Goal: Task Accomplishment & Management: Manage account settings

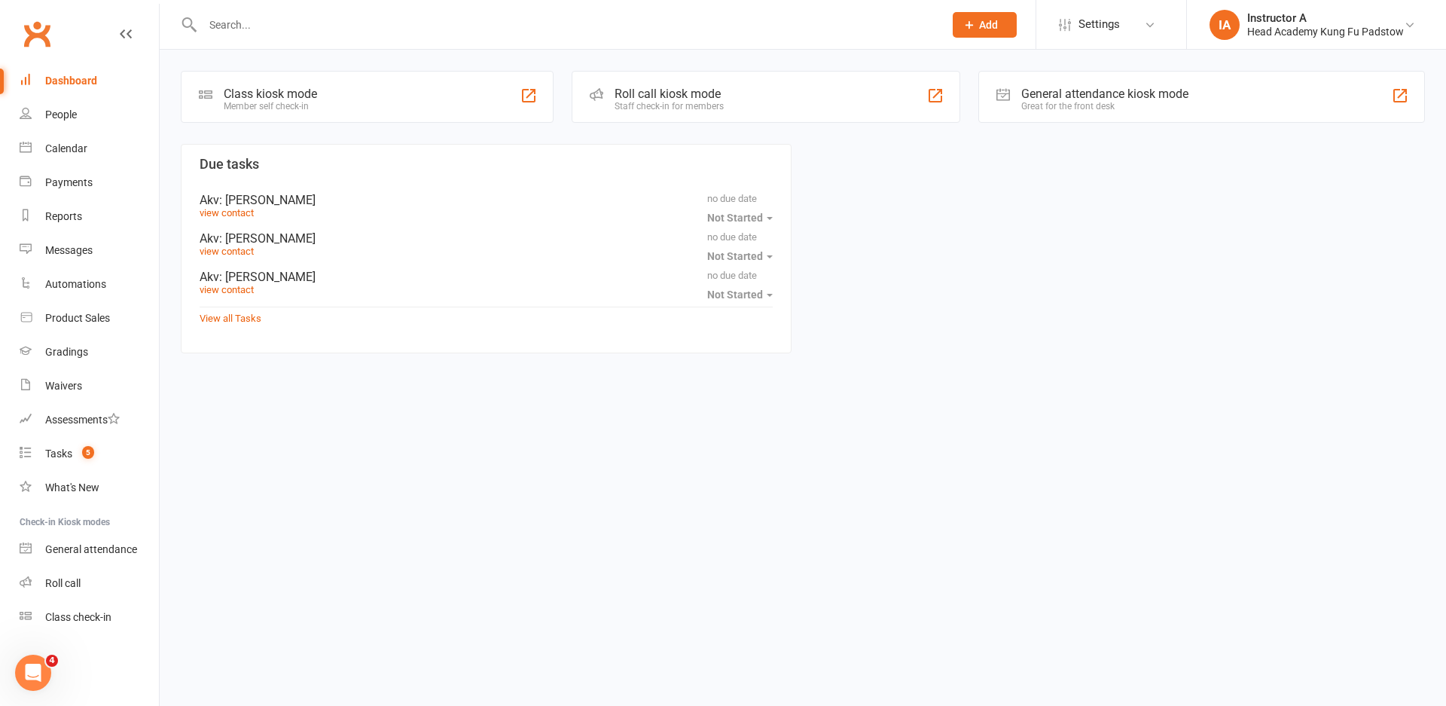
click at [657, 93] on div "Roll call kiosk mode" at bounding box center [669, 94] width 109 height 14
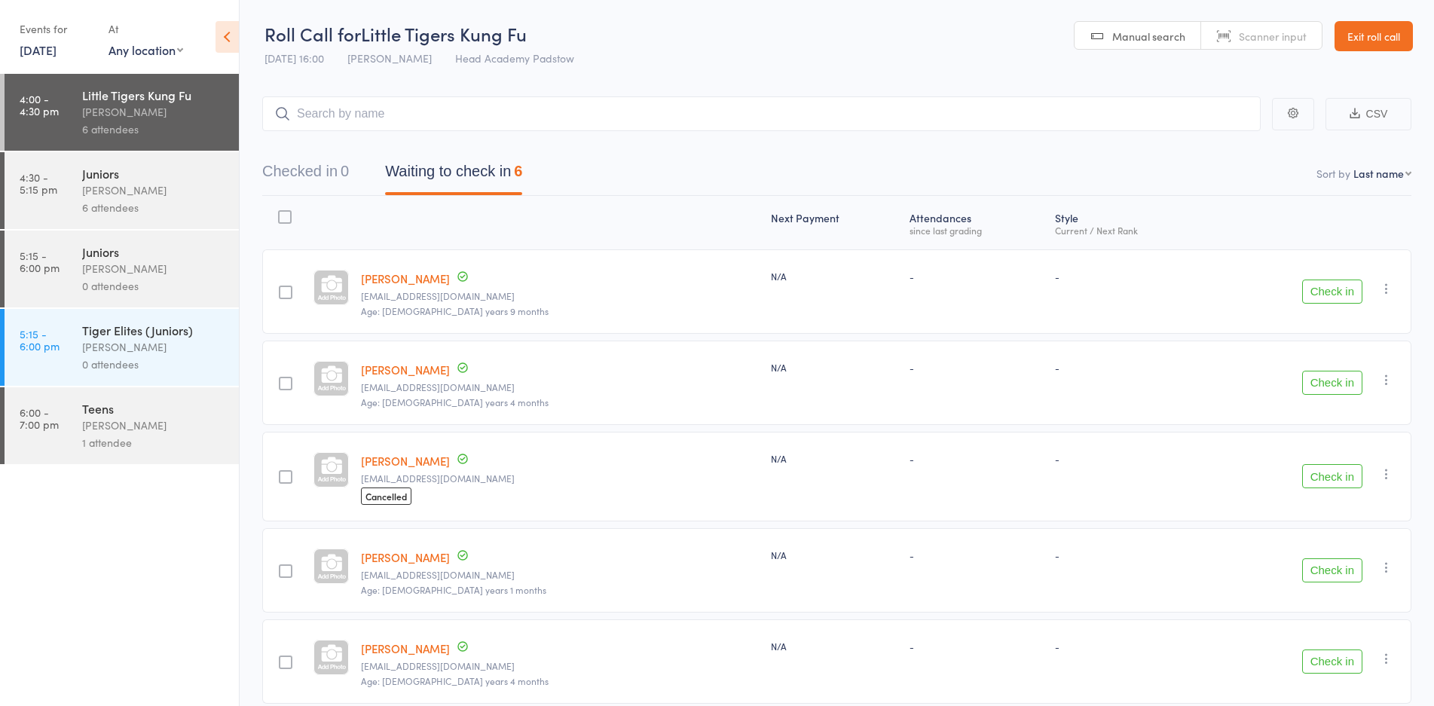
click at [26, 50] on link "[DATE]" at bounding box center [38, 49] width 37 height 17
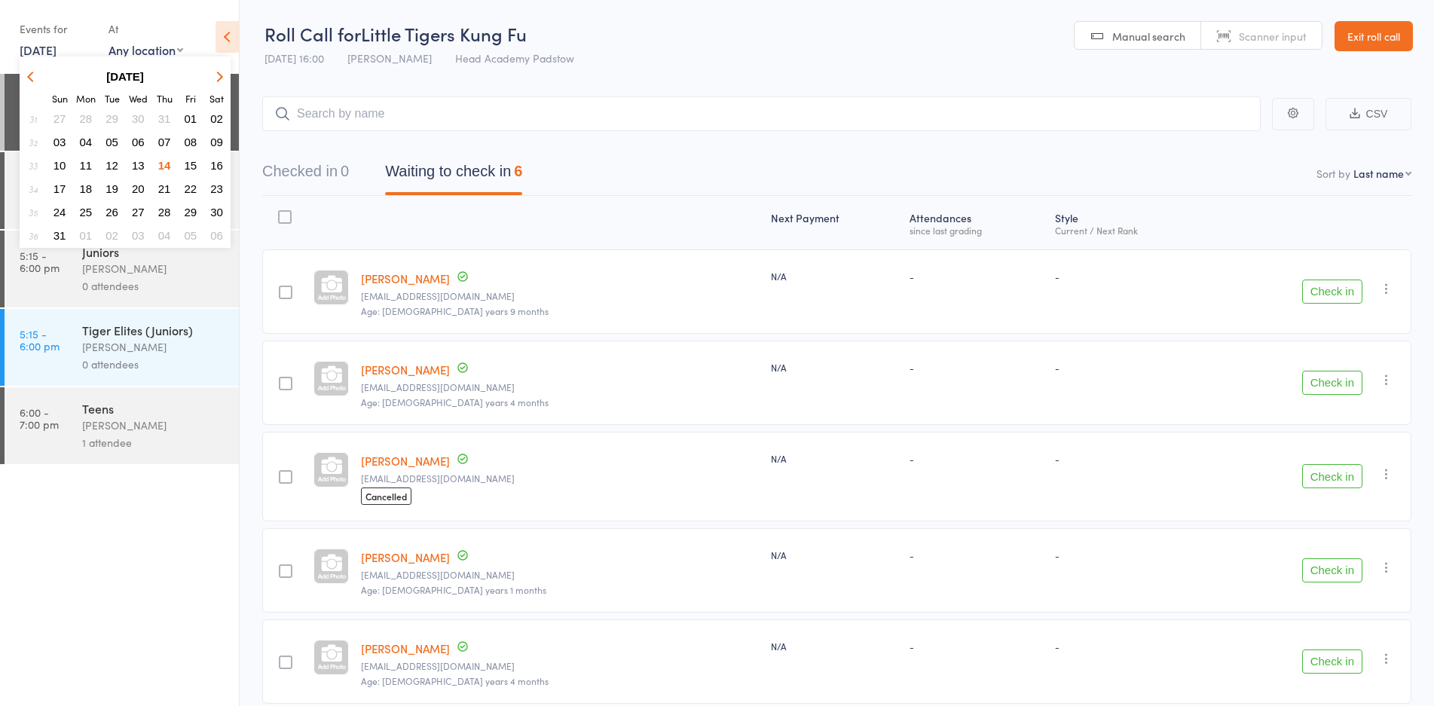
click at [133, 164] on span "13" at bounding box center [138, 165] width 13 height 13
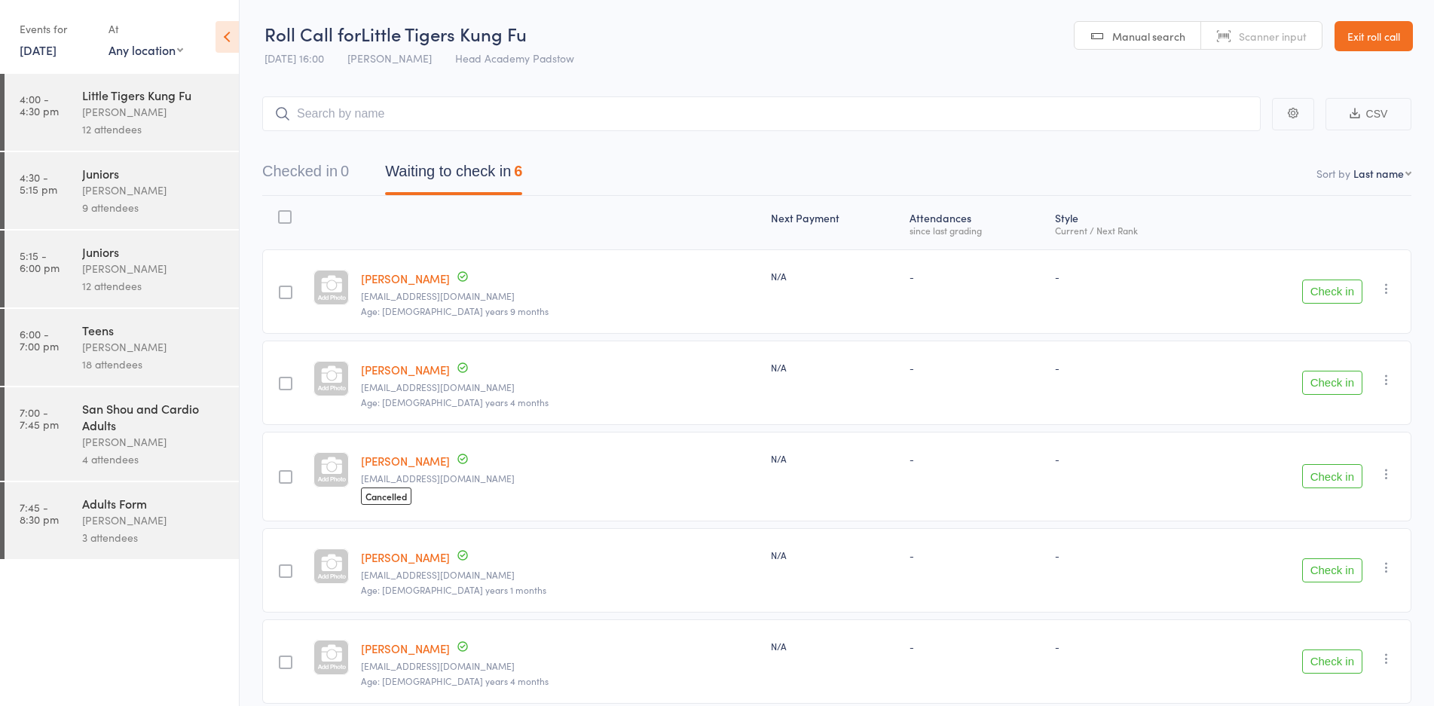
click at [132, 453] on div "4 attendees" at bounding box center [154, 459] width 144 height 17
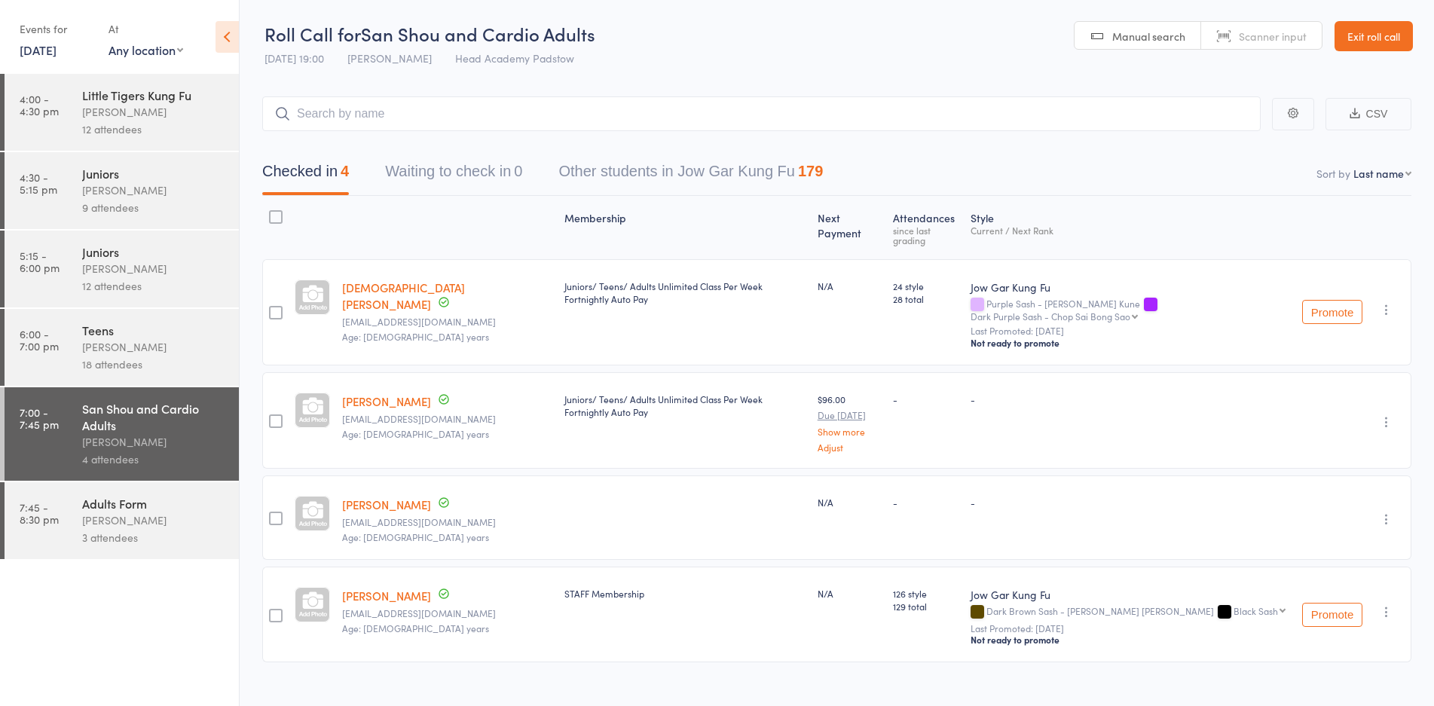
click at [348, 117] on input "search" at bounding box center [761, 113] width 998 height 35
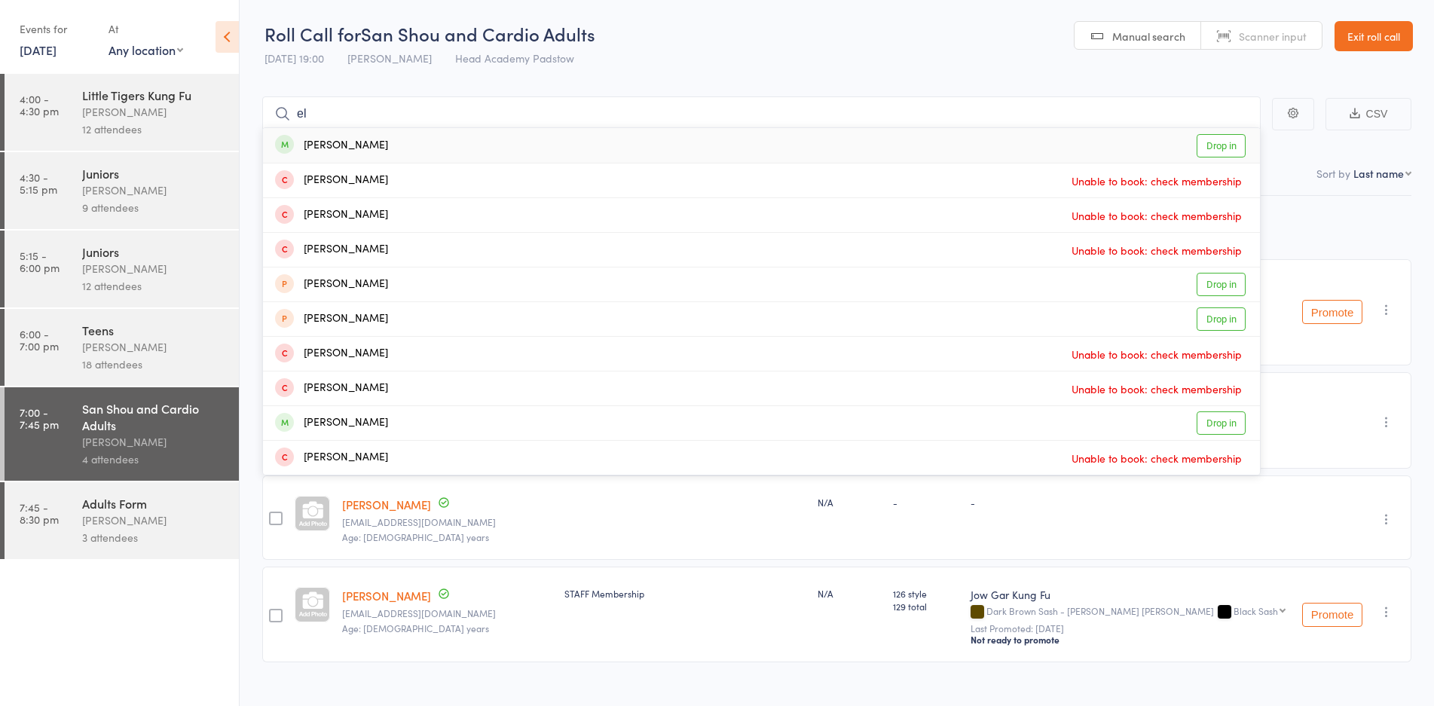
type input "e"
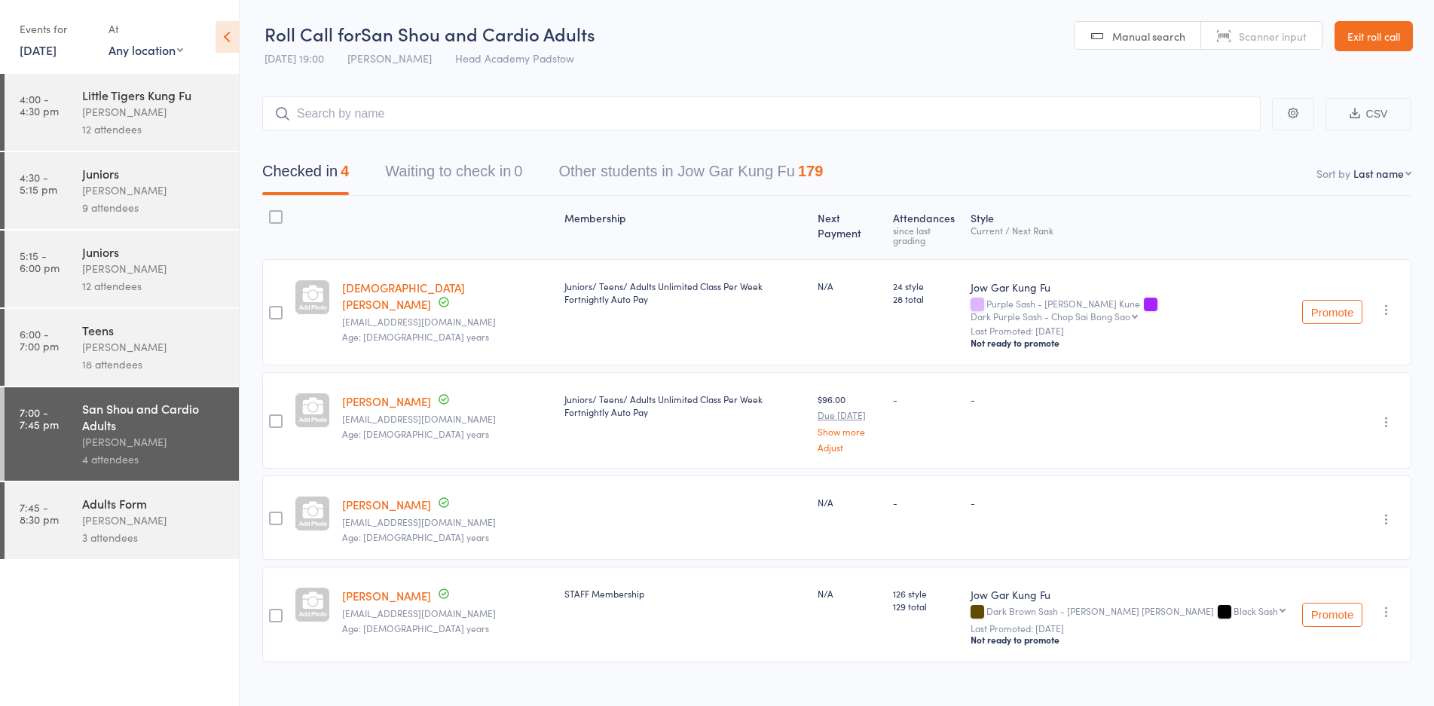
click at [735, 89] on main "CSV Checked in 4 Waiting to check in 0 Other students in Jow Gar Kung Fu 179 So…" at bounding box center [837, 401] width 1194 height 655
click at [121, 530] on div "3 attendees" at bounding box center [154, 537] width 144 height 17
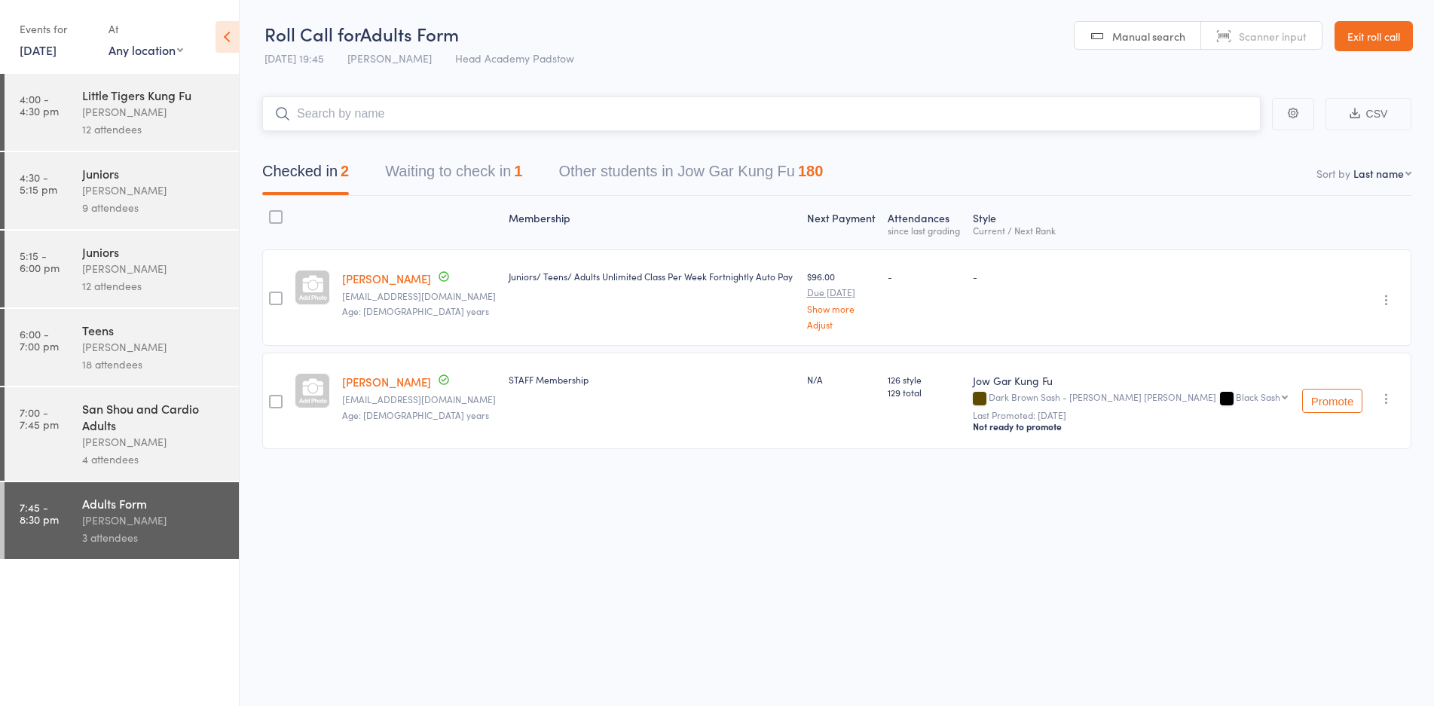
click at [447, 166] on button "Waiting to check in 1" at bounding box center [453, 175] width 137 height 40
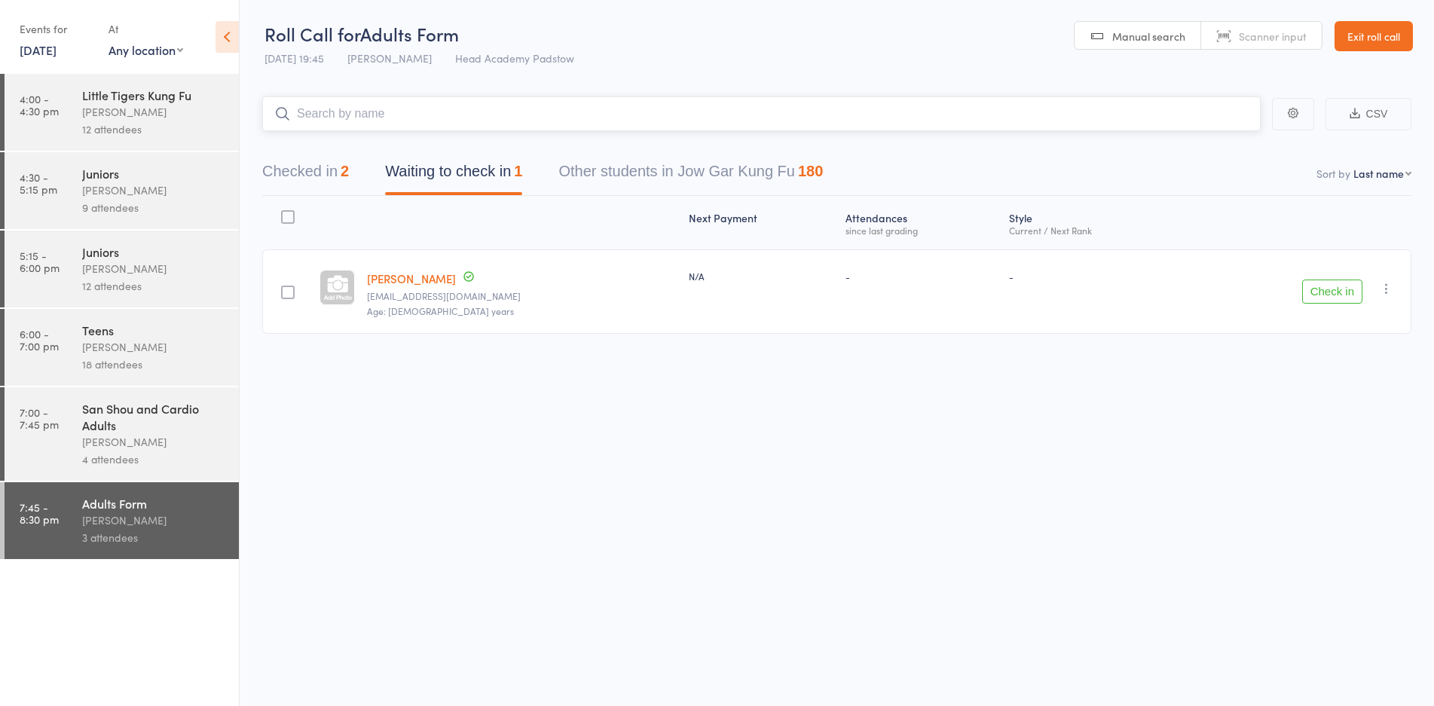
click at [328, 176] on button "Checked in 2" at bounding box center [305, 175] width 87 height 40
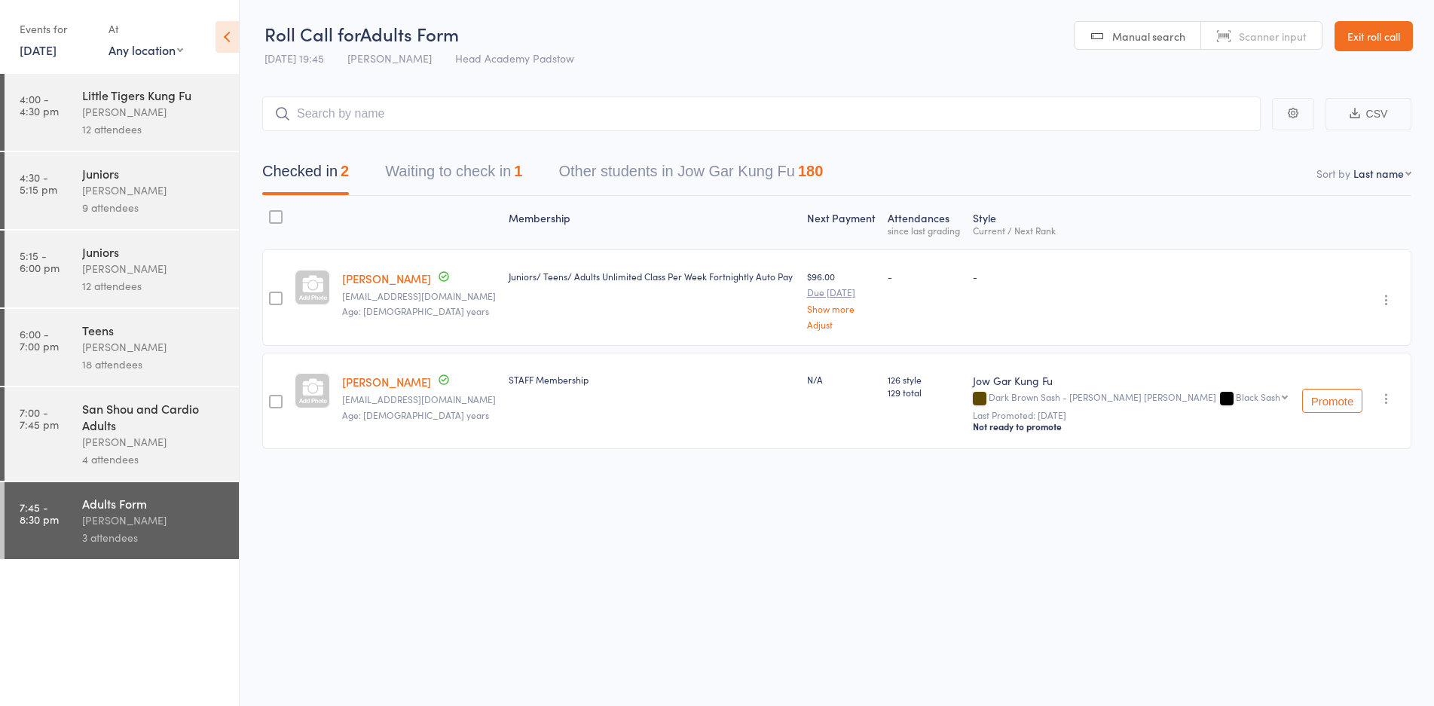
click at [131, 445] on div "[PERSON_NAME]" at bounding box center [154, 441] width 144 height 17
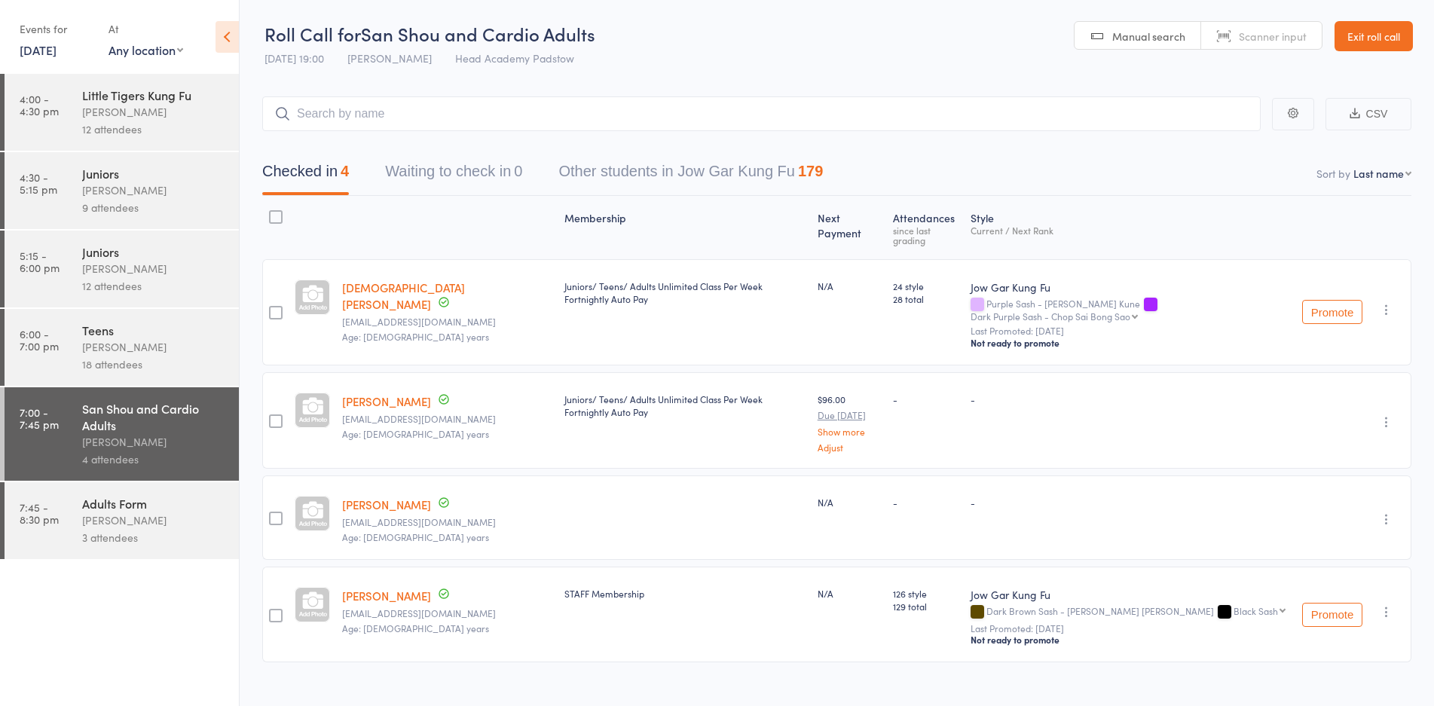
click at [1399, 44] on link "Exit roll call" at bounding box center [1373, 36] width 78 height 30
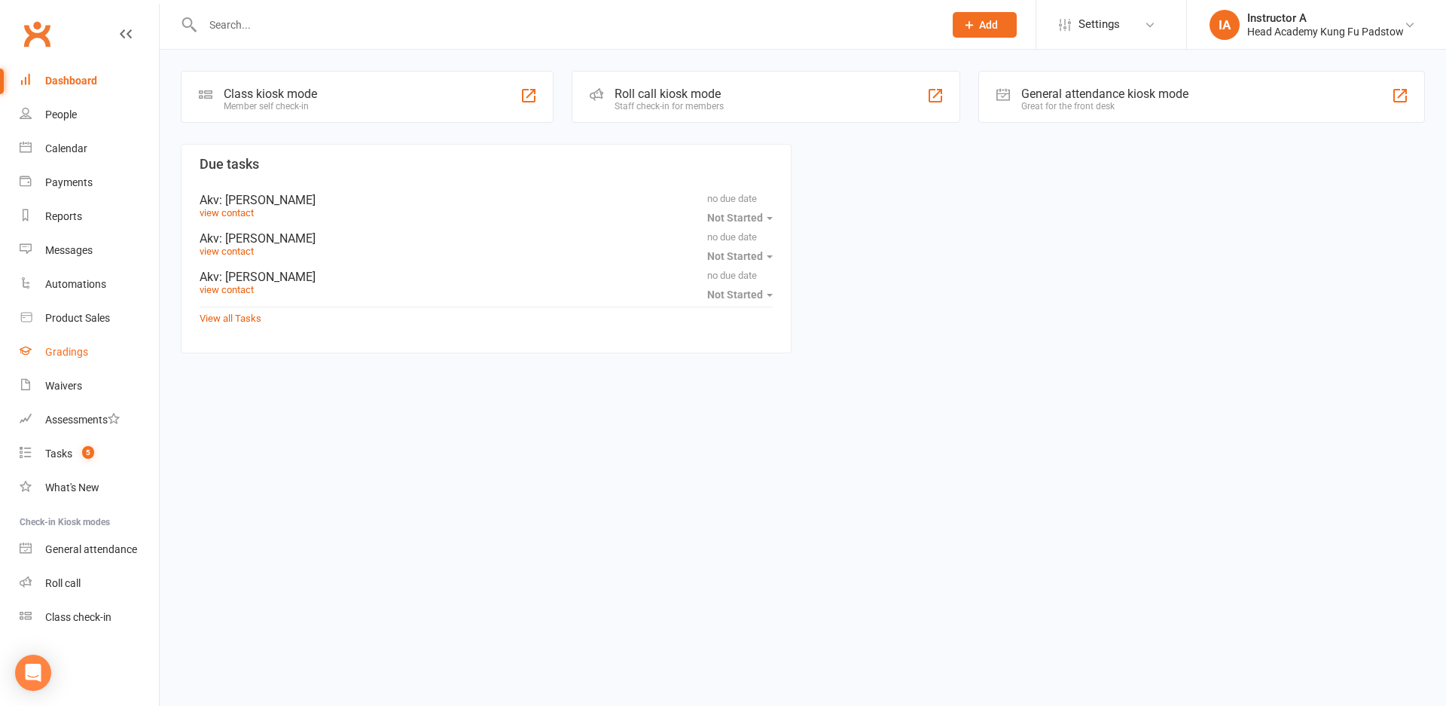
click at [69, 361] on link "Gradings" at bounding box center [89, 352] width 139 height 34
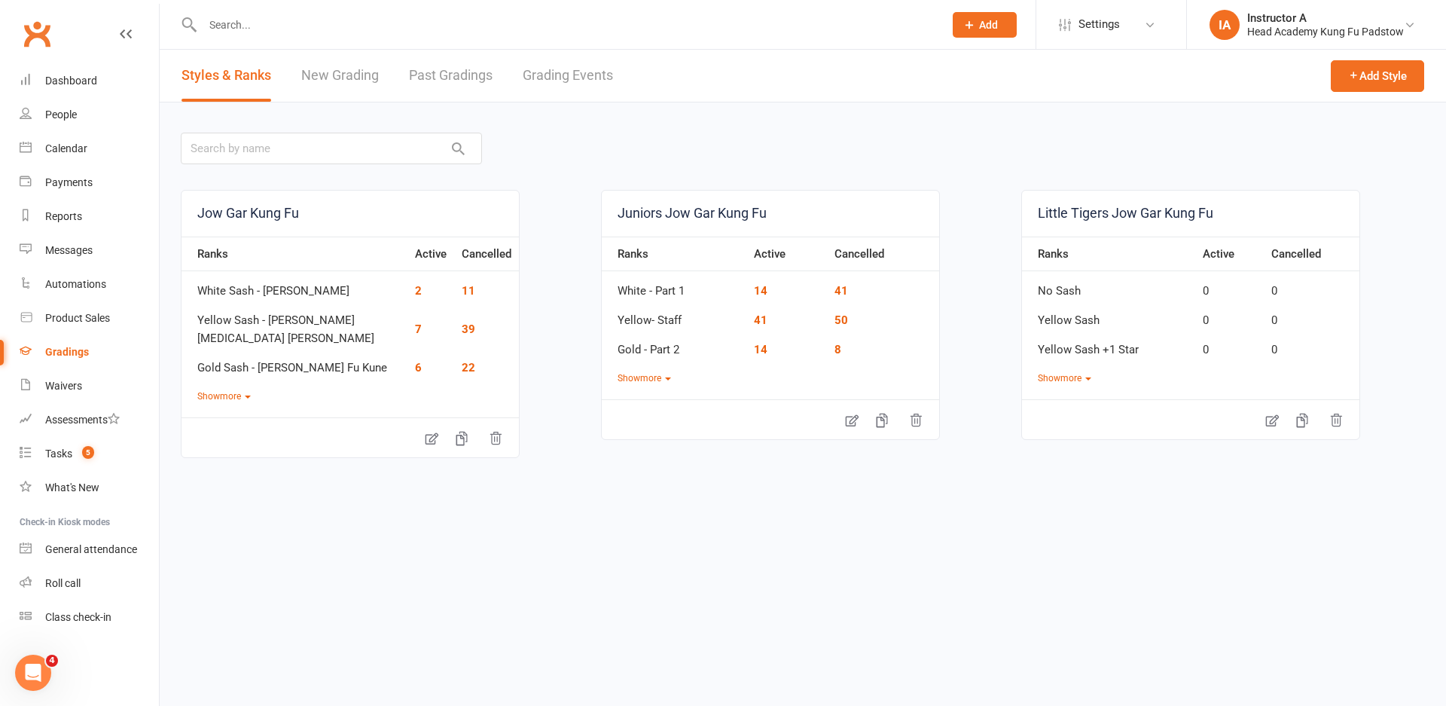
click at [553, 75] on link "Grading Events" at bounding box center [568, 76] width 90 height 52
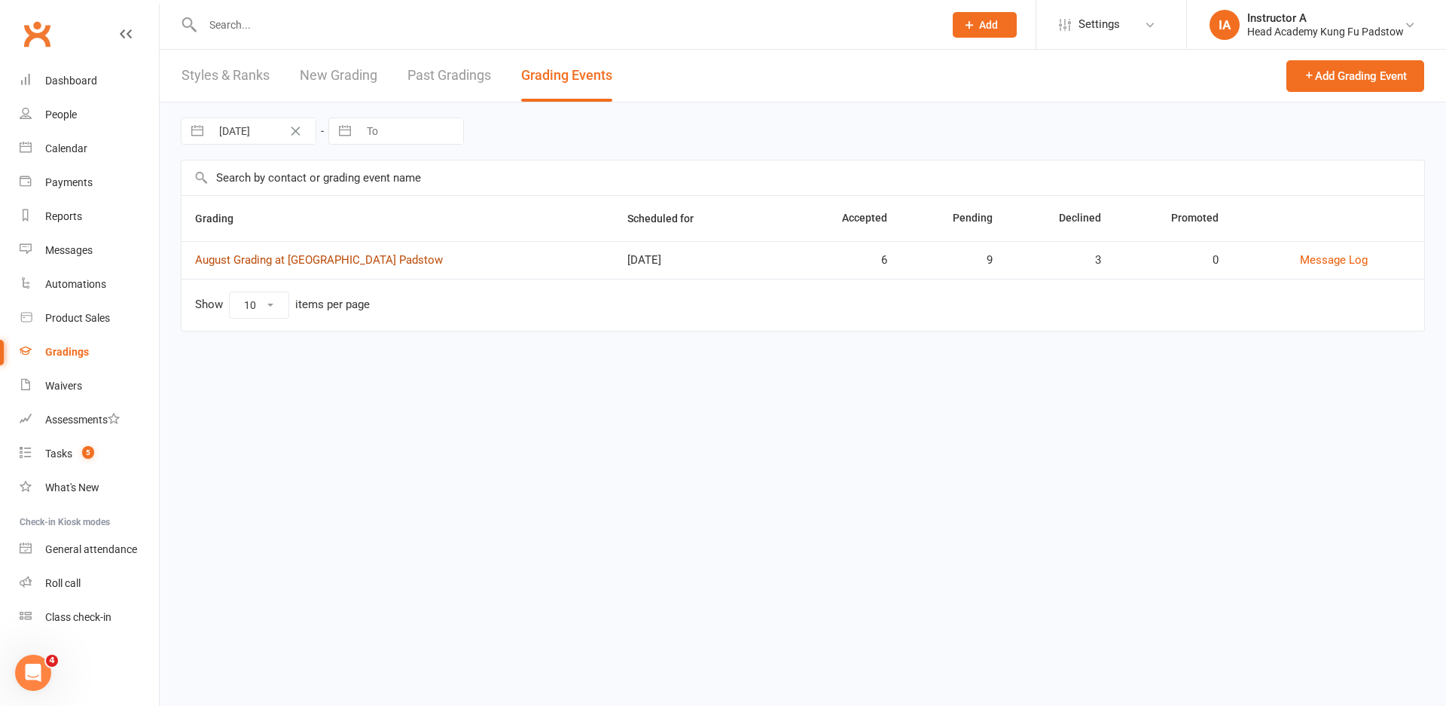
click at [261, 261] on link "August Grading at [GEOGRAPHIC_DATA] Padstow" at bounding box center [319, 260] width 248 height 14
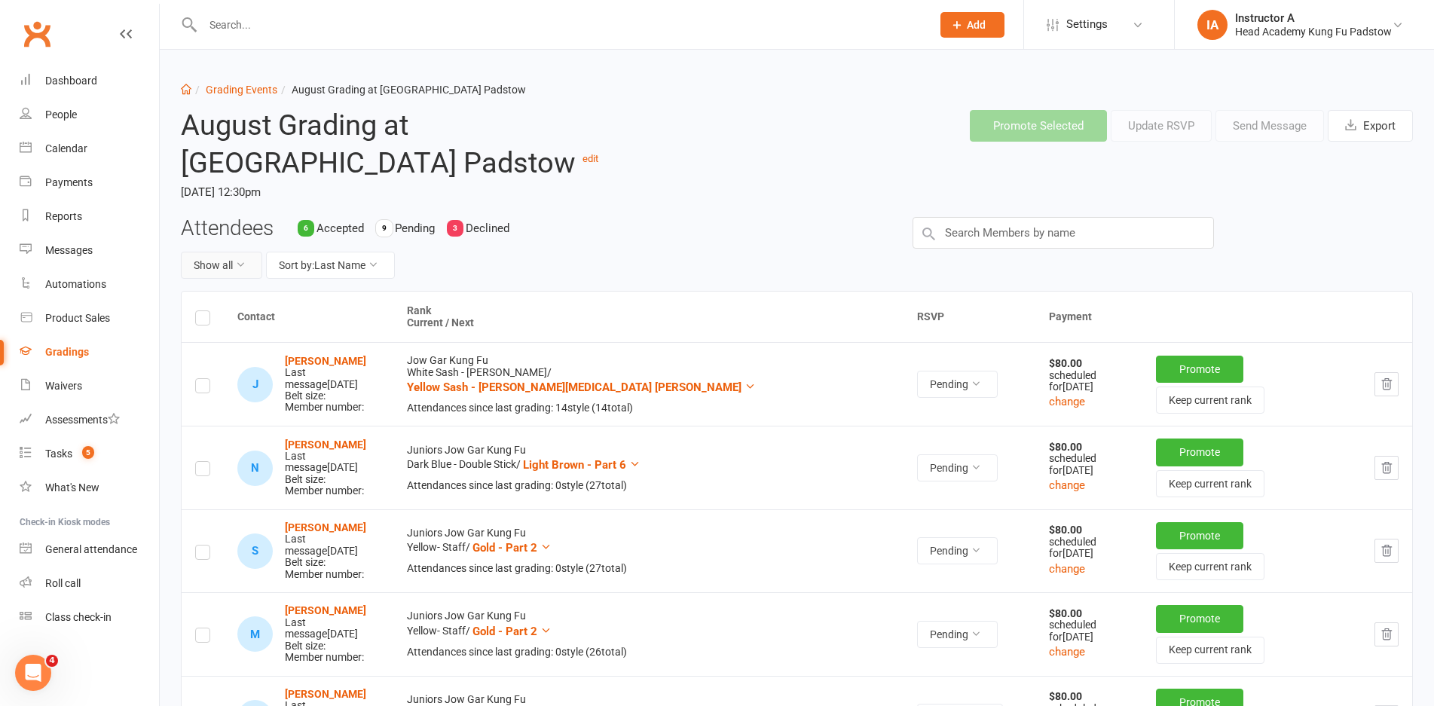
click at [218, 265] on button "Show all" at bounding box center [221, 265] width 81 height 27
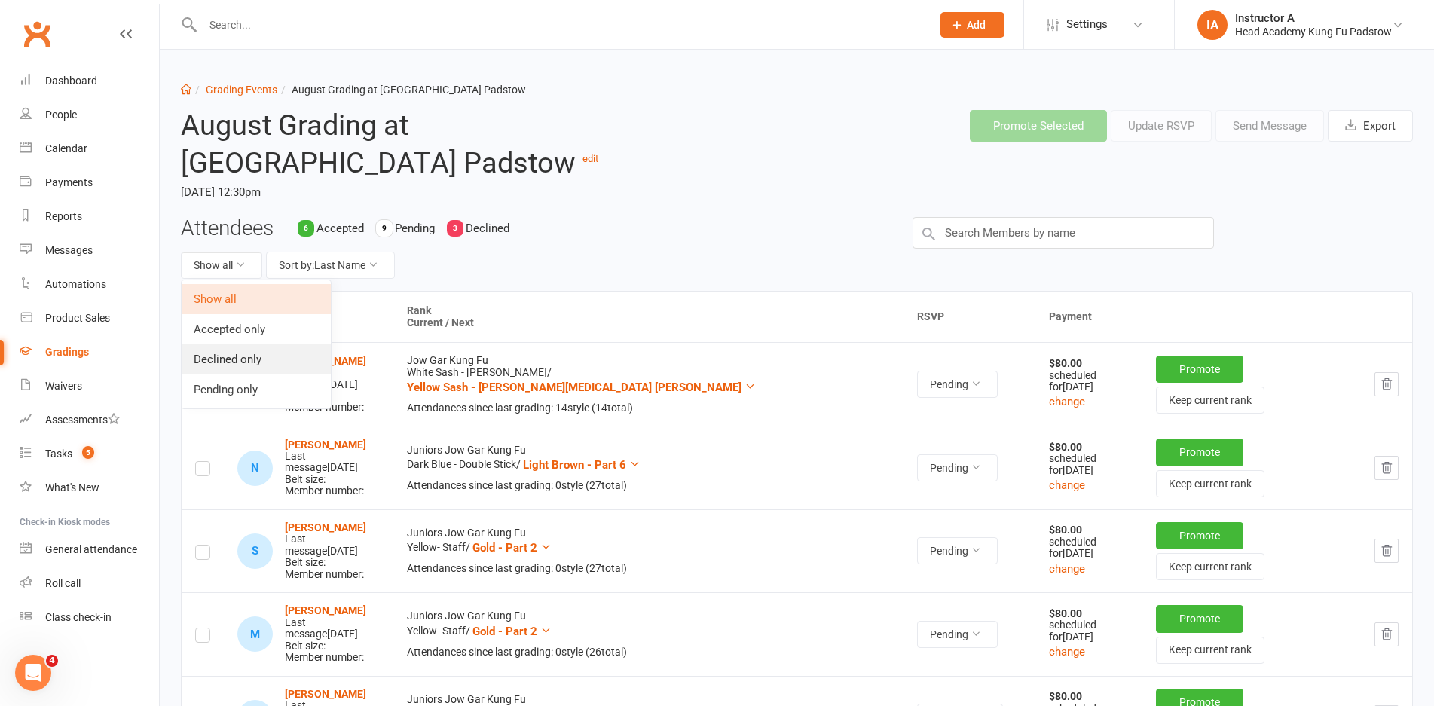
click at [243, 344] on link "Declined only" at bounding box center [256, 359] width 149 height 30
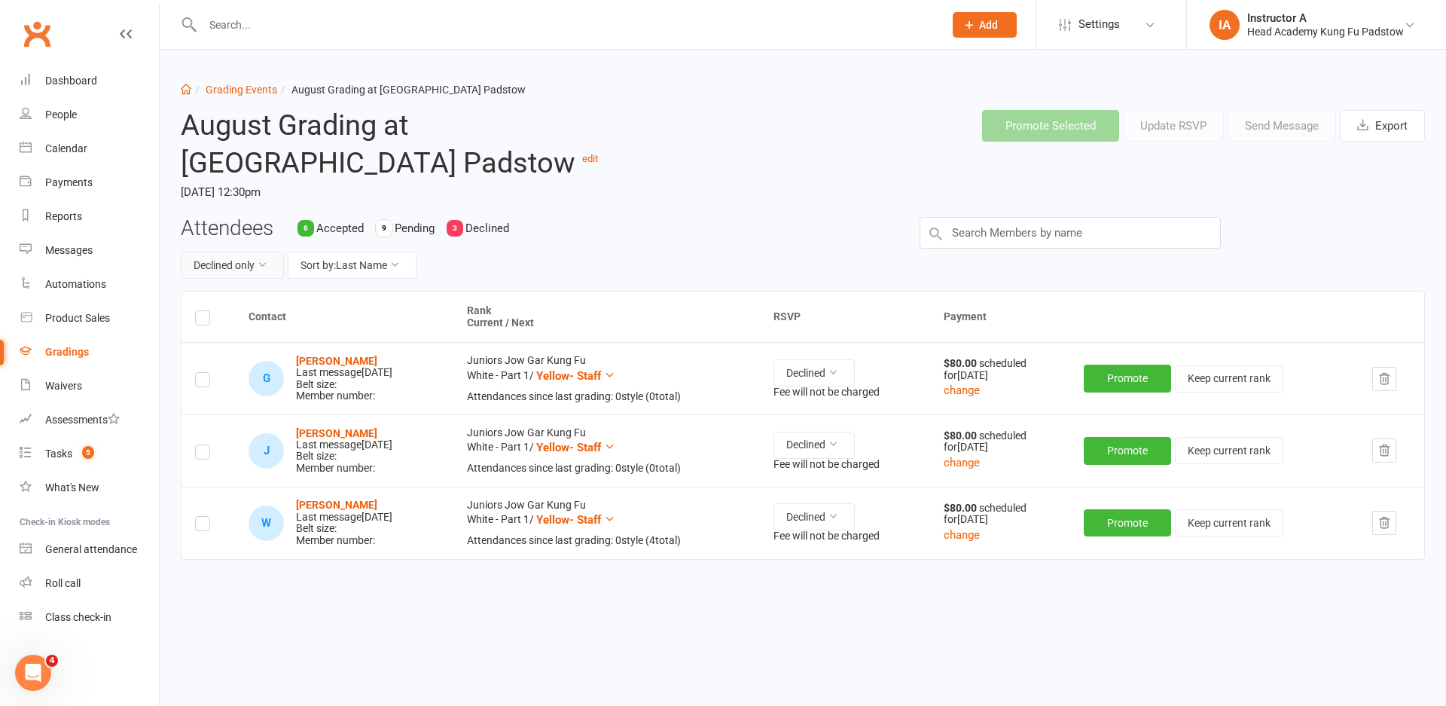
click at [209, 275] on button "Declined only" at bounding box center [232, 265] width 103 height 27
drag, startPoint x: 240, startPoint y: 304, endPoint x: 234, endPoint y: 323, distance: 20.5
click at [240, 305] on link "Show all" at bounding box center [208, 299] width 149 height 30
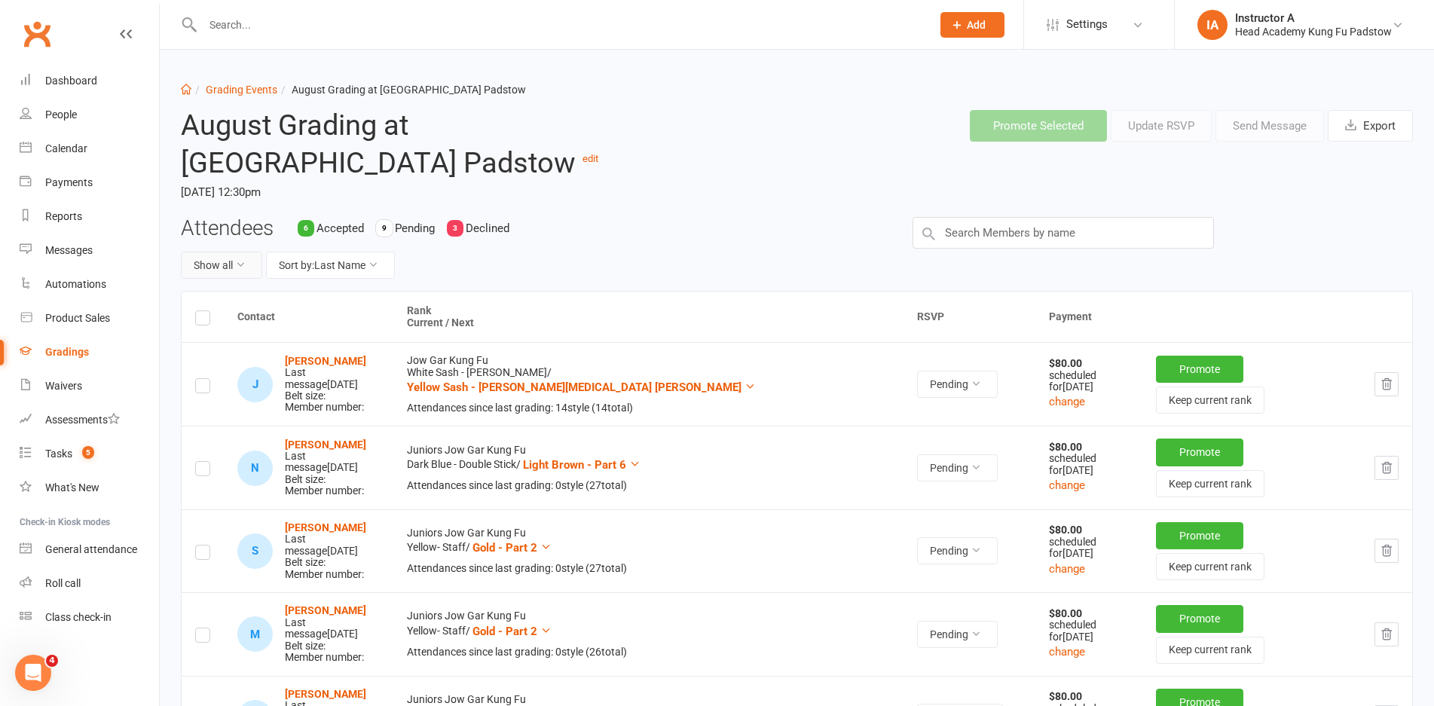
click at [223, 276] on button "Show all" at bounding box center [221, 265] width 81 height 27
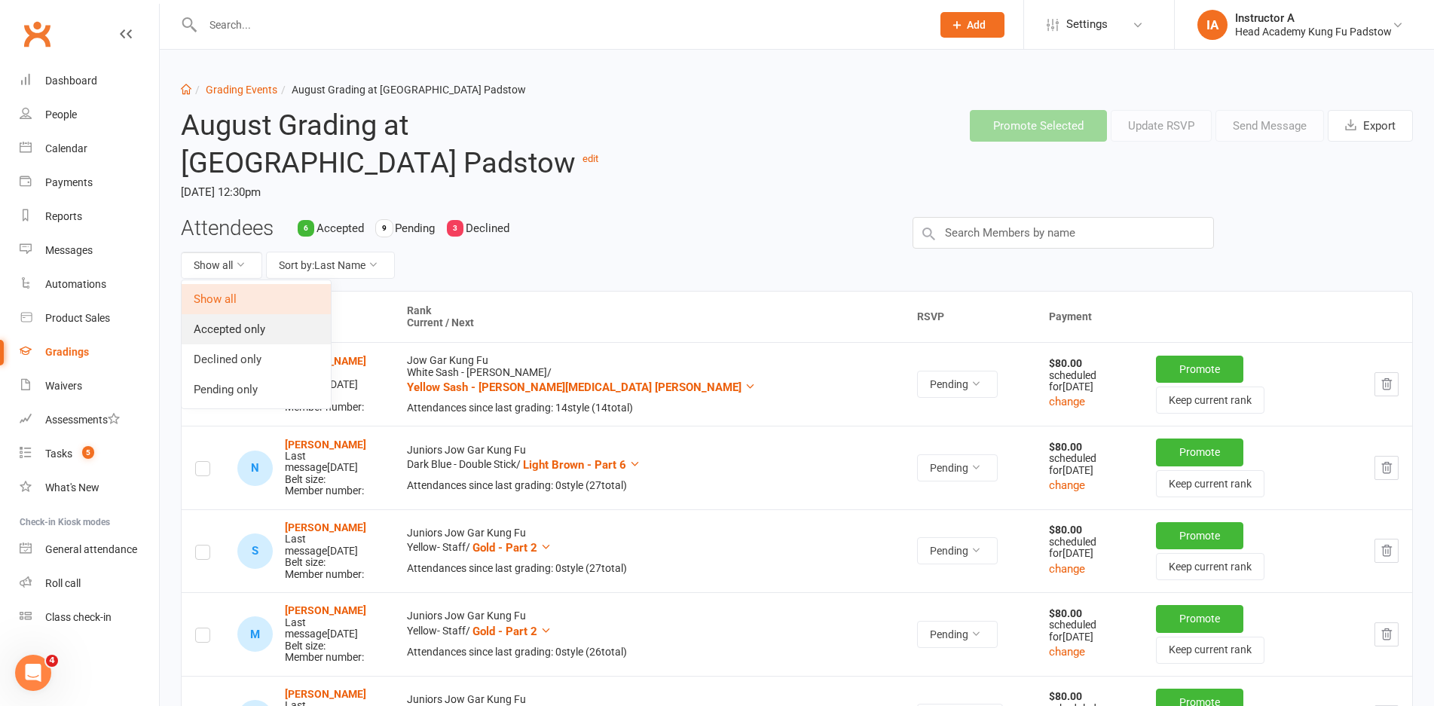
click at [226, 325] on link "Accepted only" at bounding box center [256, 329] width 149 height 30
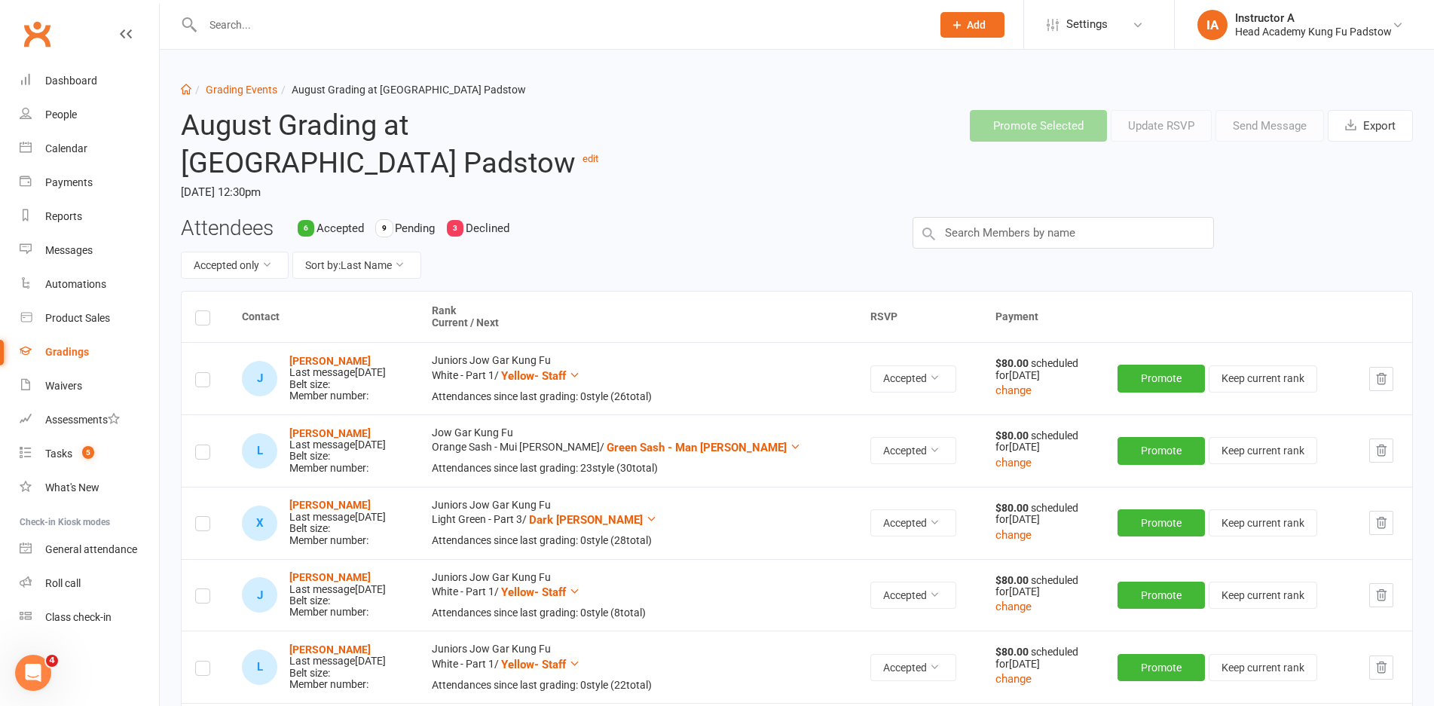
drag, startPoint x: 412, startPoint y: 224, endPoint x: 418, endPoint y: 216, distance: 10.2
click at [414, 221] on span "Pending" at bounding box center [415, 228] width 40 height 14
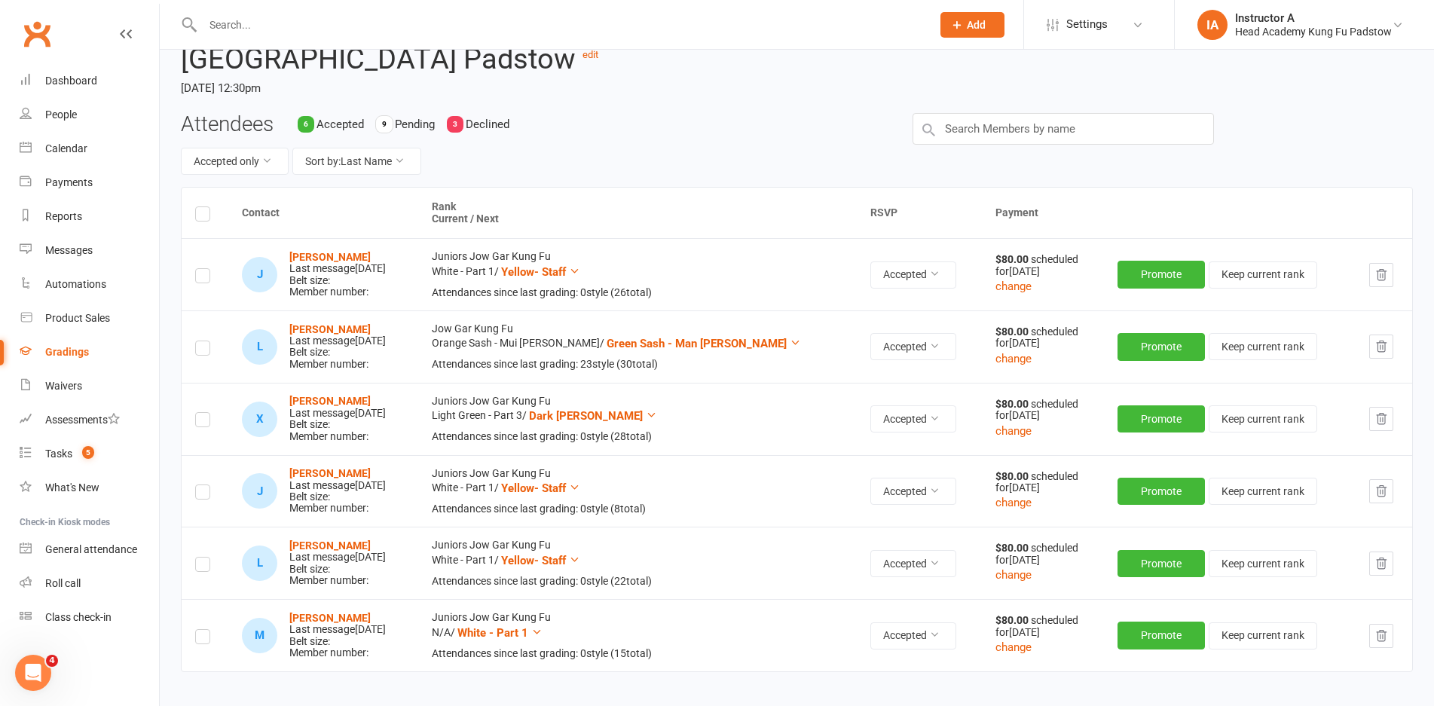
scroll to position [209, 0]
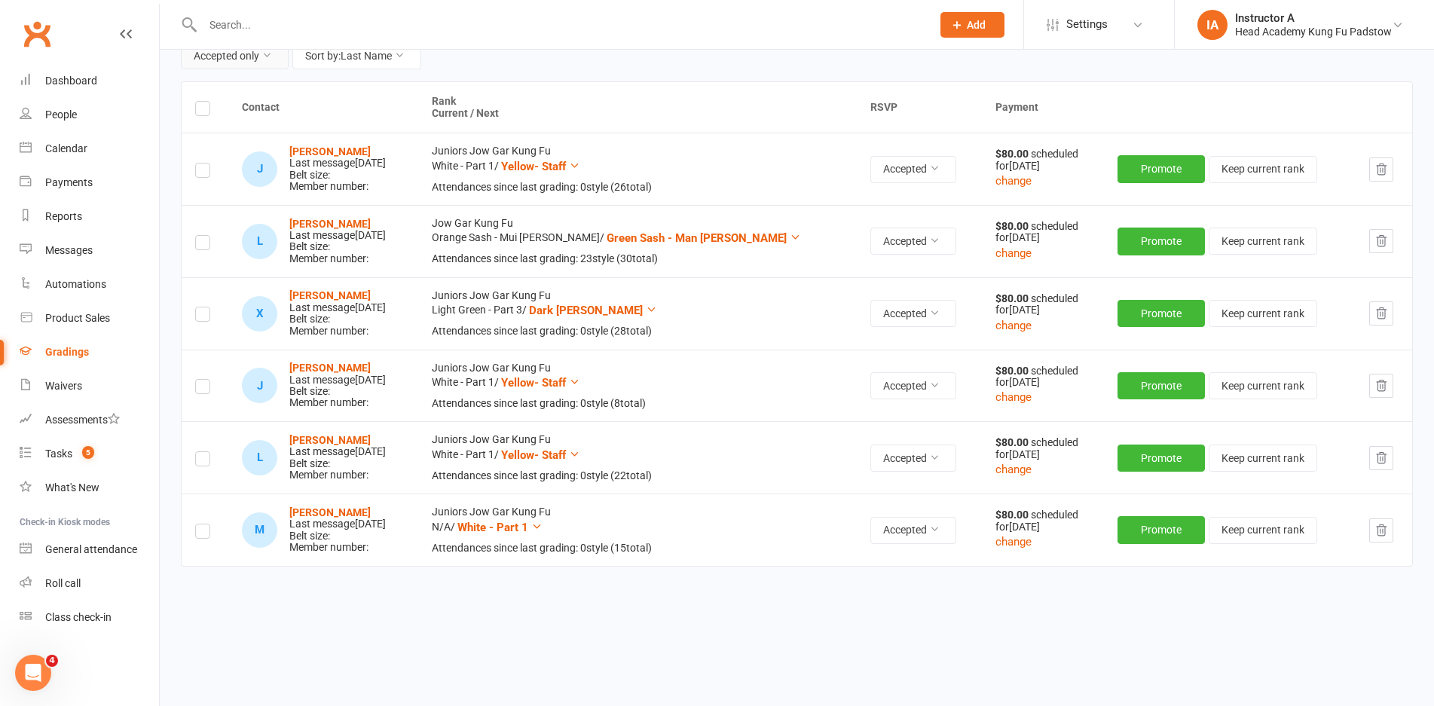
click at [221, 50] on button "Accepted only" at bounding box center [235, 55] width 108 height 27
click at [185, 188] on link "Pending only" at bounding box center [200, 180] width 149 height 30
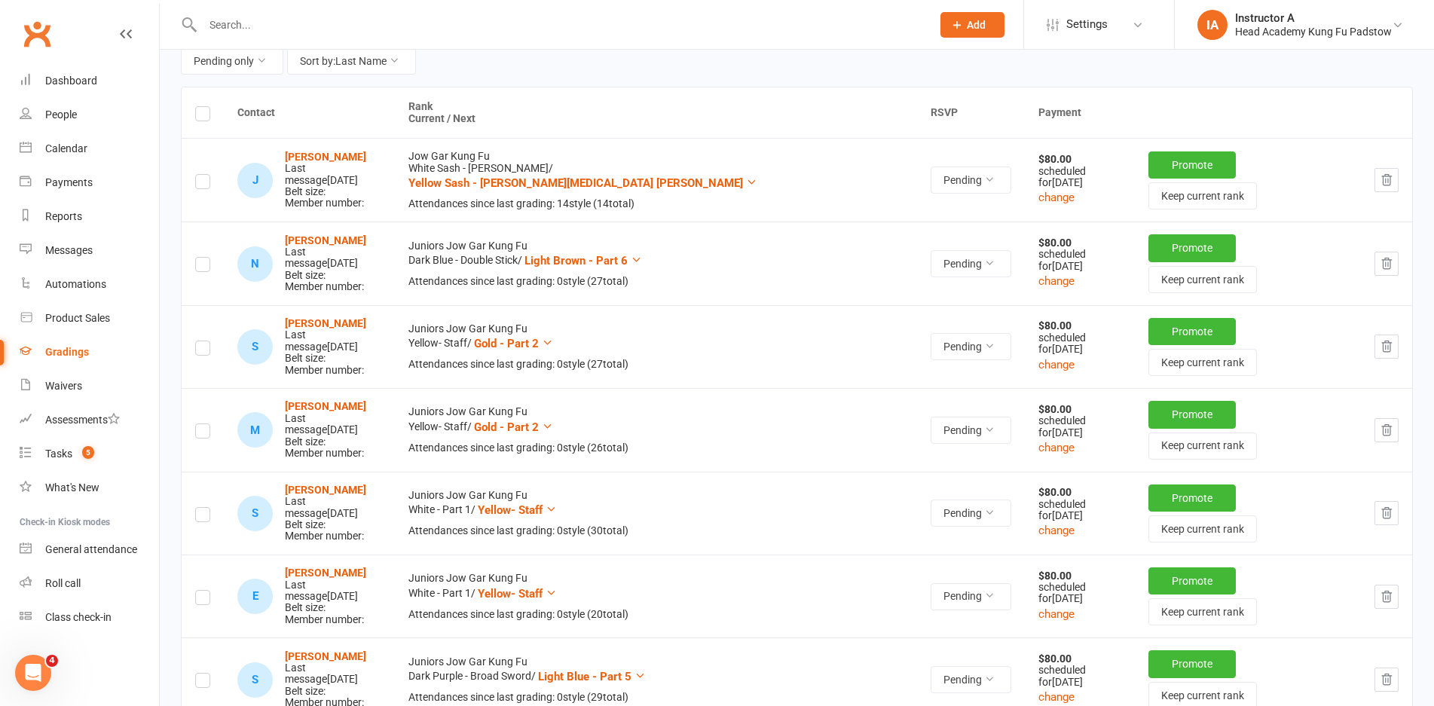
scroll to position [200, 0]
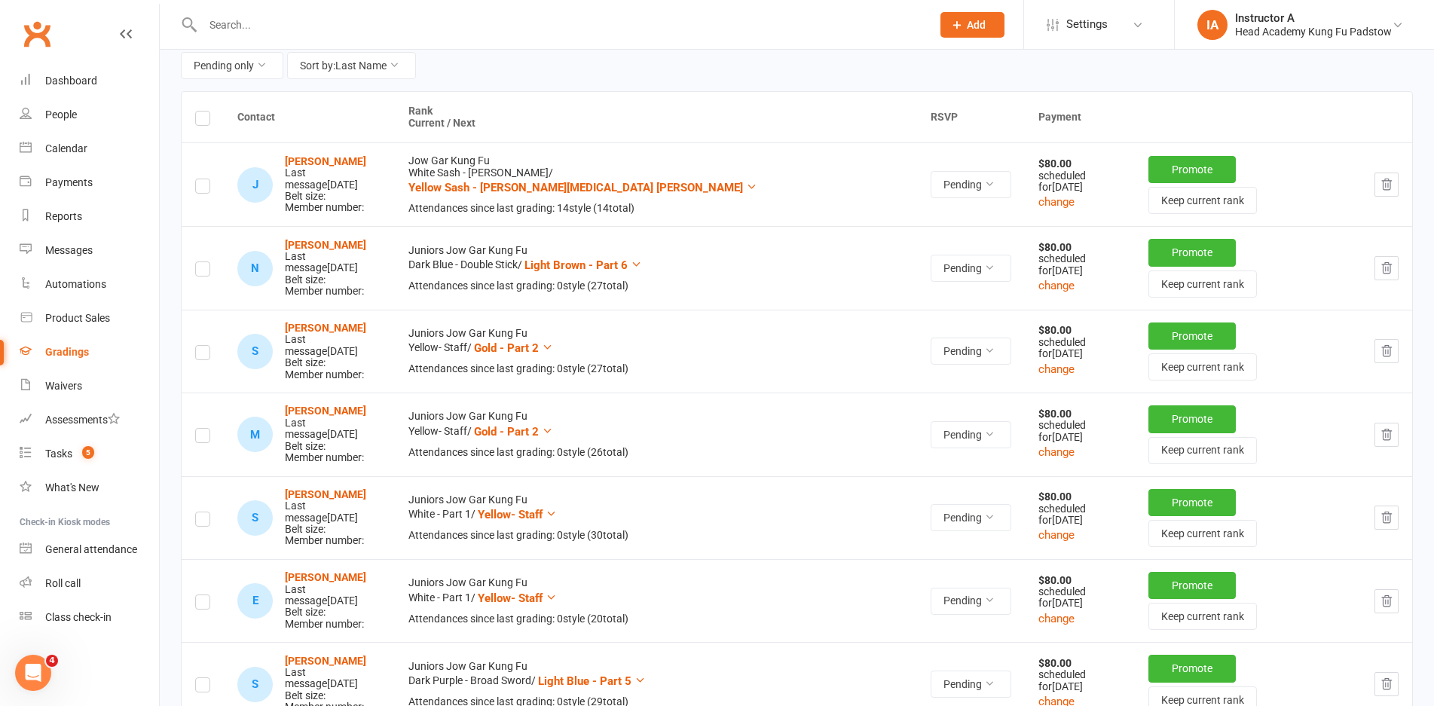
click at [290, 20] on input "text" at bounding box center [559, 24] width 722 height 21
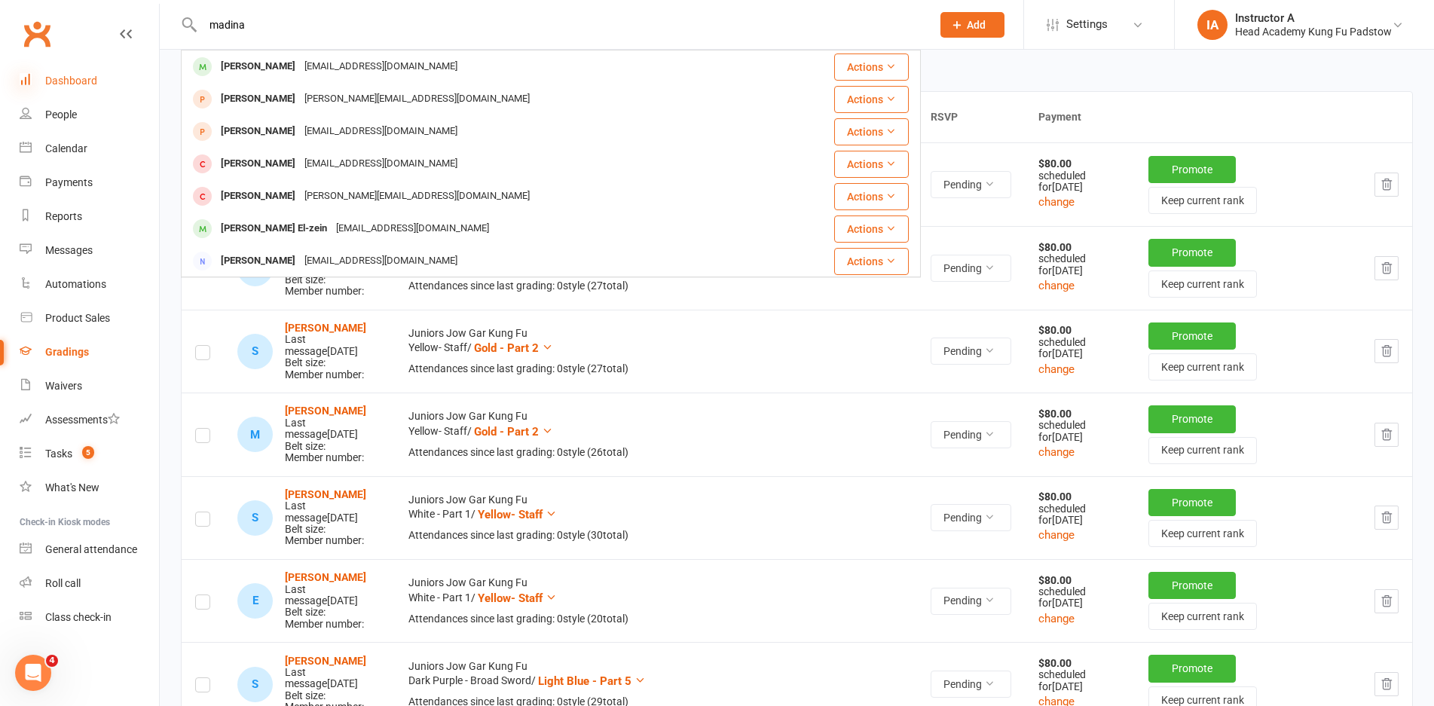
type input "madina"
click at [30, 74] on icon at bounding box center [26, 79] width 12 height 12
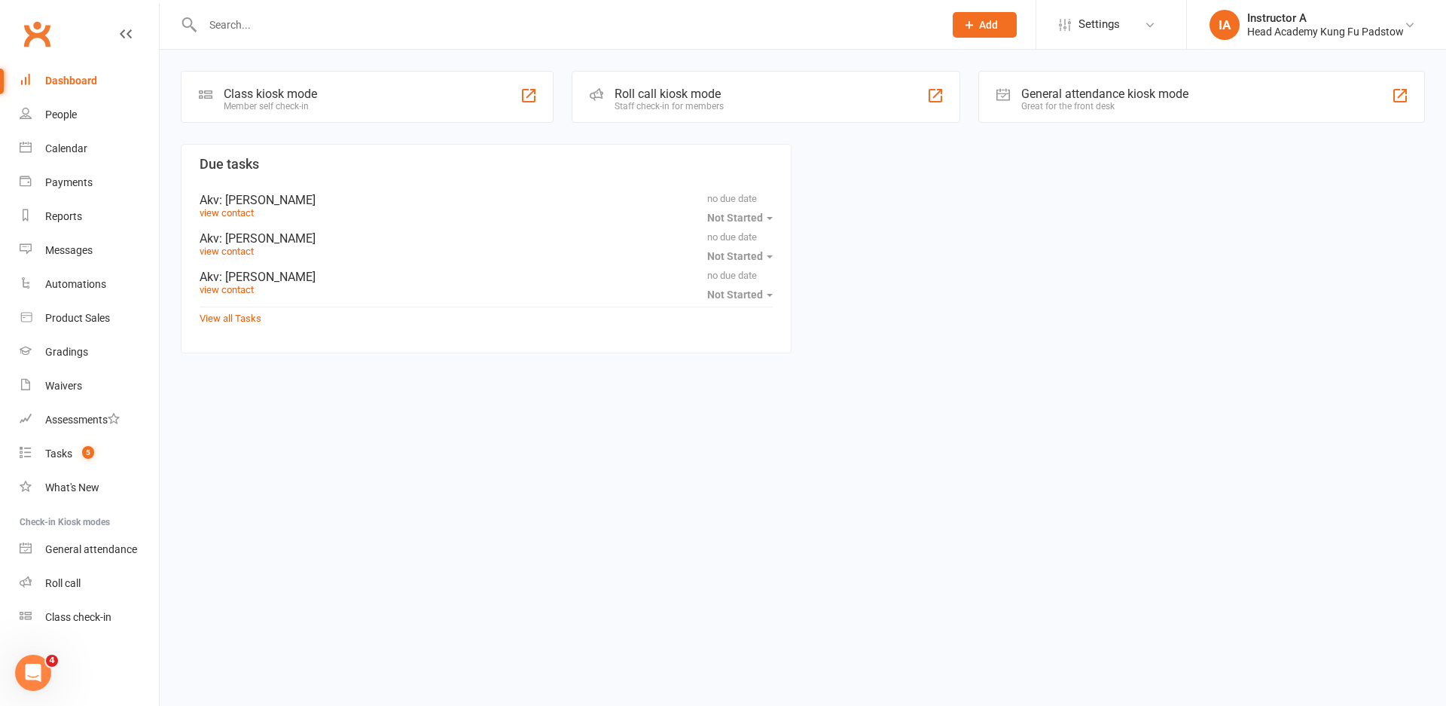
drag, startPoint x: 652, startPoint y: 139, endPoint x: 652, endPoint y: 127, distance: 12.1
click at [652, 136] on div "Class kiosk mode Member self check-in Roll call kiosk mode Staff check-in for m…" at bounding box center [803, 214] width 1287 height 328
click at [652, 127] on div "Class kiosk mode Member self check-in Roll call kiosk mode Staff check-in for m…" at bounding box center [803, 214] width 1287 height 328
drag, startPoint x: 652, startPoint y: 126, endPoint x: 661, endPoint y: 115, distance: 14.4
click at [658, 121] on div "Class kiosk mode Member self check-in Roll call kiosk mode Staff check-in for m…" at bounding box center [803, 214] width 1287 height 328
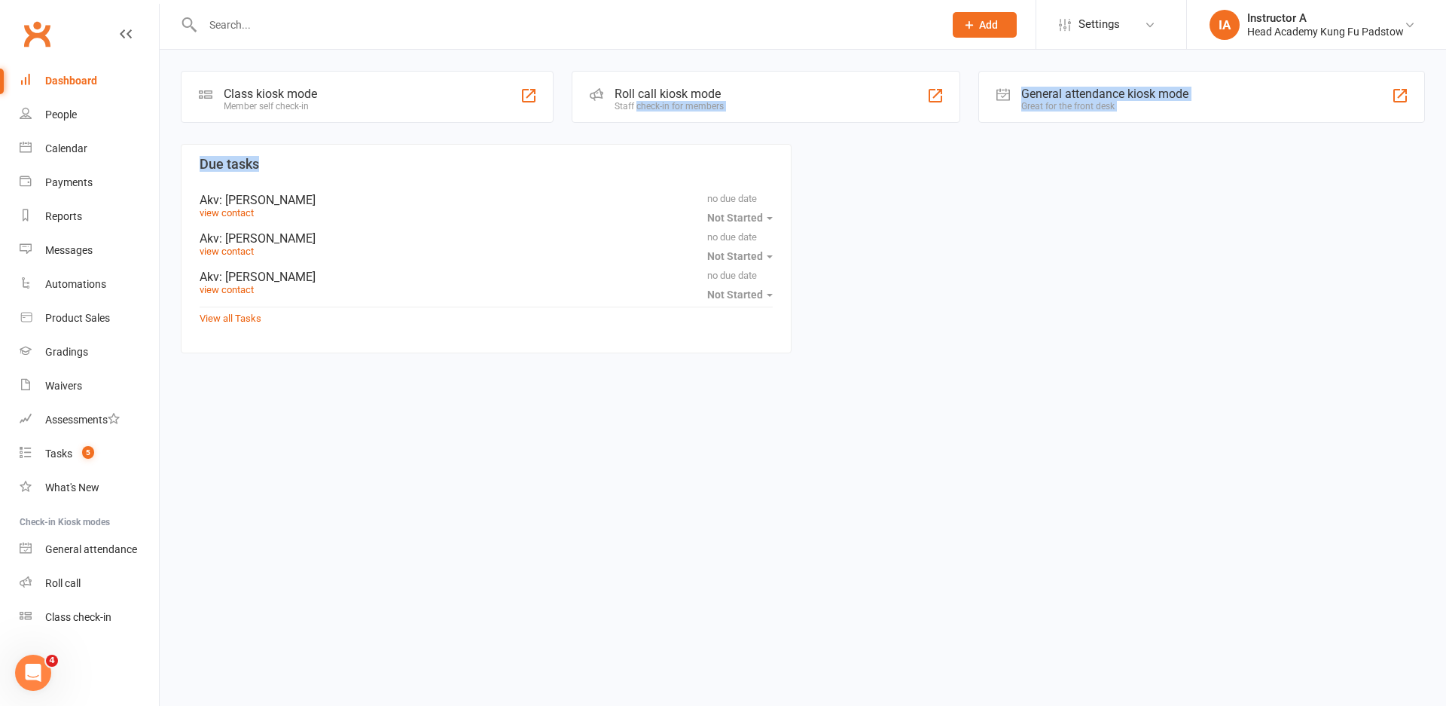
click at [661, 115] on div "Roll call kiosk mode Staff check-in for members" at bounding box center [766, 97] width 389 height 52
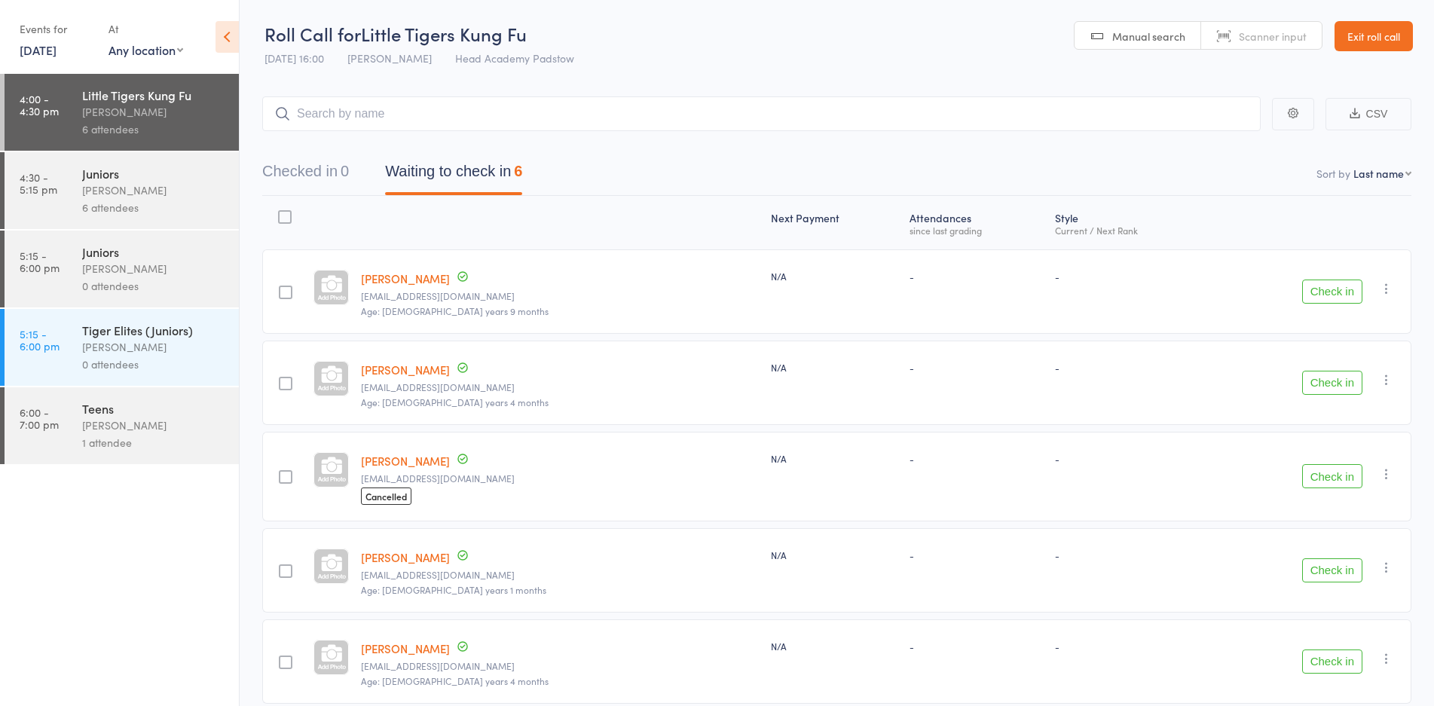
click at [331, 181] on button "Checked in 0" at bounding box center [305, 175] width 87 height 40
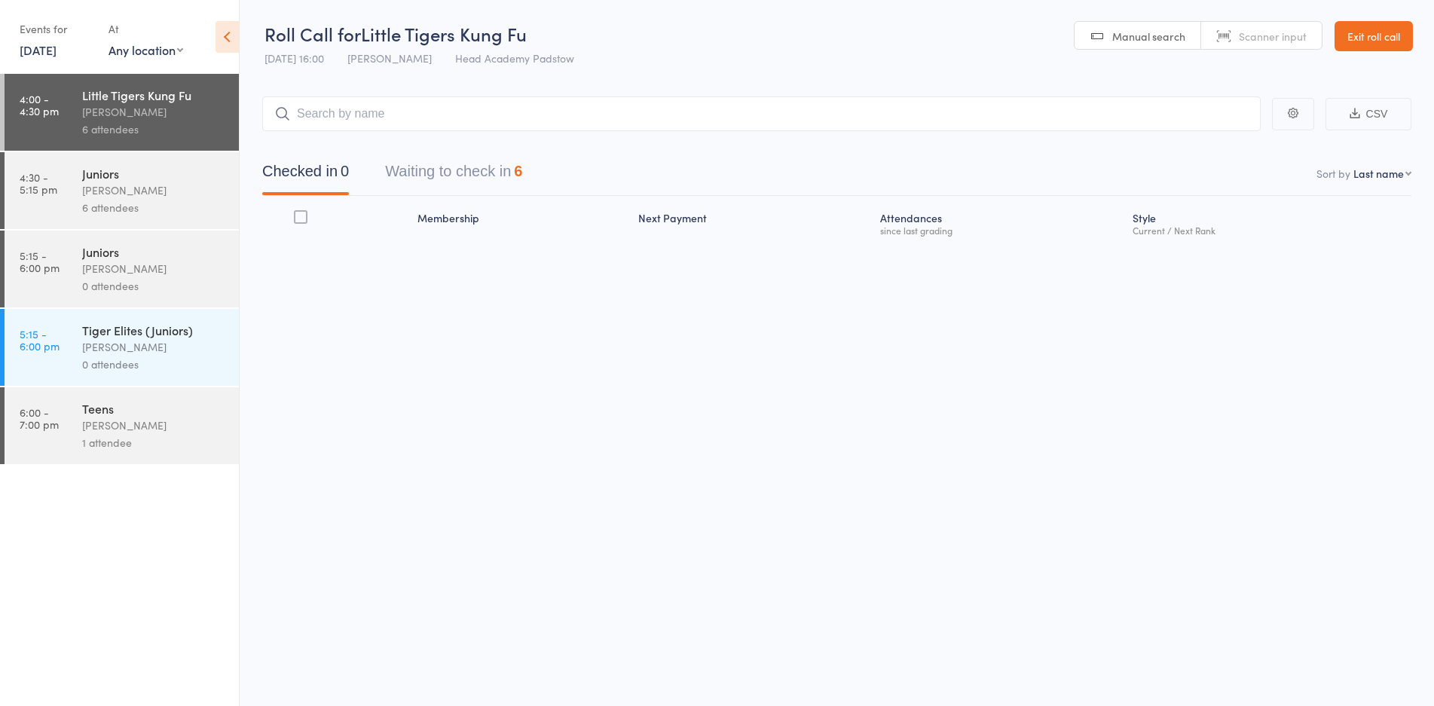
click at [366, 121] on input "search" at bounding box center [761, 113] width 998 height 35
drag, startPoint x: 373, startPoint y: 96, endPoint x: 411, endPoint y: 92, distance: 38.7
click at [392, 93] on main "CSV Checked in 0 Waiting to check in 6 Sort by Last name First name Last name B…" at bounding box center [837, 192] width 1194 height 236
type input "m"
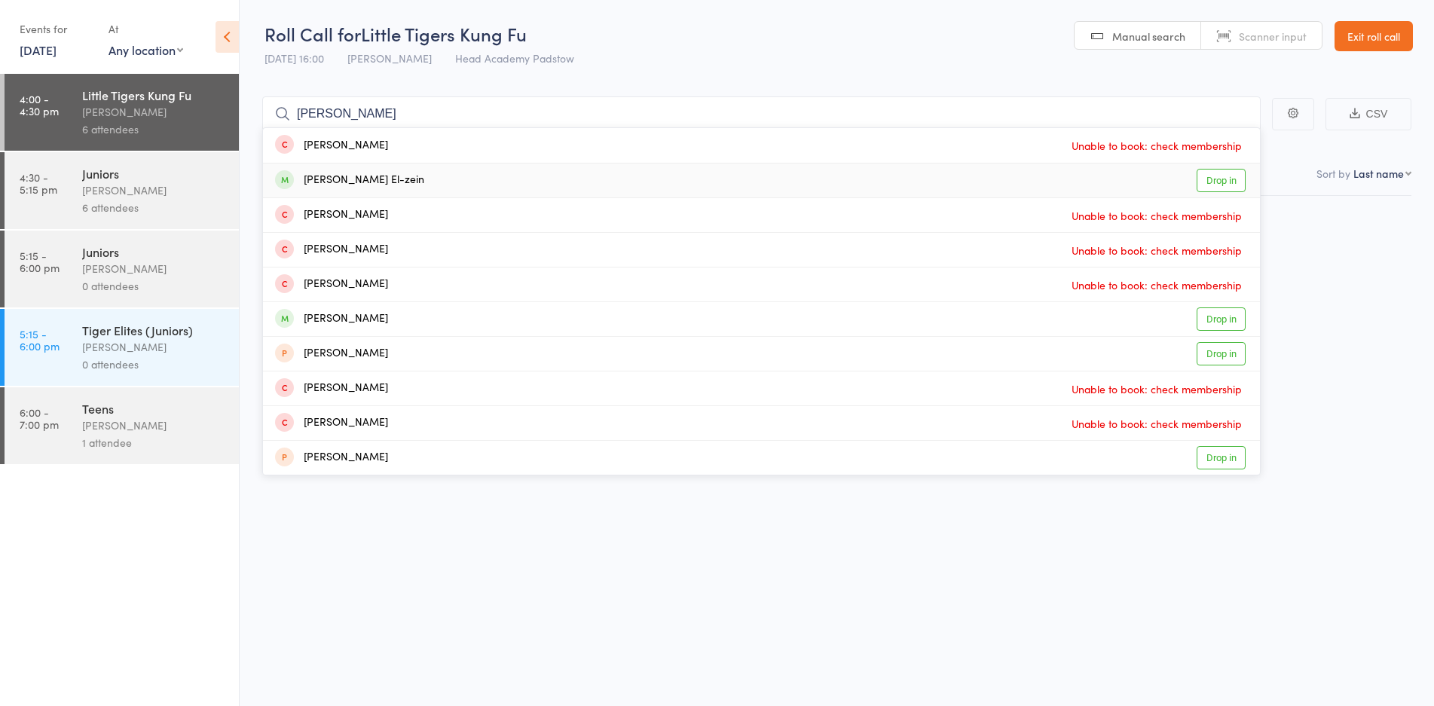
type input "medina"
click at [374, 188] on div "Medina El-zein" at bounding box center [349, 180] width 149 height 17
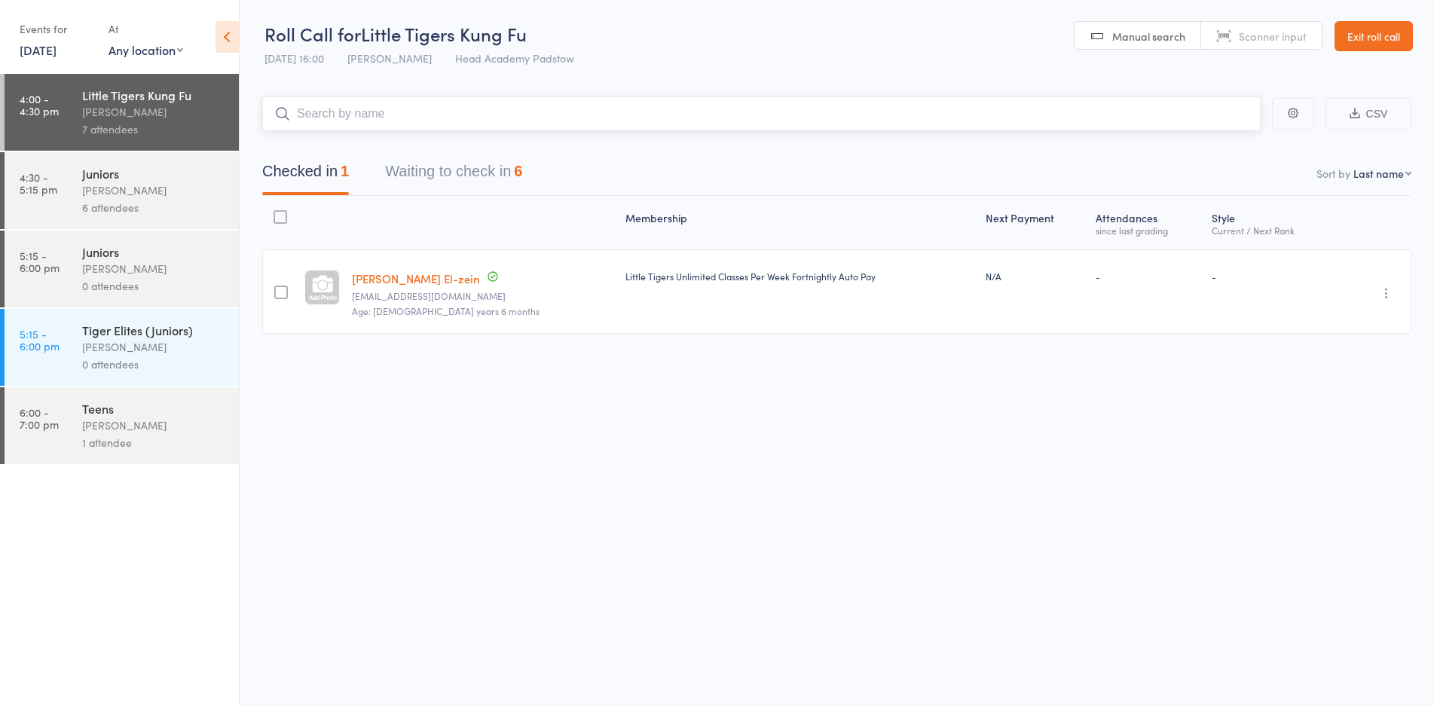
click at [370, 124] on input "search" at bounding box center [761, 113] width 998 height 35
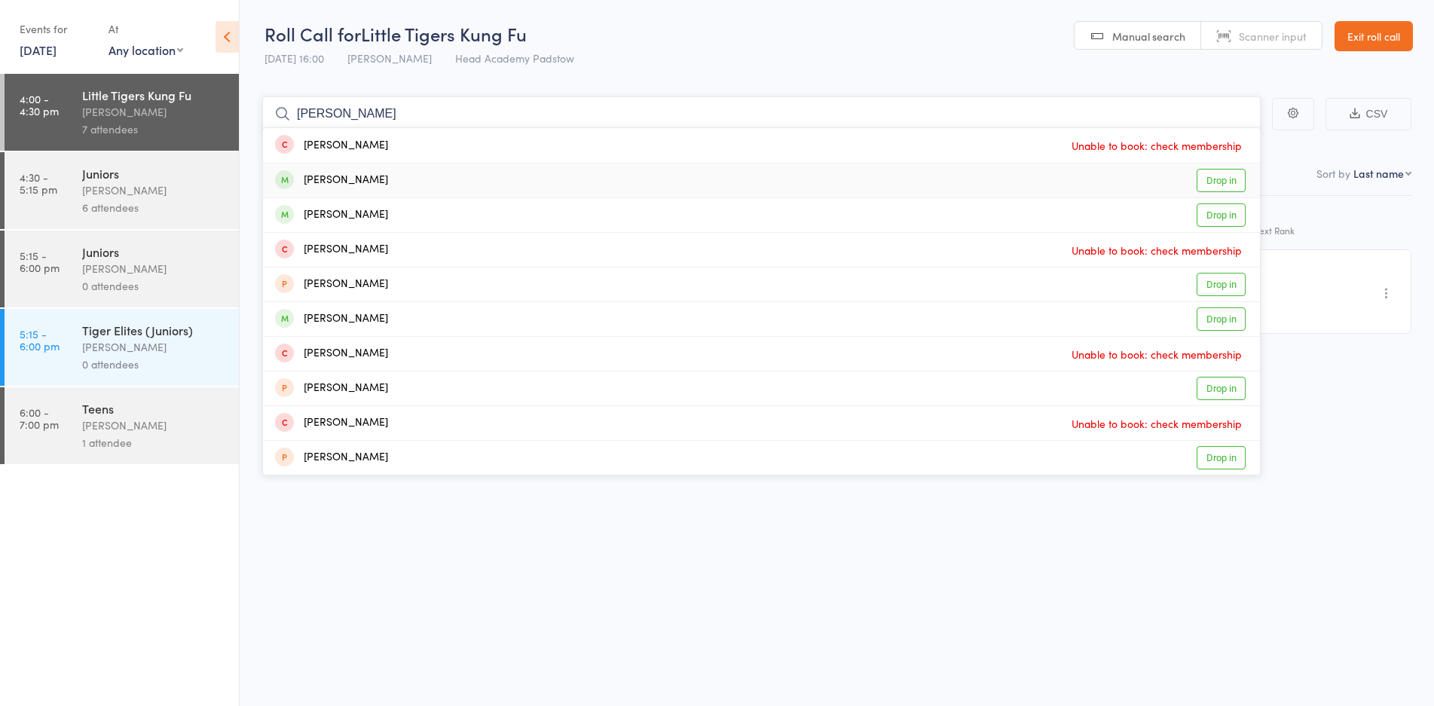
type input "jackie"
click at [402, 182] on div "Jackie Obrien Drop in" at bounding box center [761, 180] width 997 height 34
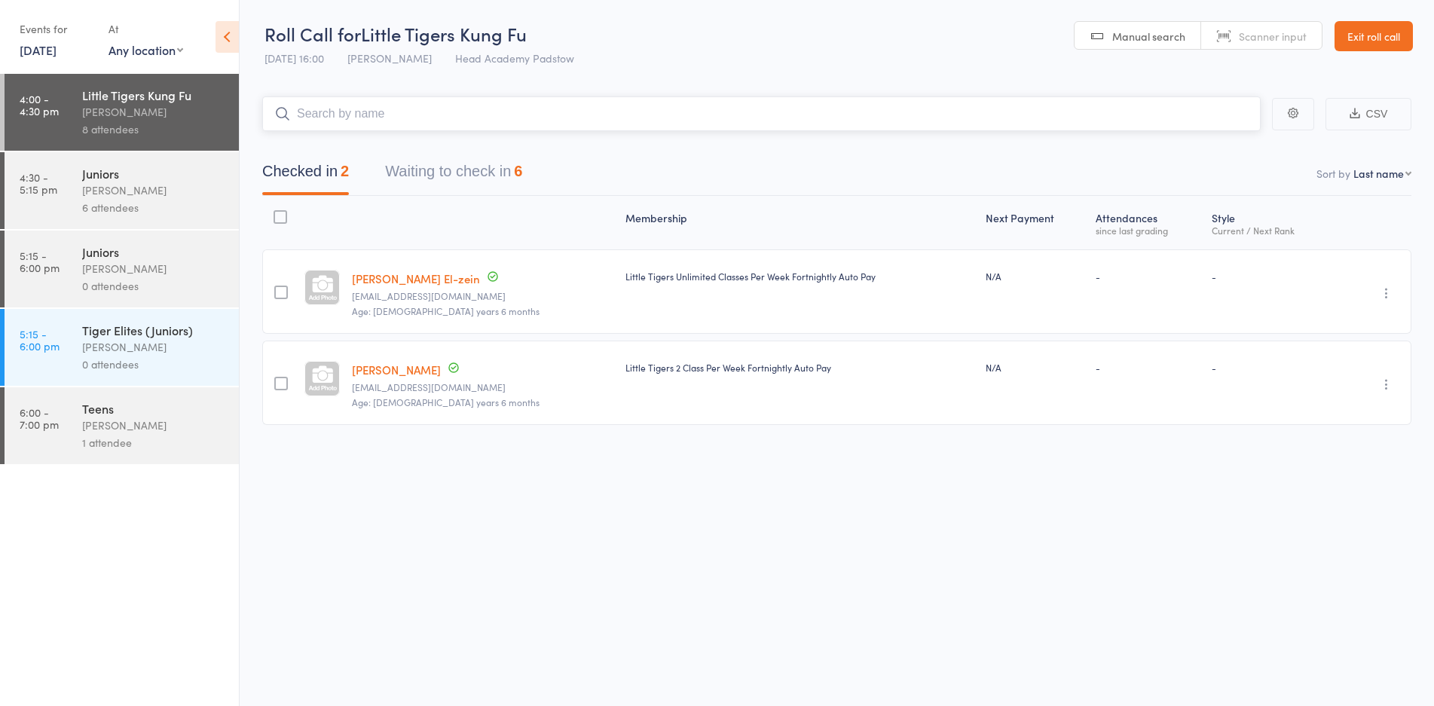
click at [422, 121] on input "search" at bounding box center [761, 113] width 998 height 35
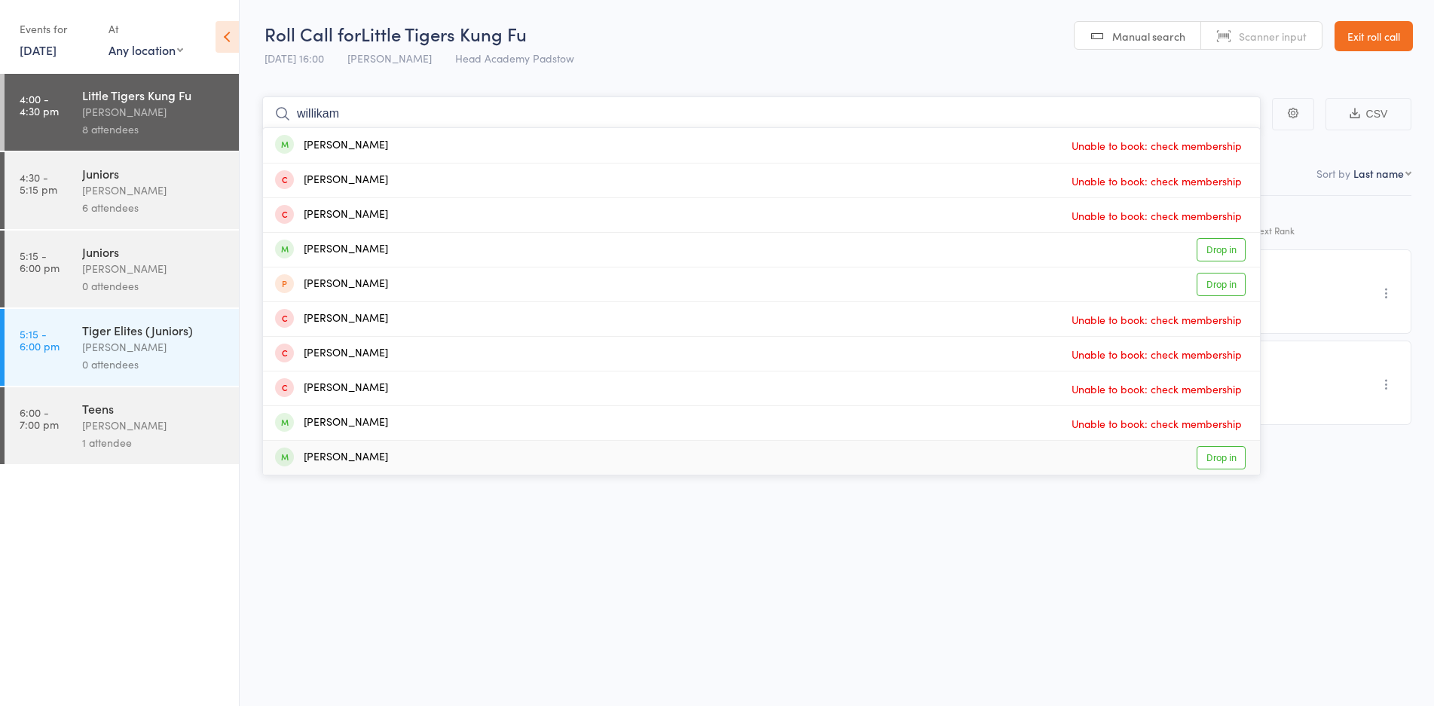
type input "willikam"
click at [360, 463] on div "William Manning" at bounding box center [331, 457] width 113 height 17
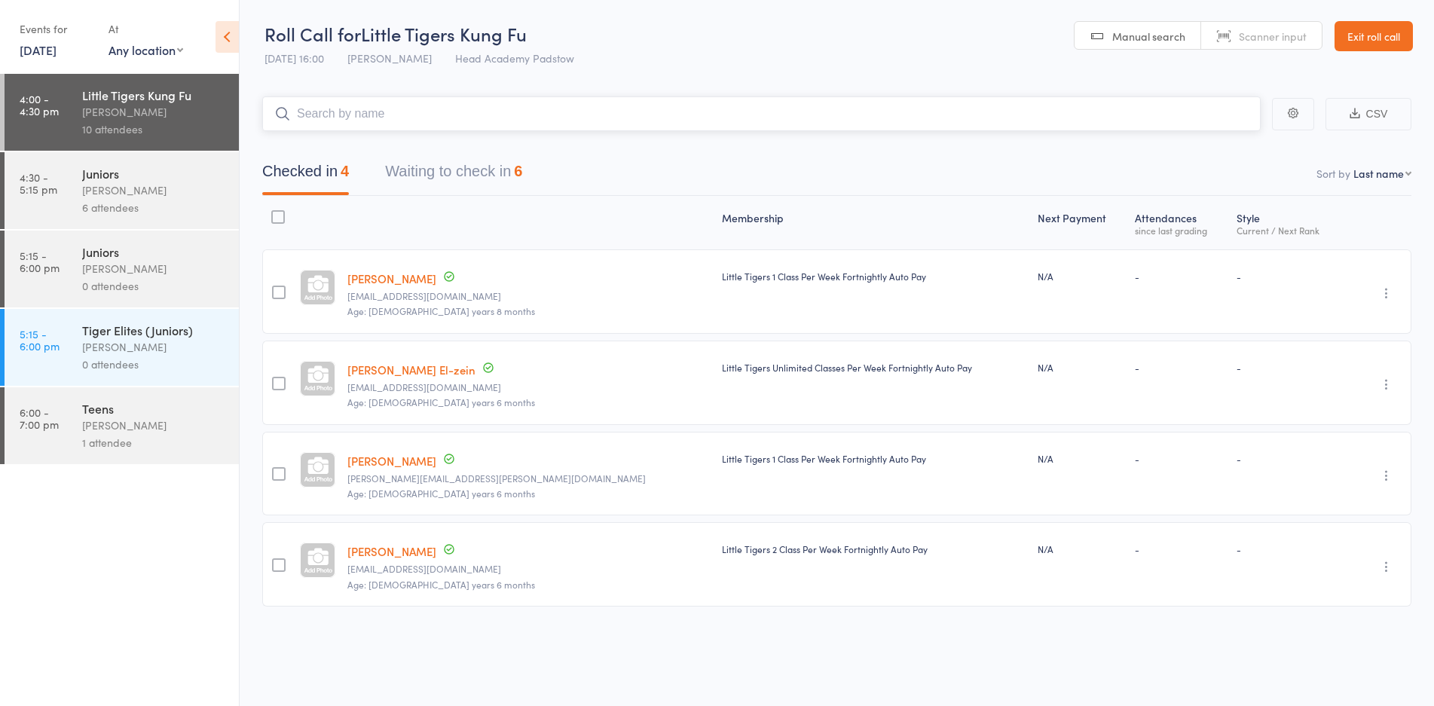
click at [472, 170] on button "Waiting to check in 6" at bounding box center [453, 175] width 137 height 40
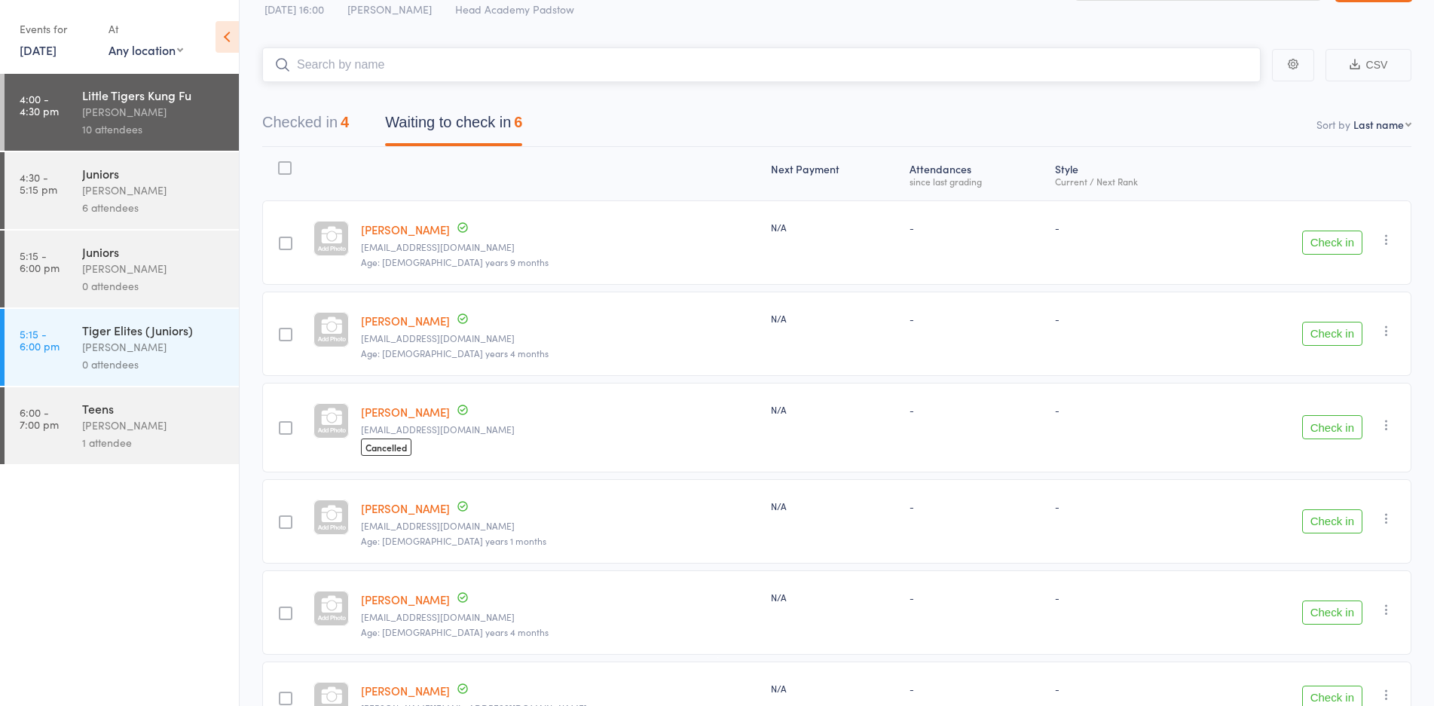
scroll to position [75, 0]
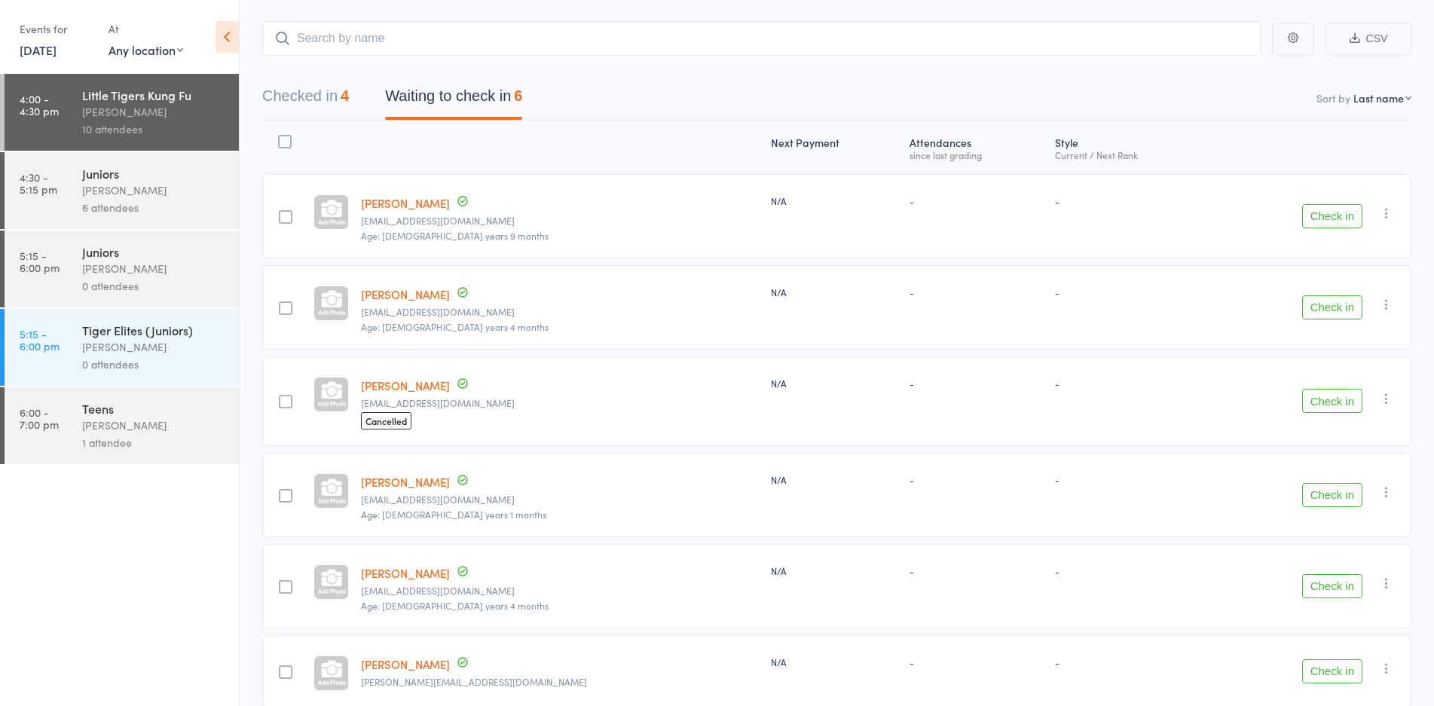
click at [1348, 225] on button "Check in" at bounding box center [1332, 216] width 60 height 24
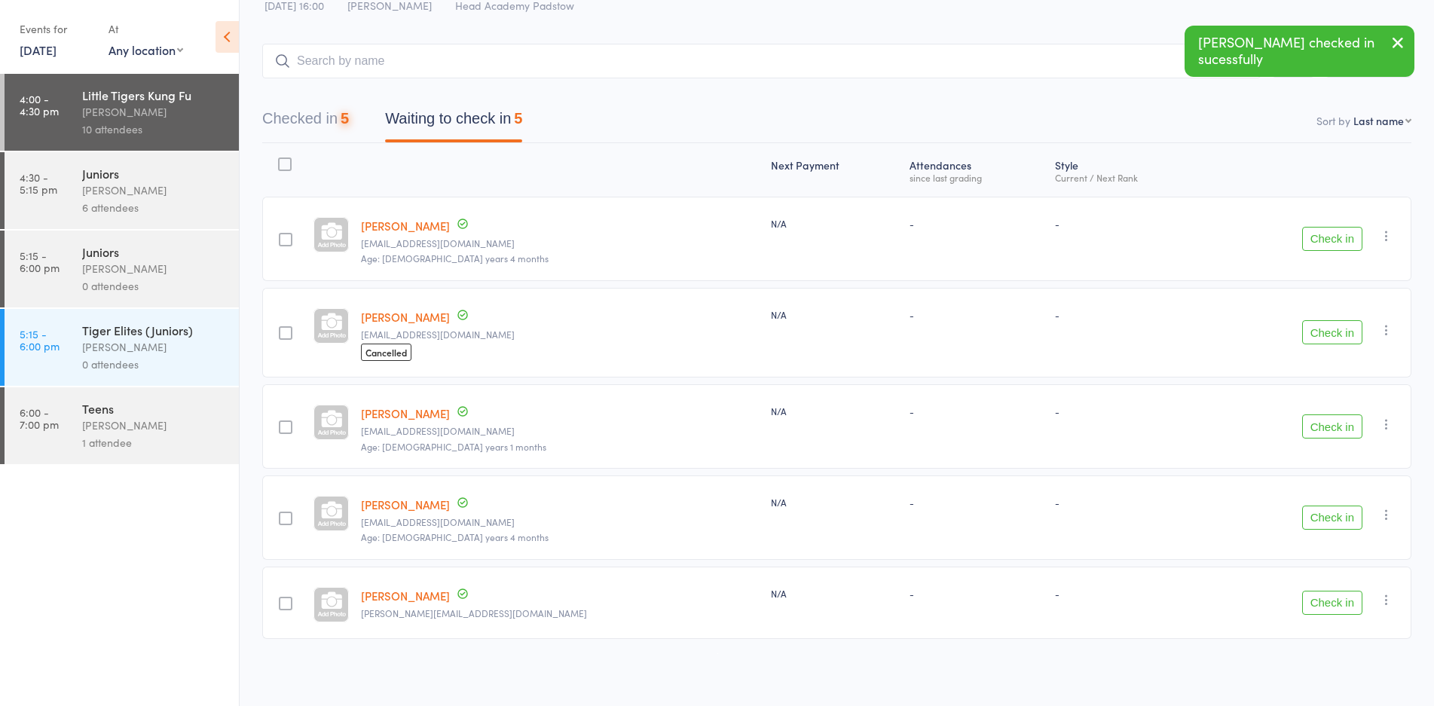
scroll to position [53, 0]
click at [1339, 228] on button "Check in" at bounding box center [1332, 239] width 60 height 24
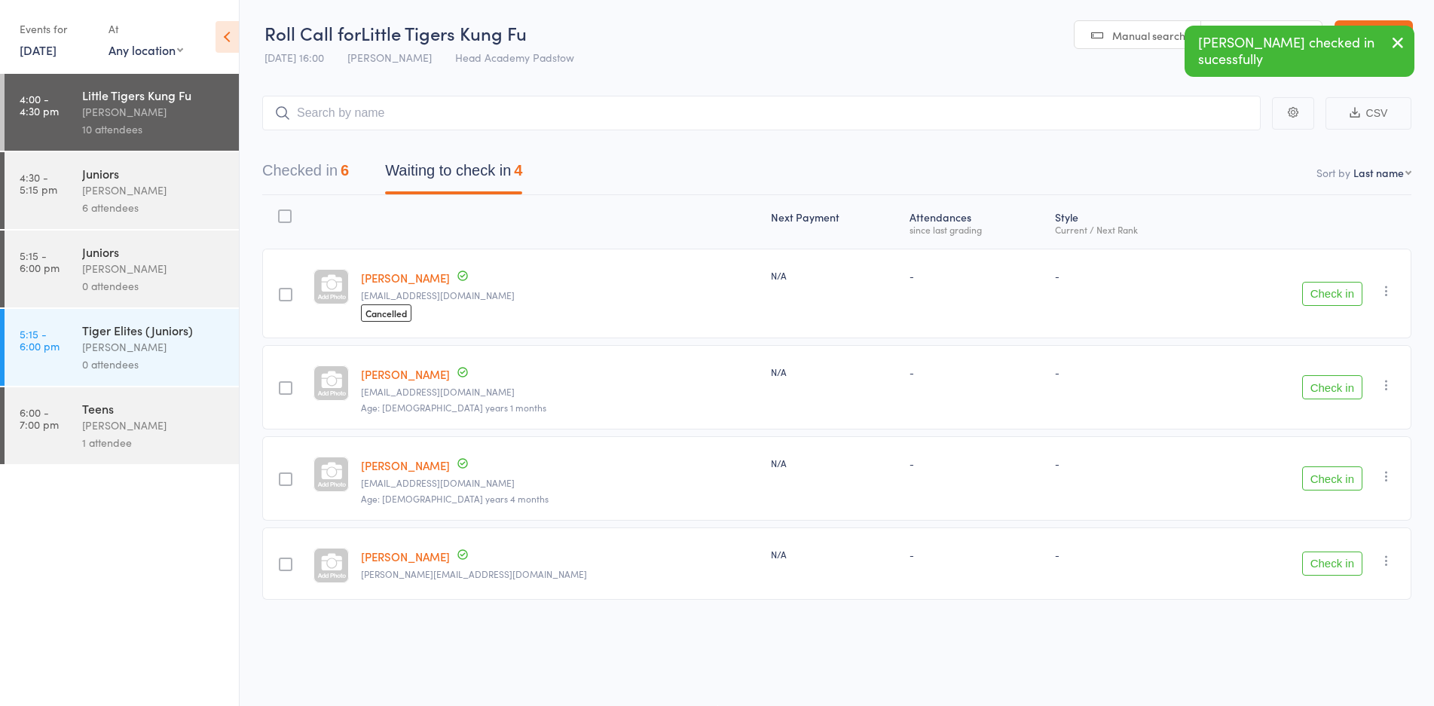
click at [1327, 286] on button "Check in" at bounding box center [1332, 294] width 60 height 24
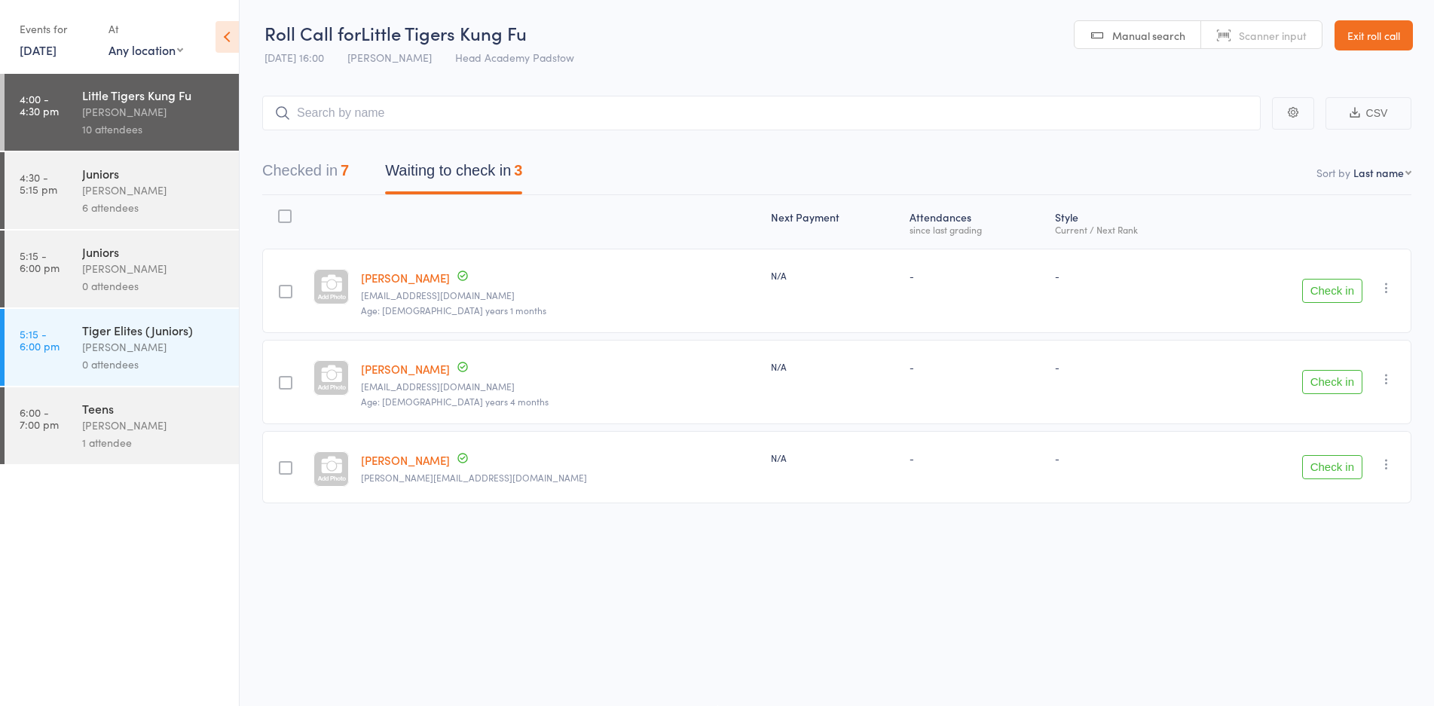
click at [1332, 469] on button "Check in" at bounding box center [1332, 467] width 60 height 24
click at [1337, 370] on button "Check in" at bounding box center [1332, 382] width 60 height 24
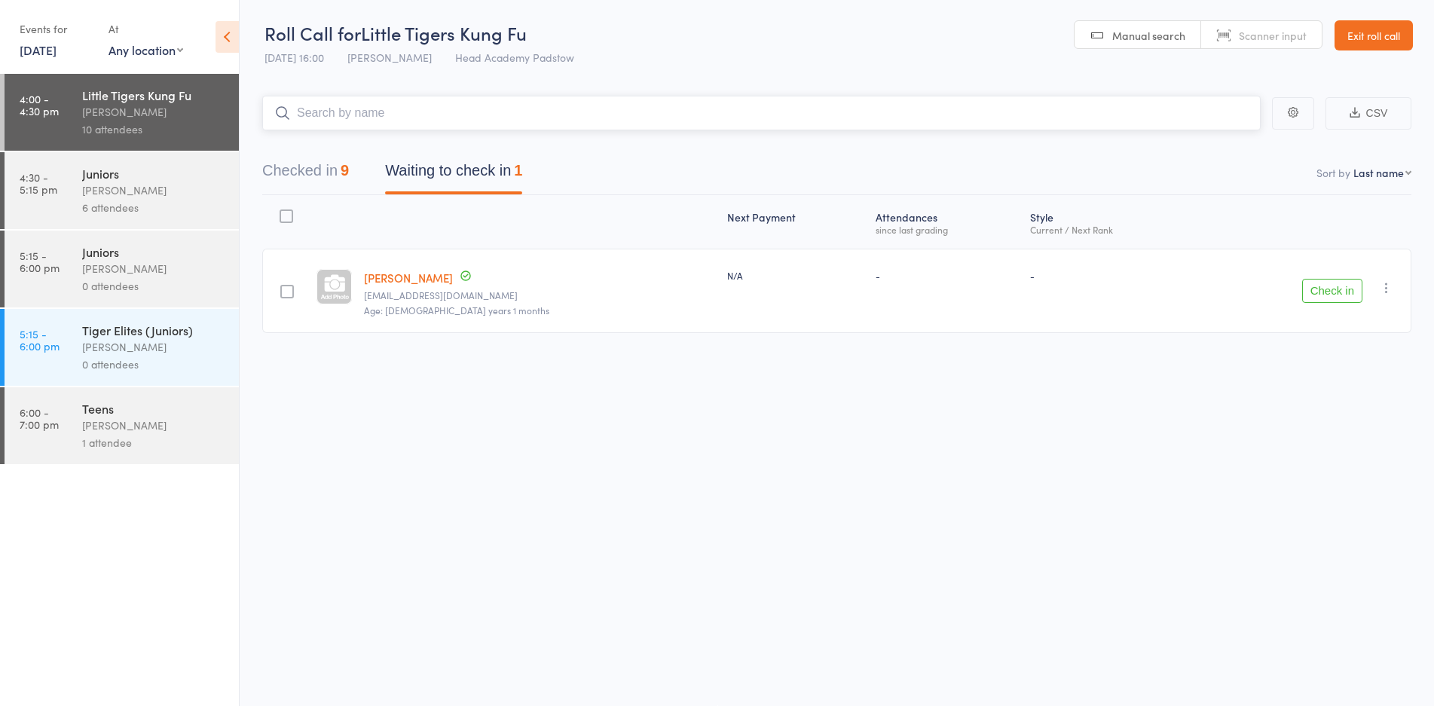
click at [345, 121] on input "search" at bounding box center [761, 113] width 998 height 35
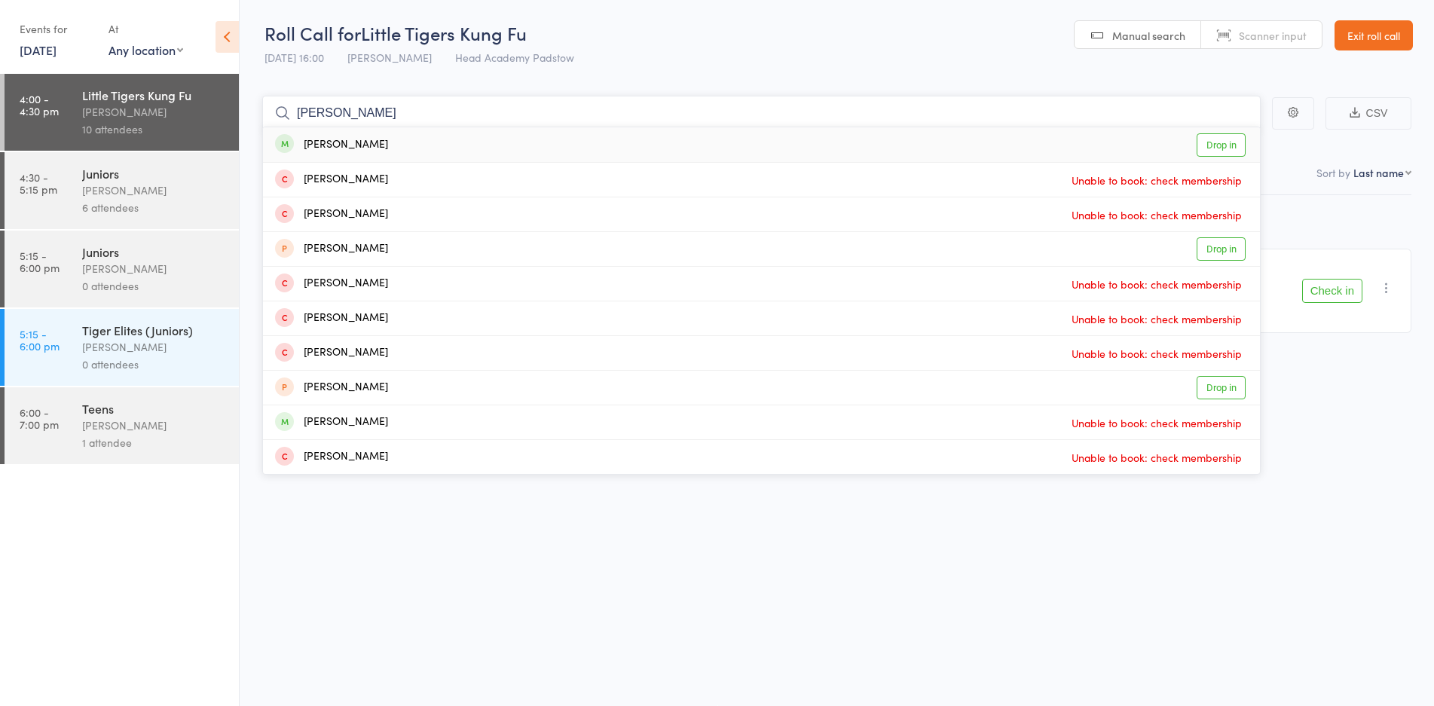
type input "hank"
click at [334, 139] on div "[PERSON_NAME]" at bounding box center [331, 144] width 113 height 17
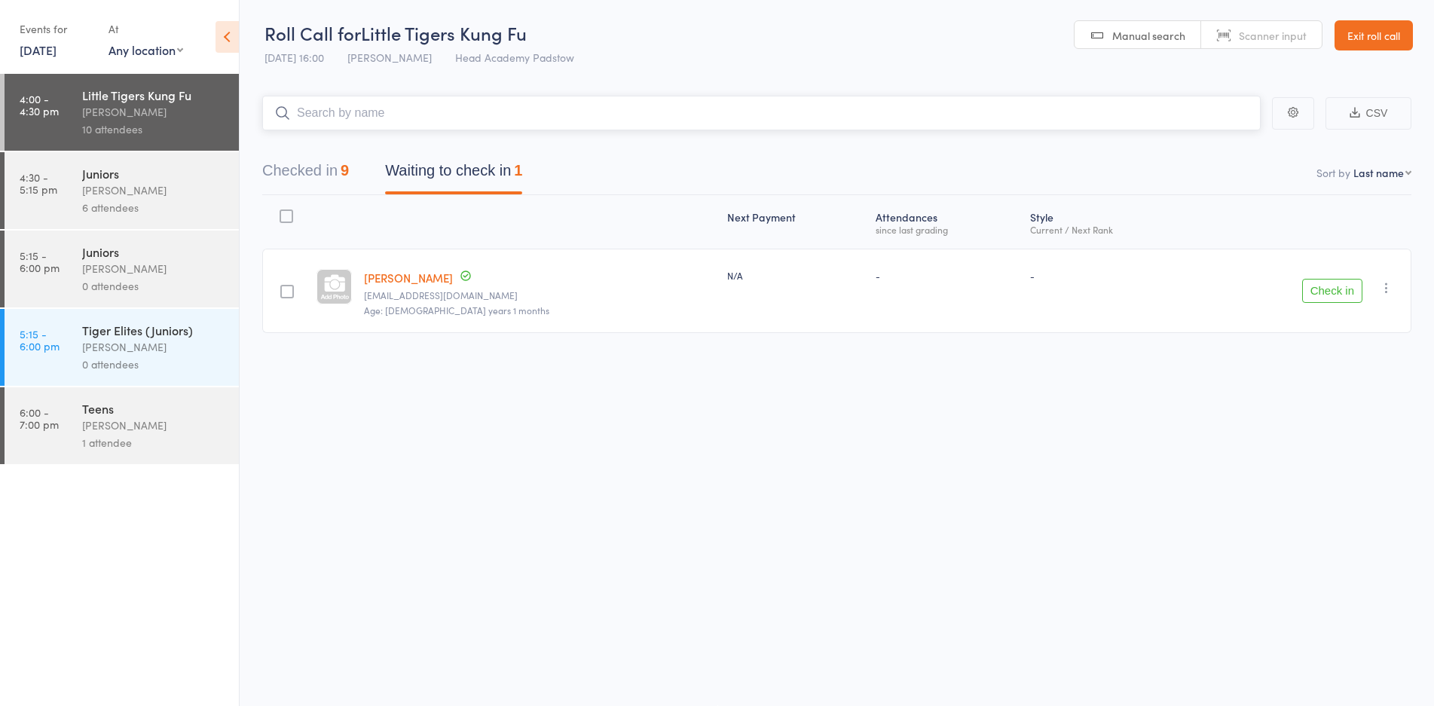
drag, startPoint x: 332, startPoint y: 120, endPoint x: 348, endPoint y: 113, distance: 17.2
click at [341, 115] on input "search" at bounding box center [761, 113] width 998 height 35
click at [351, 111] on input "search" at bounding box center [761, 113] width 998 height 35
click at [404, 129] on input "search" at bounding box center [761, 113] width 998 height 35
click at [826, 102] on input "search" at bounding box center [761, 113] width 998 height 35
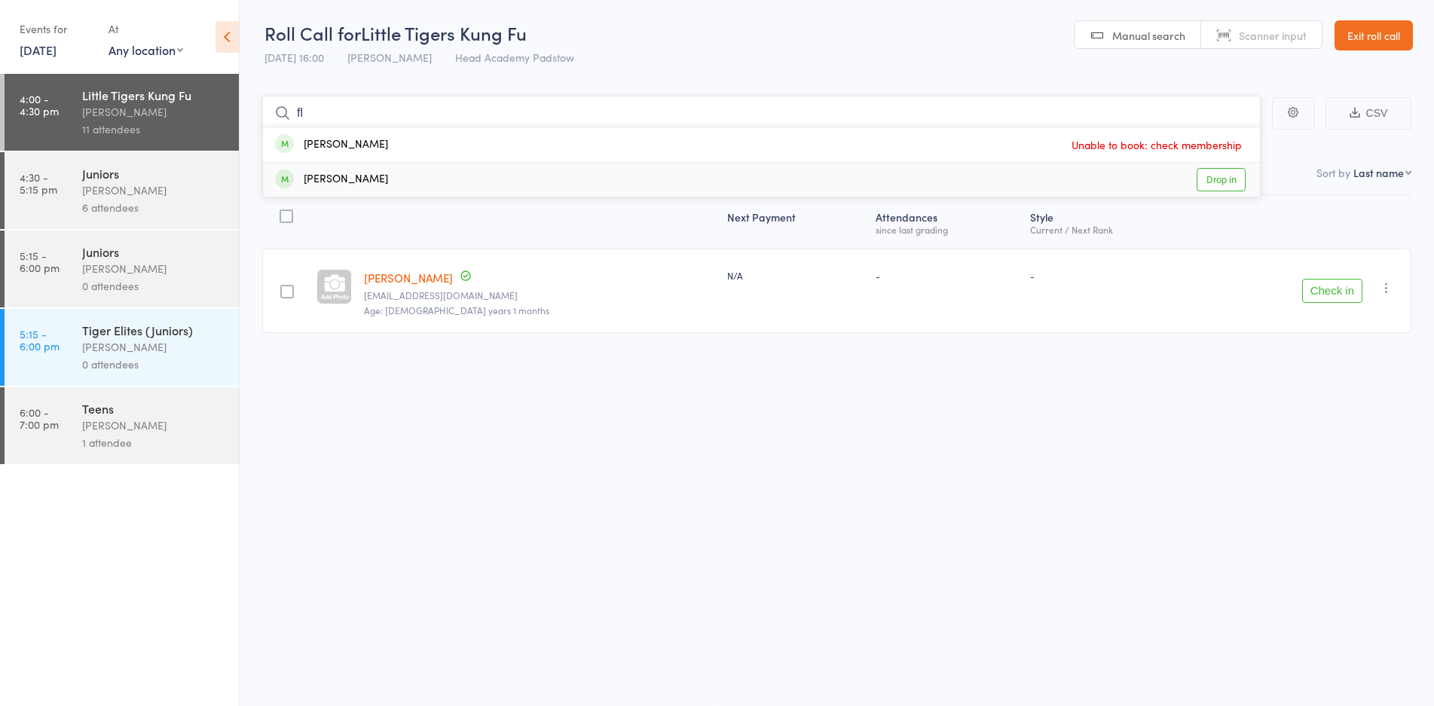
type input "f"
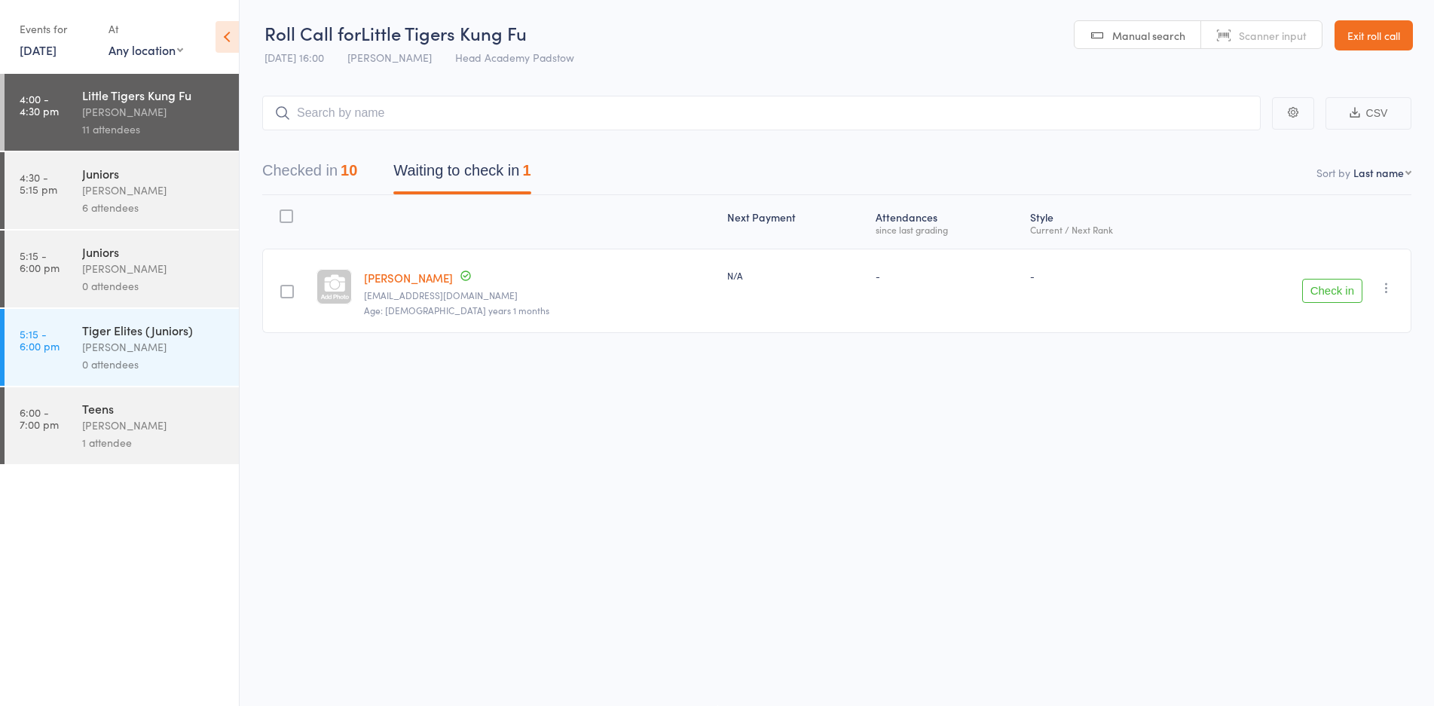
click at [83, 150] on div "Little Tigers Kung Fu James Agius 11 attendees" at bounding box center [160, 112] width 157 height 77
click at [180, 163] on div "Juniors James Agius 6 attendees" at bounding box center [160, 190] width 157 height 77
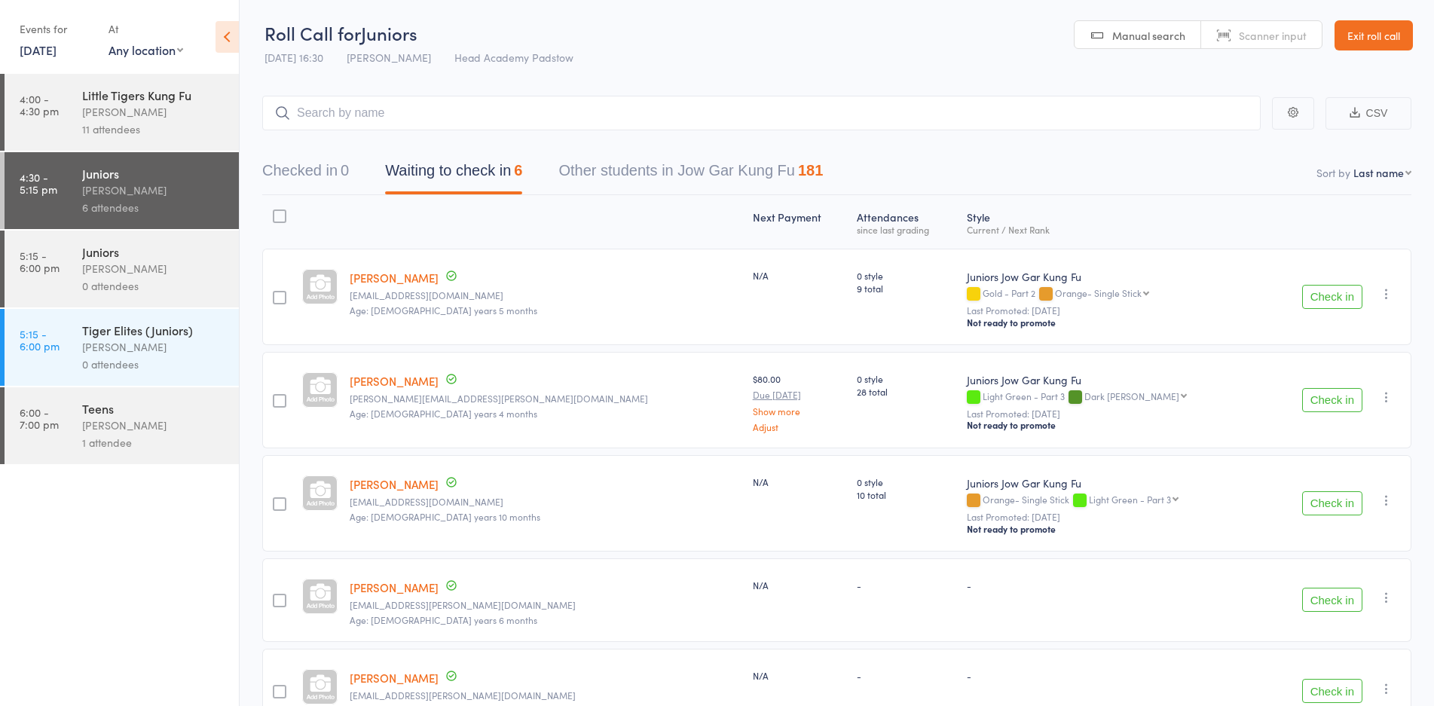
click at [411, 105] on input "search" at bounding box center [761, 113] width 998 height 35
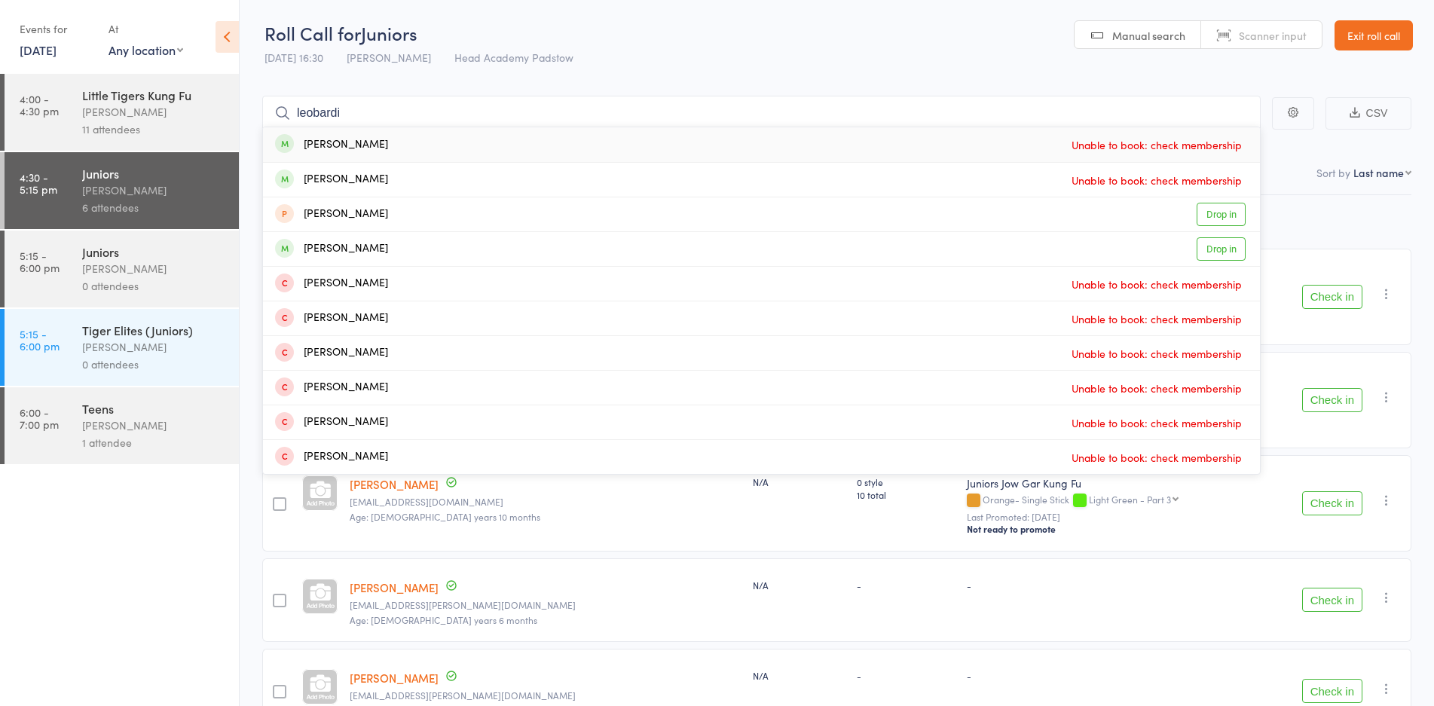
click at [1352, 20] on header "Roll Call for Juniors 14 Aug 16:30 James Agius Head Academy Padstow Manual sear…" at bounding box center [837, 36] width 1194 height 74
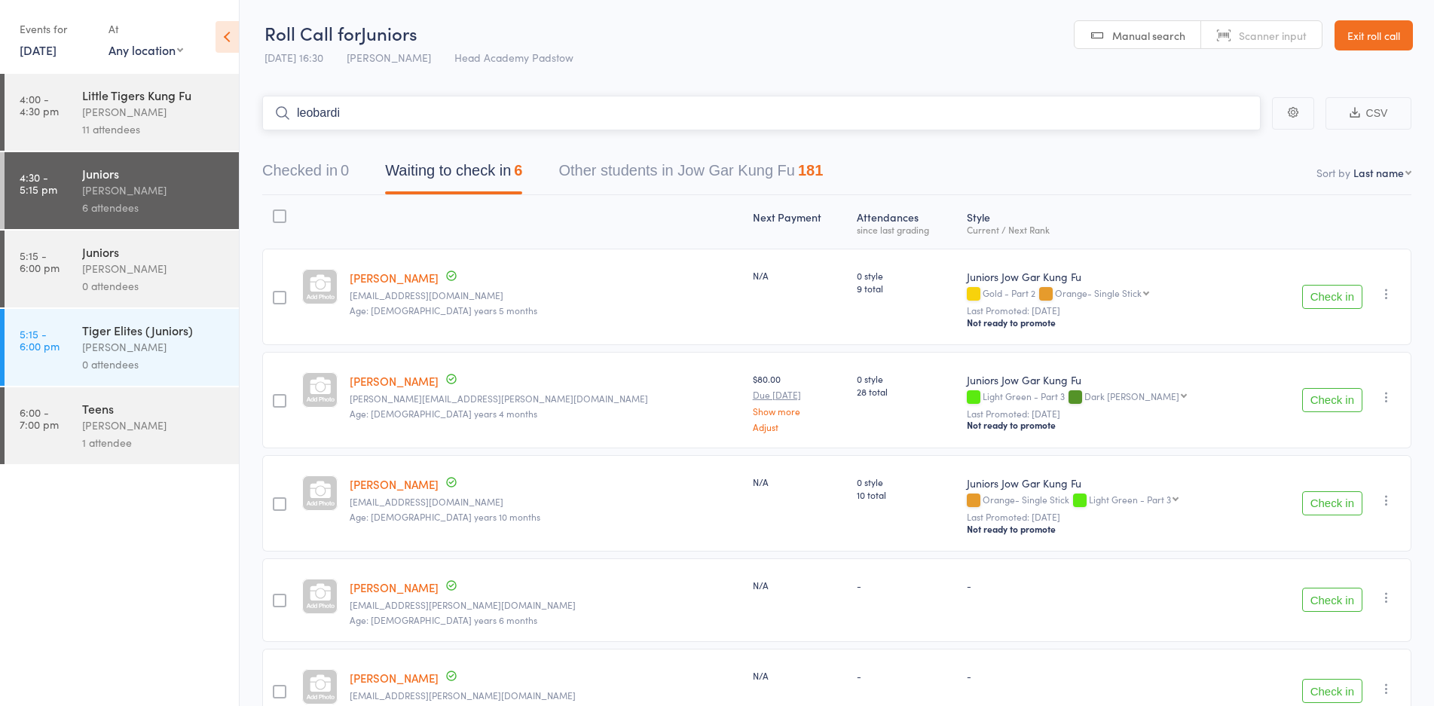
drag, startPoint x: 353, startPoint y: 105, endPoint x: 361, endPoint y: 105, distance: 8.3
click at [361, 105] on input "leobardi" at bounding box center [761, 113] width 998 height 35
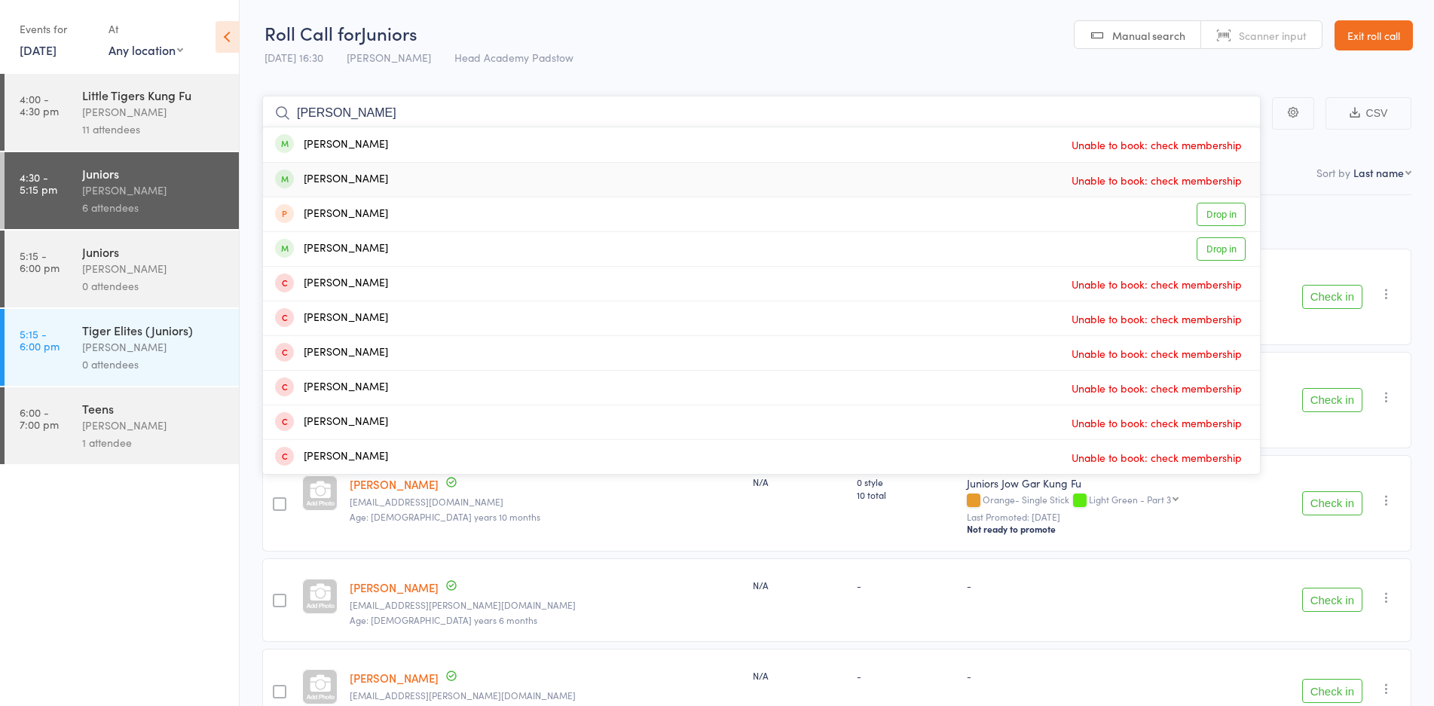
type input "leobardo"
click at [350, 174] on div "Leonardo Zhang" at bounding box center [331, 179] width 113 height 17
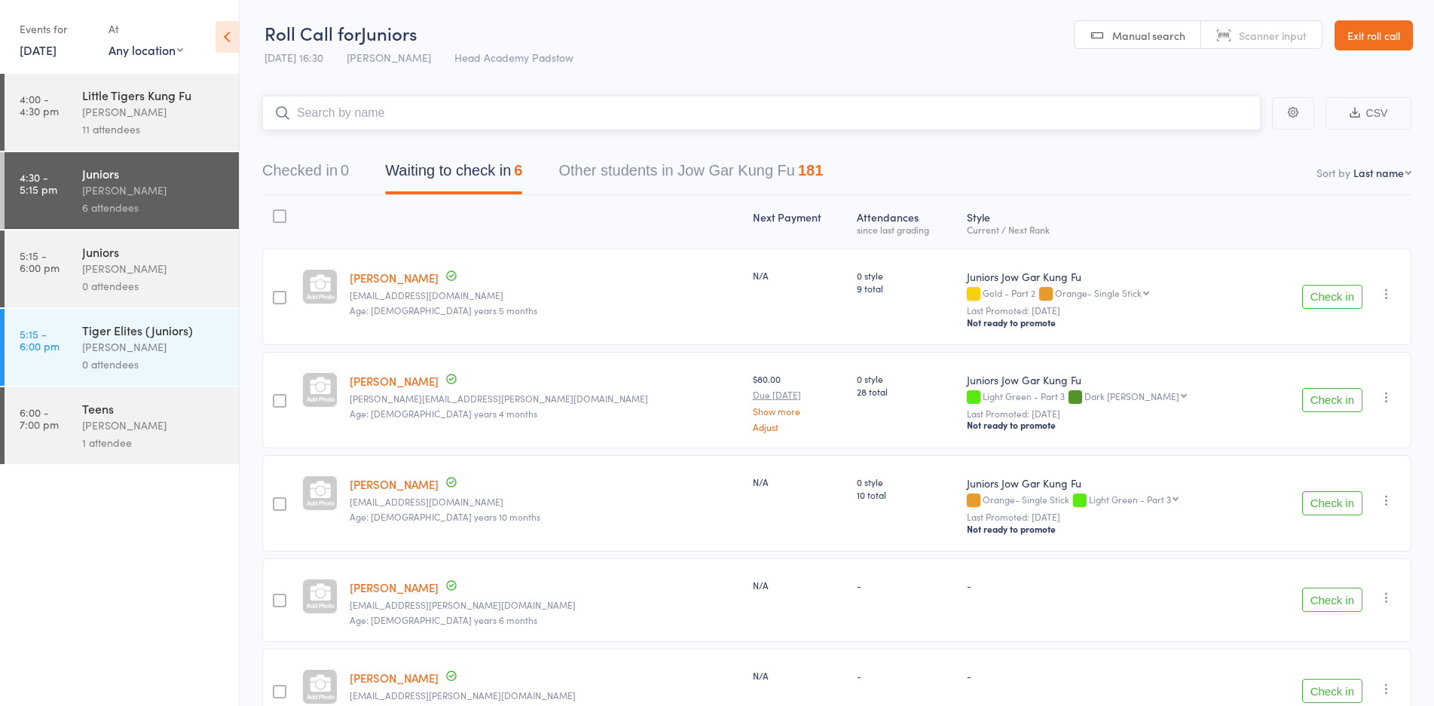
click at [344, 112] on input "search" at bounding box center [761, 113] width 998 height 35
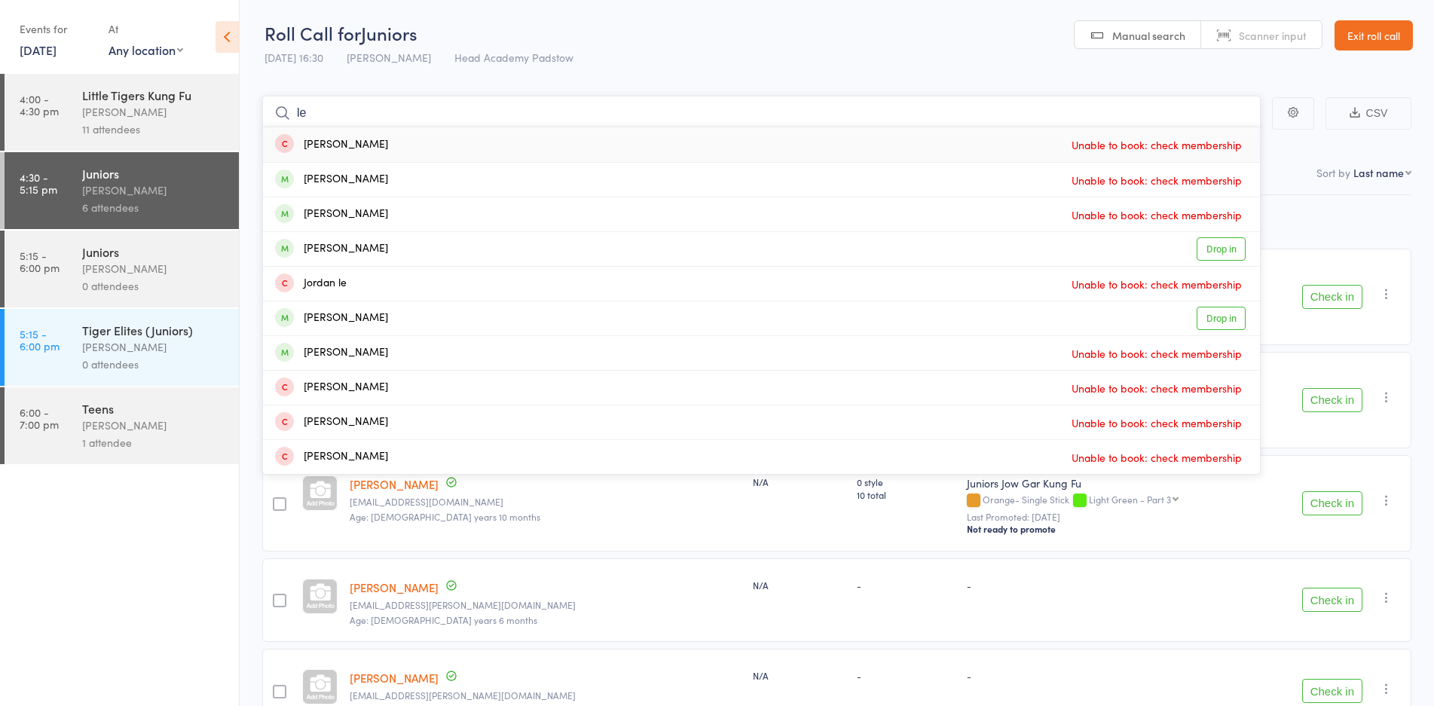
type input "le"
click at [440, 69] on div "14 Aug 16:30 James Agius Head Academy Padstow" at bounding box center [418, 57] width 309 height 25
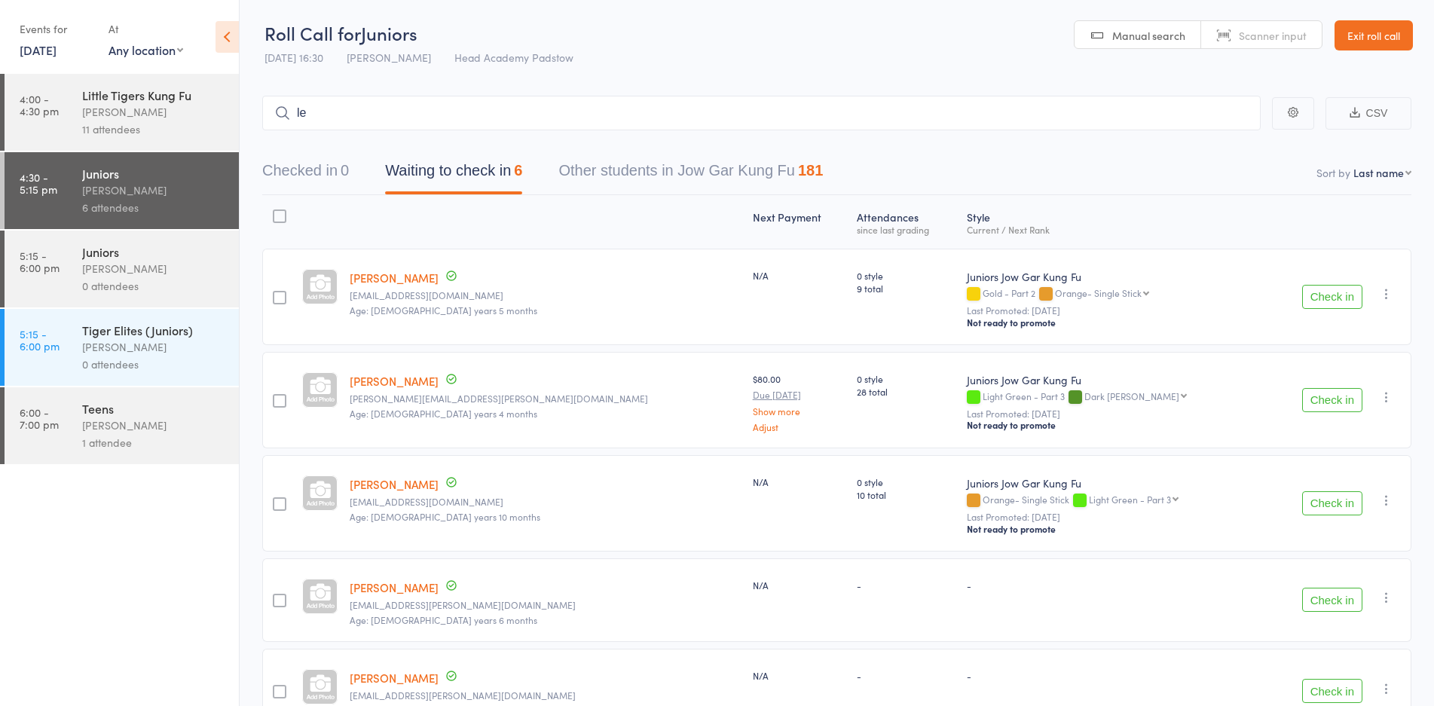
click at [132, 99] on div "Little Tigers Kung Fu" at bounding box center [154, 95] width 144 height 17
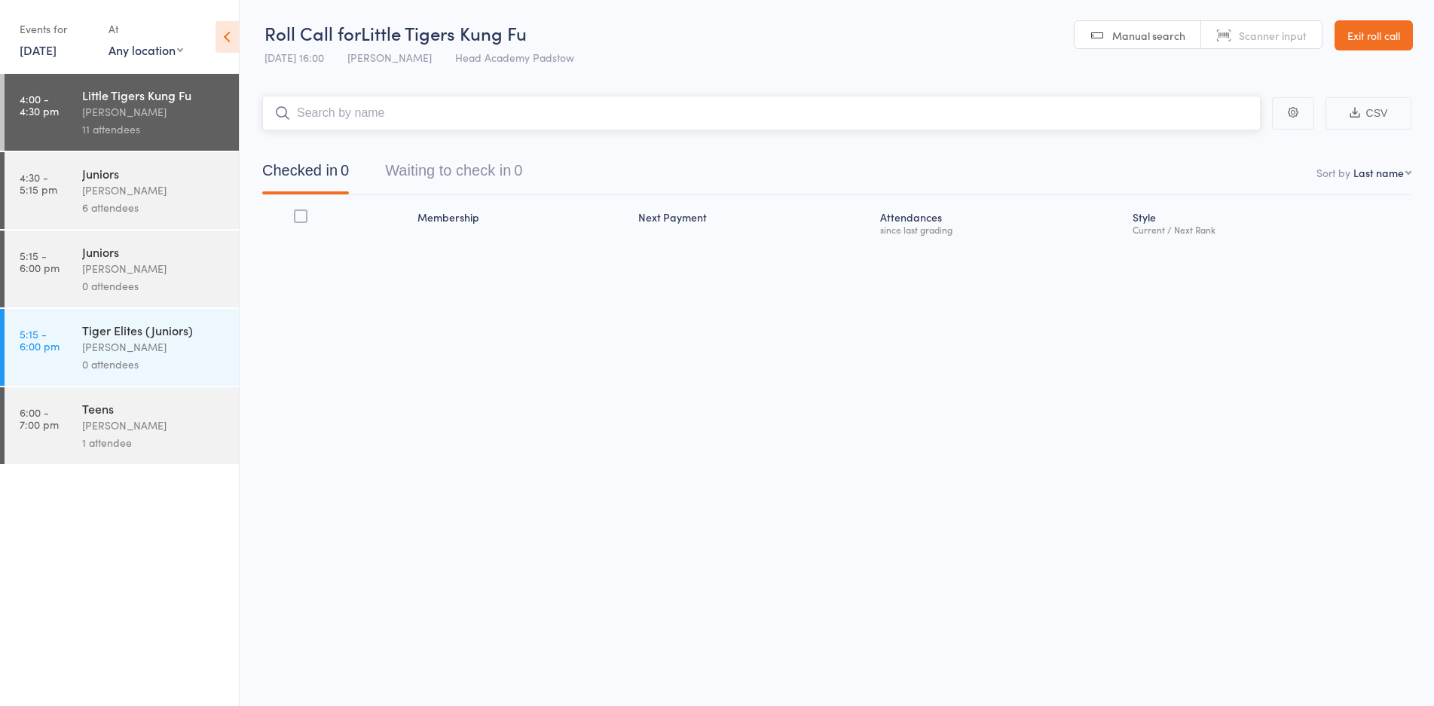
click at [365, 109] on input "search" at bounding box center [761, 113] width 998 height 35
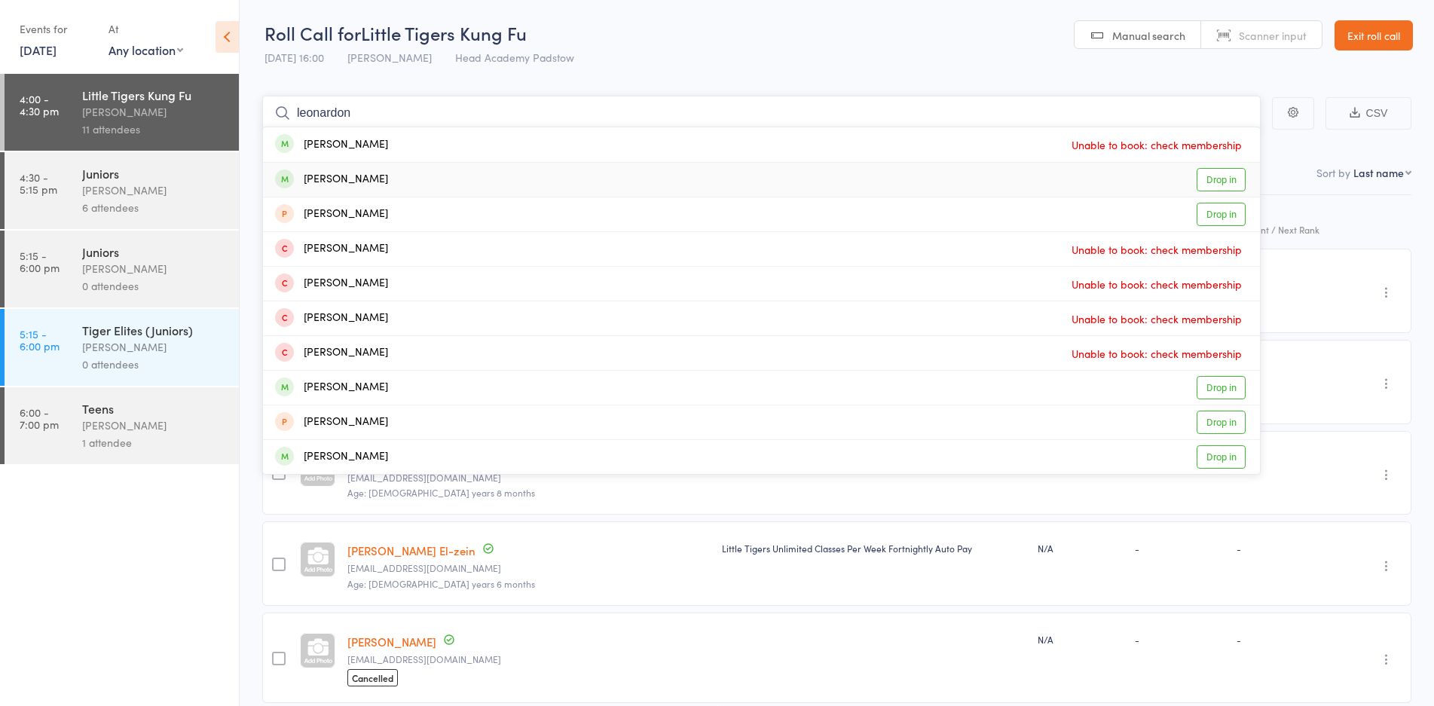
type input "leonardon"
click at [363, 182] on div "Leonardo Zhang" at bounding box center [331, 179] width 113 height 17
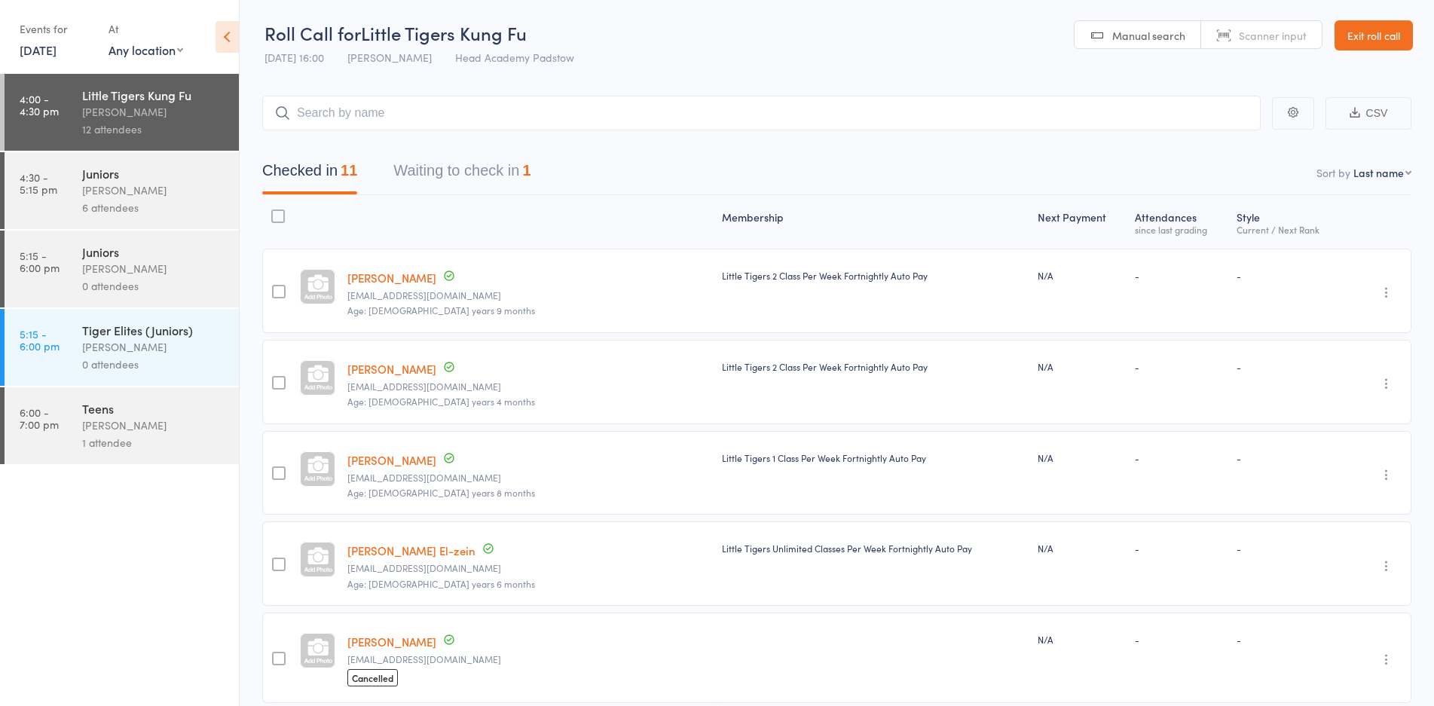
click at [1358, 38] on link "Exit roll call" at bounding box center [1373, 35] width 78 height 30
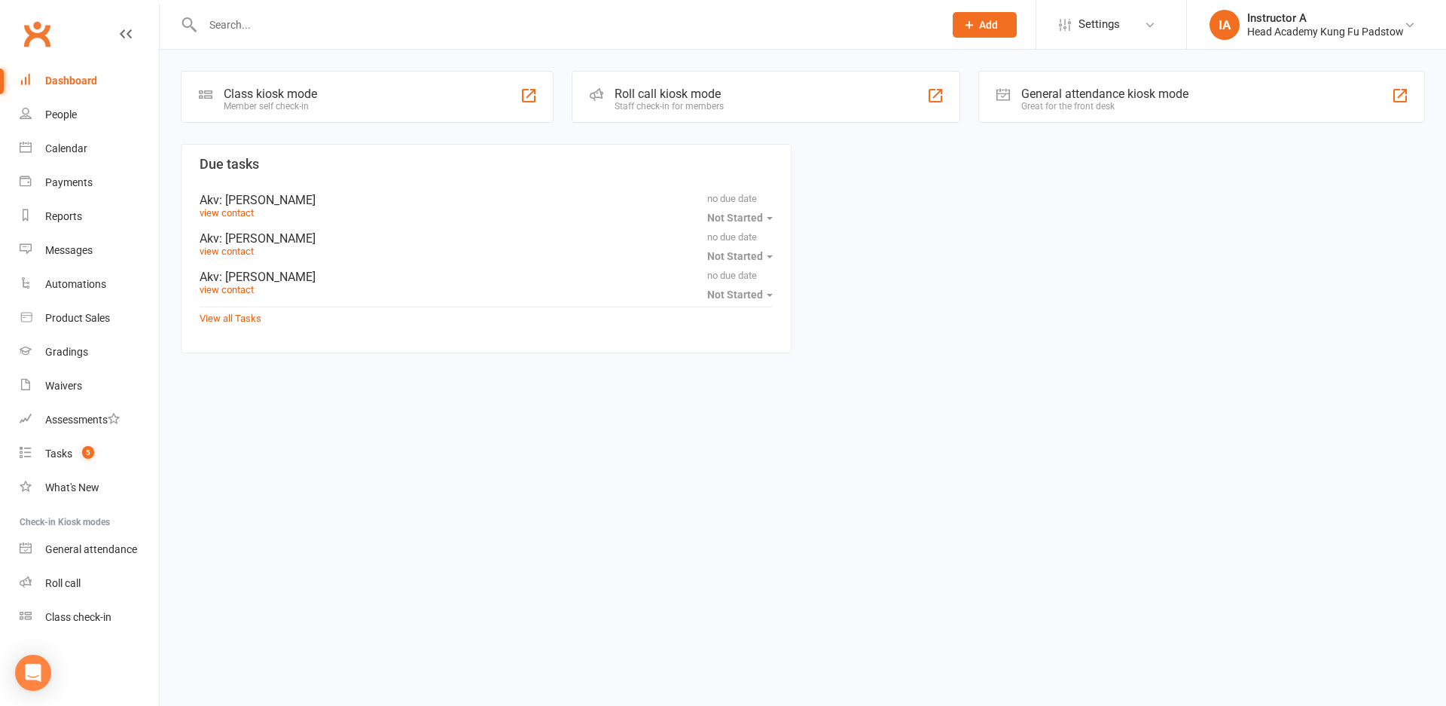
click at [588, 27] on input "text" at bounding box center [565, 24] width 735 height 21
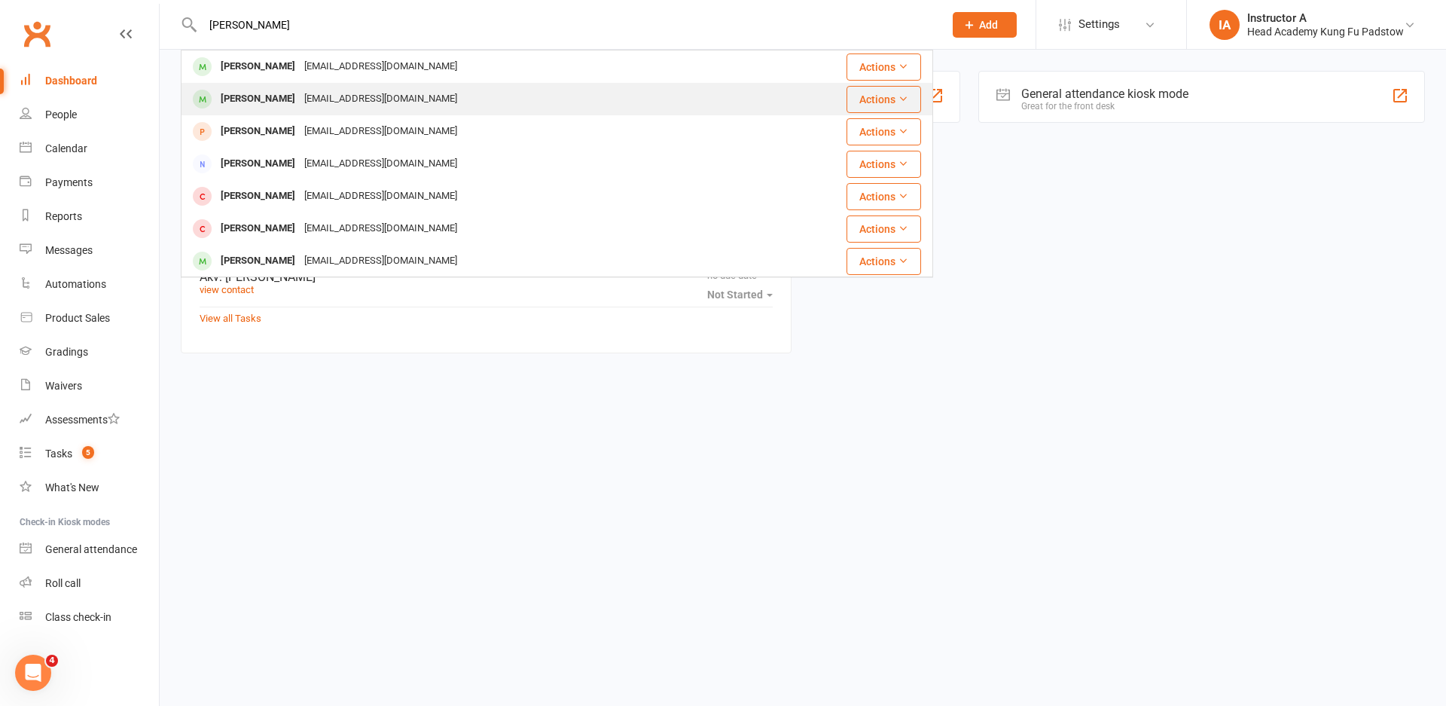
type input "leonardo"
click at [427, 106] on div "Leonardo Zhang maymaytrg@gmail.com" at bounding box center [470, 99] width 576 height 31
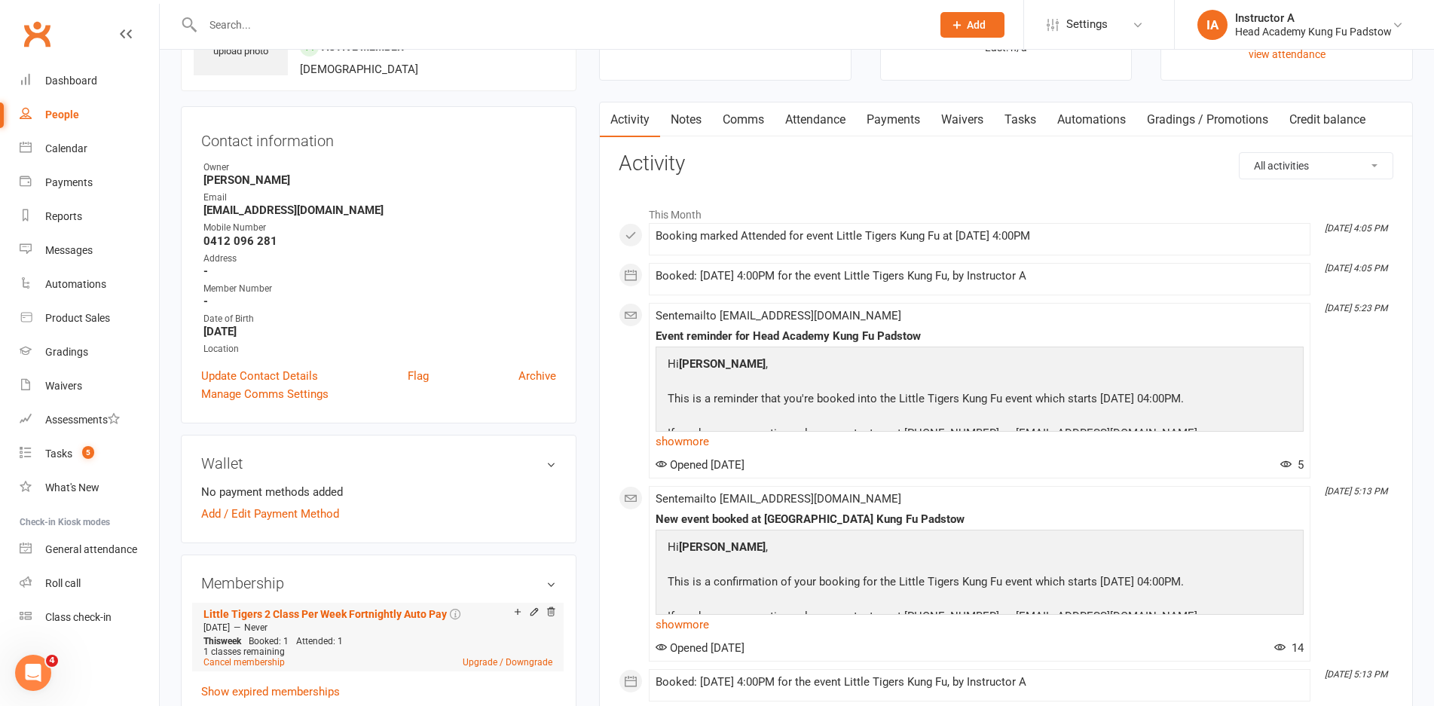
scroll to position [151, 0]
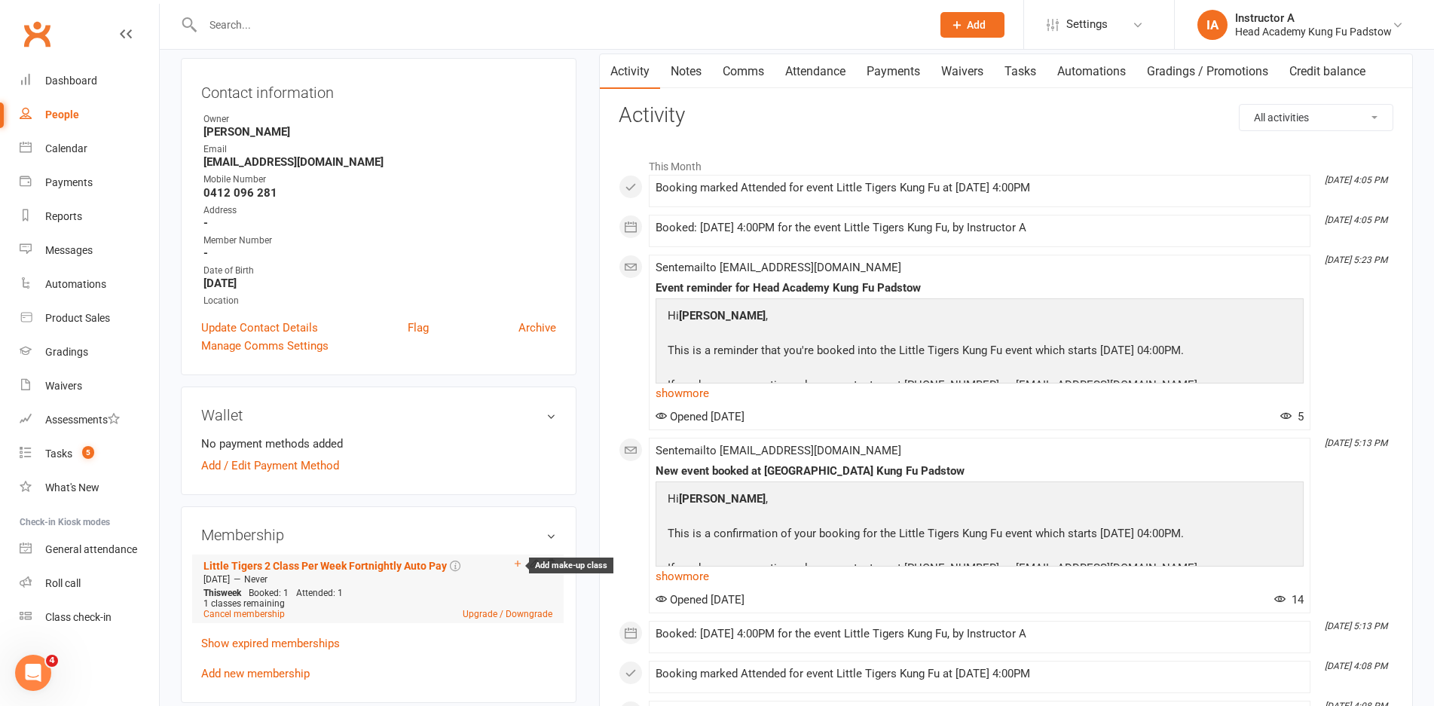
click at [518, 564] on icon at bounding box center [517, 563] width 11 height 11
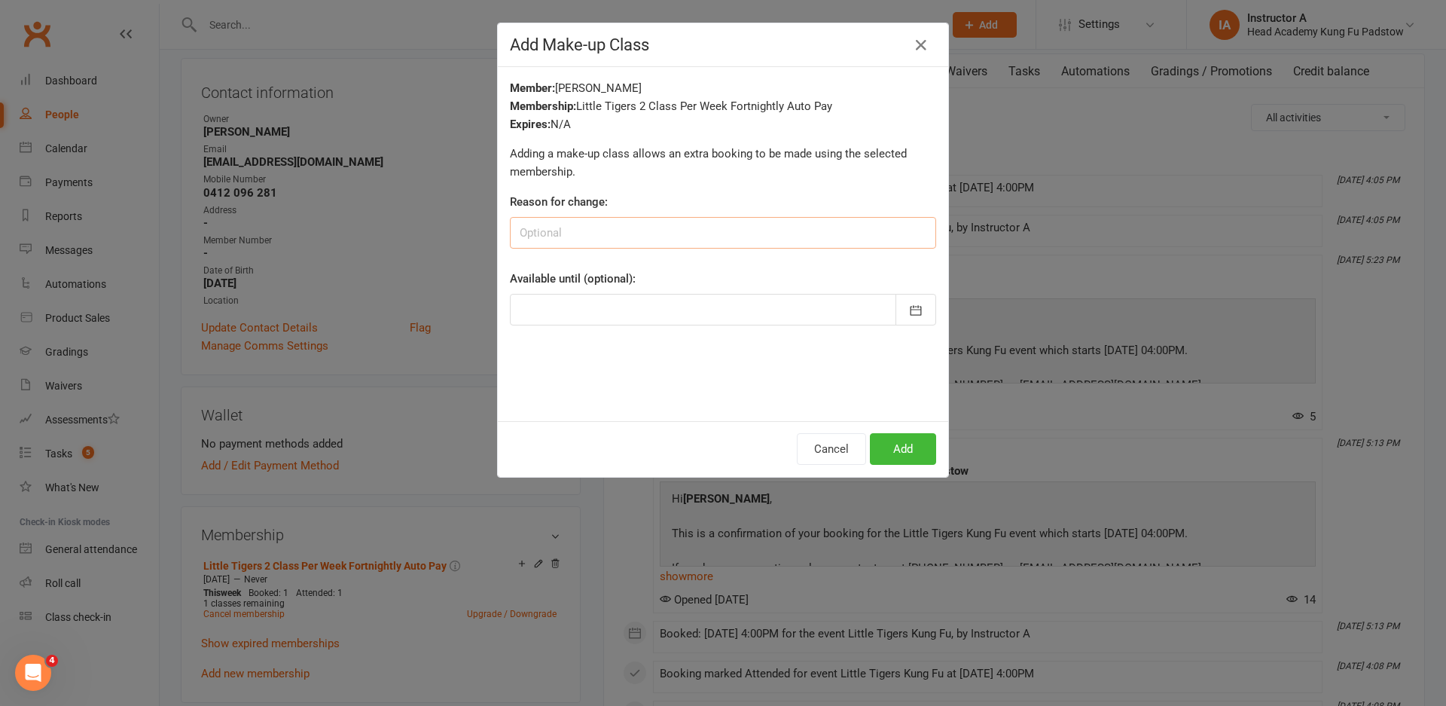
click at [646, 246] on input at bounding box center [723, 233] width 426 height 32
type input "z"
type input "make up"
click at [921, 441] on button "Add" at bounding box center [903, 449] width 66 height 32
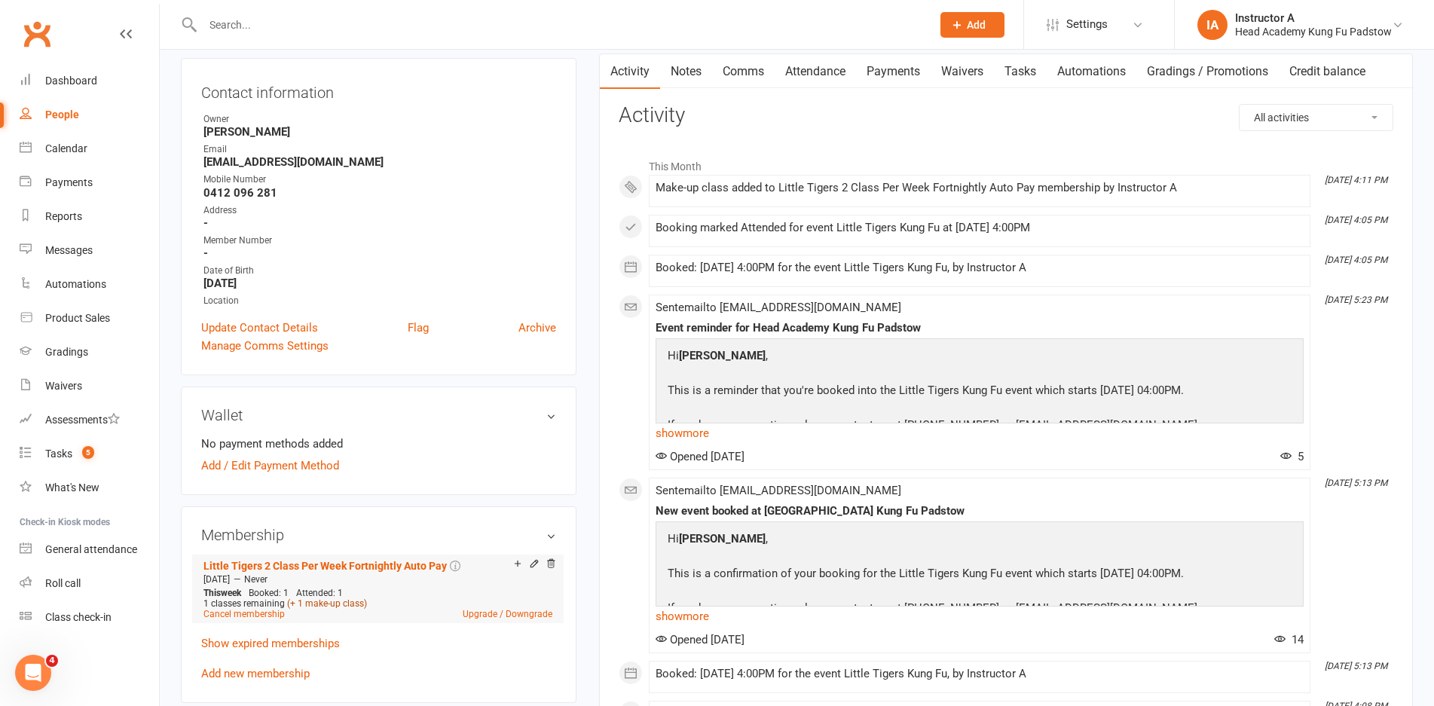
click at [349, 602] on link "(+ 1 make-up class)" at bounding box center [327, 603] width 80 height 11
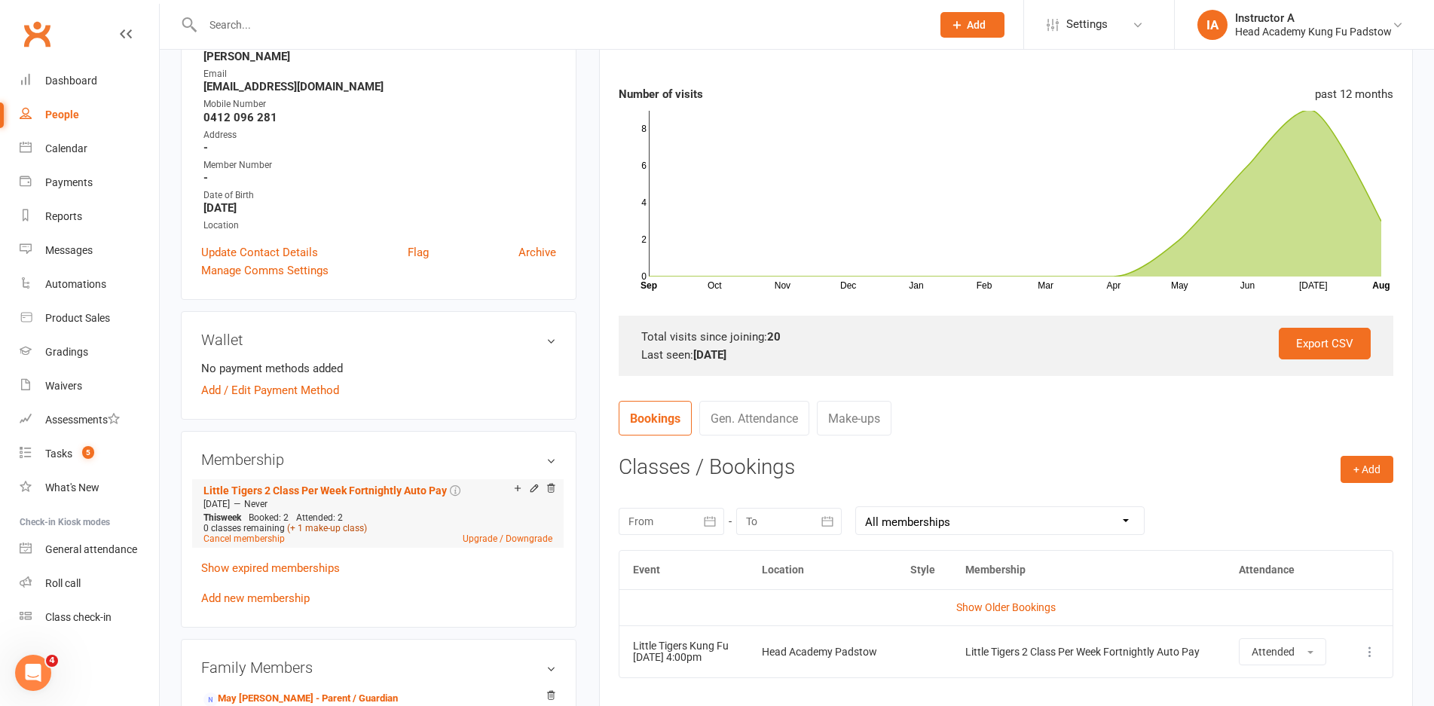
click at [329, 531] on link "(+ 1 make-up class)" at bounding box center [327, 528] width 80 height 11
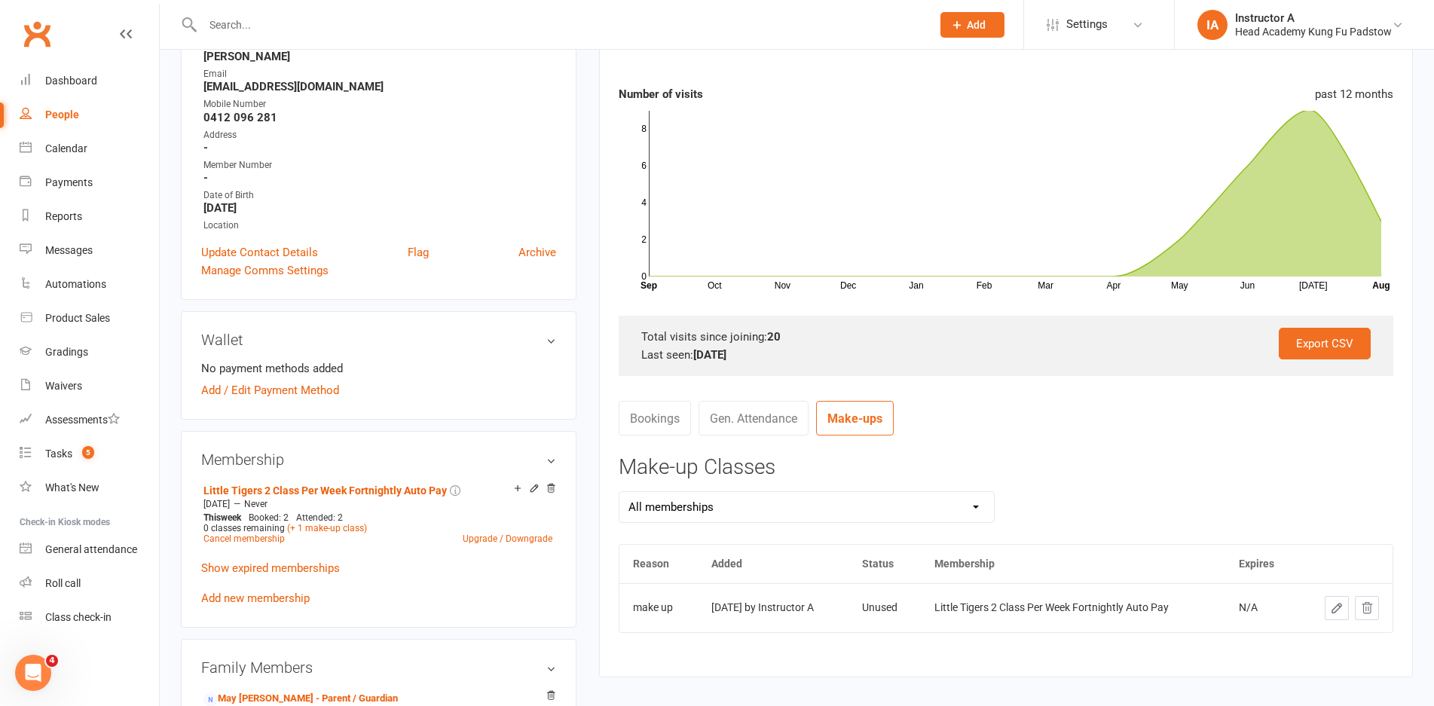
click at [1361, 614] on icon at bounding box center [1367, 608] width 14 height 14
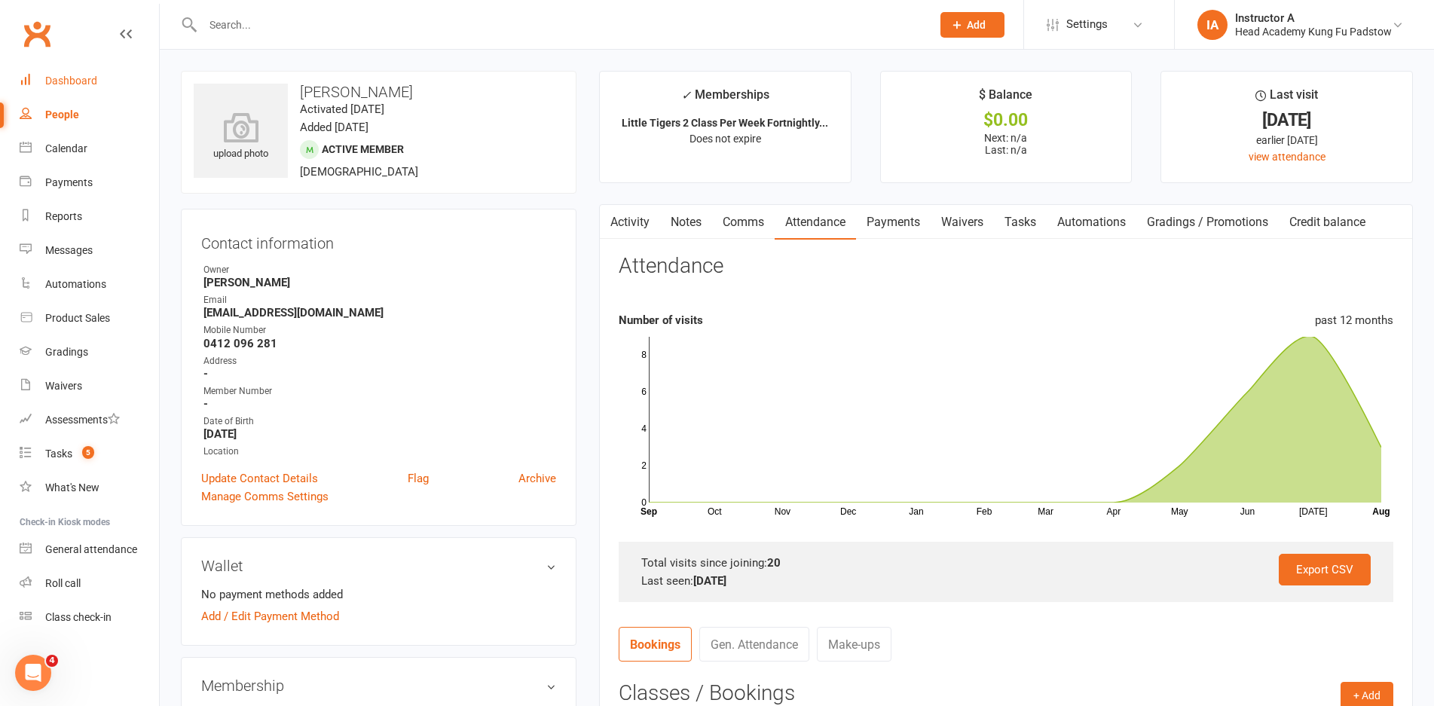
click at [60, 90] on link "Dashboard" at bounding box center [89, 81] width 139 height 34
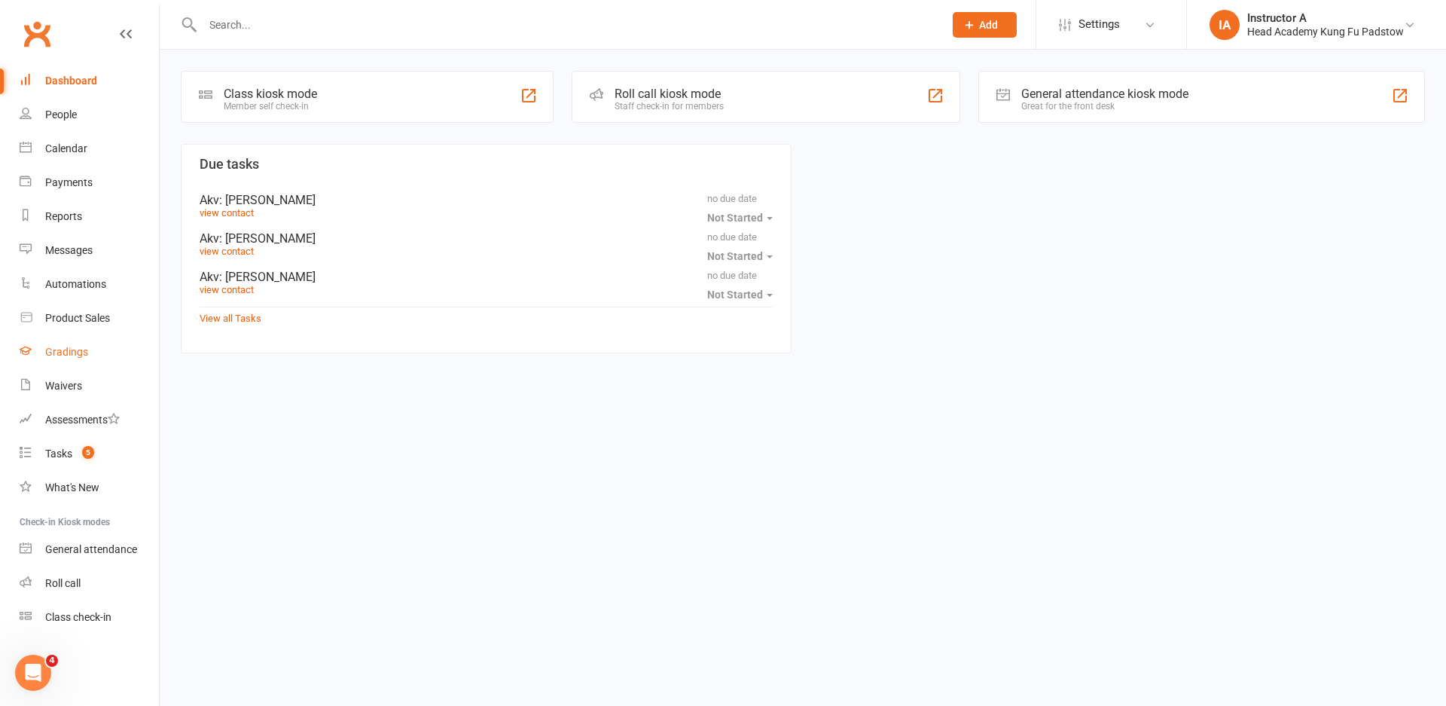
click at [68, 350] on div "Gradings" at bounding box center [66, 352] width 43 height 12
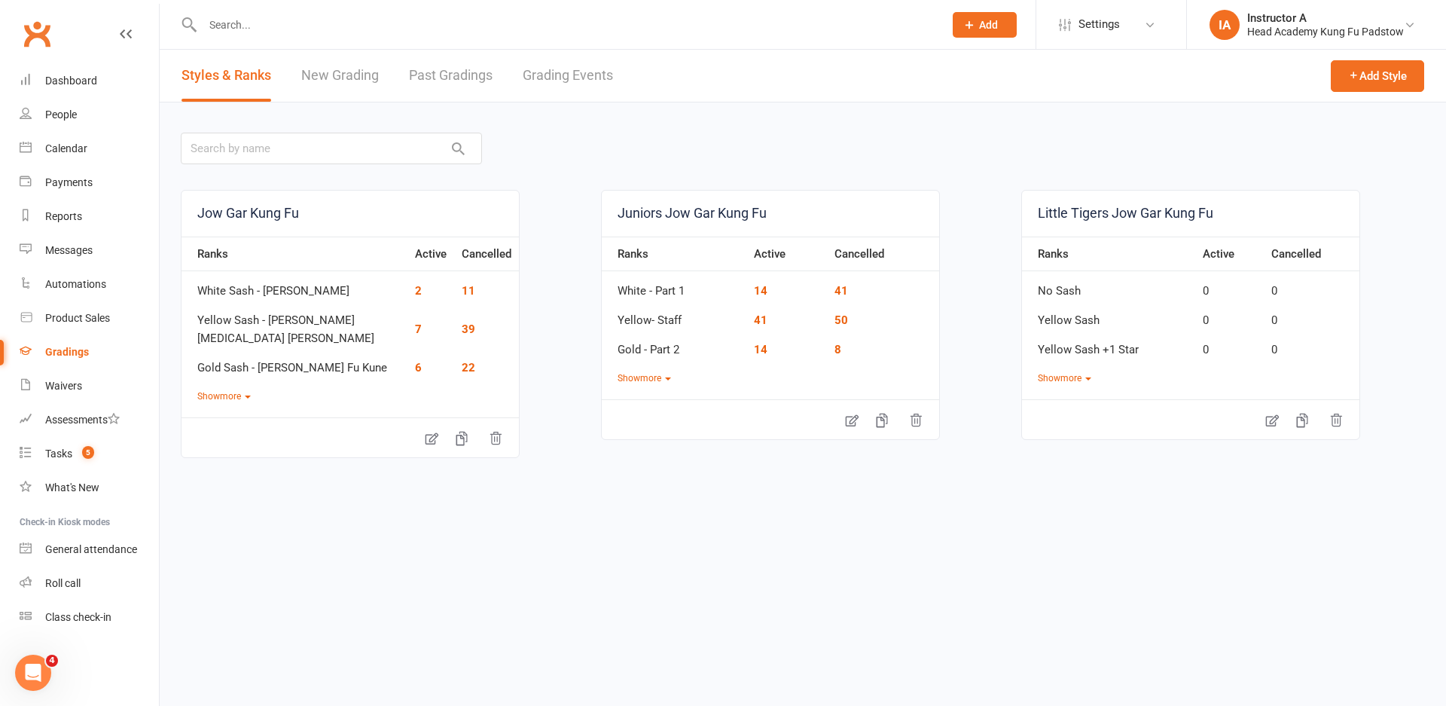
click at [507, 62] on div "Styles & Ranks New Grading Past Gradings Grading Events" at bounding box center [397, 76] width 475 height 52
click at [494, 69] on div "Styles & Ranks New Grading Past Gradings Grading Events" at bounding box center [397, 76] width 475 height 52
click at [564, 90] on link "Grading Events" at bounding box center [568, 76] width 90 height 52
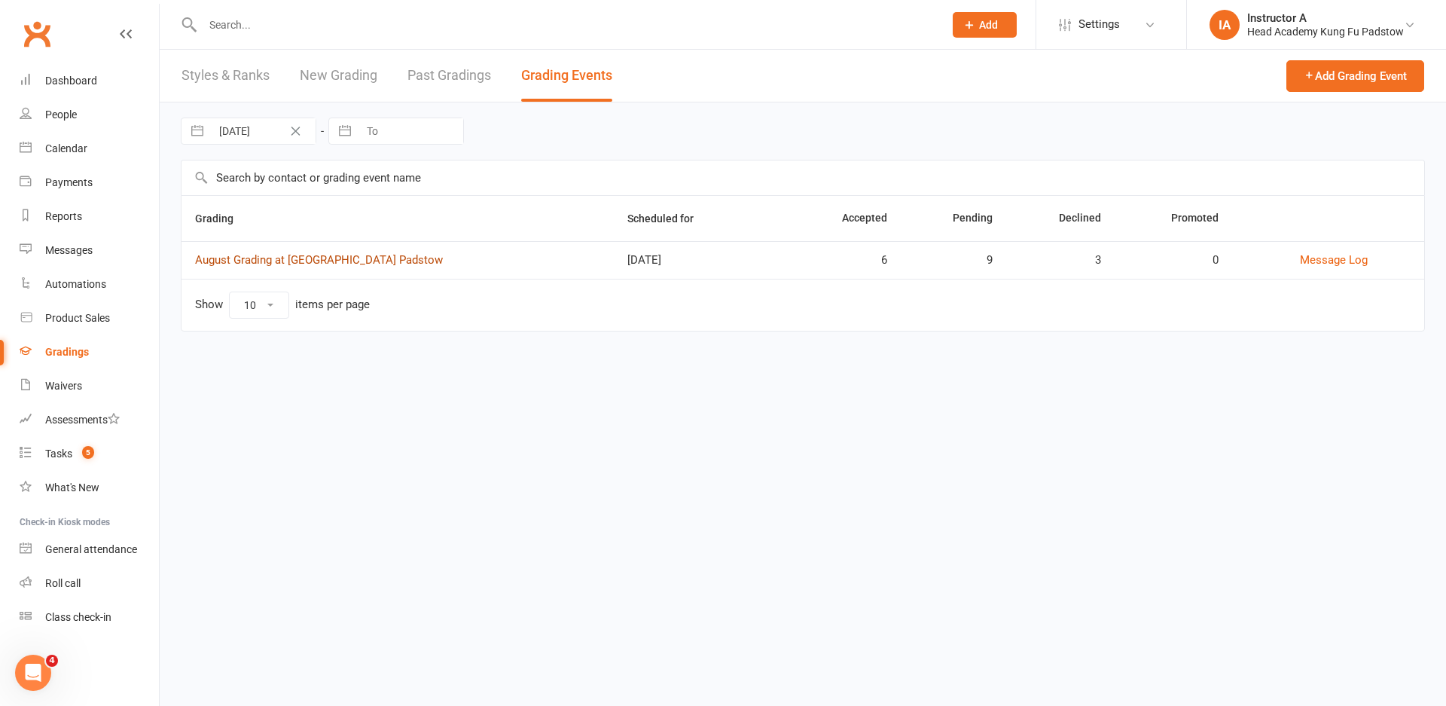
drag, startPoint x: 307, startPoint y: 269, endPoint x: 314, endPoint y: 265, distance: 8.4
click at [308, 267] on td "August Grading at [GEOGRAPHIC_DATA] Padstow" at bounding box center [398, 260] width 432 height 38
click at [320, 262] on link "August Grading at [GEOGRAPHIC_DATA] Padstow" at bounding box center [319, 260] width 248 height 14
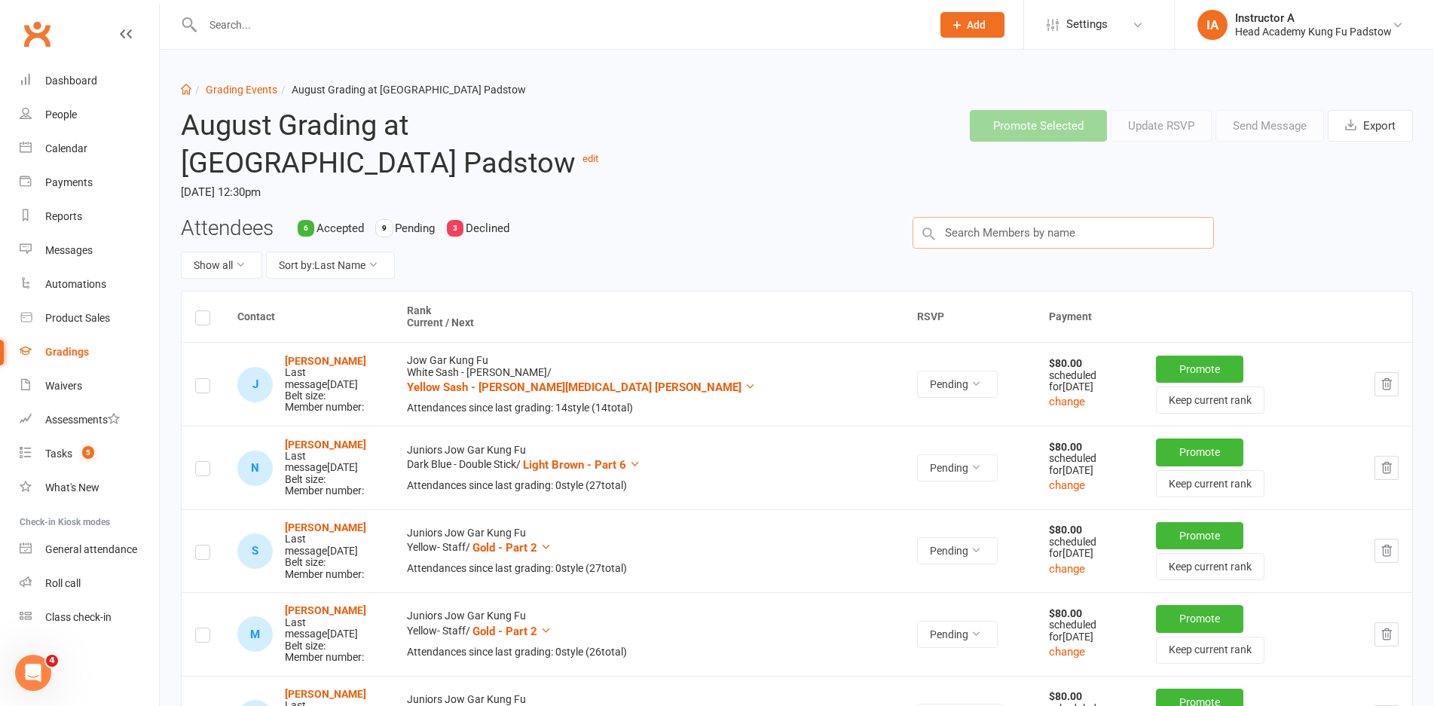
click at [1062, 225] on input "text" at bounding box center [1062, 233] width 301 height 32
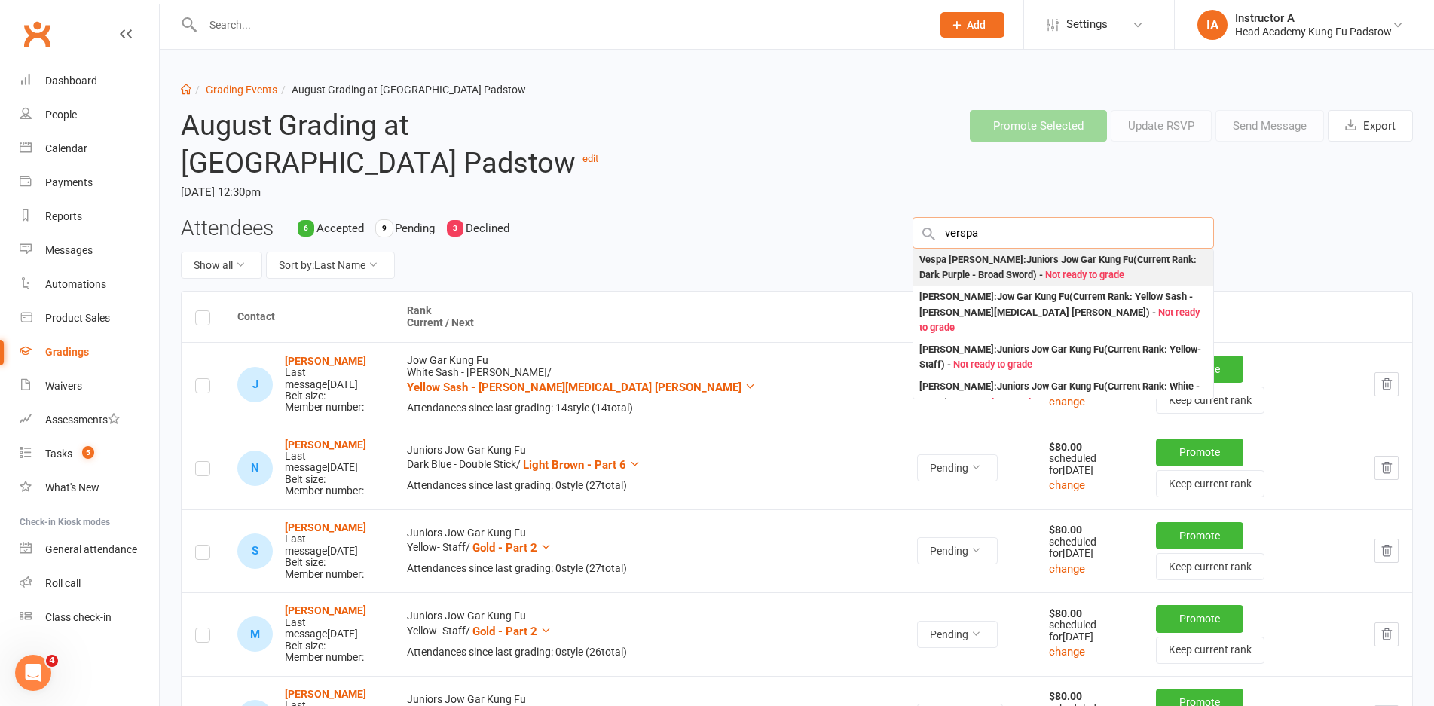
type input "verspa"
click at [962, 266] on div "Vespa Greenwell : Juniors Jow Gar Kung Fu (Current Rank: Dark Purple - Broad Sw…" at bounding box center [1063, 267] width 288 height 31
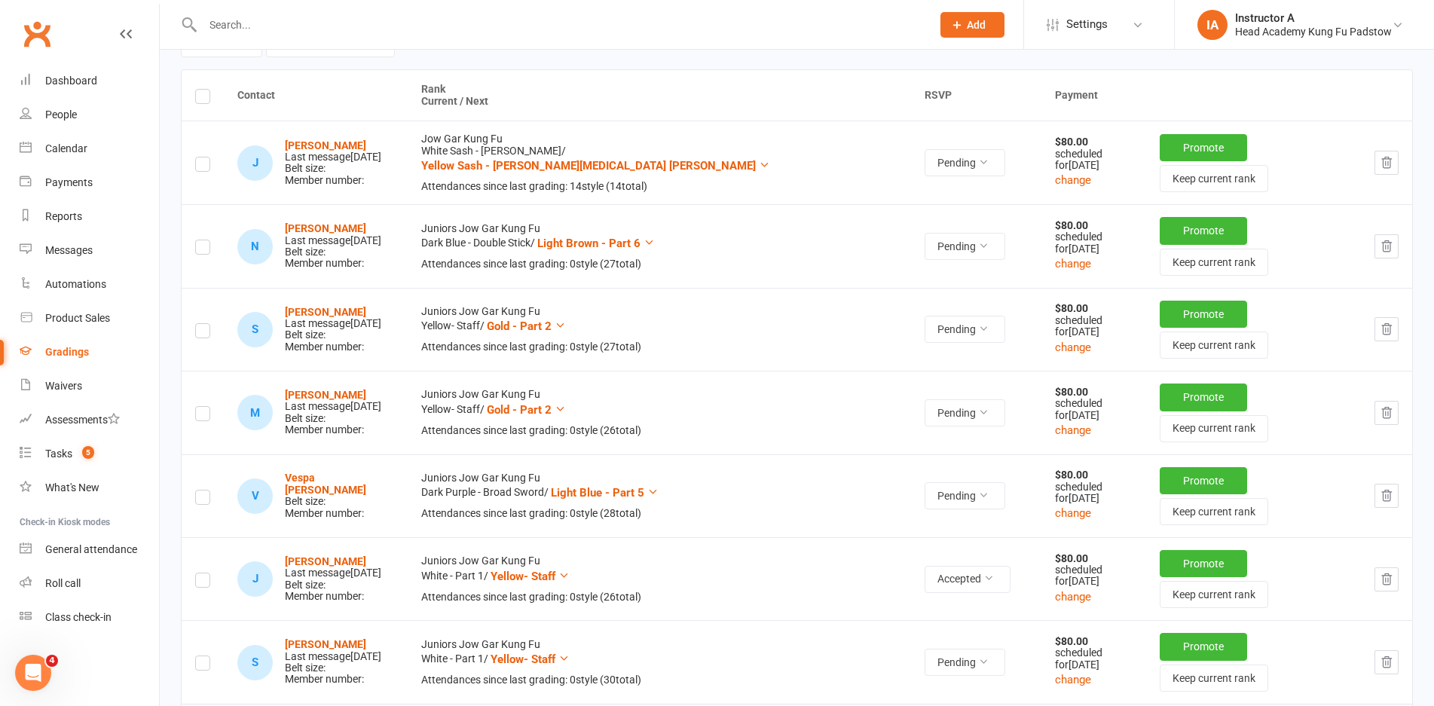
scroll to position [151, 0]
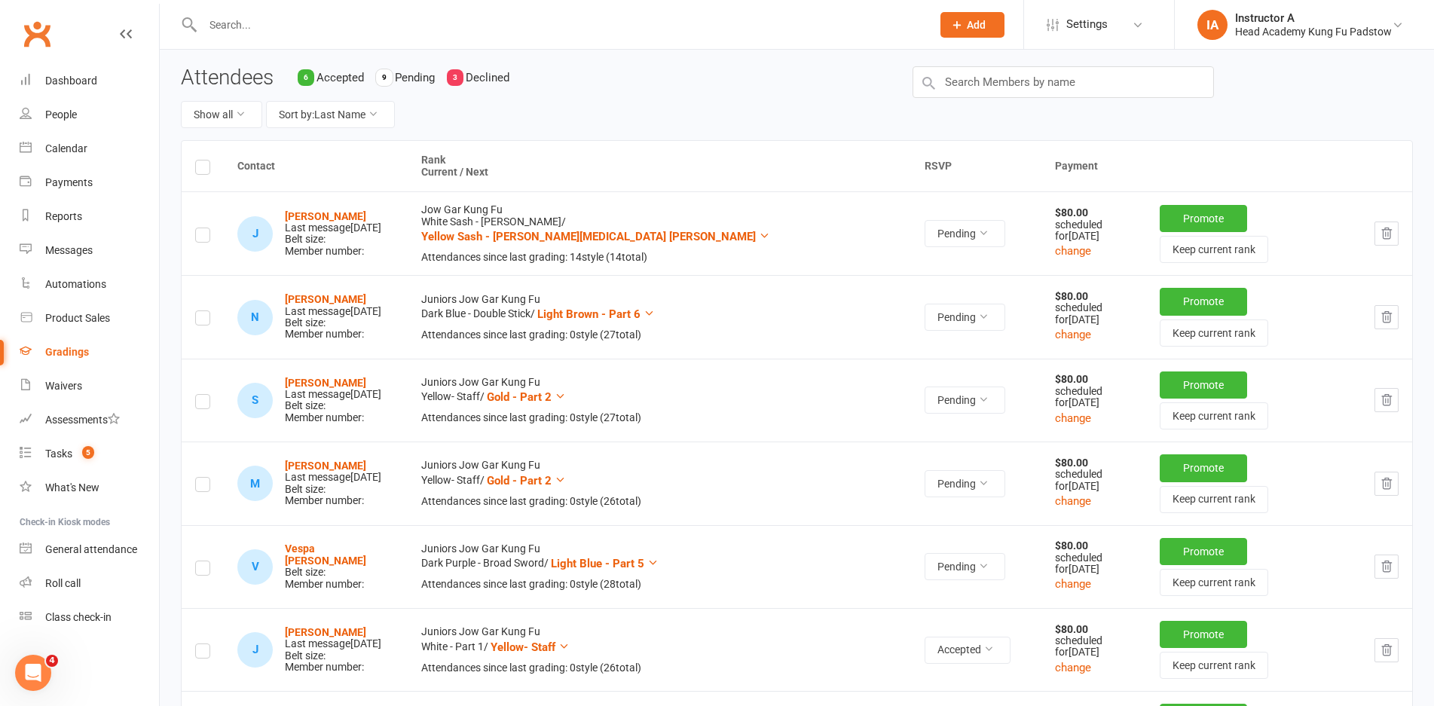
click at [203, 570] on label at bounding box center [202, 570] width 15 height 0
click at [203, 561] on input "checkbox" at bounding box center [202, 561] width 15 height 0
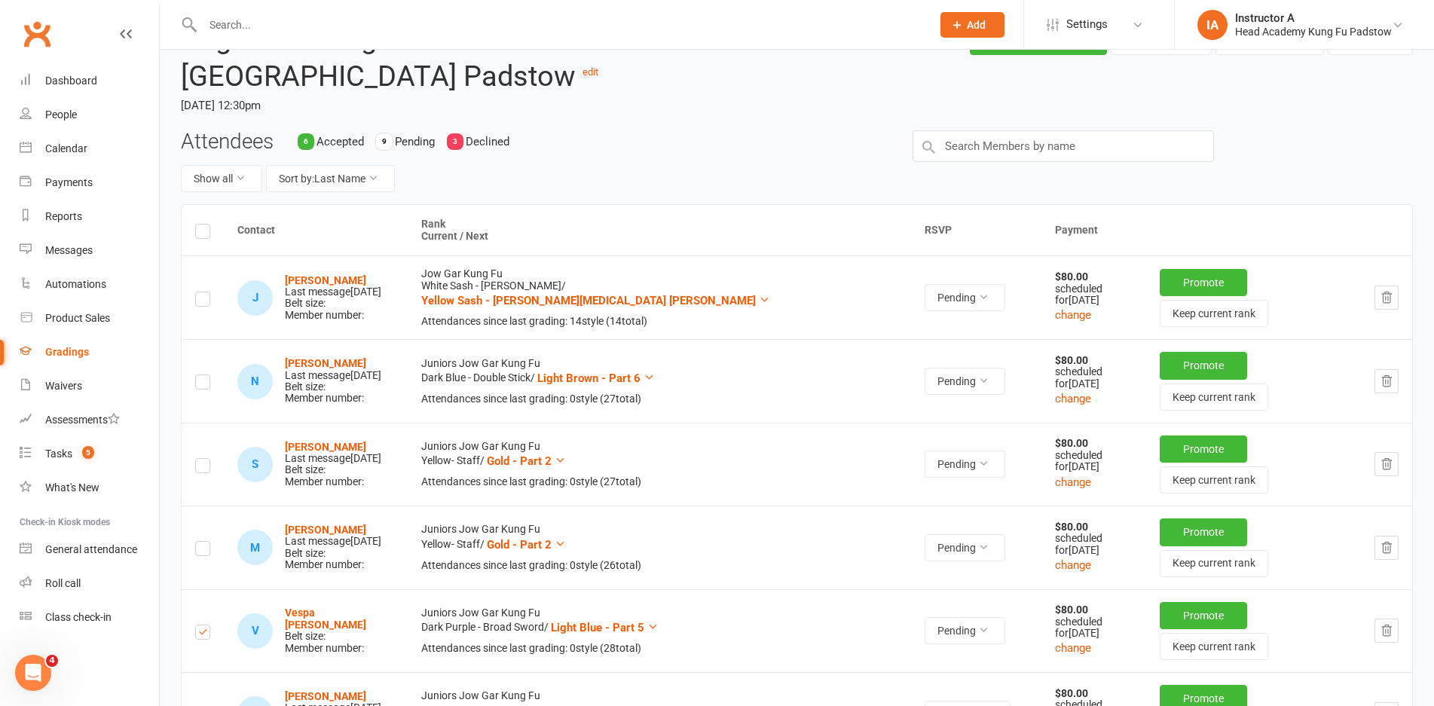
scroll to position [0, 0]
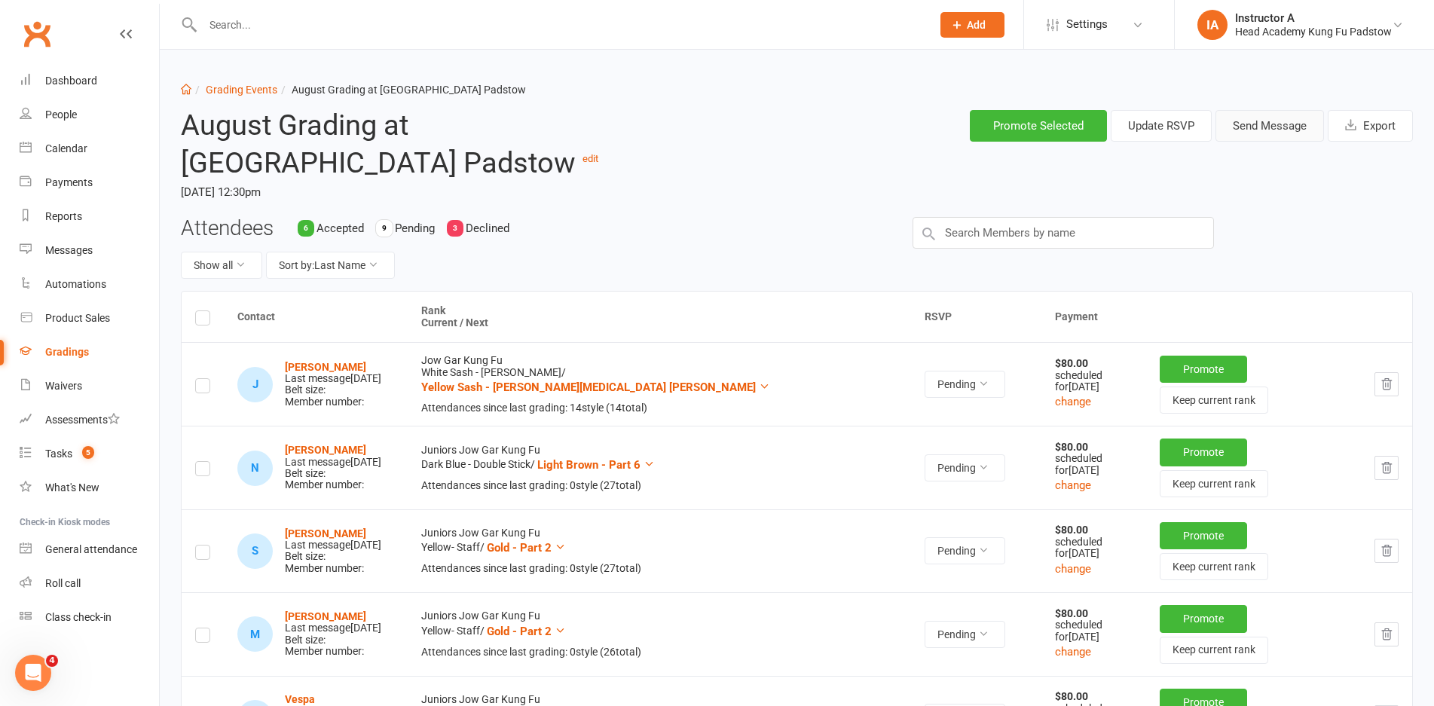
click at [1245, 121] on button "Send Message" at bounding box center [1269, 126] width 108 height 32
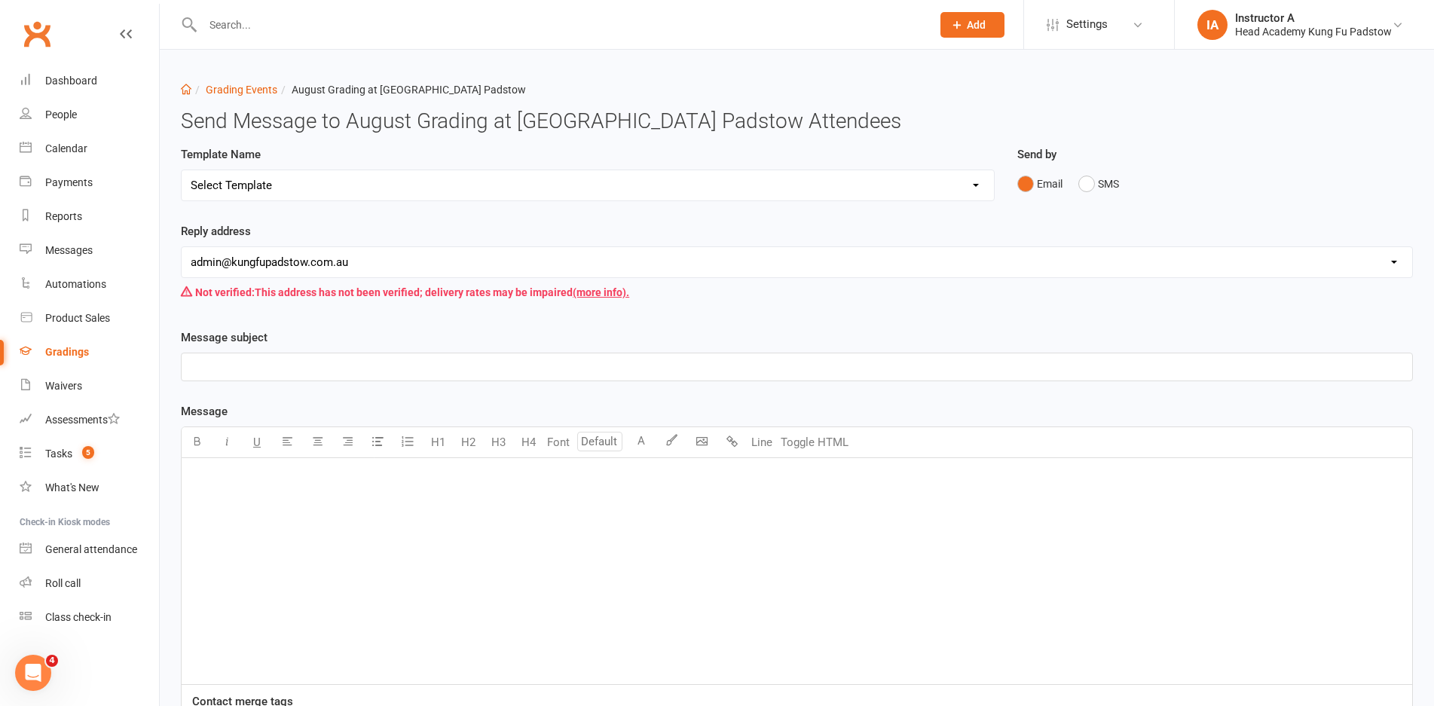
drag, startPoint x: 361, startPoint y: 192, endPoint x: 347, endPoint y: 198, distance: 15.5
click at [351, 196] on select "Select Template [Email] Confirmation of Successful Grading [Email] Grading Even…" at bounding box center [588, 185] width 812 height 30
select select "2"
click at [182, 170] on select "Select Template [Email] Confirmation of Successful Grading [Email] Grading Even…" at bounding box center [588, 185] width 812 height 30
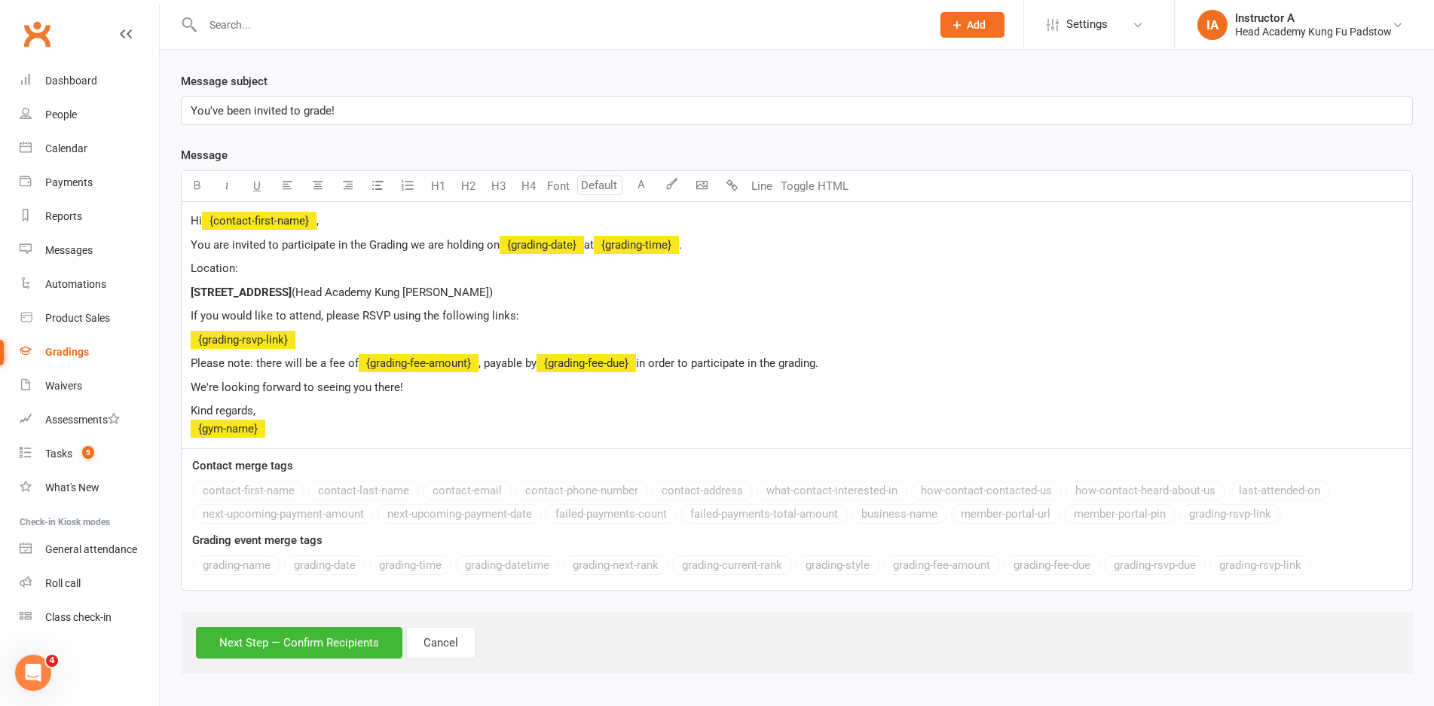
scroll to position [258, 0]
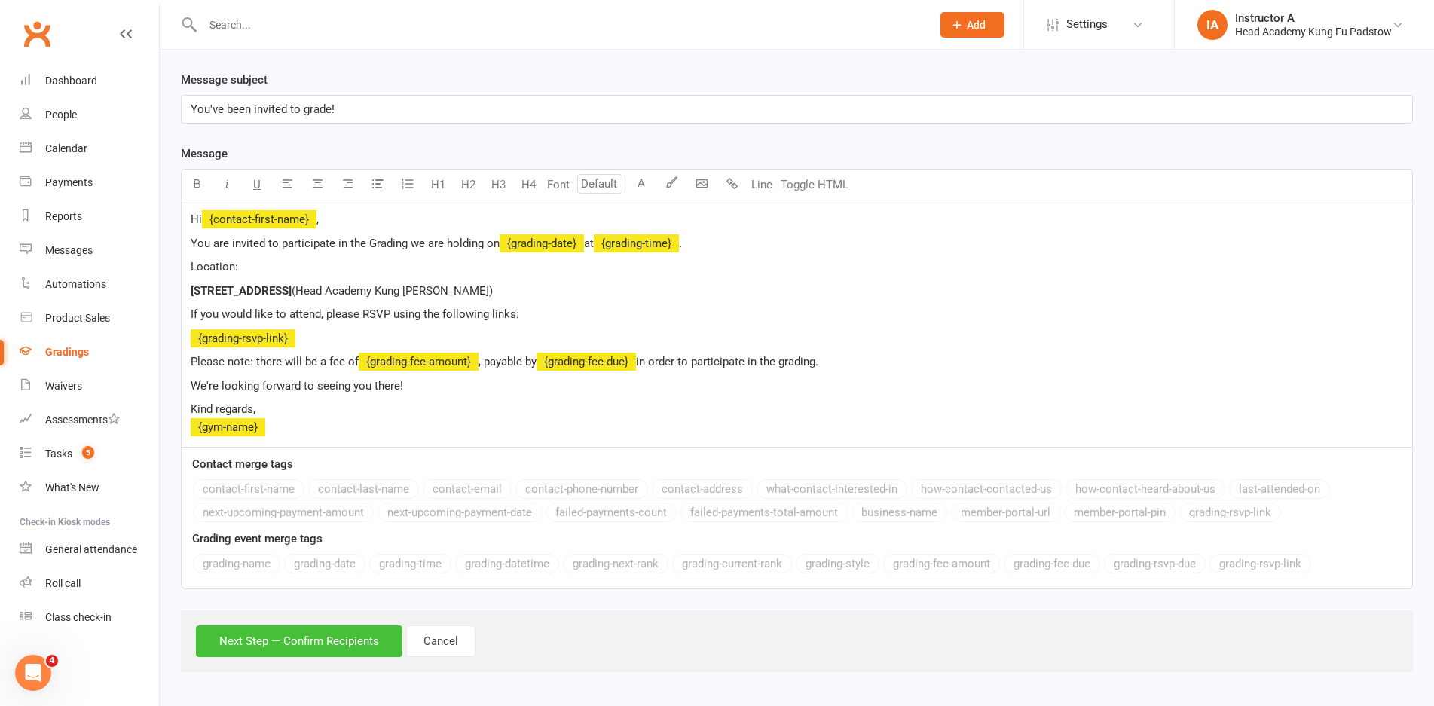
click at [307, 629] on button "Next Step — Confirm Recipients" at bounding box center [299, 641] width 206 height 32
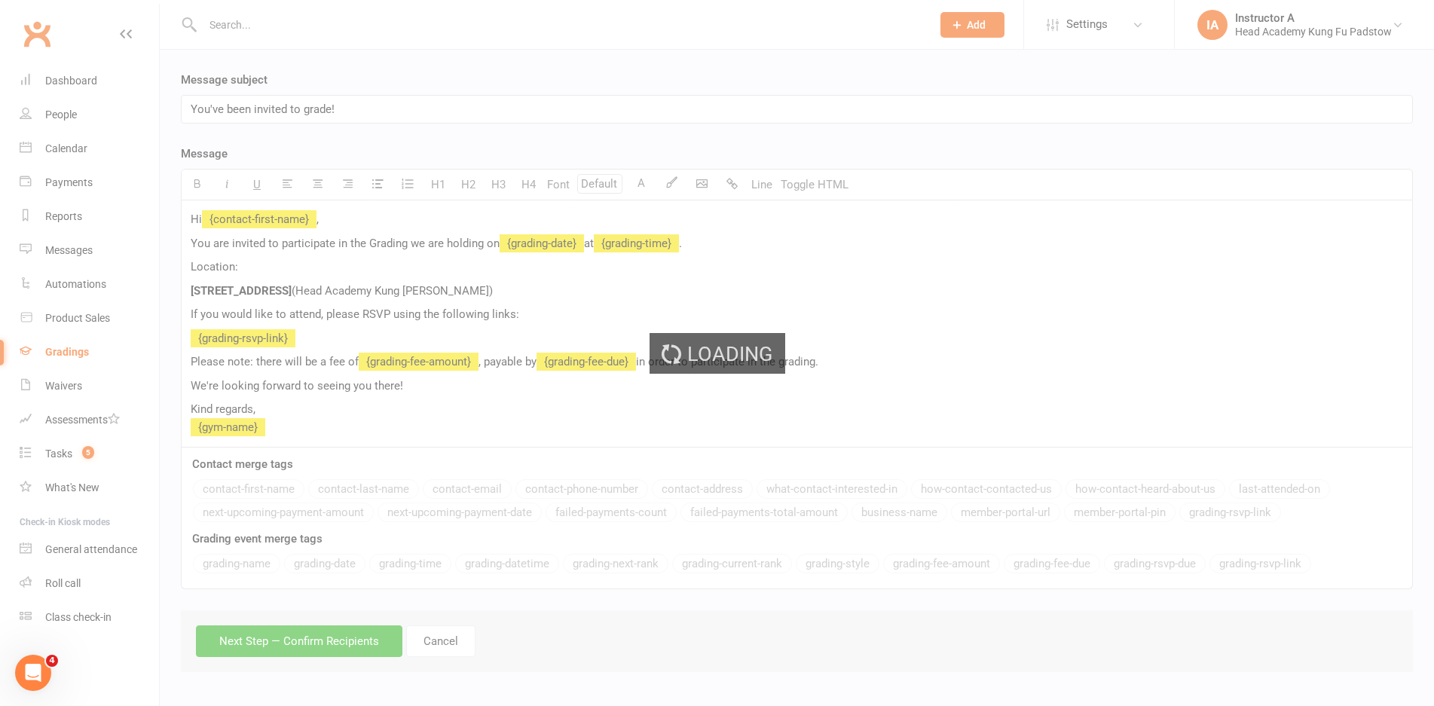
scroll to position [179, 0]
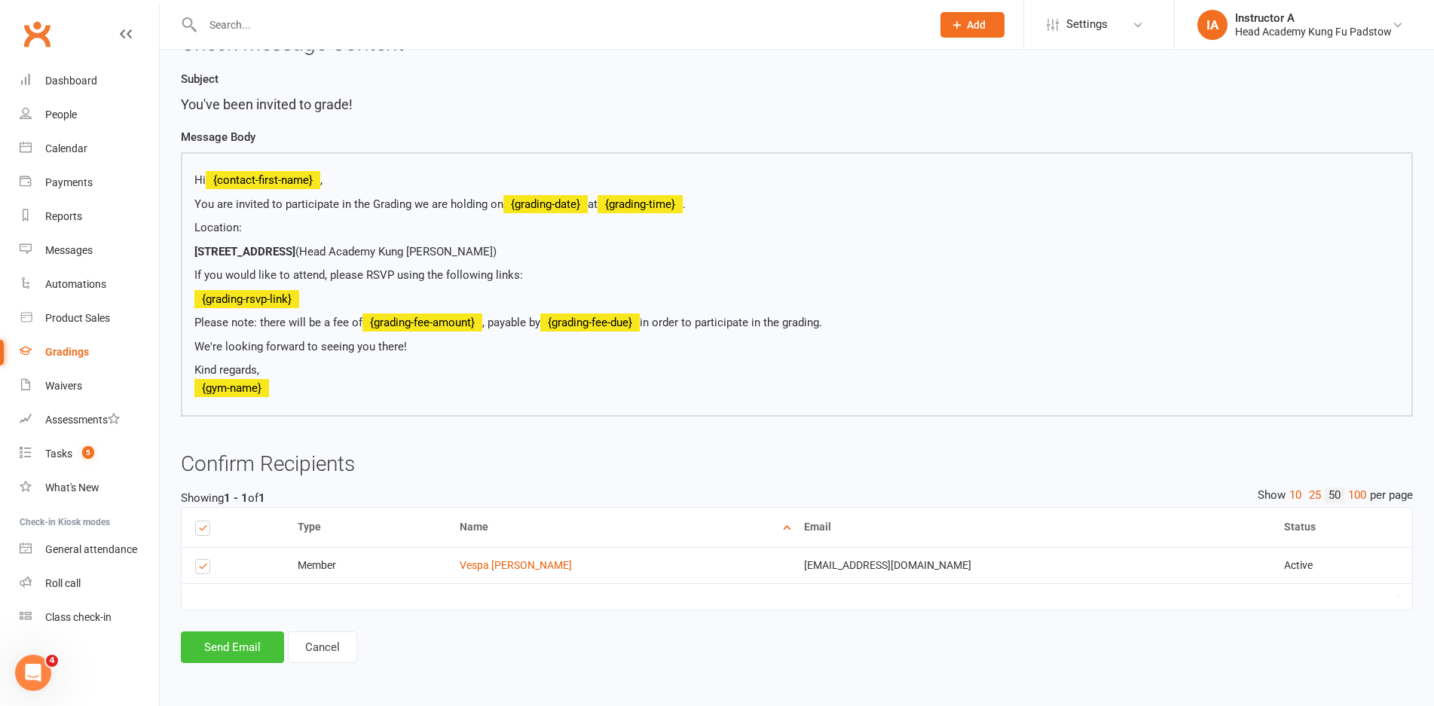
click at [244, 634] on button "Send Email" at bounding box center [232, 647] width 103 height 32
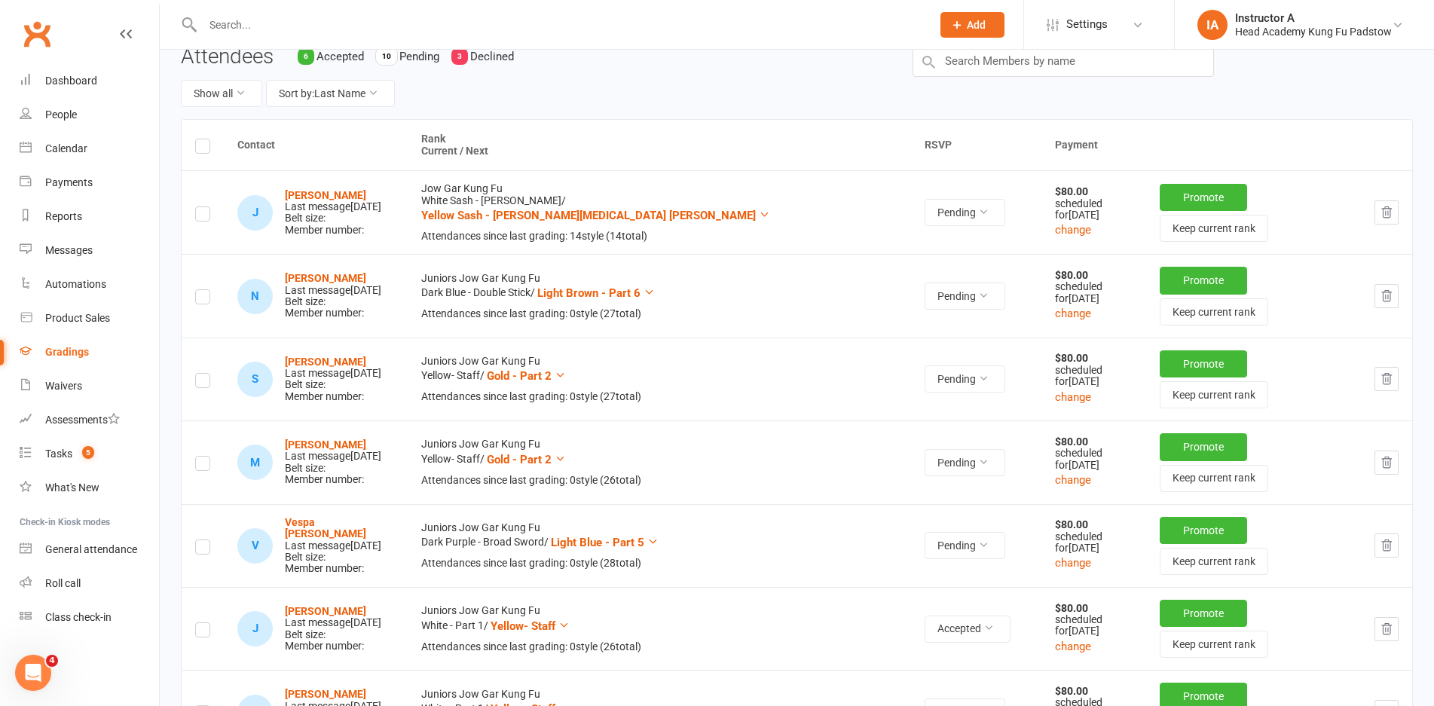
scroll to position [168, 0]
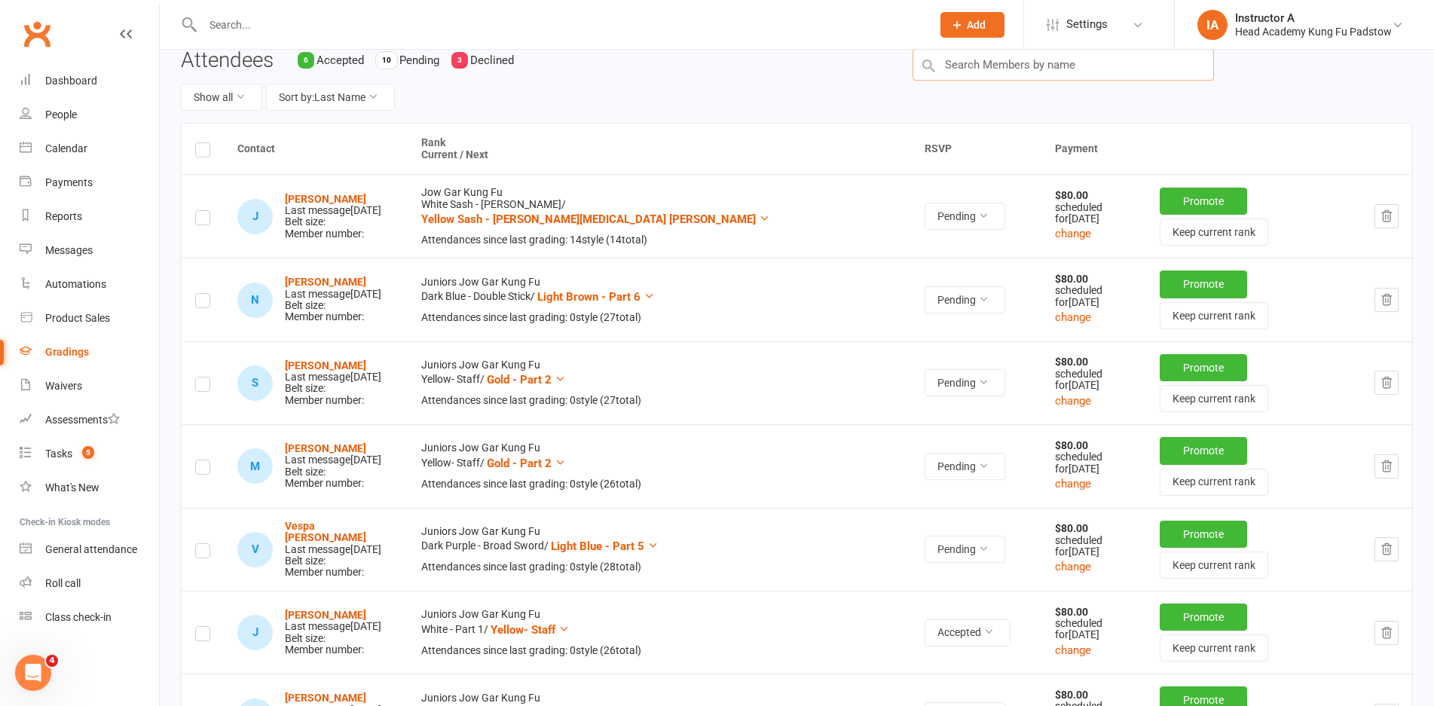
click at [1003, 56] on input "text" at bounding box center [1062, 65] width 301 height 32
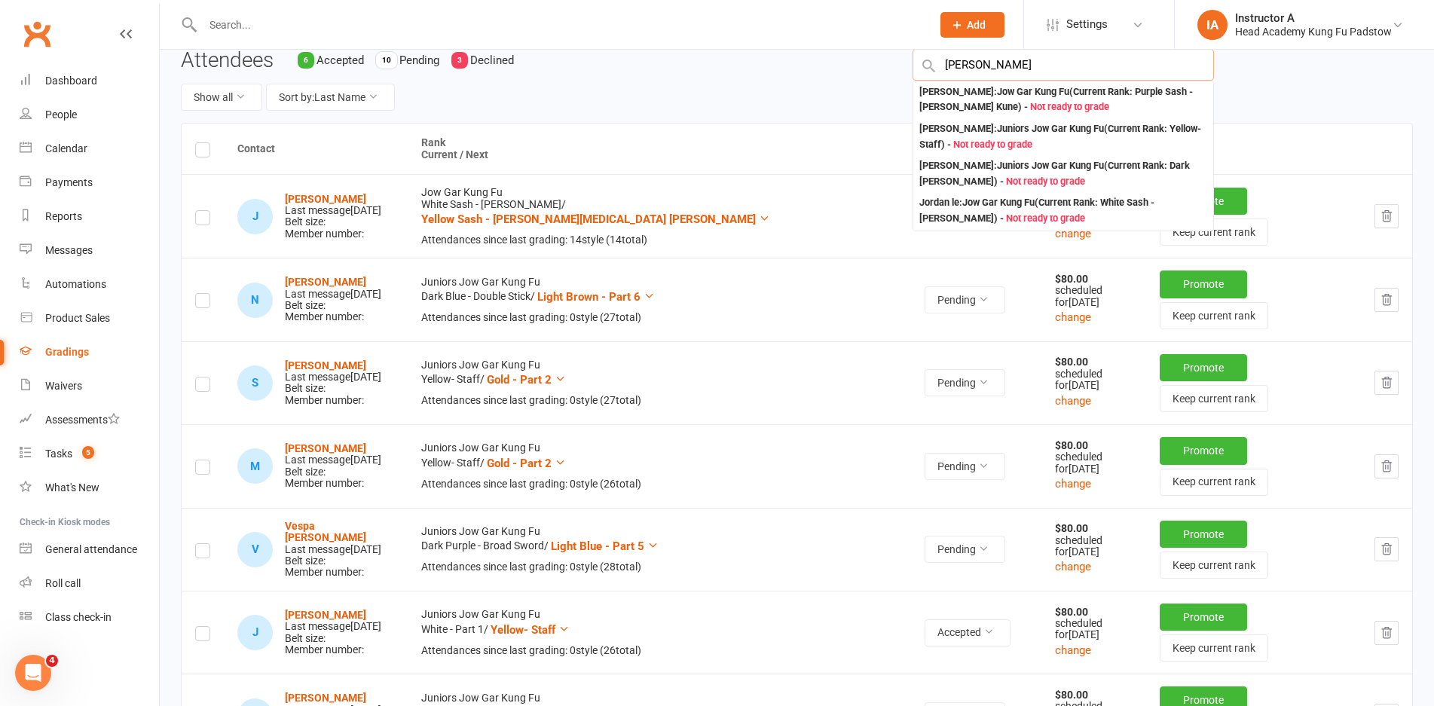
type input "[PERSON_NAME]"
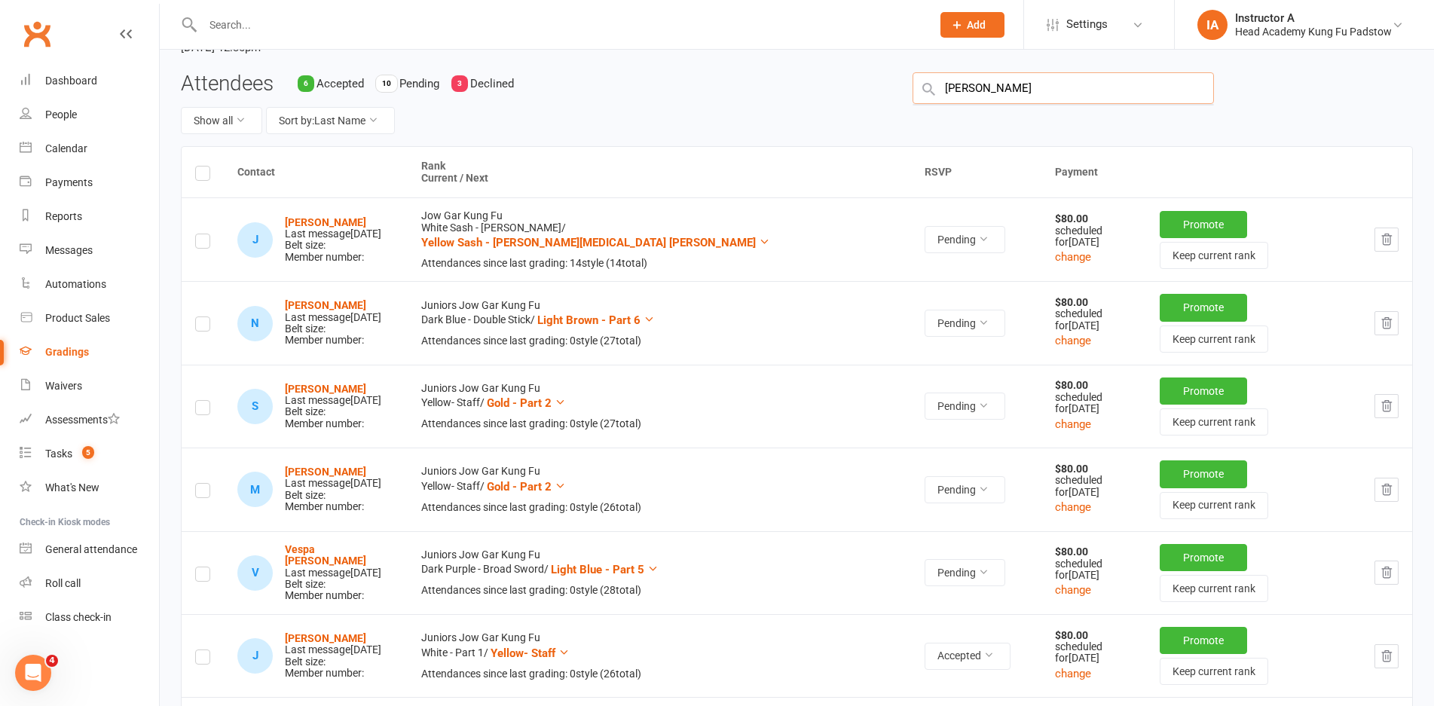
scroll to position [17, 0]
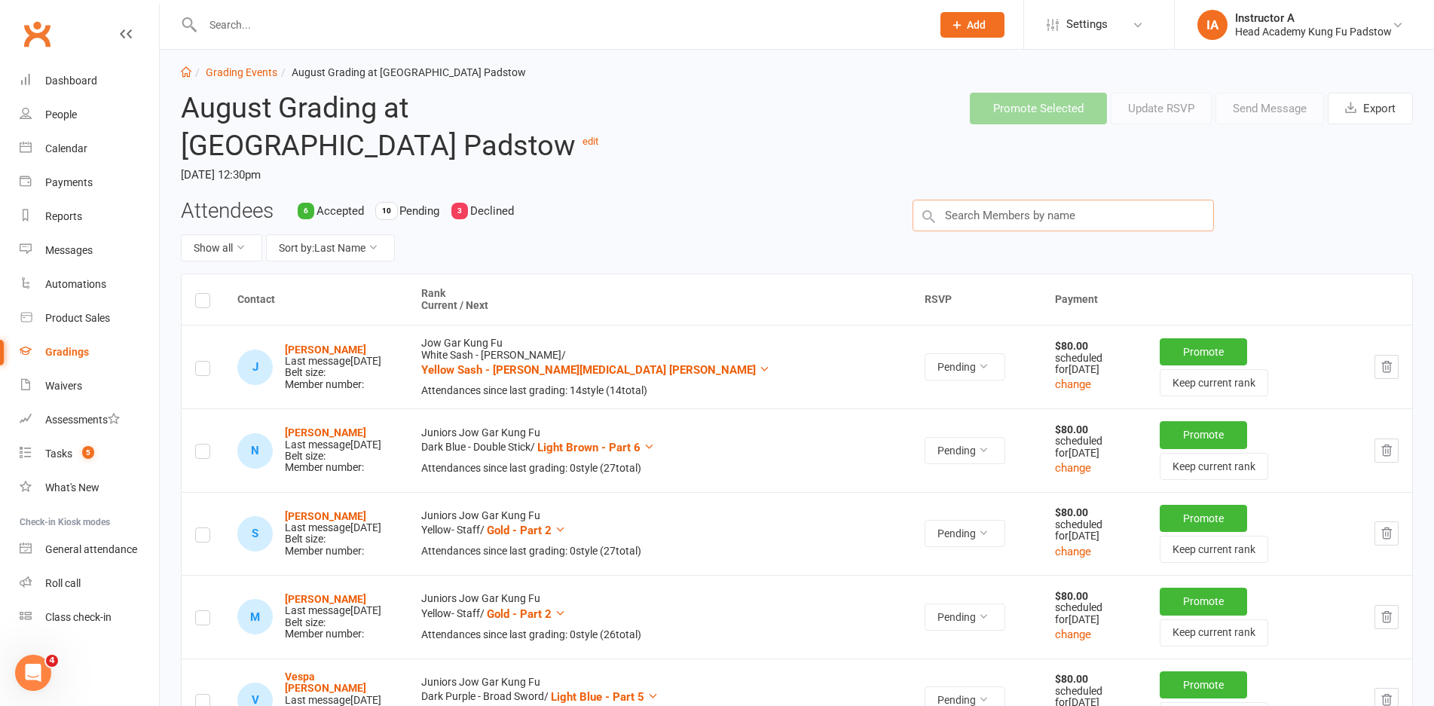
drag, startPoint x: 974, startPoint y: 212, endPoint x: 793, endPoint y: 221, distance: 181.1
click at [793, 221] on div "Attendees 6 Accepted 10 Pending 3 Declined Show all Sort by: Last Name" at bounding box center [797, 237] width 1254 height 75
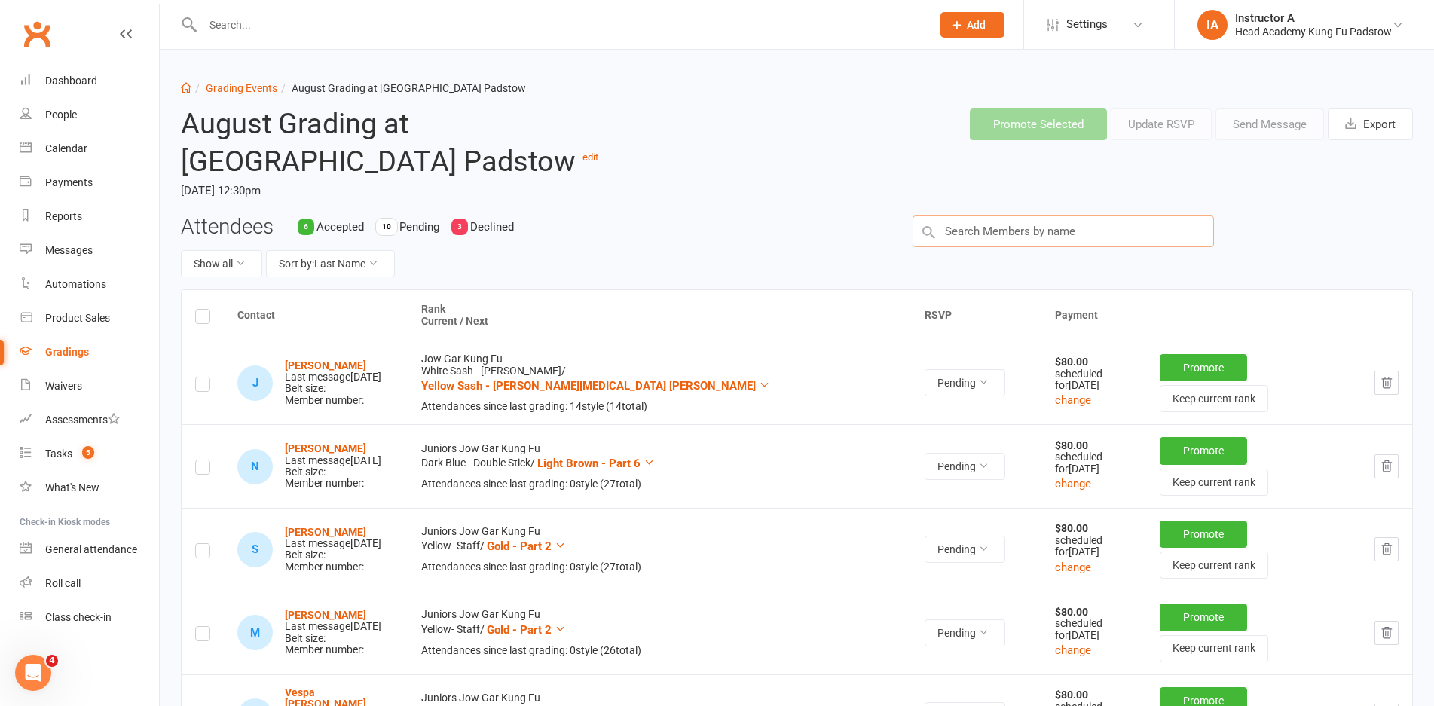
scroll to position [0, 0]
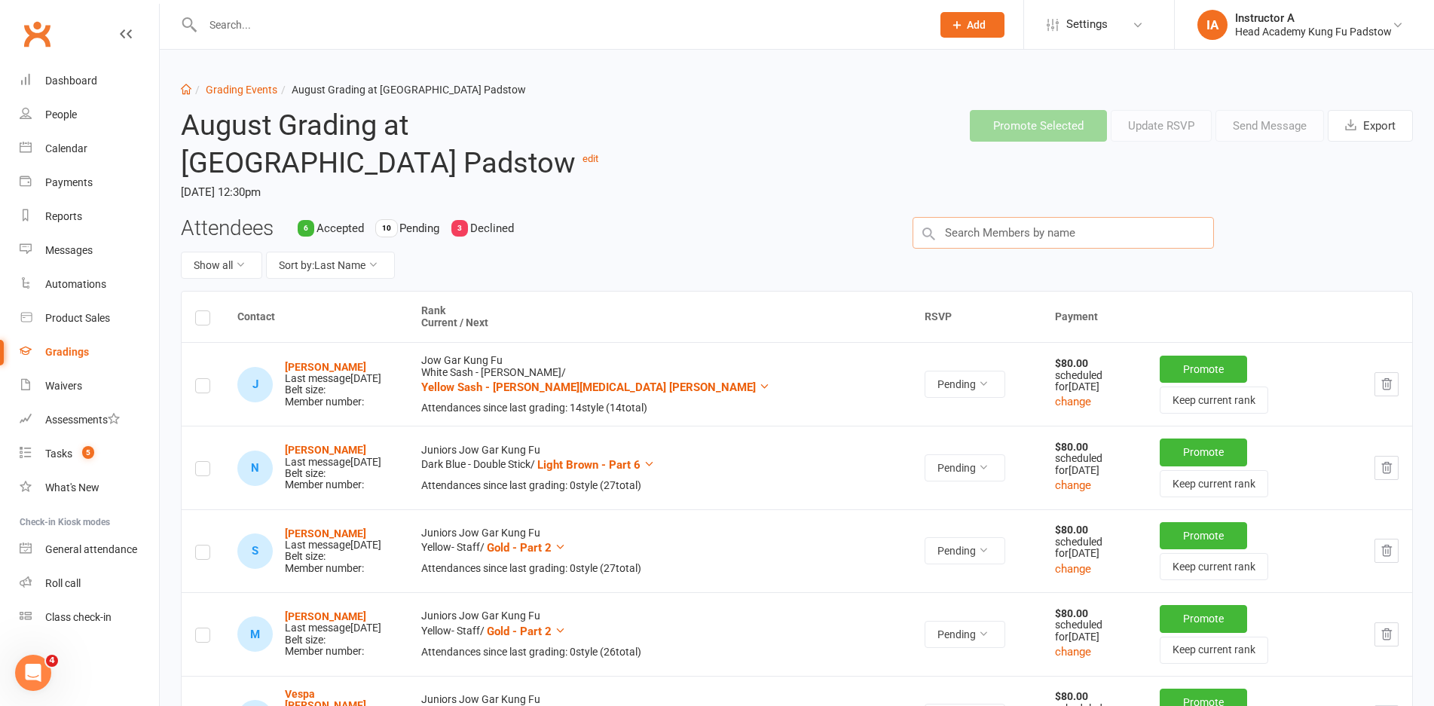
drag, startPoint x: 979, startPoint y: 223, endPoint x: 1000, endPoint y: 204, distance: 28.3
click at [987, 228] on input "text" at bounding box center [1062, 233] width 301 height 32
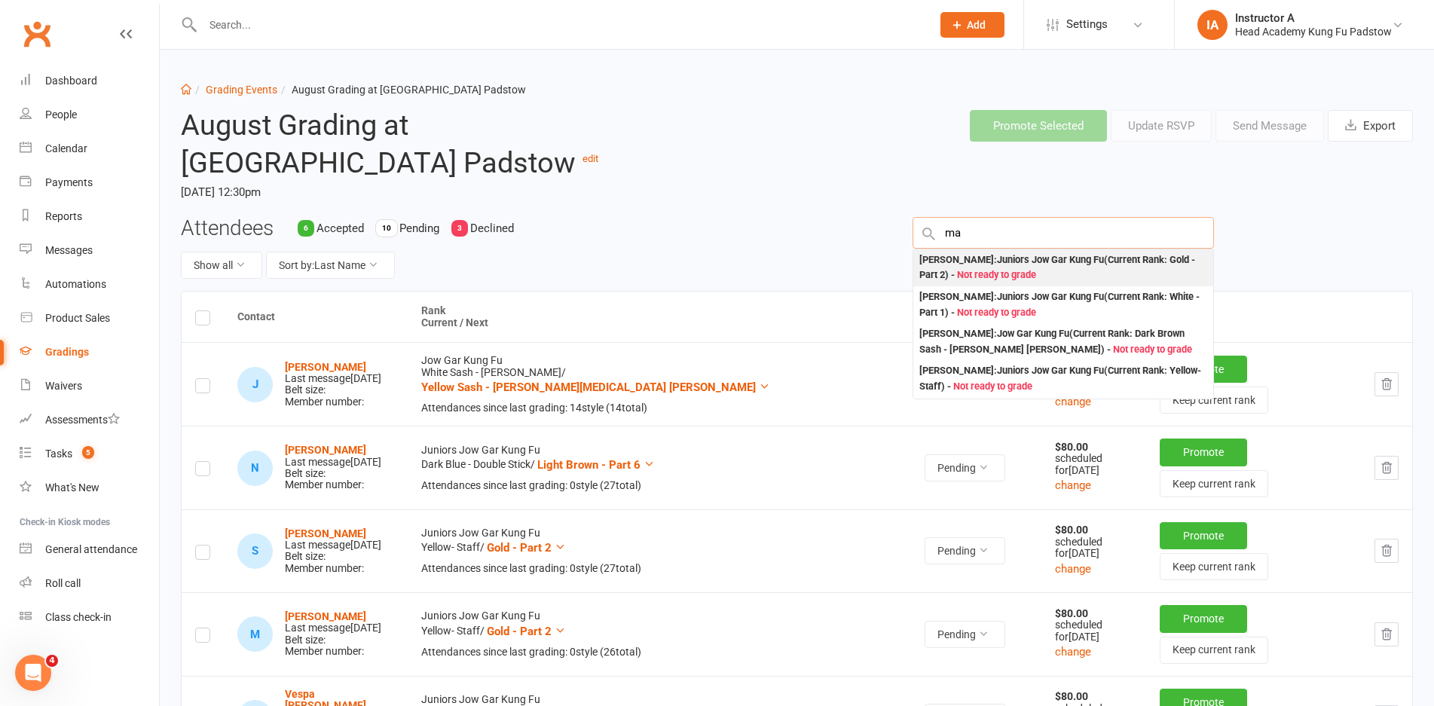
type input "m"
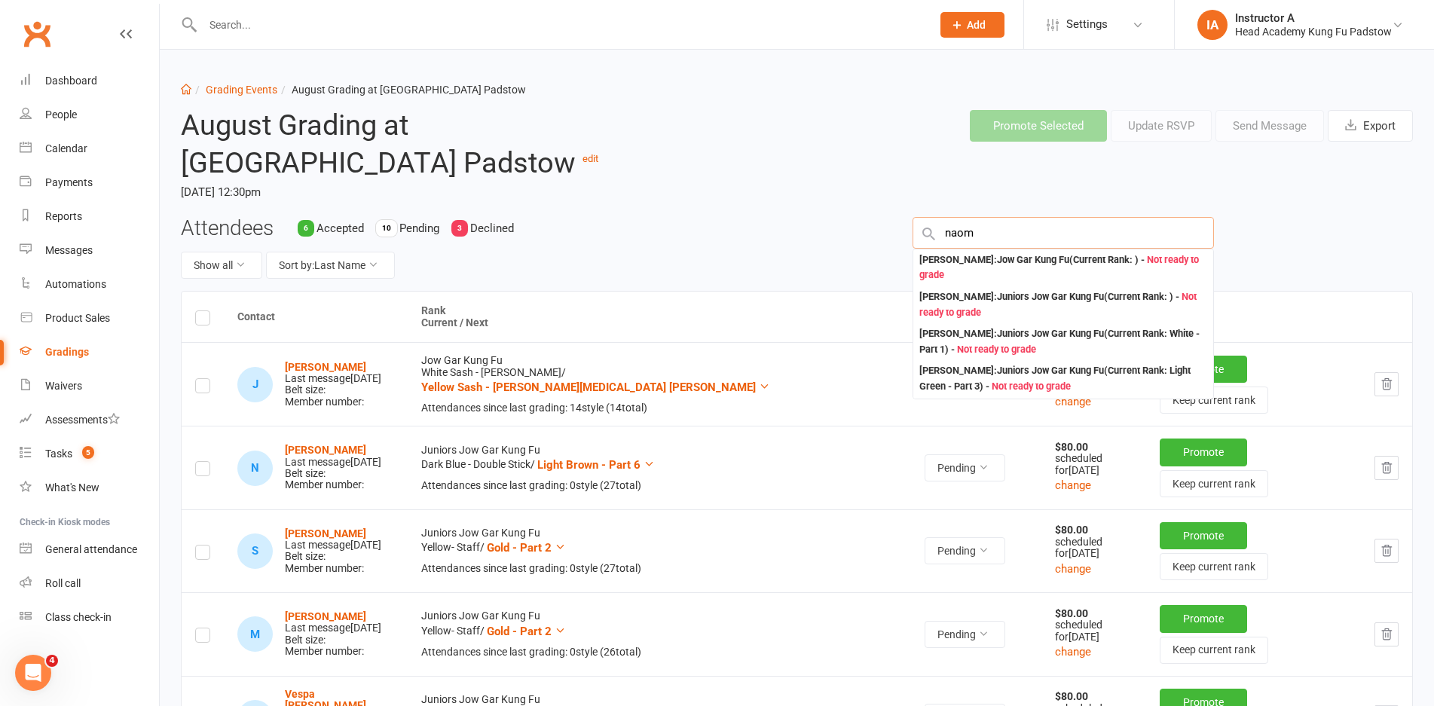
type input "naomi"
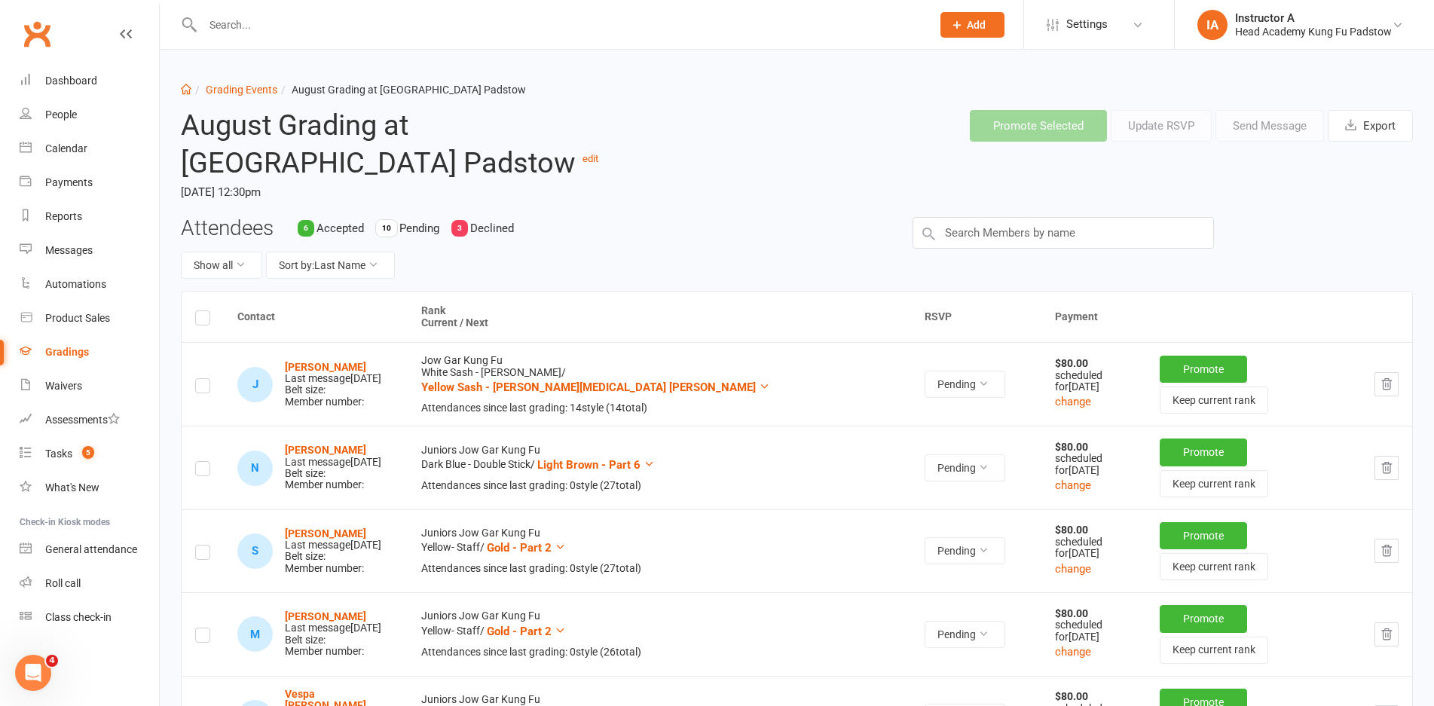
drag, startPoint x: 723, startPoint y: 148, endPoint x: 739, endPoint y: 148, distance: 15.8
click at [723, 147] on div "Promote Selected Update RSVP Send Message Export" at bounding box center [1058, 126] width 732 height 56
click at [686, 31] on input "text" at bounding box center [559, 24] width 722 height 21
paste input "[PERSON_NAME]"
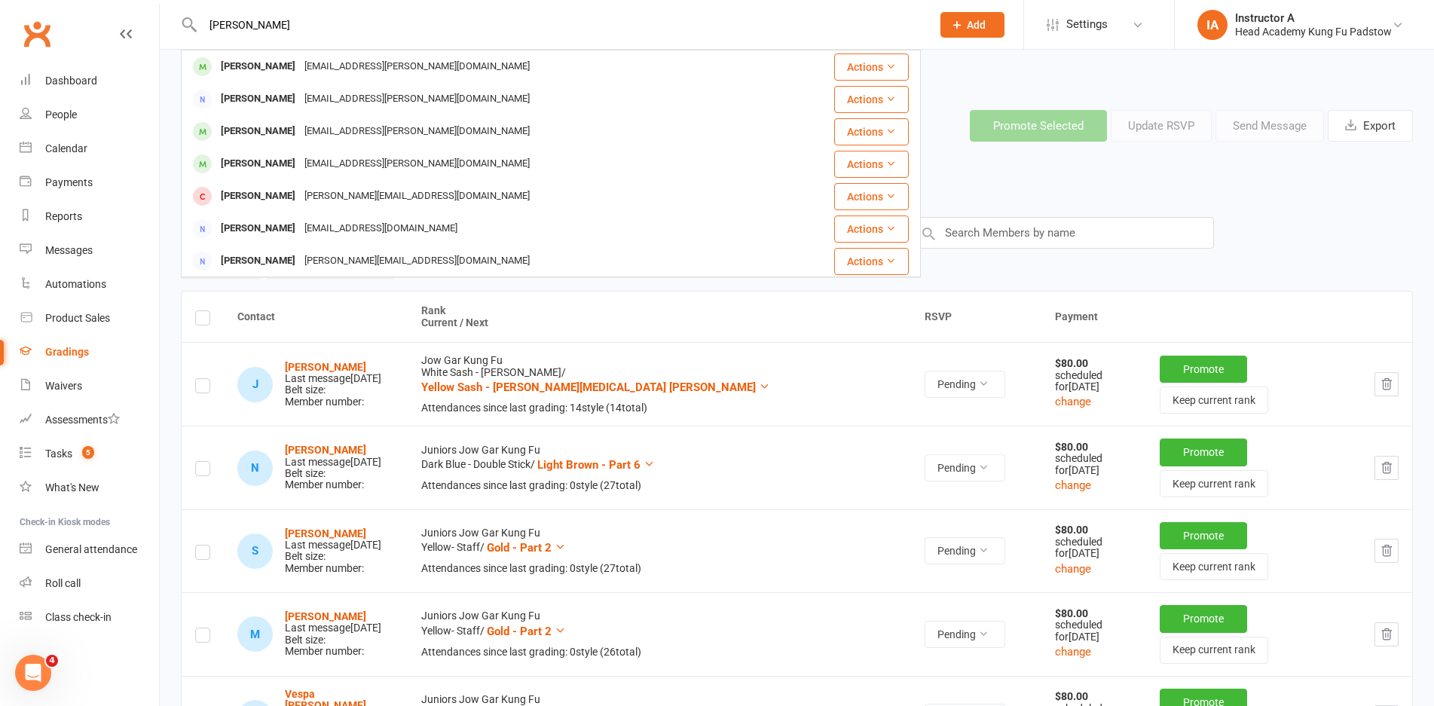
type input "[PERSON_NAME]"
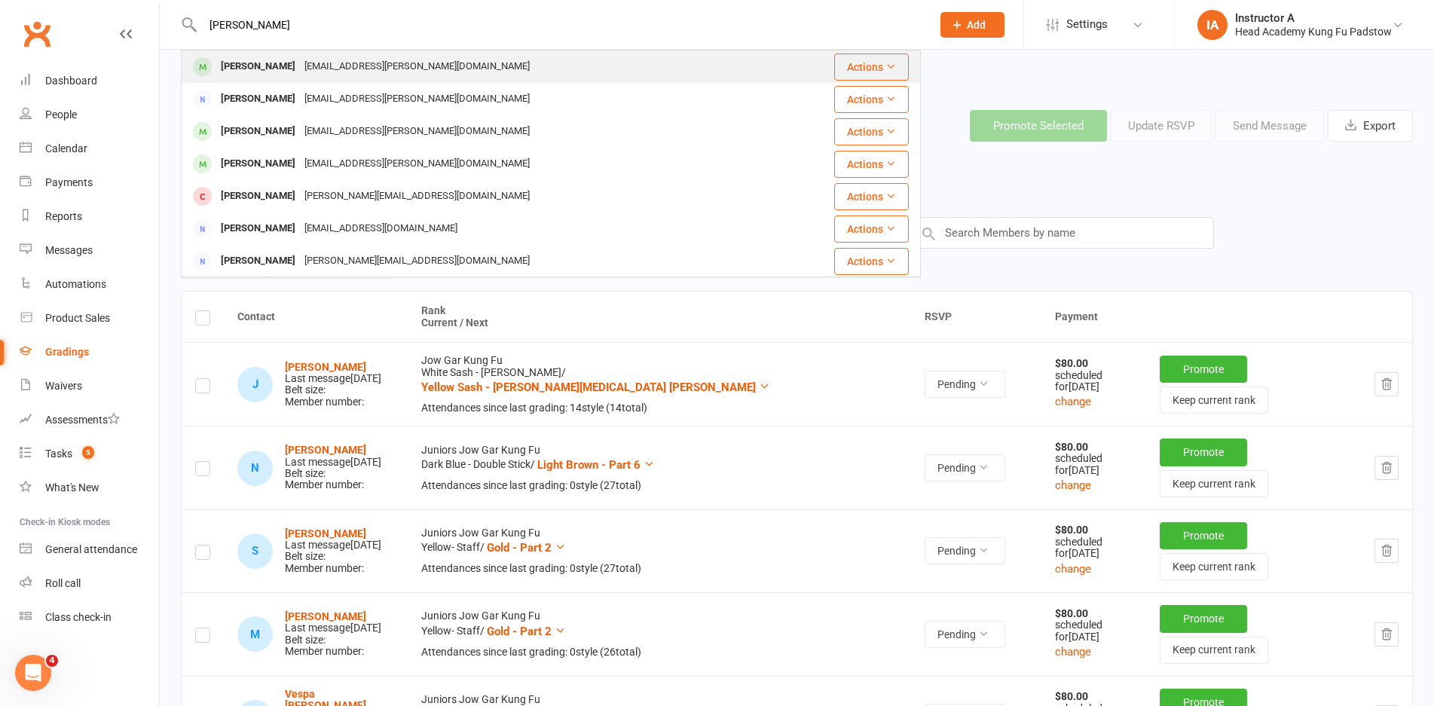
click at [264, 63] on div "[PERSON_NAME]" at bounding box center [258, 67] width 84 height 22
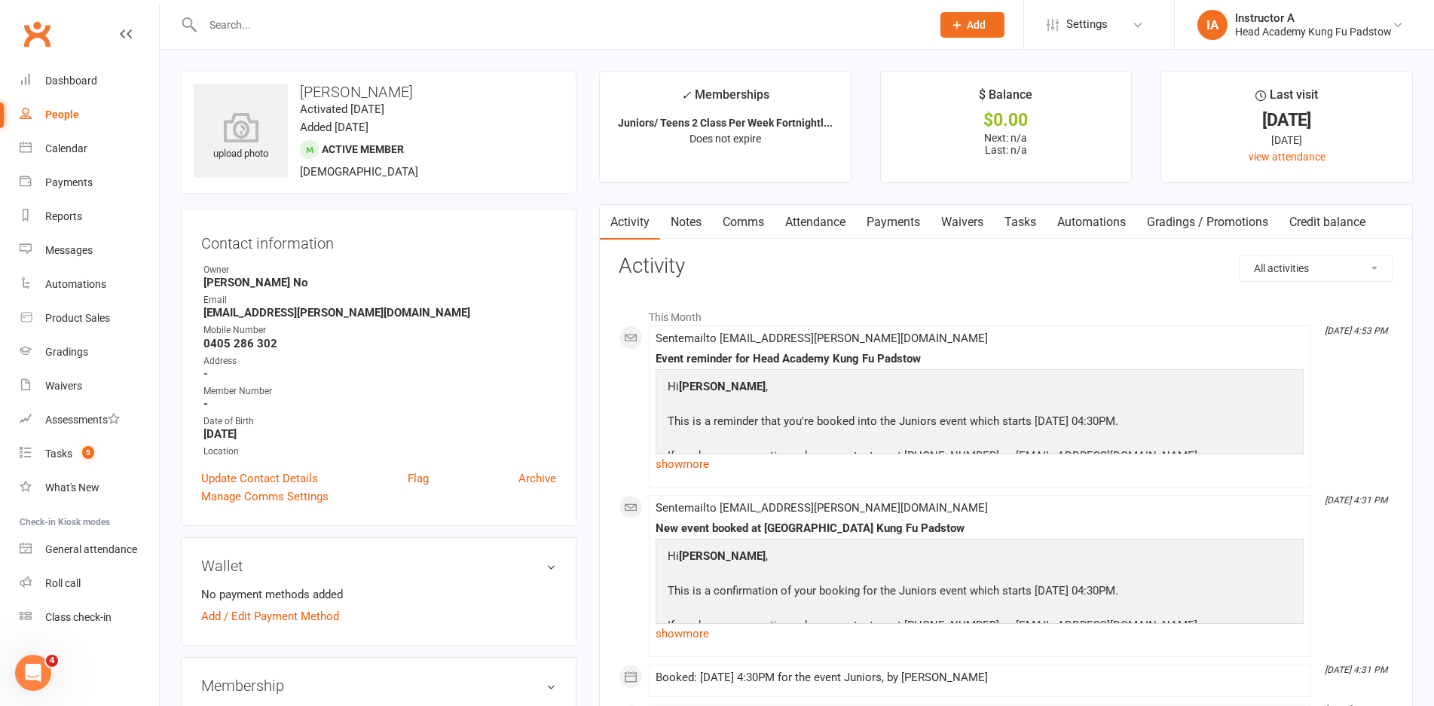
click at [901, 213] on link "Payments" at bounding box center [893, 222] width 75 height 35
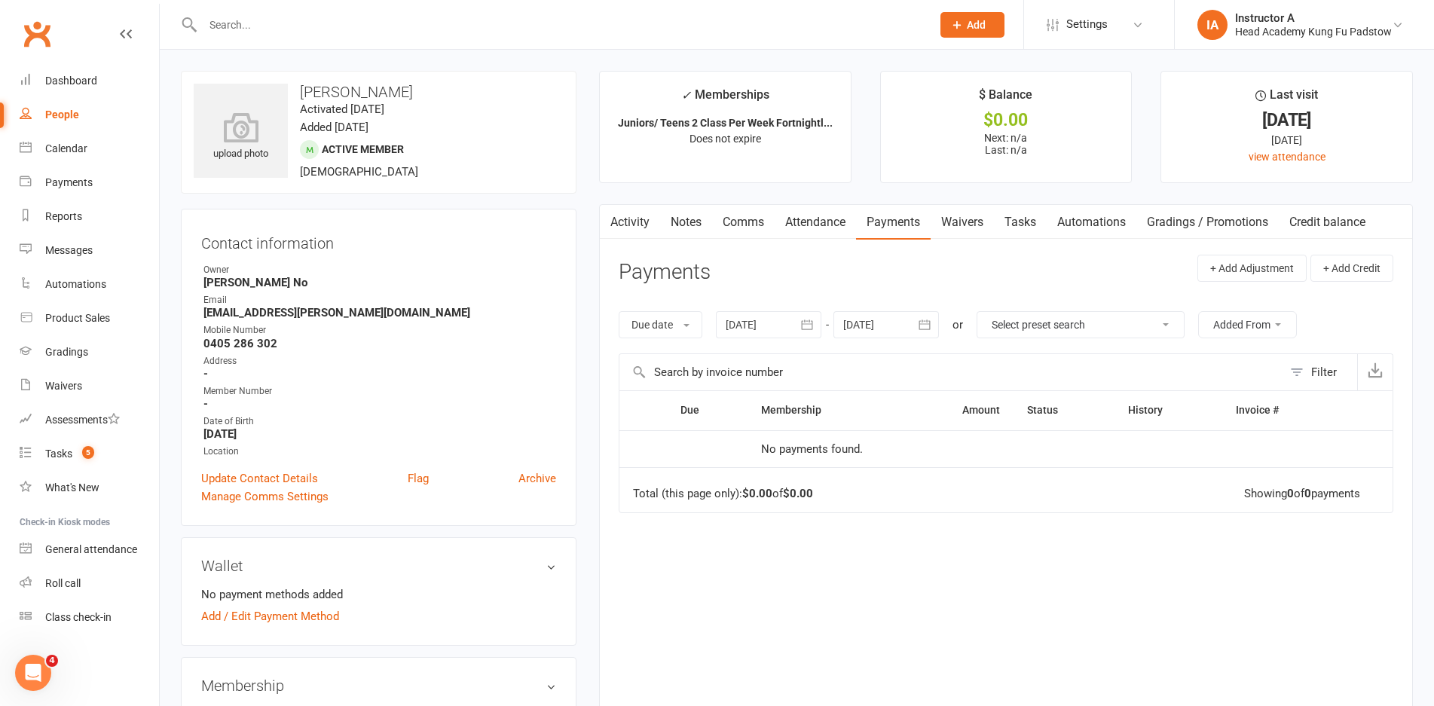
click at [949, 218] on link "Waivers" at bounding box center [961, 222] width 63 height 35
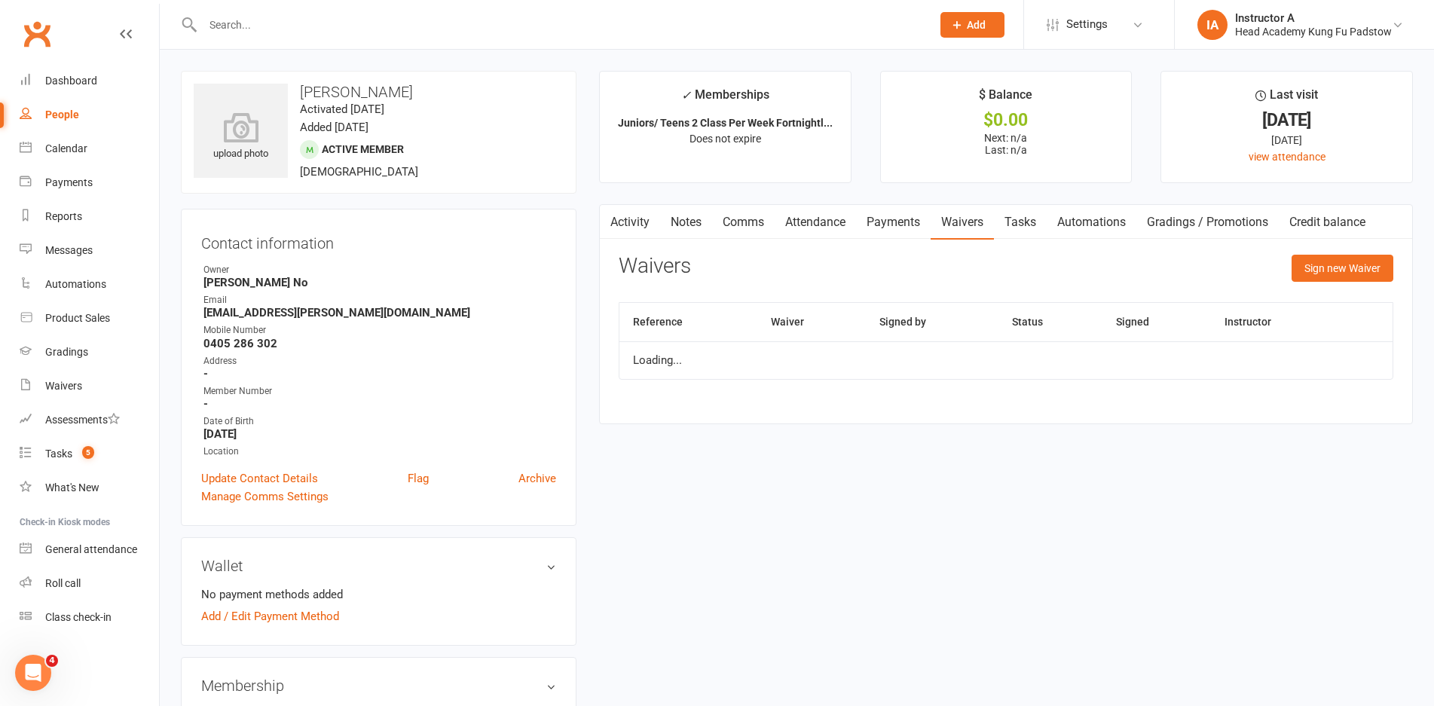
click at [806, 227] on link "Attendance" at bounding box center [814, 222] width 81 height 35
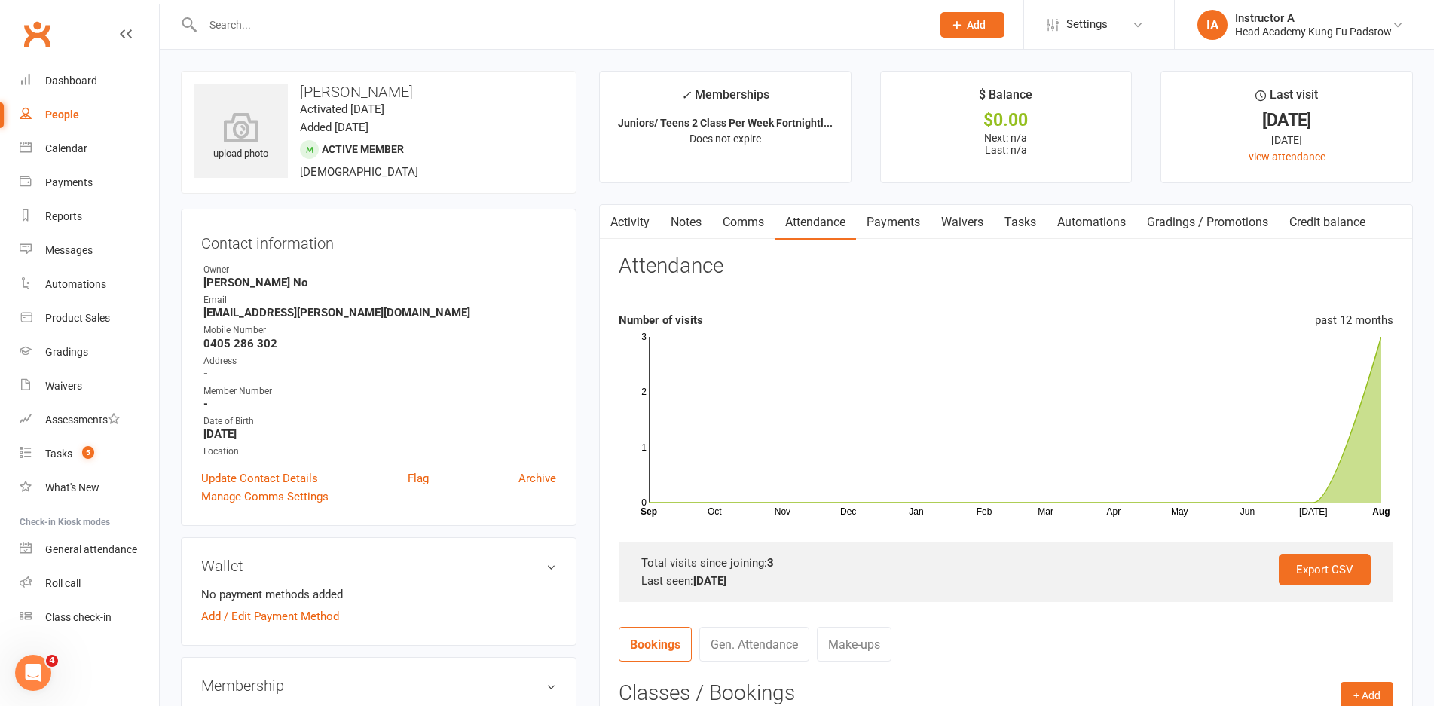
click at [634, 232] on link "Activity" at bounding box center [630, 222] width 60 height 35
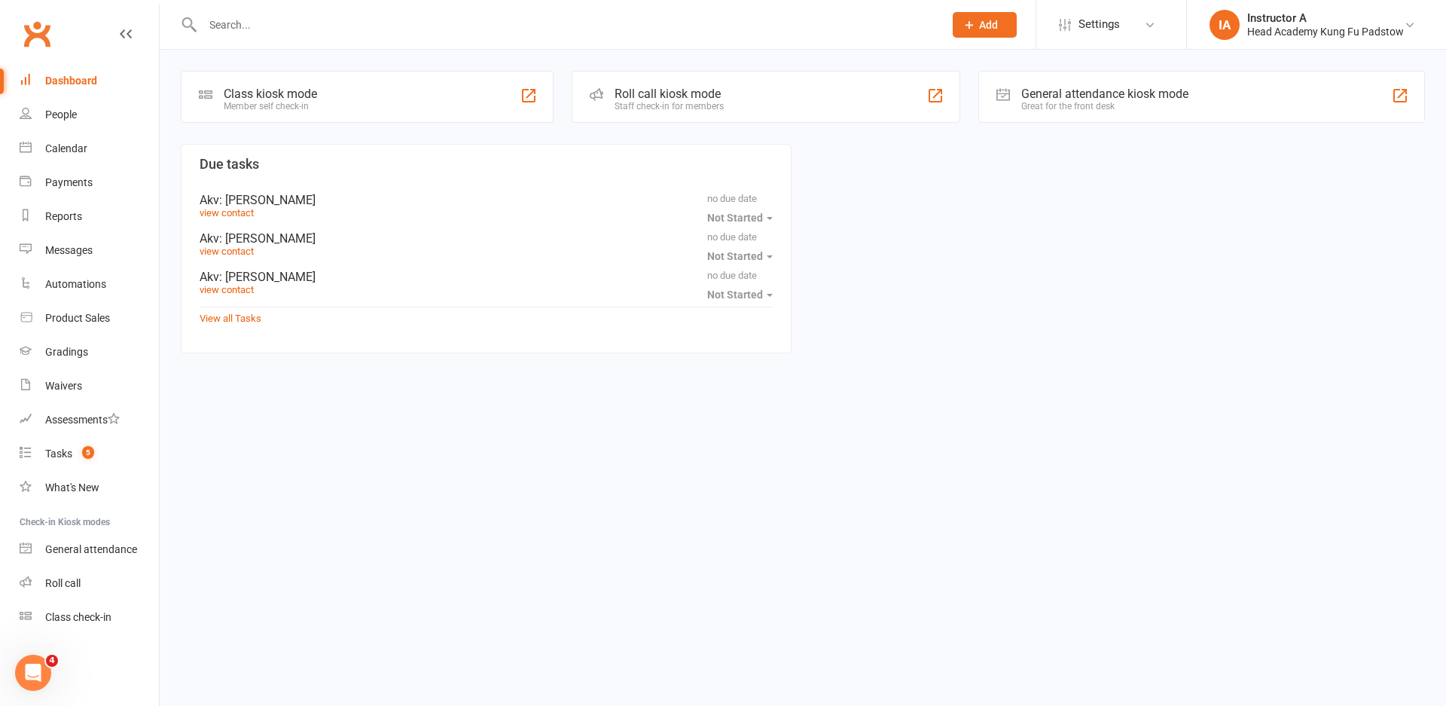
drag, startPoint x: 593, startPoint y: 31, endPoint x: 619, endPoint y: 11, distance: 32.2
click at [594, 31] on input "text" at bounding box center [565, 24] width 735 height 21
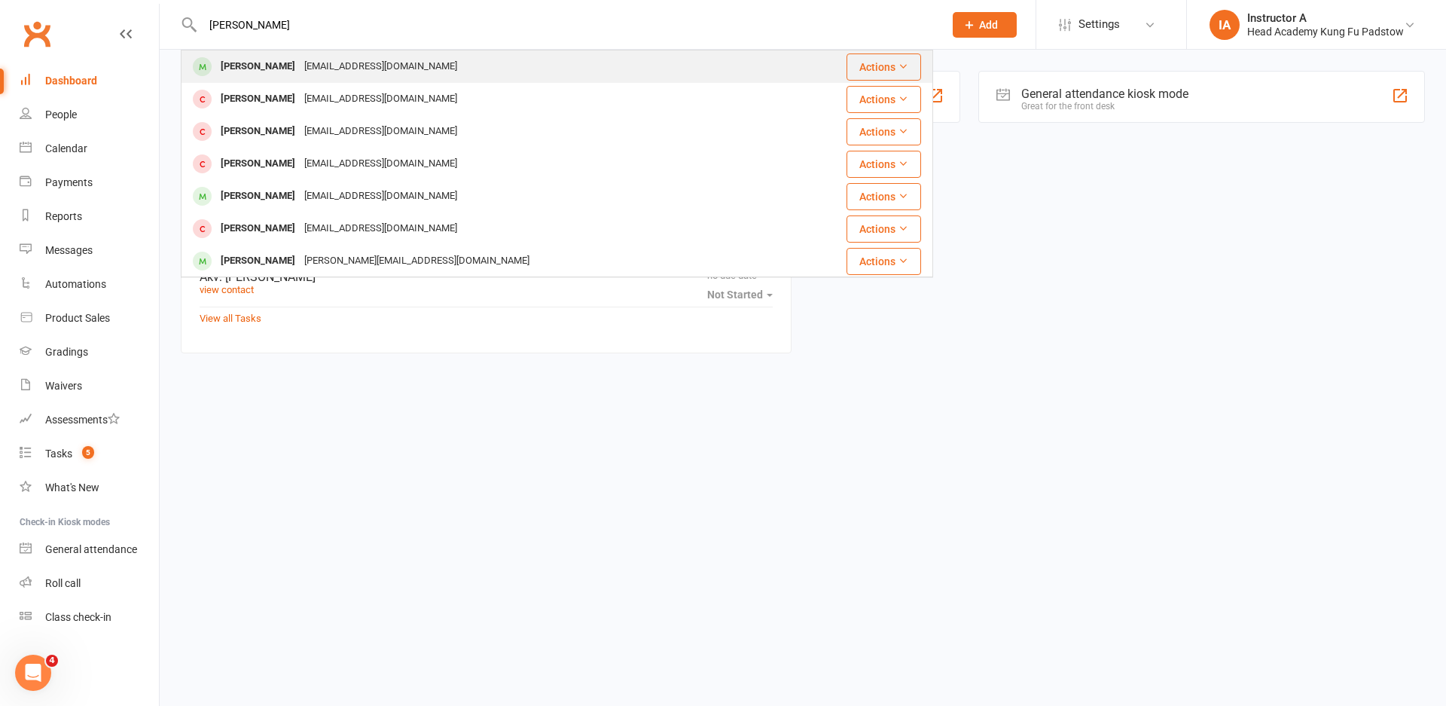
type input "[PERSON_NAME]"
click at [306, 71] on div "[EMAIL_ADDRESS][DOMAIN_NAME]" at bounding box center [381, 67] width 162 height 22
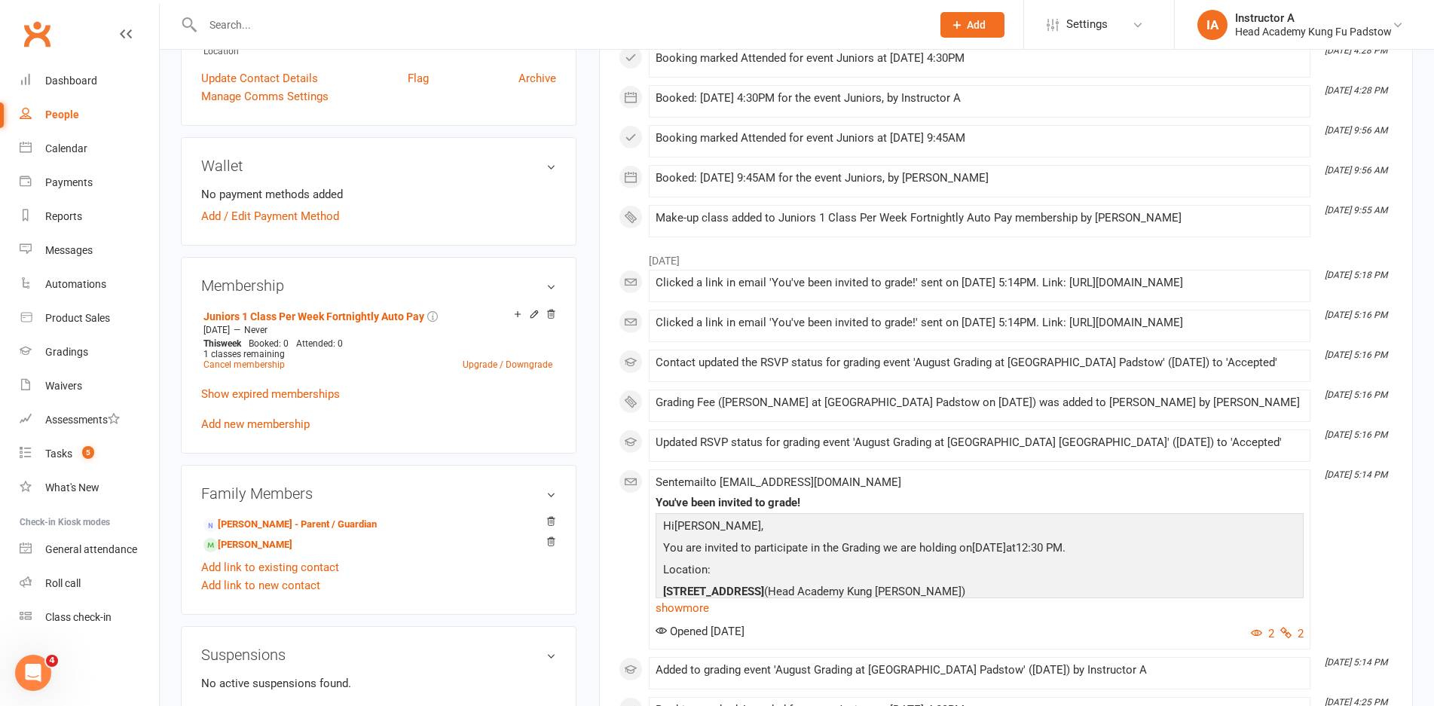
scroll to position [377, 0]
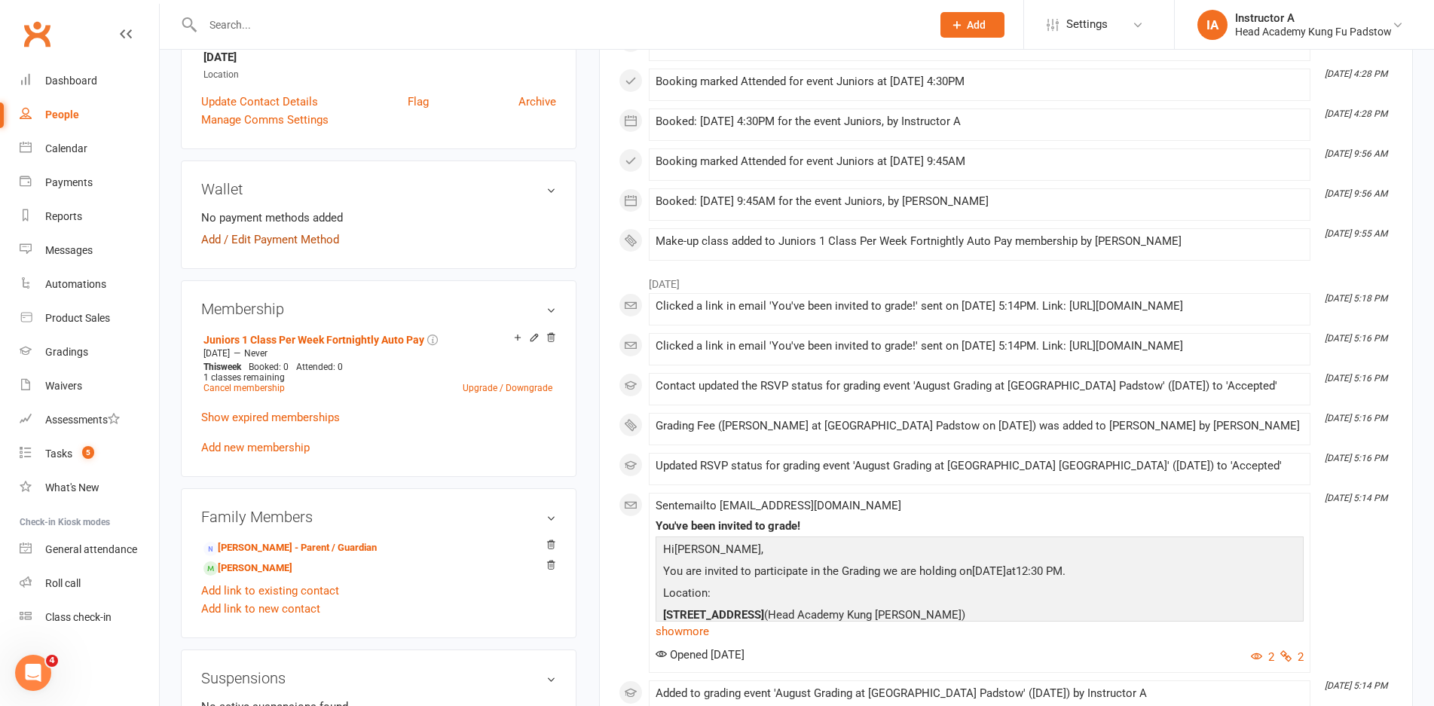
click at [253, 240] on link "Add / Edit Payment Method" at bounding box center [270, 240] width 138 height 18
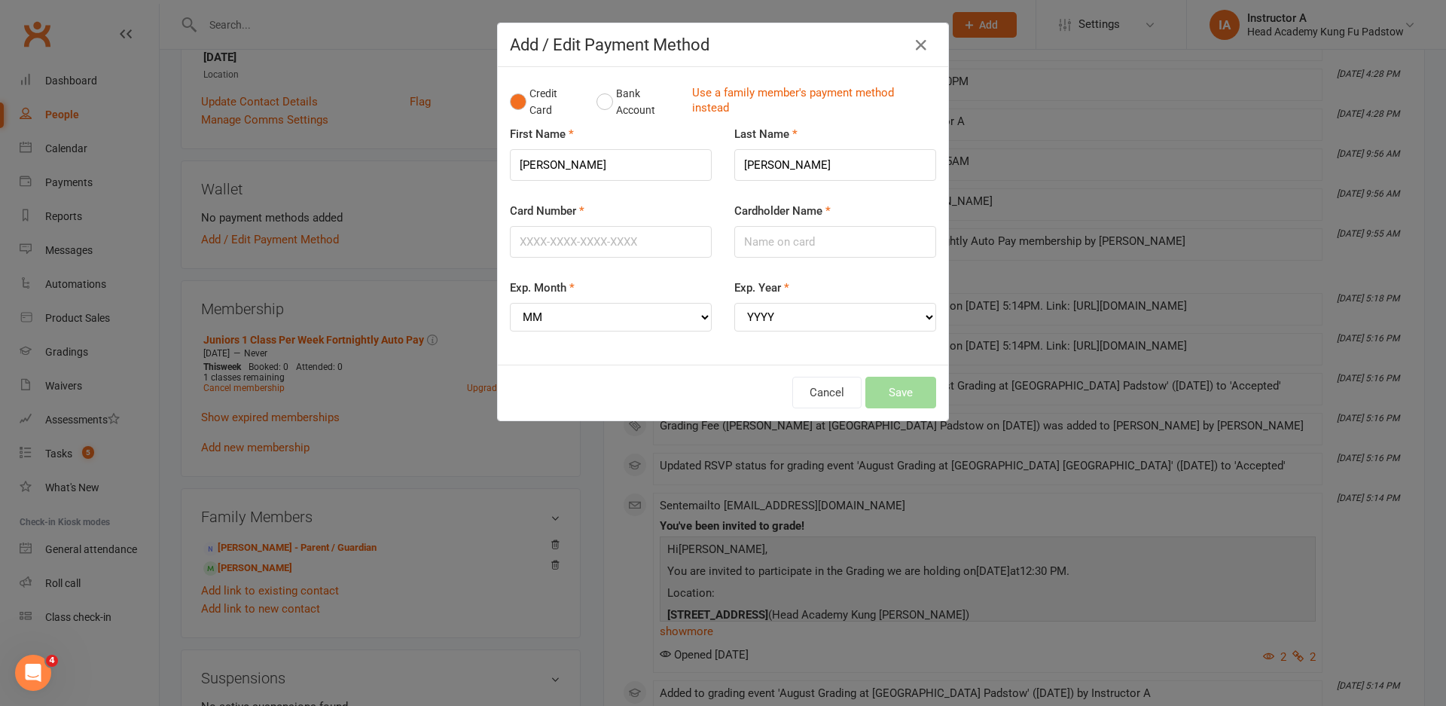
drag, startPoint x: 759, startPoint y: 96, endPoint x: 707, endPoint y: 129, distance: 61.9
click at [759, 96] on link "Use a family member's payment method instead" at bounding box center [810, 102] width 237 height 34
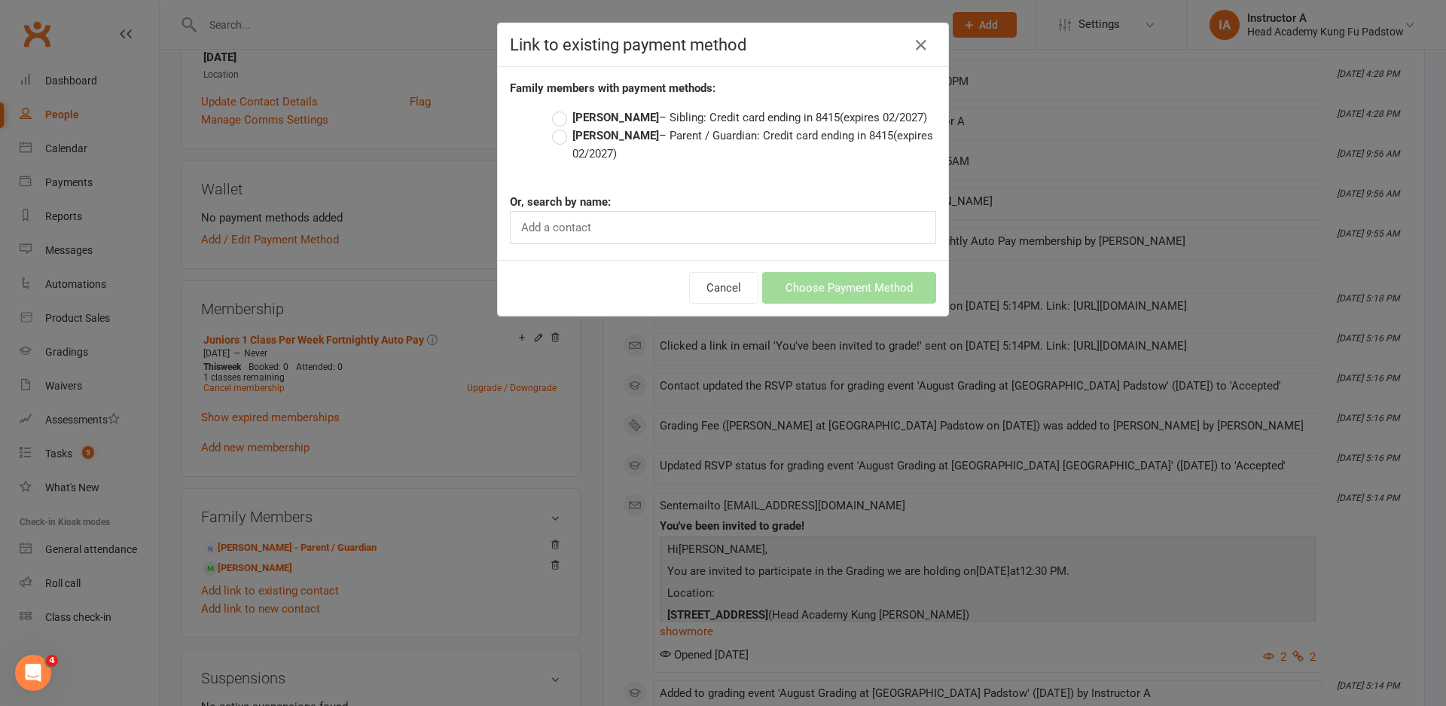
click at [557, 136] on label "[PERSON_NAME] – Parent / Guardian: Credit card ending in 8415 (expires 02/2027)" at bounding box center [744, 145] width 384 height 36
click at [557, 127] on input "[PERSON_NAME] – Parent / Guardian: Credit card ending in 8415 (expires 02/2027)" at bounding box center [557, 127] width 10 height 0
click at [803, 273] on button "Choose Payment Method" at bounding box center [849, 288] width 174 height 32
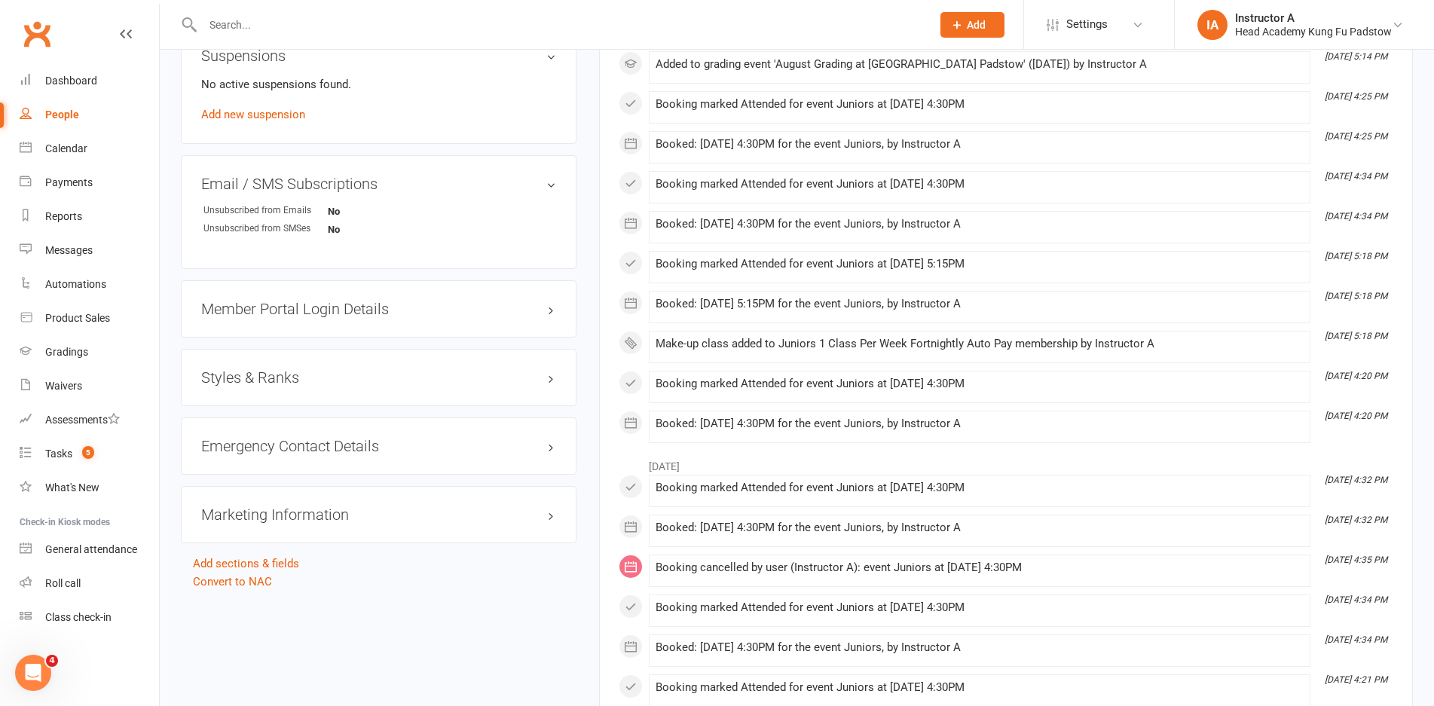
scroll to position [1055, 0]
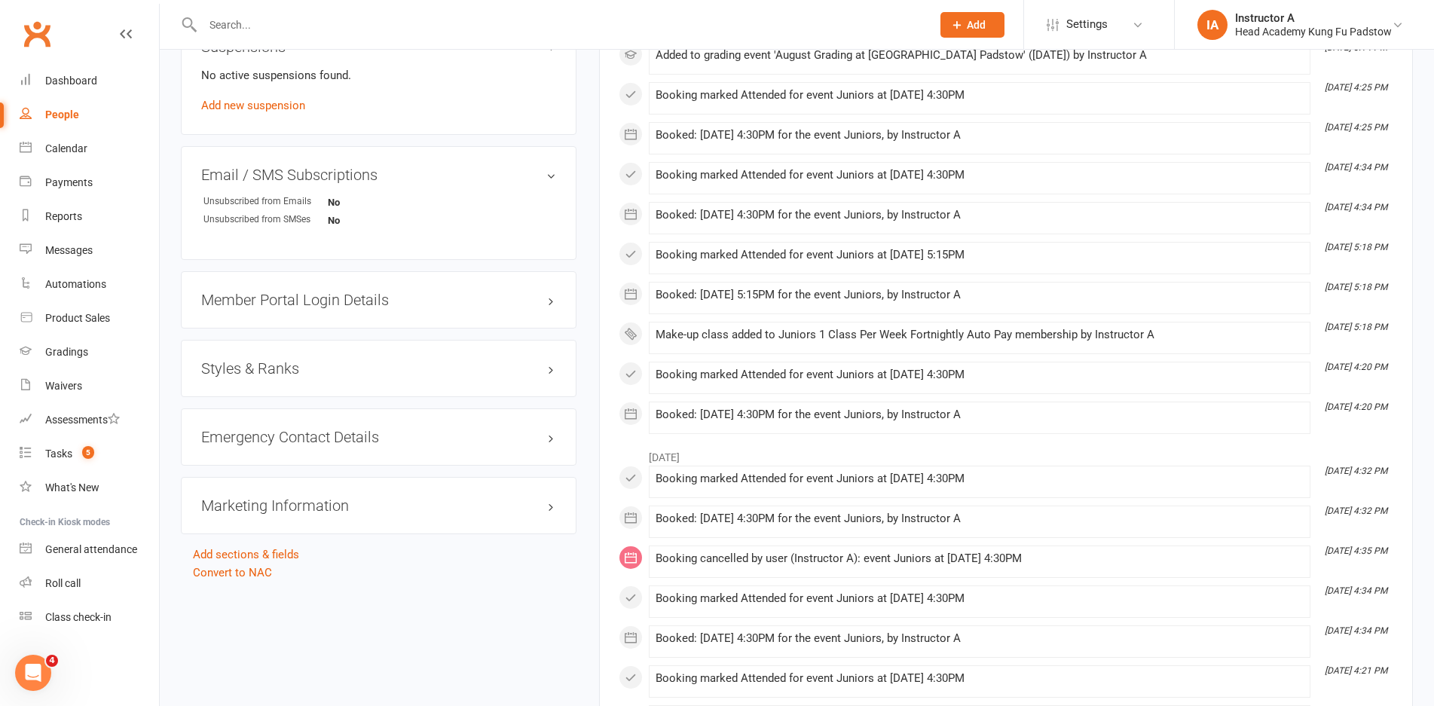
drag, startPoint x: 255, startPoint y: 374, endPoint x: 331, endPoint y: 359, distance: 76.8
click at [258, 374] on h3 "Styles & Ranks" at bounding box center [378, 368] width 355 height 17
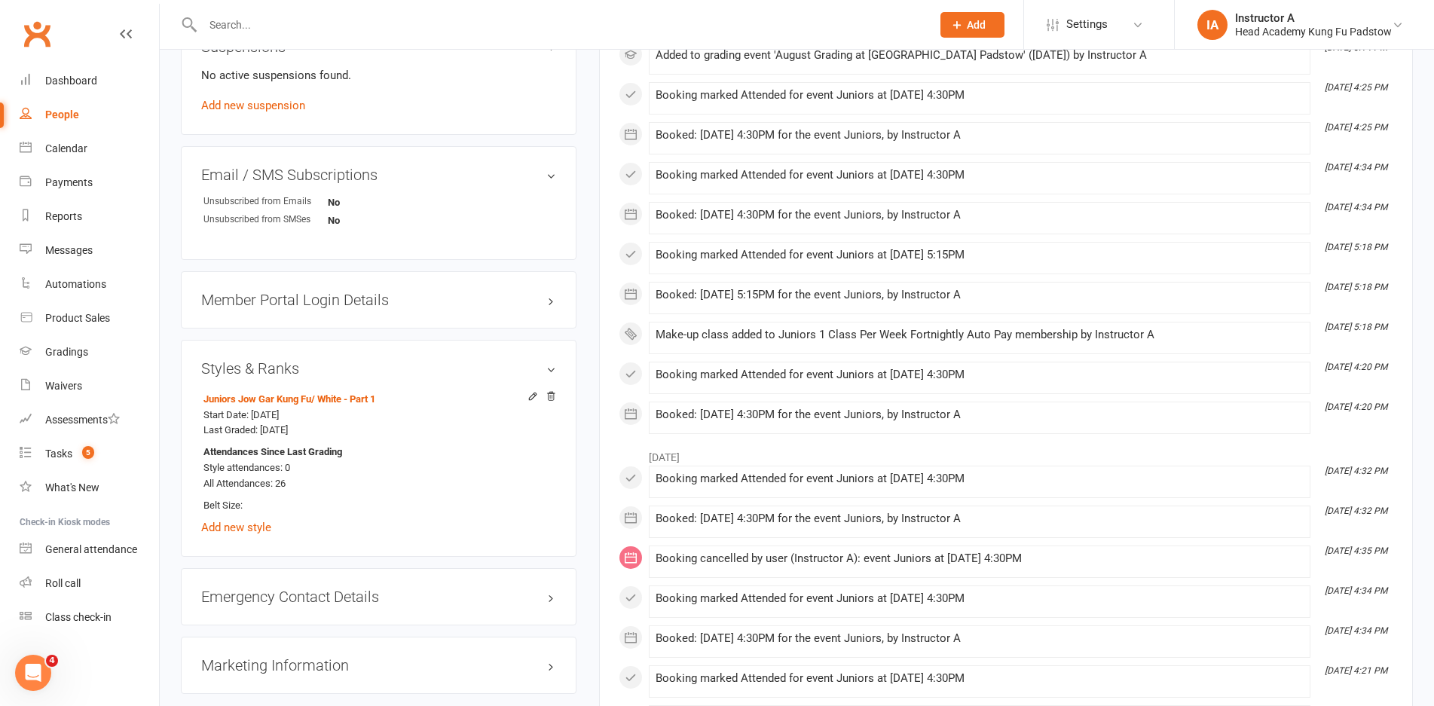
click at [188, 377] on div "Styles & Ranks Juniors Jow Gar Kung Fu / White - Part 1 Start Date: [DATE] Last…" at bounding box center [379, 449] width 396 height 218
drag, startPoint x: 304, startPoint y: 8, endPoint x: 294, endPoint y: 20, distance: 15.5
click at [294, 20] on div at bounding box center [551, 24] width 740 height 49
click at [293, 21] on input "text" at bounding box center [559, 24] width 722 height 21
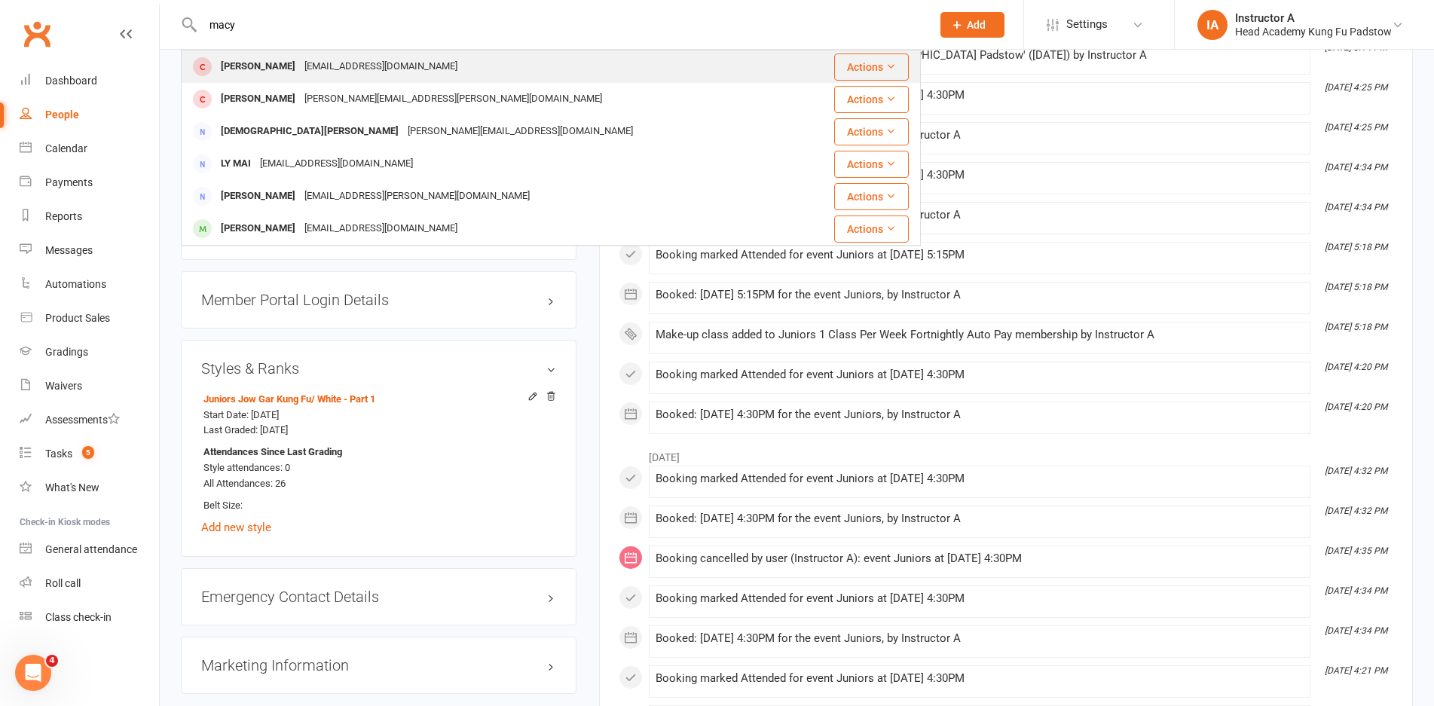
type input "macy"
click at [374, 67] on div "[EMAIL_ADDRESS][DOMAIN_NAME]" at bounding box center [381, 67] width 162 height 22
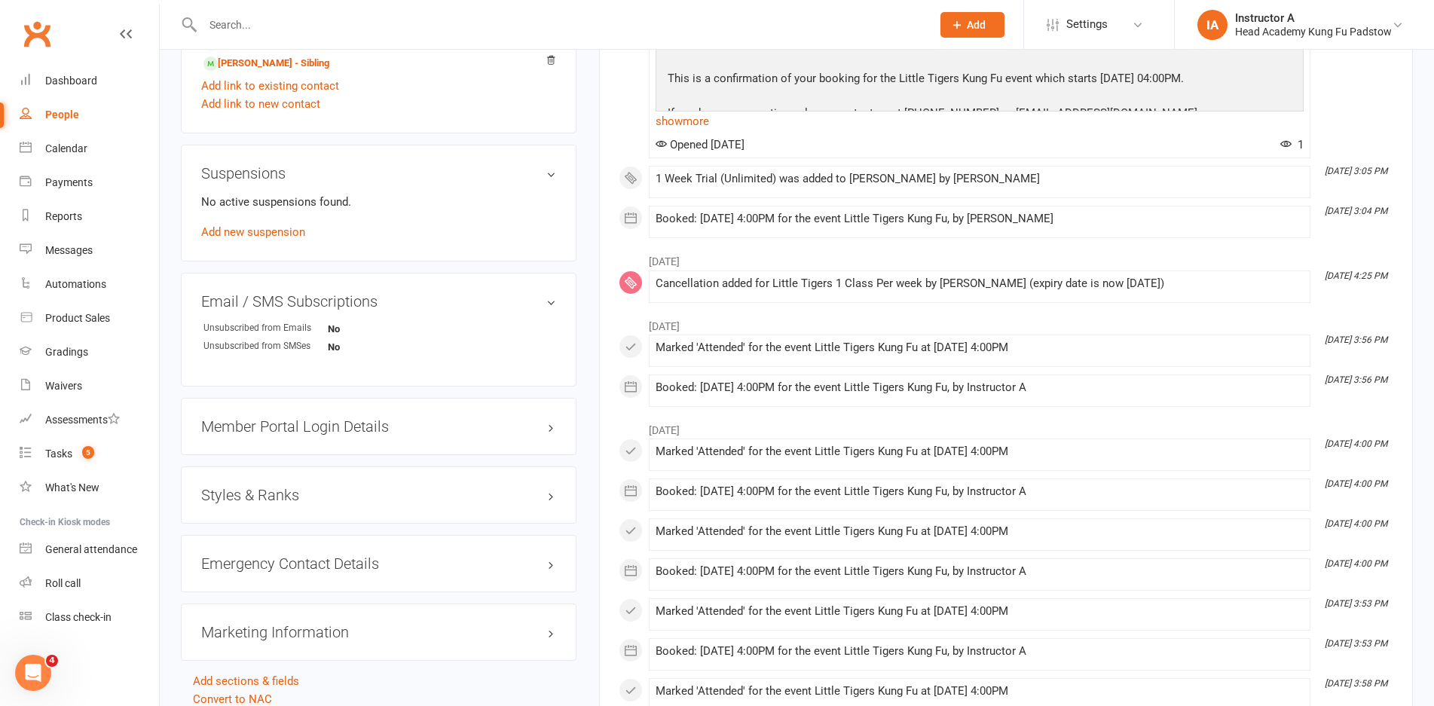
scroll to position [904, 0]
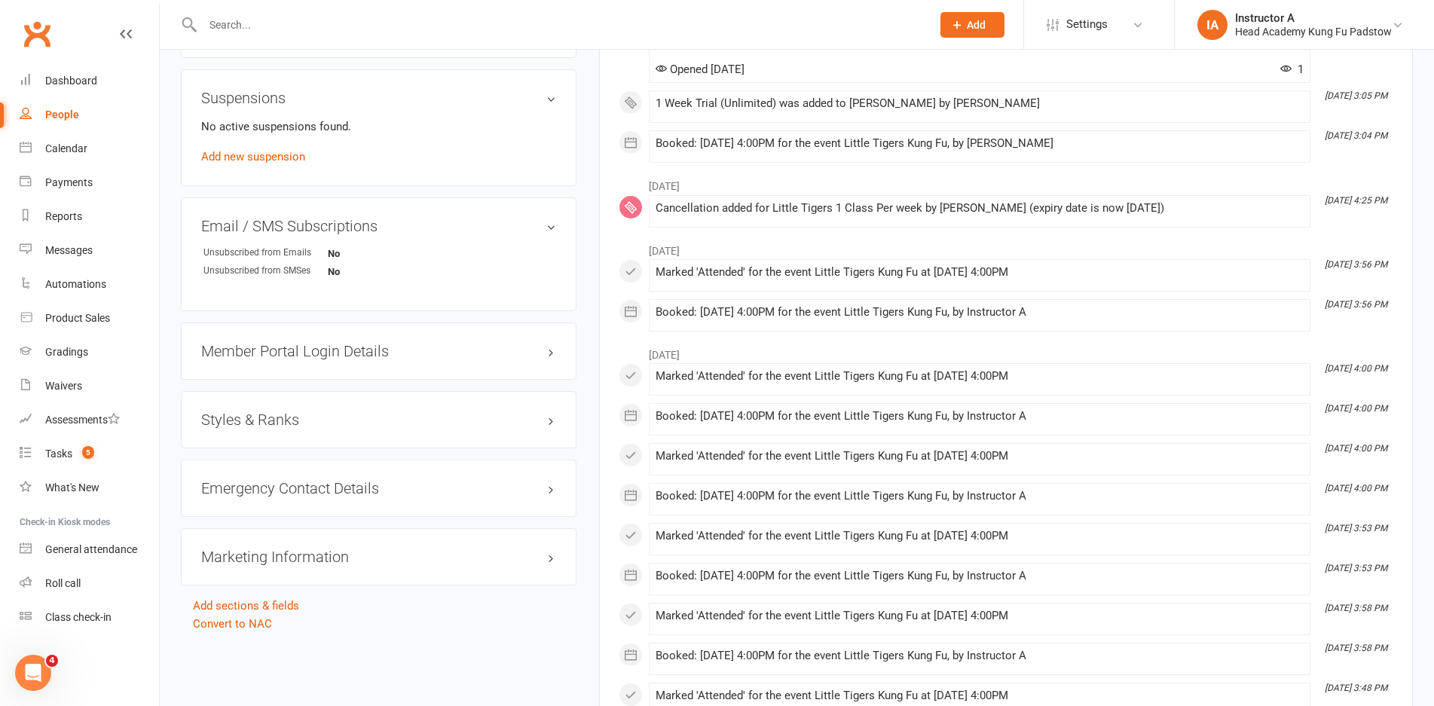
click at [292, 497] on div "Emergency Contact Details edit" at bounding box center [379, 488] width 396 height 57
click at [312, 490] on h3 "Emergency Contact Details edit" at bounding box center [378, 488] width 355 height 17
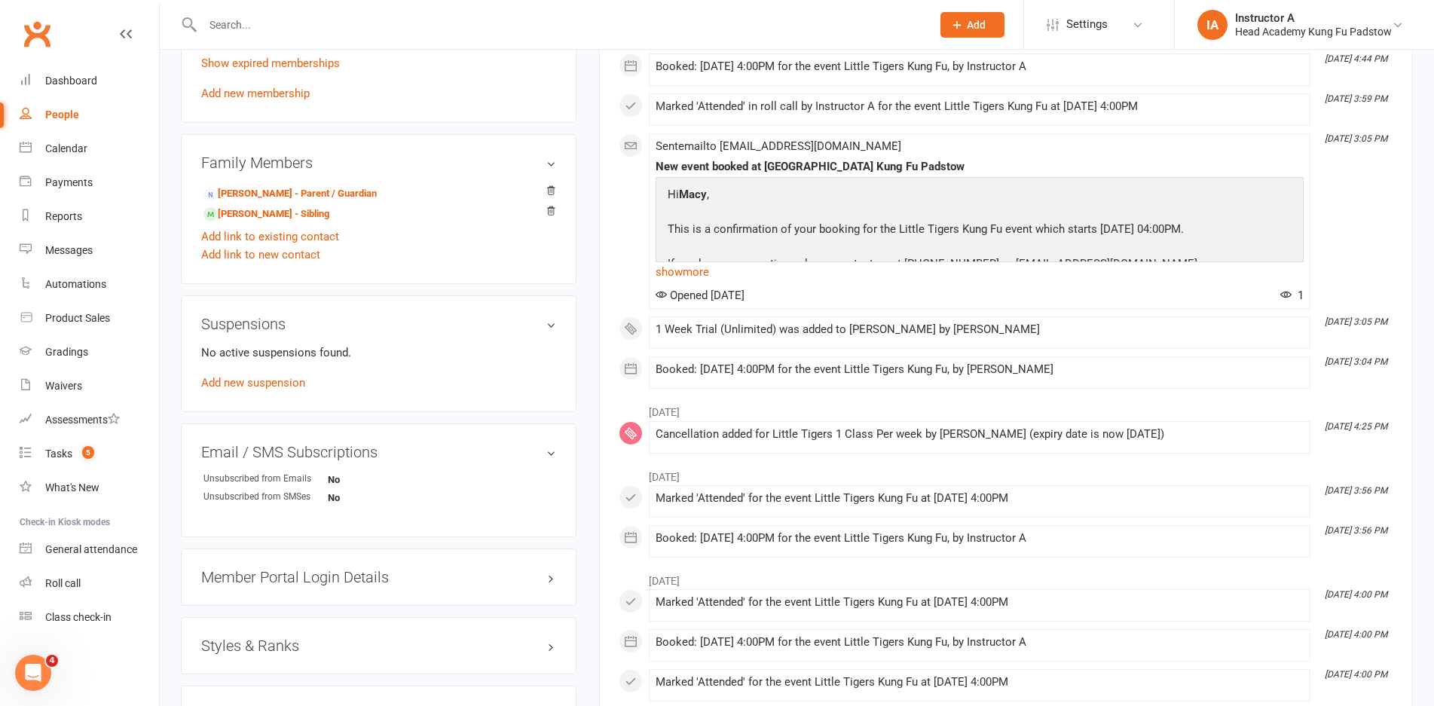
scroll to position [603, 0]
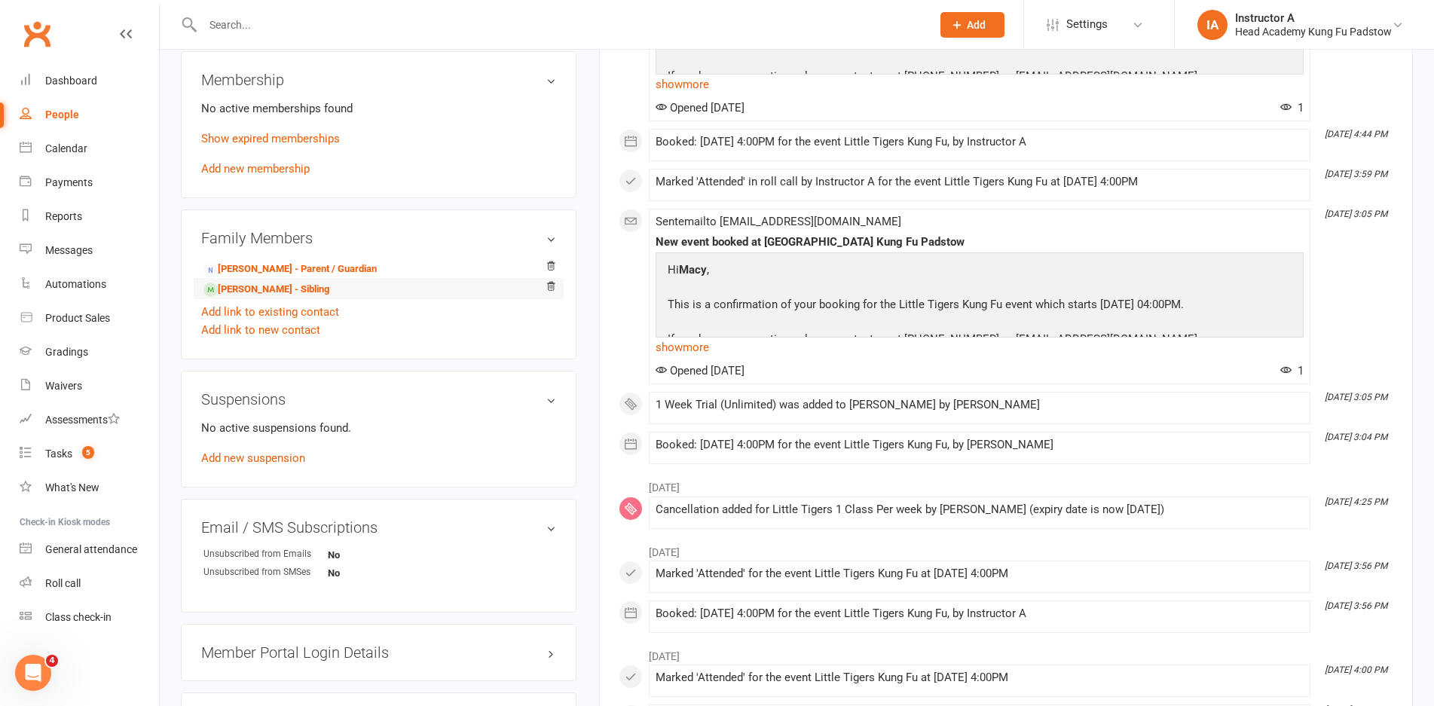
click at [306, 295] on li "[PERSON_NAME] - Sibling" at bounding box center [378, 288] width 355 height 21
click at [276, 292] on link "[PERSON_NAME] - Sibling" at bounding box center [266, 290] width 126 height 16
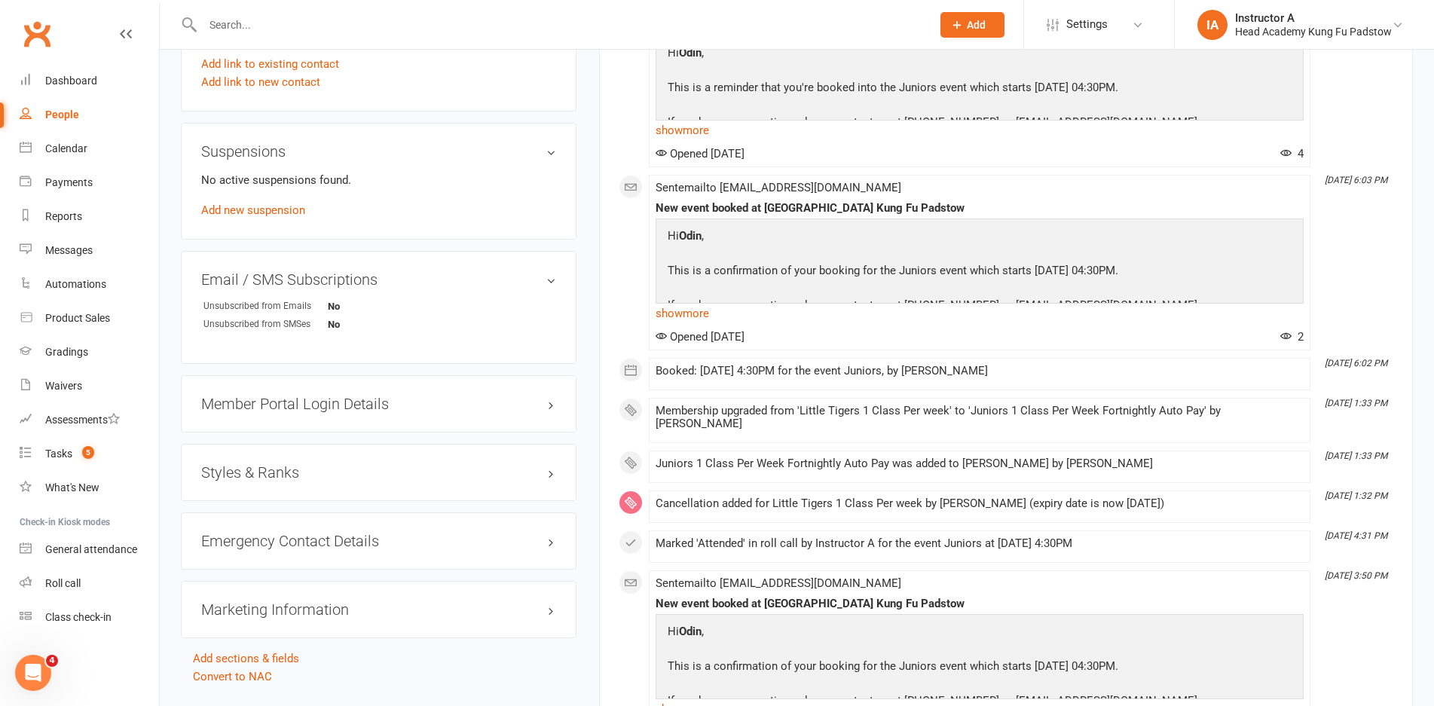
scroll to position [904, 0]
click at [243, 539] on h3 "Emergency Contact Details edit" at bounding box center [378, 538] width 355 height 17
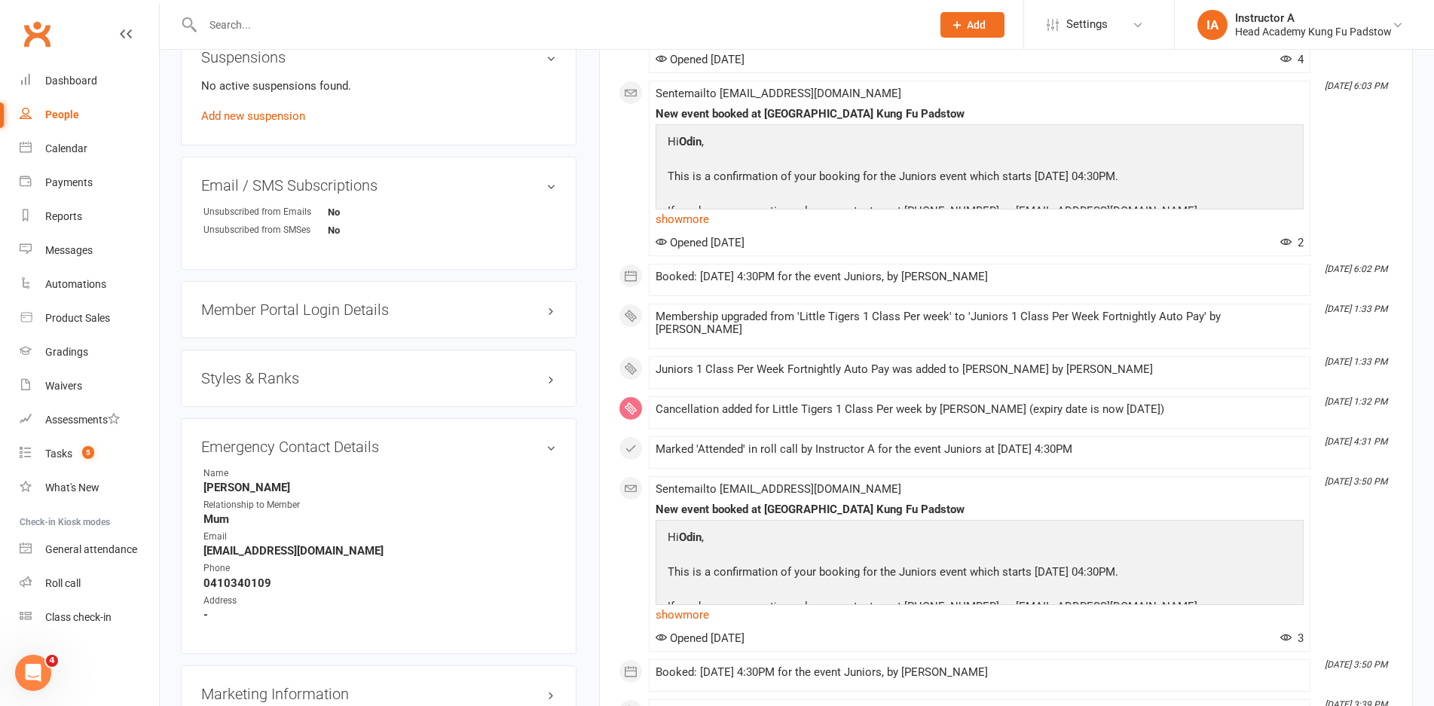
scroll to position [829, 0]
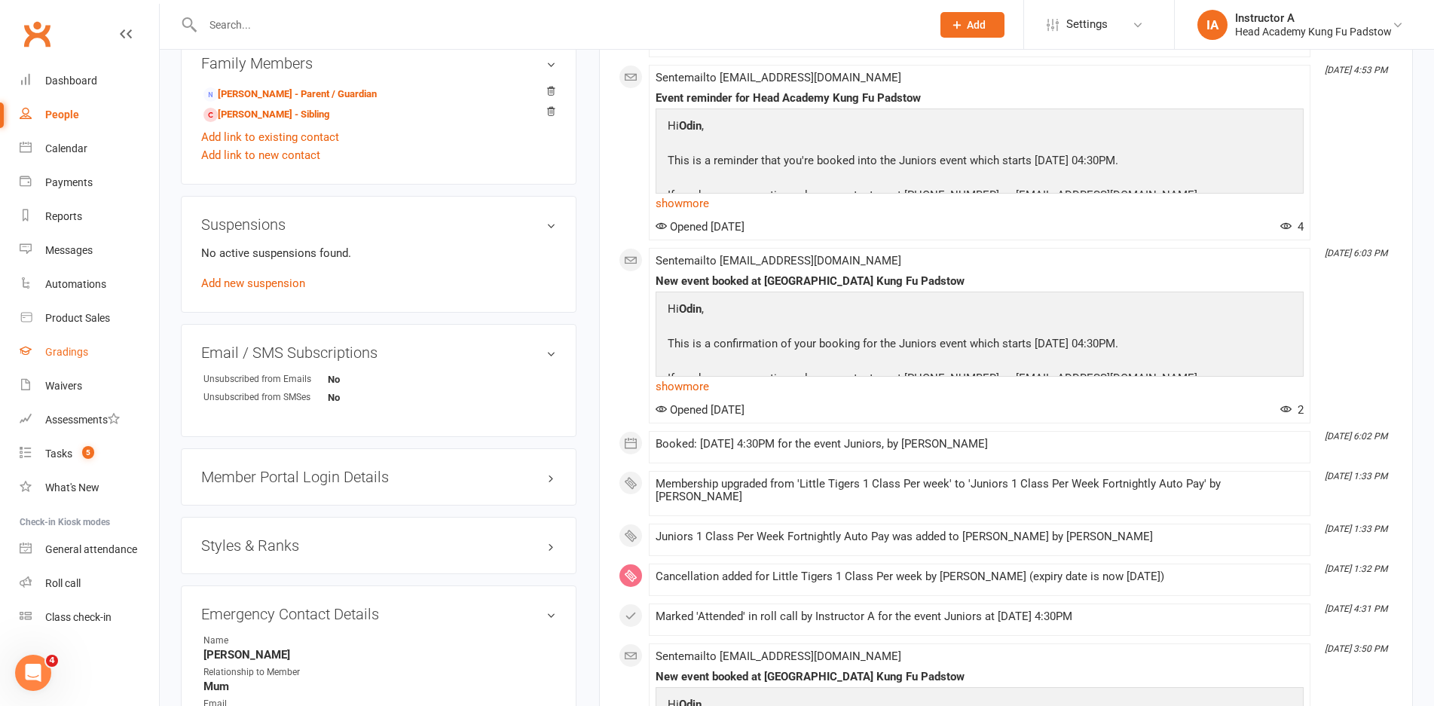
click at [76, 348] on div "Gradings" at bounding box center [66, 352] width 43 height 12
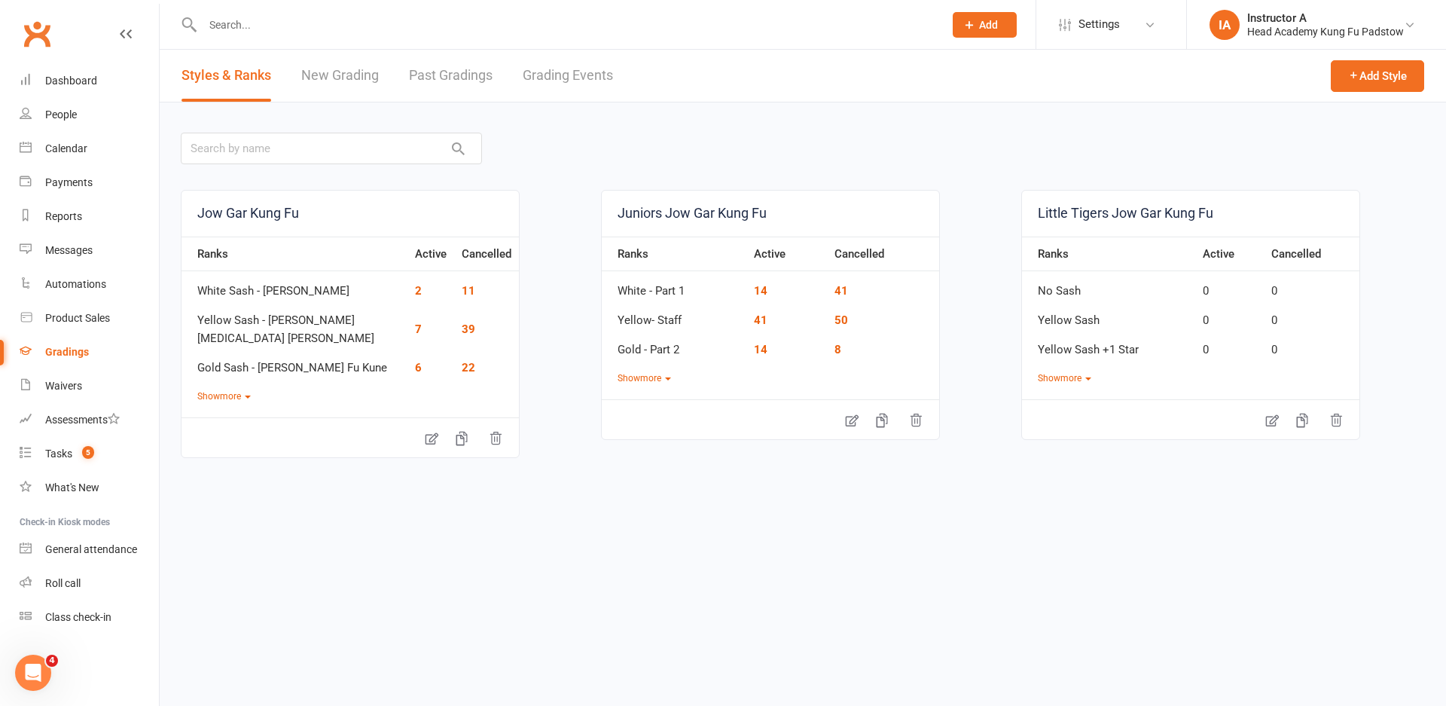
click at [615, 58] on div "Styles & Ranks New Grading Past Gradings Grading Events" at bounding box center [397, 76] width 475 height 52
click at [584, 76] on link "Grading Events" at bounding box center [568, 76] width 90 height 52
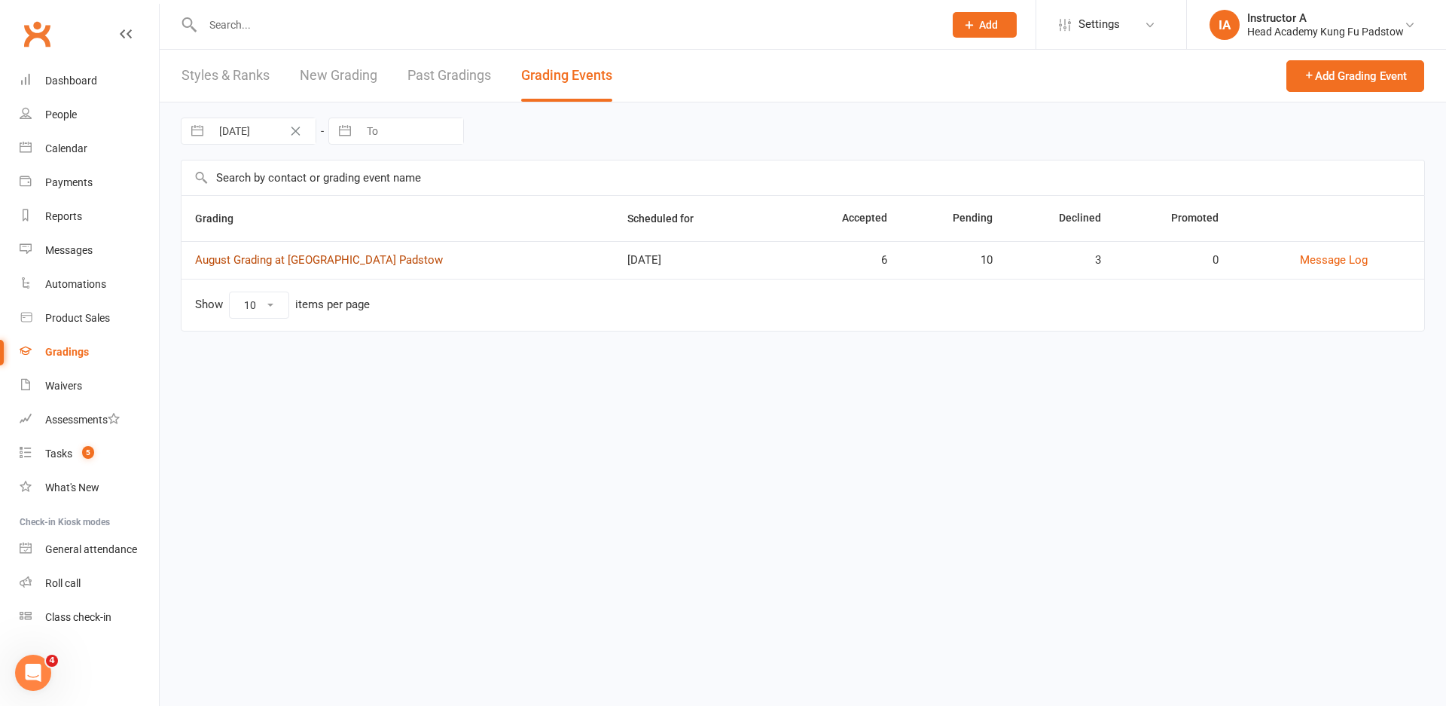
click at [371, 263] on link "August Grading at [GEOGRAPHIC_DATA] Padstow" at bounding box center [319, 260] width 248 height 14
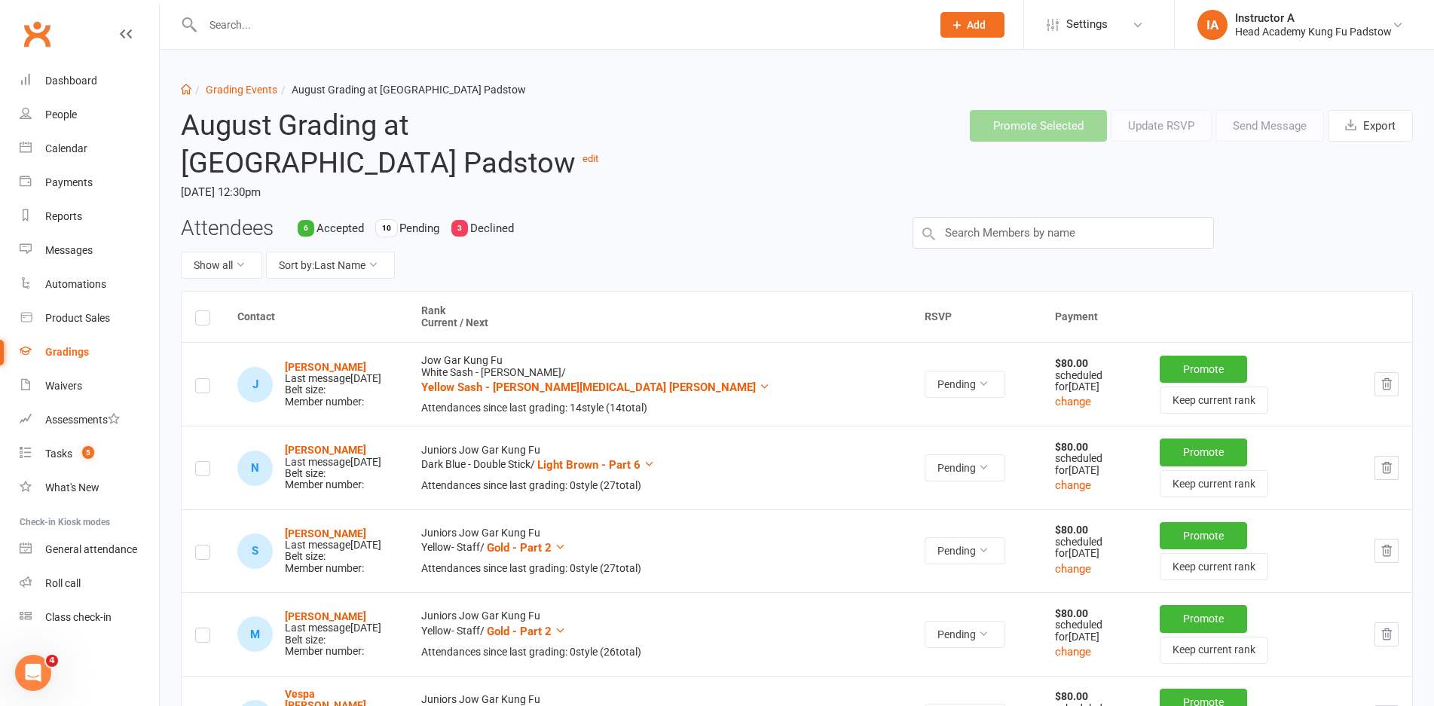
drag, startPoint x: 748, startPoint y: 429, endPoint x: 1113, endPoint y: 409, distance: 365.9
click at [741, 273] on div "Show all Sort by: Last Name" at bounding box center [535, 265] width 709 height 27
click at [444, 23] on input "text" at bounding box center [559, 24] width 722 height 21
click at [1010, 255] on div "Attendees 6 Accepted 10 Pending 3 Declined Show all Sort by: Last Name" at bounding box center [797, 254] width 1254 height 75
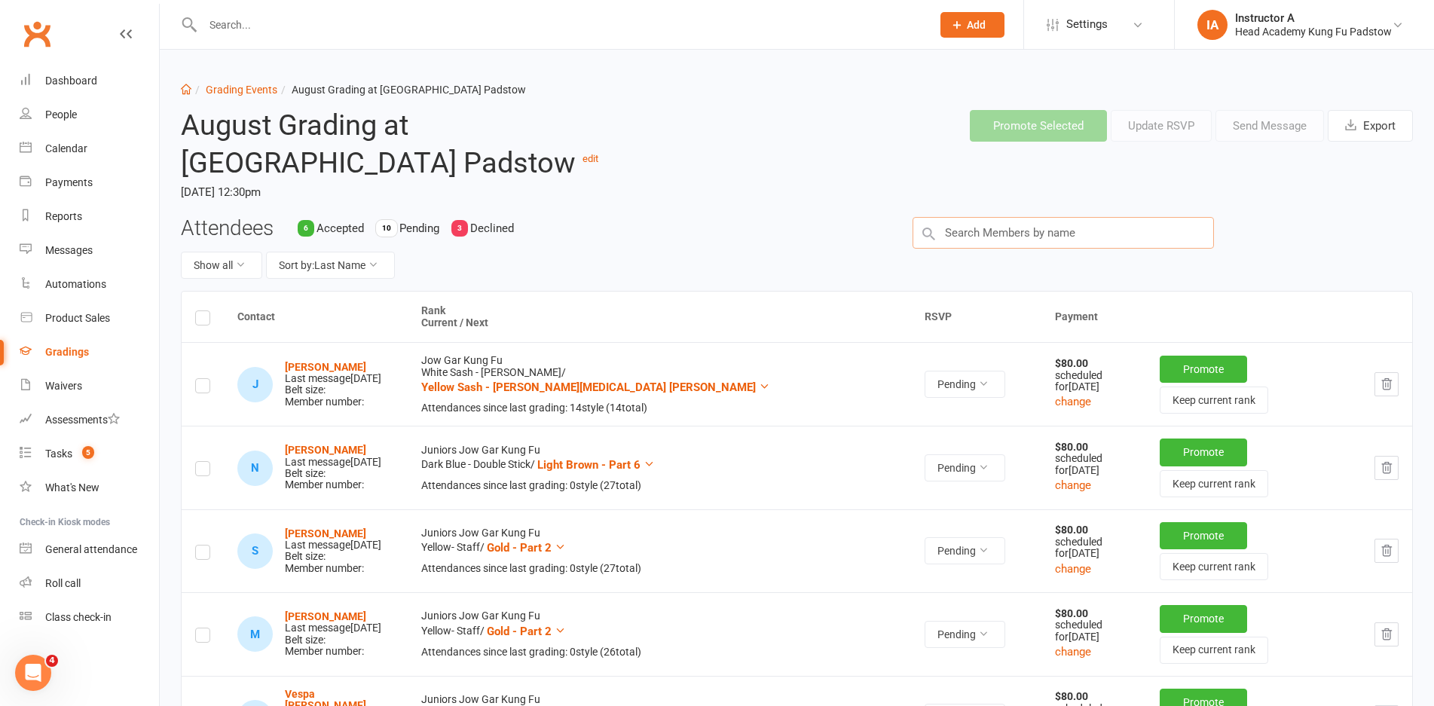
click at [1006, 242] on input "text" at bounding box center [1062, 233] width 301 height 32
type input "r"
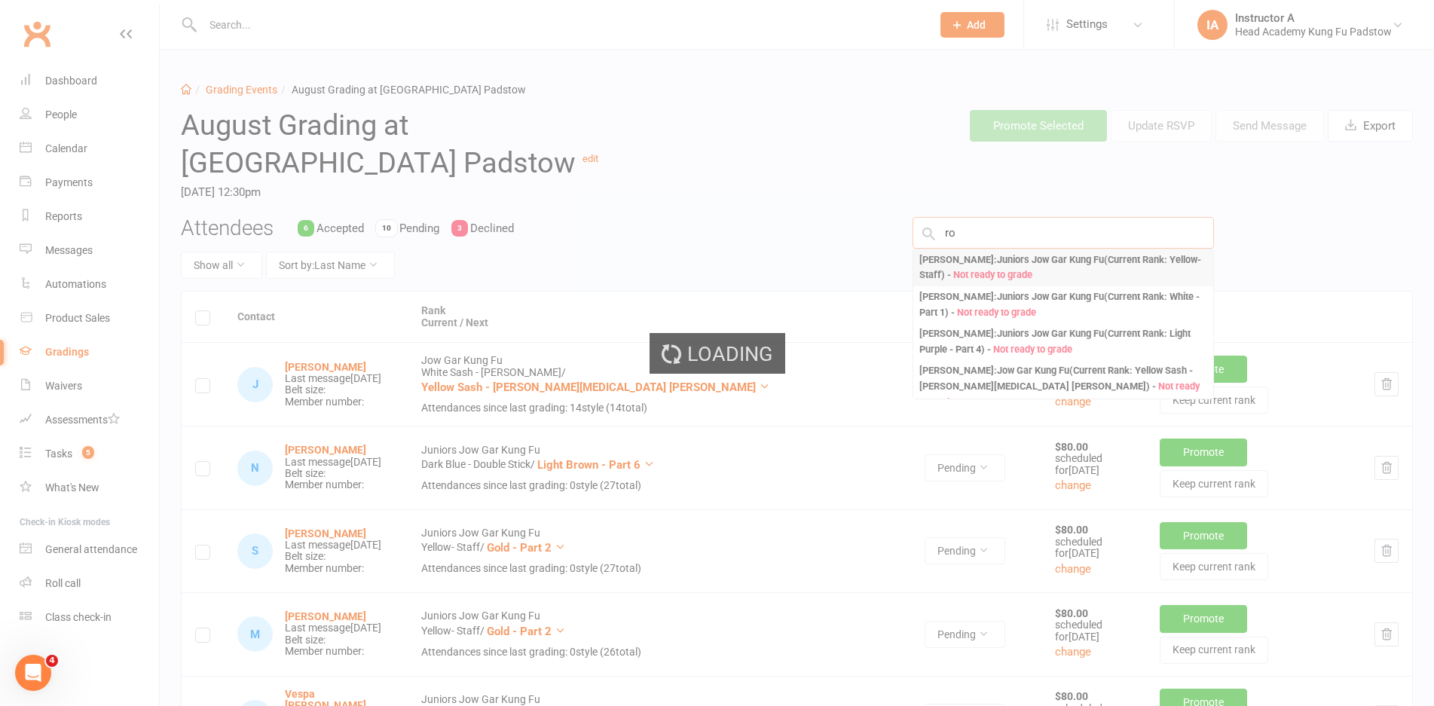
type input "r"
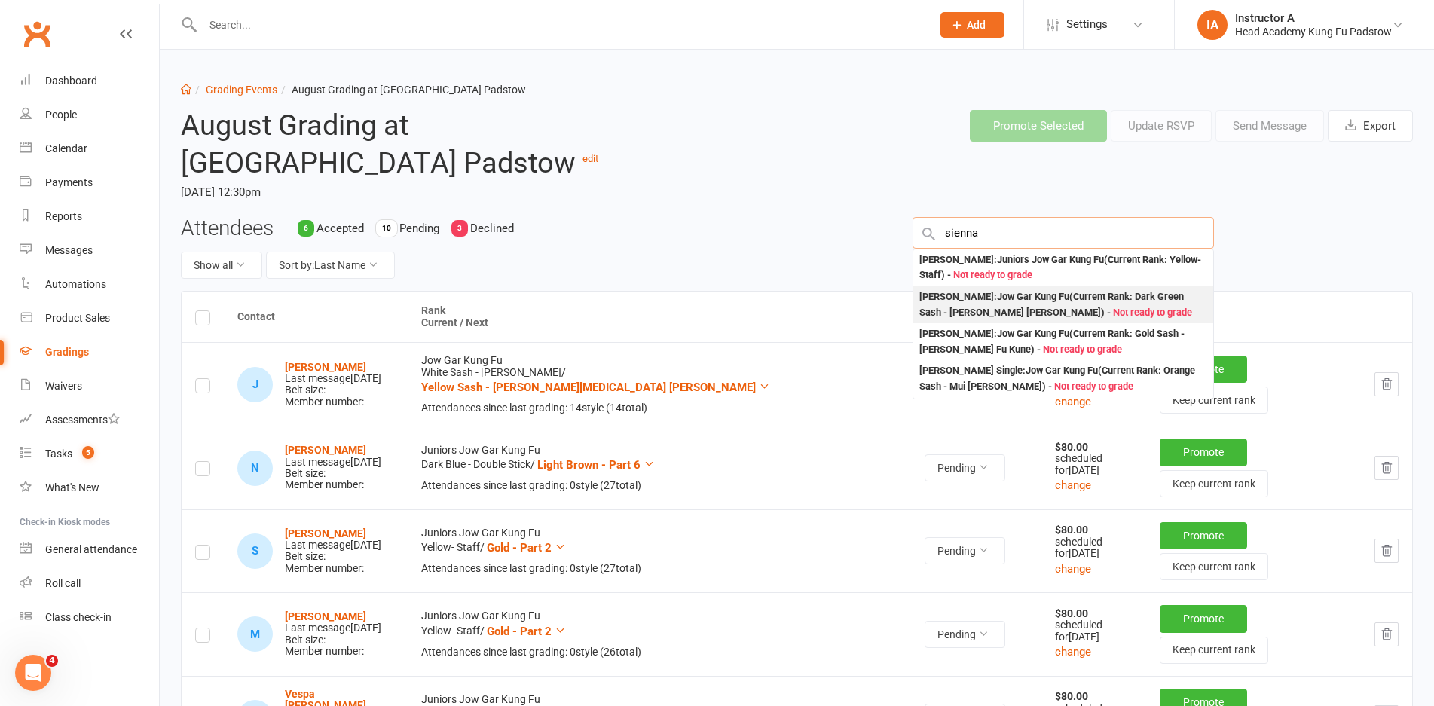
type input "sienna m"
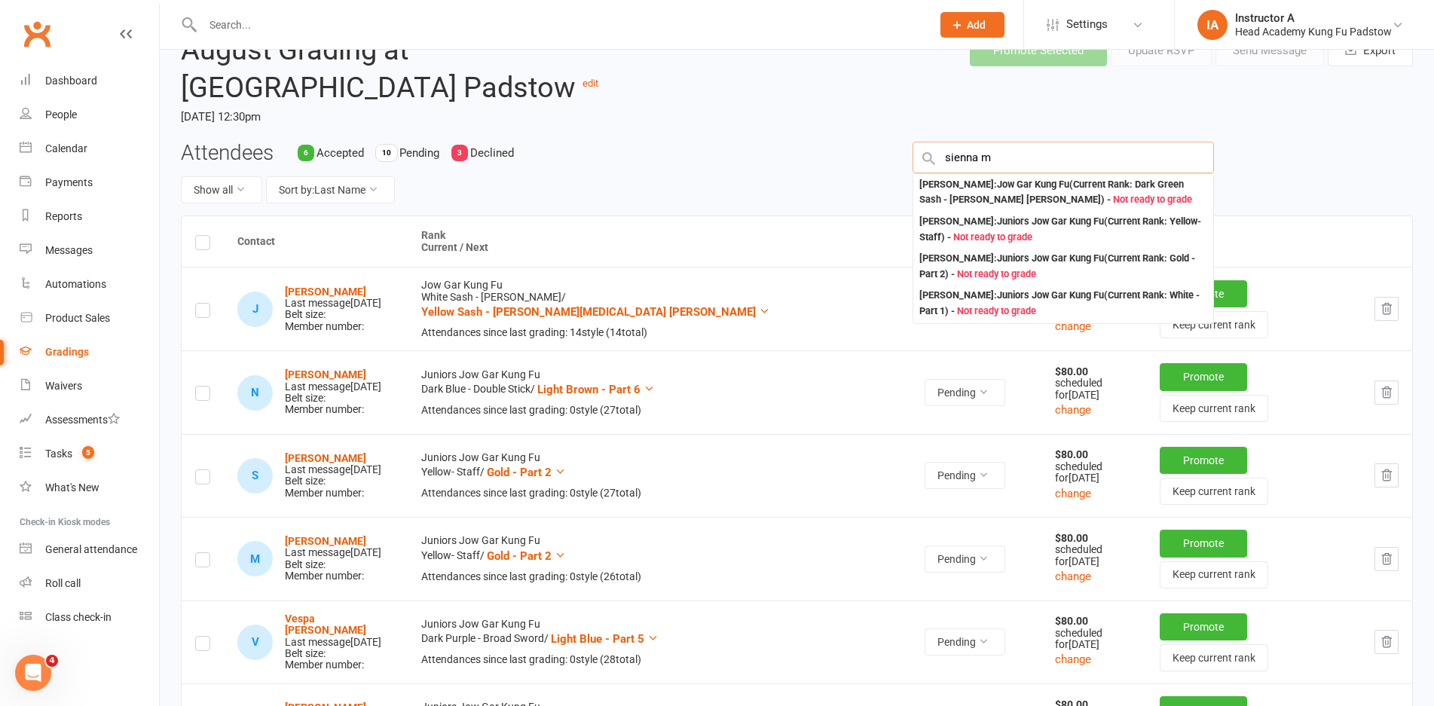
scroll to position [151, 0]
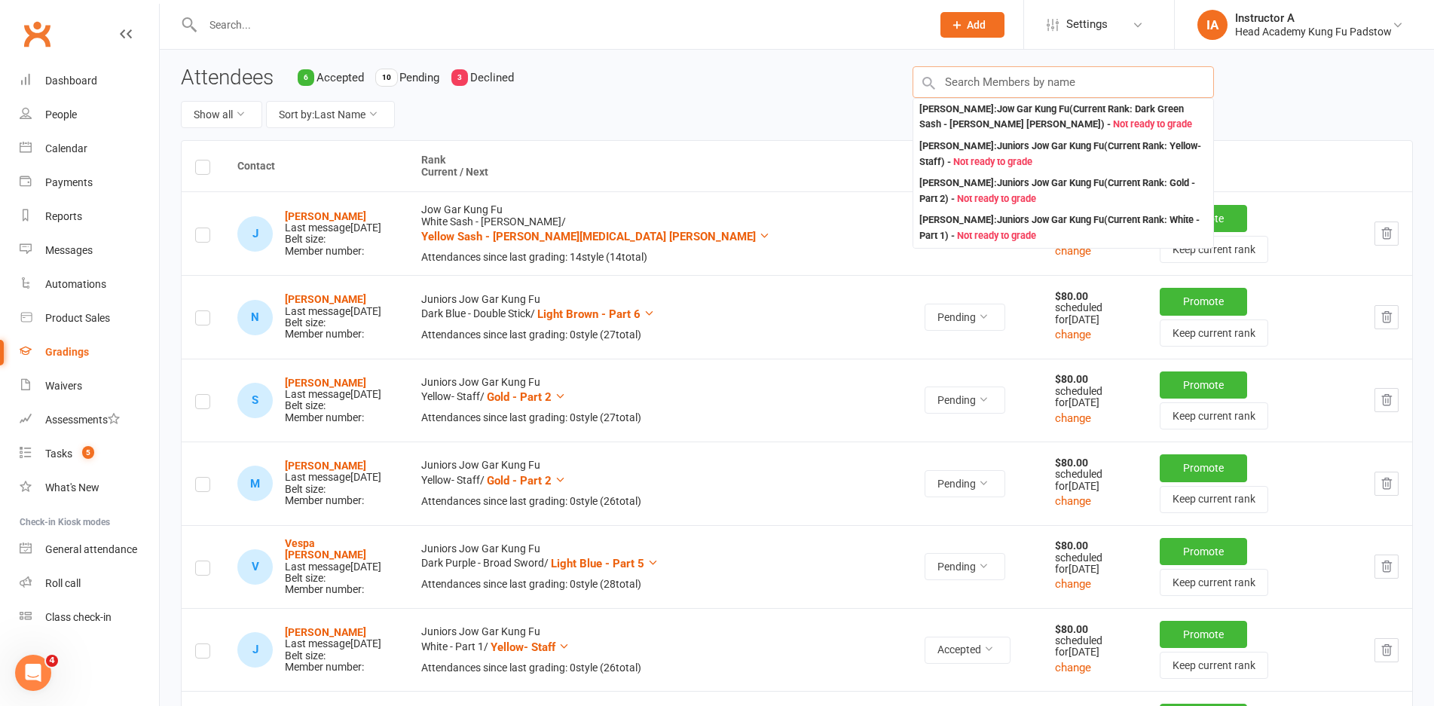
drag, startPoint x: 1043, startPoint y: 82, endPoint x: 679, endPoint y: 125, distance: 367.1
click at [679, 125] on div "Attendees 6 Accepted 10 Pending 3 Declined Show all Sort by: Last Name [PERSON_…" at bounding box center [797, 103] width 1254 height 75
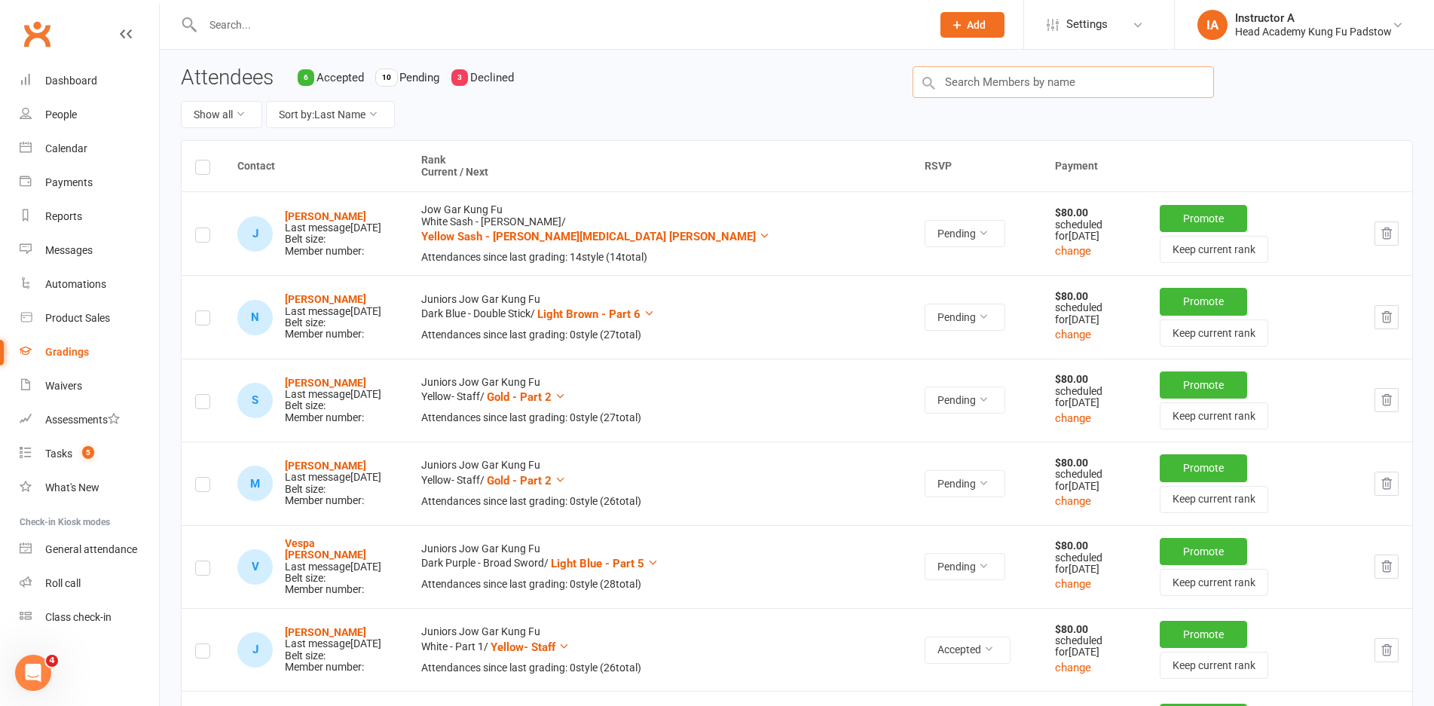
click at [1042, 71] on input "text" at bounding box center [1062, 82] width 301 height 32
click at [1040, 74] on input "text" at bounding box center [1062, 82] width 301 height 32
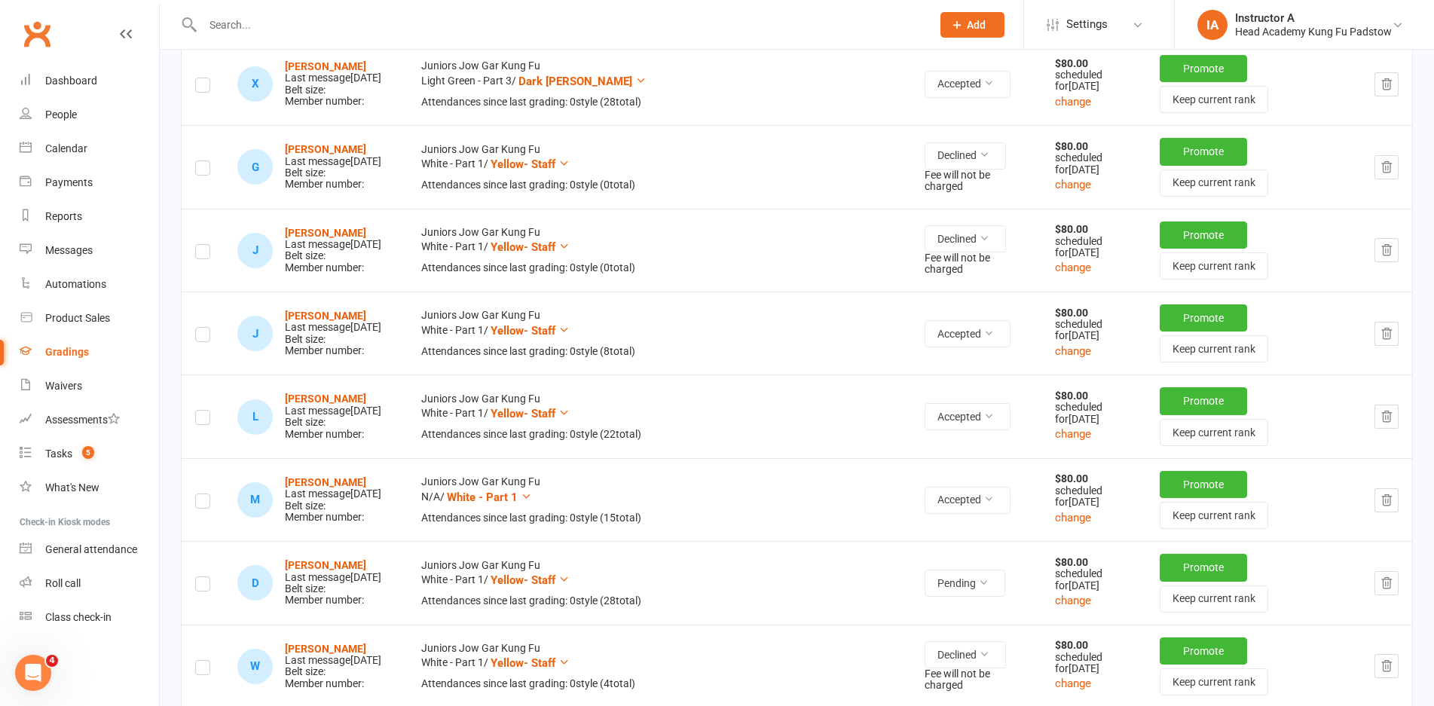
scroll to position [1147, 0]
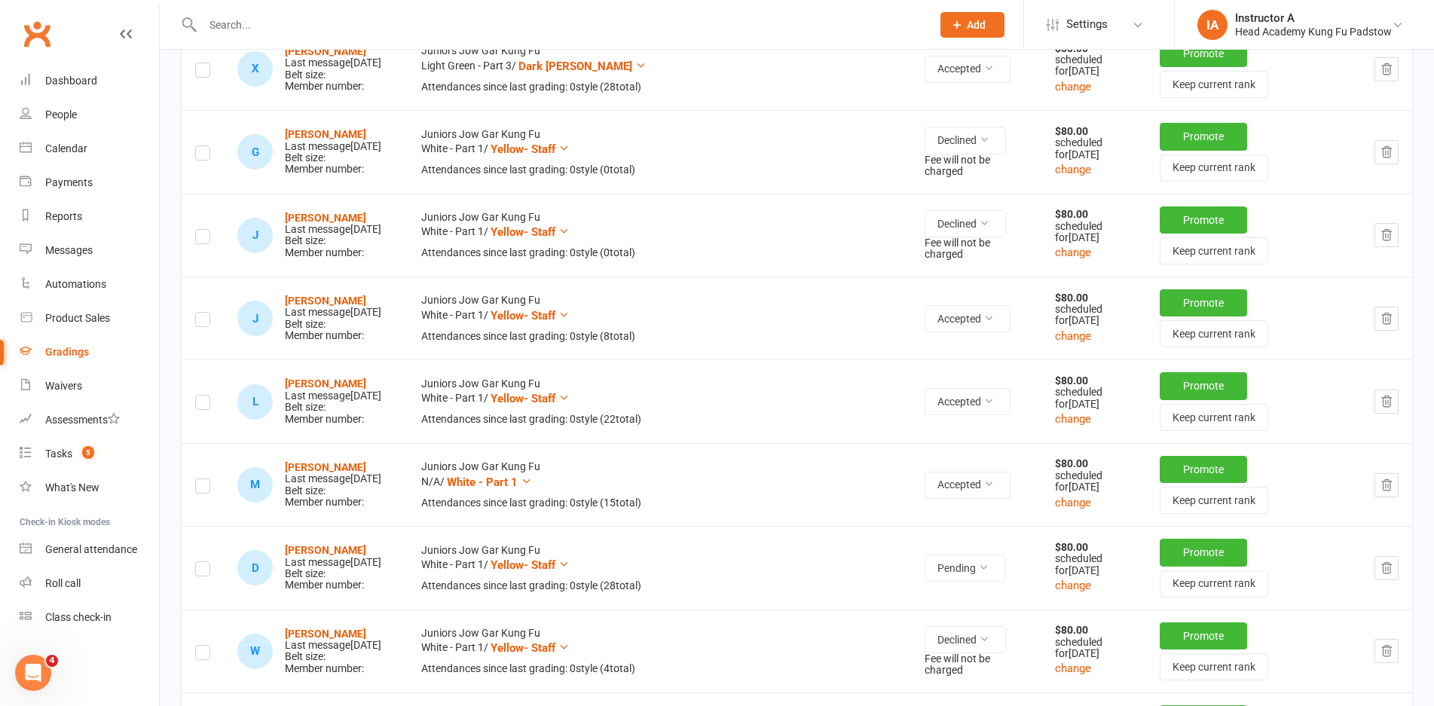
type input "shylo m"
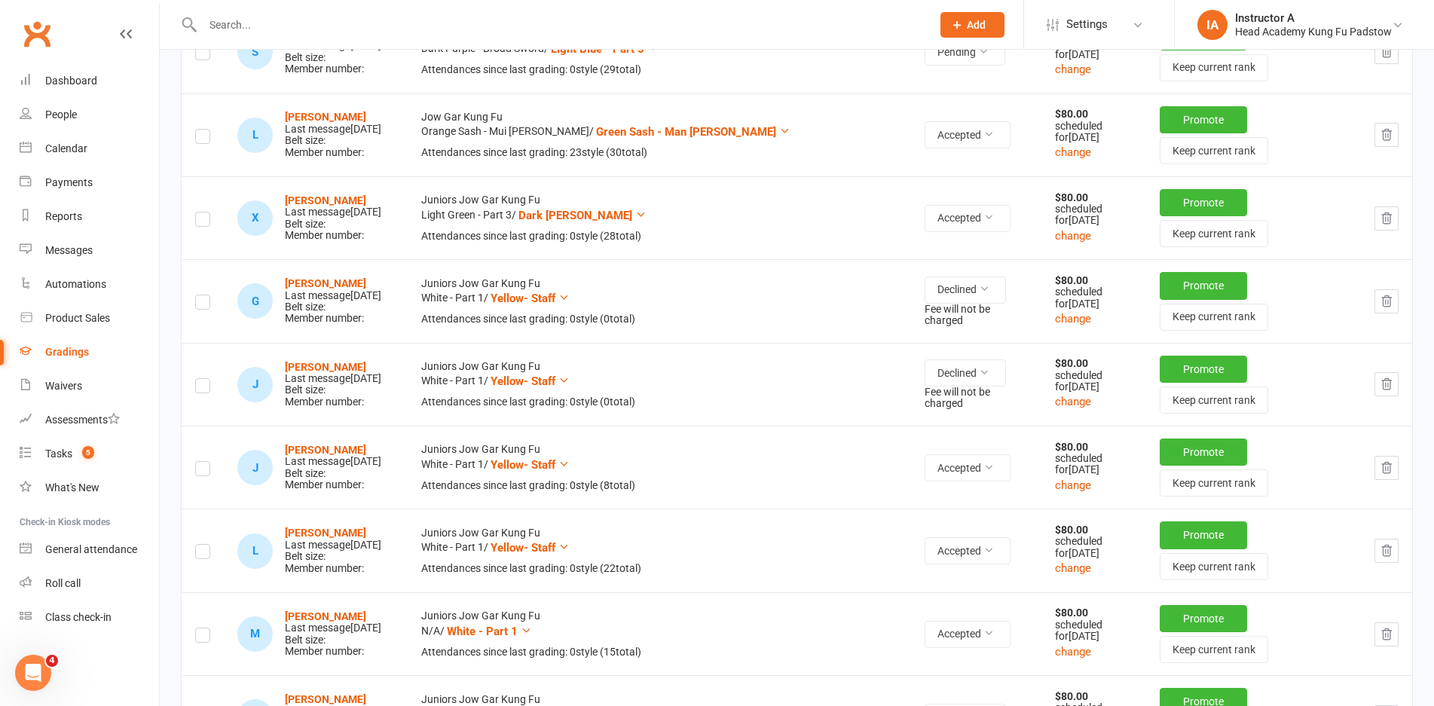
scroll to position [997, 0]
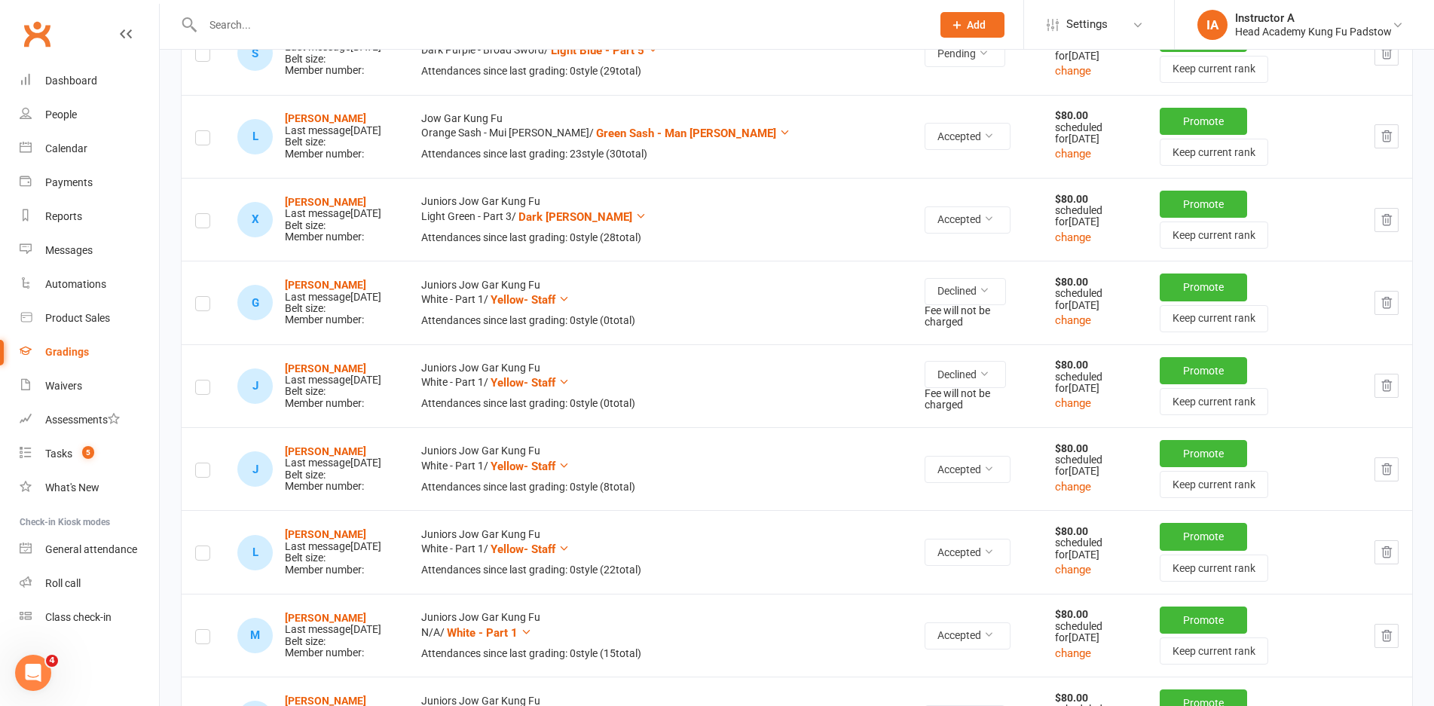
click at [334, 29] on input "text" at bounding box center [559, 24] width 722 height 21
type input ","
drag, startPoint x: 325, startPoint y: 32, endPoint x: 281, endPoint y: 57, distance: 50.6
click at [326, 32] on input "text" at bounding box center [559, 24] width 722 height 21
click at [99, 68] on link "Dashboard" at bounding box center [89, 81] width 139 height 34
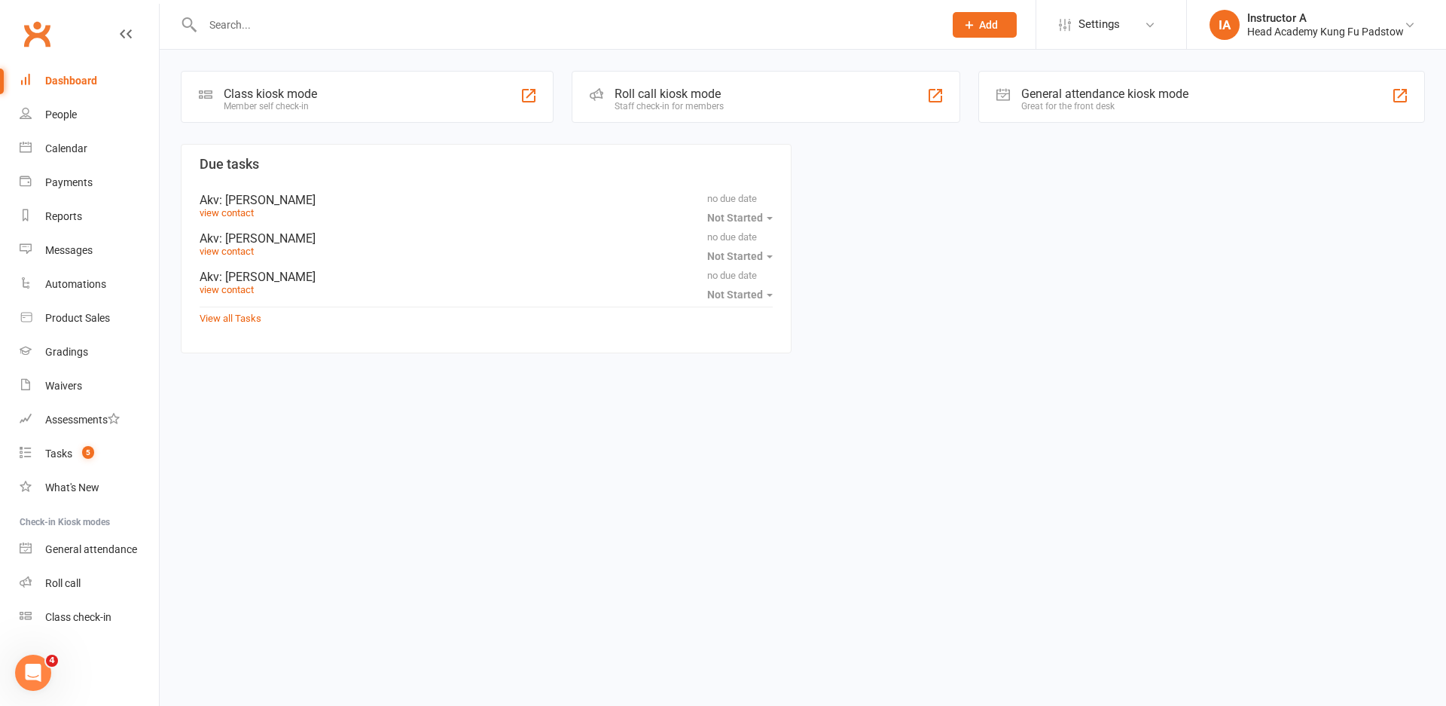
click at [708, 110] on div "Staff check-in for members" at bounding box center [669, 106] width 109 height 11
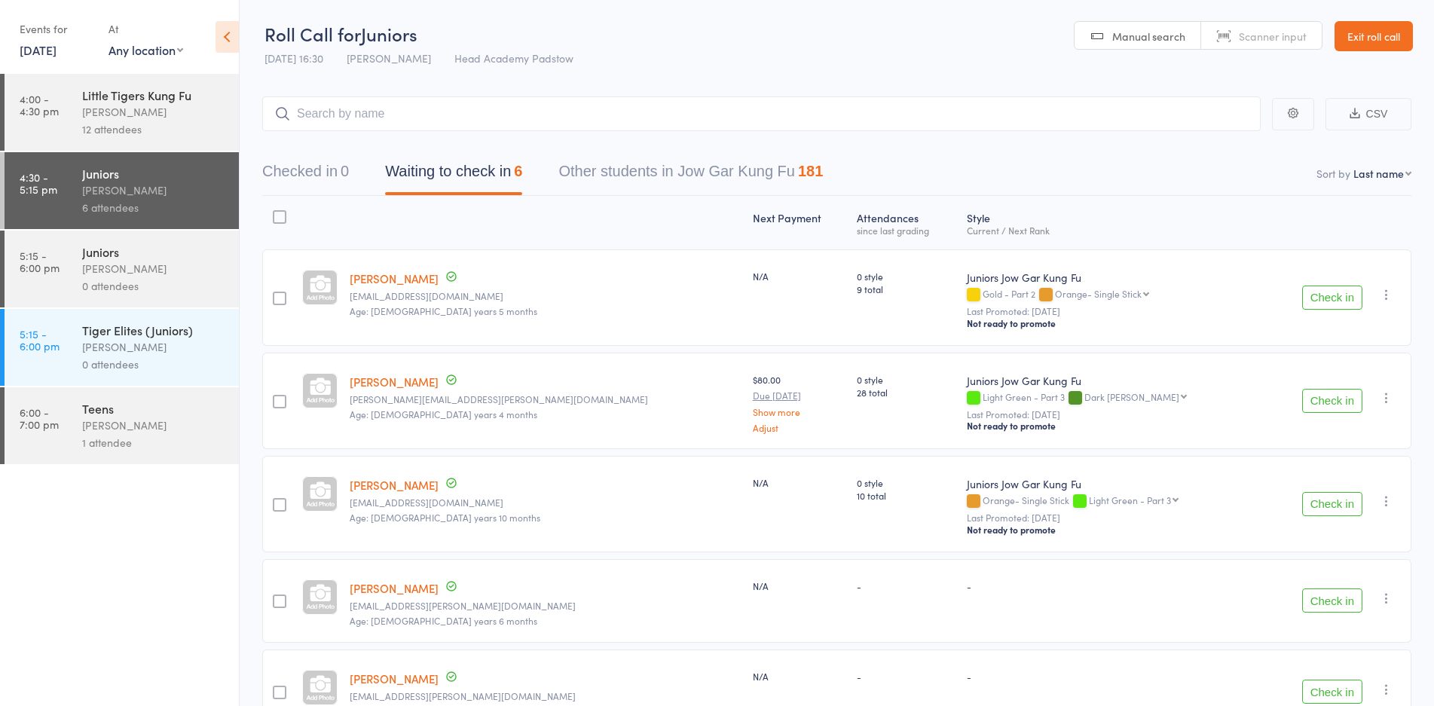
click at [480, 125] on input "search" at bounding box center [761, 113] width 998 height 35
click at [1324, 402] on button "Check in" at bounding box center [1332, 401] width 60 height 24
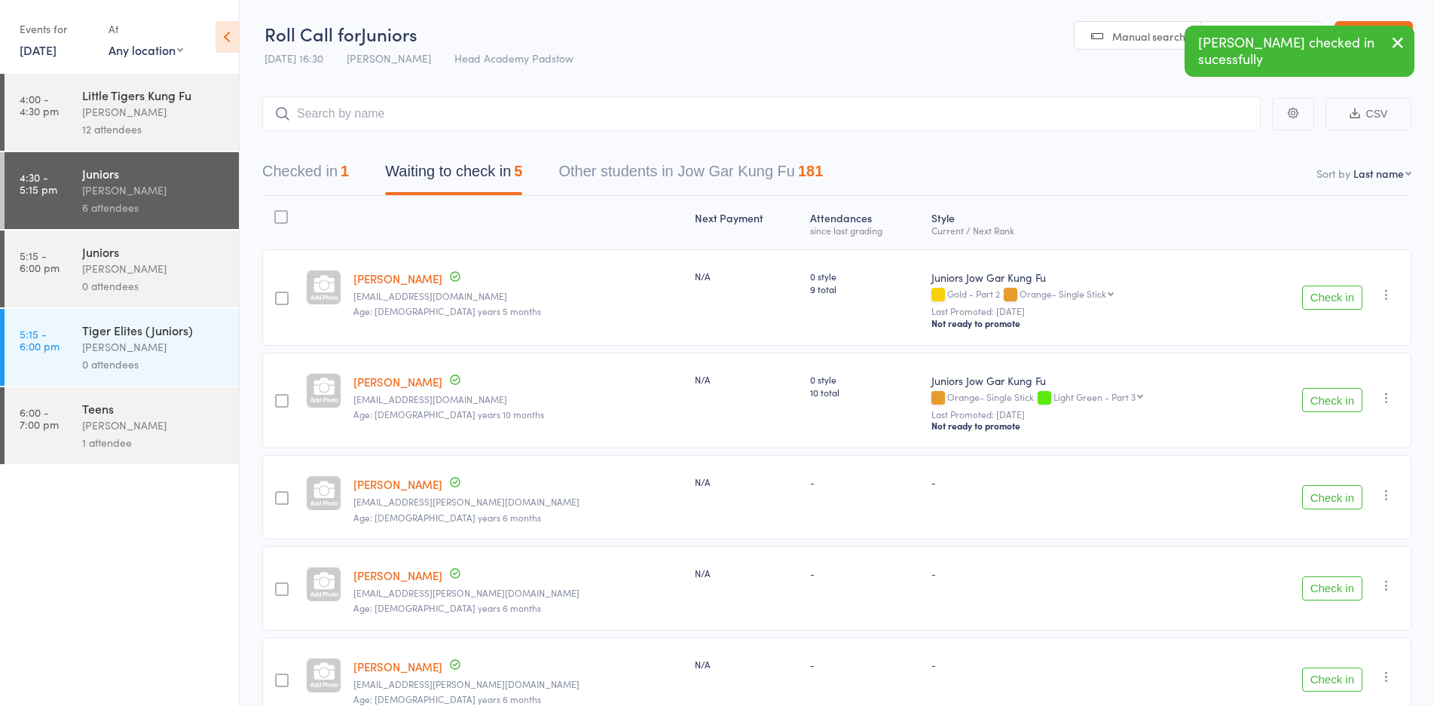
click at [1330, 296] on button "Check in" at bounding box center [1332, 298] width 60 height 24
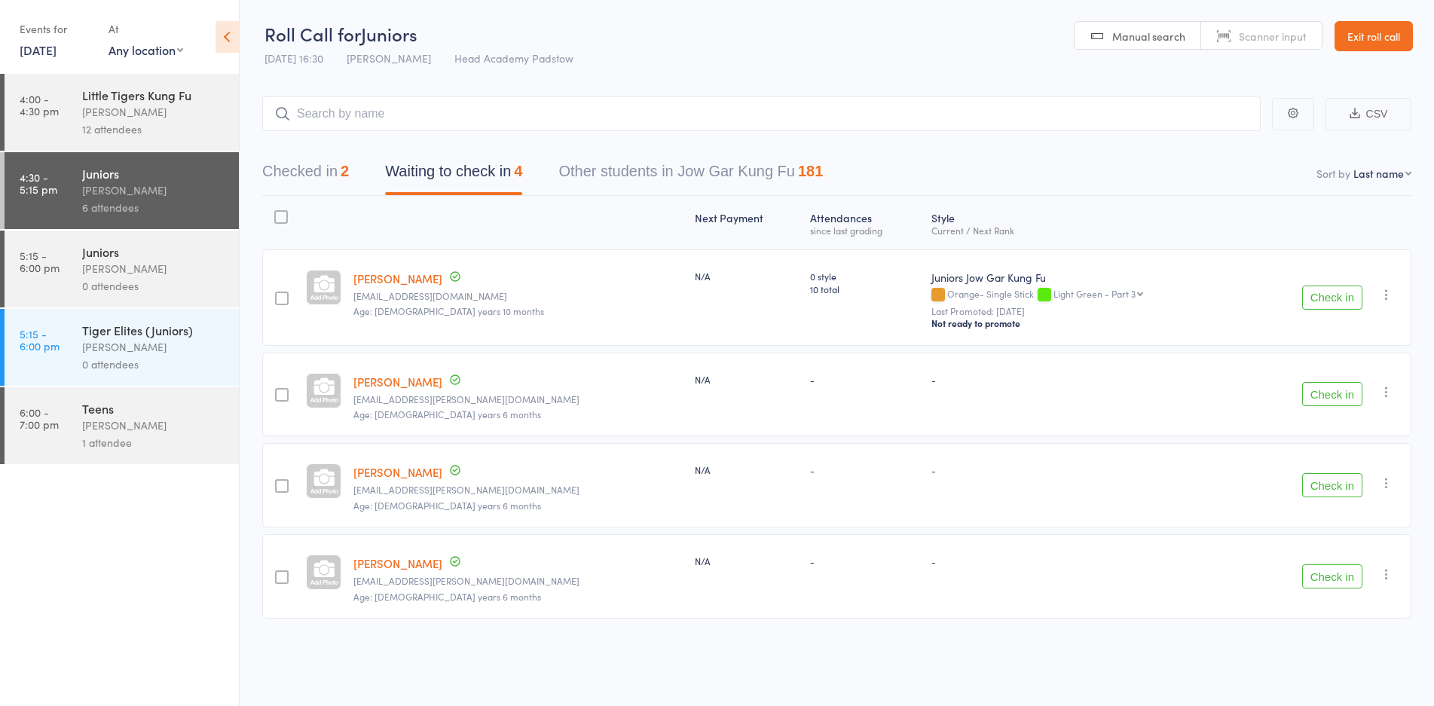
click at [1315, 399] on button "Check in" at bounding box center [1332, 394] width 60 height 24
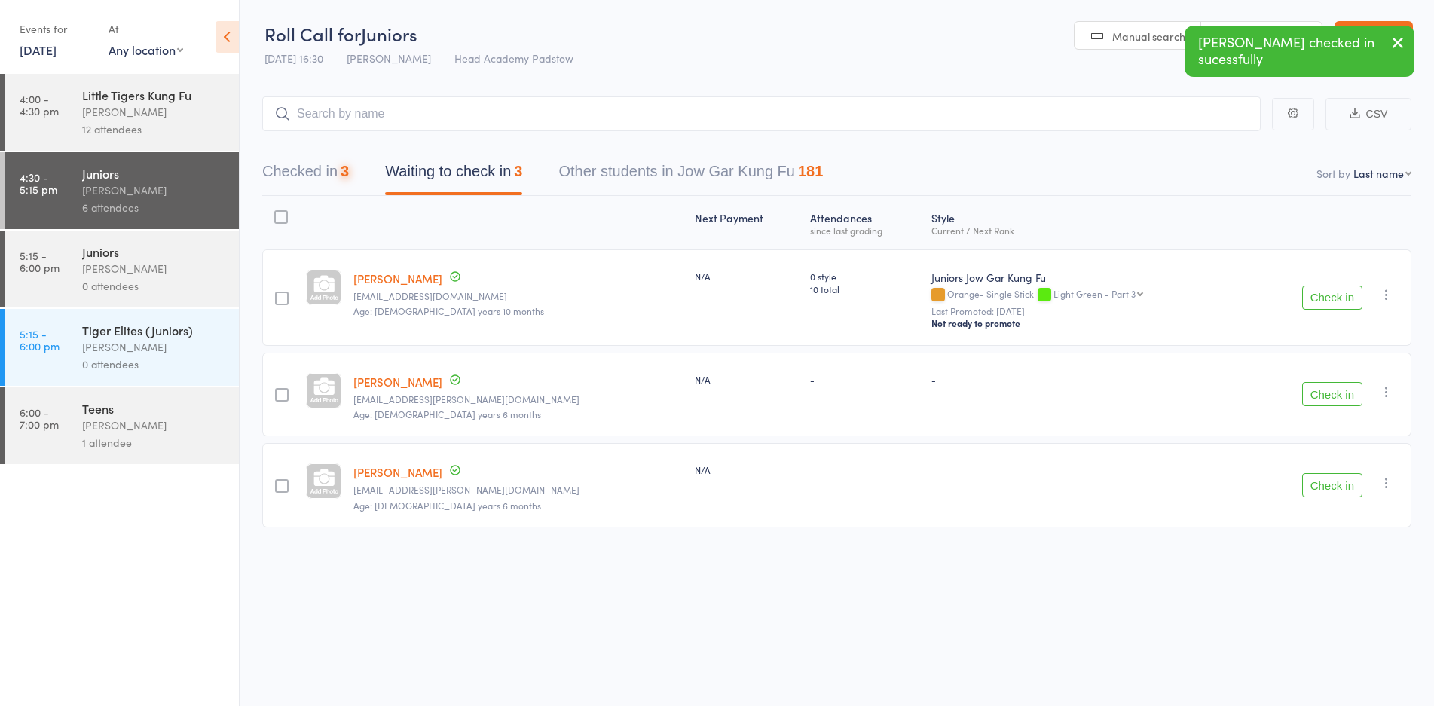
click at [1315, 399] on button "Check in" at bounding box center [1332, 394] width 60 height 24
click at [1321, 399] on button "Check in" at bounding box center [1332, 394] width 60 height 24
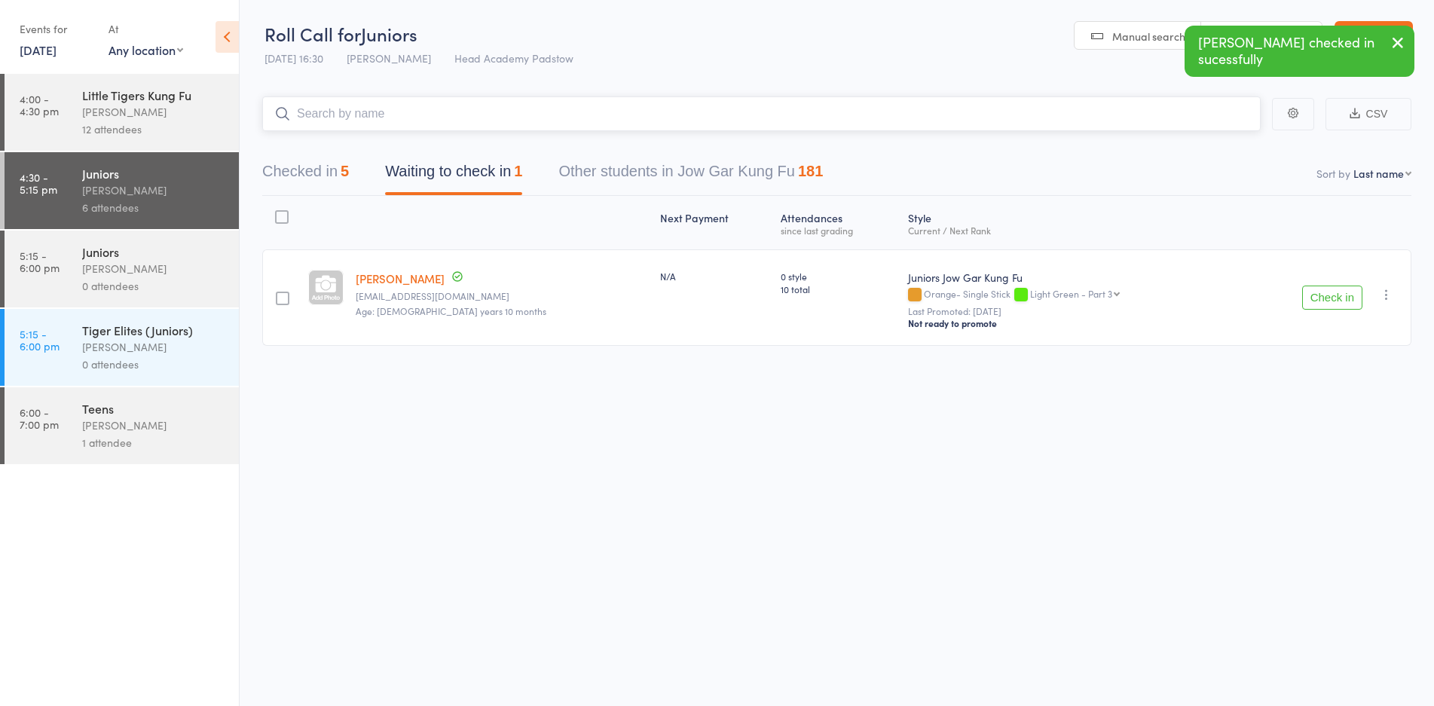
click at [672, 122] on input "search" at bounding box center [761, 113] width 998 height 35
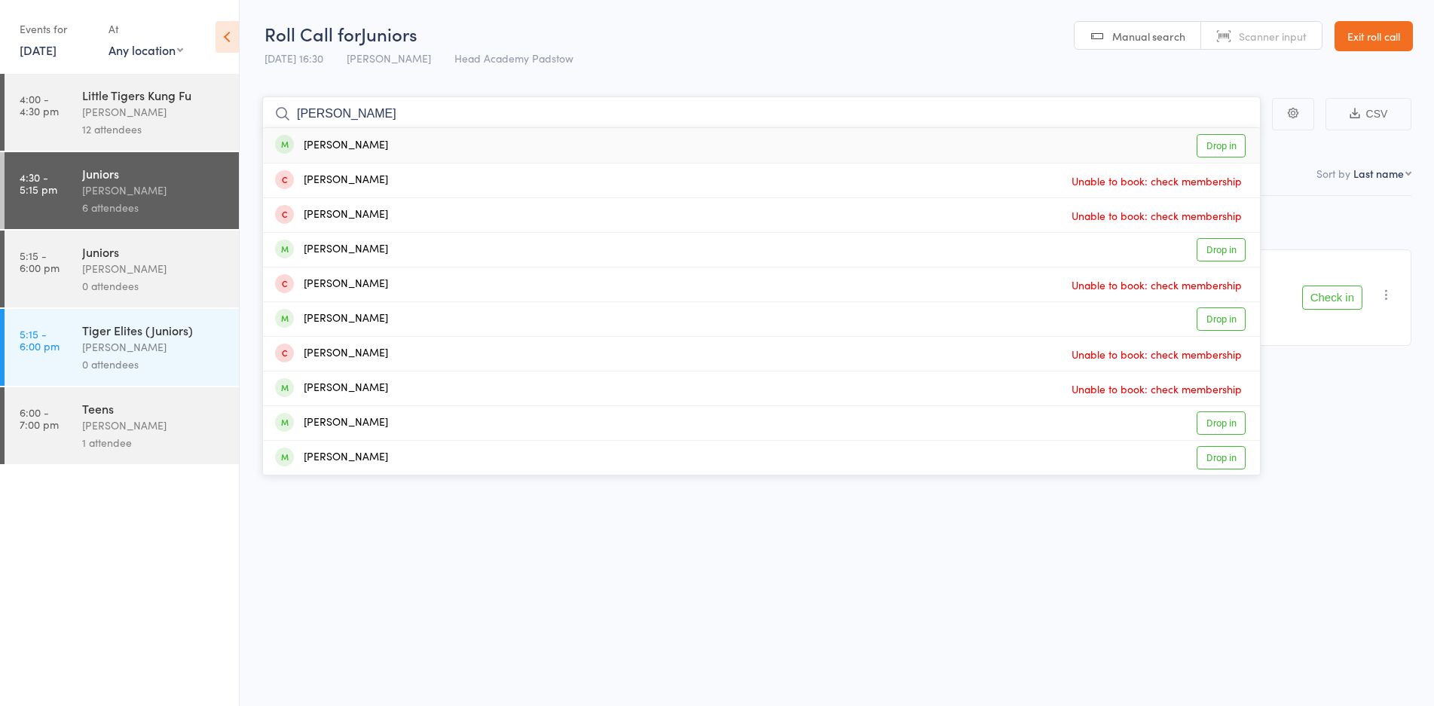
type input "[PERSON_NAME]"
click at [401, 151] on div "[PERSON_NAME] Drop in" at bounding box center [761, 145] width 997 height 35
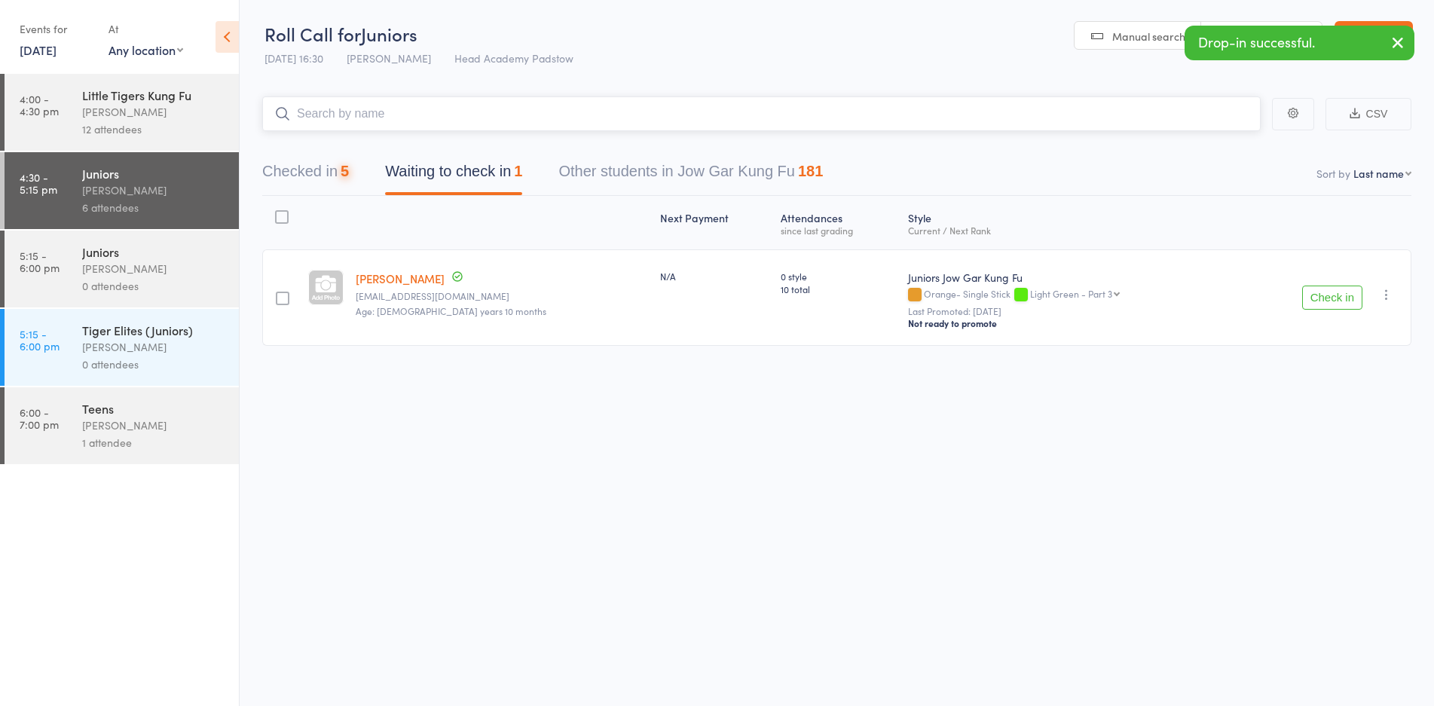
click at [386, 109] on input "search" at bounding box center [761, 113] width 998 height 35
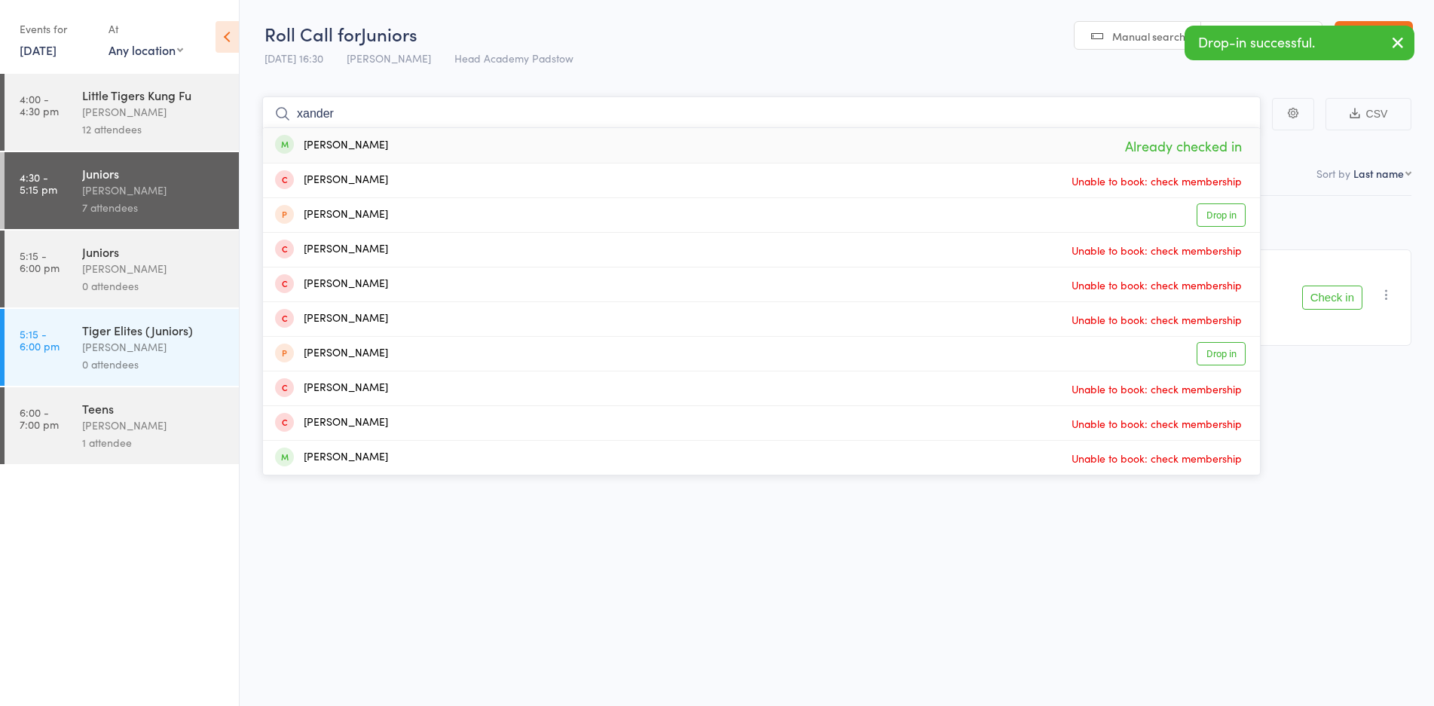
type input "xander"
click at [332, 145] on div "[PERSON_NAME]" at bounding box center [331, 145] width 113 height 17
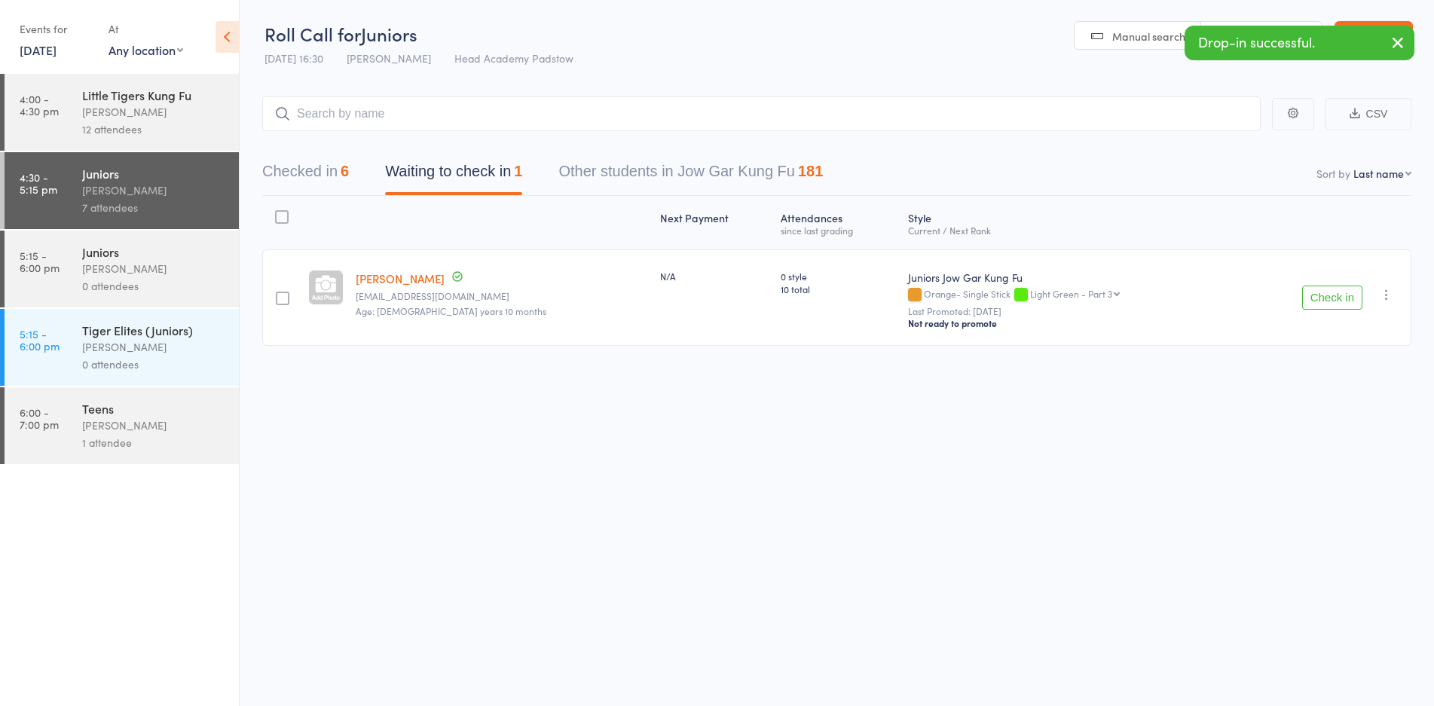
click at [343, 134] on div "Checked in 6 Waiting to check in 1 Other students in Jow Gar Kung Fu 181" at bounding box center [836, 163] width 1149 height 65
click at [370, 120] on input "search" at bounding box center [761, 113] width 998 height 35
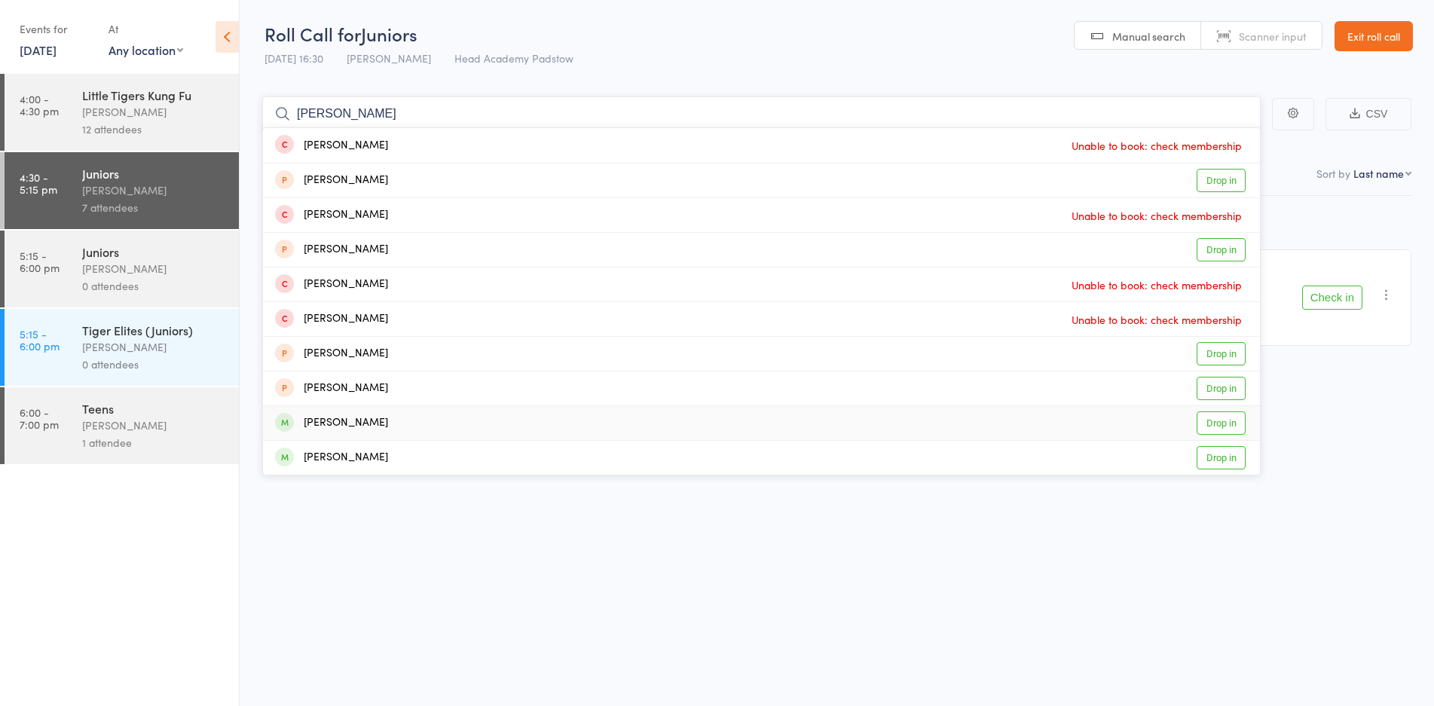
type input "[PERSON_NAME]"
click at [344, 417] on div "[PERSON_NAME]" at bounding box center [331, 422] width 113 height 17
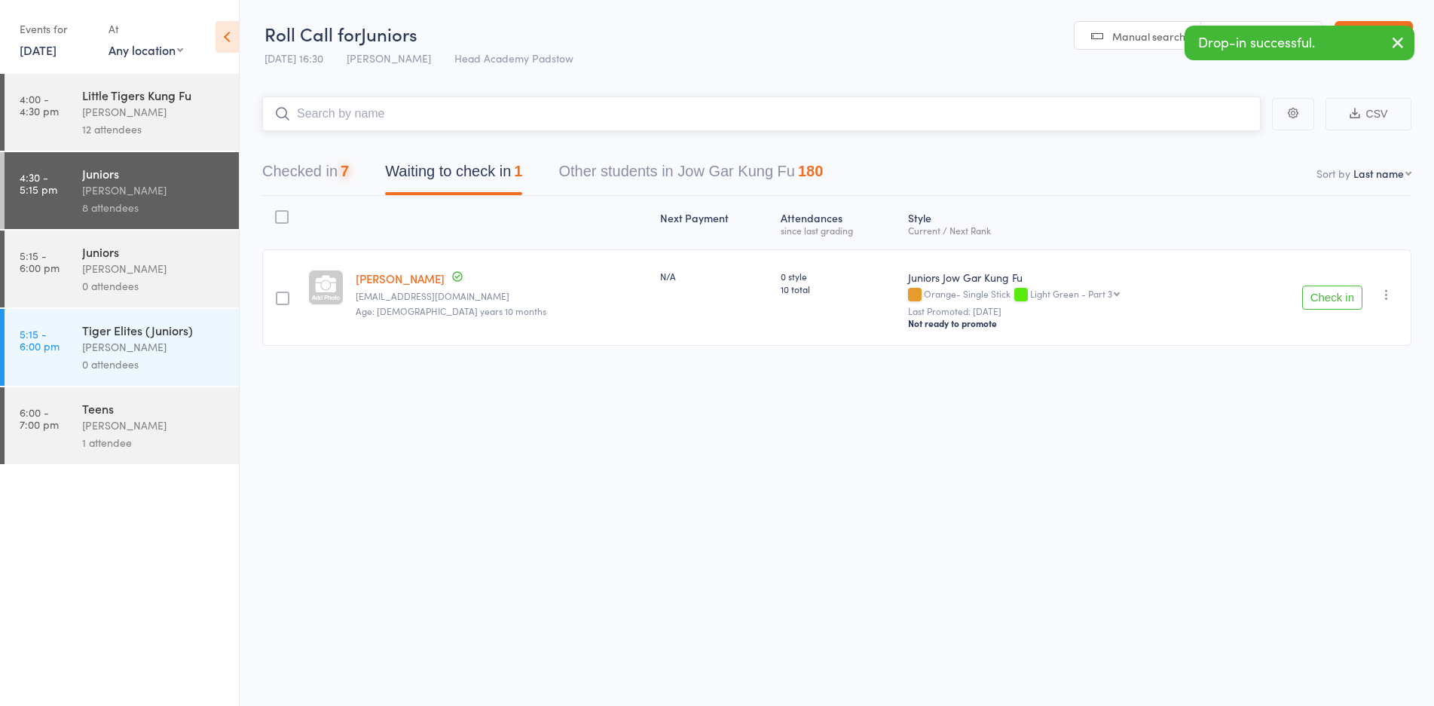
click at [368, 108] on input "search" at bounding box center [761, 113] width 998 height 35
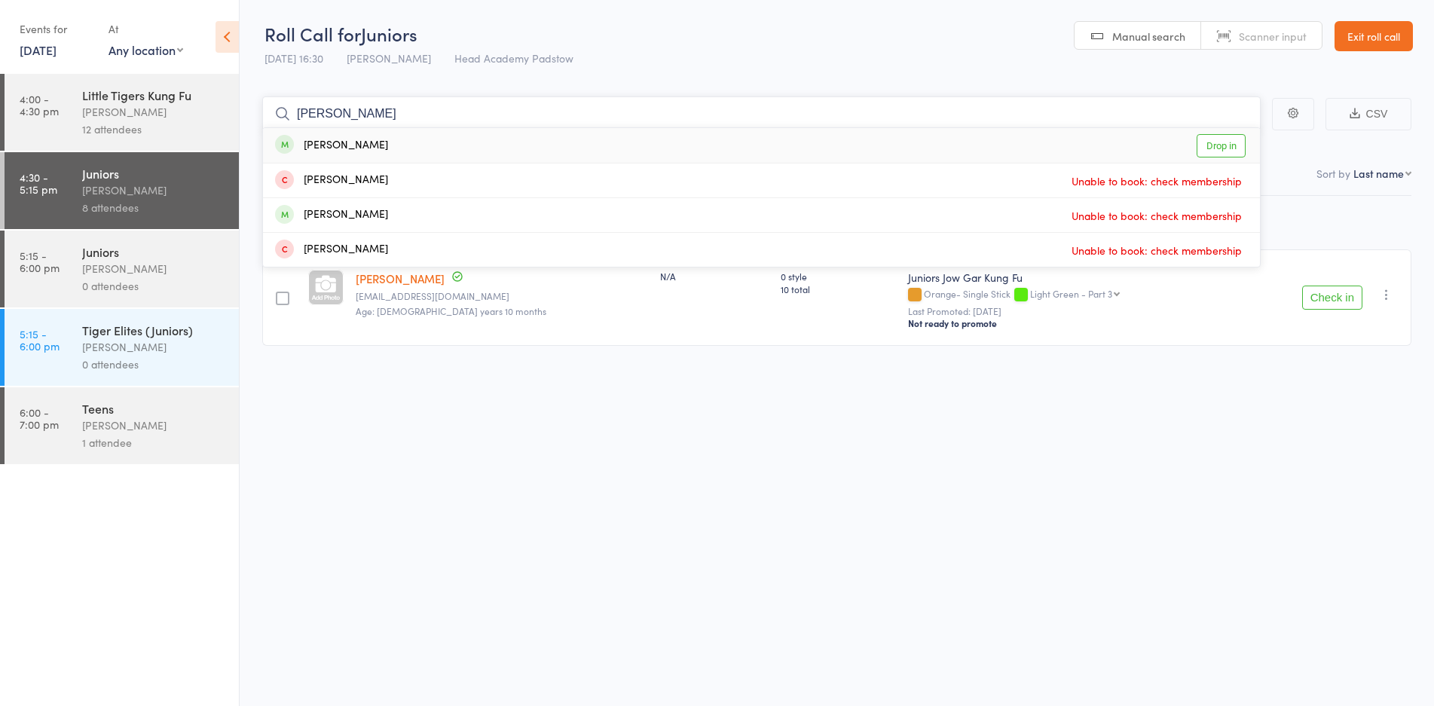
type input "[PERSON_NAME]"
drag, startPoint x: 402, startPoint y: 96, endPoint x: 402, endPoint y: 103, distance: 7.6
click at [402, 102] on main "[PERSON_NAME] [PERSON_NAME] Drop in [PERSON_NAME] Unable to book: check members…" at bounding box center [837, 243] width 1194 height 339
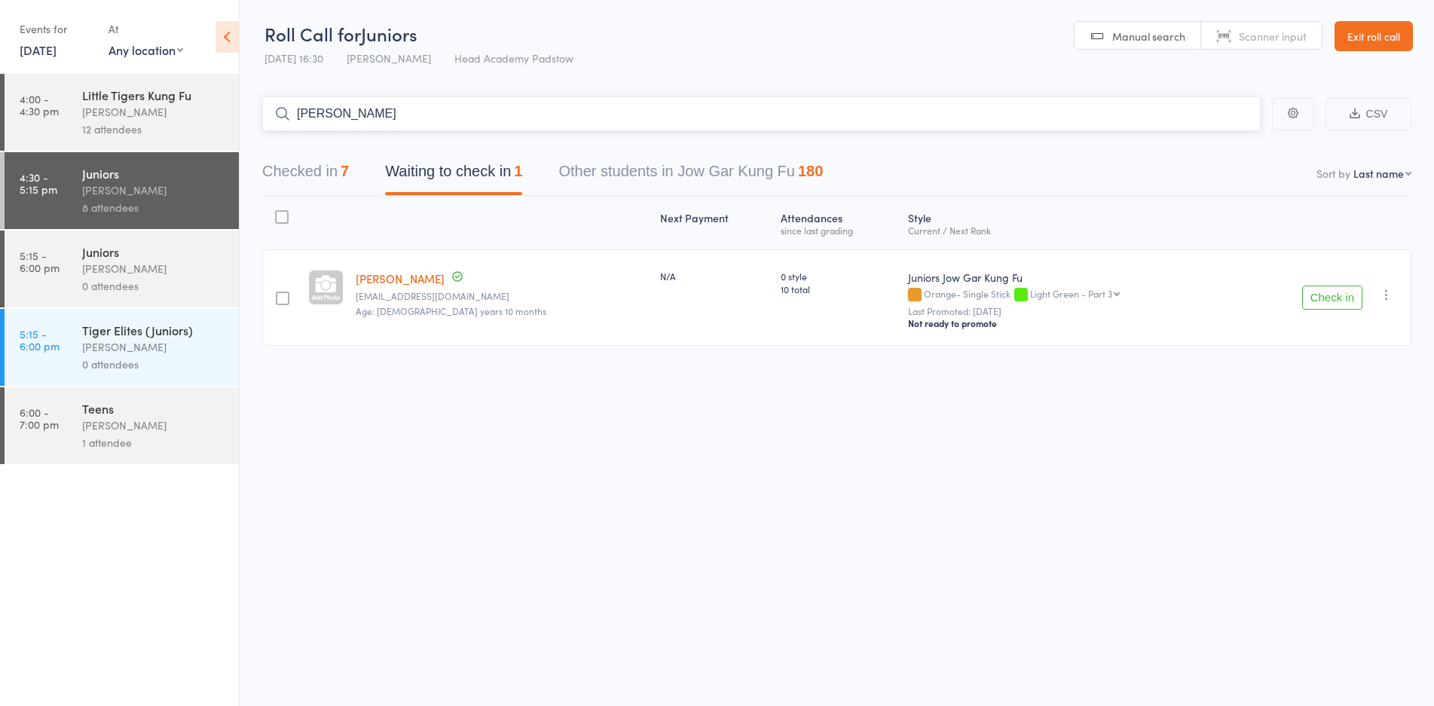
click at [402, 103] on input "[PERSON_NAME]" at bounding box center [761, 113] width 998 height 35
type input "a"
click at [366, 110] on input "search" at bounding box center [761, 113] width 998 height 35
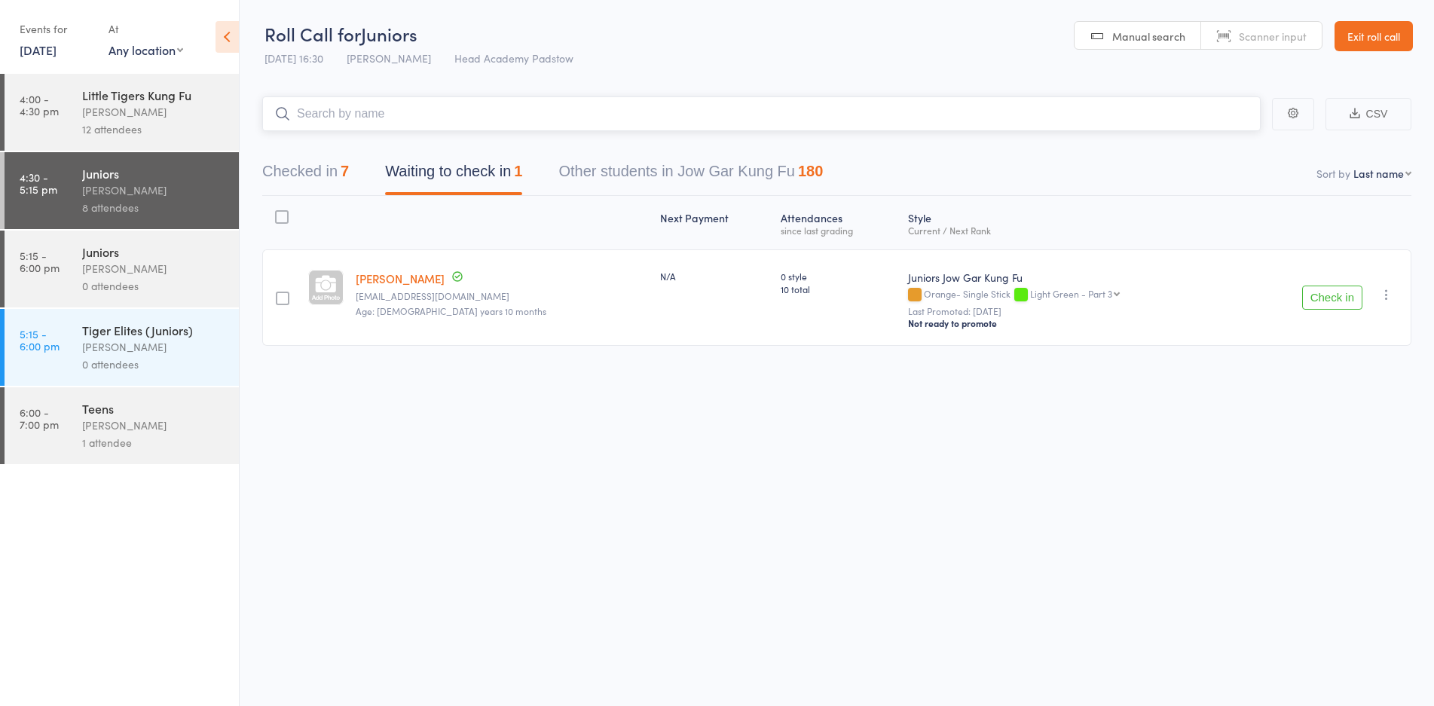
paste input "[PERSON_NAME]"
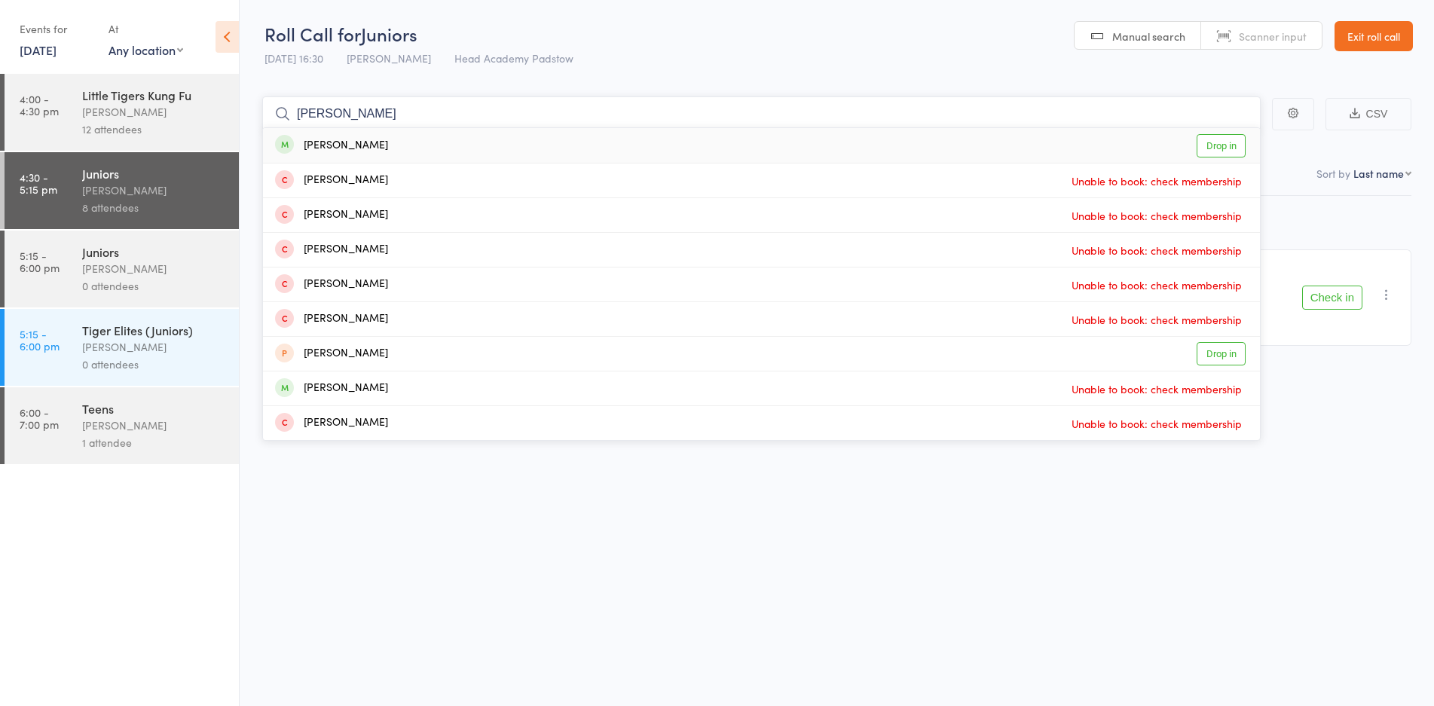
type input "[PERSON_NAME]"
click at [374, 137] on div "[PERSON_NAME]" at bounding box center [331, 145] width 113 height 17
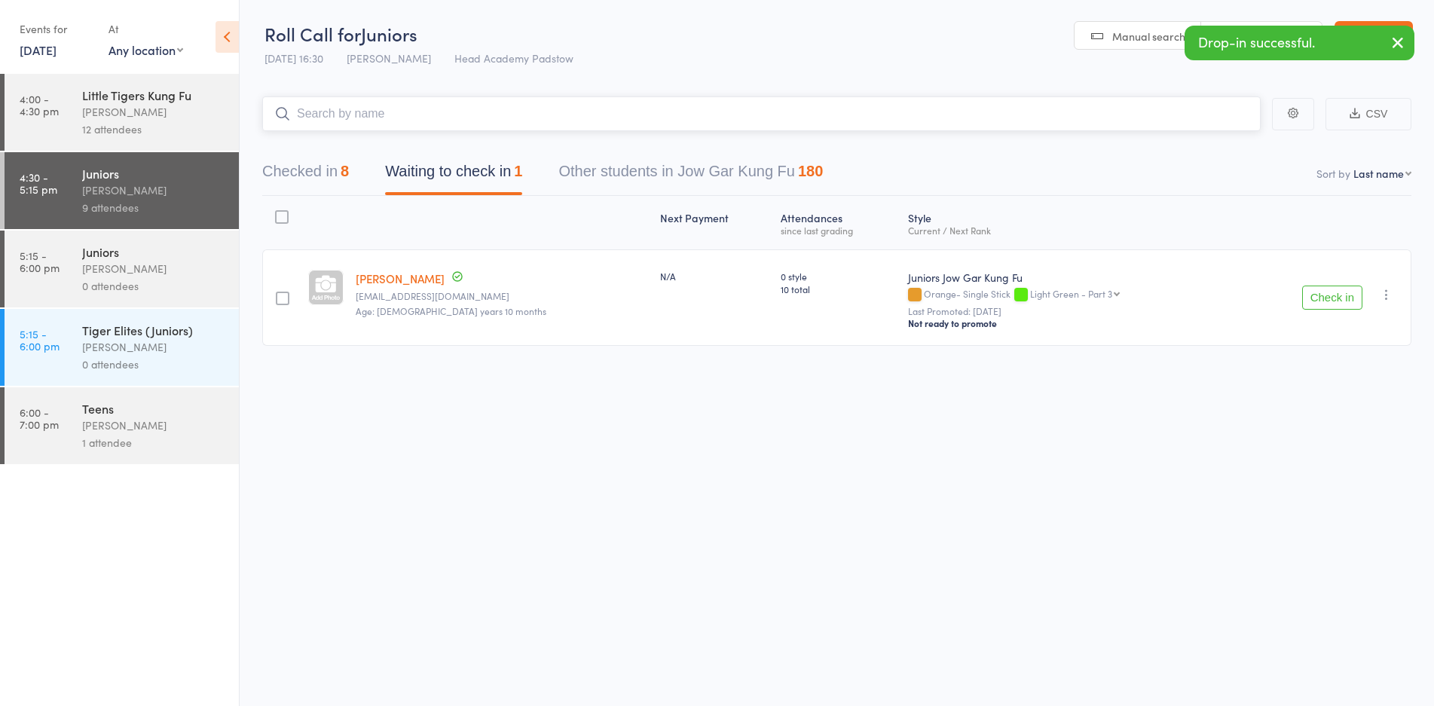
click at [451, 109] on input "search" at bounding box center [761, 113] width 998 height 35
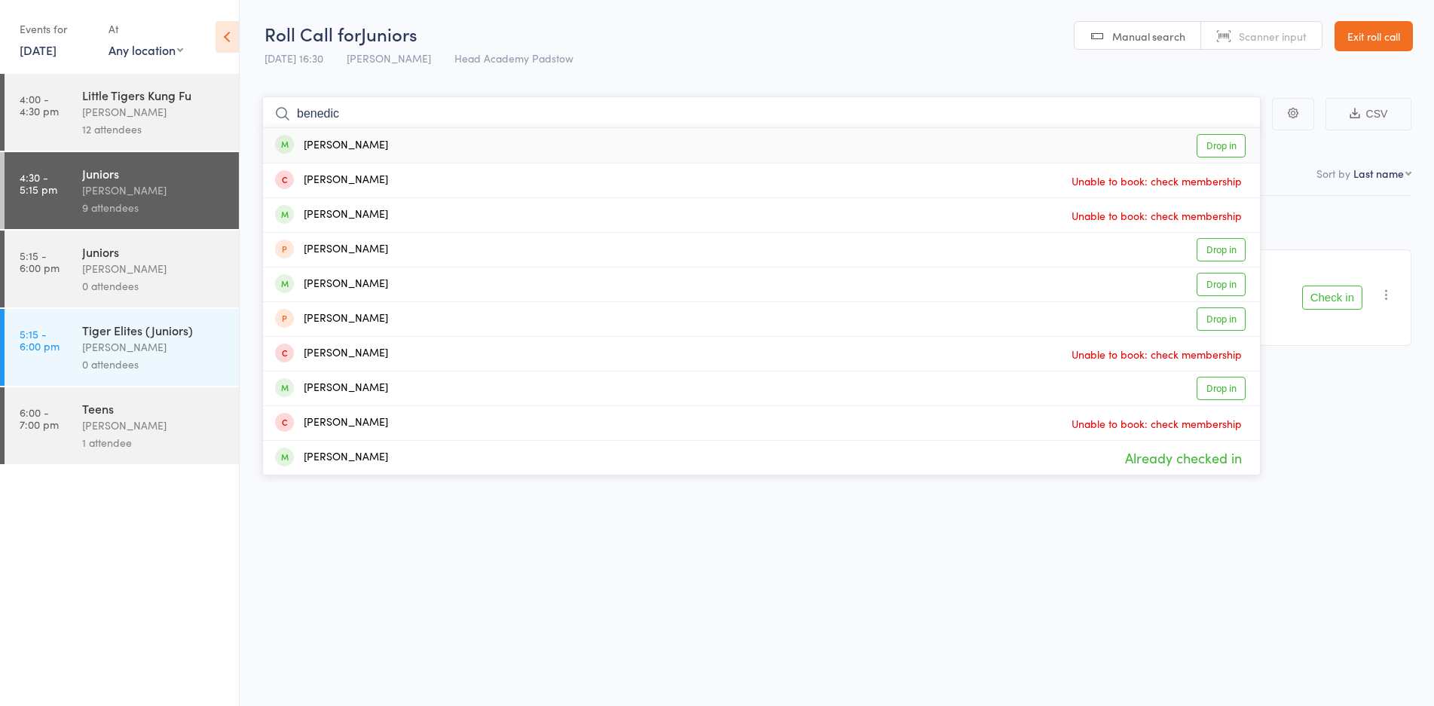
type input "benedic"
click at [396, 136] on div "[PERSON_NAME] Drop in" at bounding box center [761, 145] width 997 height 35
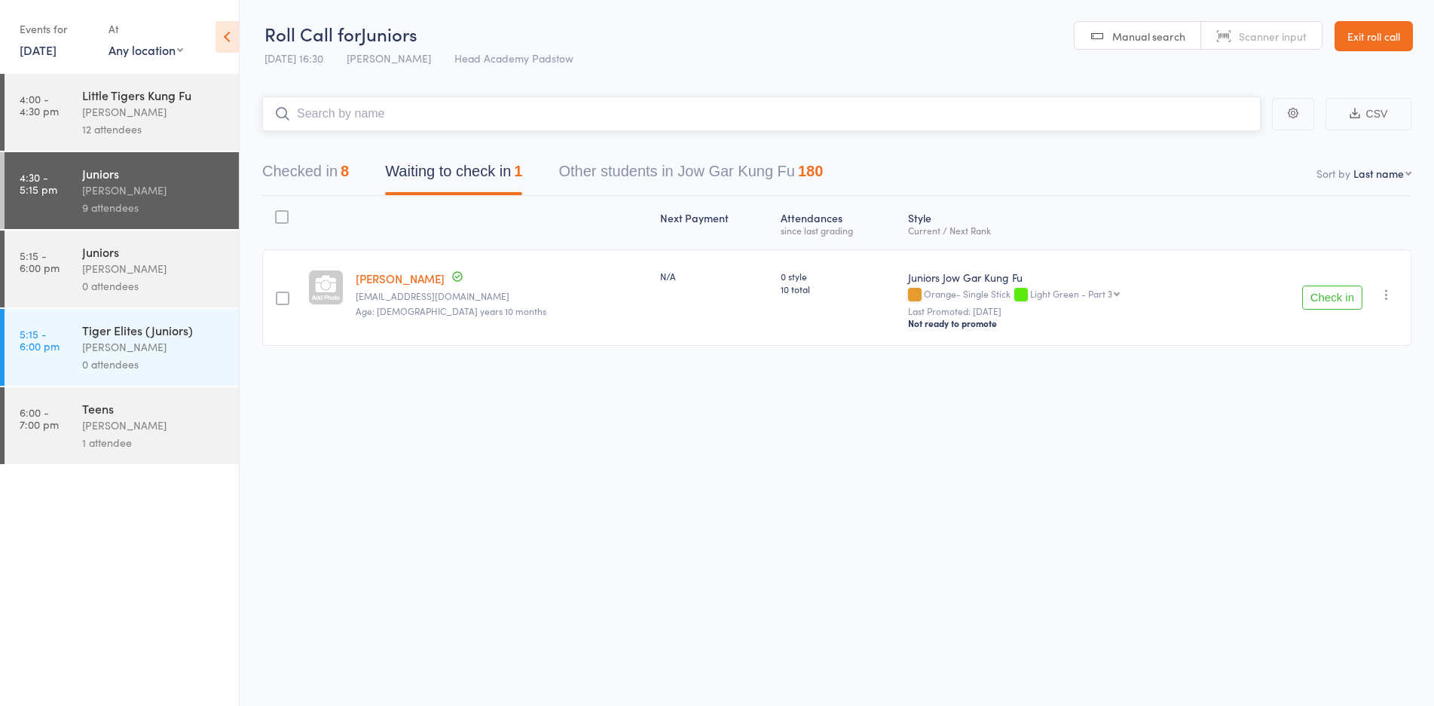
click at [395, 110] on input "search" at bounding box center [761, 113] width 998 height 35
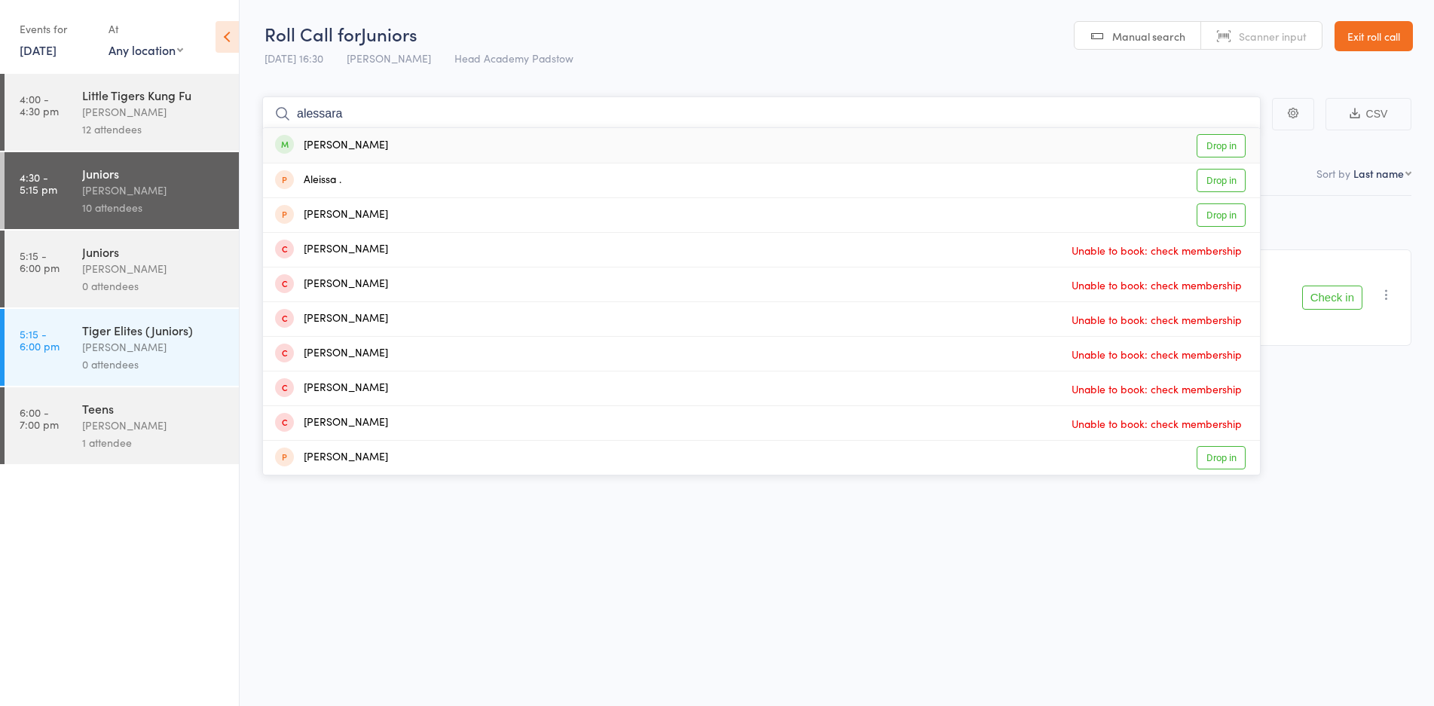
type input "alessara"
drag, startPoint x: 365, startPoint y: 148, endPoint x: 377, endPoint y: 145, distance: 12.4
click at [377, 145] on div "[PERSON_NAME]" at bounding box center [331, 145] width 113 height 17
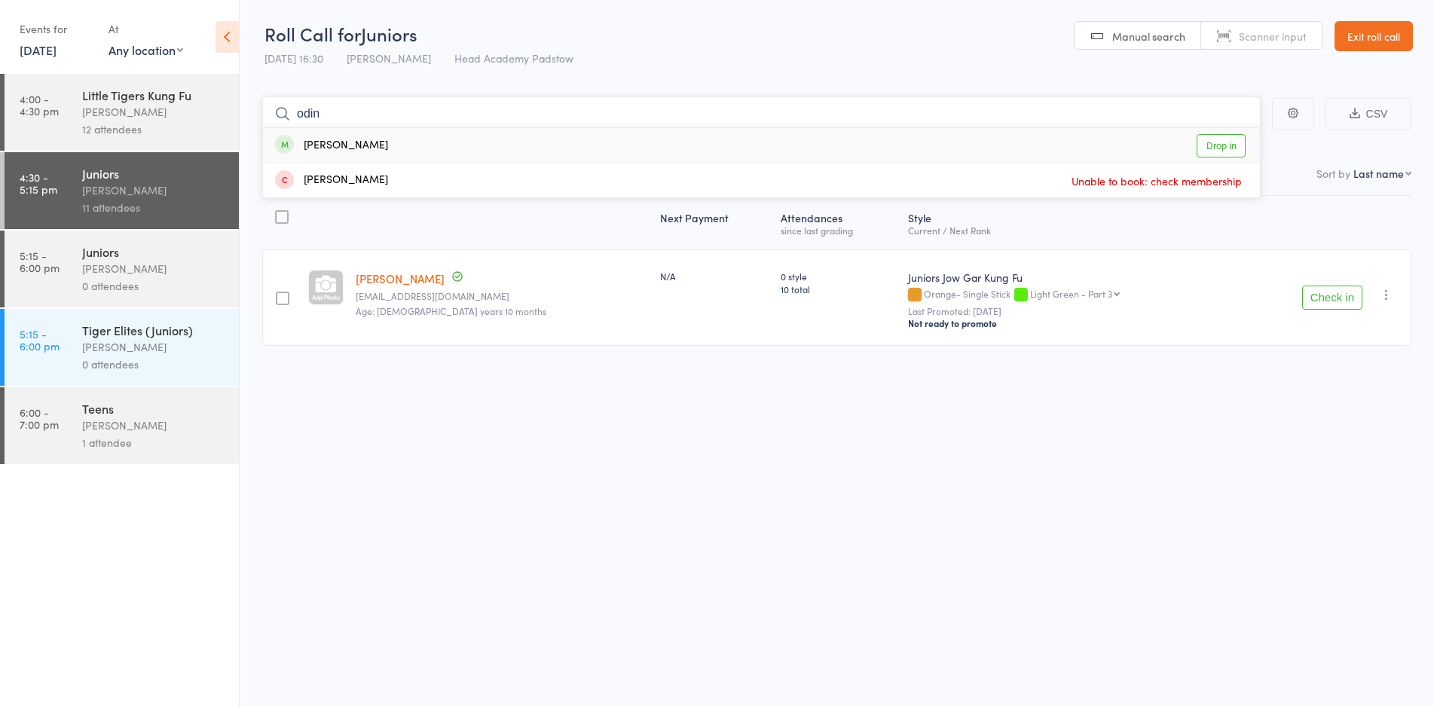
type input "odin"
click at [393, 141] on div "[PERSON_NAME] Drop in" at bounding box center [761, 145] width 997 height 35
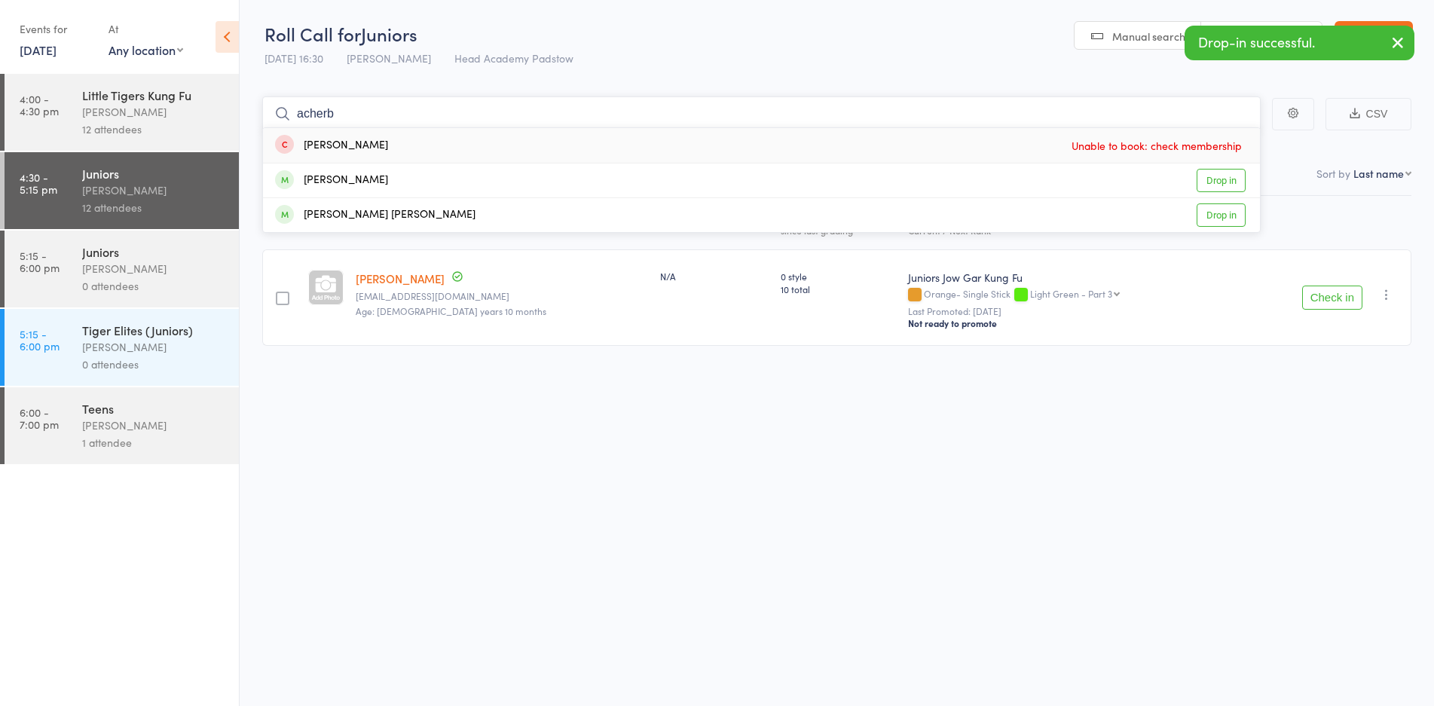
type input "acherb"
click at [384, 206] on div "[PERSON_NAME] [PERSON_NAME] Drop in" at bounding box center [761, 215] width 997 height 34
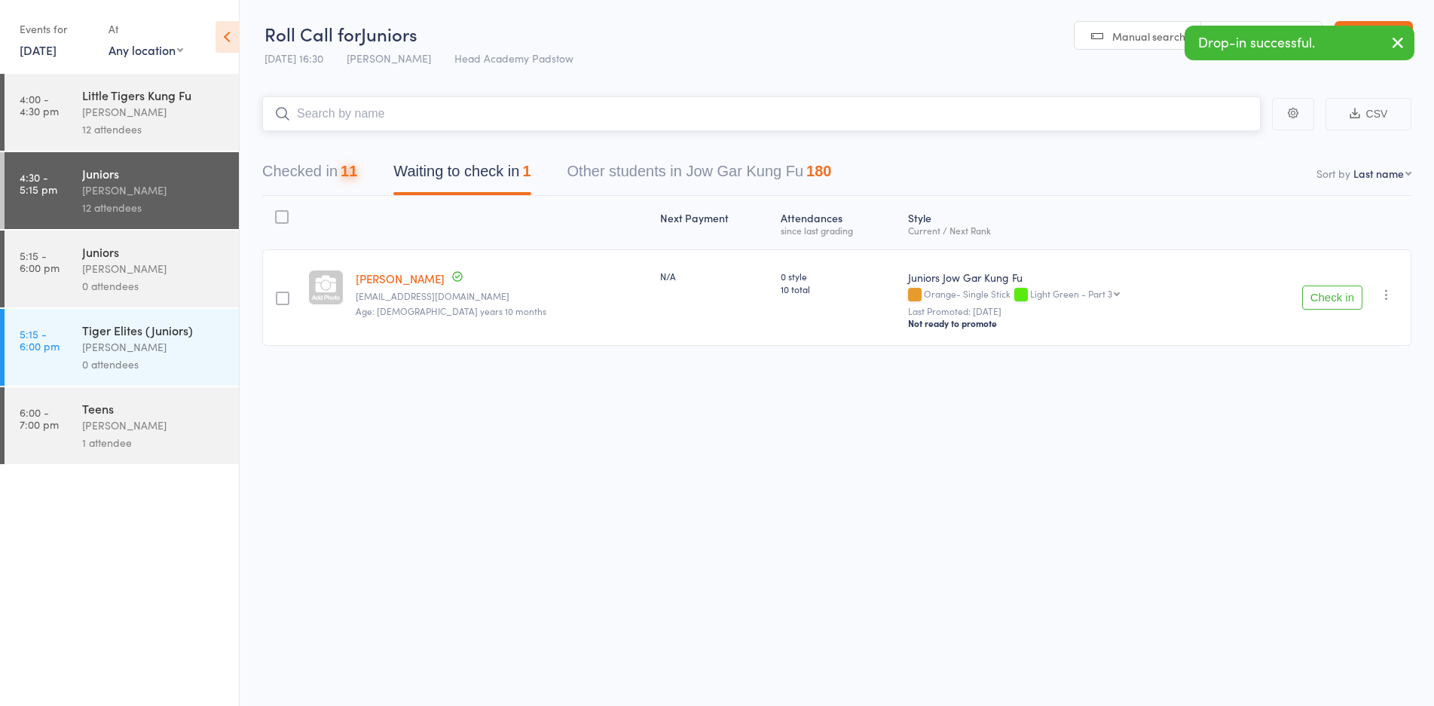
click at [405, 110] on input "search" at bounding box center [761, 113] width 998 height 35
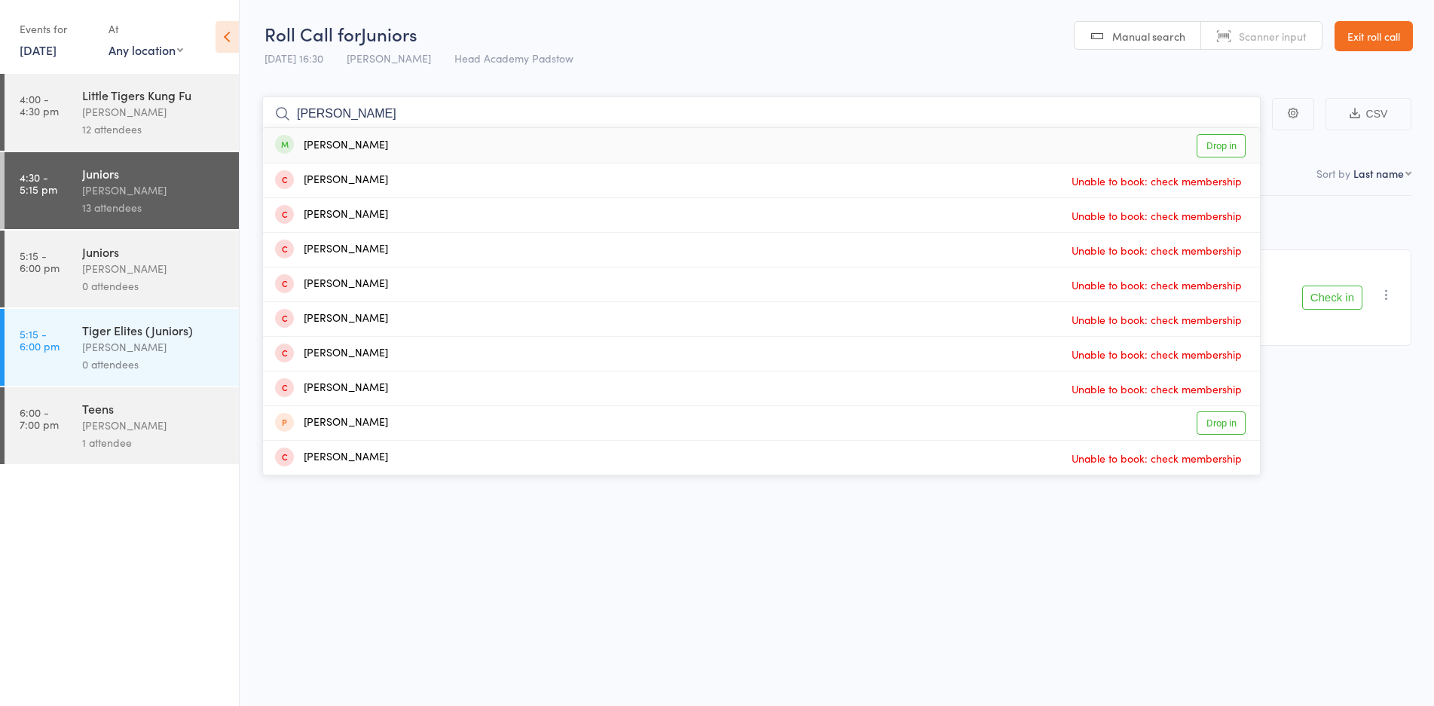
type input "[PERSON_NAME]"
click at [399, 146] on div "[PERSON_NAME] Drop in" at bounding box center [761, 145] width 997 height 35
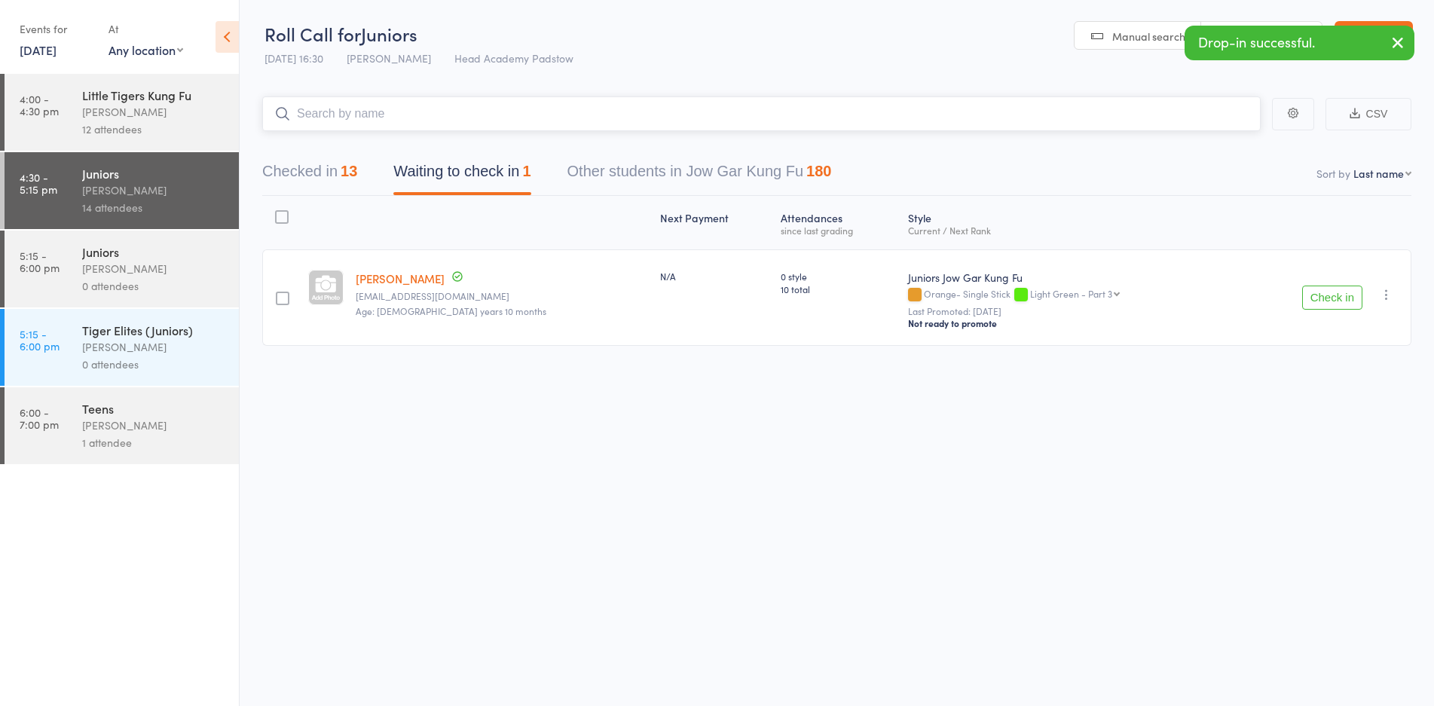
click at [416, 115] on input "search" at bounding box center [761, 113] width 998 height 35
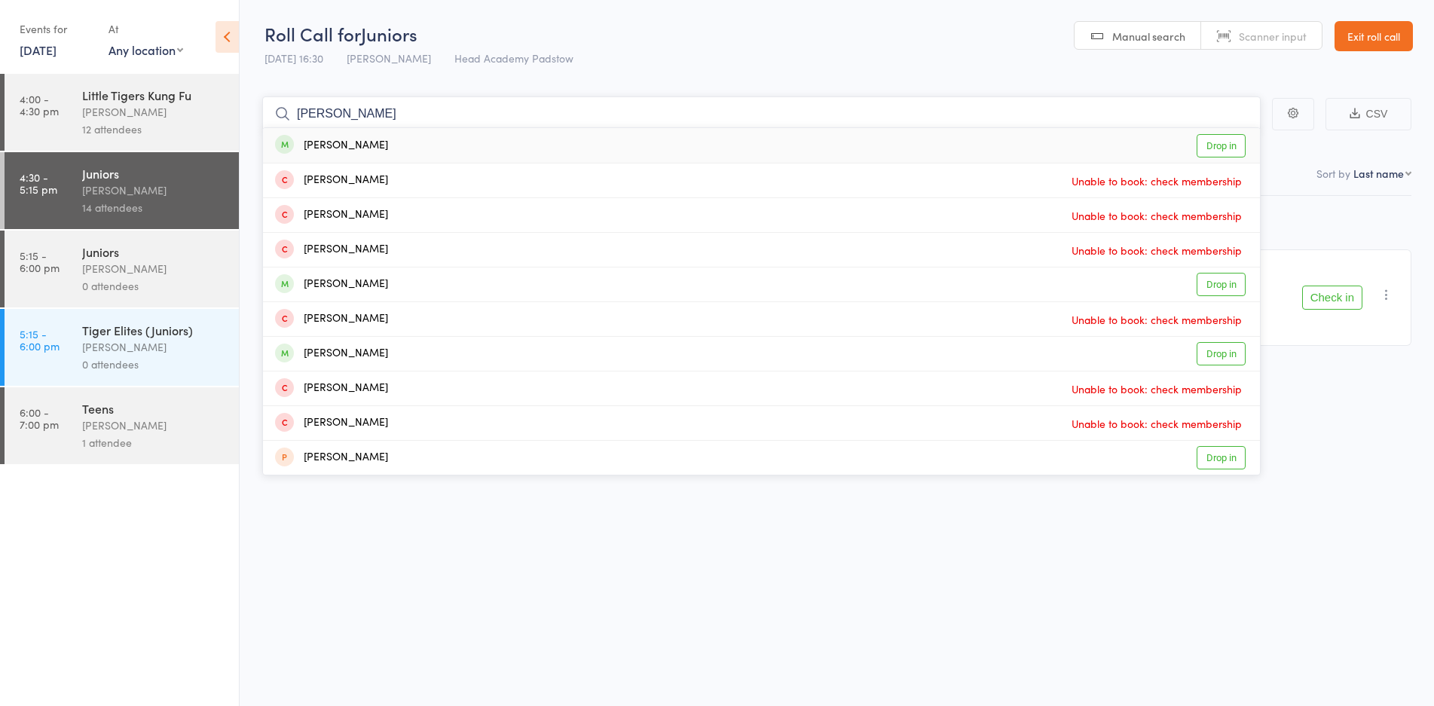
type input "[PERSON_NAME]"
click at [386, 146] on div "[PERSON_NAME] Drop in" at bounding box center [761, 145] width 997 height 35
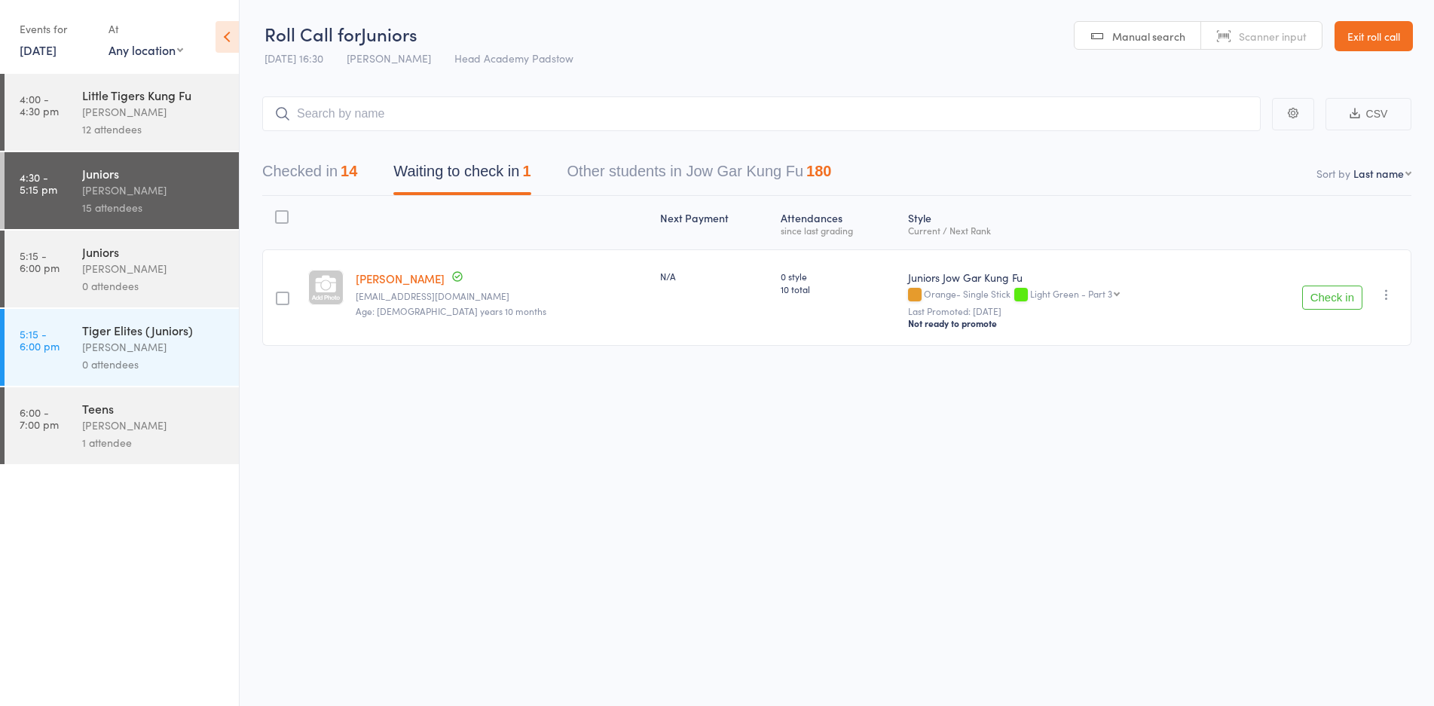
click at [539, 96] on main "CSV Checked in 14 Waiting to check in 1 Other students in Jow Gar Kung Fu 180 S…" at bounding box center [837, 243] width 1194 height 339
click at [544, 106] on input "search" at bounding box center [761, 113] width 998 height 35
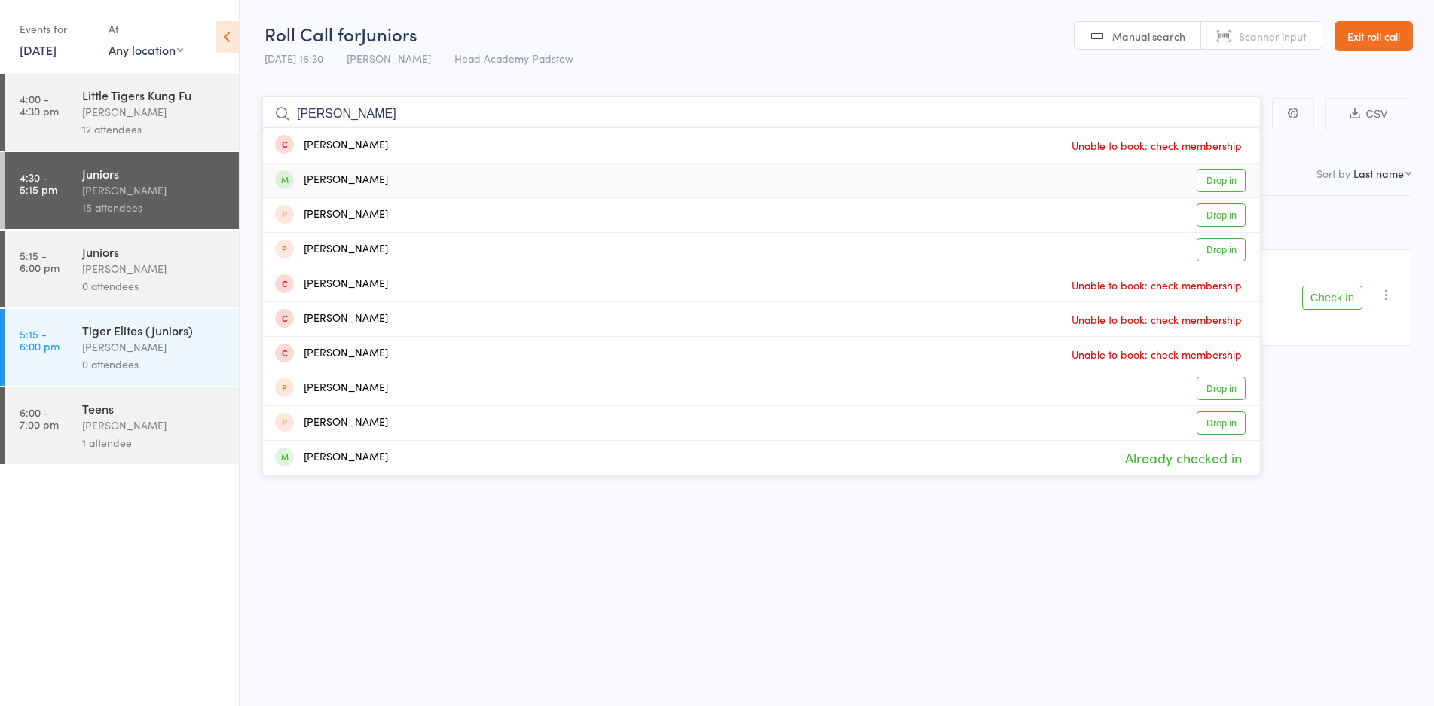
type input "[PERSON_NAME]"
click at [432, 176] on div "[PERSON_NAME] Drop in" at bounding box center [761, 180] width 997 height 34
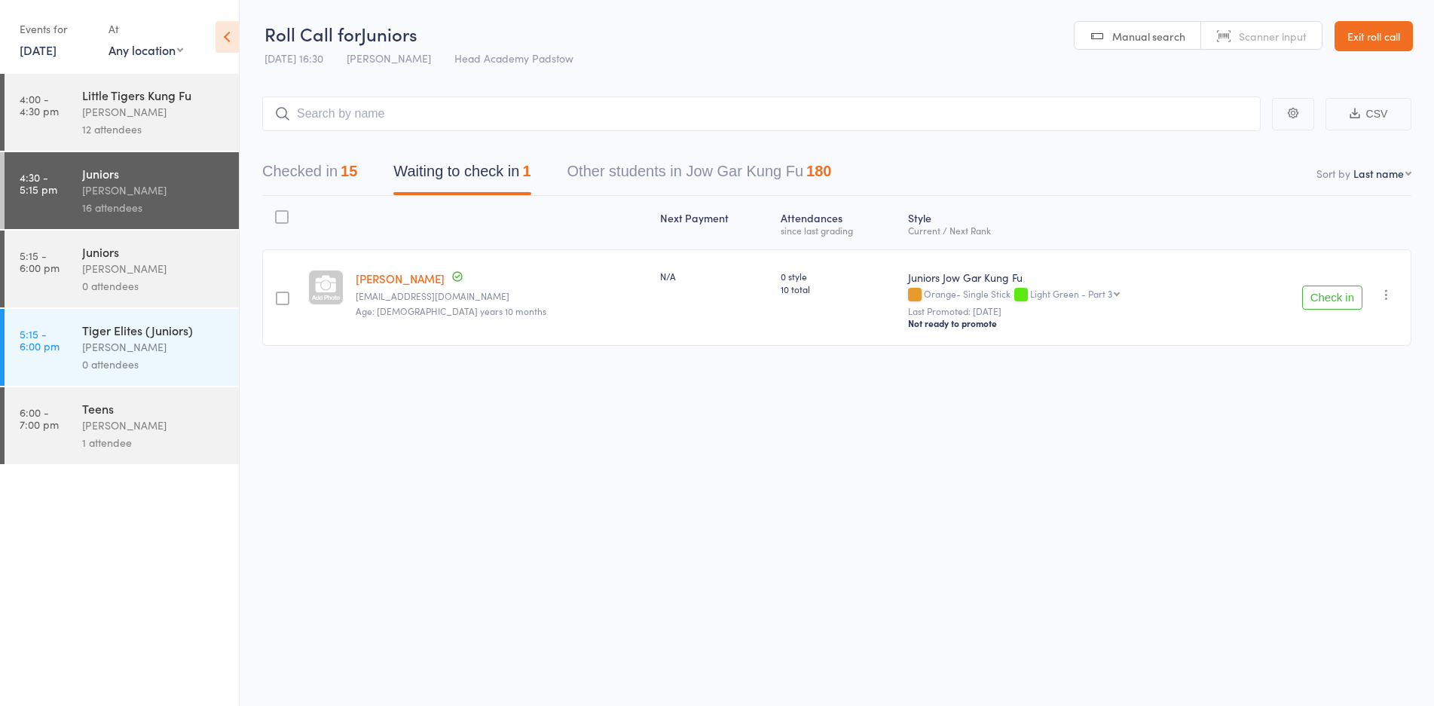
click at [191, 263] on div "James Agius" at bounding box center [154, 268] width 144 height 17
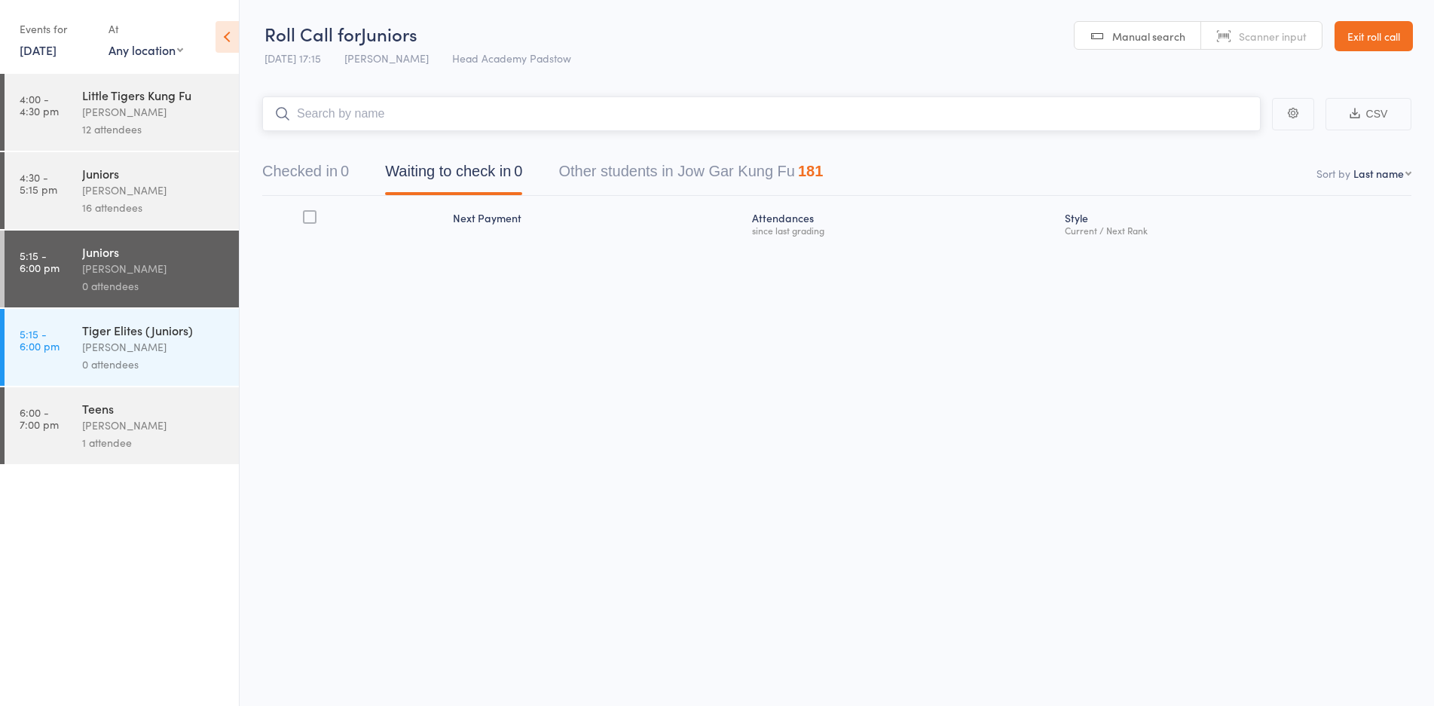
click at [371, 134] on main "CSV Checked in 0 Waiting to check in 0 Other students in Jow Gar Kung Fu 181 So…" at bounding box center [837, 192] width 1194 height 236
click at [374, 140] on div "Checked in 0 Waiting to check in 0 Other students in Jow Gar Kung Fu 181" at bounding box center [836, 163] width 1149 height 65
click at [385, 126] on input "search" at bounding box center [761, 113] width 998 height 35
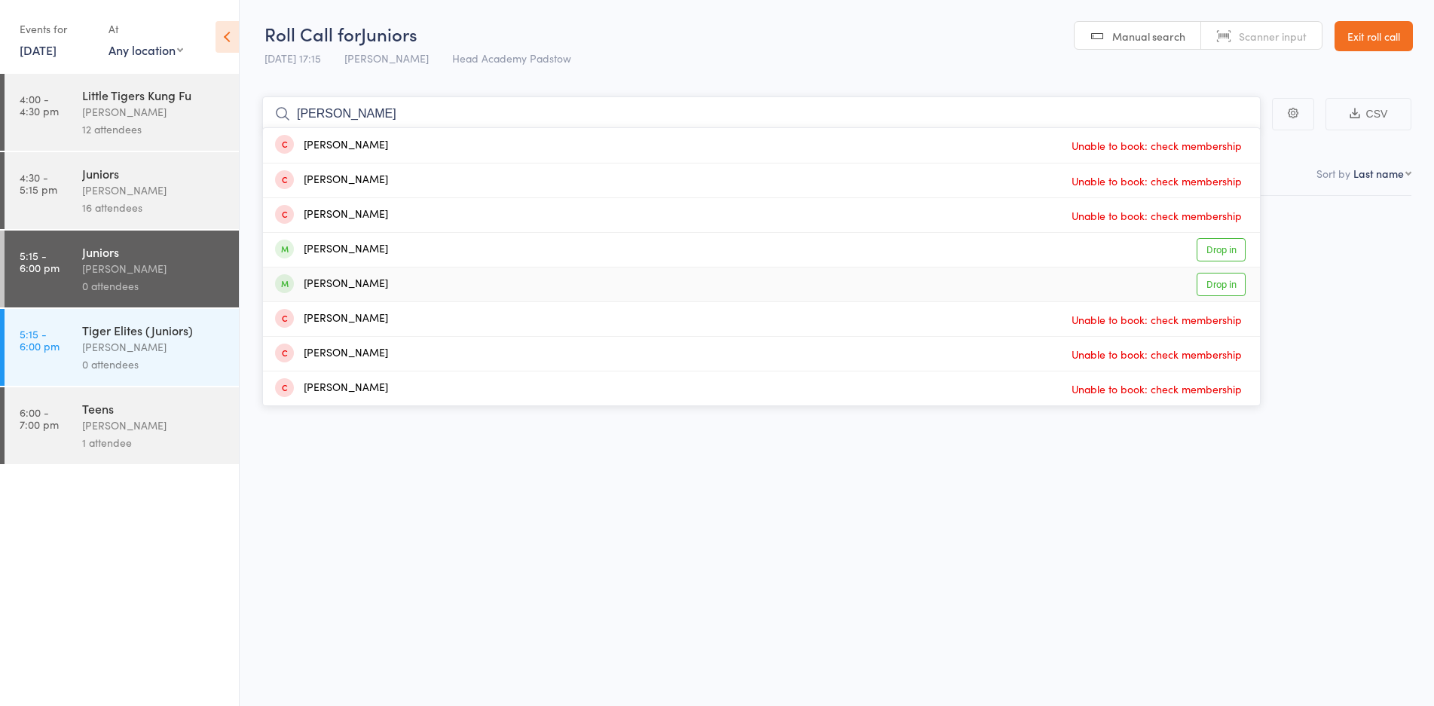
type input "logan"
click at [351, 277] on div "Logan McKinley" at bounding box center [331, 284] width 113 height 17
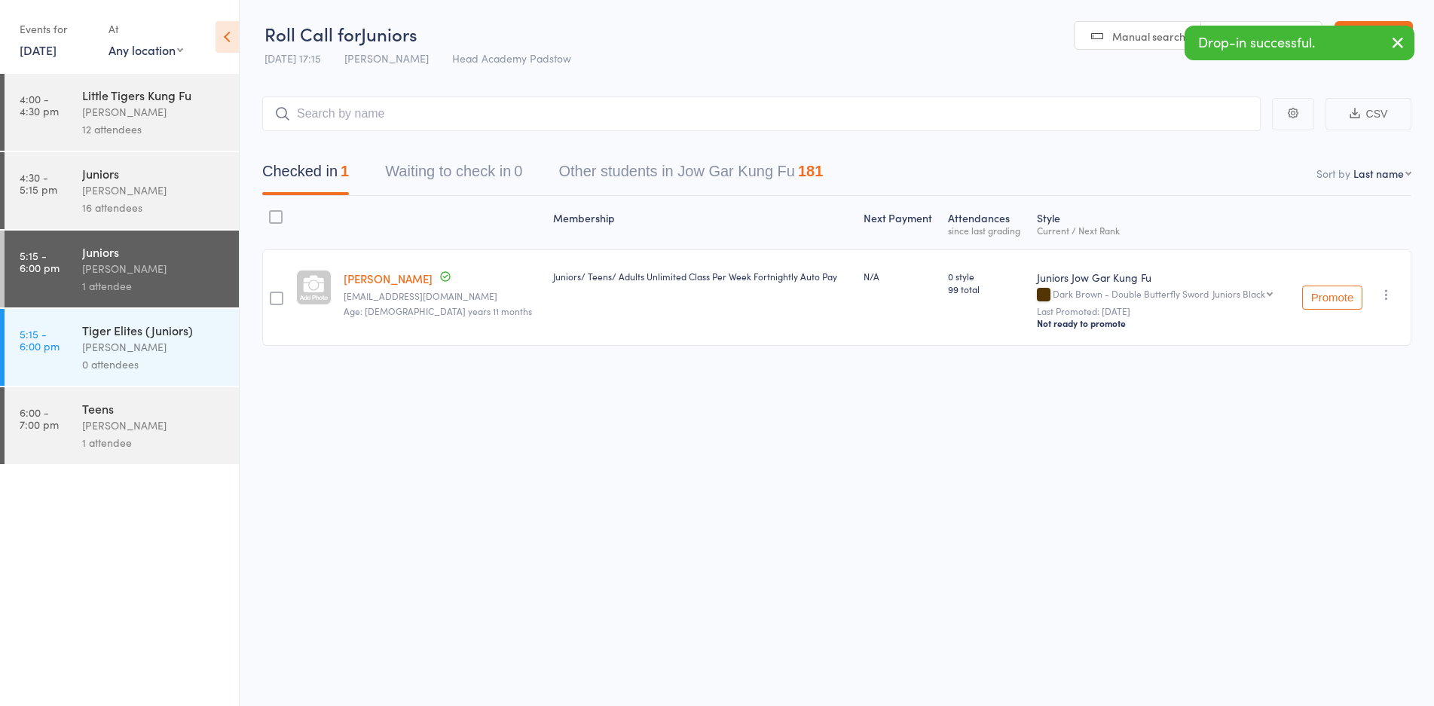
click at [279, 292] on div at bounding box center [277, 299] width 14 height 14
click at [273, 294] on input "checkbox" at bounding box center [273, 294] width 0 height 0
click at [1269, 672] on button "Remove" at bounding box center [1269, 675] width 68 height 32
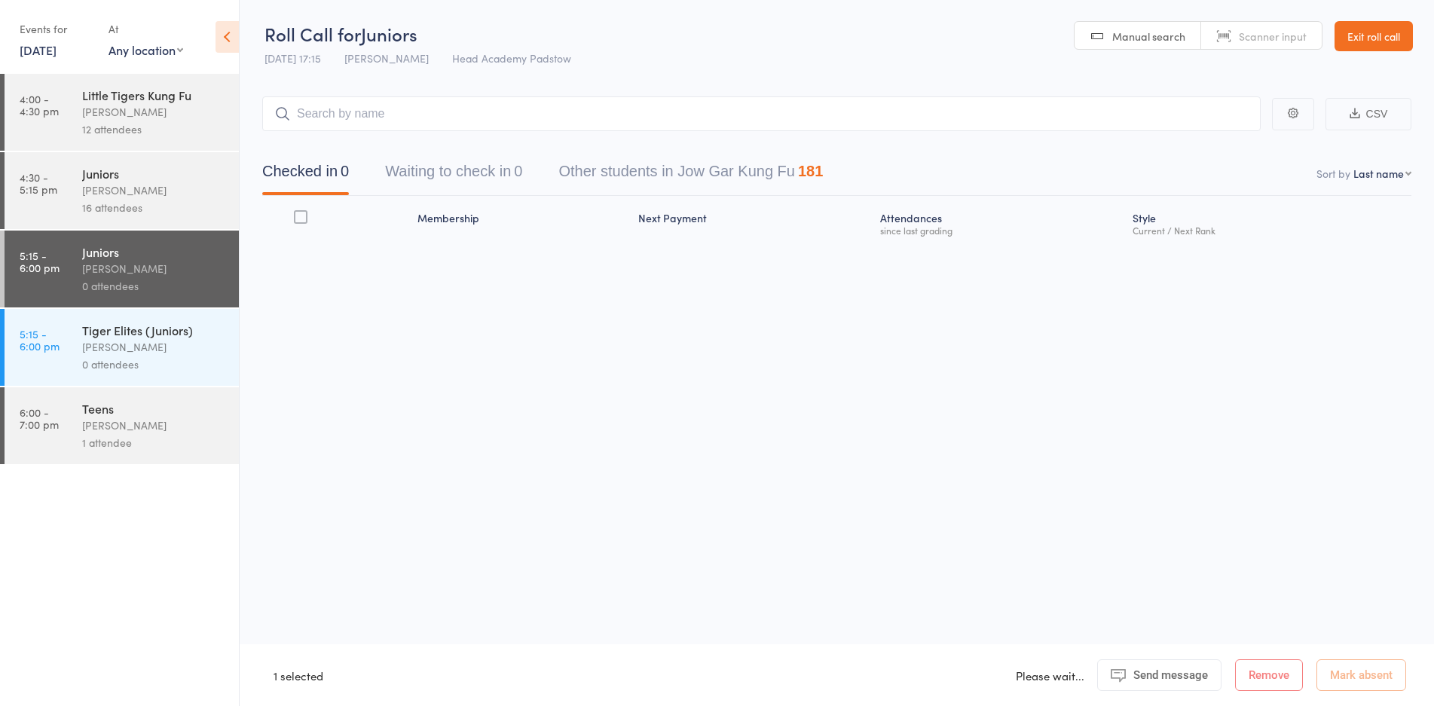
click at [145, 371] on div "0 attendees" at bounding box center [154, 364] width 144 height 17
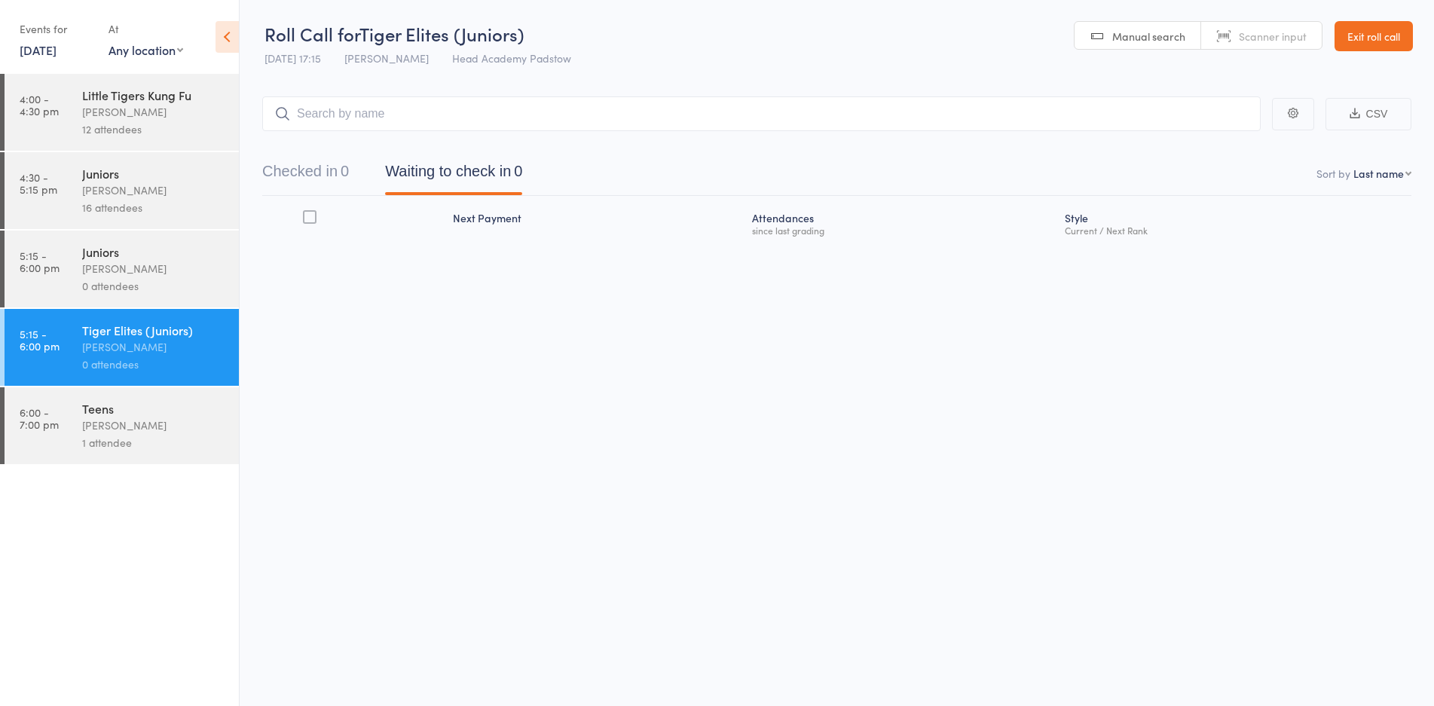
click at [380, 110] on input "search" at bounding box center [761, 113] width 998 height 35
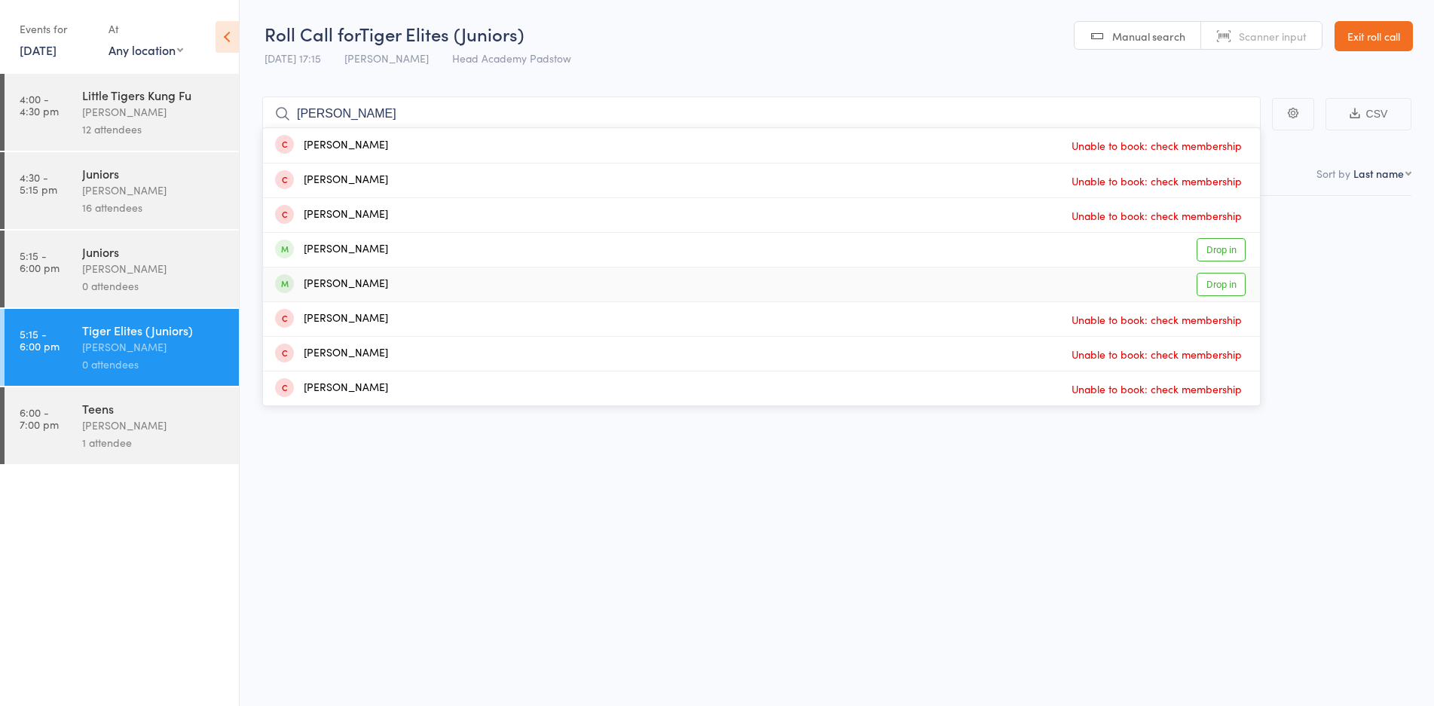
type input "logan"
click at [371, 271] on div "Logan McKinley Drop in" at bounding box center [761, 284] width 997 height 34
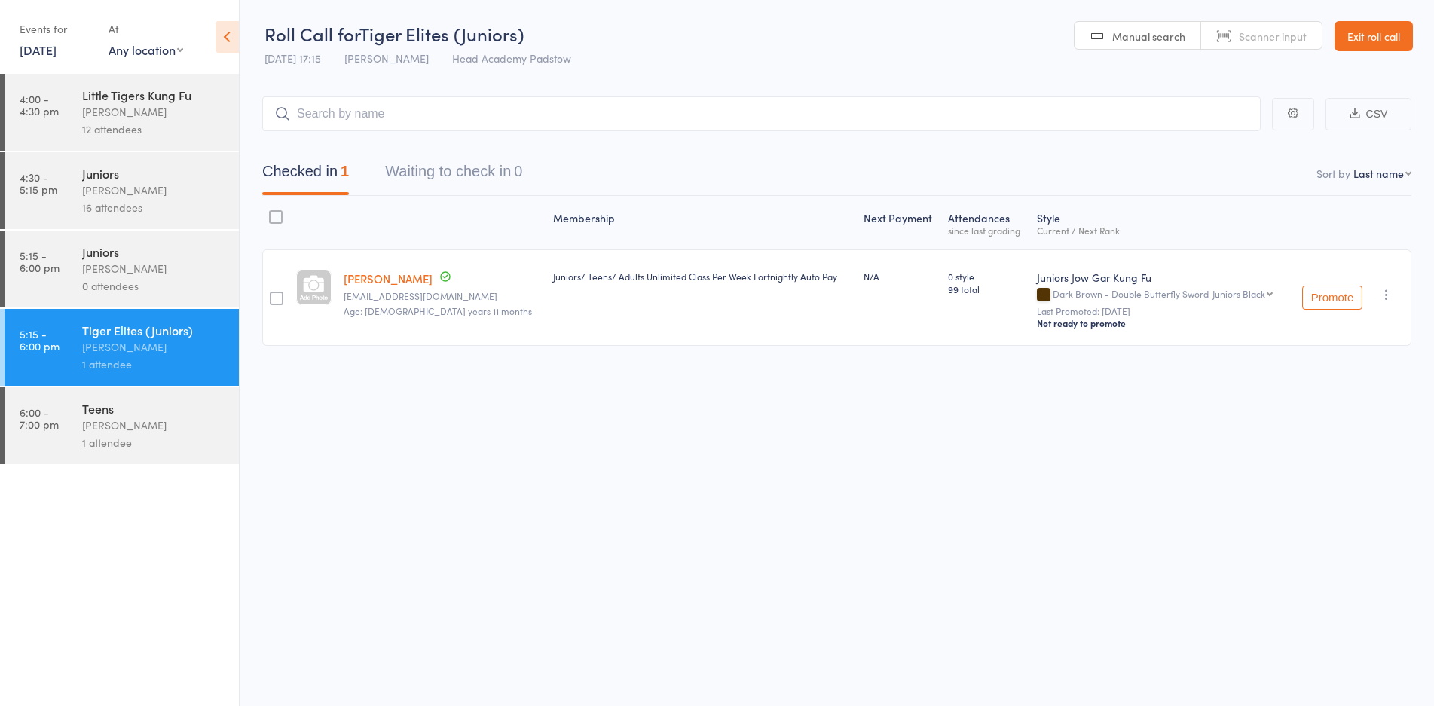
click at [220, 236] on div "Juniors James Agius 0 attendees" at bounding box center [160, 269] width 157 height 77
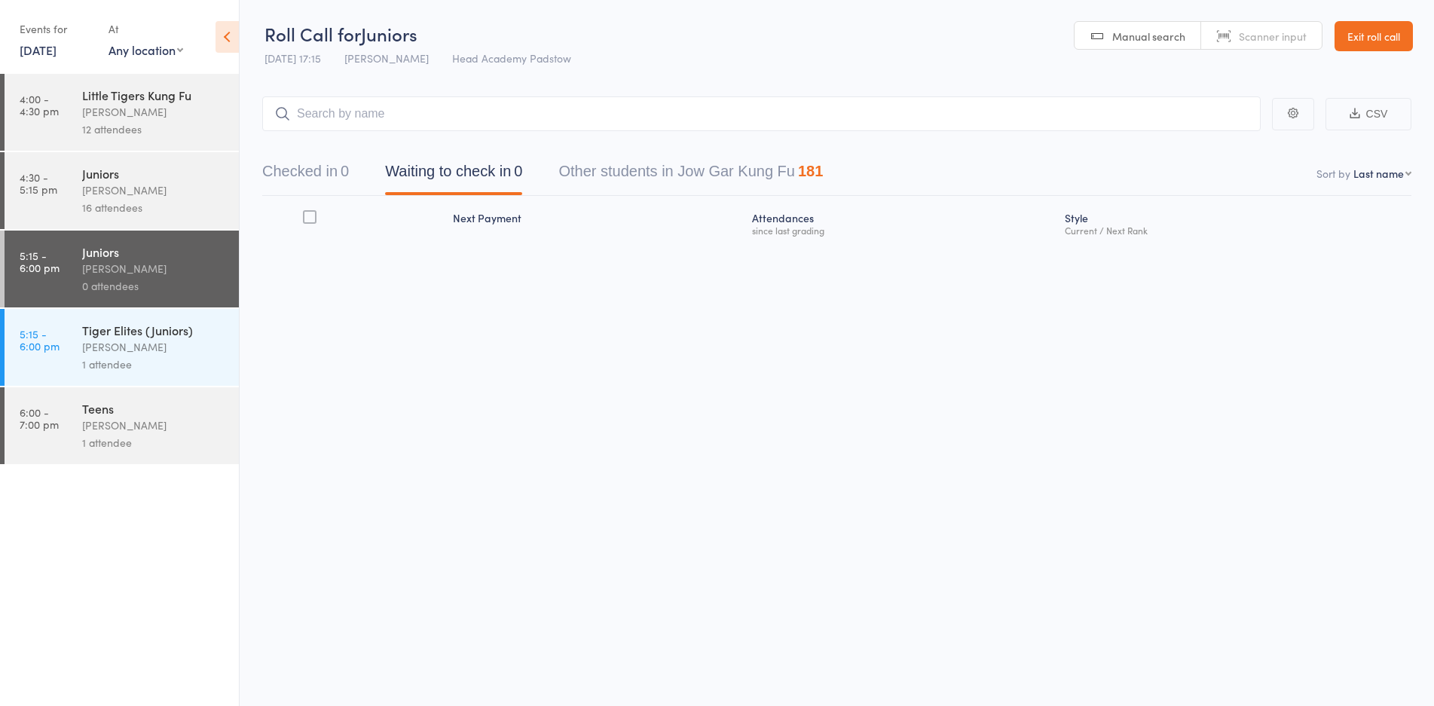
click at [446, 150] on div "Checked in 0 Waiting to check in 0 Other students in Jow Gar Kung Fu 181" at bounding box center [836, 163] width 1149 height 65
click at [472, 122] on input "search" at bounding box center [761, 113] width 998 height 35
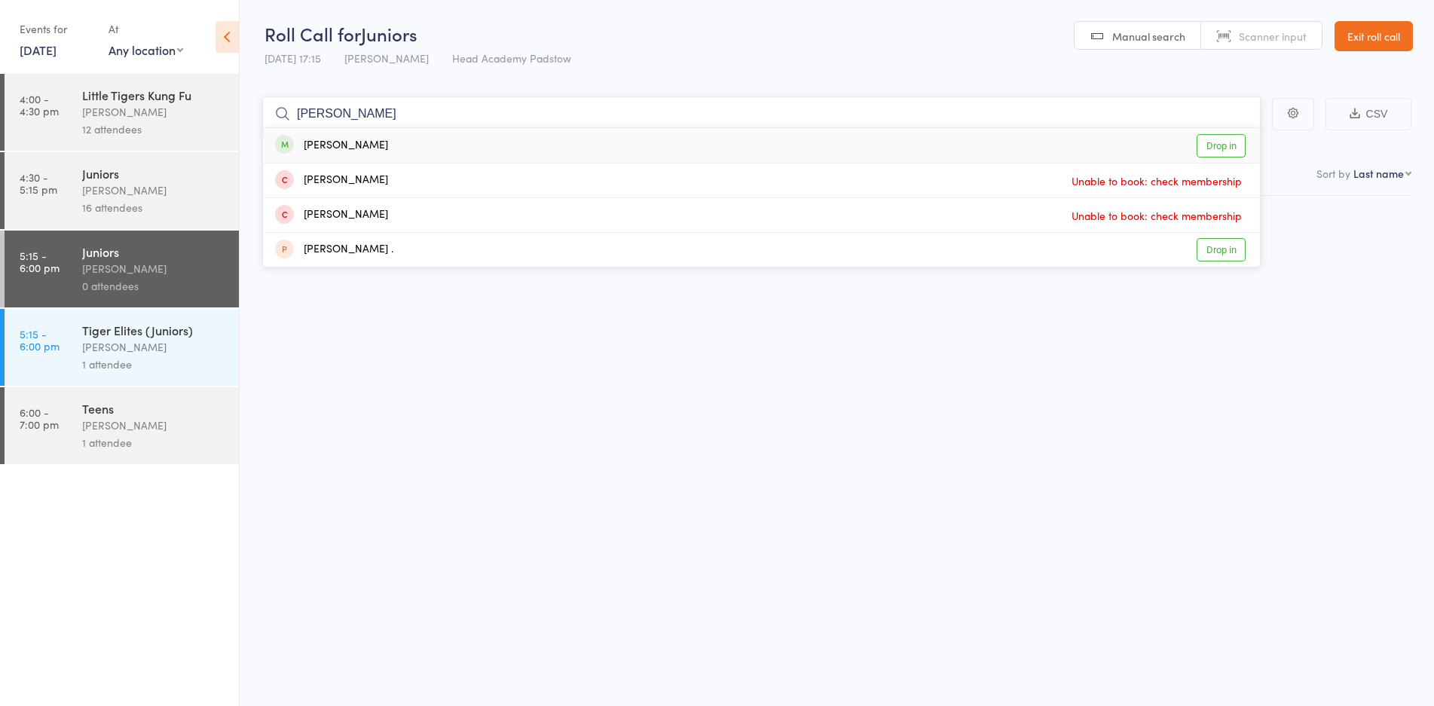
type input "nerida"
click at [350, 148] on div "Nerida Pearce Pulido" at bounding box center [331, 145] width 113 height 17
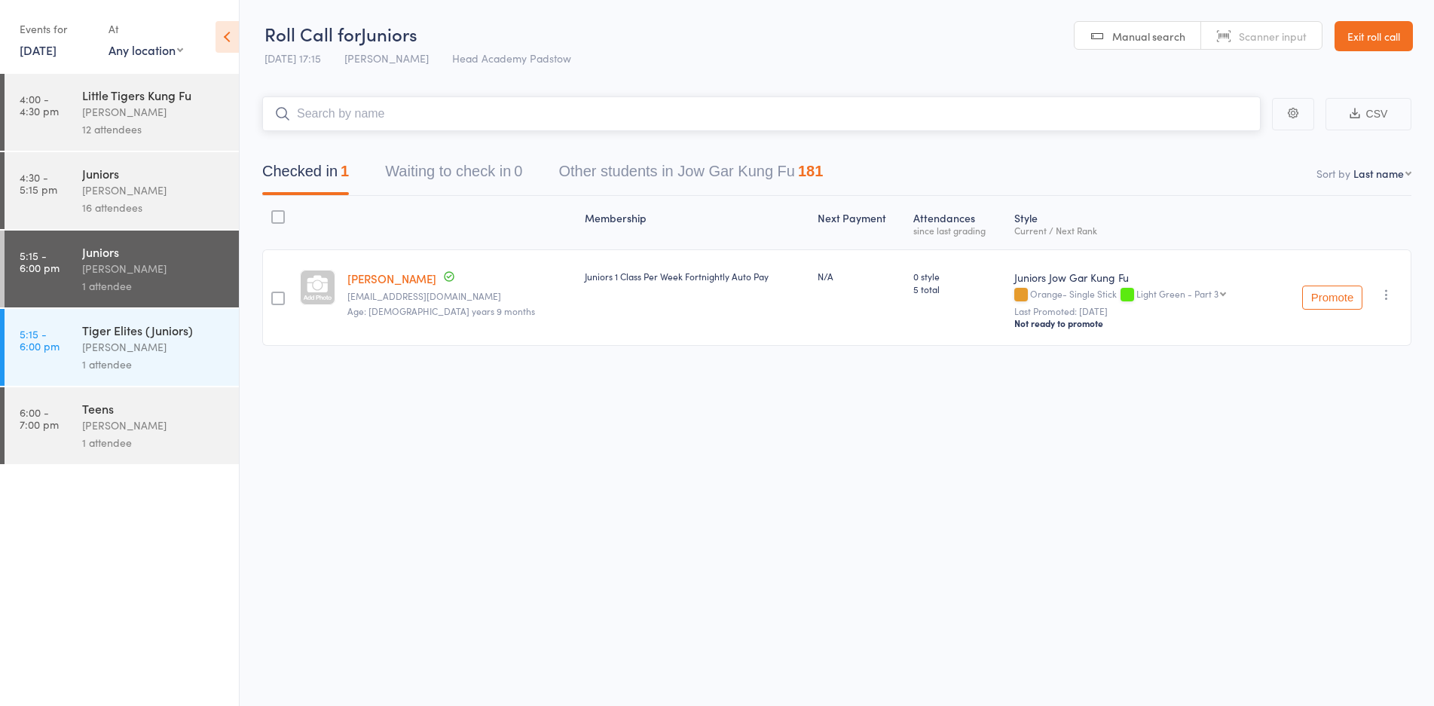
click at [311, 116] on input "search" at bounding box center [761, 113] width 998 height 35
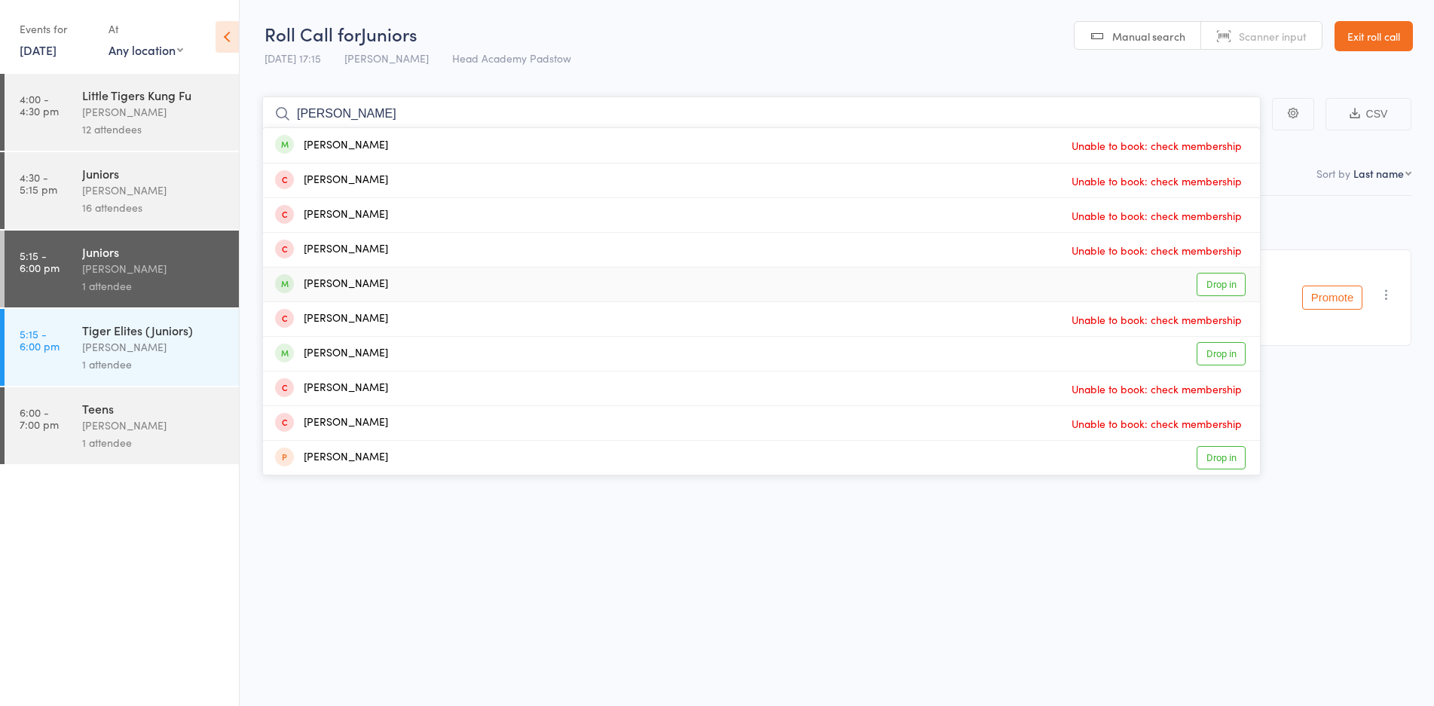
type input "jacob"
drag, startPoint x: 298, startPoint y: 280, endPoint x: 331, endPoint y: 160, distance: 124.3
click at [300, 280] on div "Jacob Khodr" at bounding box center [331, 284] width 113 height 17
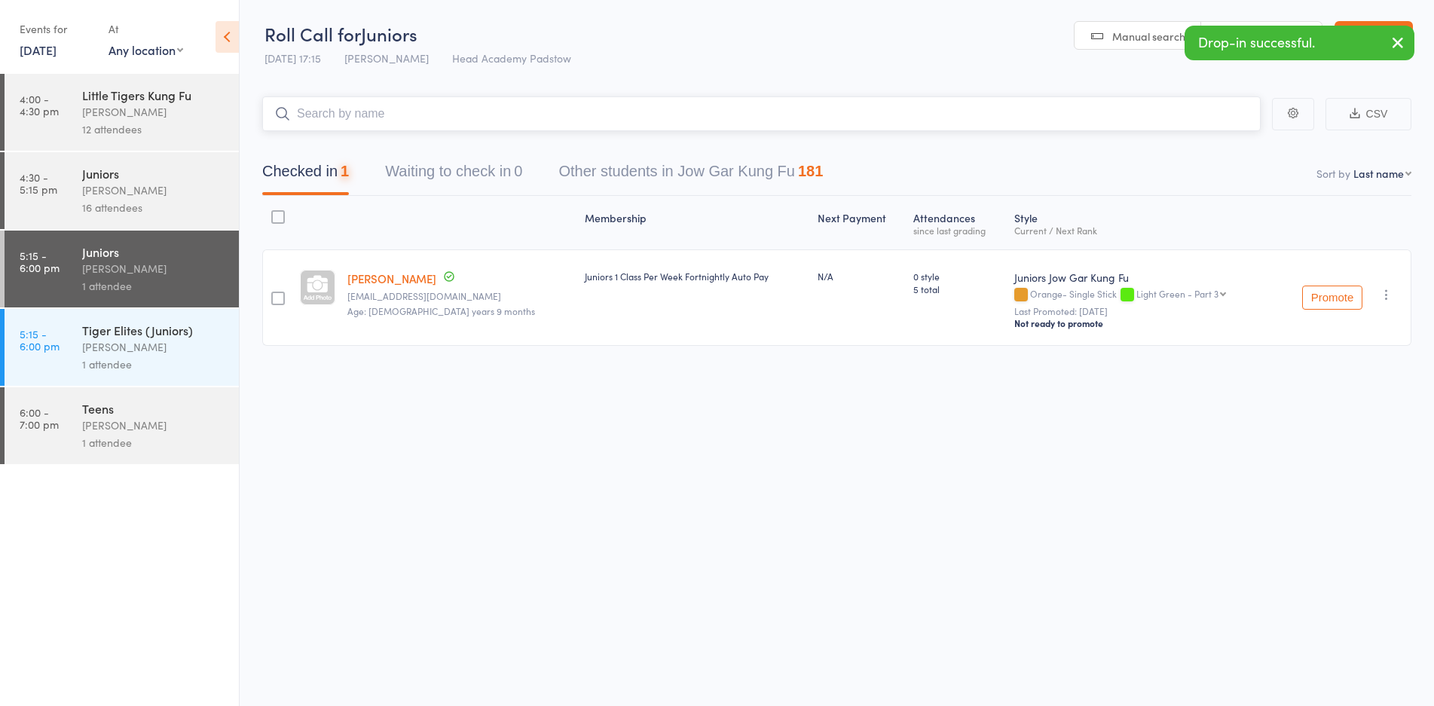
click at [373, 109] on input "search" at bounding box center [761, 113] width 998 height 35
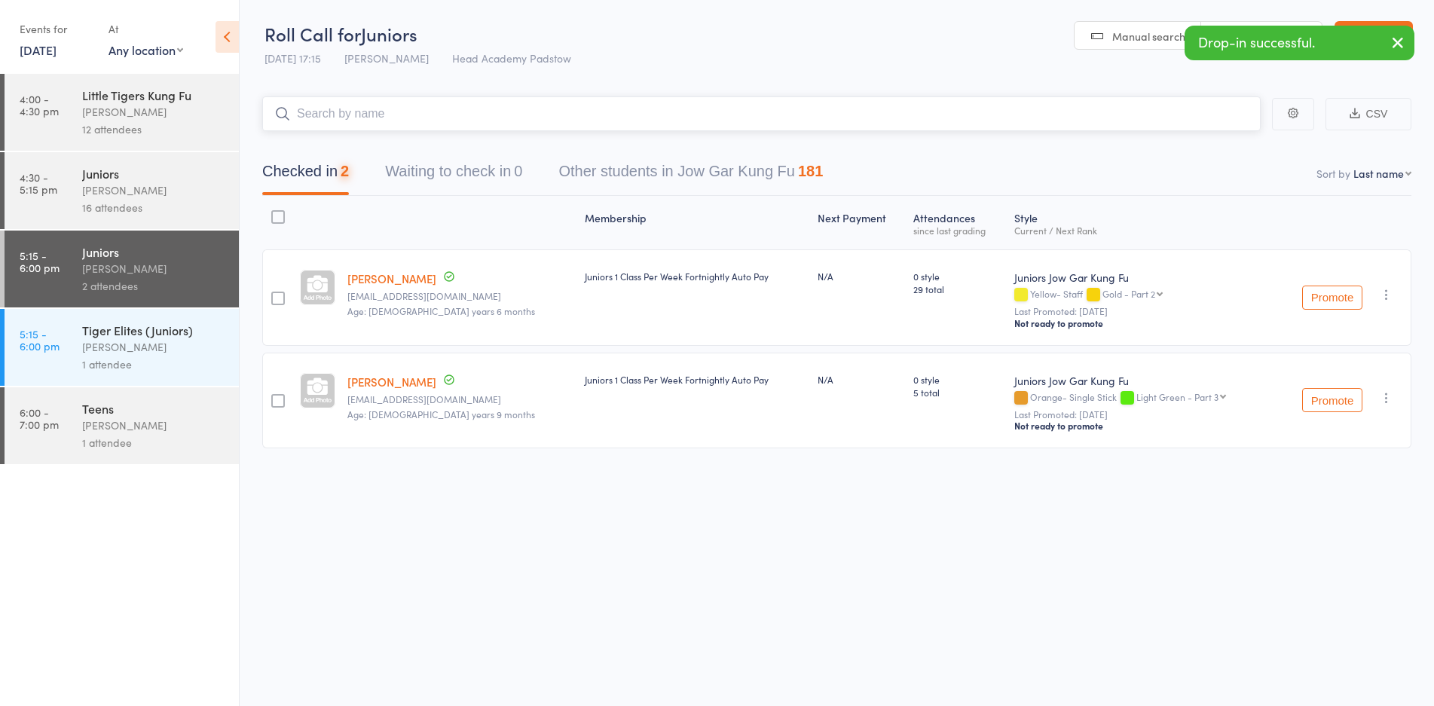
click at [373, 109] on input "search" at bounding box center [761, 113] width 998 height 35
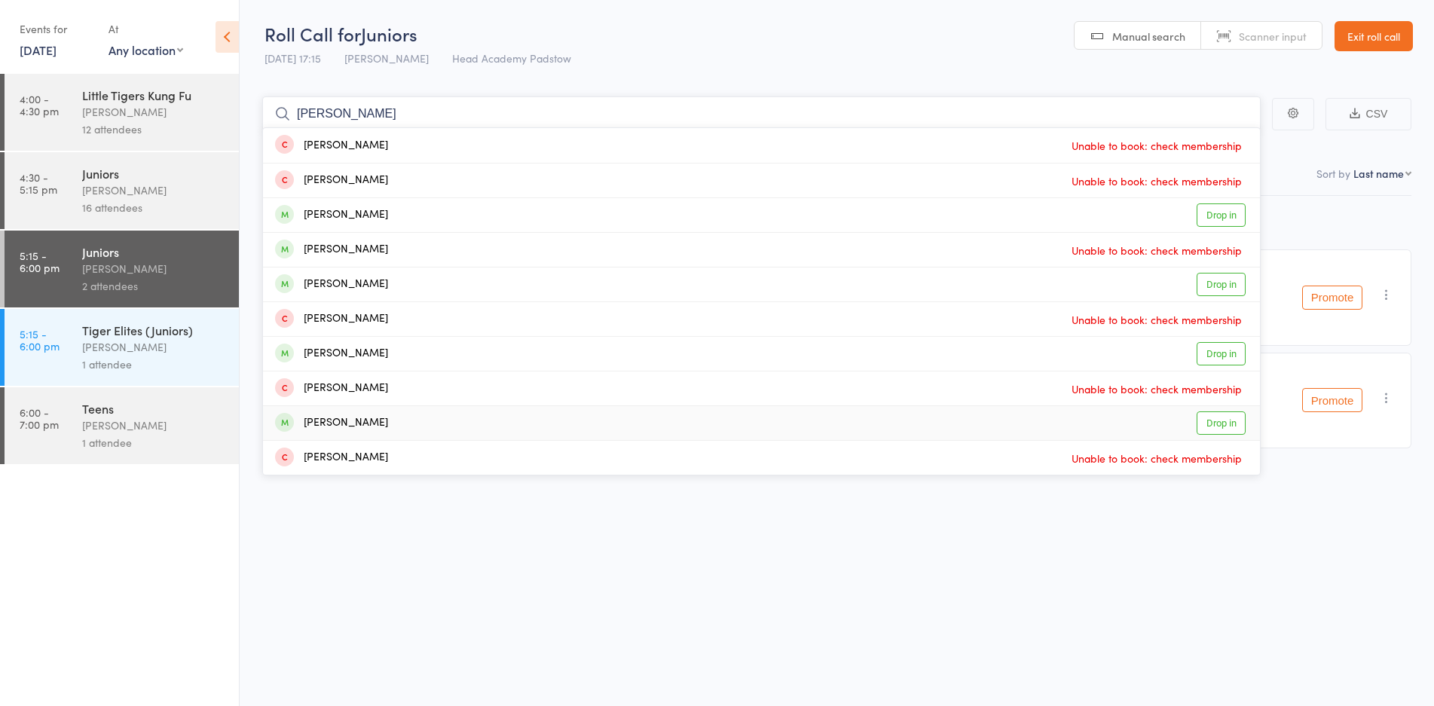
type input "oliver"
click at [334, 419] on div "Oliver Jeffree" at bounding box center [331, 422] width 113 height 17
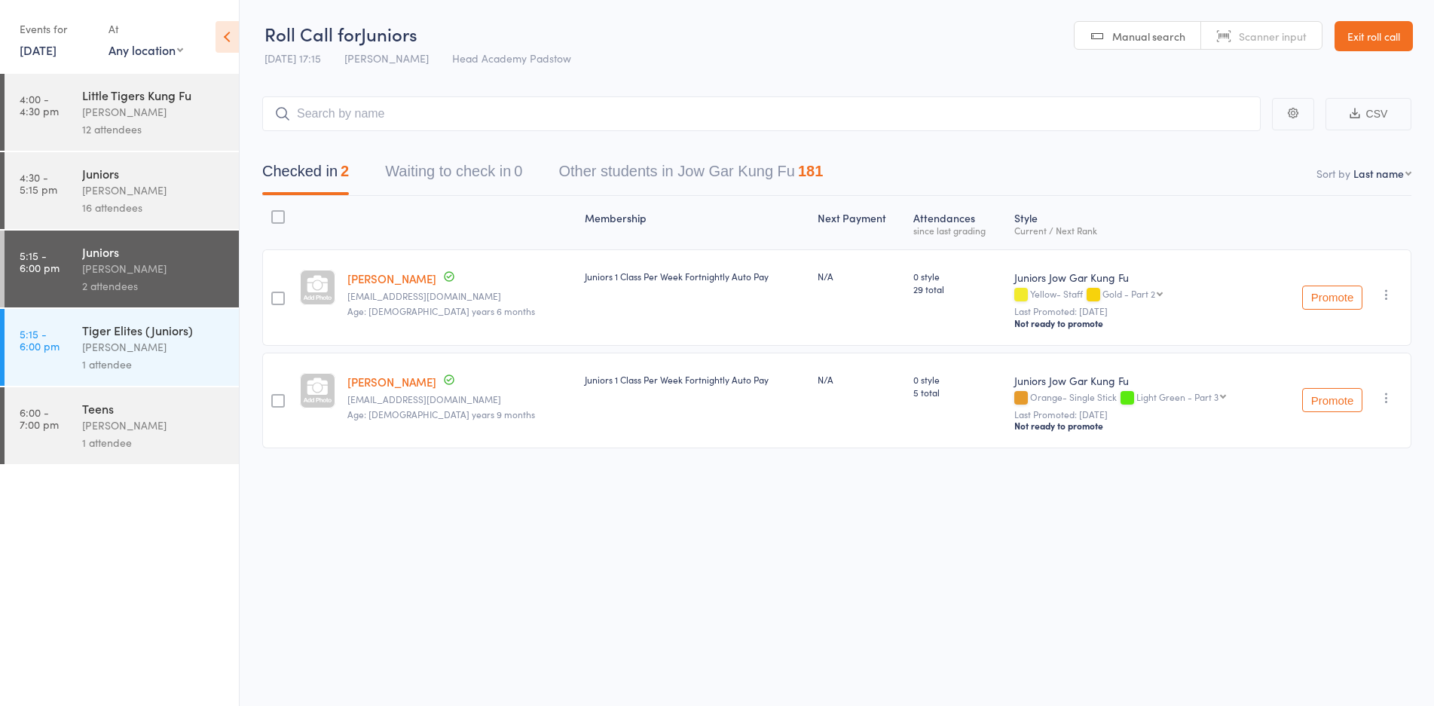
click at [473, 136] on div "Checked in 2 Waiting to check in 0 Other students in Jow Gar Kung Fu 181" at bounding box center [836, 163] width 1149 height 65
drag, startPoint x: 473, startPoint y: 133, endPoint x: 483, endPoint y: 122, distance: 15.0
click at [478, 127] on main "CSV Checked in 2 Waiting to check in 0 Other students in Jow Gar Kung Fu 181 So…" at bounding box center [837, 294] width 1194 height 441
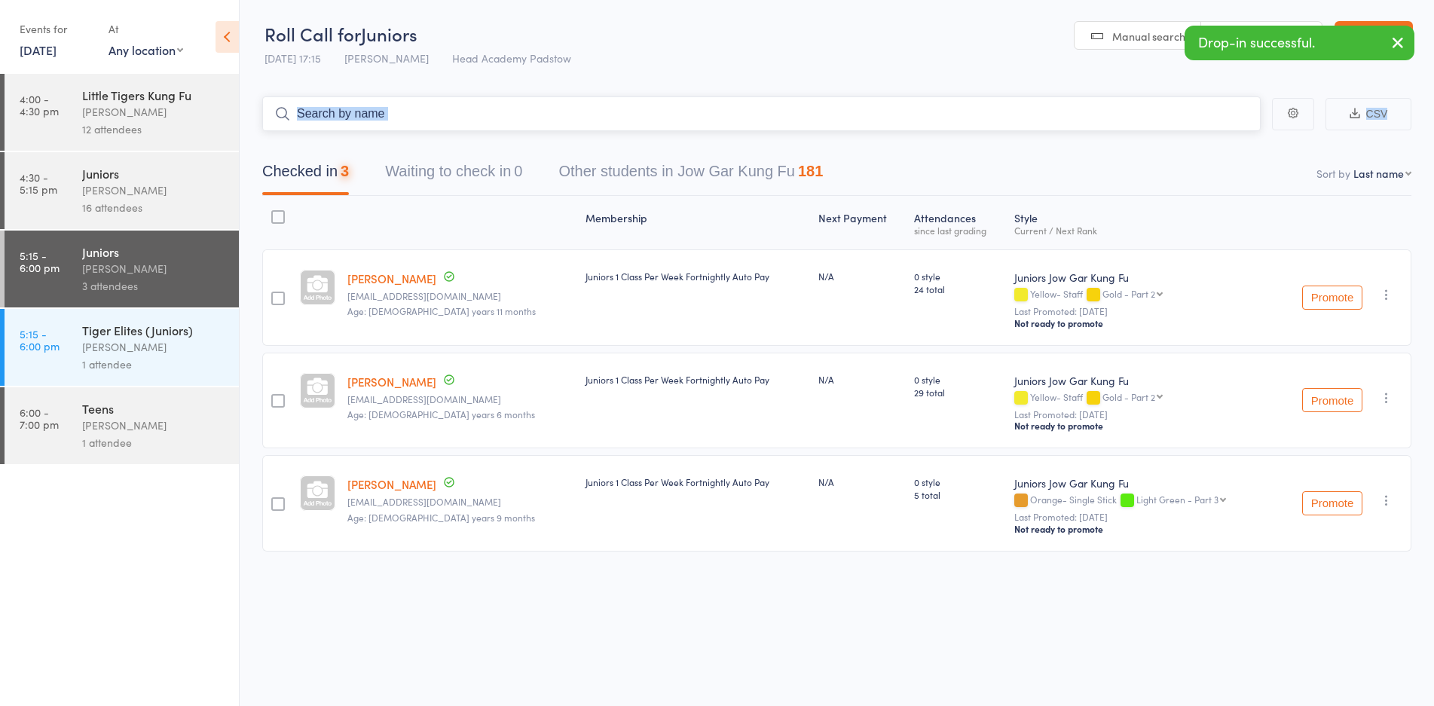
click at [484, 121] on input "search" at bounding box center [761, 113] width 998 height 35
click at [423, 118] on input "search" at bounding box center [761, 113] width 998 height 35
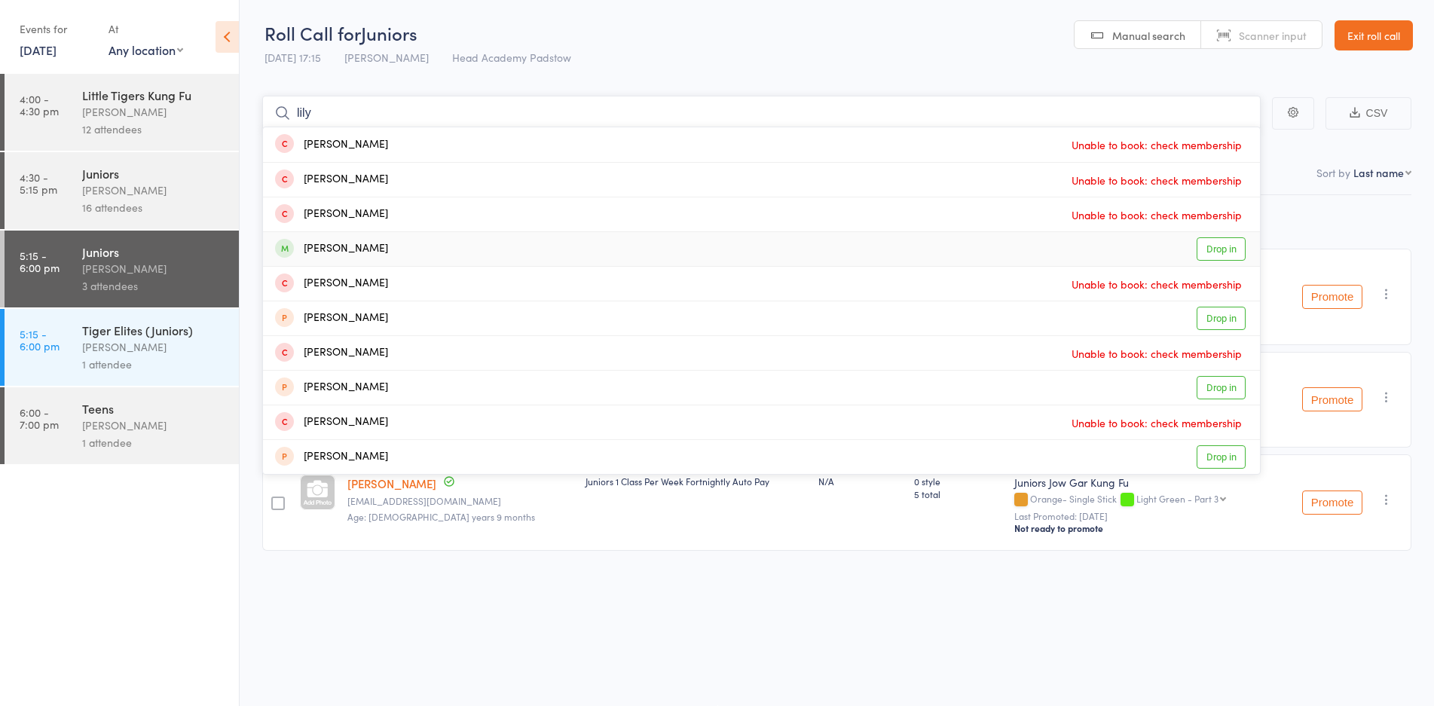
type input "lily"
click at [316, 242] on div "Lily Jeffree" at bounding box center [331, 248] width 113 height 17
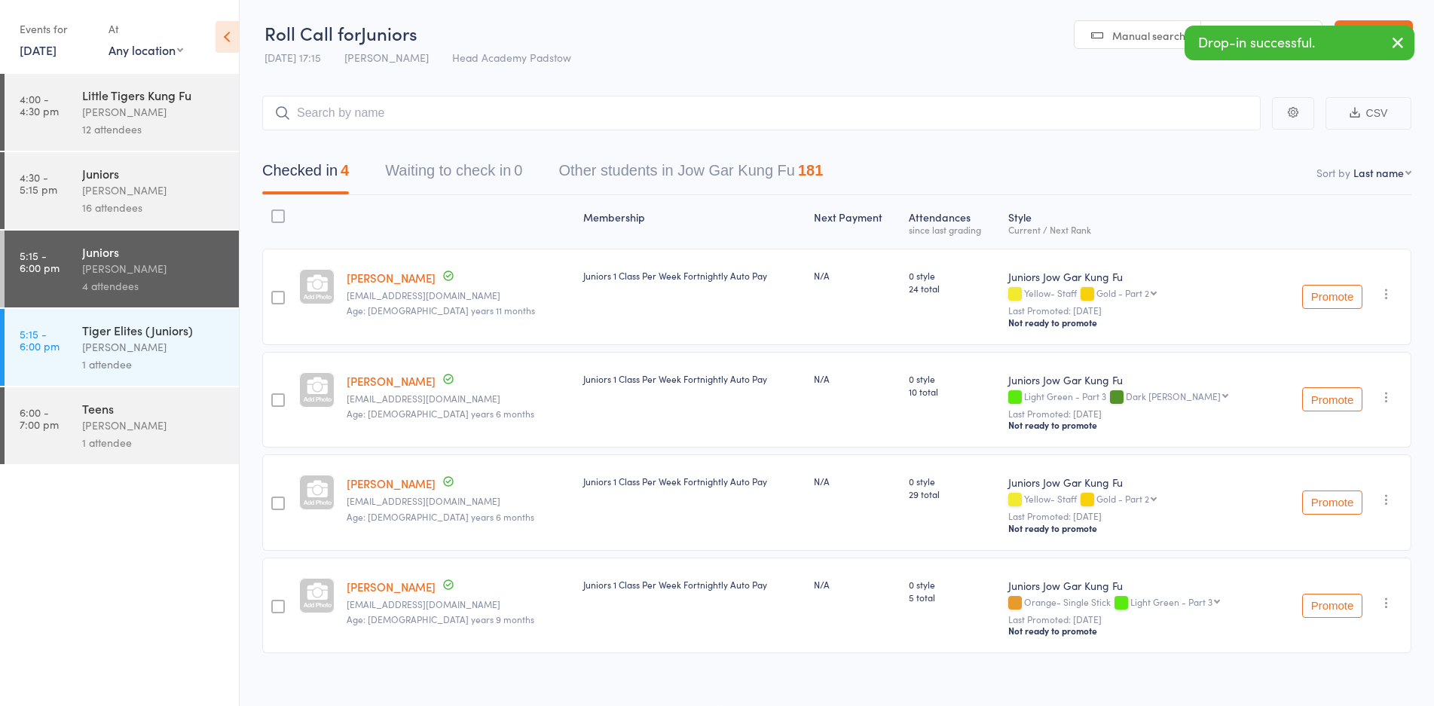
click at [337, 139] on div "Checked in 4 Waiting to check in 0 Other students in Jow Gar Kung Fu 181" at bounding box center [836, 162] width 1149 height 65
click at [420, 119] on input "search" at bounding box center [761, 113] width 998 height 35
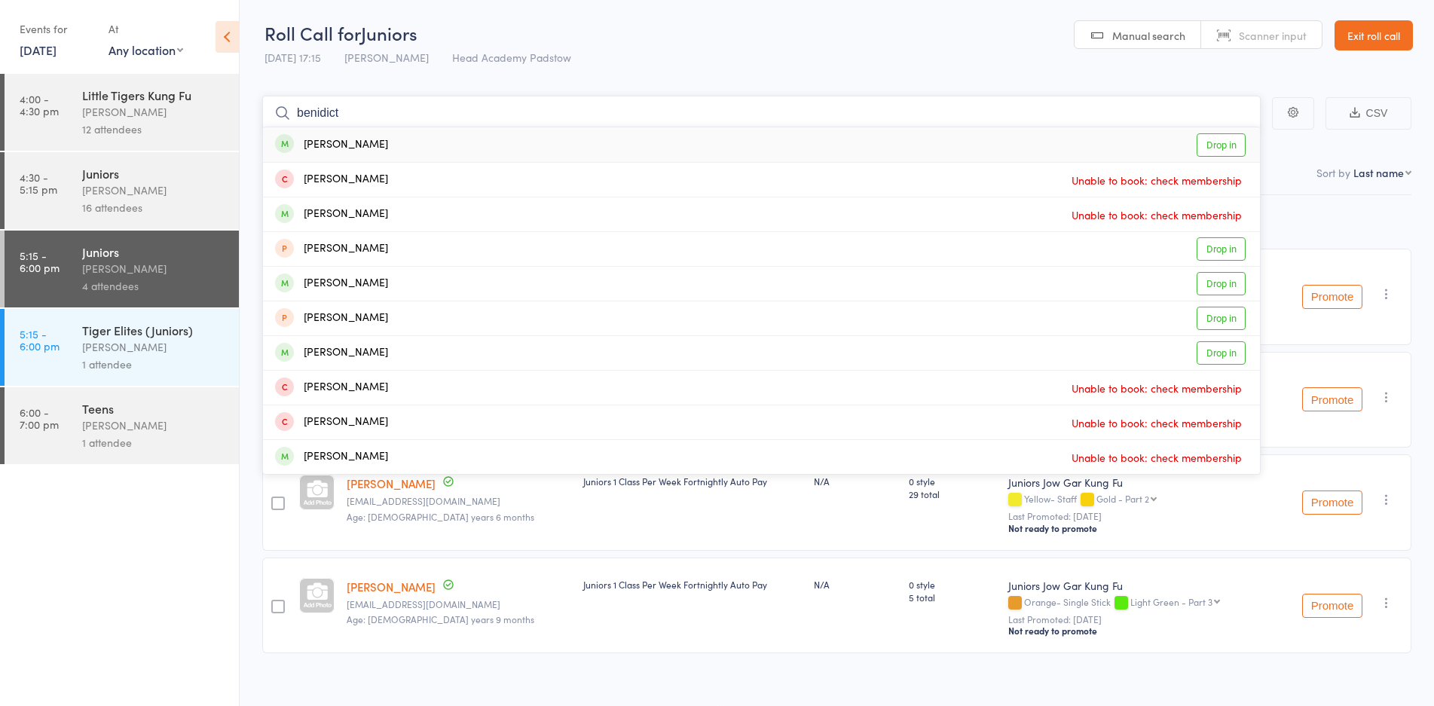
type input "benidict"
click at [373, 139] on div "Benedict Tjai Drop in" at bounding box center [761, 144] width 997 height 35
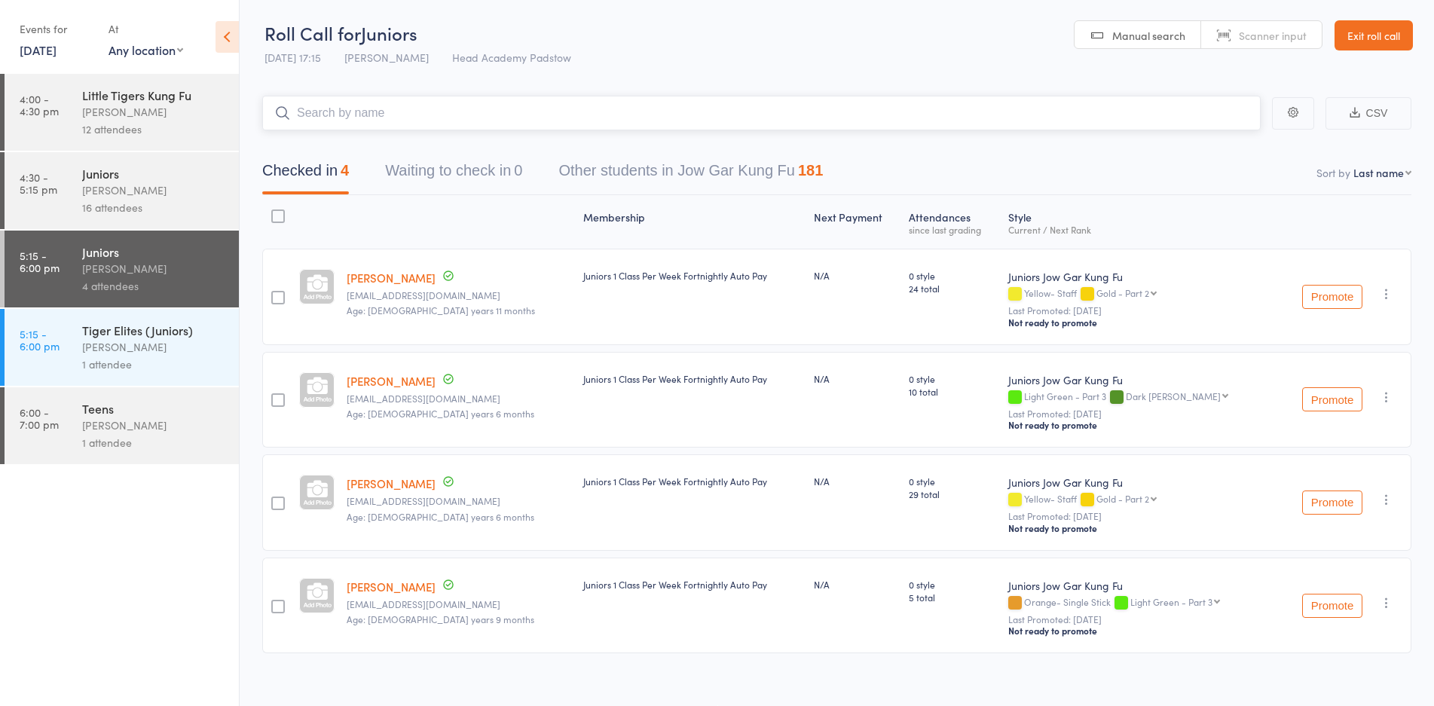
click at [360, 127] on input "search" at bounding box center [761, 113] width 998 height 35
click at [360, 124] on input "search" at bounding box center [761, 113] width 998 height 35
click at [379, 97] on input "search" at bounding box center [761, 113] width 998 height 35
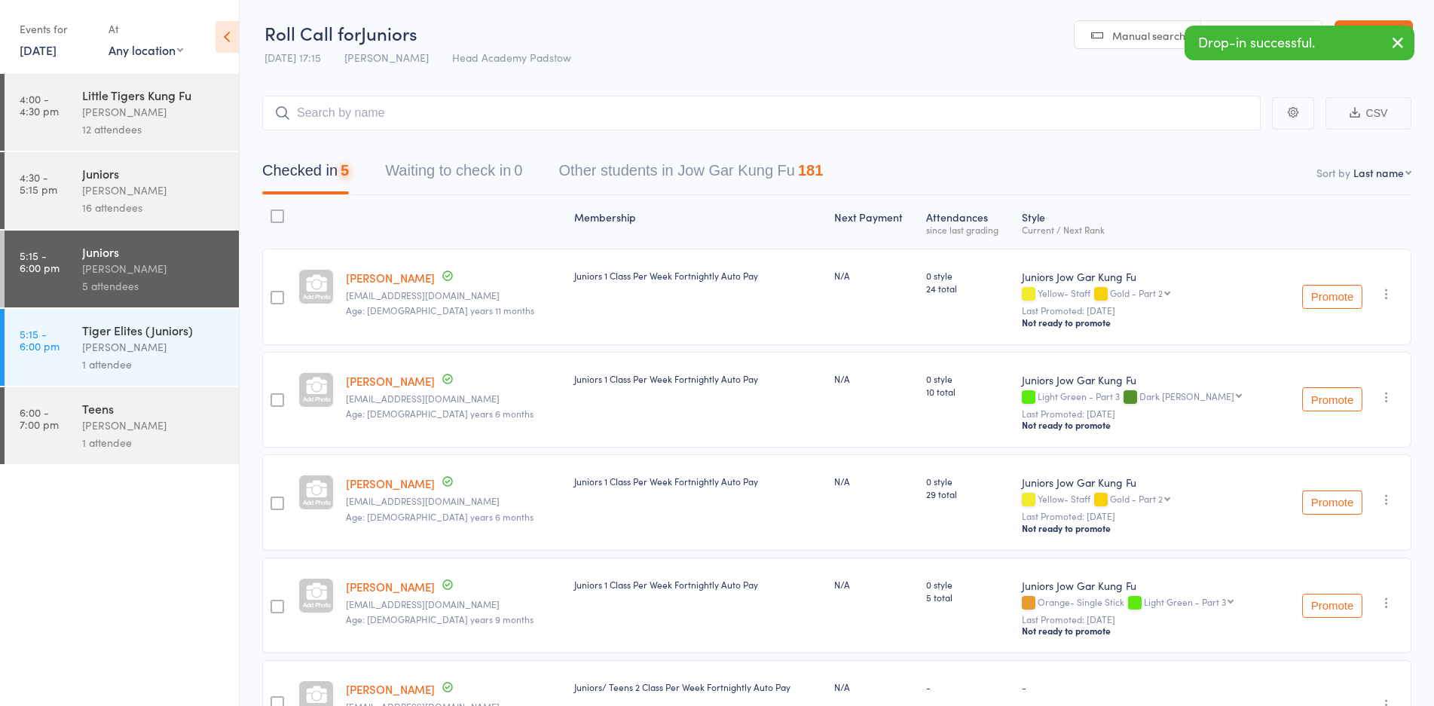
click at [380, 130] on div "Checked in 5 Waiting to check in 0 Other students in Jow Gar Kung Fu 181" at bounding box center [836, 162] width 1149 height 65
click at [380, 132] on div "Checked in 5 Waiting to check in 0 Other students in Jow Gar Kung Fu 181" at bounding box center [836, 162] width 1149 height 65
click at [381, 118] on input "search" at bounding box center [761, 113] width 998 height 35
click at [385, 114] on input "search" at bounding box center [761, 113] width 998 height 35
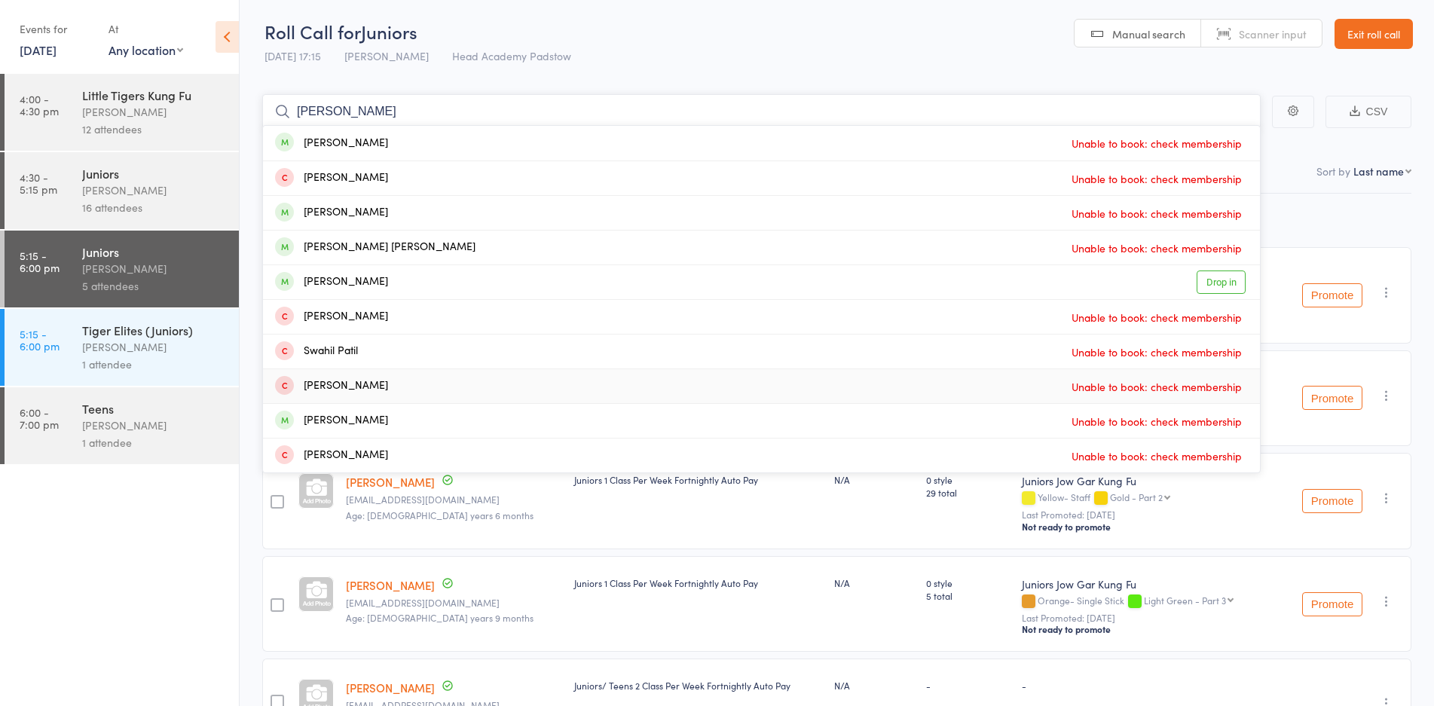
scroll to position [0, 0]
type input "patrick"
click at [386, 280] on div "Patrick Nguyen-Bullen" at bounding box center [331, 284] width 113 height 17
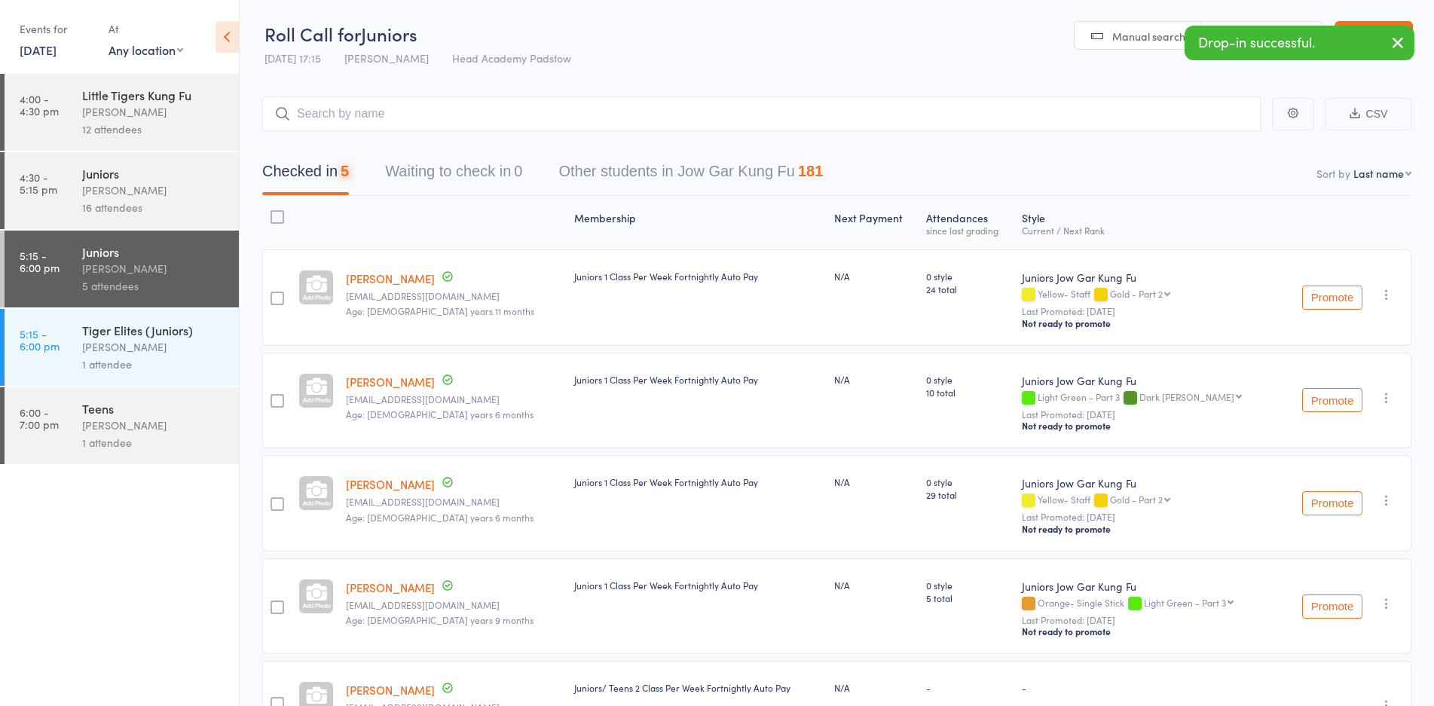
click at [472, 87] on main "CSV Checked in 5 Waiting to check in 0 Other students in Jow Gar Kung Fu 181 So…" at bounding box center [837, 443] width 1194 height 738
drag, startPoint x: 472, startPoint y: 95, endPoint x: 473, endPoint y: 103, distance: 8.4
click at [473, 102] on main "CSV Checked in 6 Waiting to check in 0 Other students in Jow Gar Kung Fu 181 So…" at bounding box center [837, 494] width 1194 height 841
click at [474, 104] on input "search" at bounding box center [761, 113] width 998 height 35
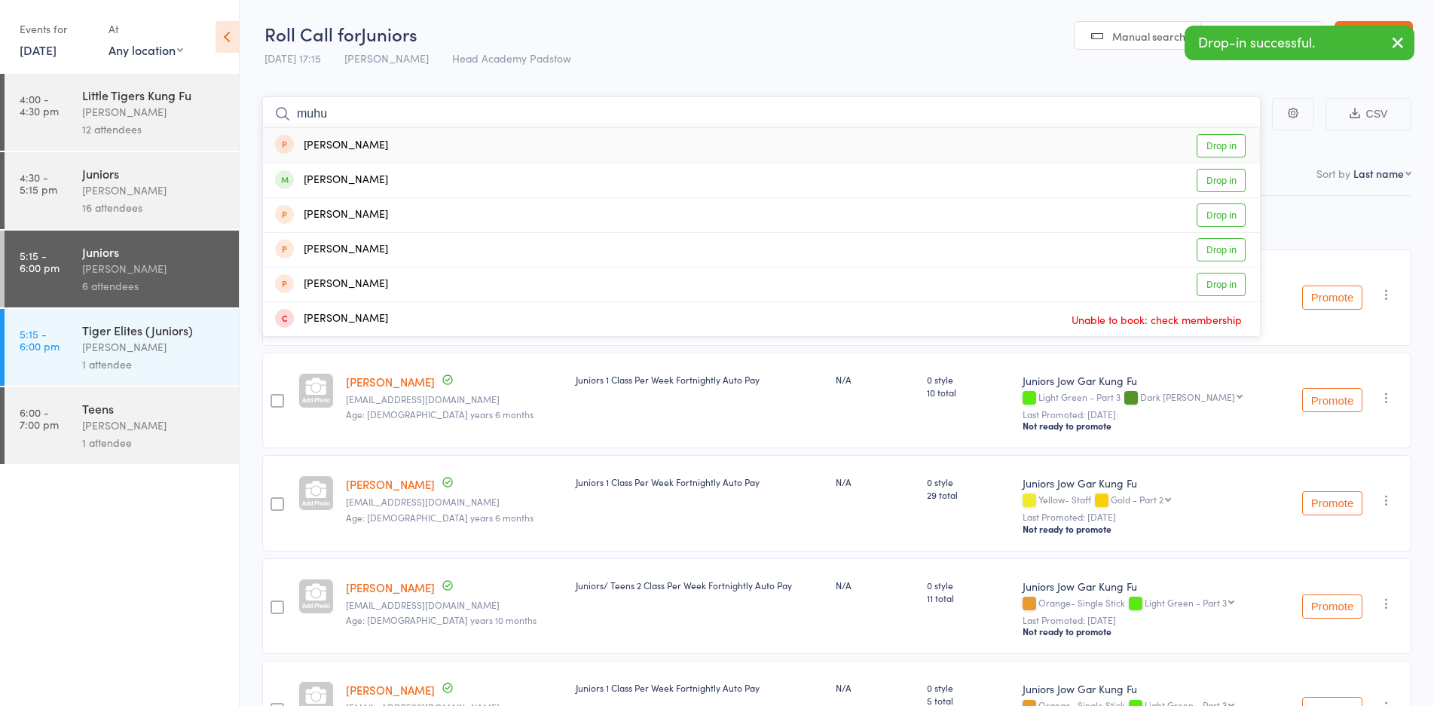
type input "muhu"
drag, startPoint x: 407, startPoint y: 176, endPoint x: 404, endPoint y: 152, distance: 24.3
click at [407, 177] on div "Muhammad Khan Drop in" at bounding box center [761, 180] width 997 height 34
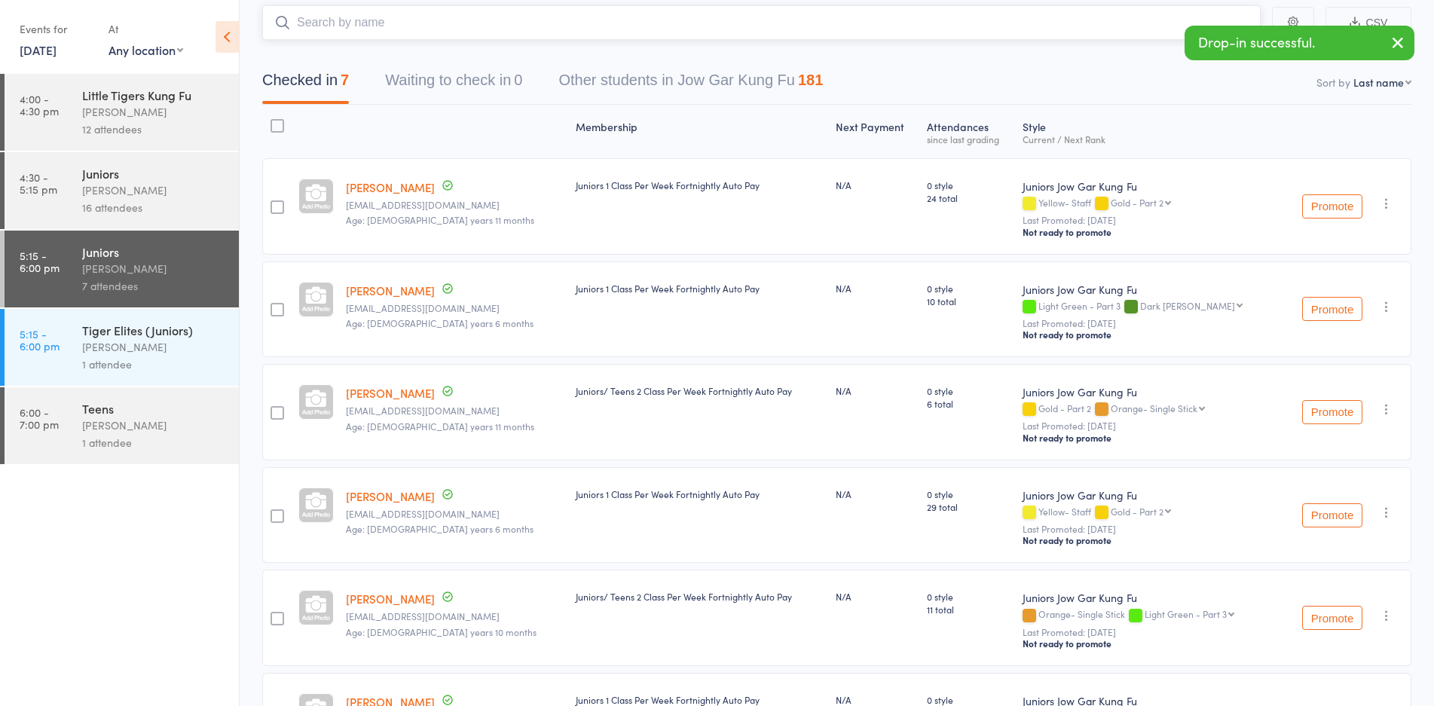
scroll to position [90, 0]
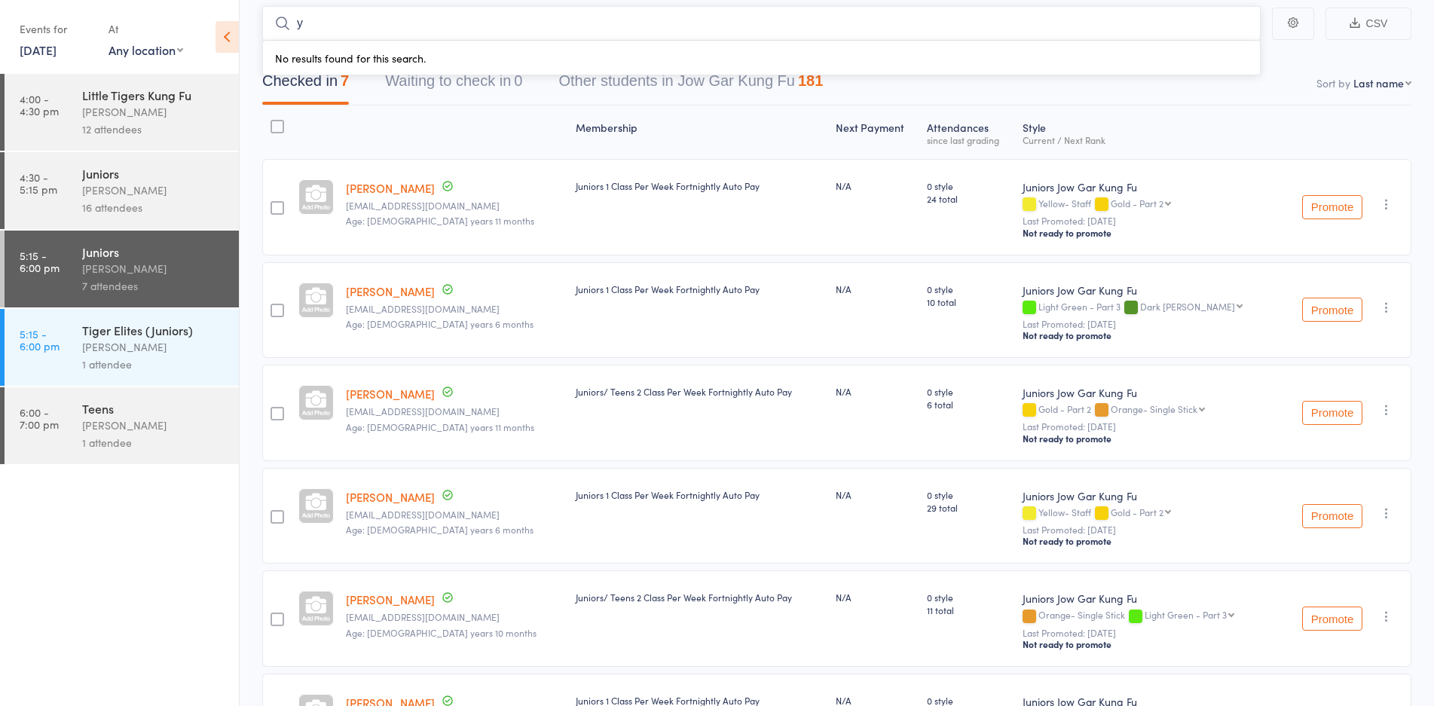
type input "y"
click at [187, 380] on div "Tiger Elites (Juniors) James Agius 1 attendee" at bounding box center [160, 347] width 157 height 77
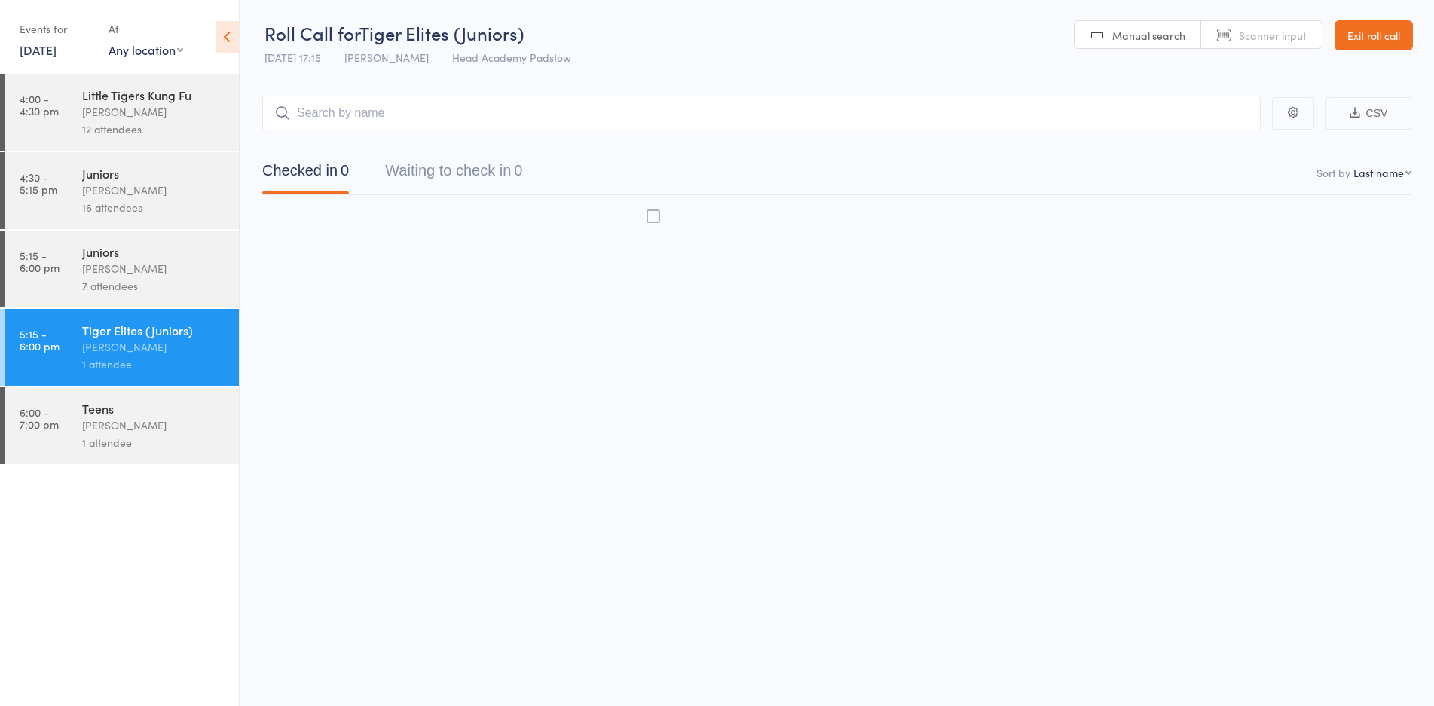
scroll to position [1, 0]
click at [222, 364] on div "1 attendee" at bounding box center [154, 364] width 144 height 17
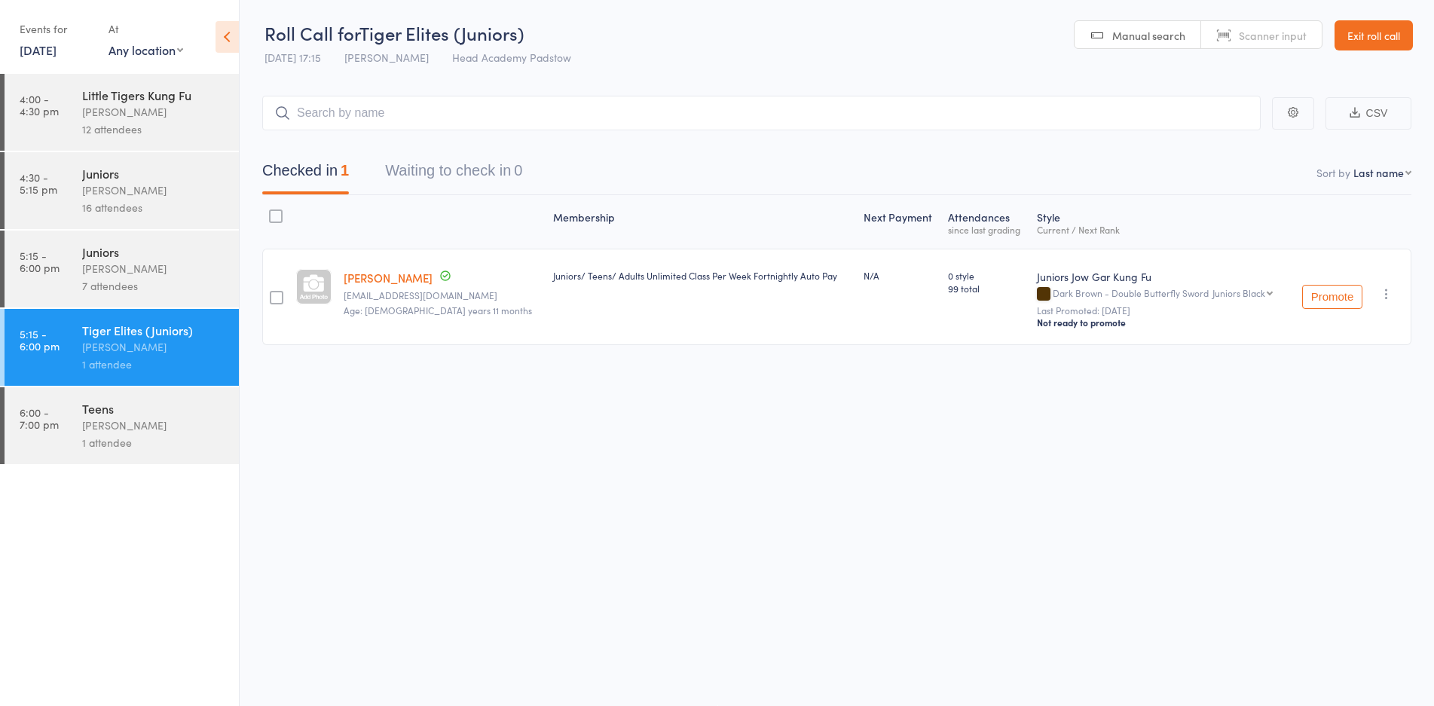
click at [454, 108] on input "search" at bounding box center [761, 113] width 998 height 35
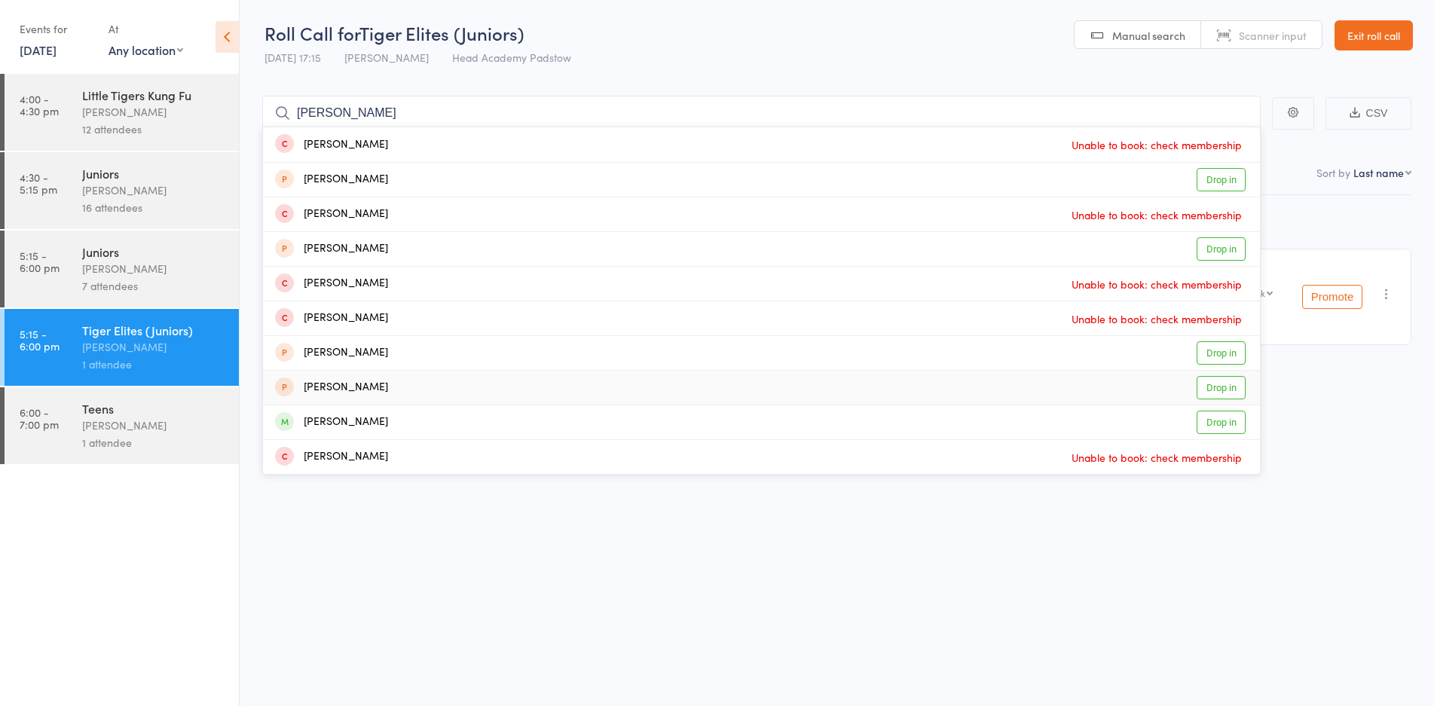
type input "james"
click at [363, 422] on div "James Nguyen" at bounding box center [331, 422] width 113 height 17
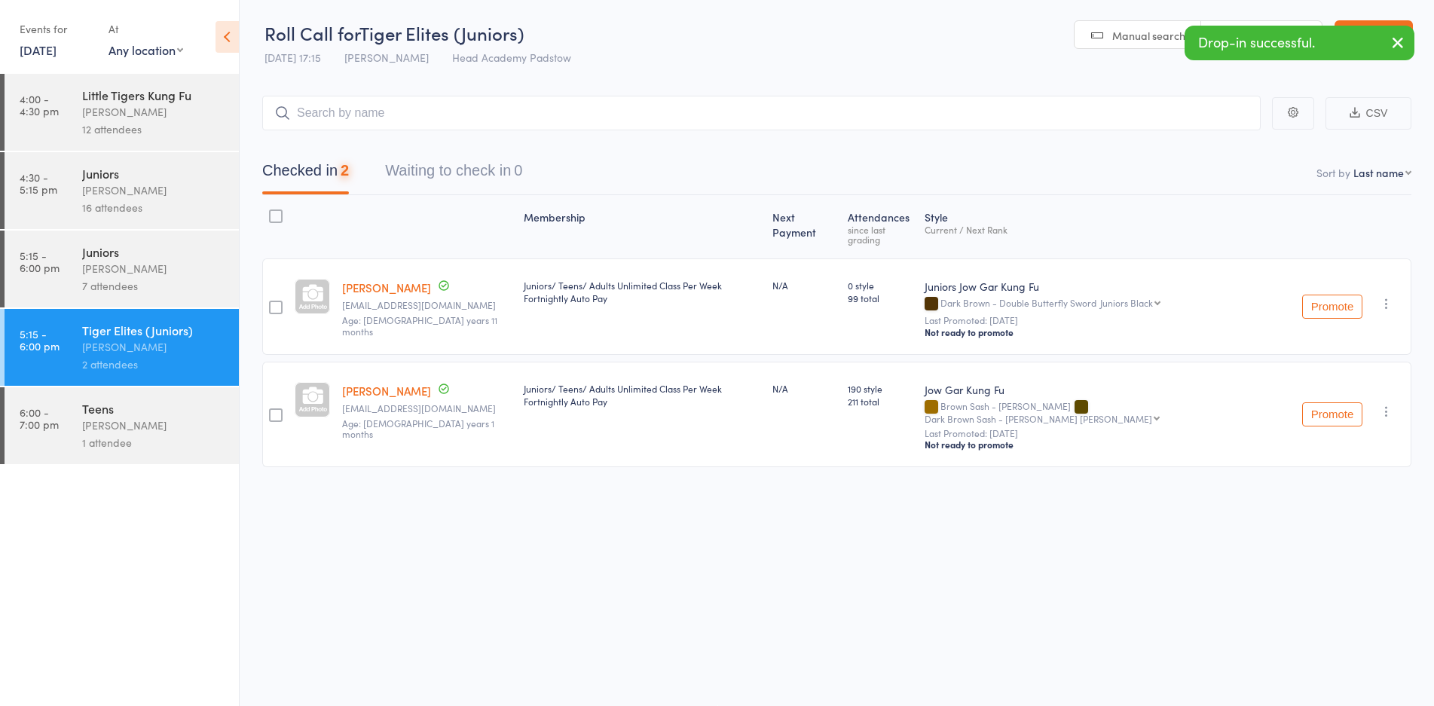
drag, startPoint x: 68, startPoint y: 396, endPoint x: 72, endPoint y: 404, distance: 8.8
click at [69, 398] on link "6:00 - 7:00 pm Teens James Agius 1 attendee" at bounding box center [122, 425] width 234 height 77
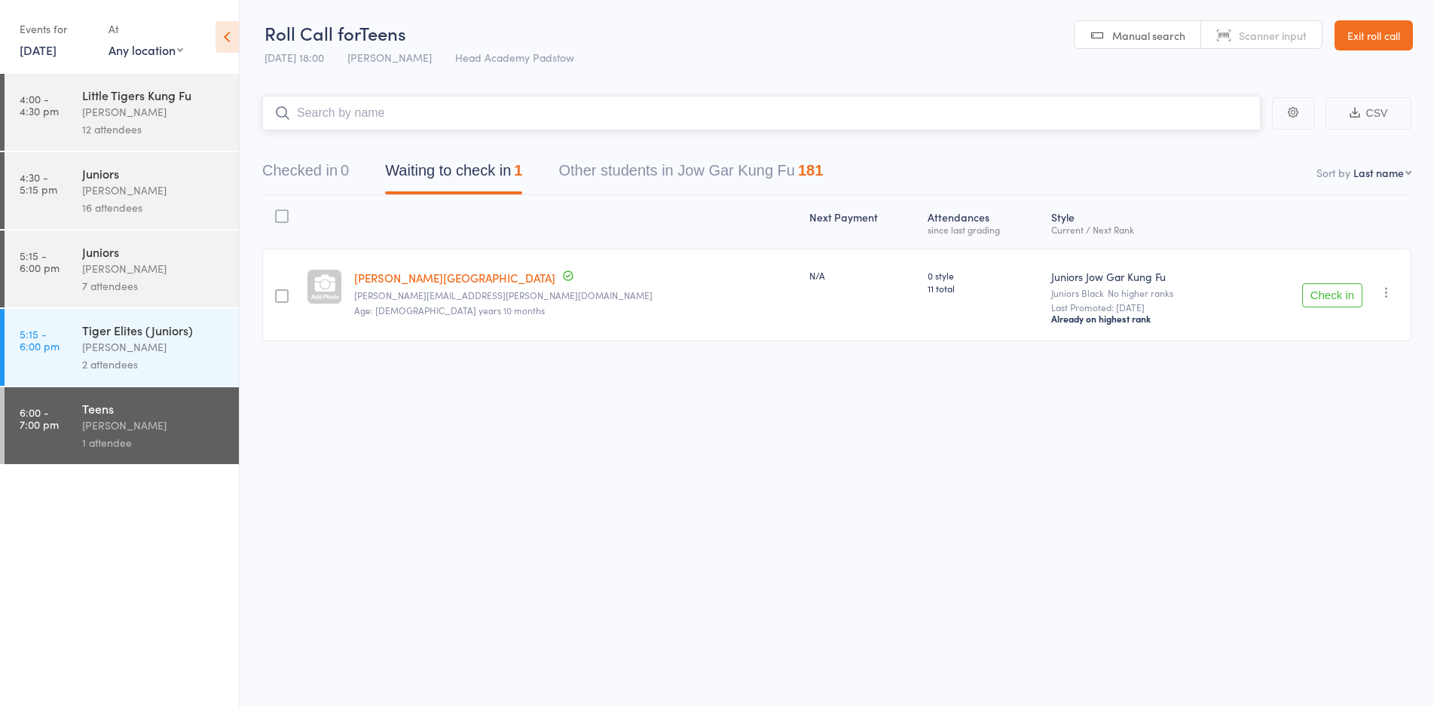
click at [342, 102] on input "search" at bounding box center [761, 113] width 998 height 35
click at [582, 117] on input "search" at bounding box center [761, 113] width 998 height 35
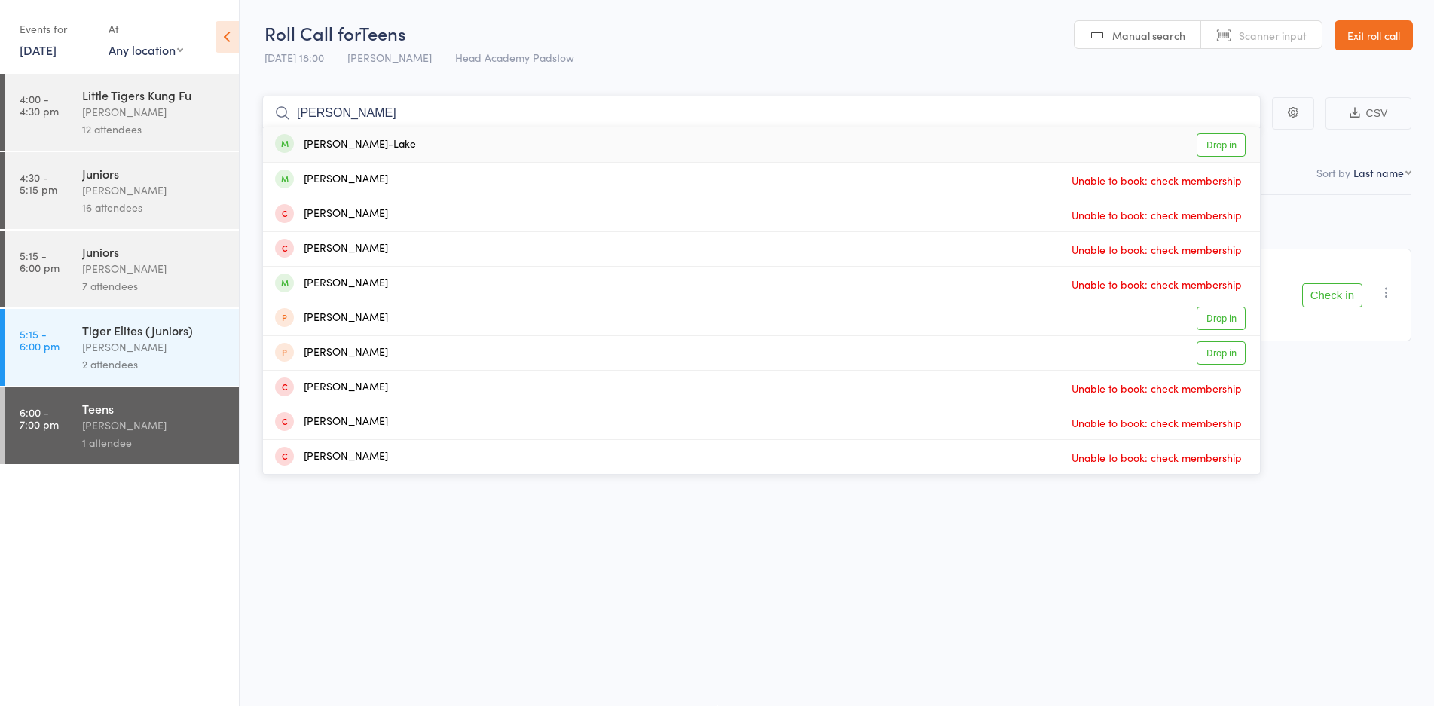
type input "noah robi"
click at [367, 160] on div "Noah Robinson-Lake Drop in" at bounding box center [761, 144] width 997 height 35
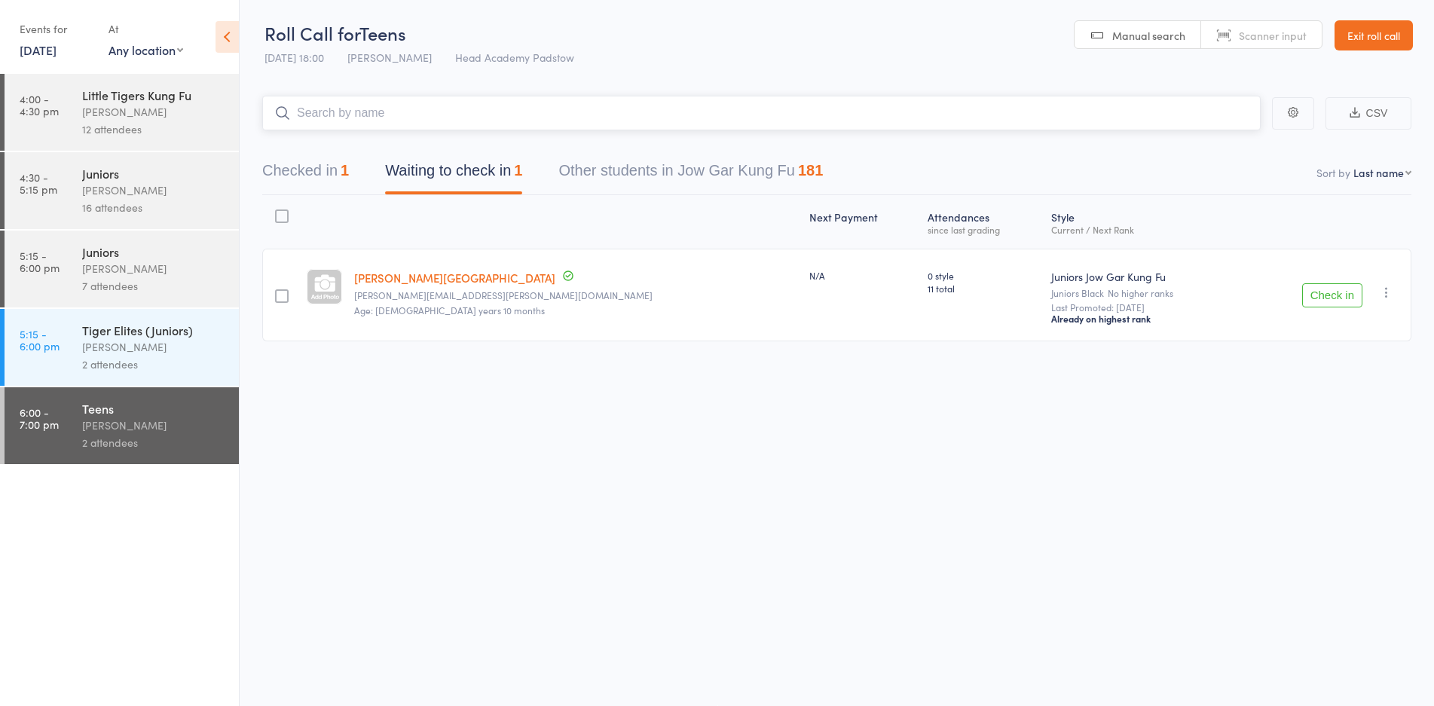
click at [347, 100] on input "search" at bounding box center [761, 113] width 998 height 35
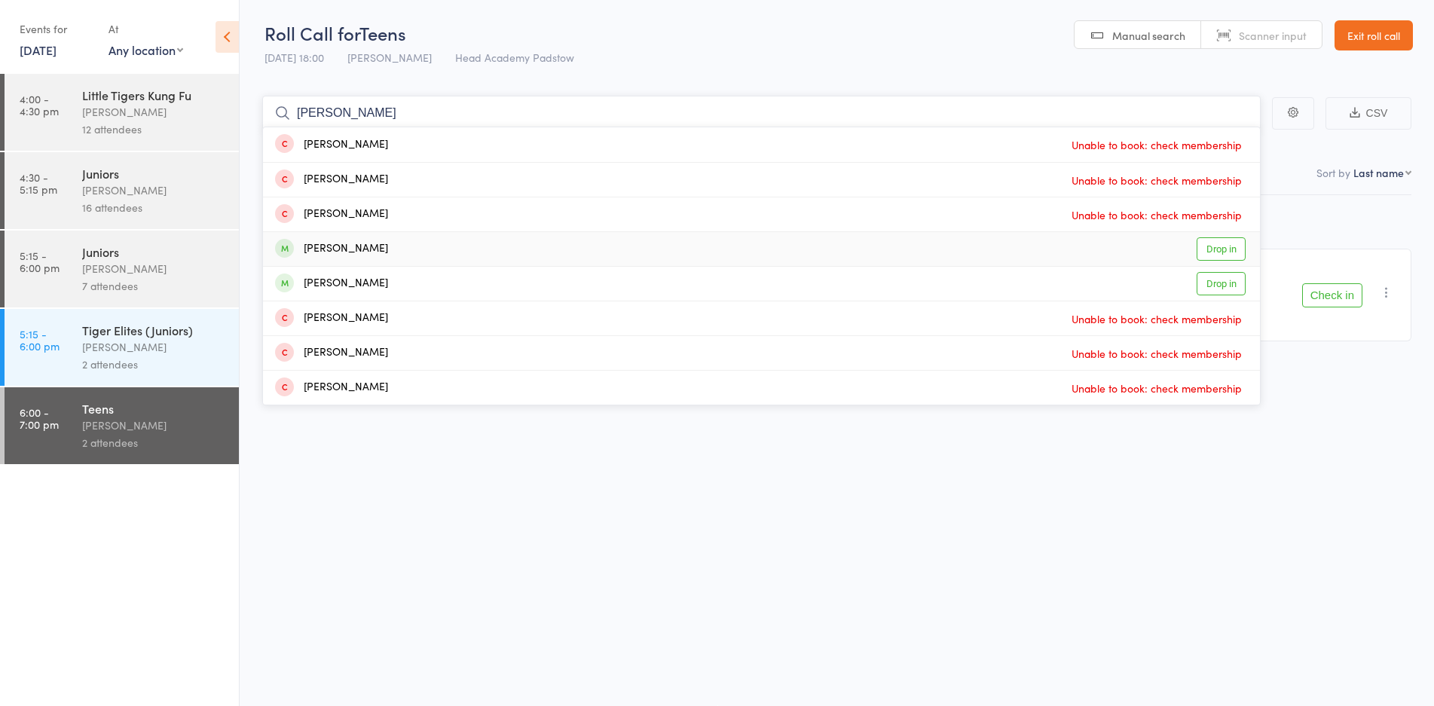
type input "logan"
click at [289, 247] on span at bounding box center [284, 248] width 19 height 19
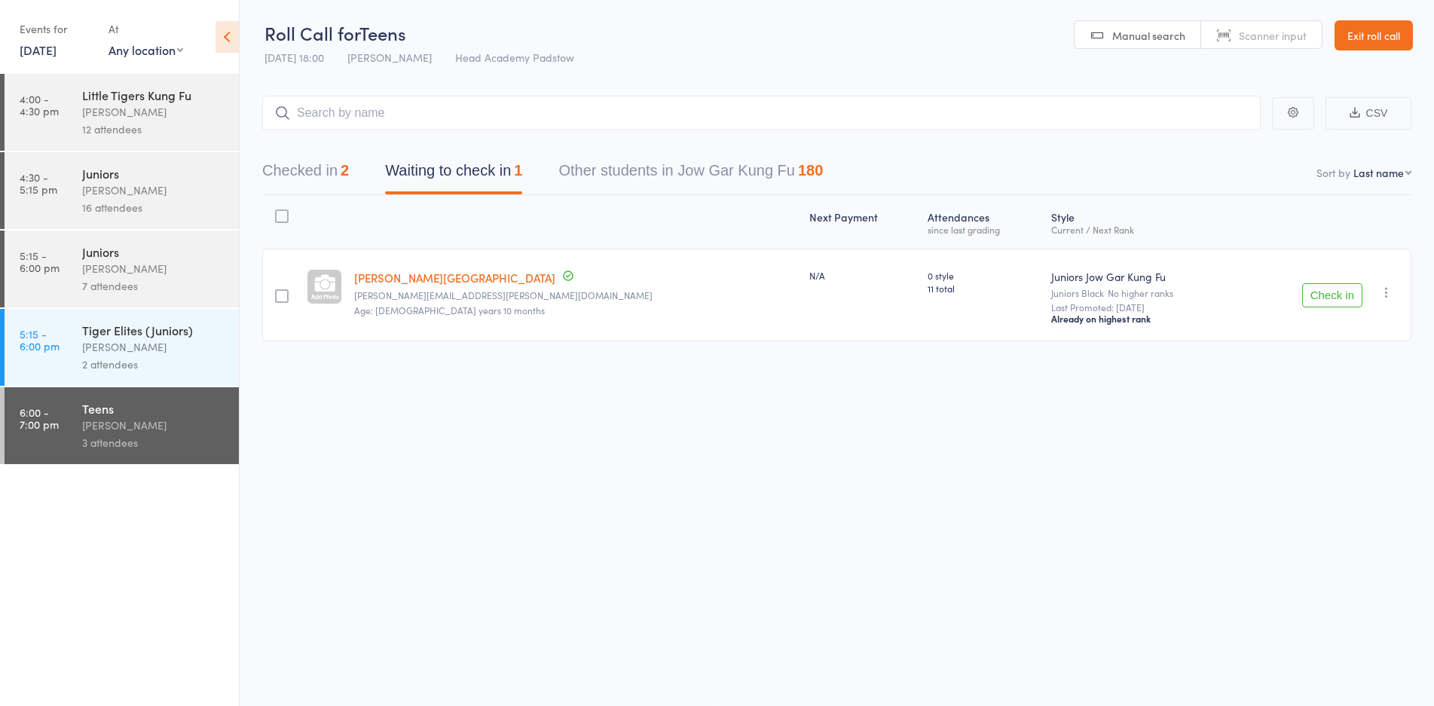
click at [1306, 305] on button "Check in" at bounding box center [1332, 295] width 60 height 24
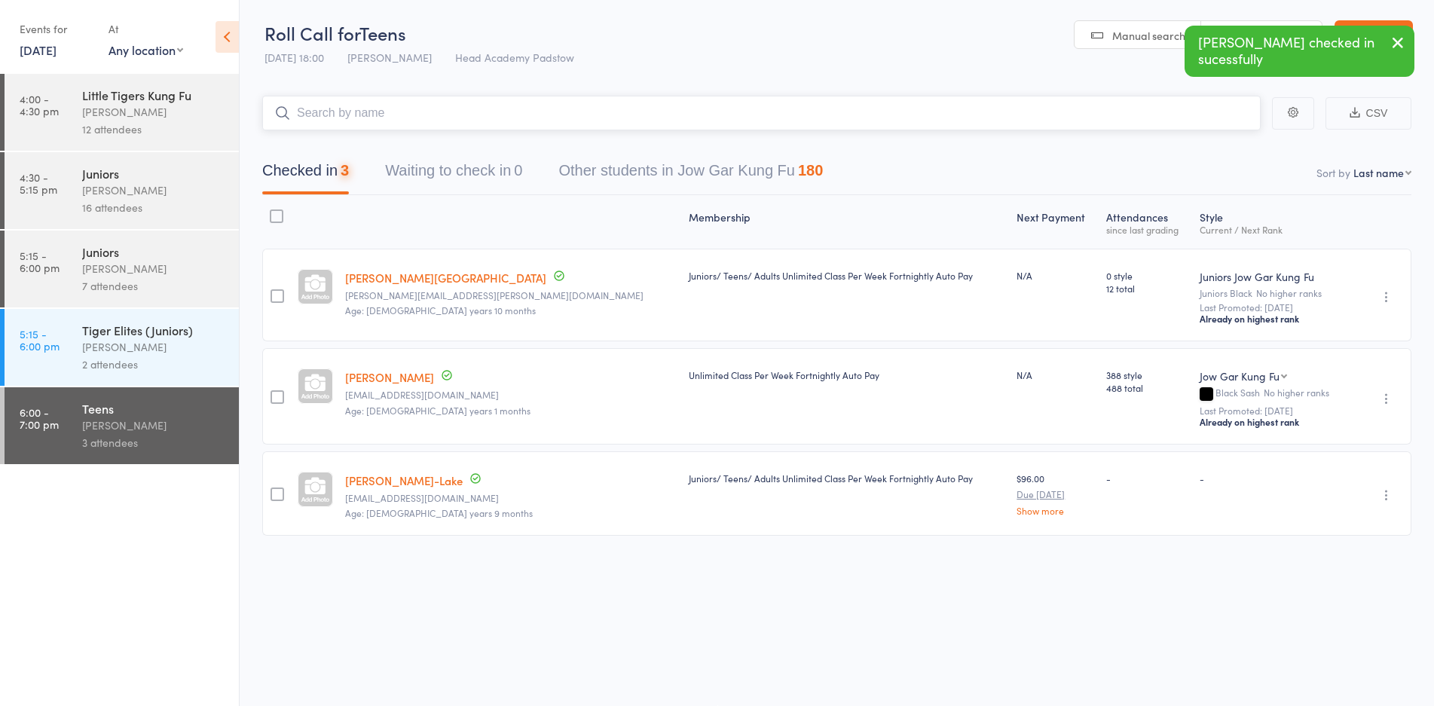
click at [615, 121] on input "search" at bounding box center [761, 113] width 998 height 35
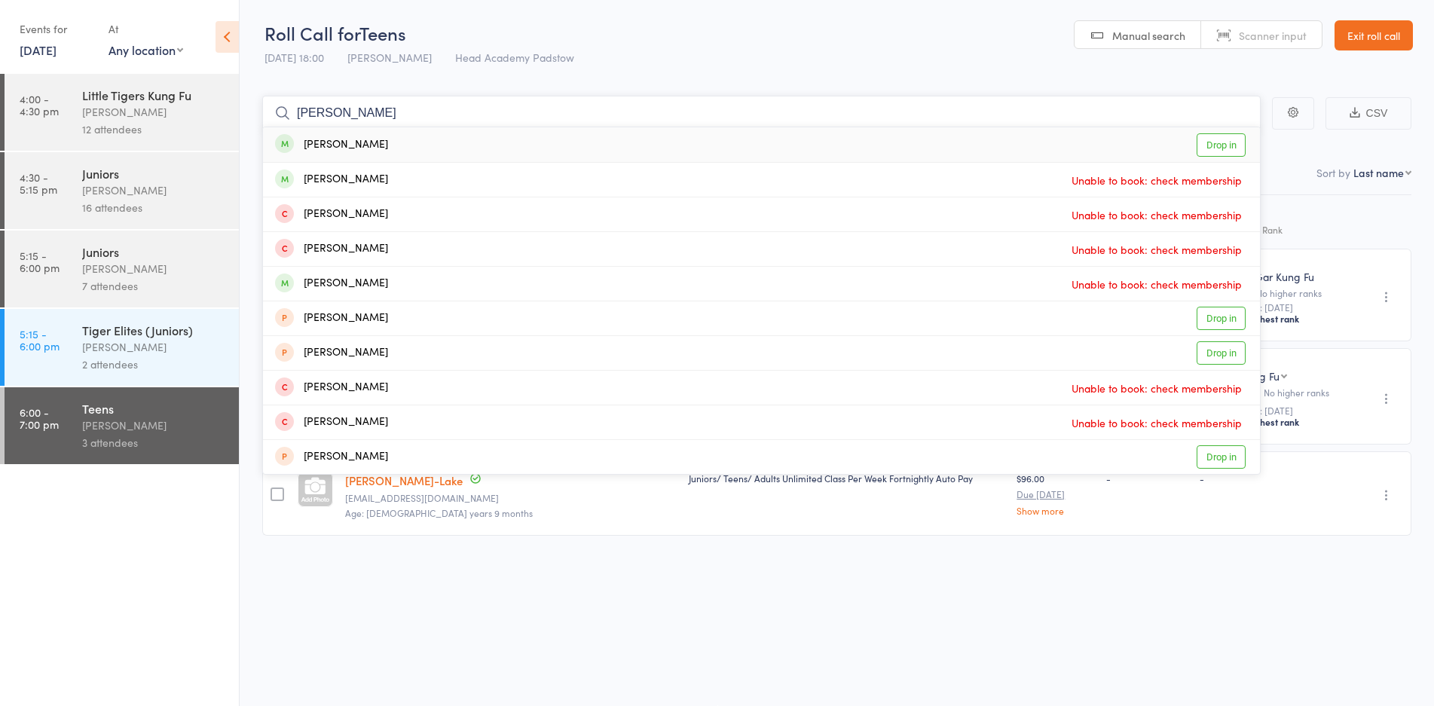
type input "noah bar"
click at [361, 150] on div "Noah Bartolo - Stafford" at bounding box center [331, 144] width 113 height 17
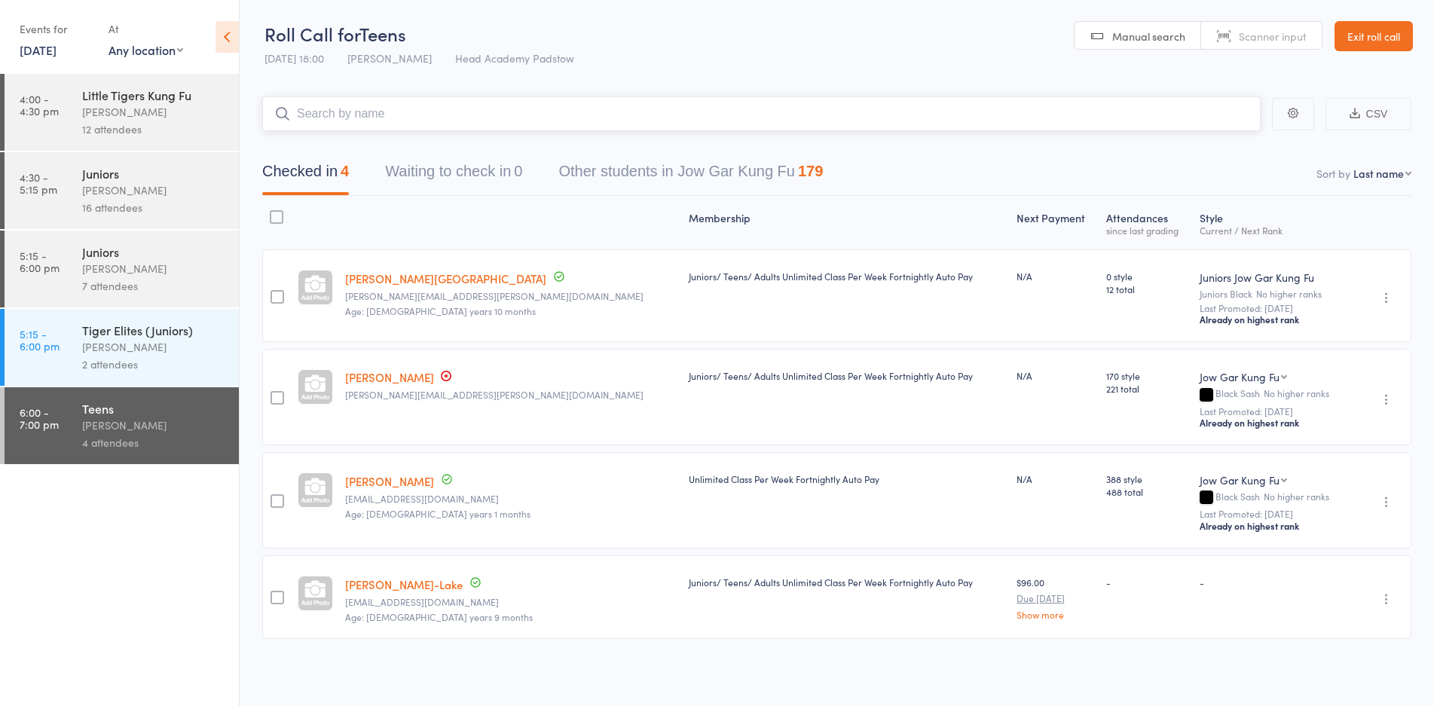
click at [500, 129] on input "search" at bounding box center [761, 113] width 998 height 35
type input "n"
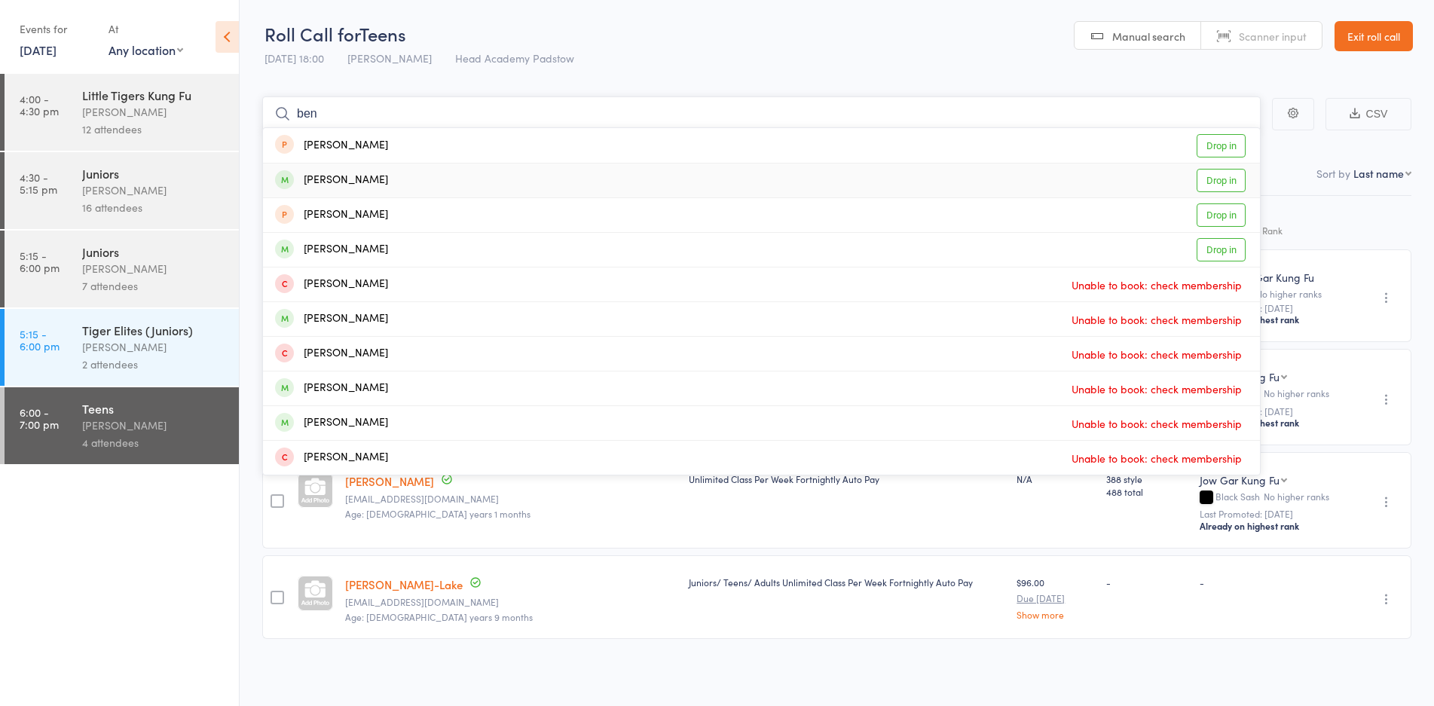
type input "ben"
click at [375, 174] on div "Ben Folan Drop in" at bounding box center [761, 180] width 997 height 34
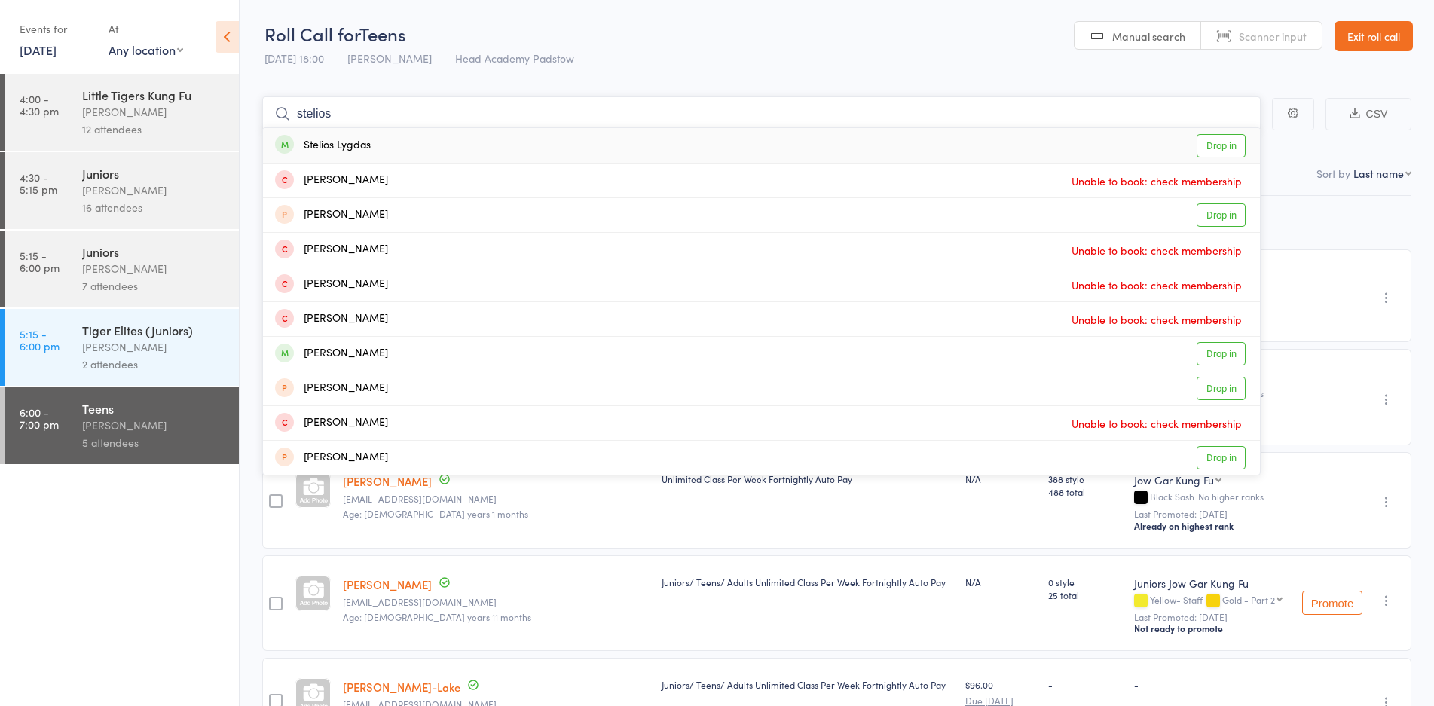
type input "stelios"
click at [704, 147] on div "Stelios Lygdas Drop in" at bounding box center [761, 145] width 997 height 35
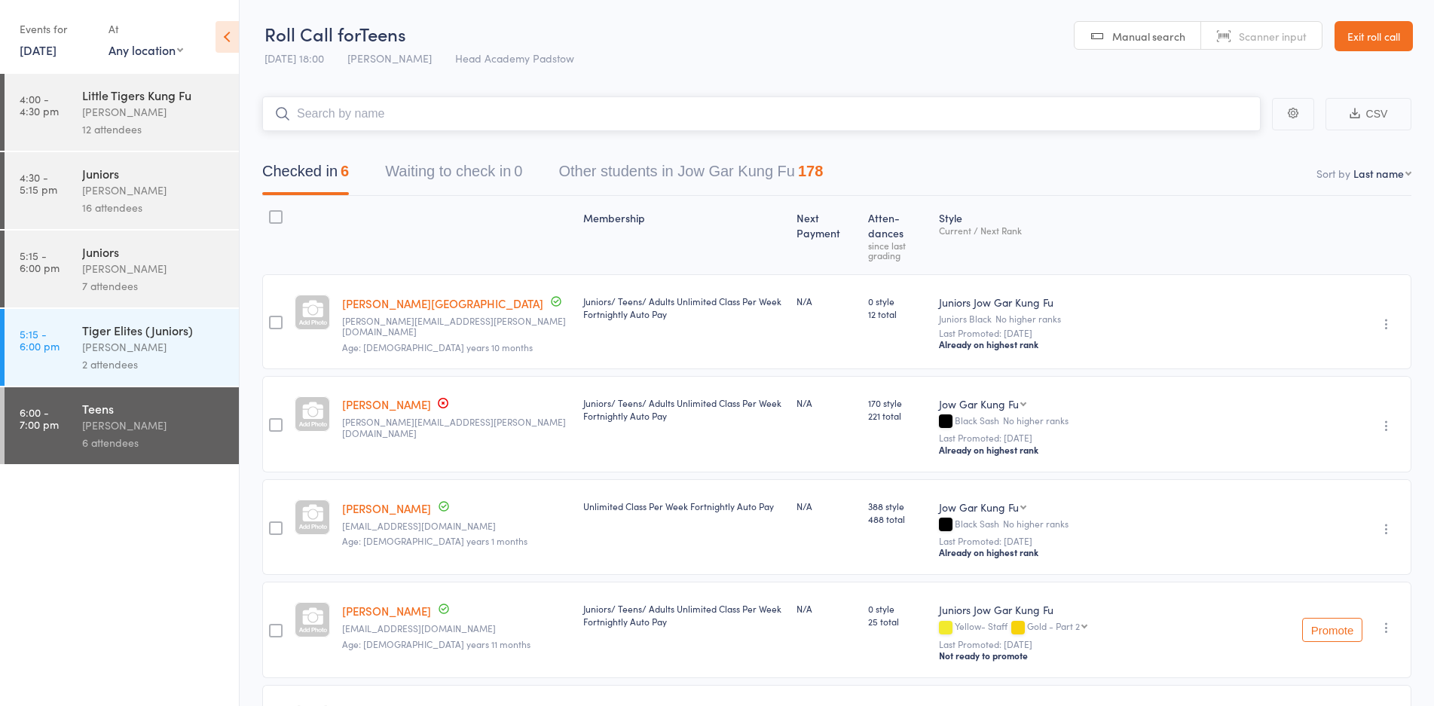
click at [625, 116] on input "search" at bounding box center [761, 113] width 998 height 35
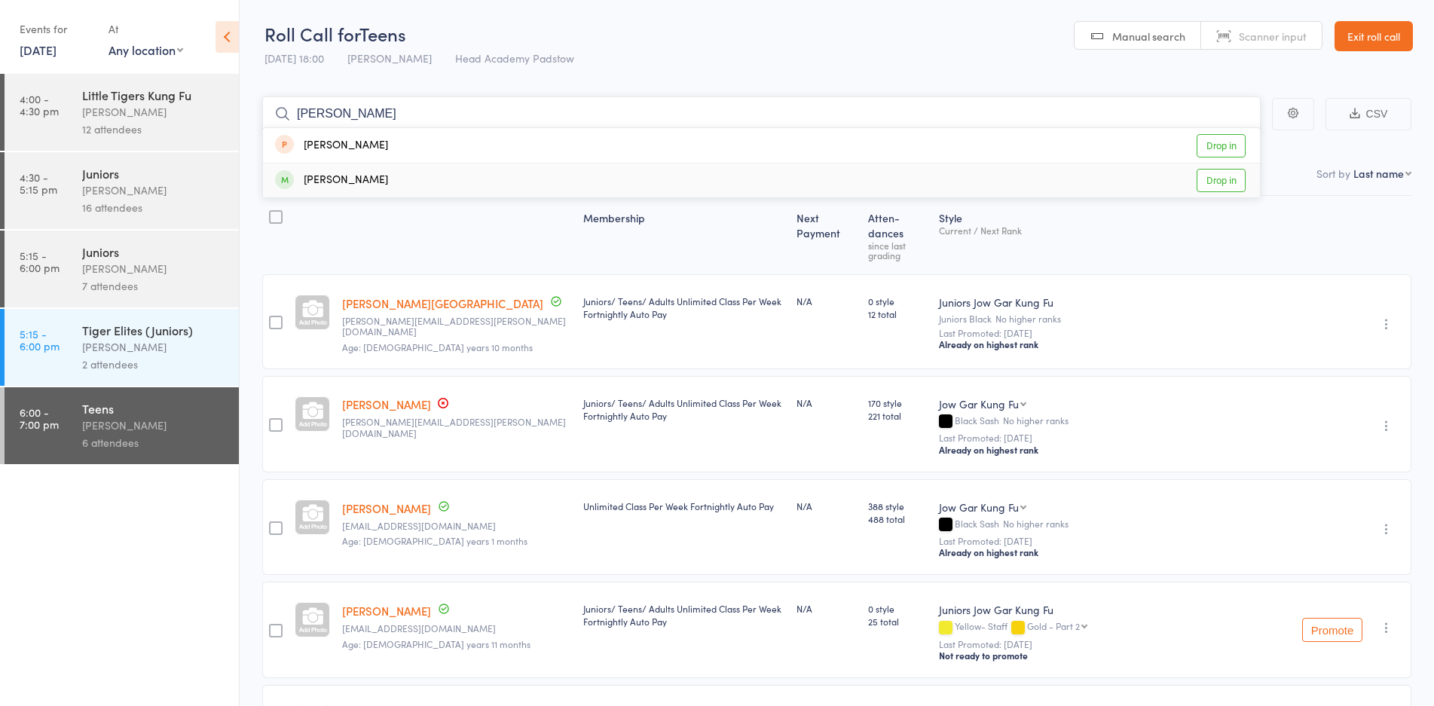
type input "vaughn"
click at [342, 187] on div "Vaughn Greenwell" at bounding box center [331, 180] width 113 height 17
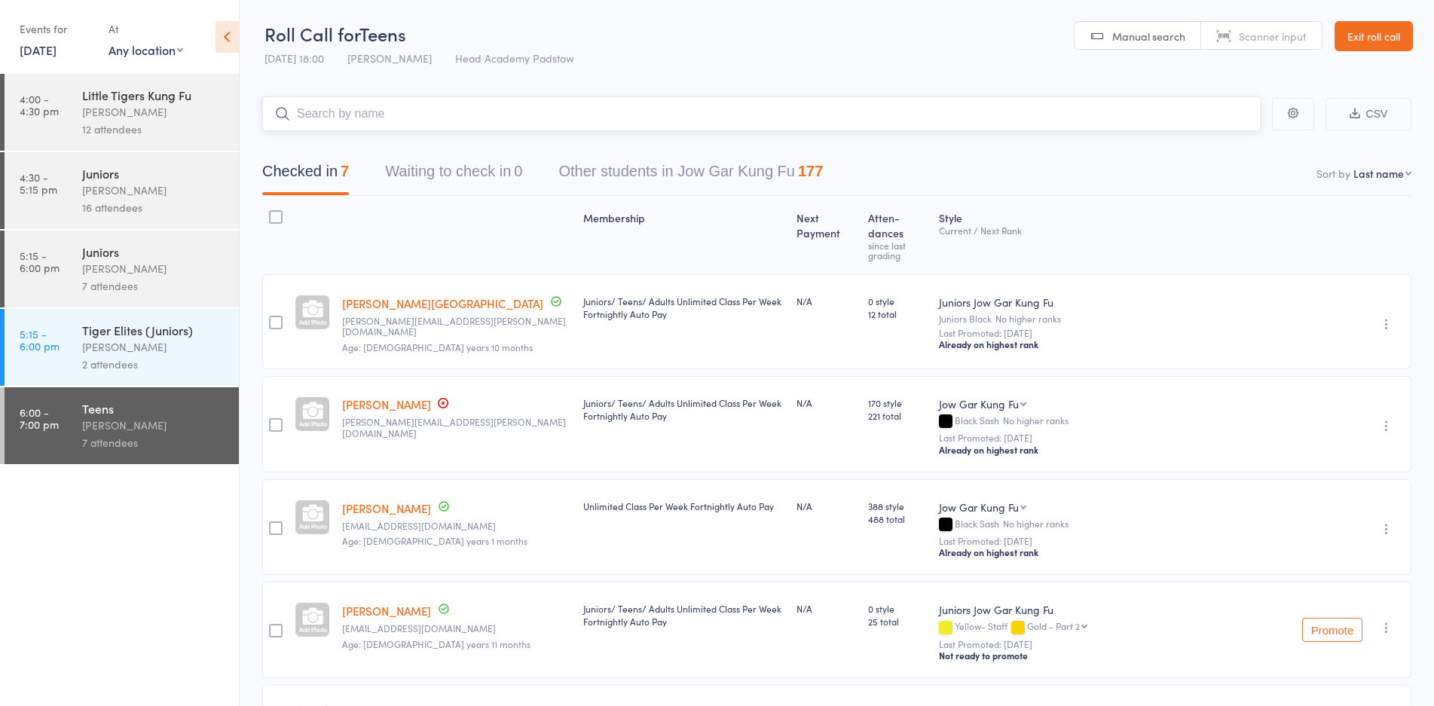
drag, startPoint x: 915, startPoint y: 159, endPoint x: 904, endPoint y: 159, distance: 11.3
click at [905, 159] on nav "Checked in 7 Waiting to check in 0 Other students in Jow Gar Kung Fu 177" at bounding box center [836, 175] width 1185 height 40
click at [914, 134] on div "Checked in 7 Waiting to check in 0 Other students in Jow Gar Kung Fu 177" at bounding box center [836, 163] width 1149 height 65
drag, startPoint x: 916, startPoint y: 133, endPoint x: 946, endPoint y: 86, distance: 55.6
click at [927, 127] on main "CSV Checked in 7 Waiting to check in 0 Other students in Jow Gar Kung Fu 177 So…" at bounding box center [837, 563] width 1194 height 979
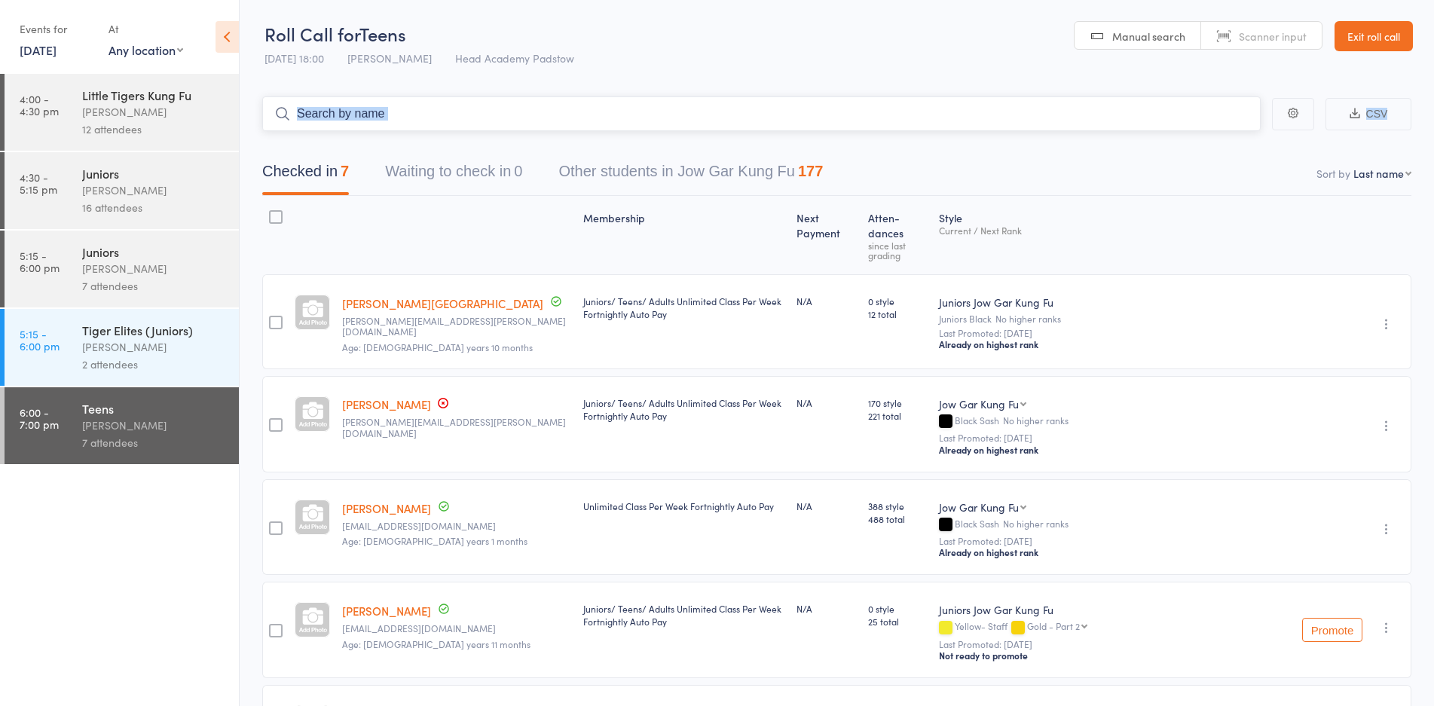
click at [786, 99] on input "search" at bounding box center [761, 113] width 998 height 35
drag, startPoint x: 780, startPoint y: 87, endPoint x: 787, endPoint y: 84, distance: 8.4
click at [780, 86] on main "CSV Checked in 7 Waiting to check in 0 Other students in Jow Gar Kung Fu 177 So…" at bounding box center [837, 563] width 1194 height 979
click at [705, 81] on main "CSV Checked in 7 Waiting to check in 0 Other students in Jow Gar Kung Fu 177 So…" at bounding box center [837, 563] width 1194 height 979
click at [389, 108] on input "search" at bounding box center [761, 113] width 998 height 35
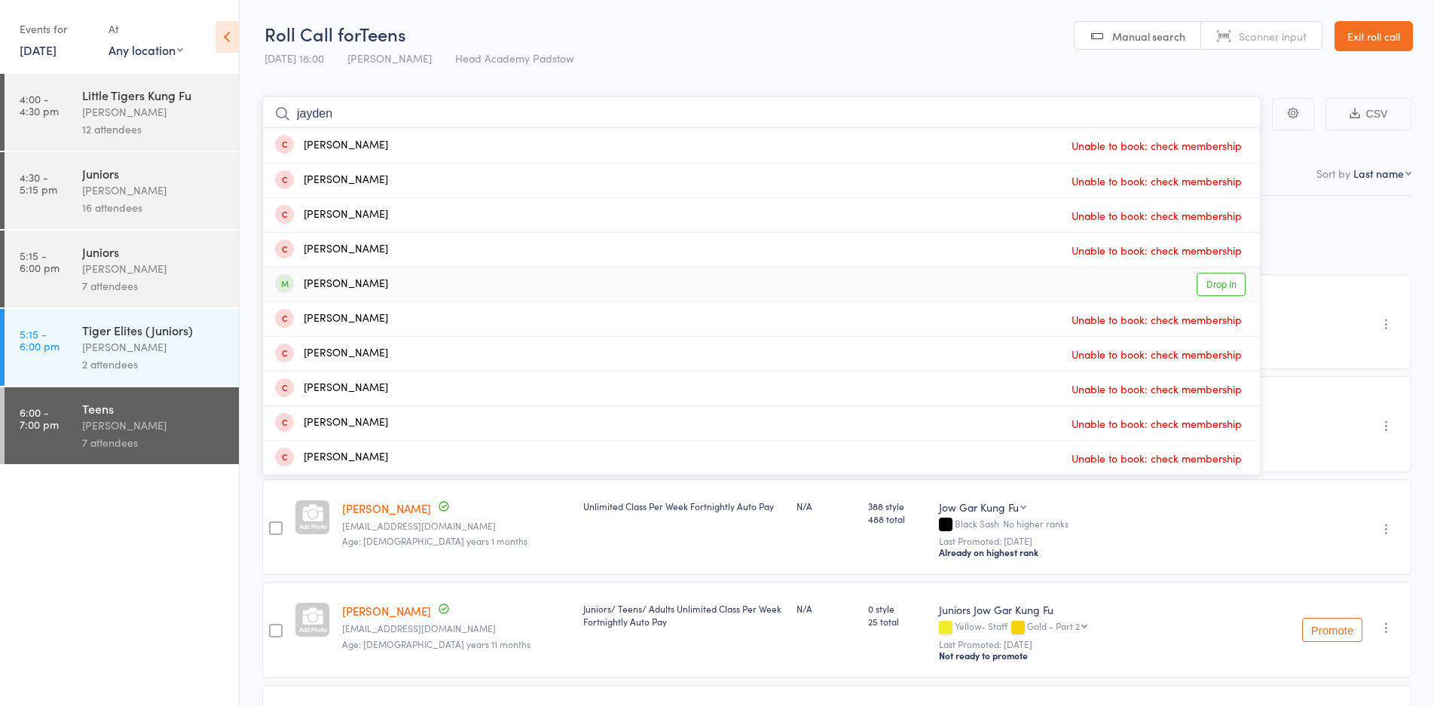
type input "jayden"
click at [405, 291] on div "Jayden Bryant Drop in" at bounding box center [761, 284] width 997 height 34
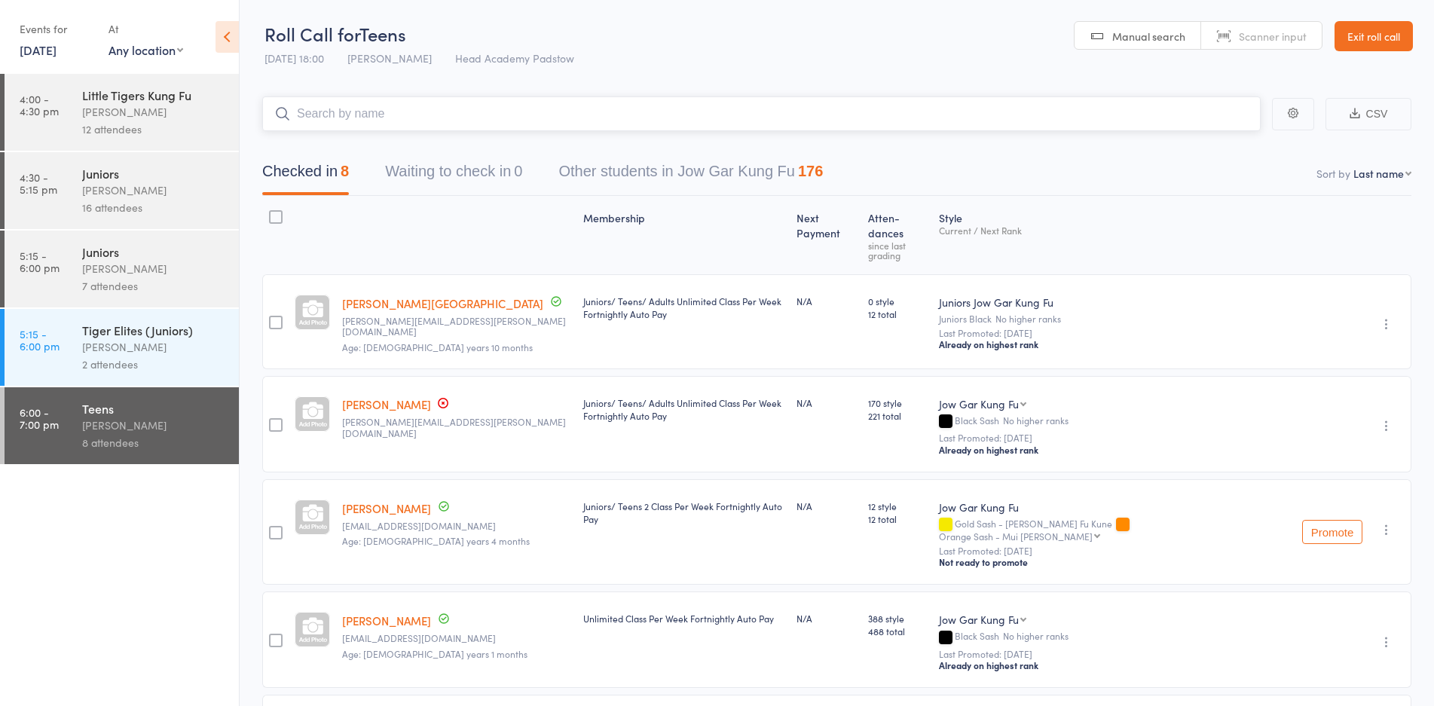
click at [612, 111] on input "search" at bounding box center [761, 113] width 998 height 35
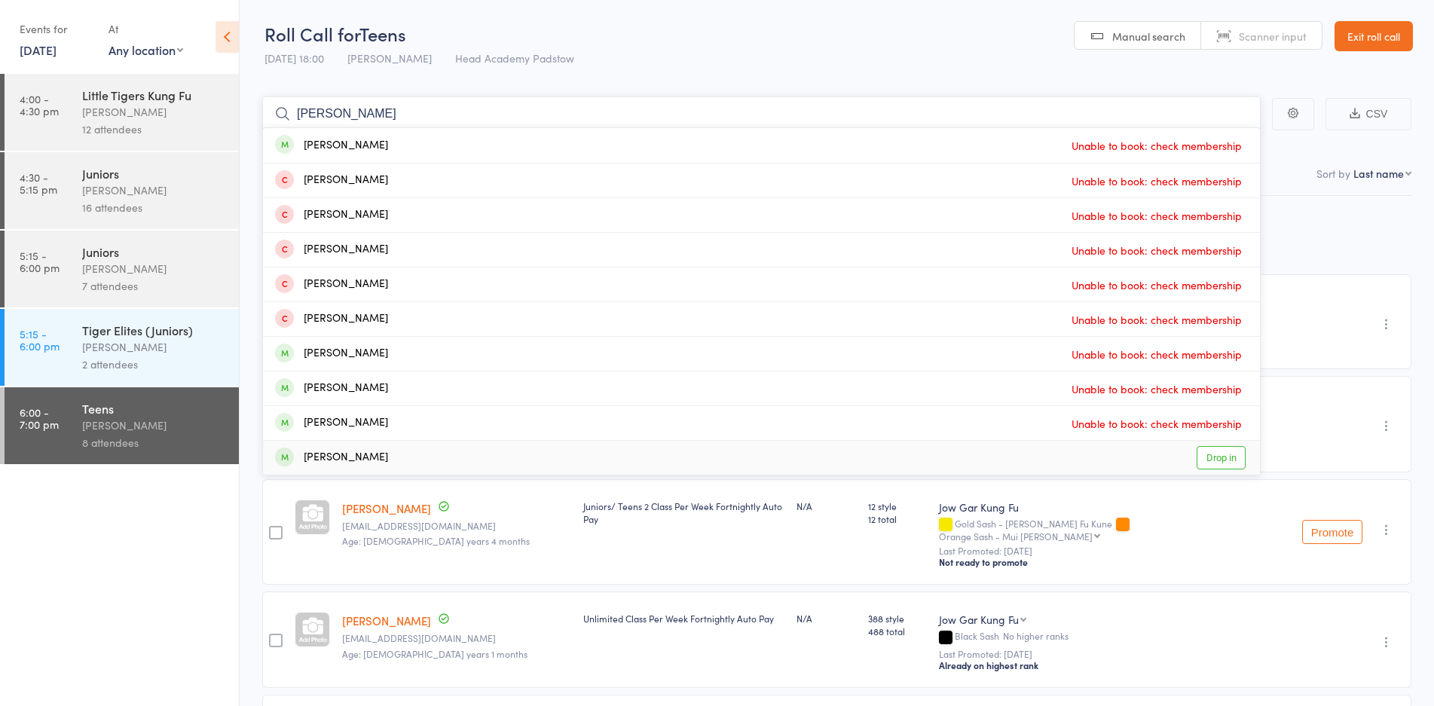
type input "lucas"
click at [385, 463] on div "Lucas Dakwer Drop in" at bounding box center [761, 458] width 997 height 34
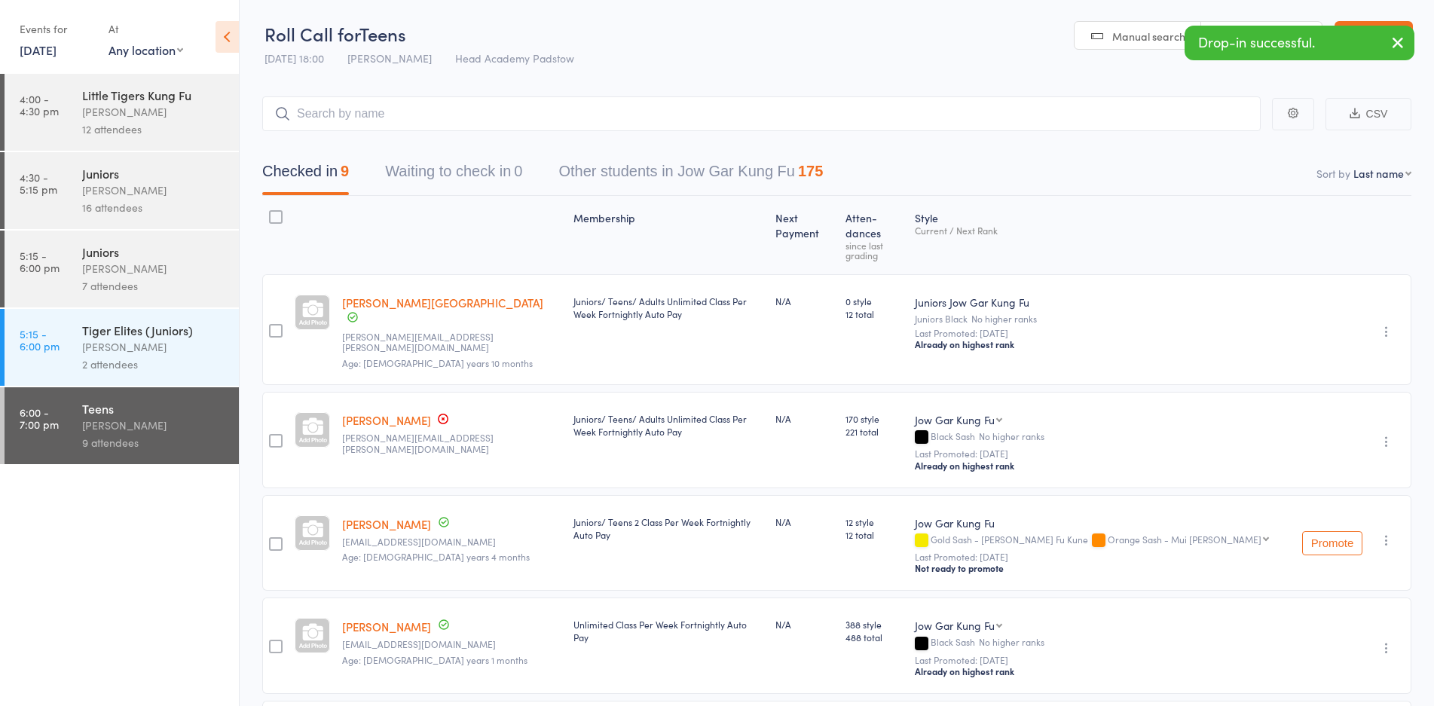
click at [476, 124] on main "CSV Checked in 9 Waiting to check in 0 Other students in Jow Gar Kung Fu 175 So…" at bounding box center [837, 679] width 1194 height 1210
click at [493, 111] on input "search" at bounding box center [761, 113] width 998 height 35
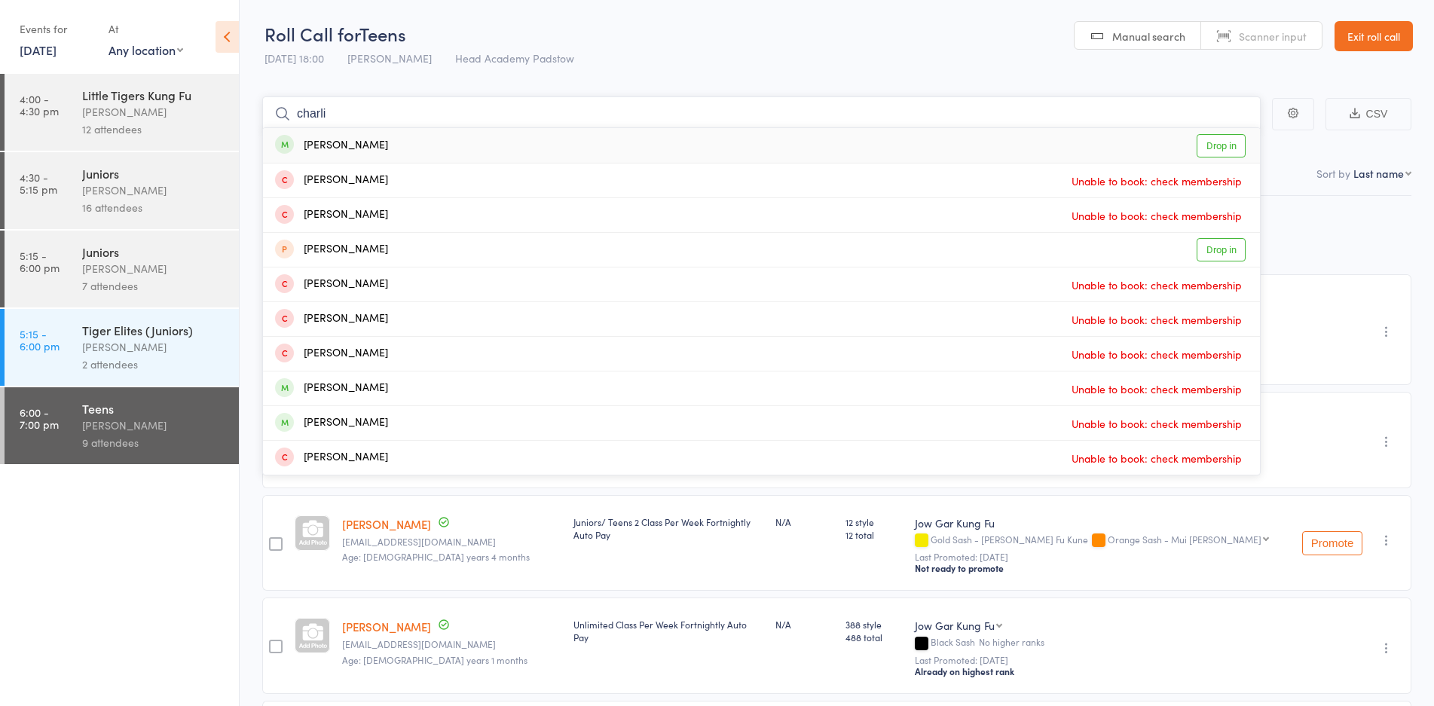
type input "charli"
click at [345, 135] on div "Charli Dakwer Drop in" at bounding box center [761, 145] width 997 height 35
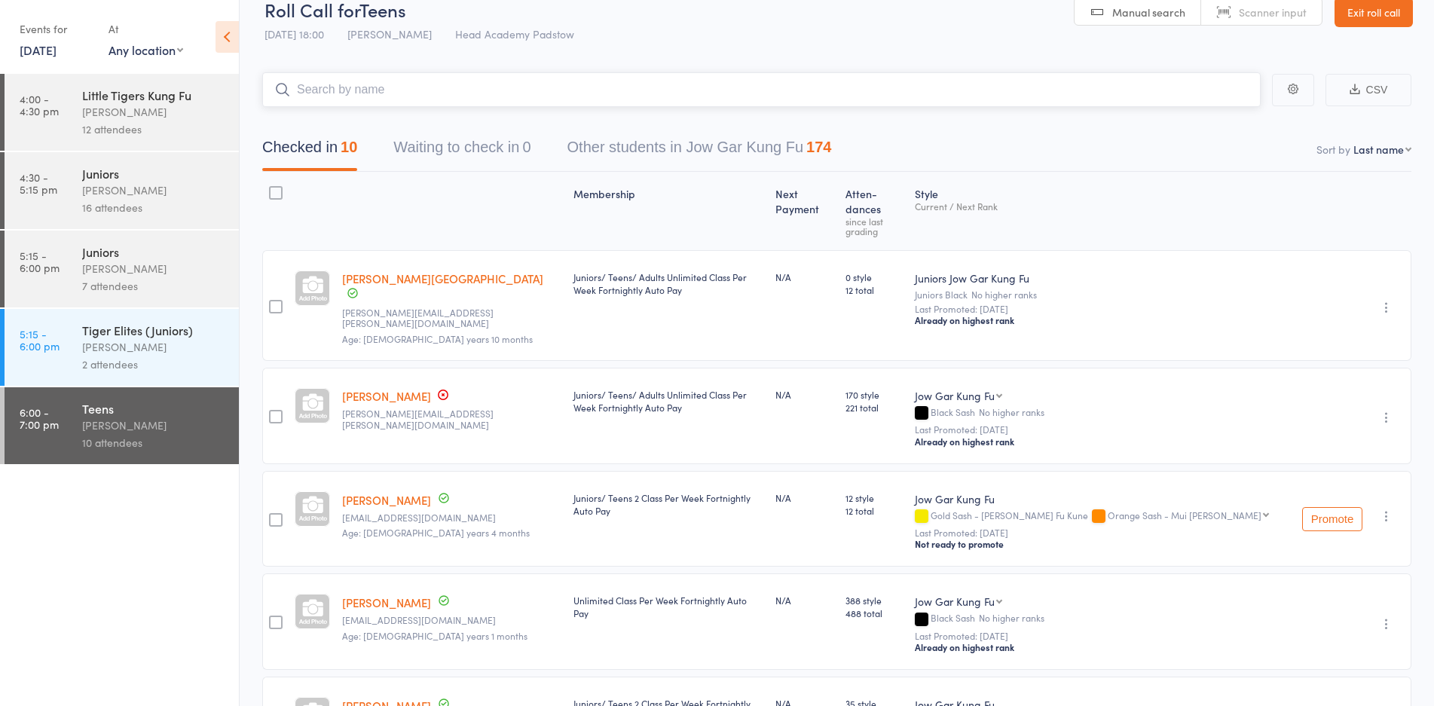
scroll to position [75, 0]
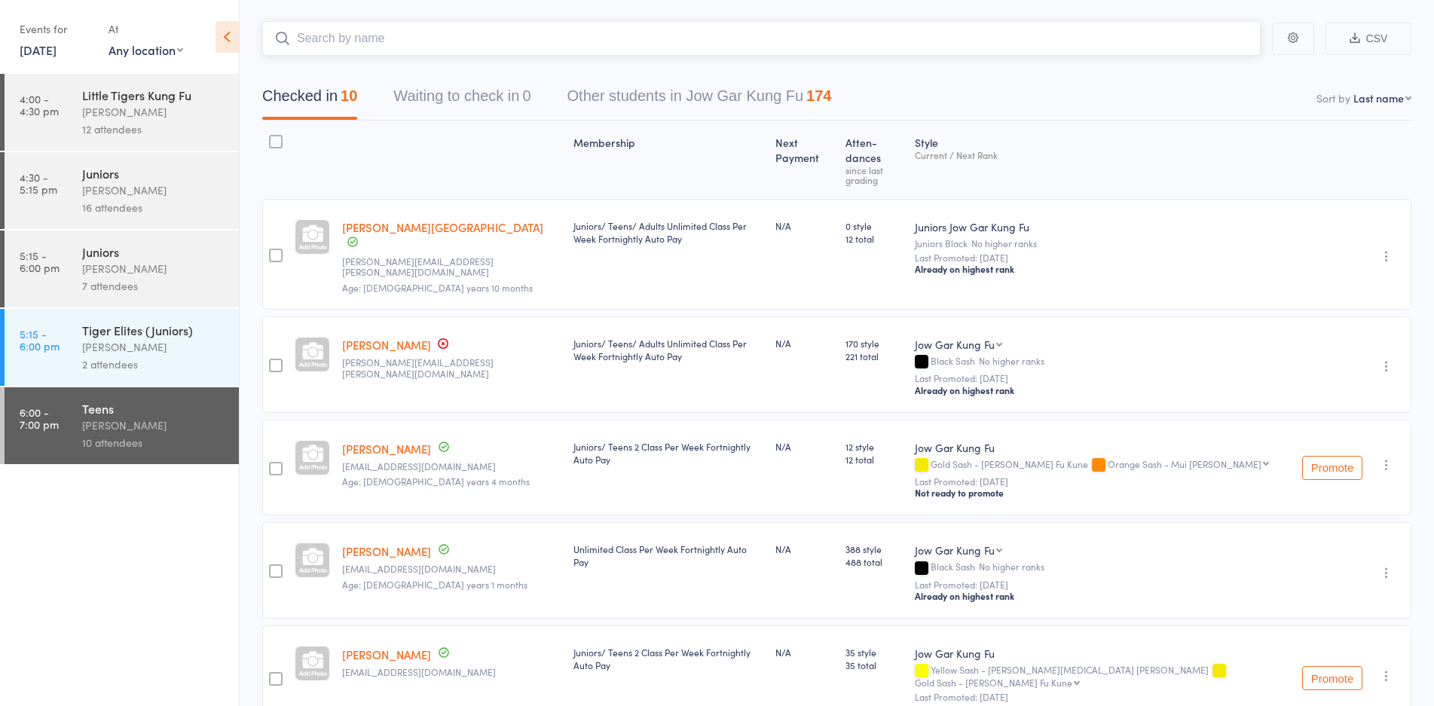
drag, startPoint x: 405, startPoint y: 29, endPoint x: 413, endPoint y: 38, distance: 12.3
click at [412, 38] on input "search" at bounding box center [761, 38] width 998 height 35
click at [413, 38] on input "search" at bounding box center [761, 38] width 998 height 35
type input "v"
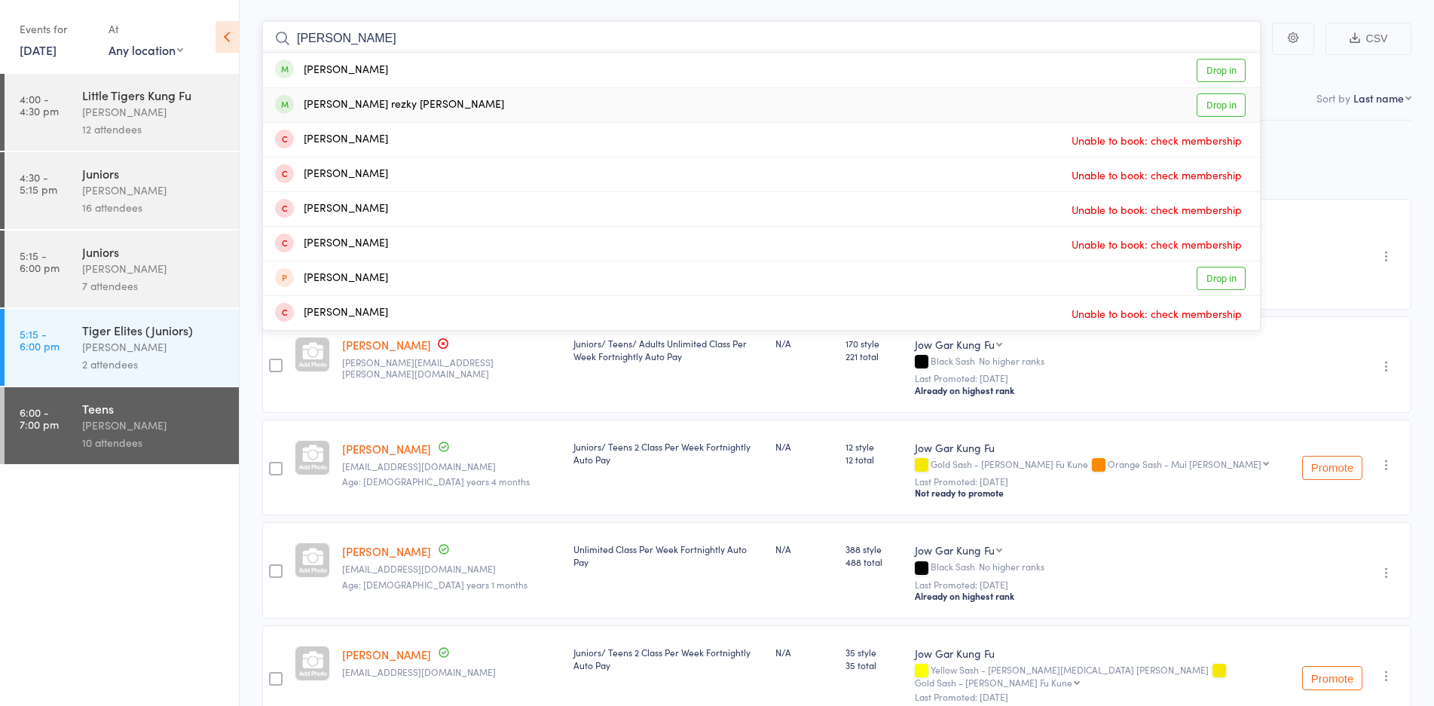
type input "brendan"
click at [353, 100] on div "Brendan rezky Adam" at bounding box center [389, 104] width 229 height 17
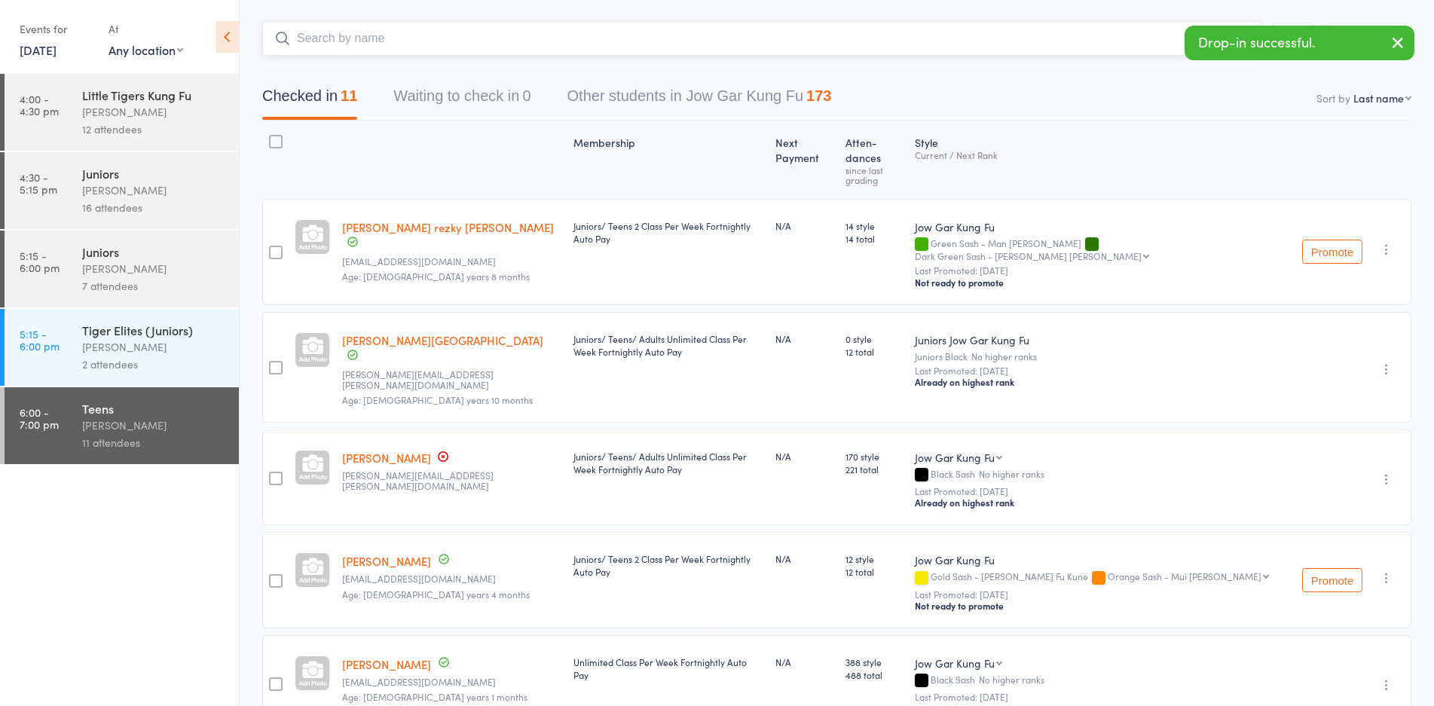
click at [351, 35] on input "search" at bounding box center [761, 38] width 998 height 35
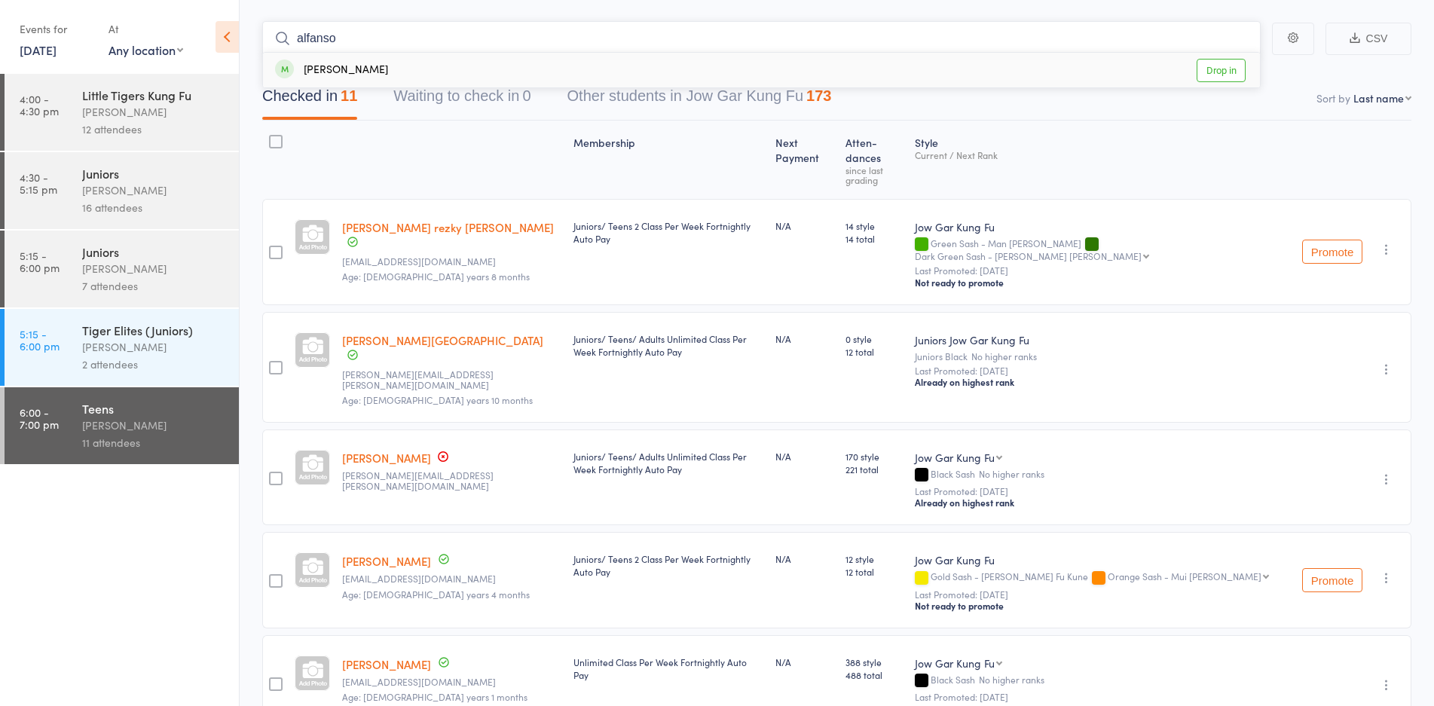
type input "alfanso"
click at [373, 84] on div "Alfonso Pearce Pulido Drop in" at bounding box center [761, 70] width 997 height 35
click at [399, 31] on input "search" at bounding box center [761, 38] width 998 height 35
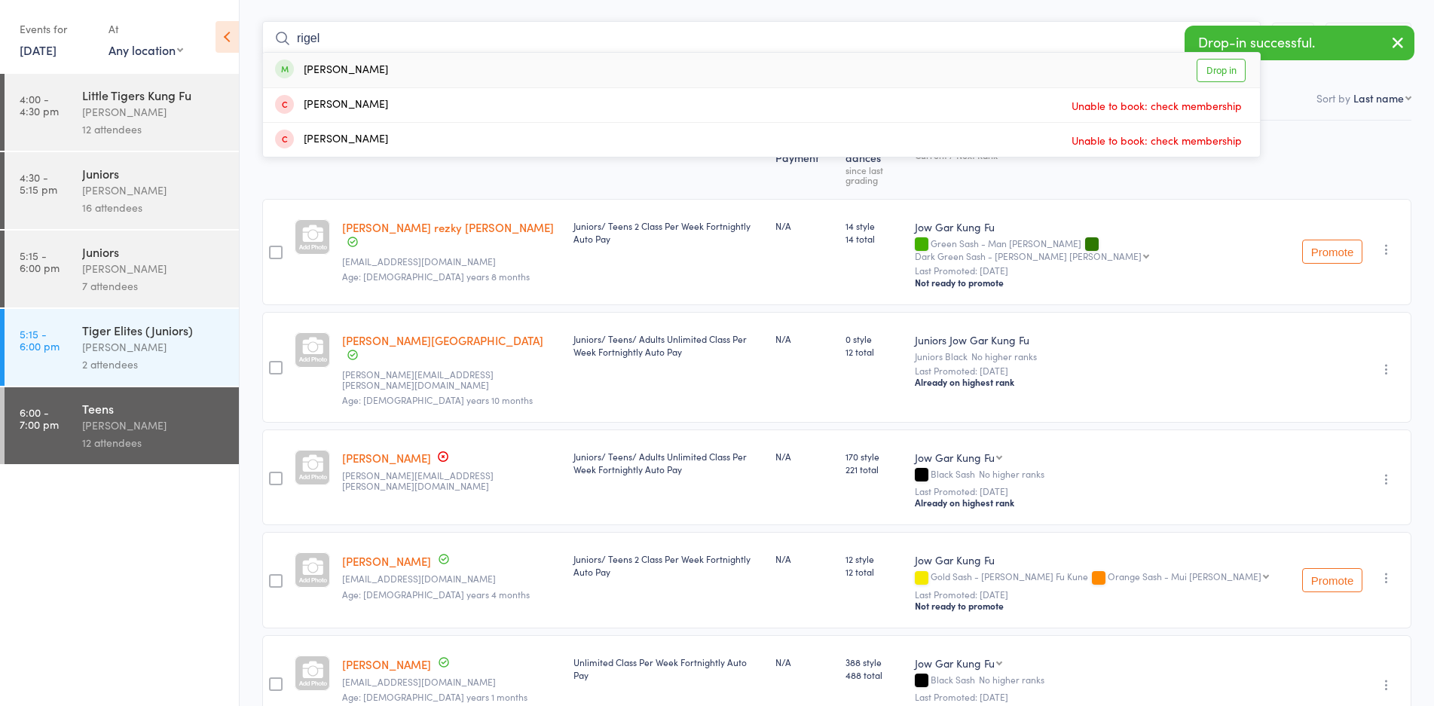
type input "rigel"
click at [368, 74] on div "Rigel Pearce Pulido" at bounding box center [331, 70] width 113 height 17
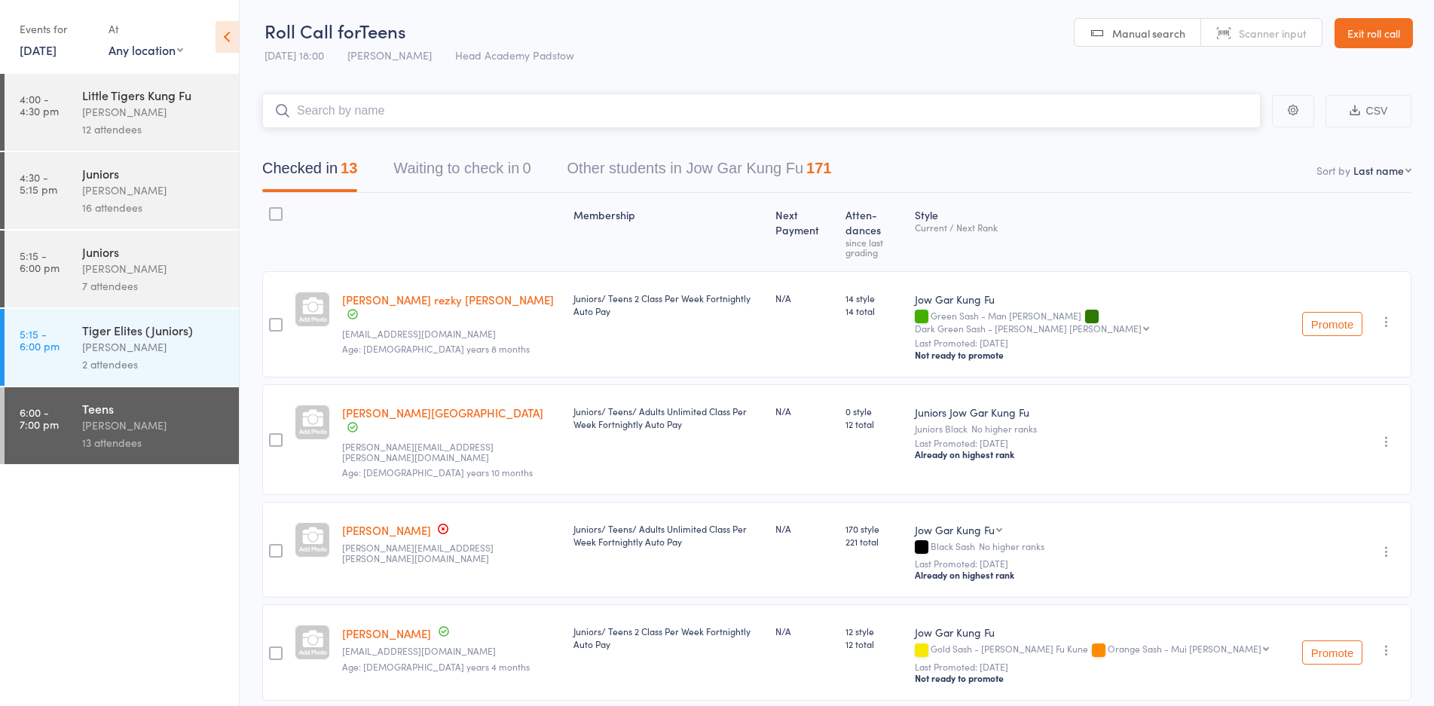
scroll to position [0, 0]
click at [512, 105] on input "search" at bounding box center [761, 113] width 998 height 35
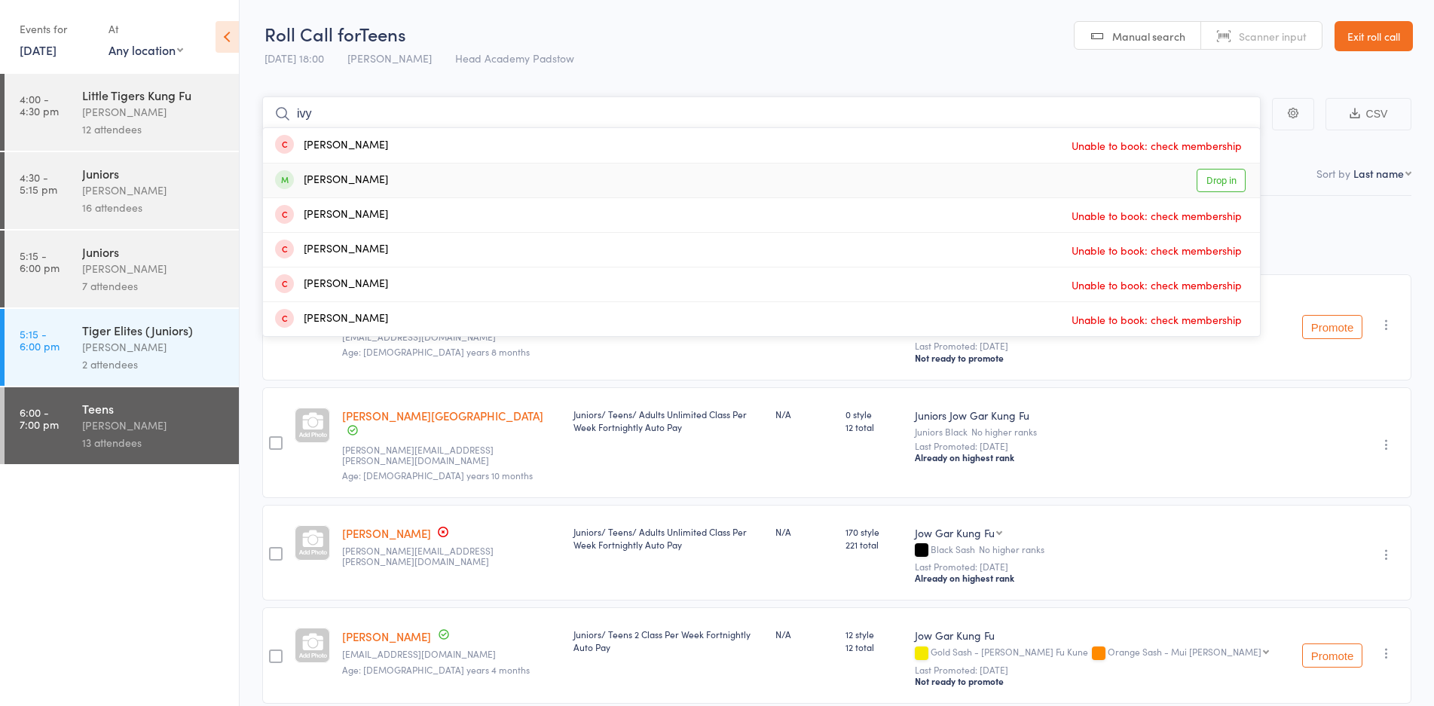
type input "ivy"
drag, startPoint x: 323, startPoint y: 179, endPoint x: 338, endPoint y: 173, distance: 15.5
click at [338, 173] on div "Ivy Murray" at bounding box center [331, 180] width 113 height 17
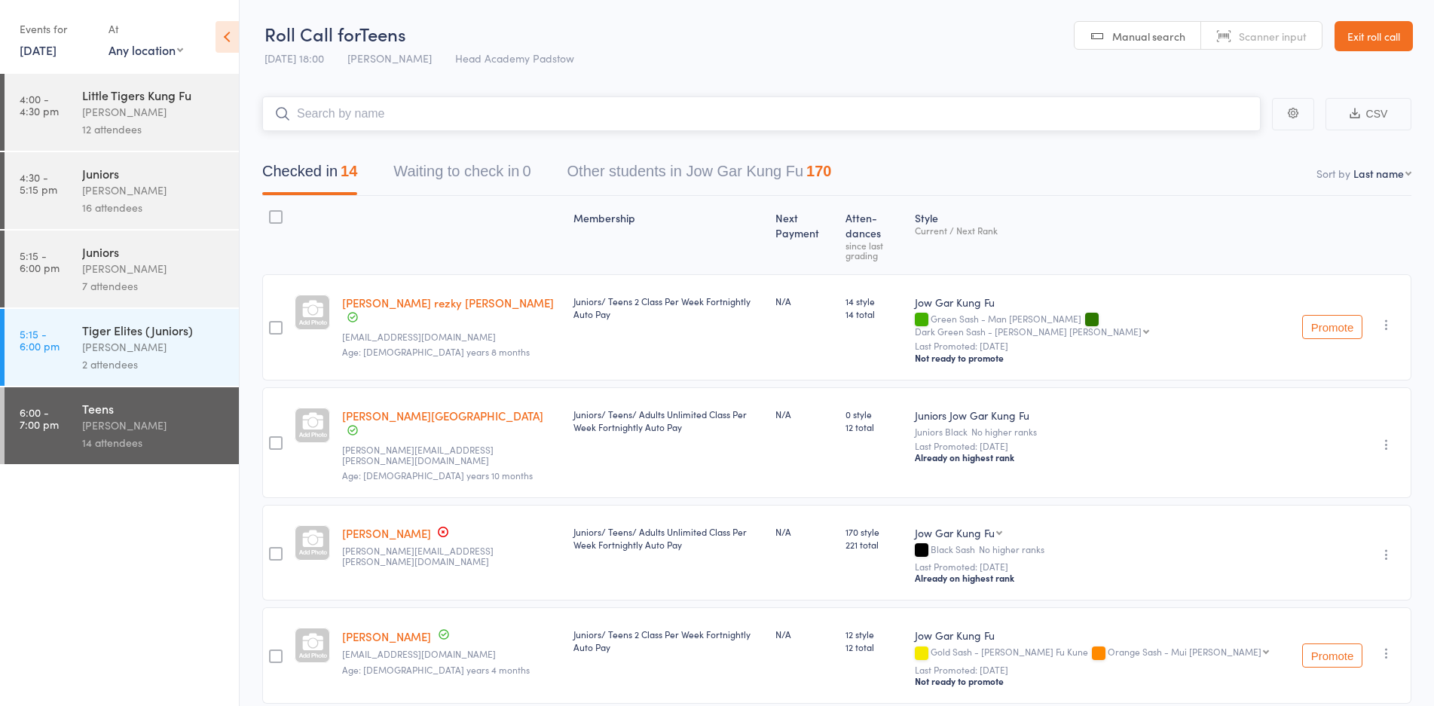
click at [341, 165] on button "Checked in 14" at bounding box center [309, 175] width 95 height 40
click at [1339, 38] on link "Exit roll call" at bounding box center [1373, 36] width 78 height 30
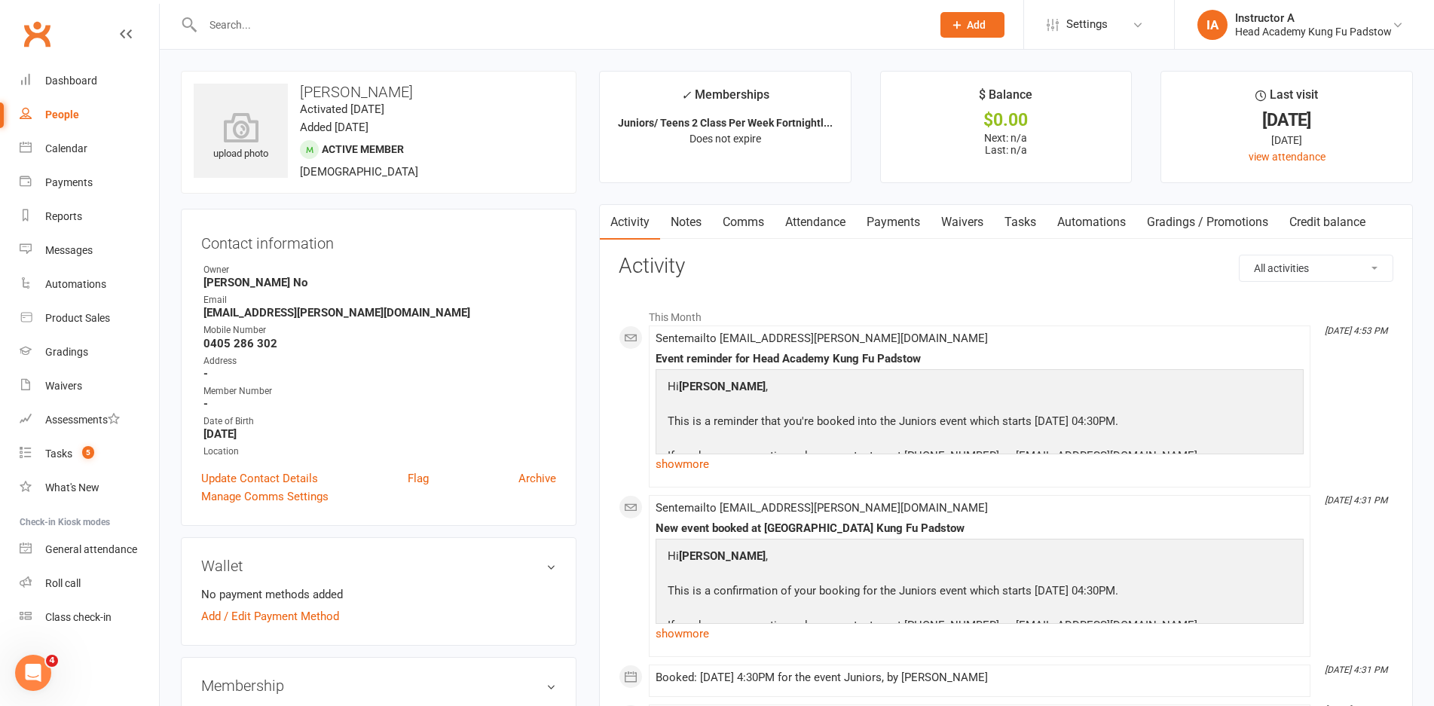
click at [440, 16] on input "text" at bounding box center [559, 24] width 722 height 21
type input "s"
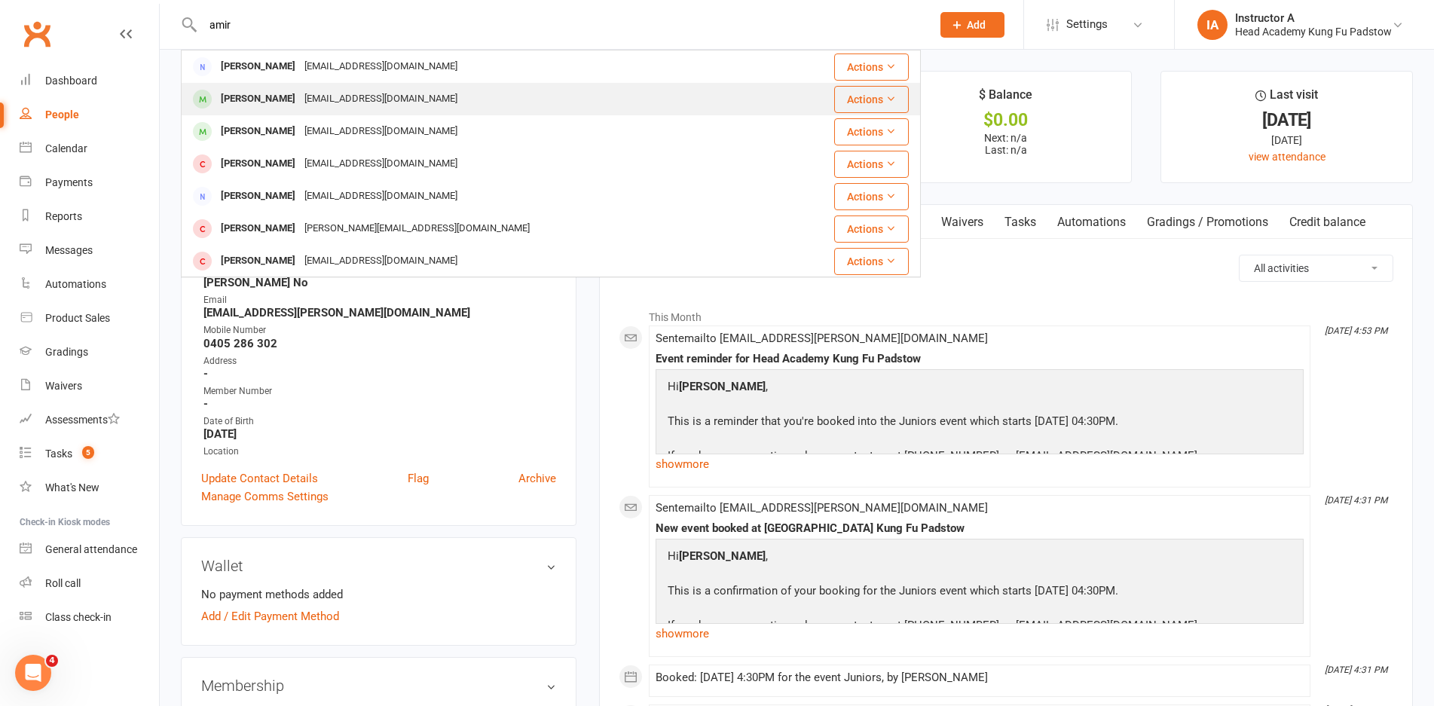
type input "amir"
click at [336, 111] on div "Manahil Amir [EMAIL_ADDRESS][DOMAIN_NAME]" at bounding box center [479, 99] width 595 height 31
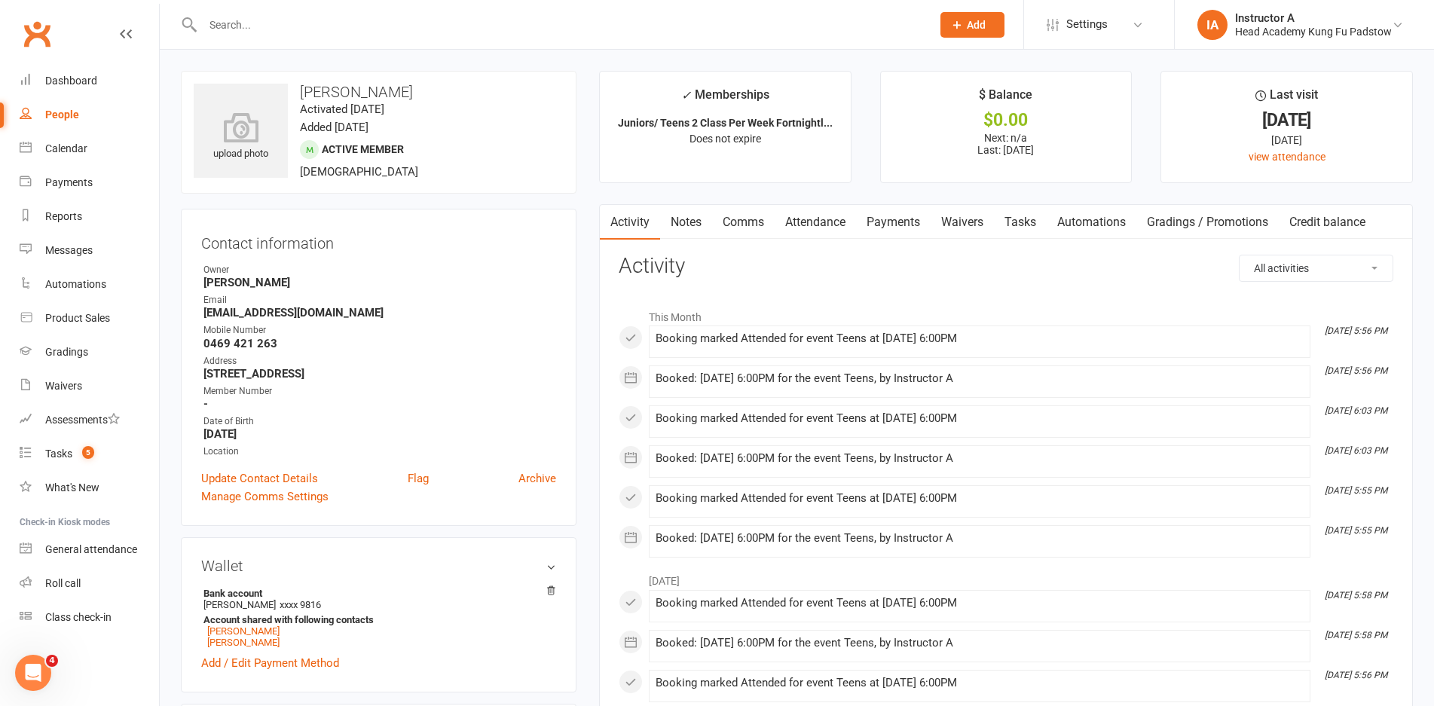
drag, startPoint x: 789, startPoint y: 223, endPoint x: 802, endPoint y: 246, distance: 26.6
click at [793, 221] on link "Attendance" at bounding box center [814, 222] width 81 height 35
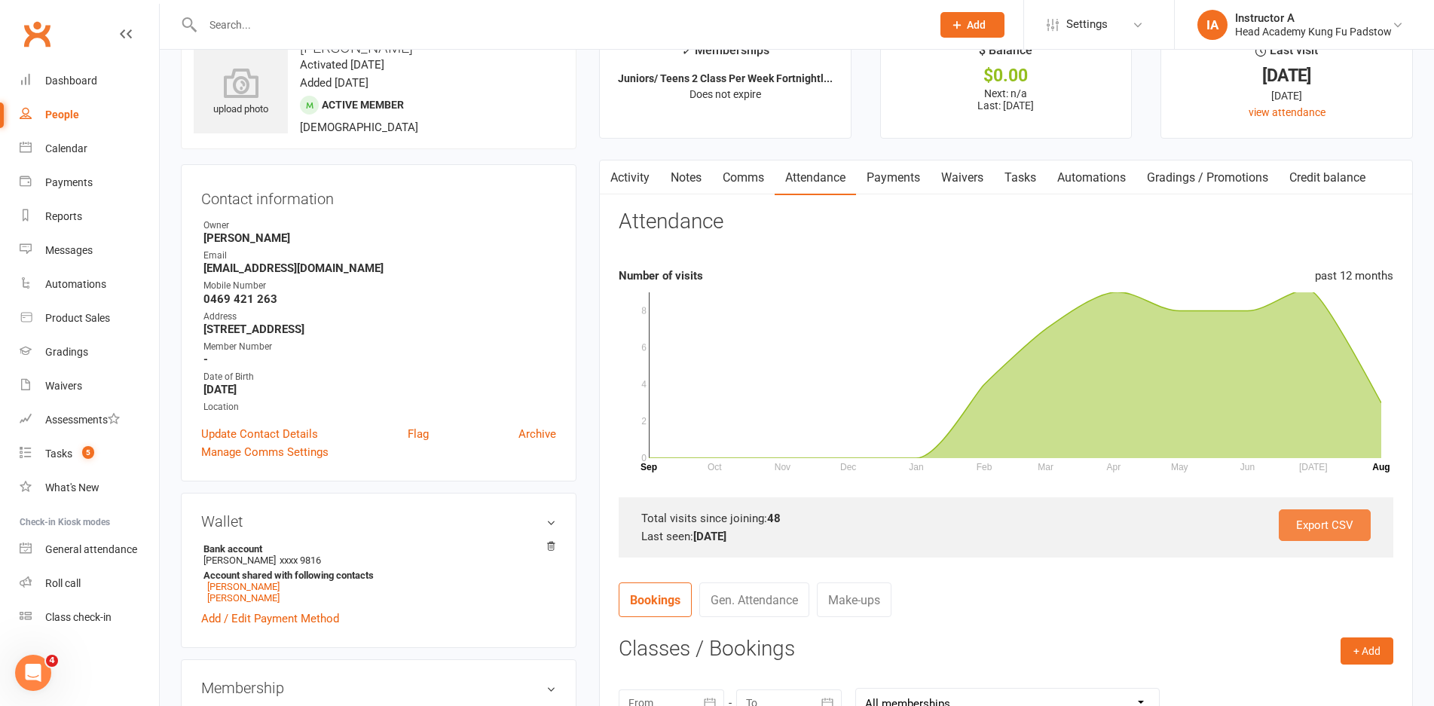
scroll to position [75, 0]
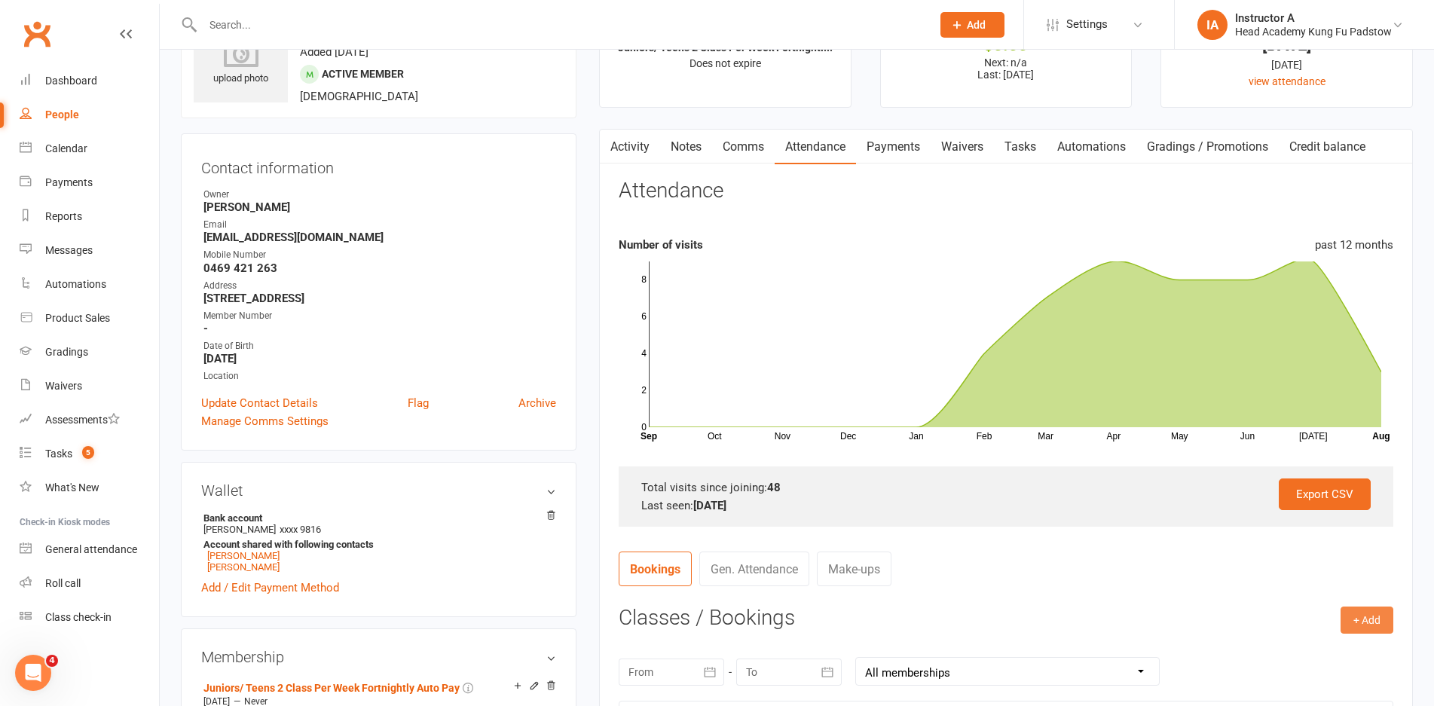
click at [1373, 630] on button "+ Add" at bounding box center [1366, 619] width 53 height 27
click at [1340, 651] on link "Book Event" at bounding box center [1317, 654] width 149 height 30
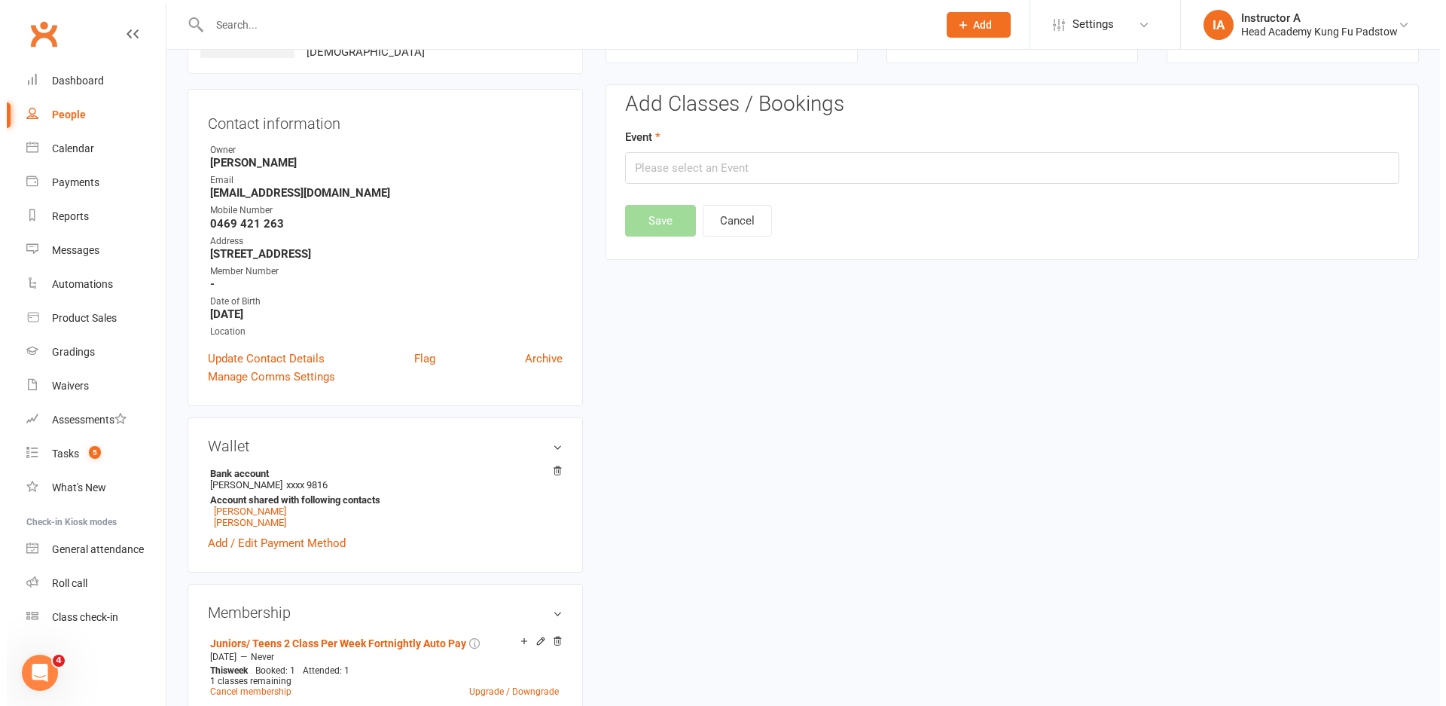
scroll to position [129, 0]
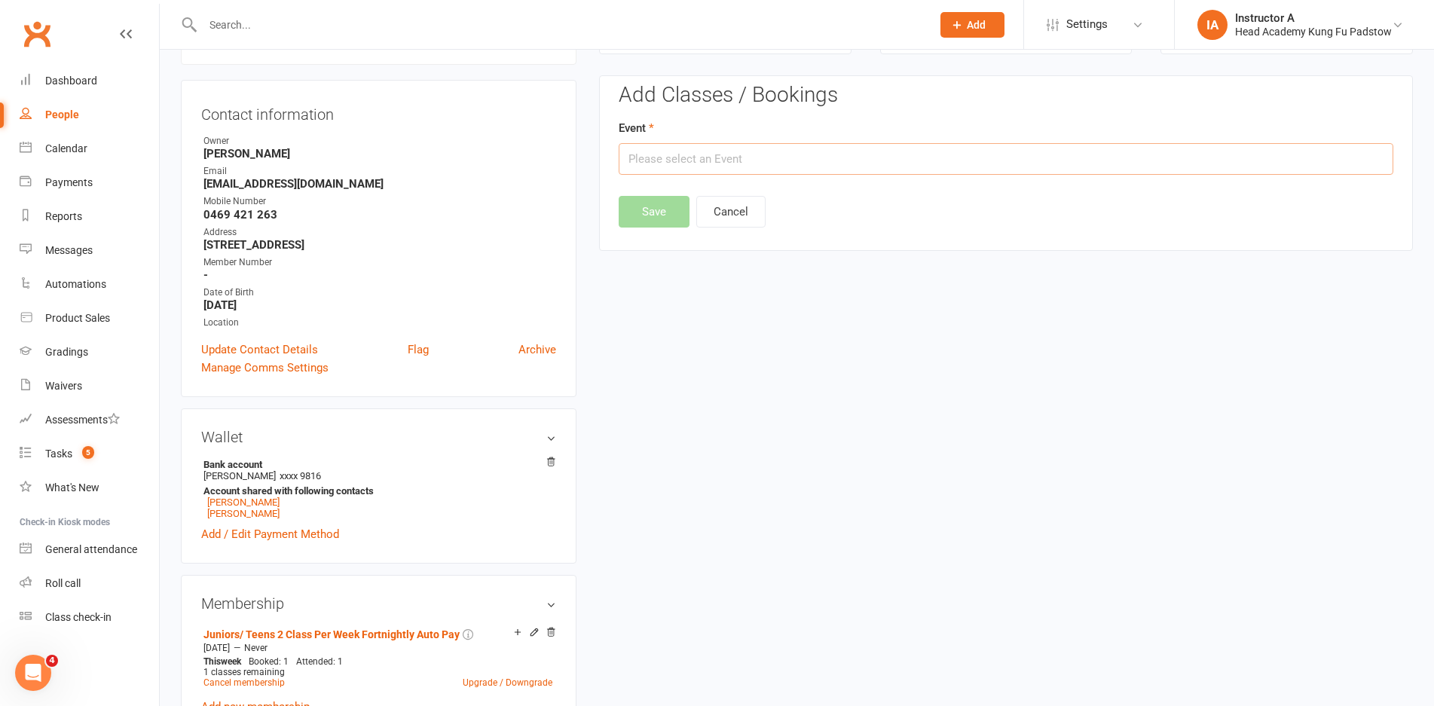
click at [827, 161] on input "text" at bounding box center [1006, 159] width 774 height 32
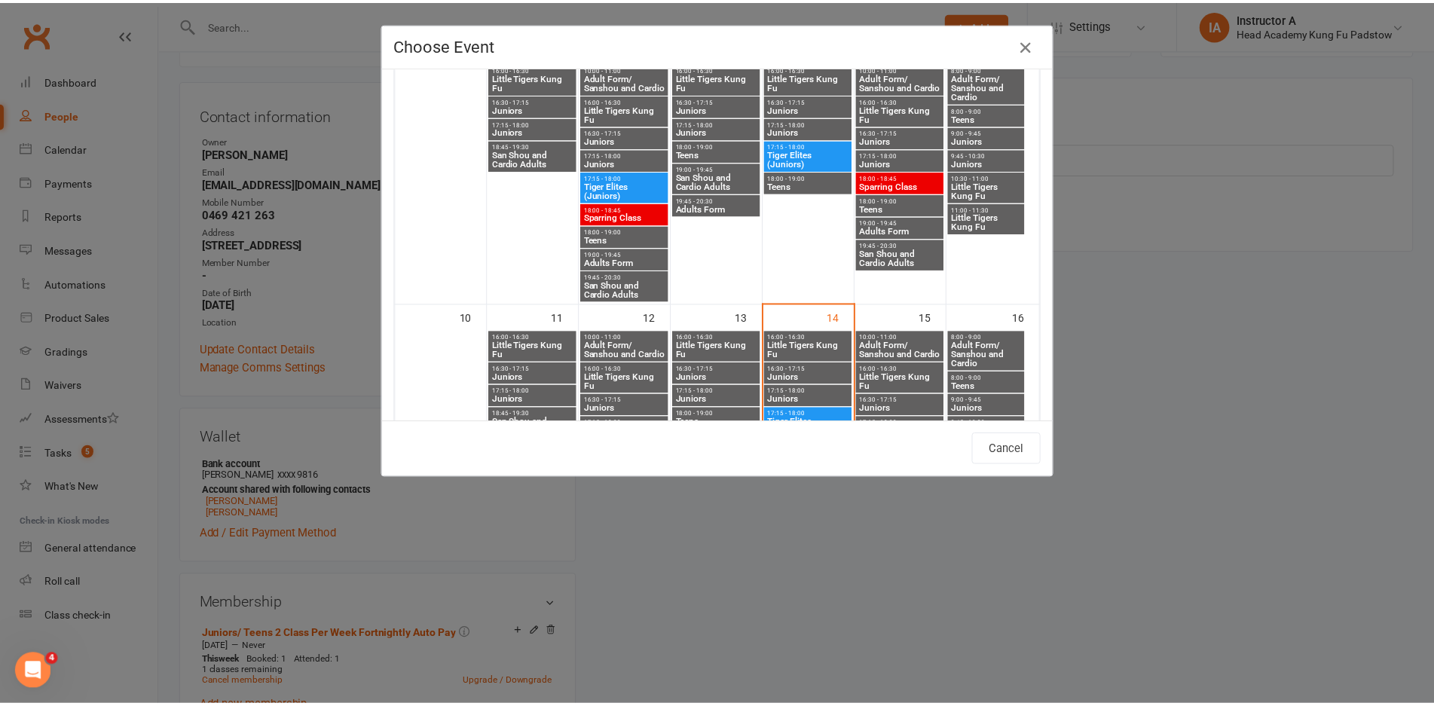
scroll to position [527, 0]
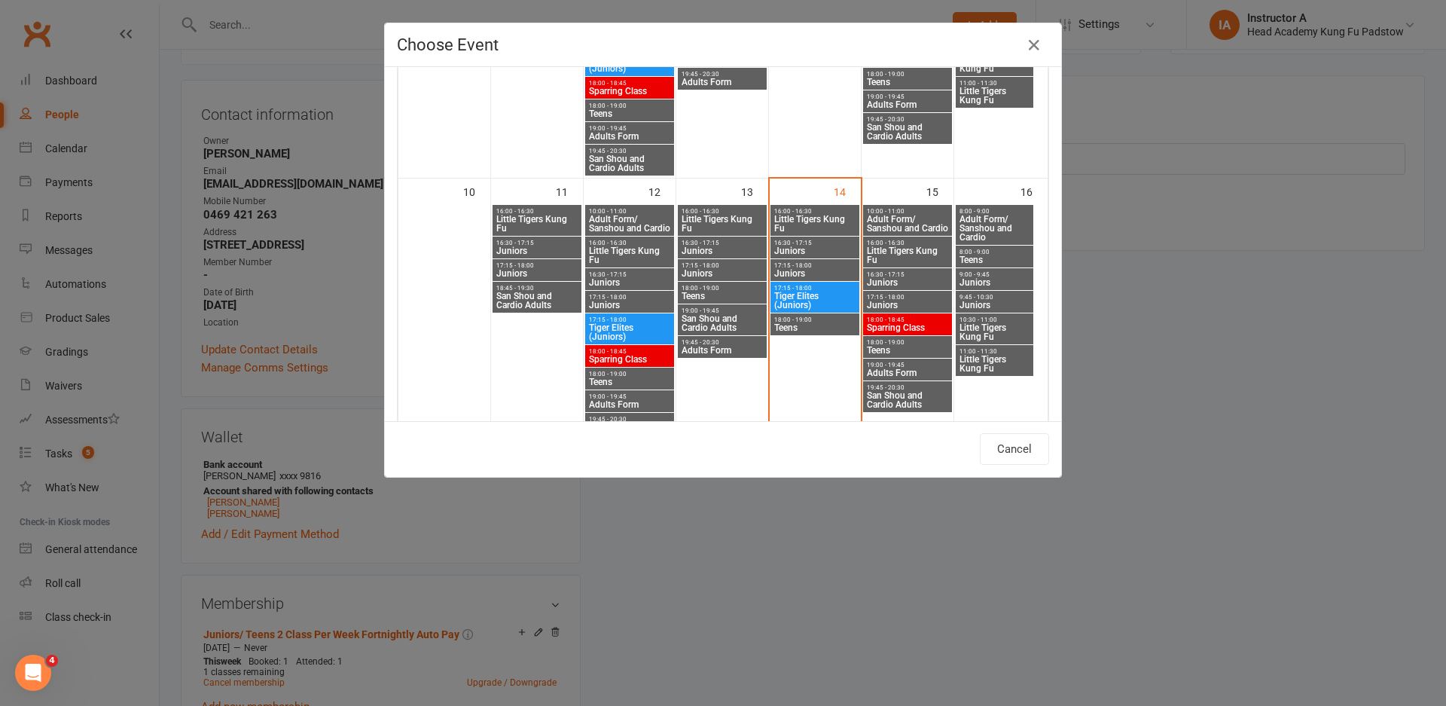
click at [983, 252] on span "8:00 - 9:00" at bounding box center [995, 252] width 72 height 7
type input "Teens - Aug 16, 2025 8:00:00 AM"
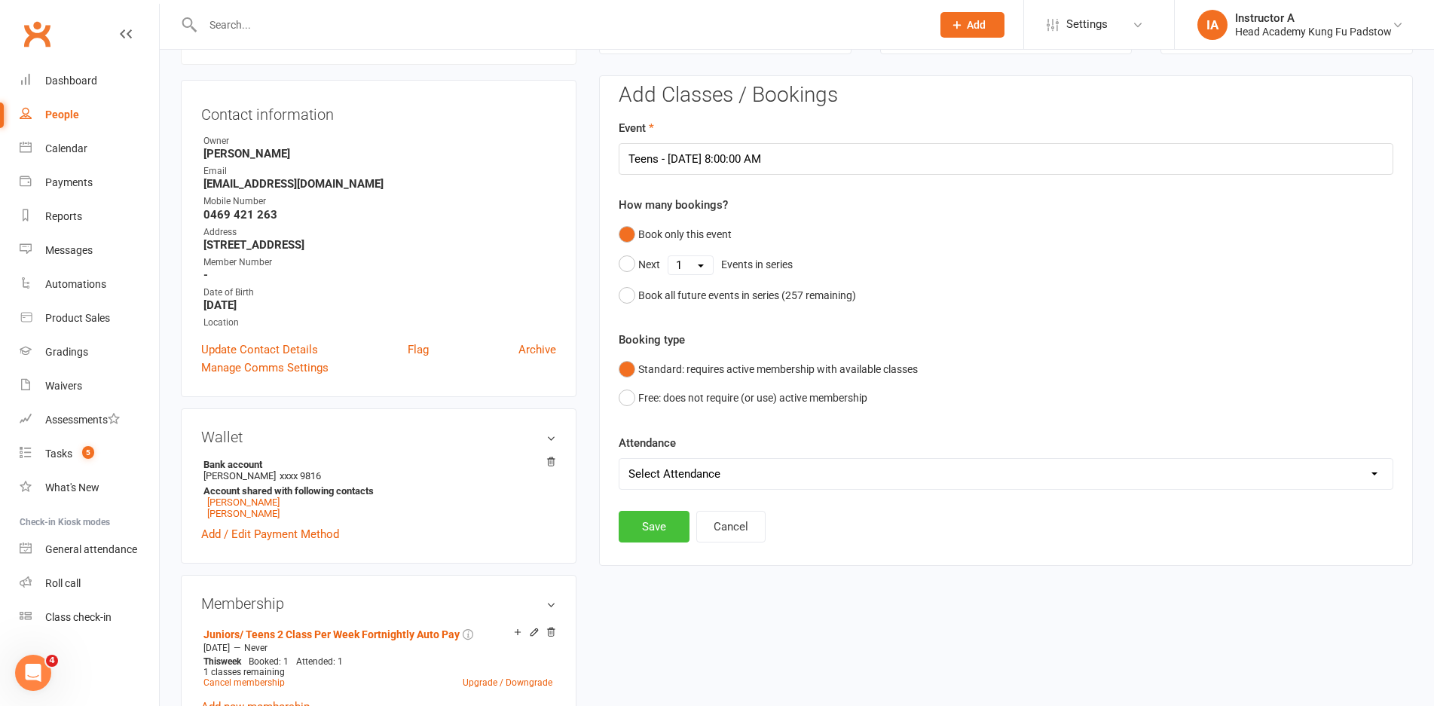
click at [640, 531] on button "Save" at bounding box center [654, 527] width 71 height 32
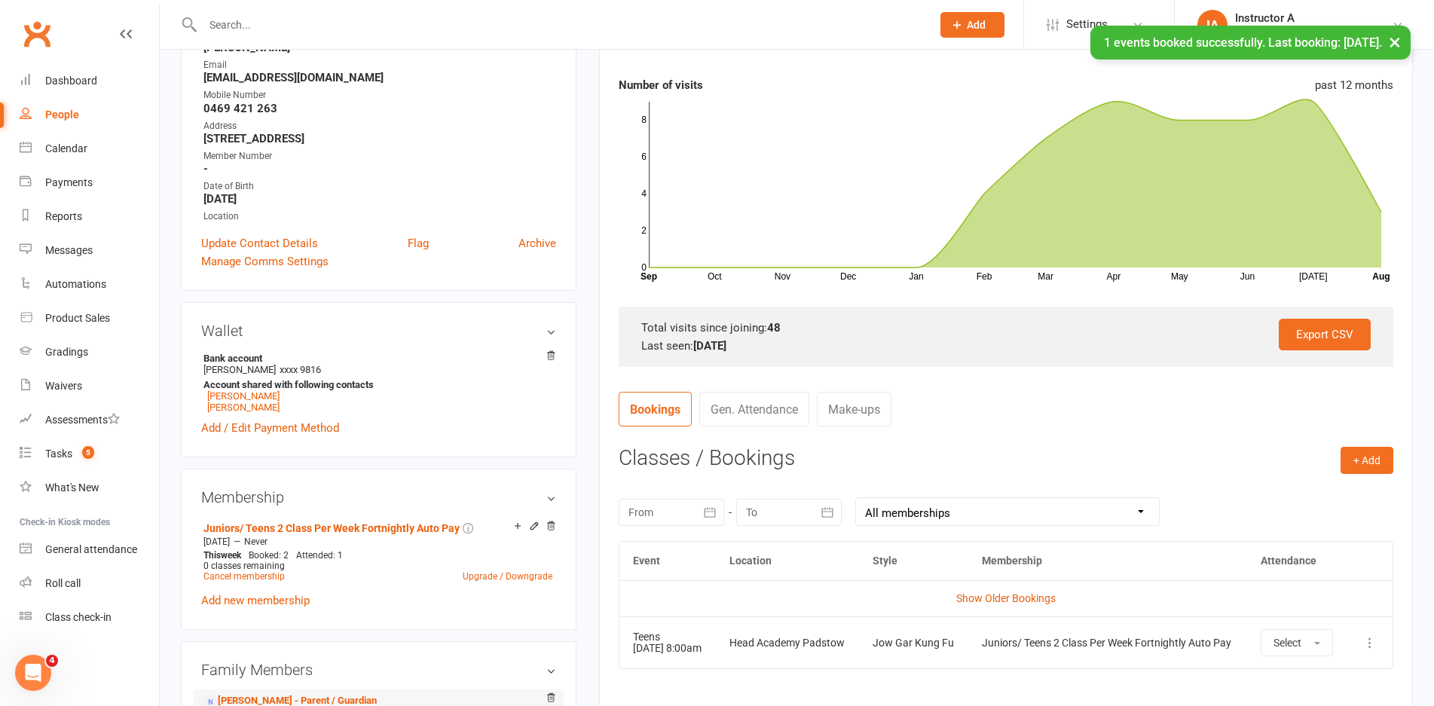
scroll to position [377, 0]
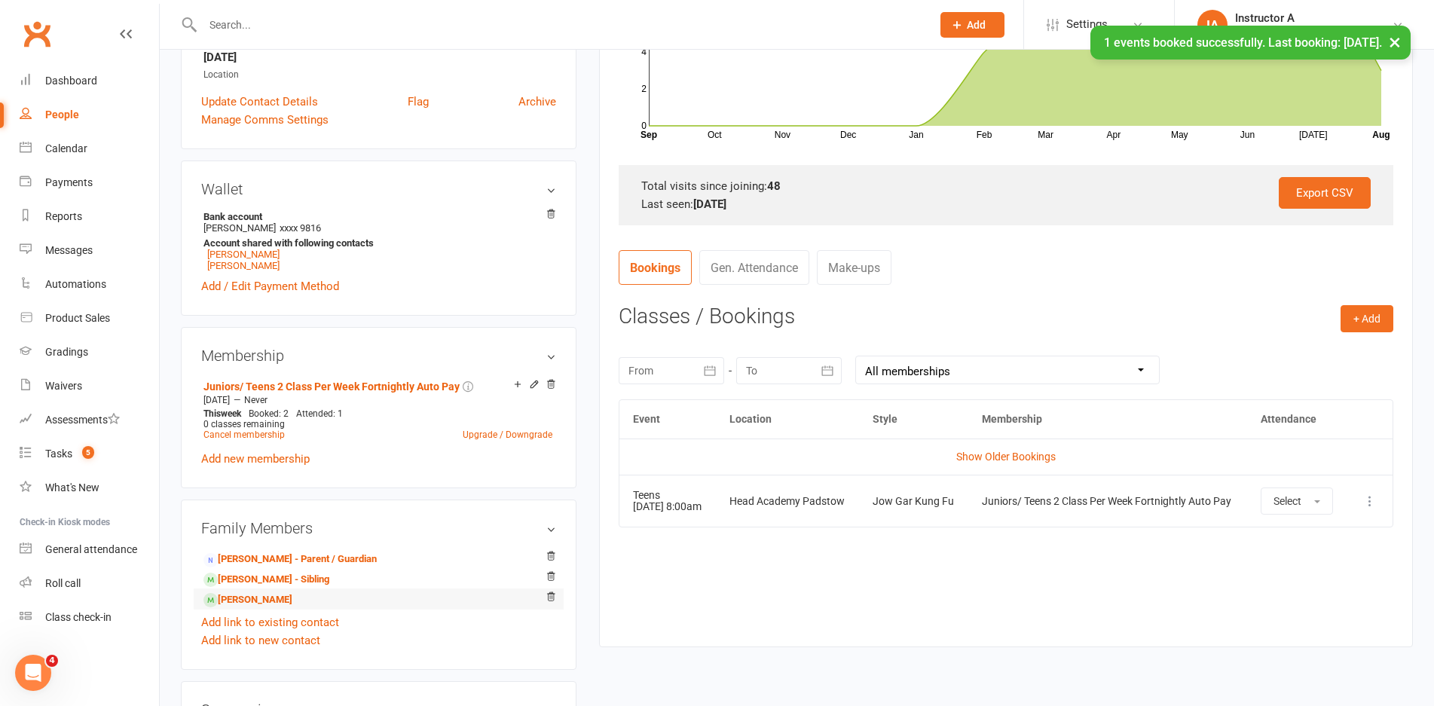
click at [336, 596] on li "Mahnoor Amir - Sibling" at bounding box center [378, 598] width 355 height 21
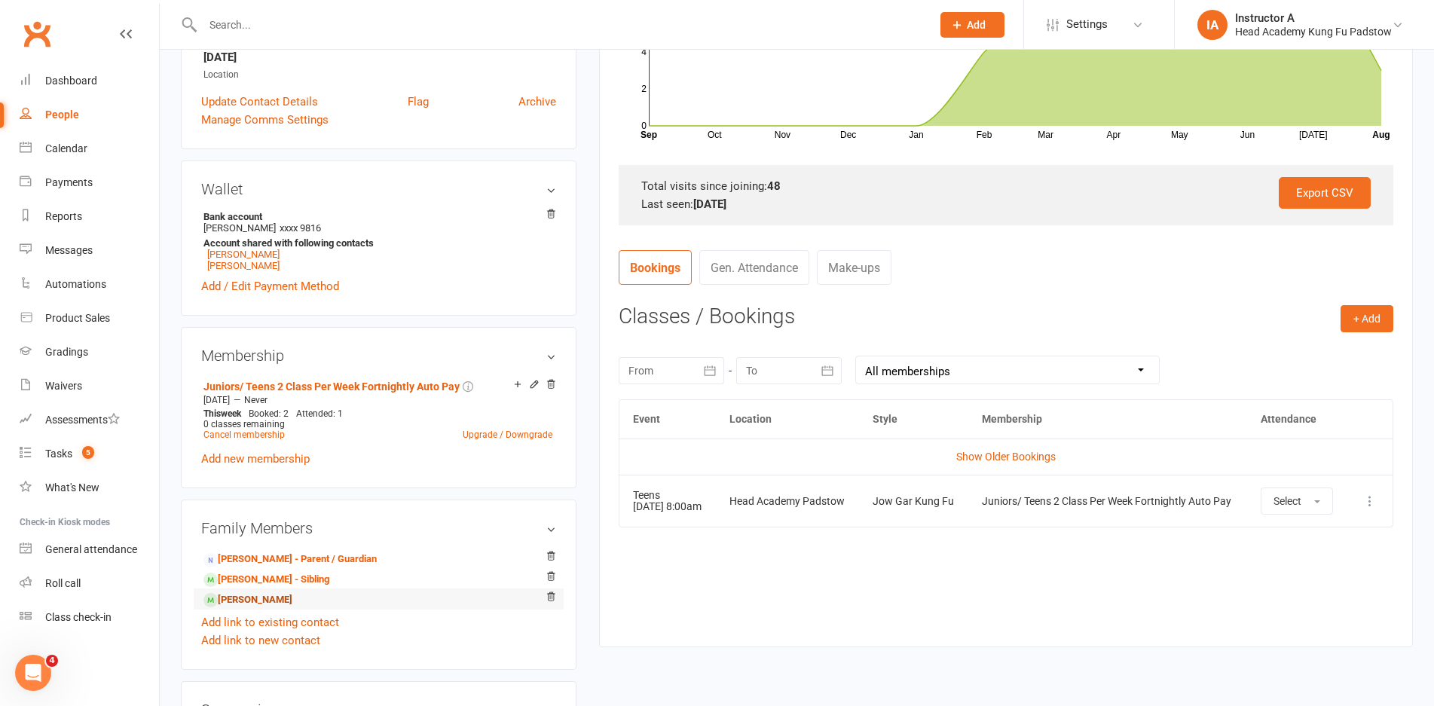
click at [292, 596] on link "Mahnoor Amir - Sibling" at bounding box center [247, 600] width 89 height 16
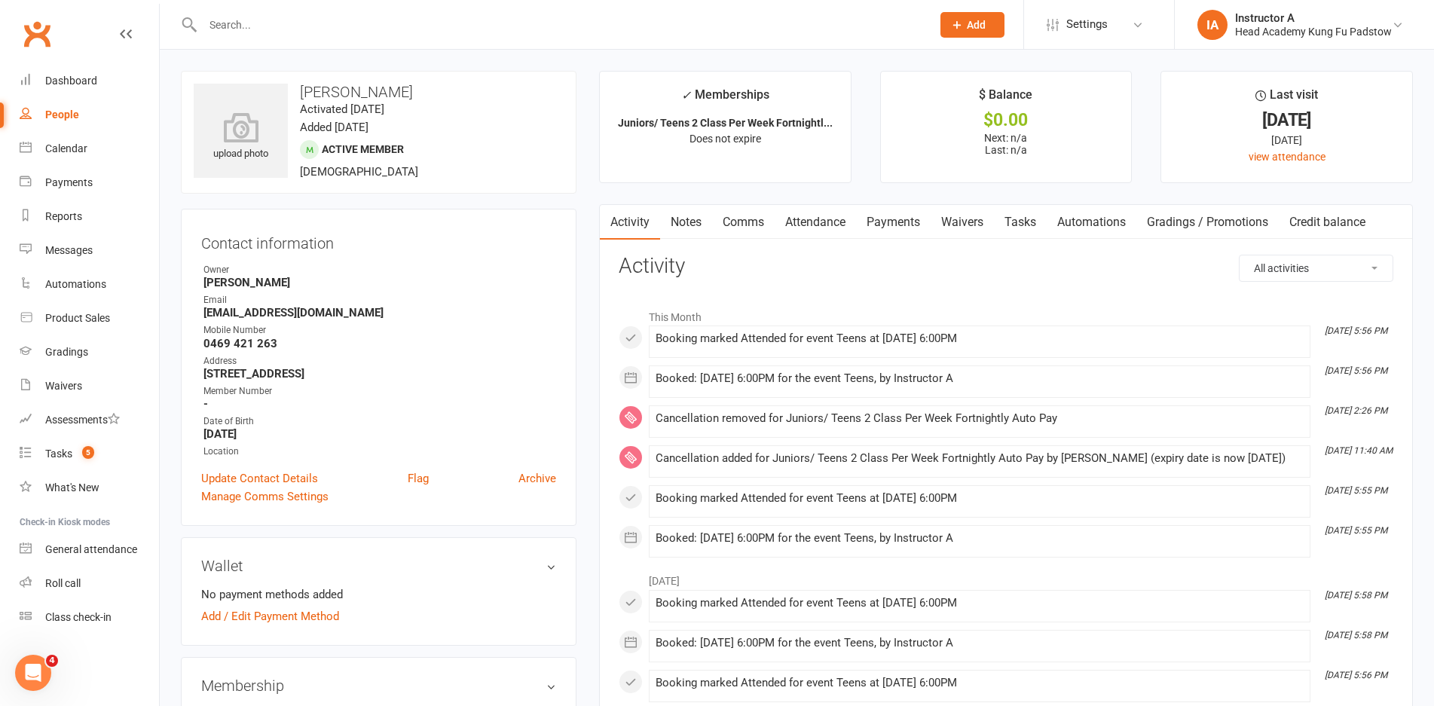
click at [953, 215] on link "Waivers" at bounding box center [961, 222] width 63 height 35
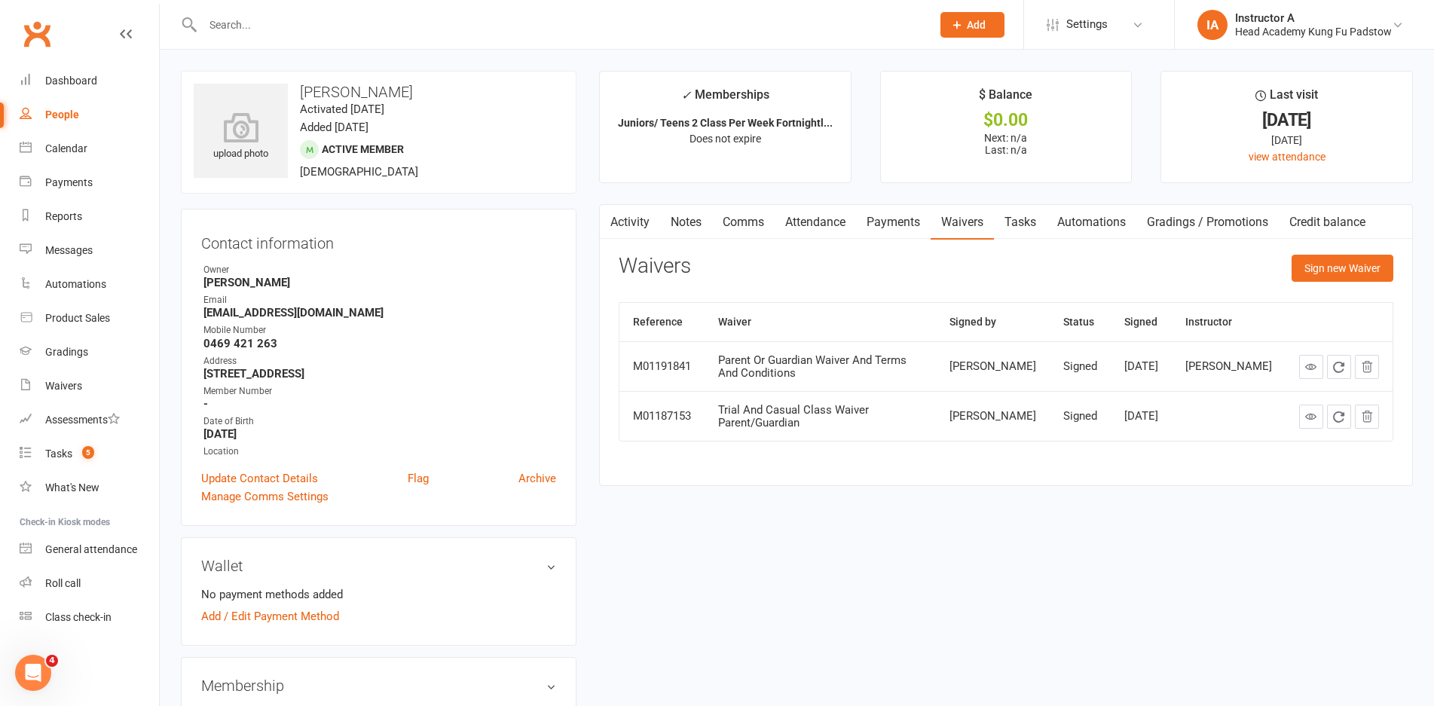
drag, startPoint x: 823, startPoint y: 233, endPoint x: 860, endPoint y: 249, distance: 39.5
click at [824, 233] on link "Attendance" at bounding box center [814, 222] width 81 height 35
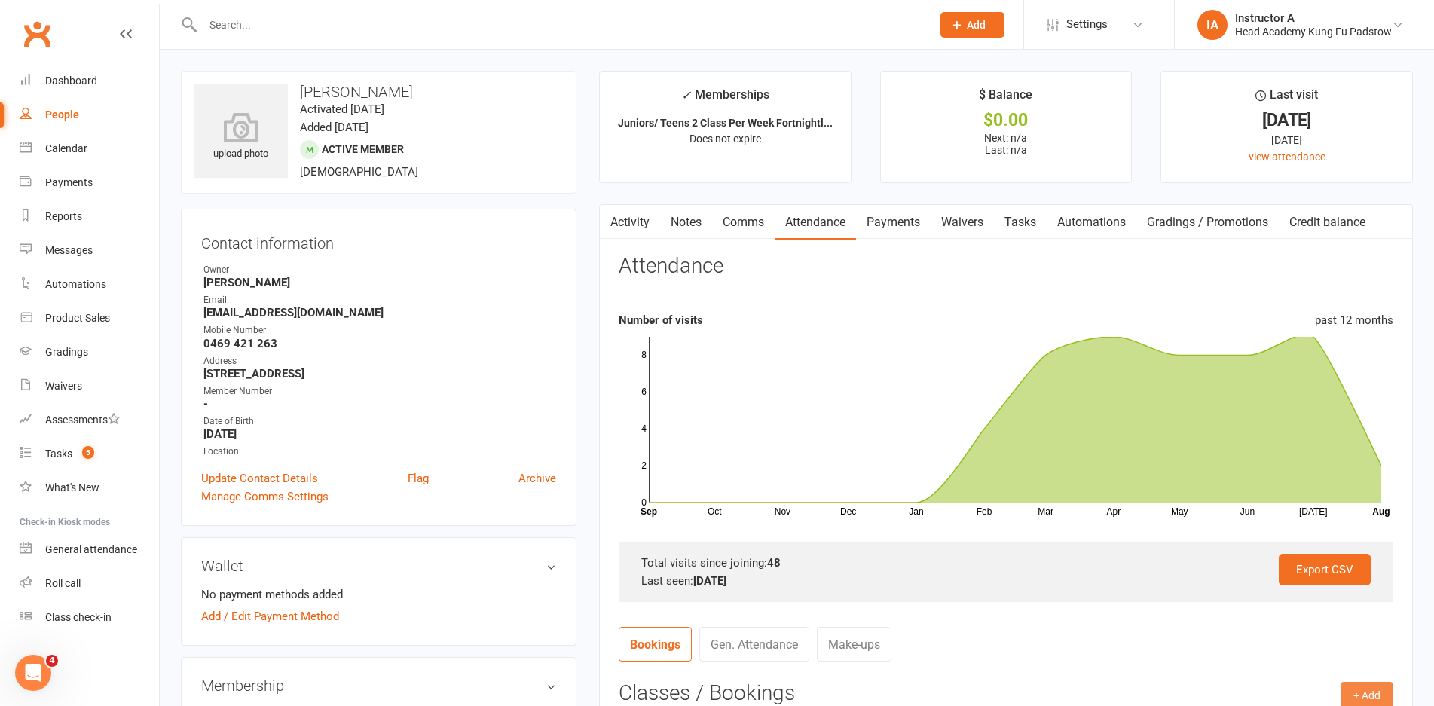
click at [1380, 687] on button "+ Add" at bounding box center [1366, 695] width 53 height 27
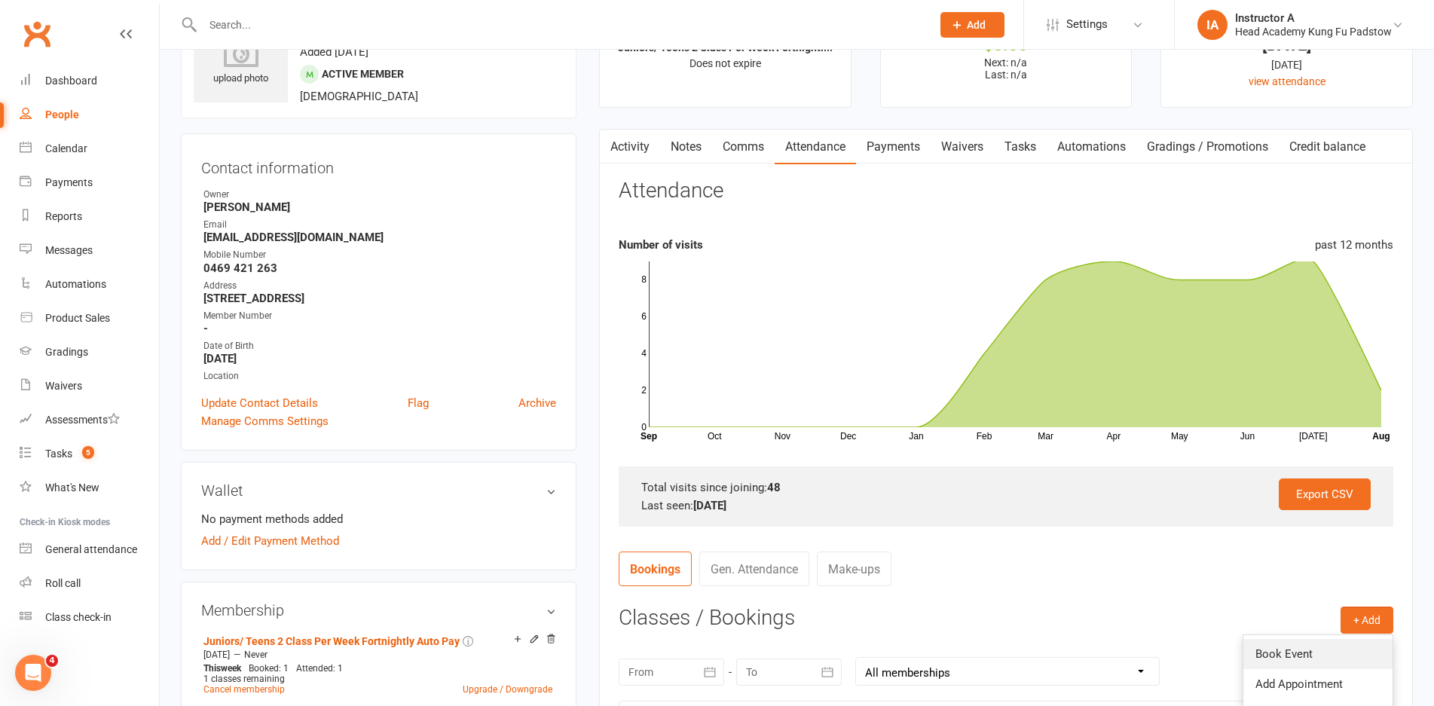
click at [1303, 652] on link "Book Event" at bounding box center [1317, 654] width 149 height 30
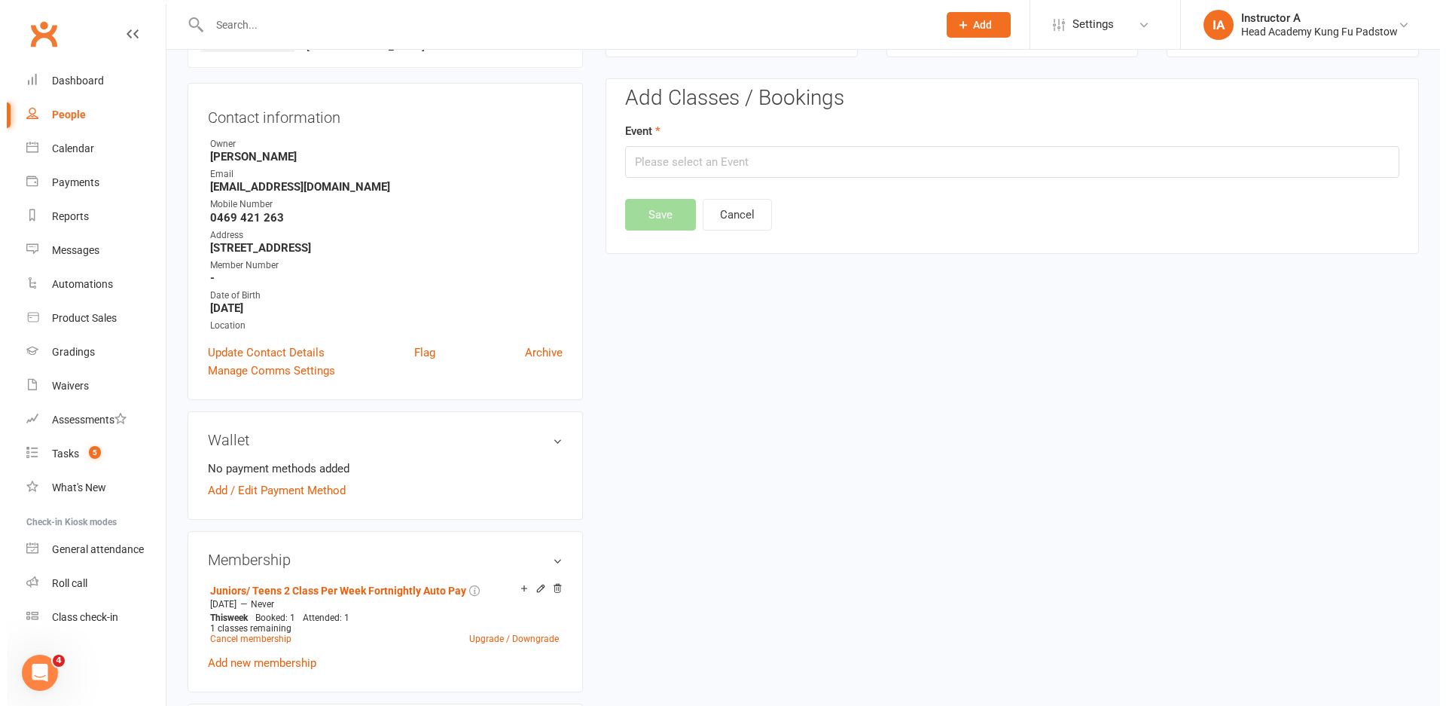
scroll to position [129, 0]
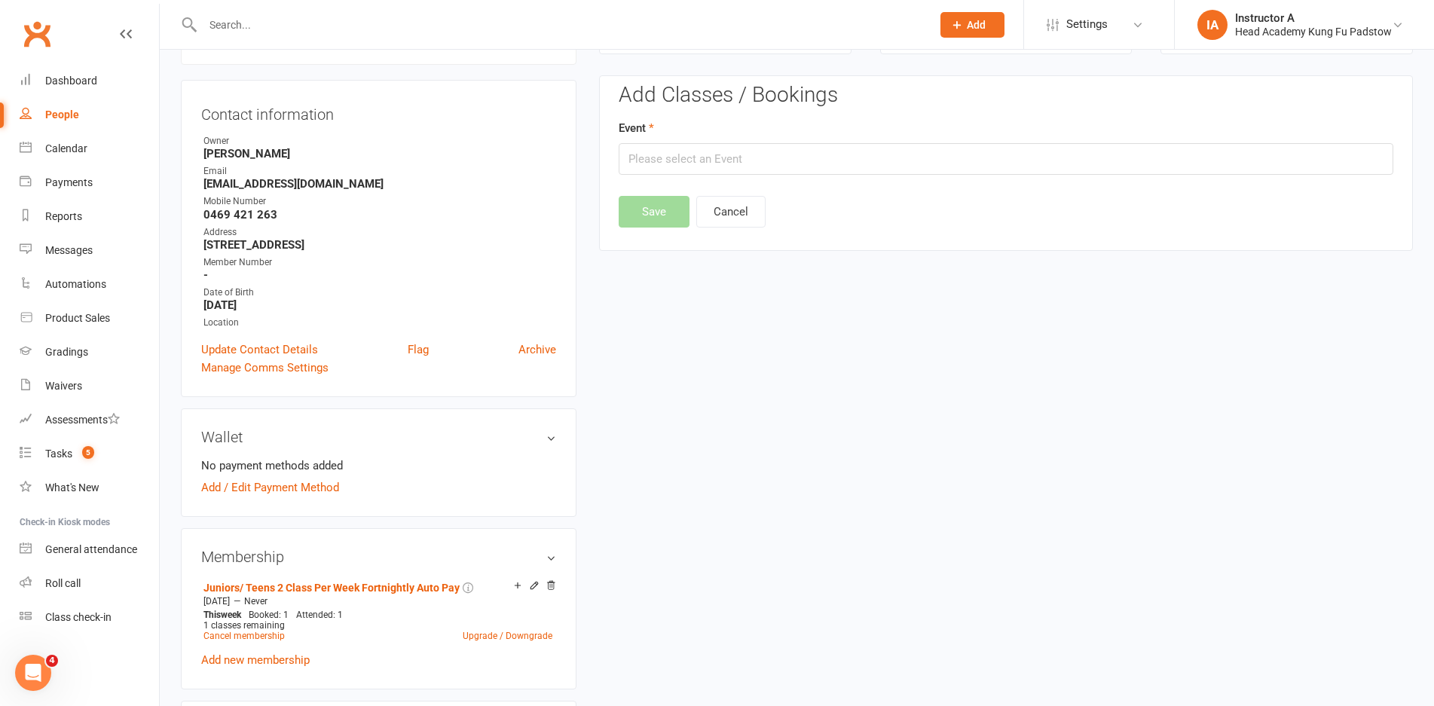
drag, startPoint x: 750, startPoint y: 136, endPoint x: 723, endPoint y: 158, distance: 35.3
click at [738, 142] on div "Event" at bounding box center [1006, 147] width 774 height 56
click at [723, 158] on input "text" at bounding box center [1006, 159] width 774 height 32
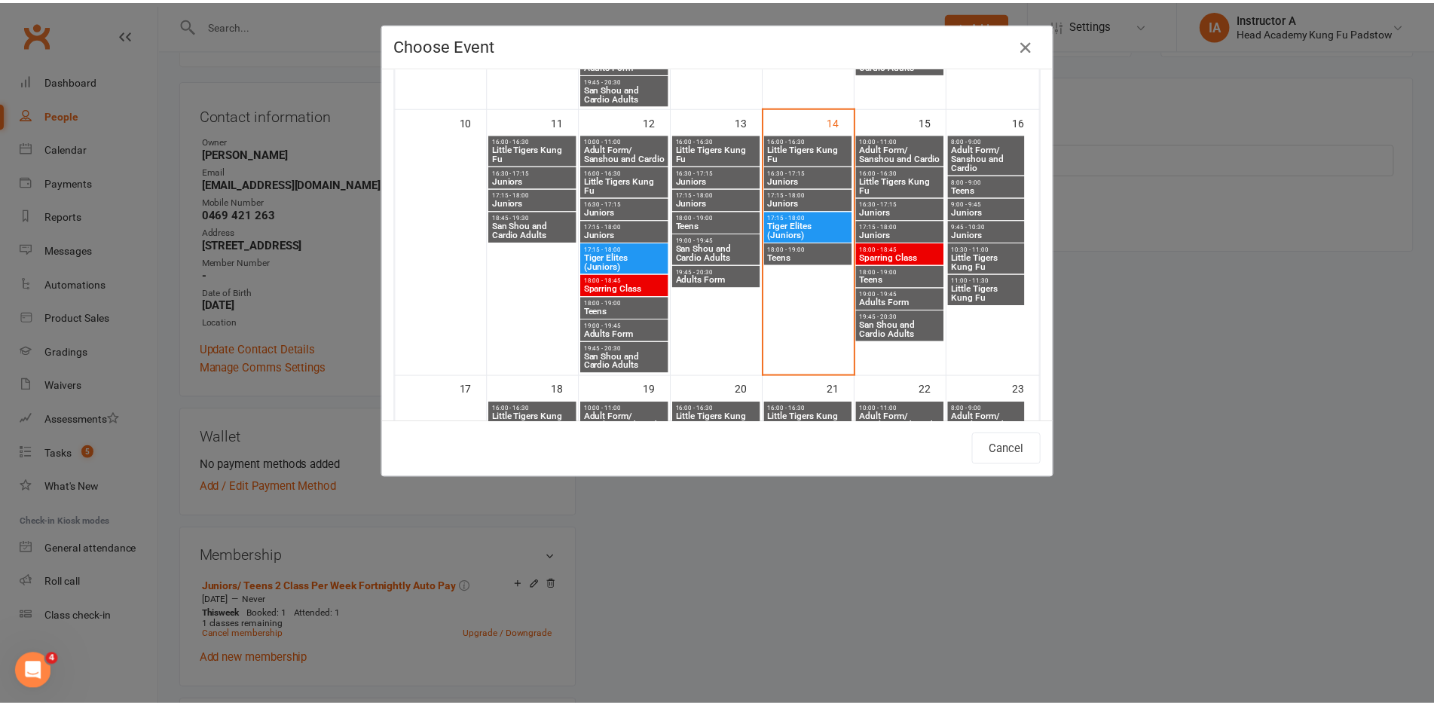
scroll to position [603, 0]
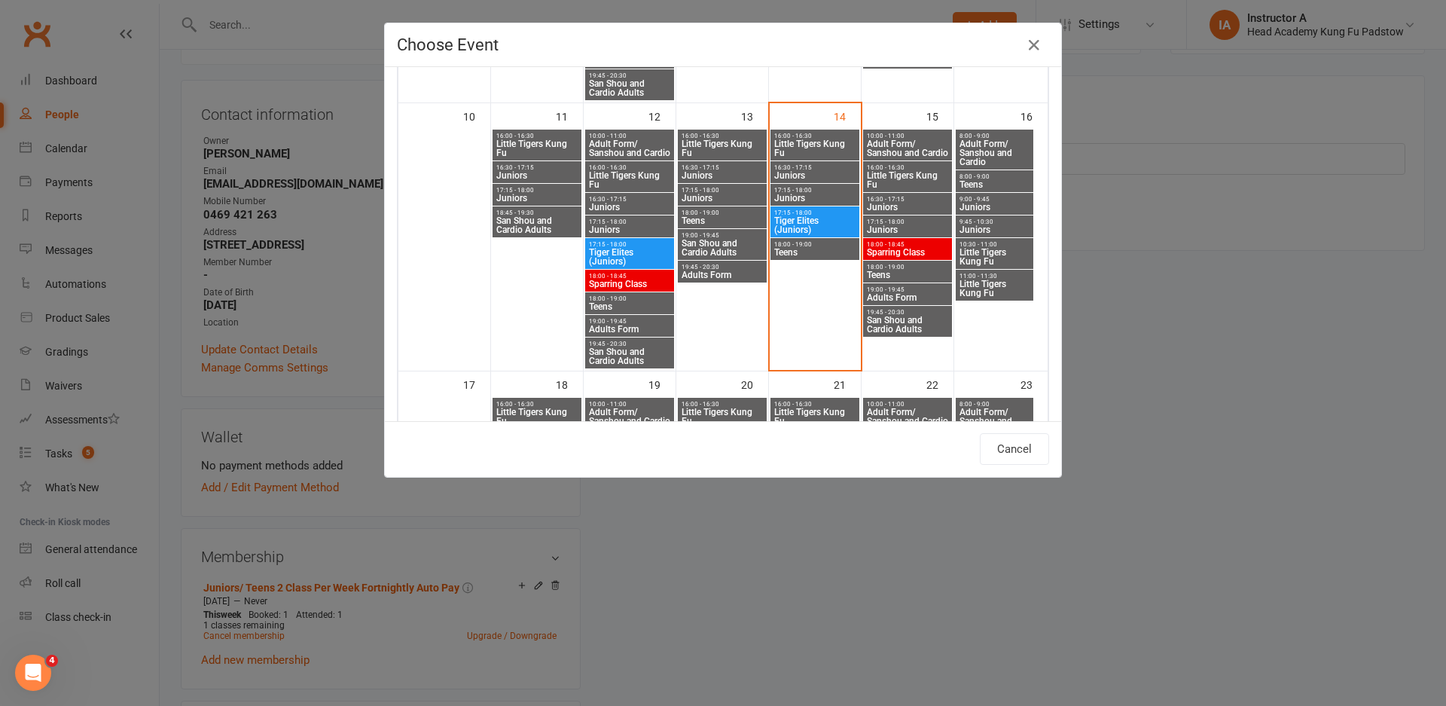
click at [994, 176] on span "8:00 - 9:00" at bounding box center [995, 176] width 72 height 7
type input "Teens - Aug 16, 2025 8:00:00 AM"
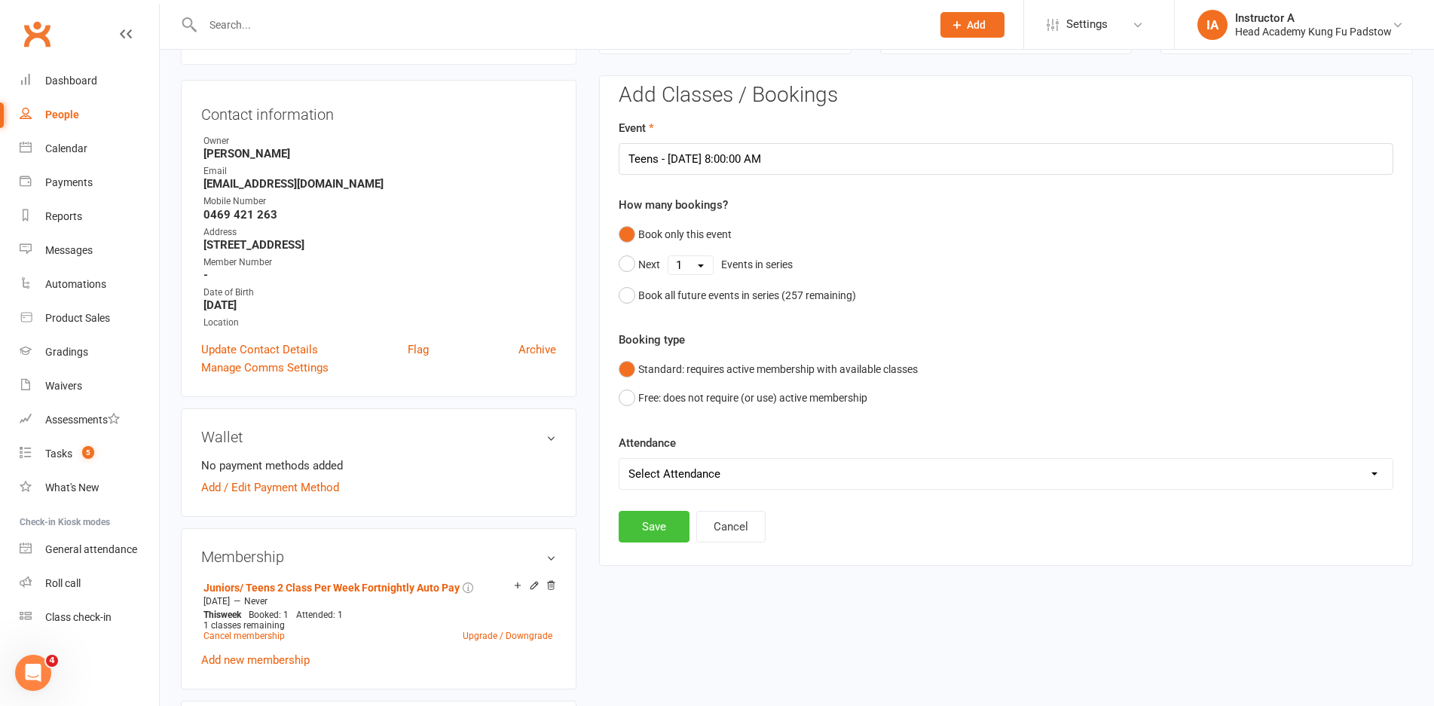
click at [647, 530] on button "Save" at bounding box center [654, 527] width 71 height 32
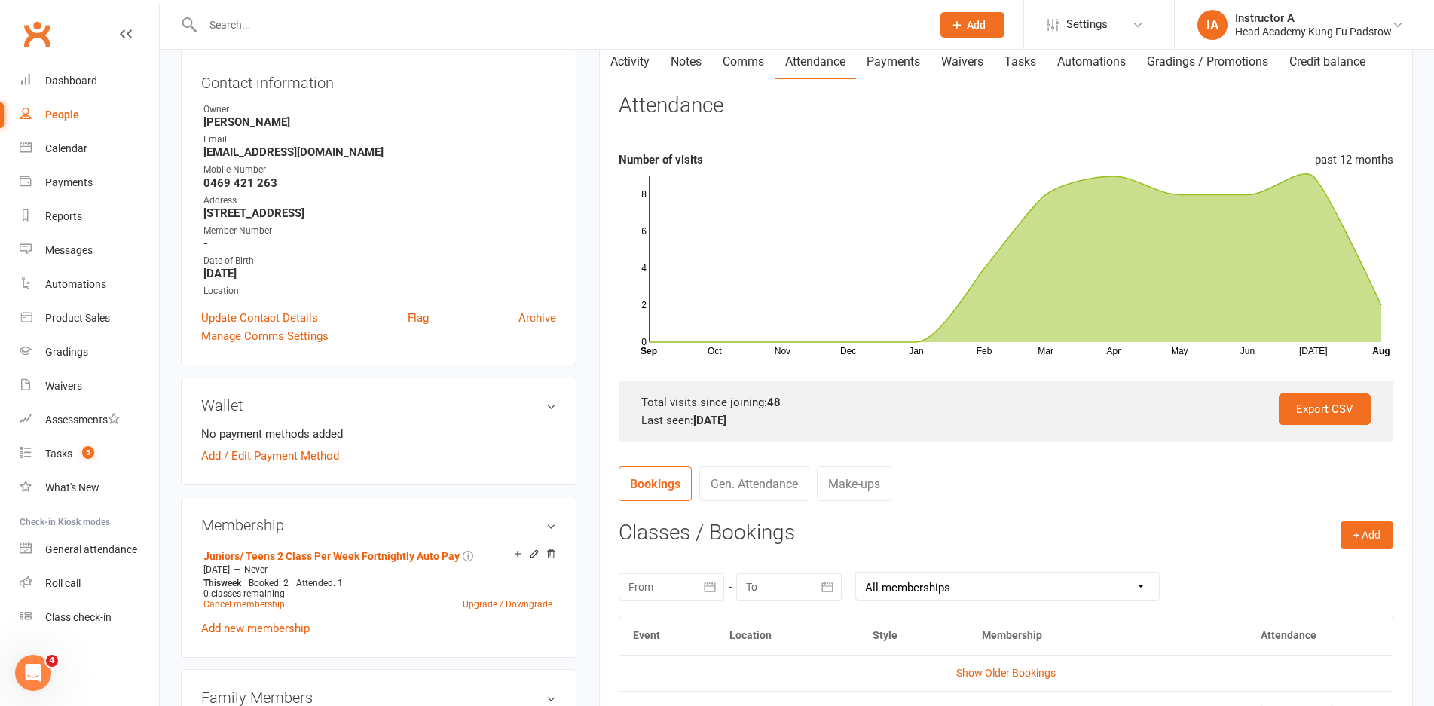
scroll to position [129, 0]
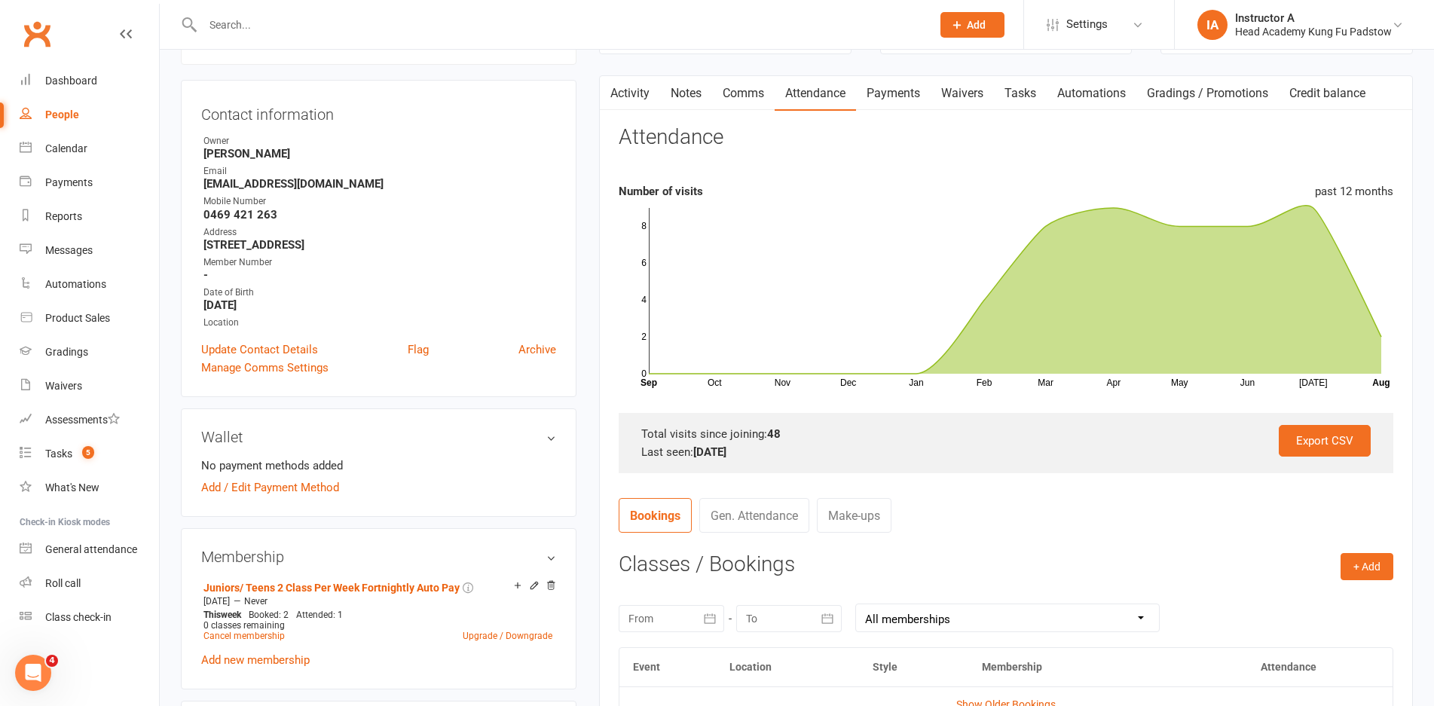
click at [338, 37] on div at bounding box center [551, 24] width 740 height 49
click at [344, 24] on input "text" at bounding box center [559, 24] width 722 height 21
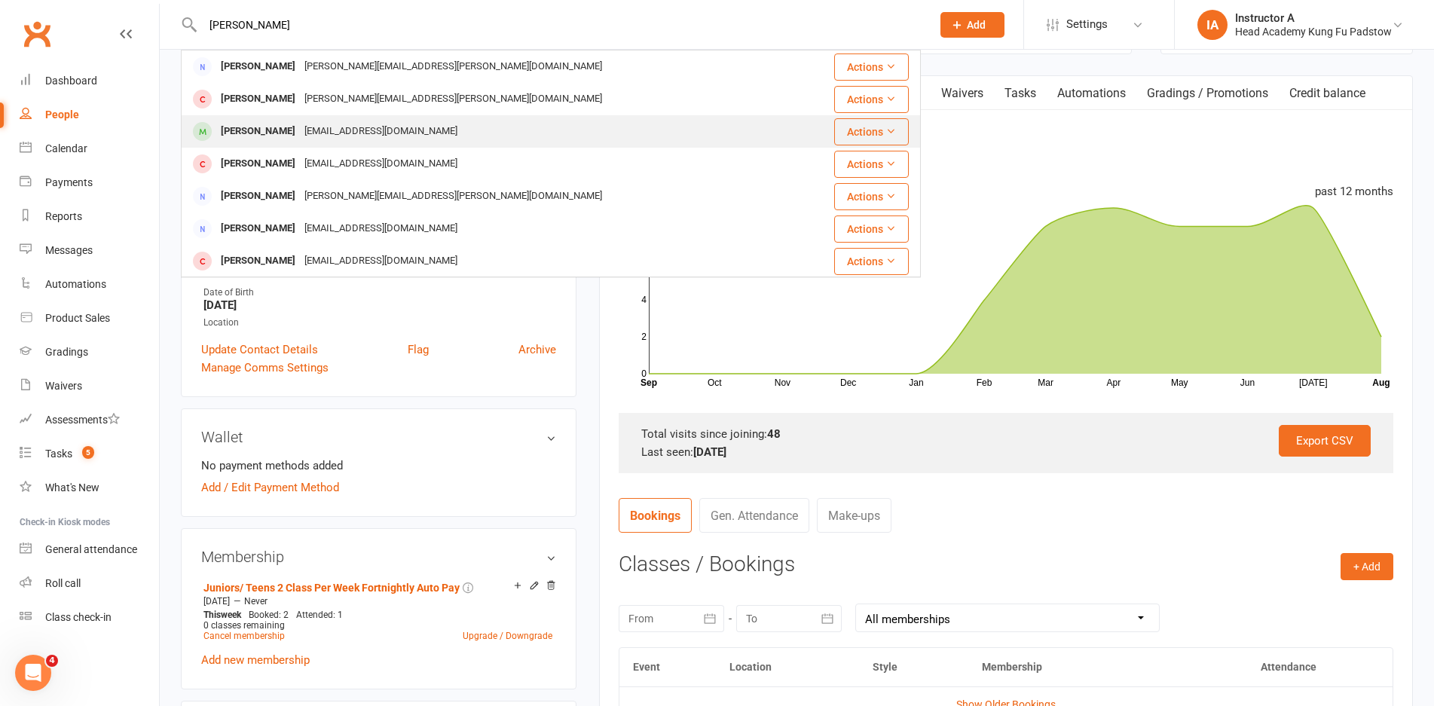
type input "oliver jef"
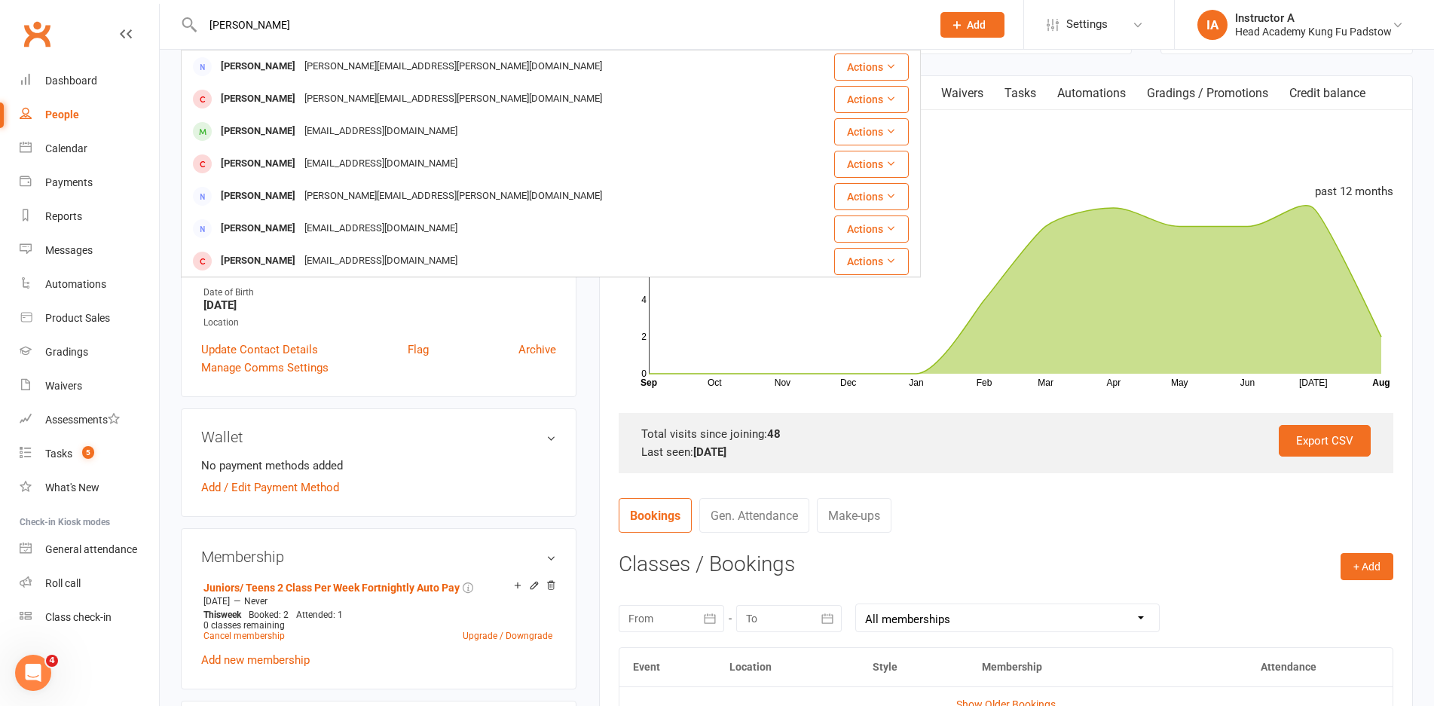
drag, startPoint x: 351, startPoint y: 133, endPoint x: 359, endPoint y: 128, distance: 9.4
click at [356, 130] on div "matthewjeffree@hotmail.com" at bounding box center [381, 132] width 162 height 22
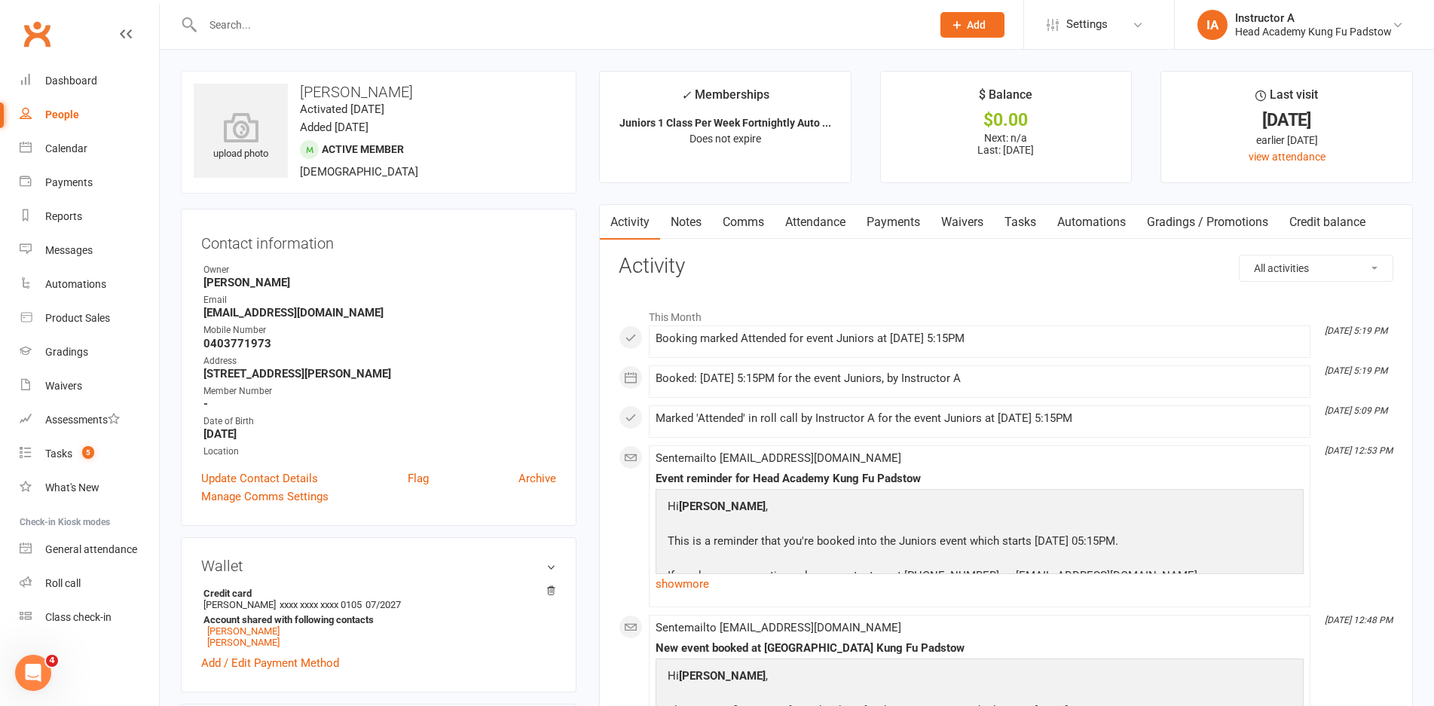
drag, startPoint x: 770, startPoint y: 191, endPoint x: 788, endPoint y: 208, distance: 25.0
click at [799, 209] on link "Attendance" at bounding box center [814, 222] width 81 height 35
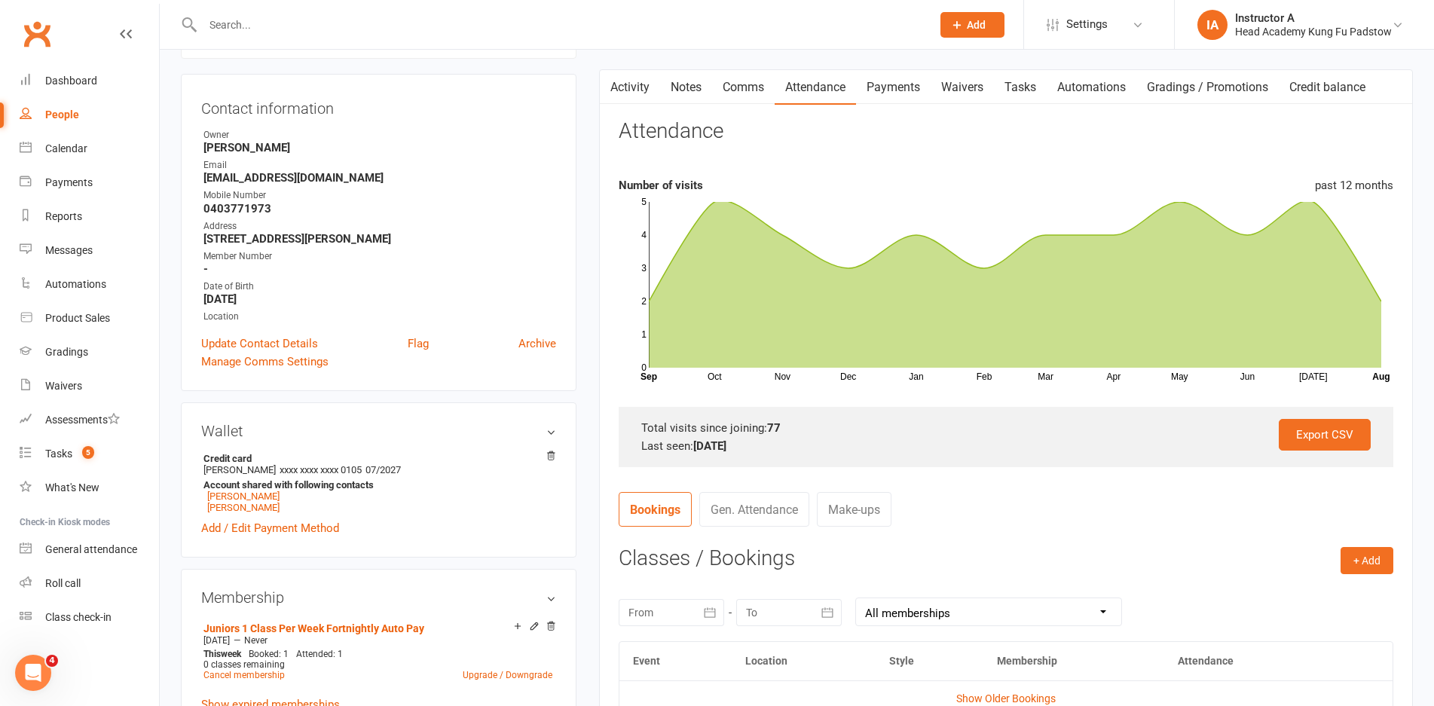
scroll to position [151, 0]
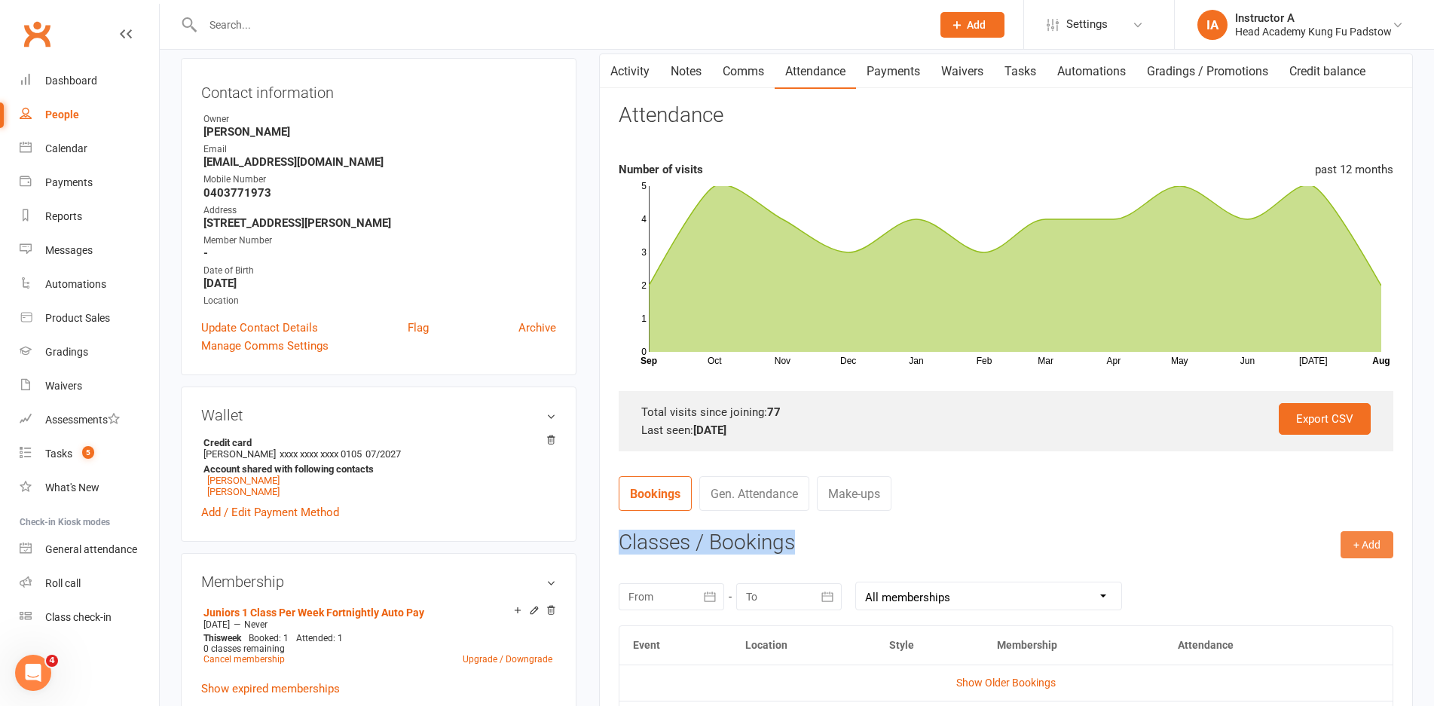
drag, startPoint x: 1395, startPoint y: 542, endPoint x: 1379, endPoint y: 549, distance: 18.2
click at [1379, 549] on div "Activity Notes Comms Attendance Payments Waivers Tasks Automations Gradings / P…" at bounding box center [1006, 473] width 814 height 841
click at [1376, 551] on button "+ Add" at bounding box center [1366, 544] width 53 height 27
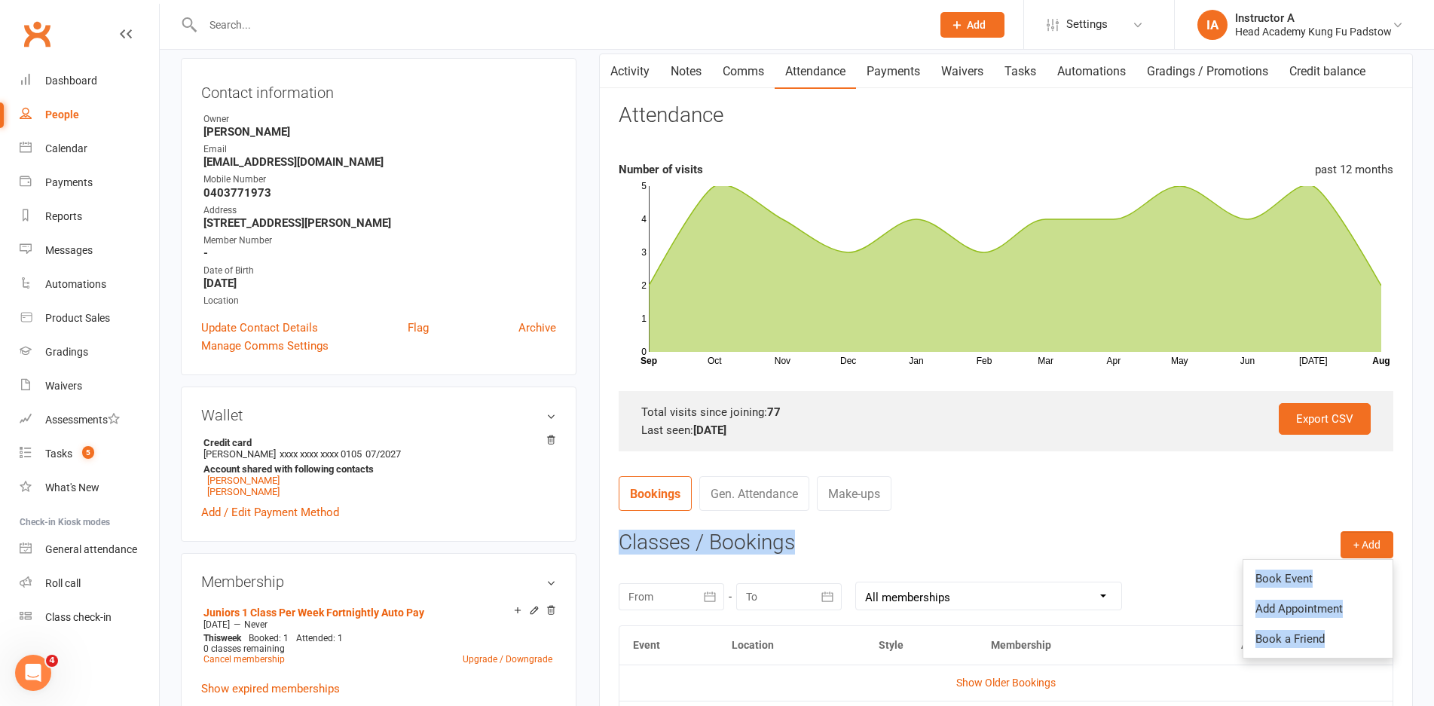
click at [1327, 562] on ul "Book Event Add Appointment Book a Friend" at bounding box center [1317, 608] width 151 height 99
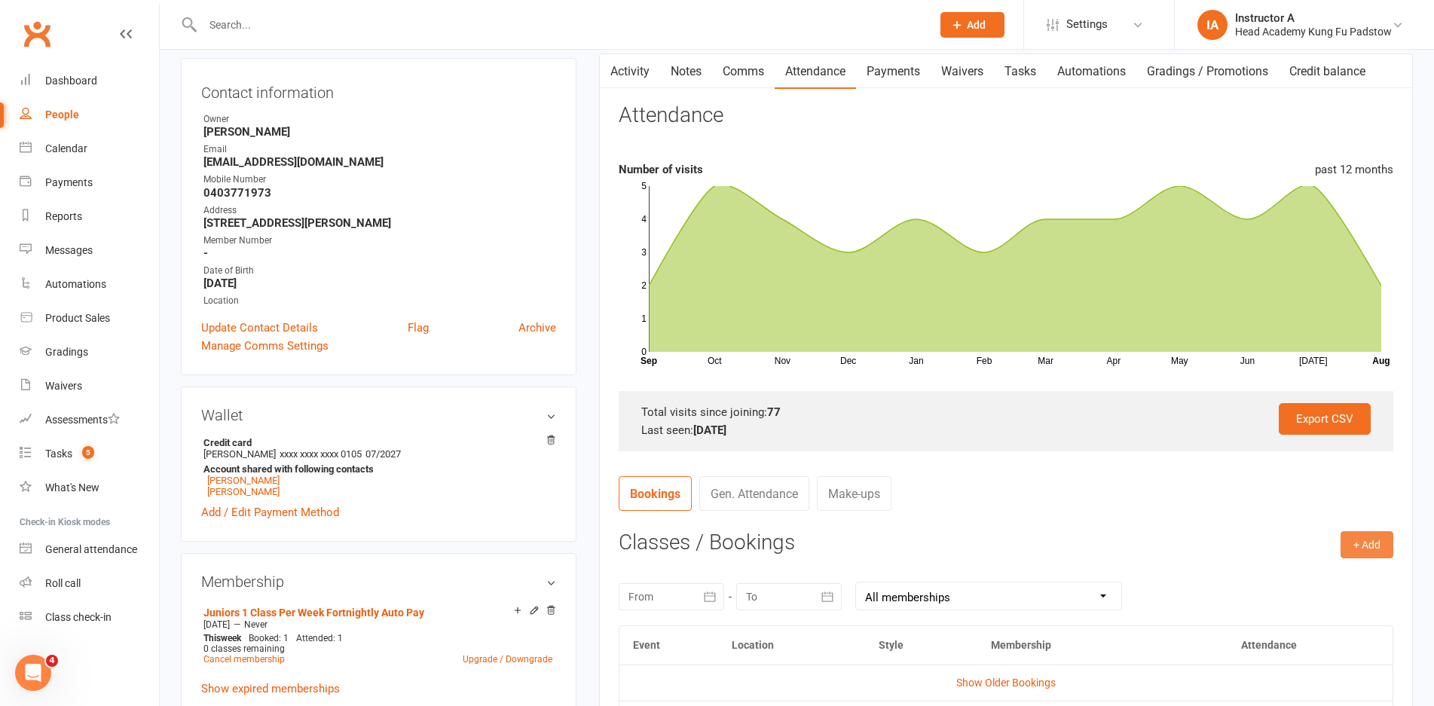
drag, startPoint x: 1372, startPoint y: 544, endPoint x: 1330, endPoint y: 562, distance: 45.2
click at [1372, 545] on button "+ Add" at bounding box center [1366, 544] width 53 height 27
click at [1287, 580] on link "Book Event" at bounding box center [1317, 579] width 149 height 30
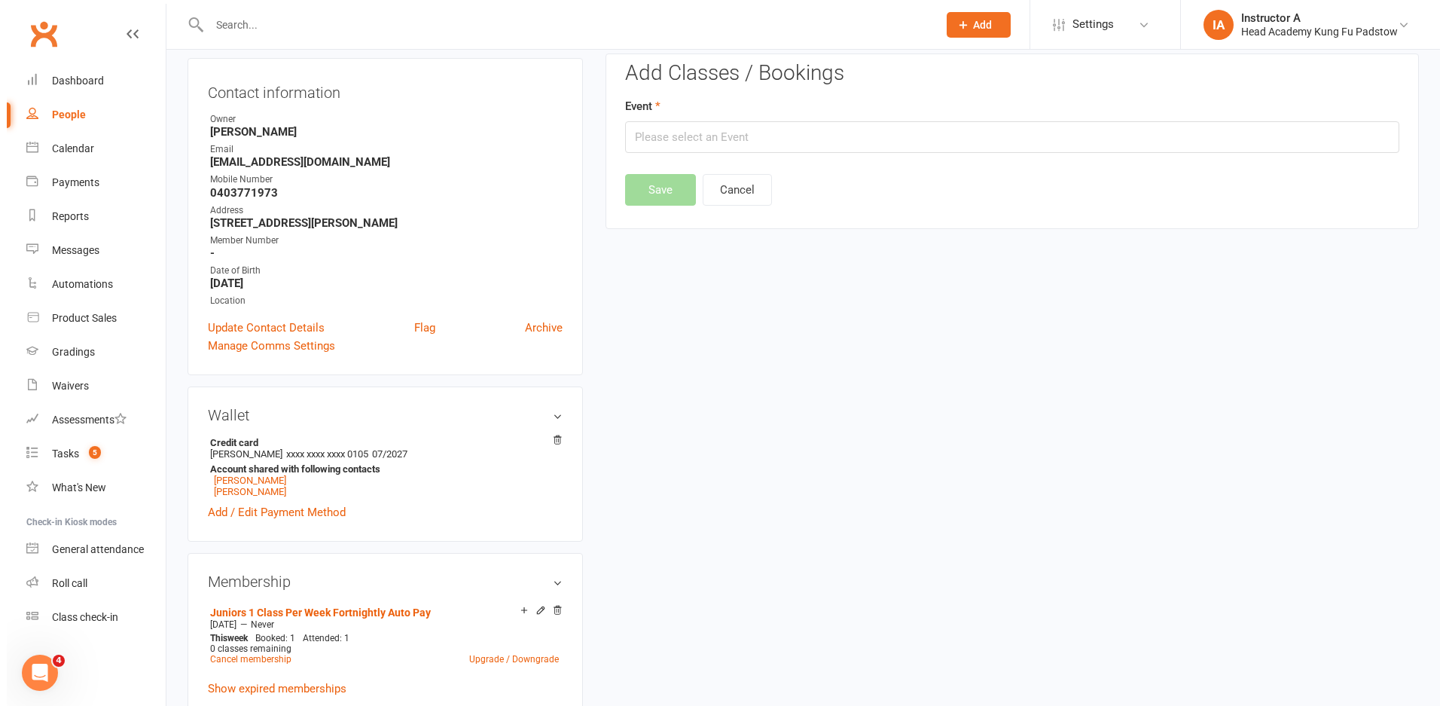
scroll to position [129, 0]
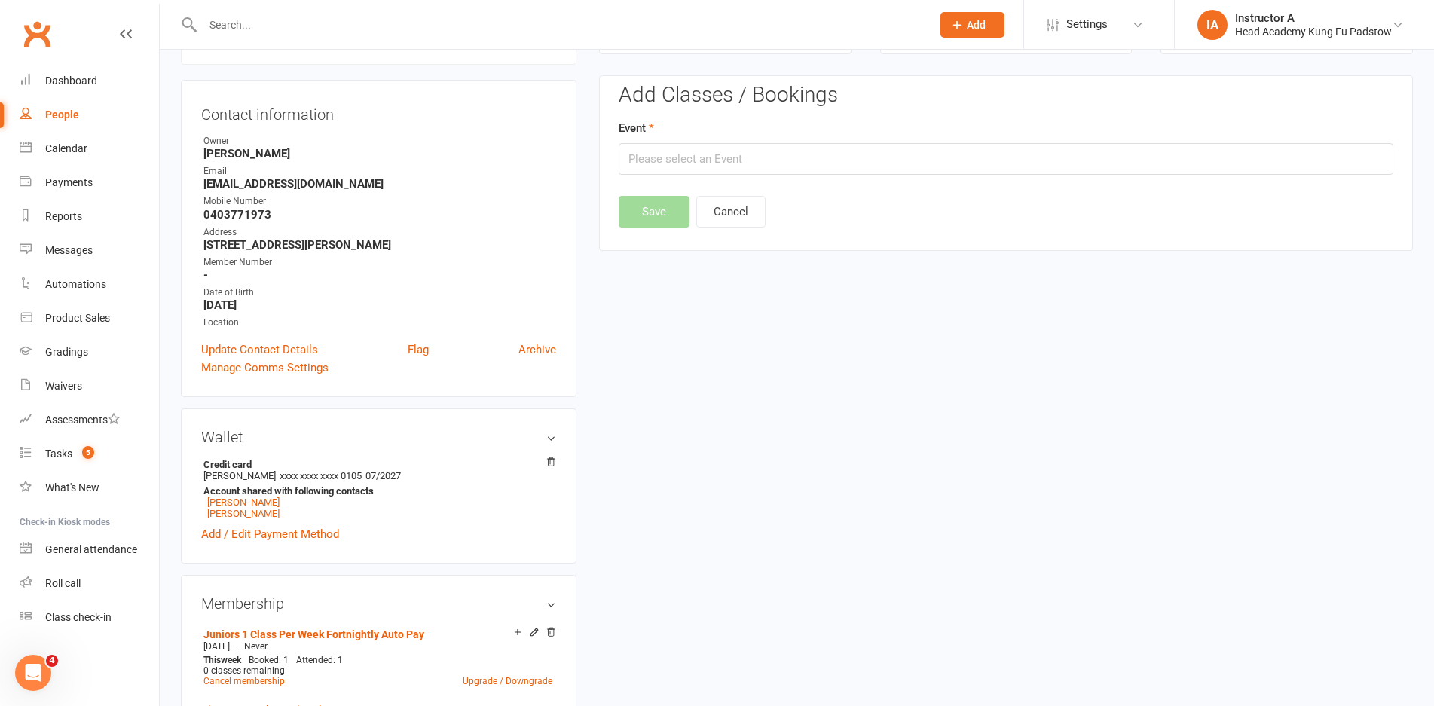
drag, startPoint x: 819, startPoint y: 180, endPoint x: 837, endPoint y: 173, distance: 19.6
click at [834, 174] on div "Add Classes / Bookings Event Save Cancel" at bounding box center [1006, 156] width 774 height 144
click at [837, 173] on input "text" at bounding box center [1006, 159] width 774 height 32
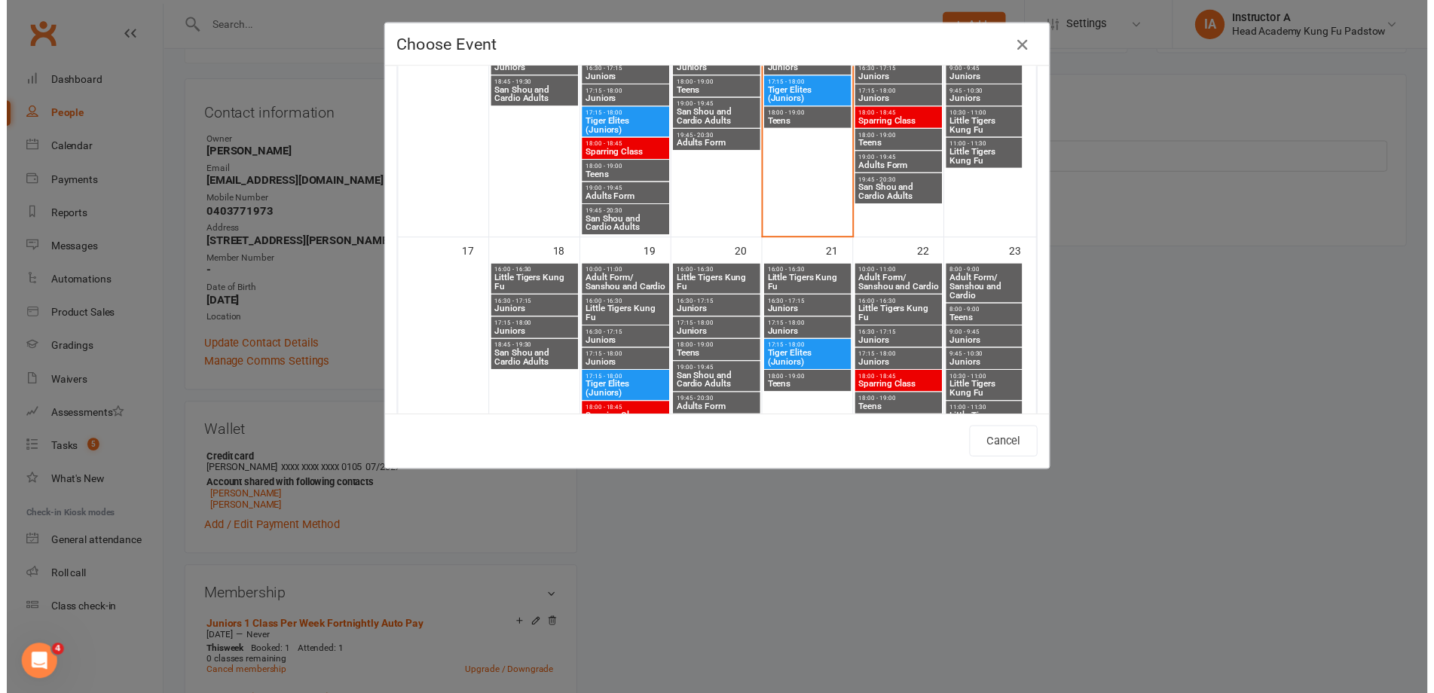
scroll to position [753, 0]
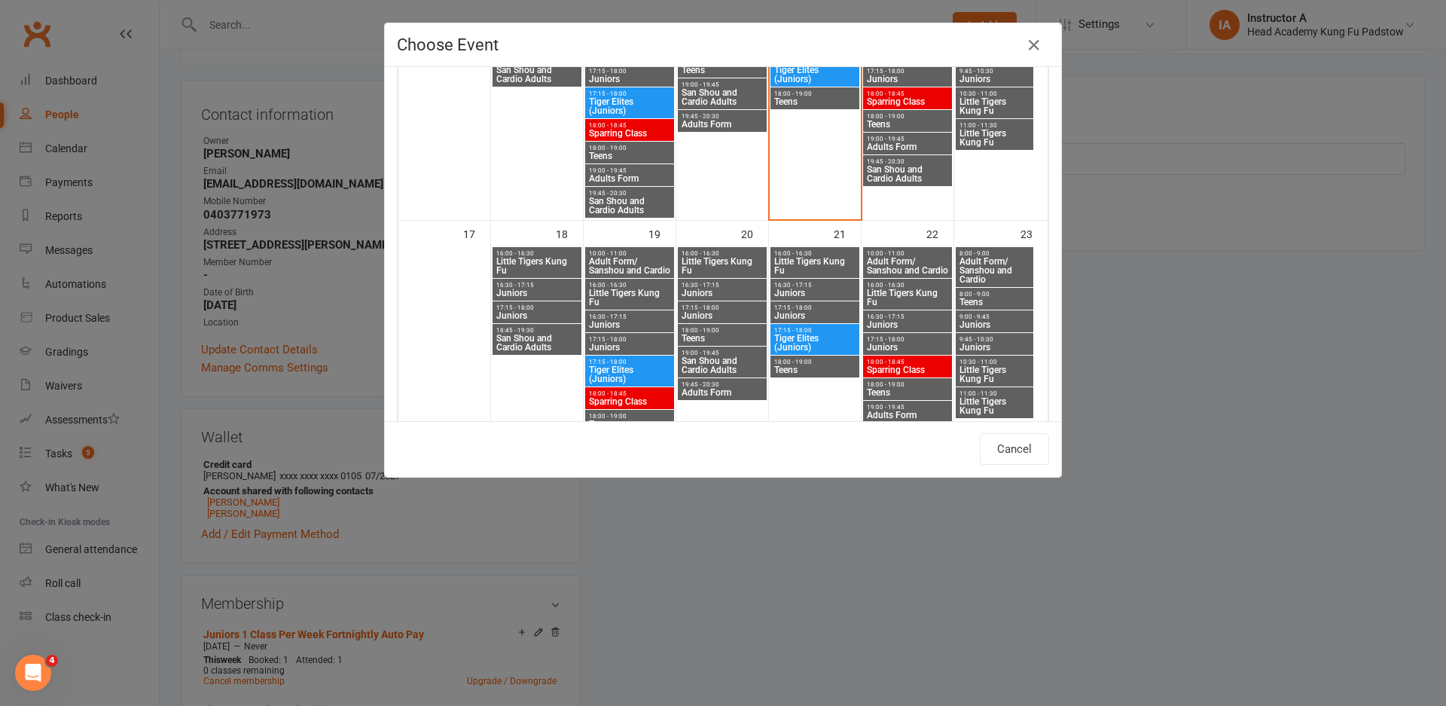
click at [715, 307] on span "17:15 - 18:00" at bounding box center [722, 307] width 83 height 7
type input "Juniors - Aug 20, 2025 5:15:00 PM"
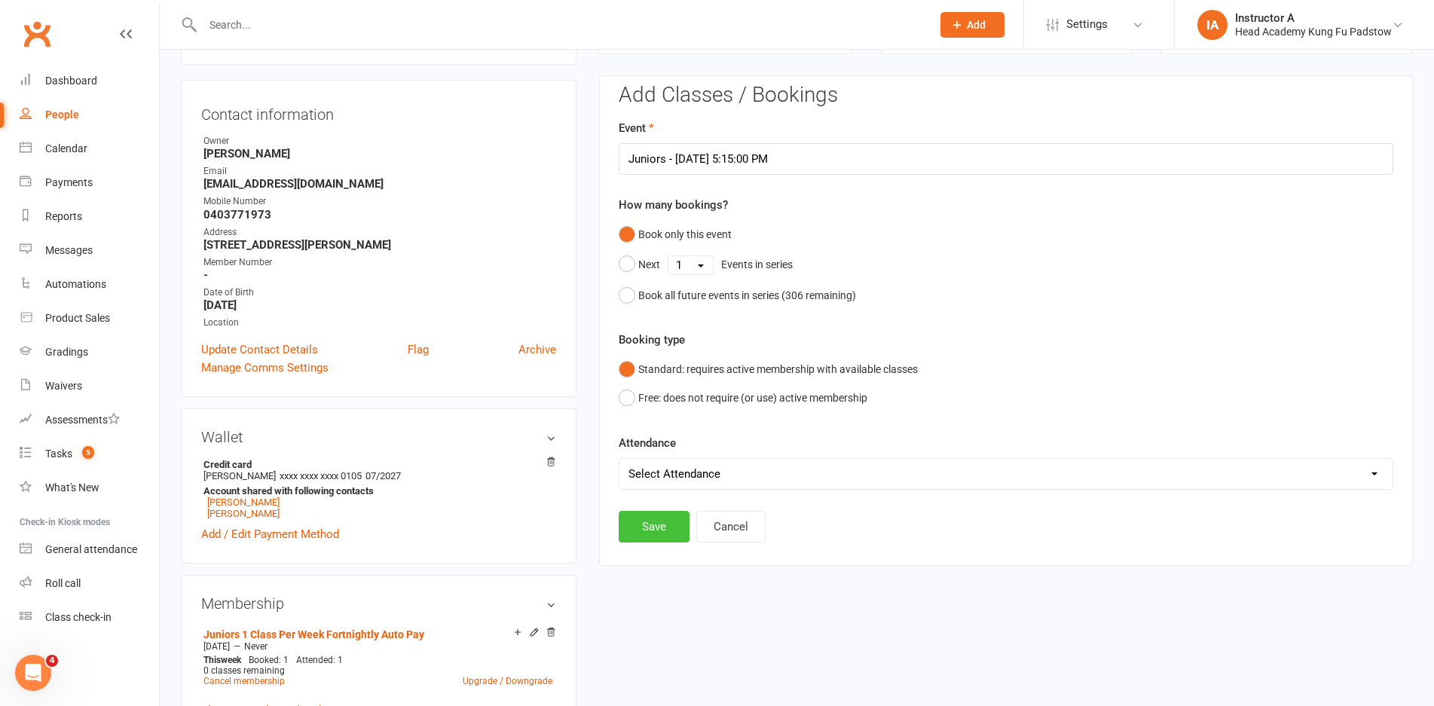
click at [640, 530] on button "Save" at bounding box center [654, 527] width 71 height 32
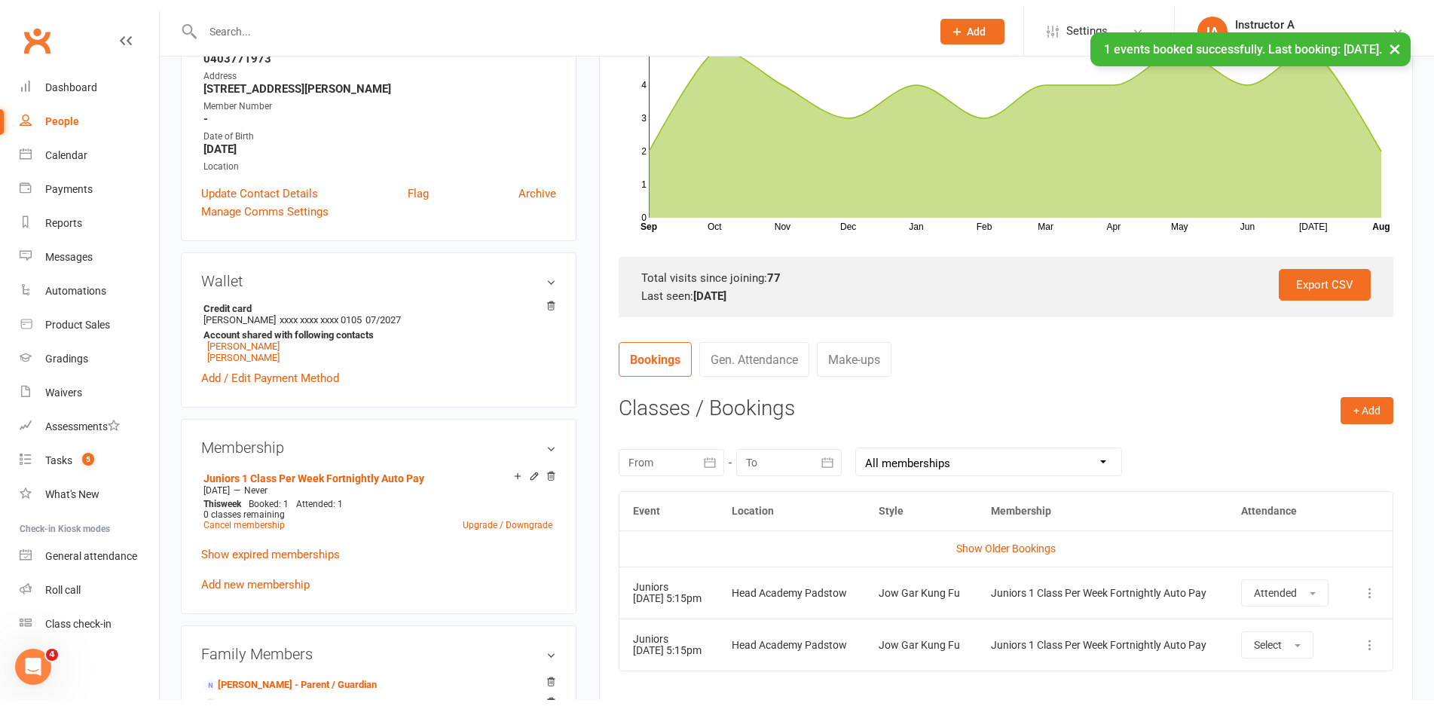
scroll to position [355, 0]
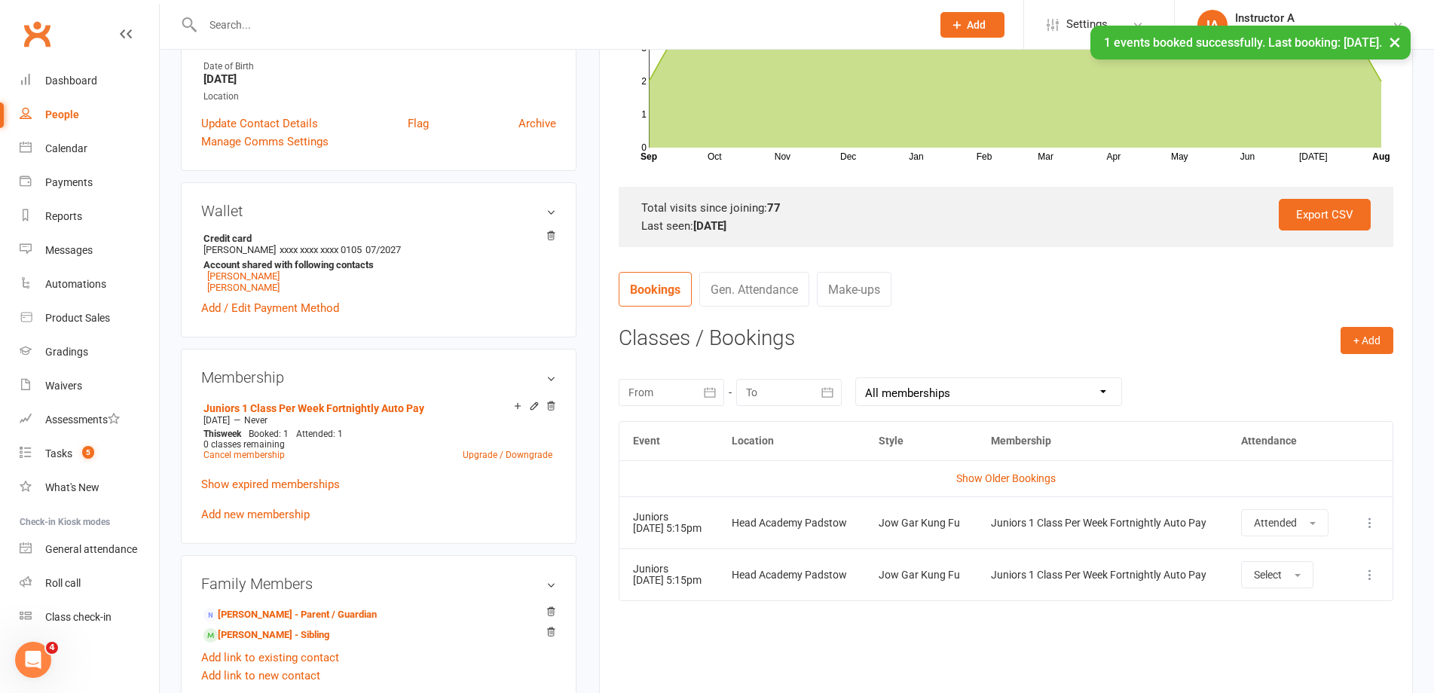
click at [237, 646] on relationship-list "Matthew Jeffree - Parent / Guardian Lily Jeffree - Sibling Add link to existing…" at bounding box center [378, 643] width 355 height 81
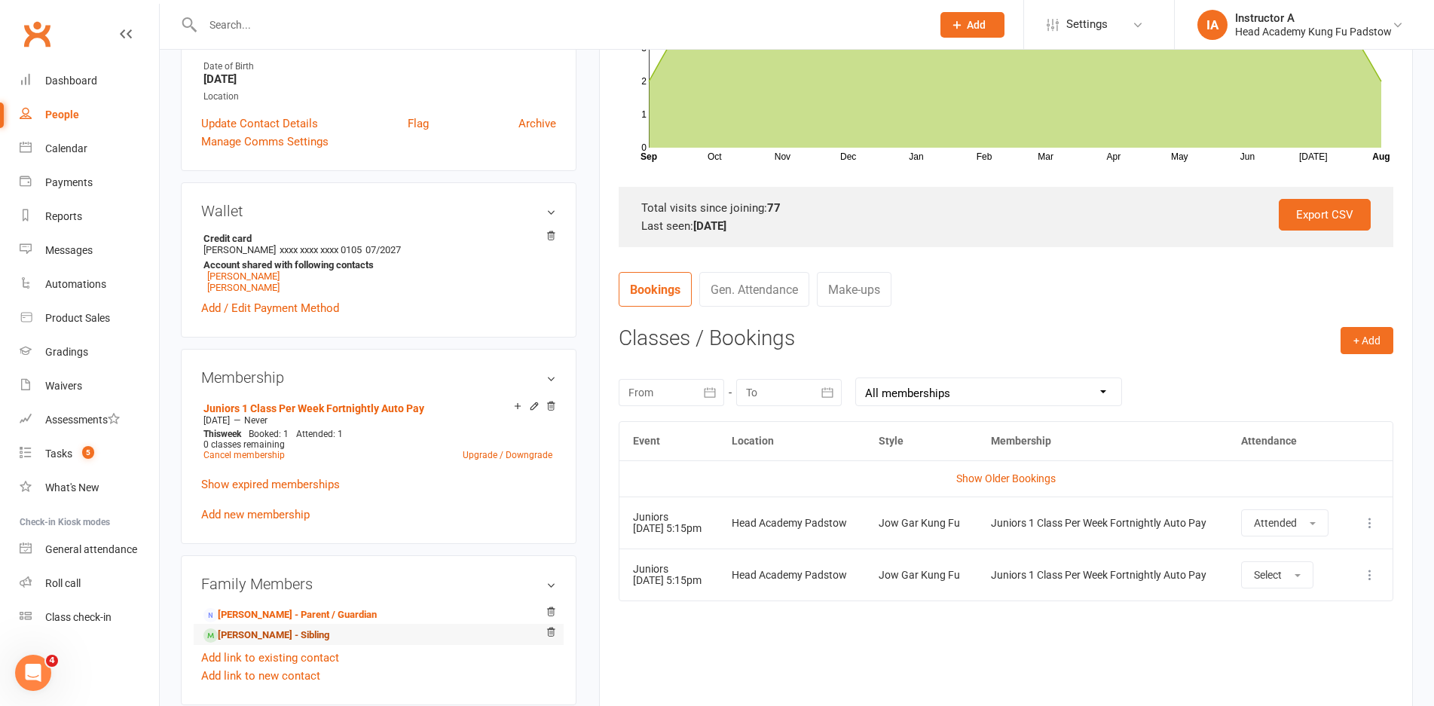
click at [247, 633] on link "Lily Jeffree - Sibling" at bounding box center [266, 636] width 126 height 16
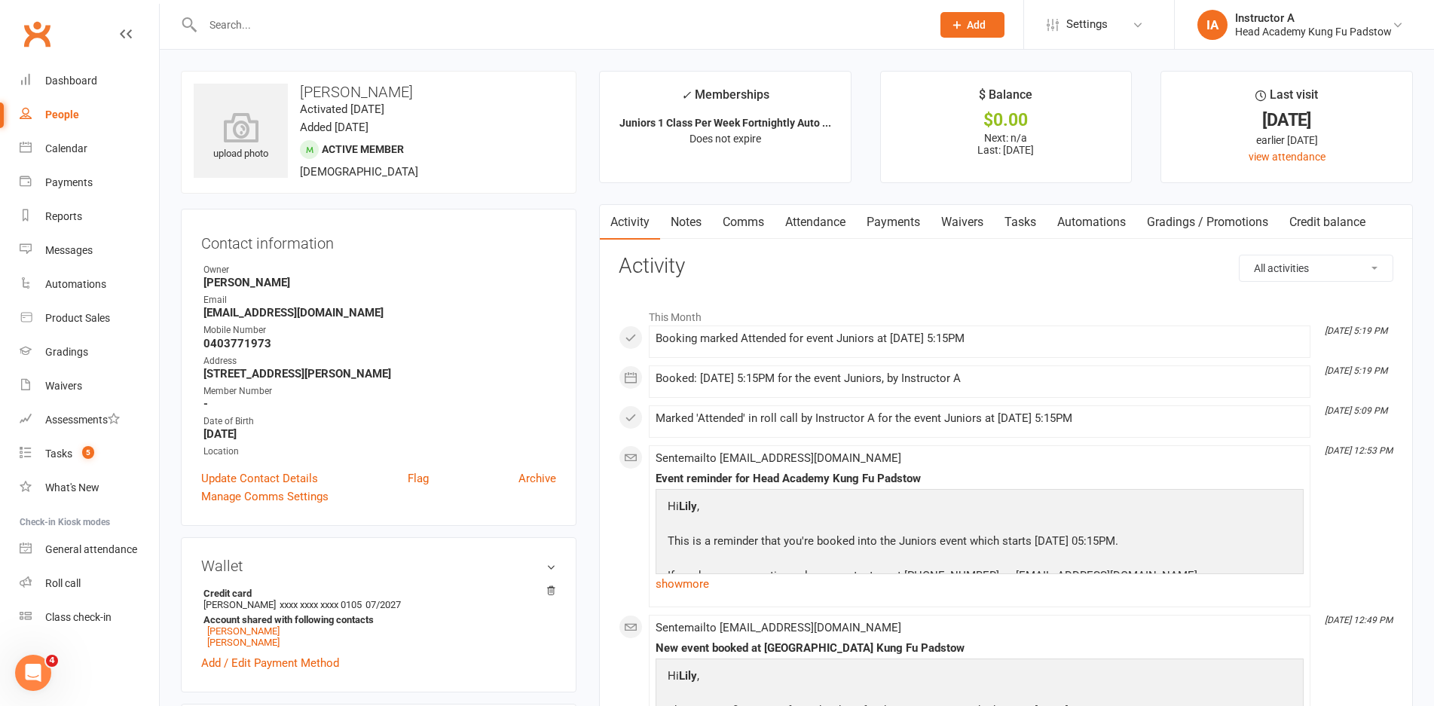
click at [942, 224] on link "Waivers" at bounding box center [961, 222] width 63 height 35
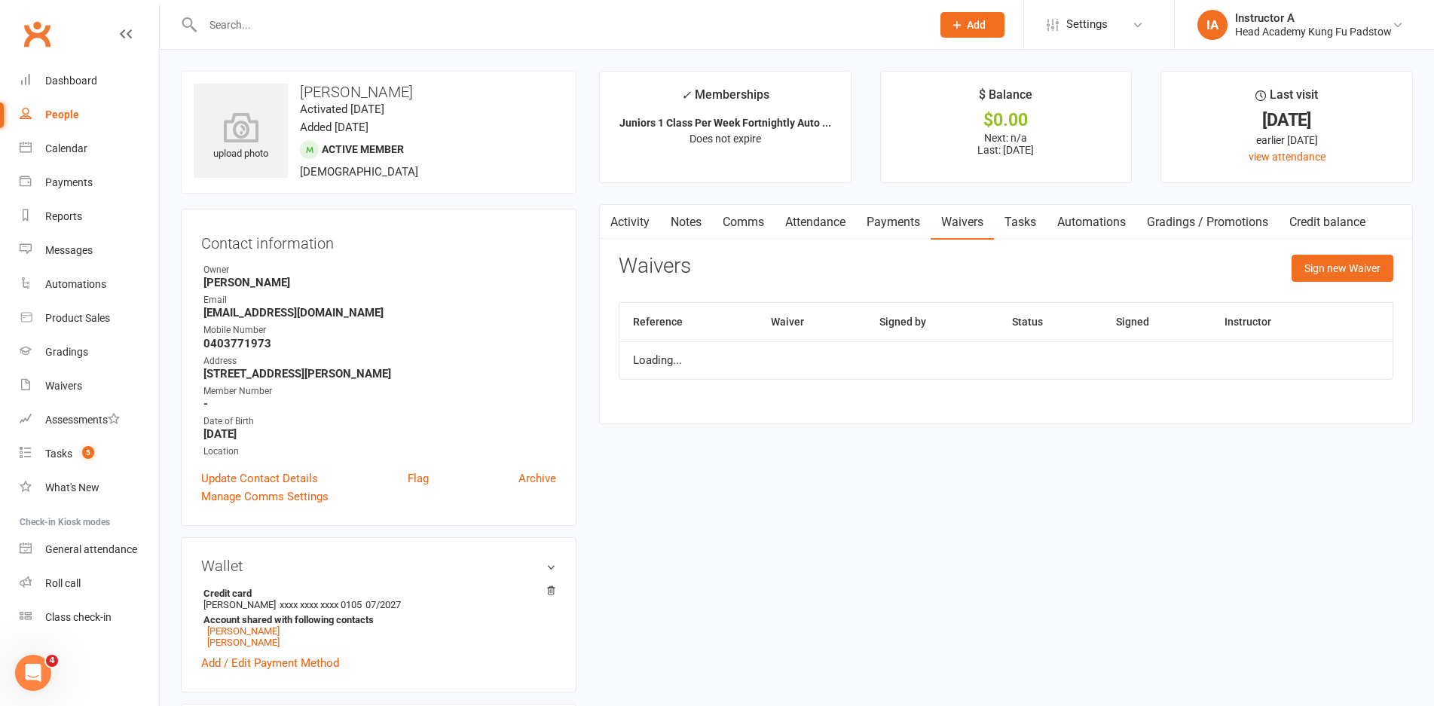
drag, startPoint x: 904, startPoint y: 224, endPoint x: 831, endPoint y: 225, distance: 73.1
click at [866, 224] on link "Payments" at bounding box center [893, 222] width 75 height 35
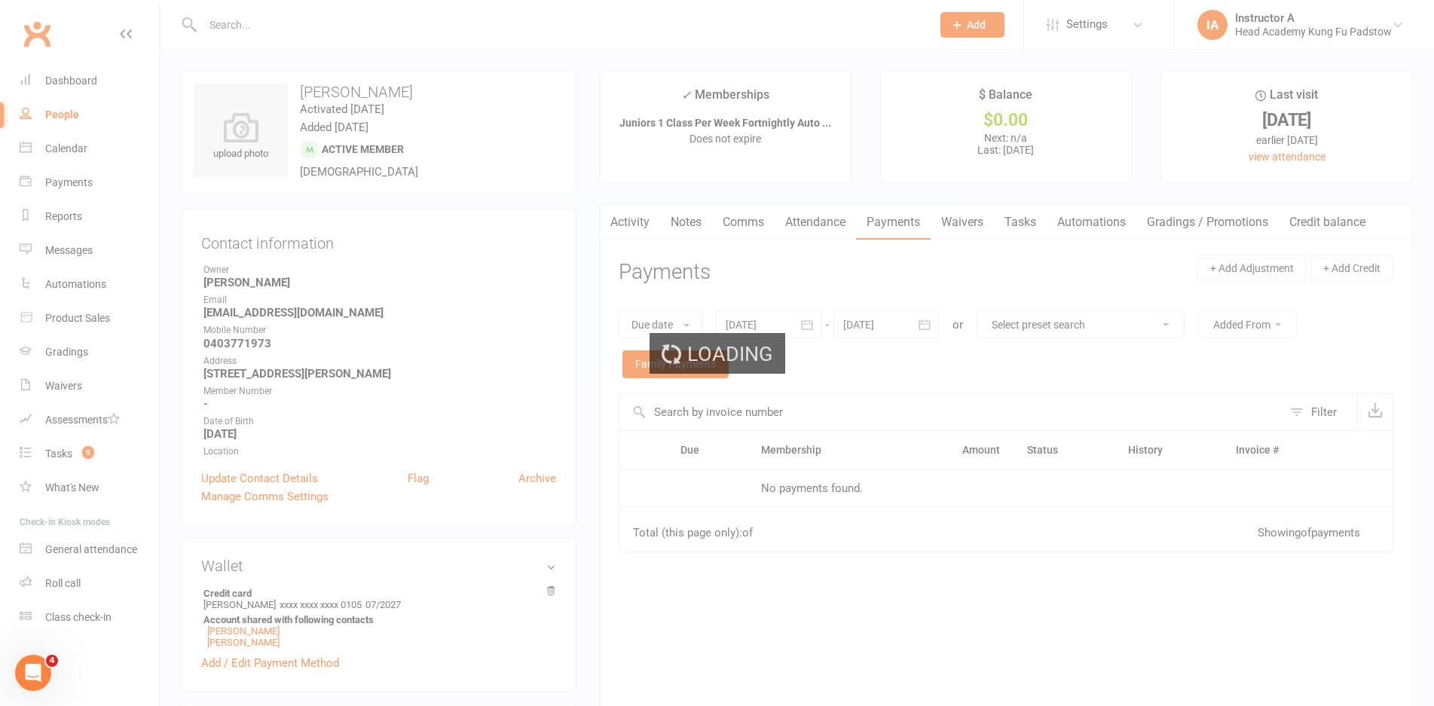
click at [828, 225] on div "Loading" at bounding box center [717, 353] width 1434 height 706
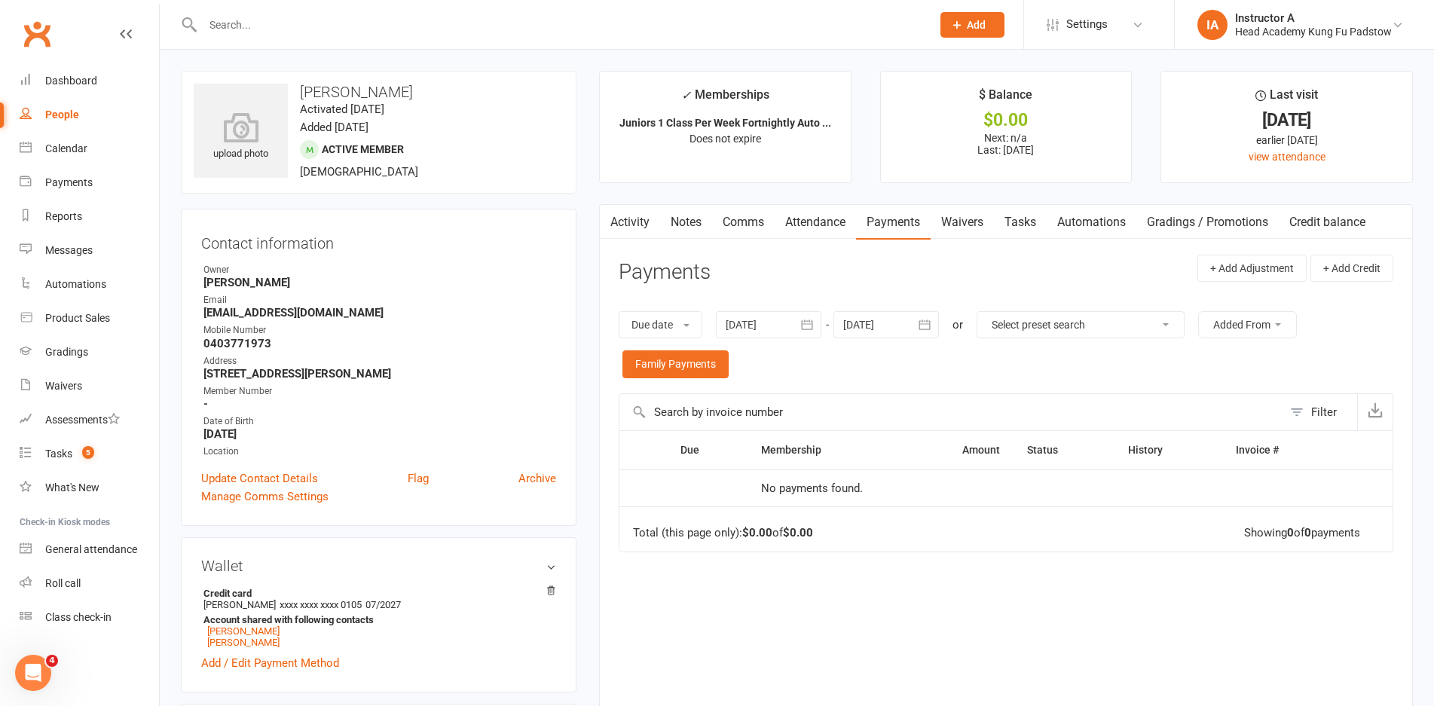
click at [840, 201] on main "✓ Memberships Juniors 1 Class Per Week Fortnightly Auto ... Does not expire $ B…" at bounding box center [1006, 428] width 836 height 714
drag, startPoint x: 832, startPoint y: 218, endPoint x: 845, endPoint y: 225, distance: 15.2
click at [838, 220] on link "Attendance" at bounding box center [814, 222] width 81 height 35
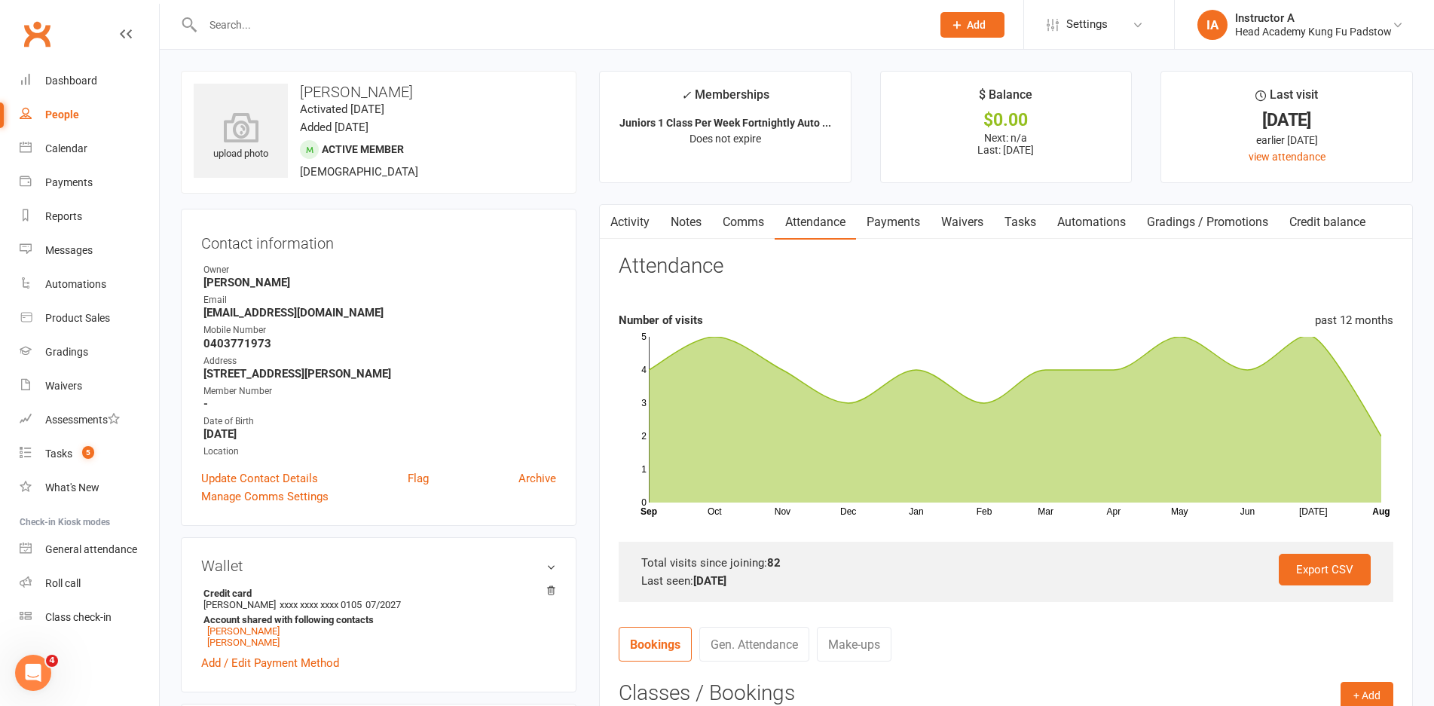
scroll to position [151, 0]
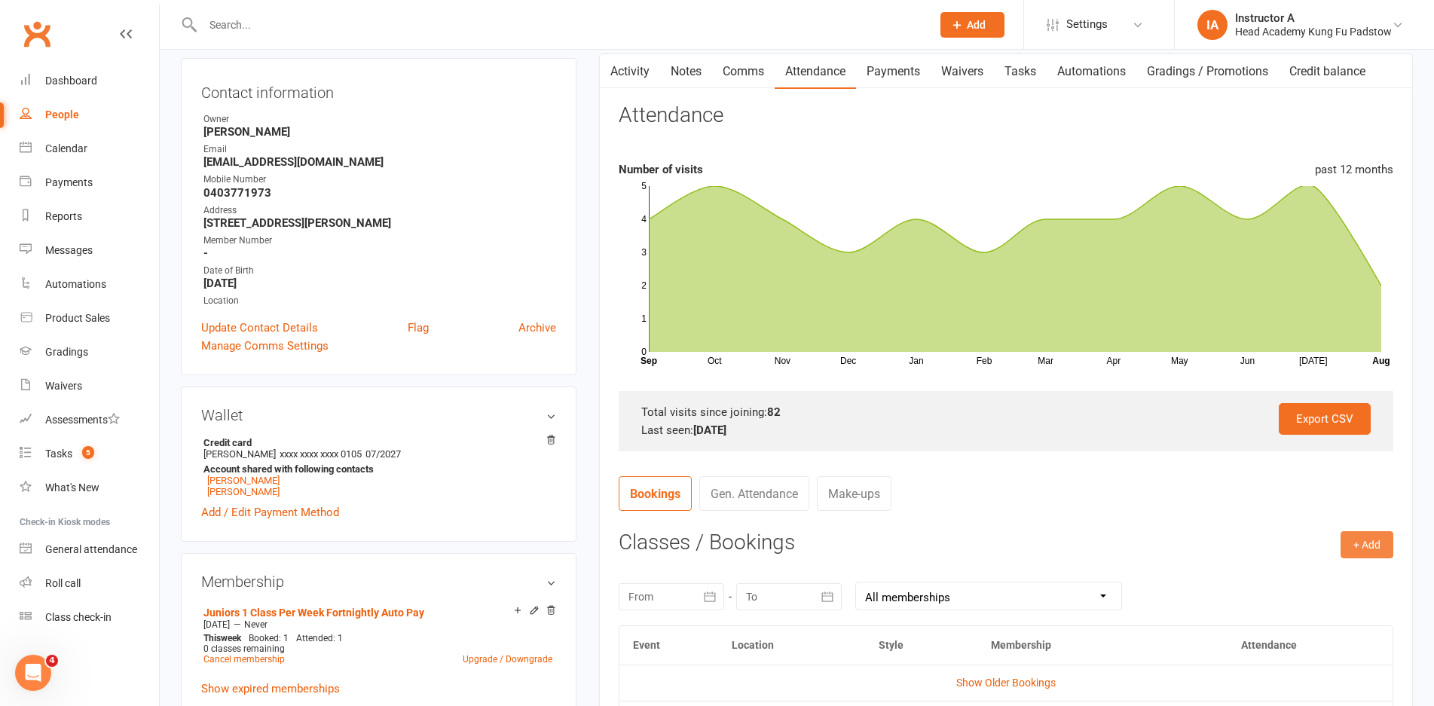
click at [1350, 547] on button "+ Add" at bounding box center [1366, 544] width 53 height 27
click at [1275, 581] on link "Book Event" at bounding box center [1317, 579] width 149 height 30
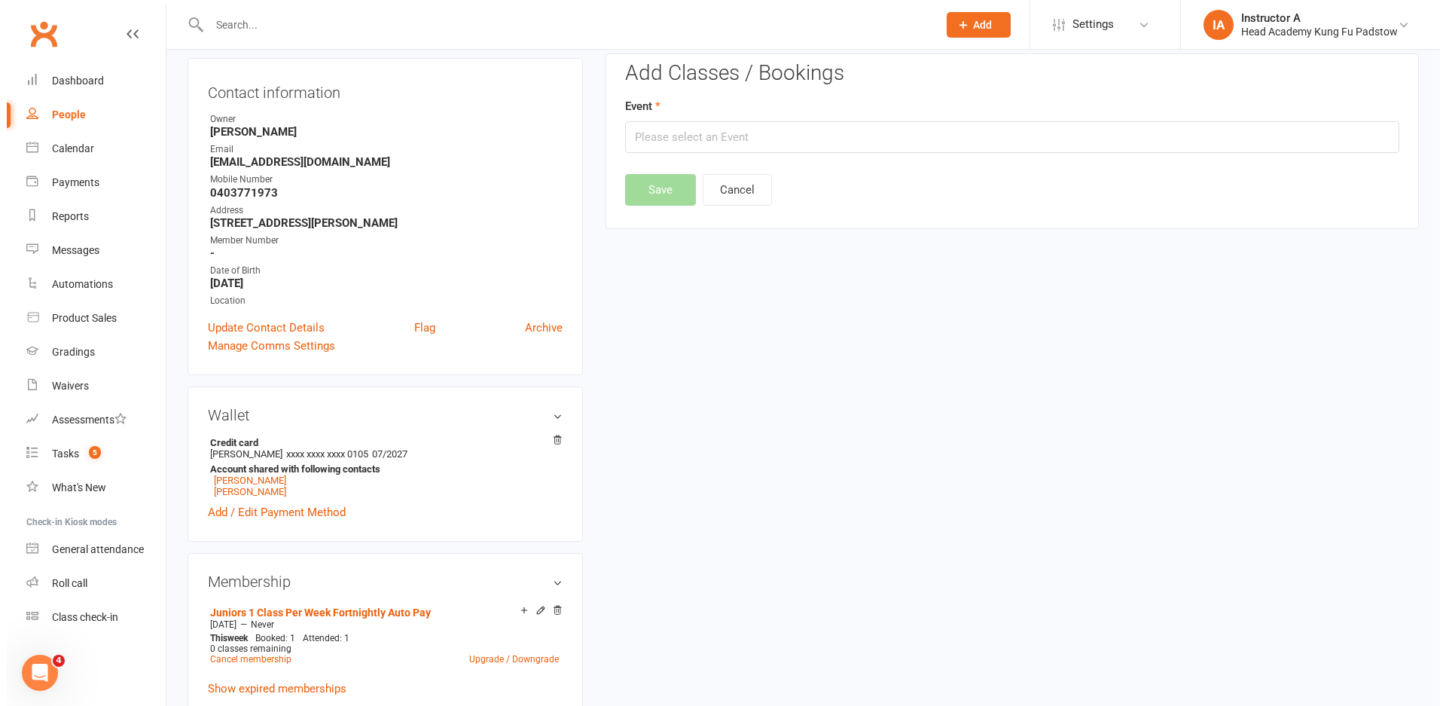
scroll to position [129, 0]
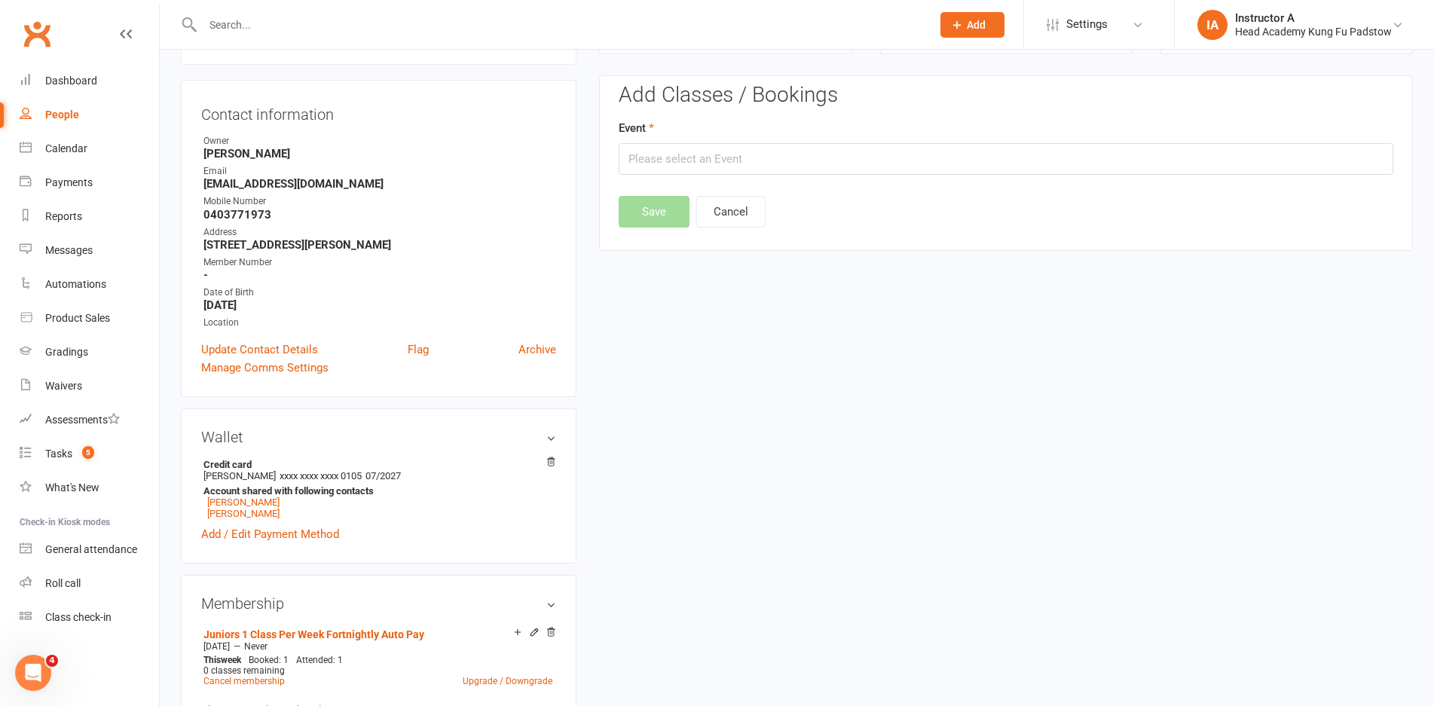
click at [800, 185] on div "Add Classes / Bookings Event Save Cancel" at bounding box center [1006, 156] width 774 height 144
click at [844, 154] on input "text" at bounding box center [1006, 159] width 774 height 32
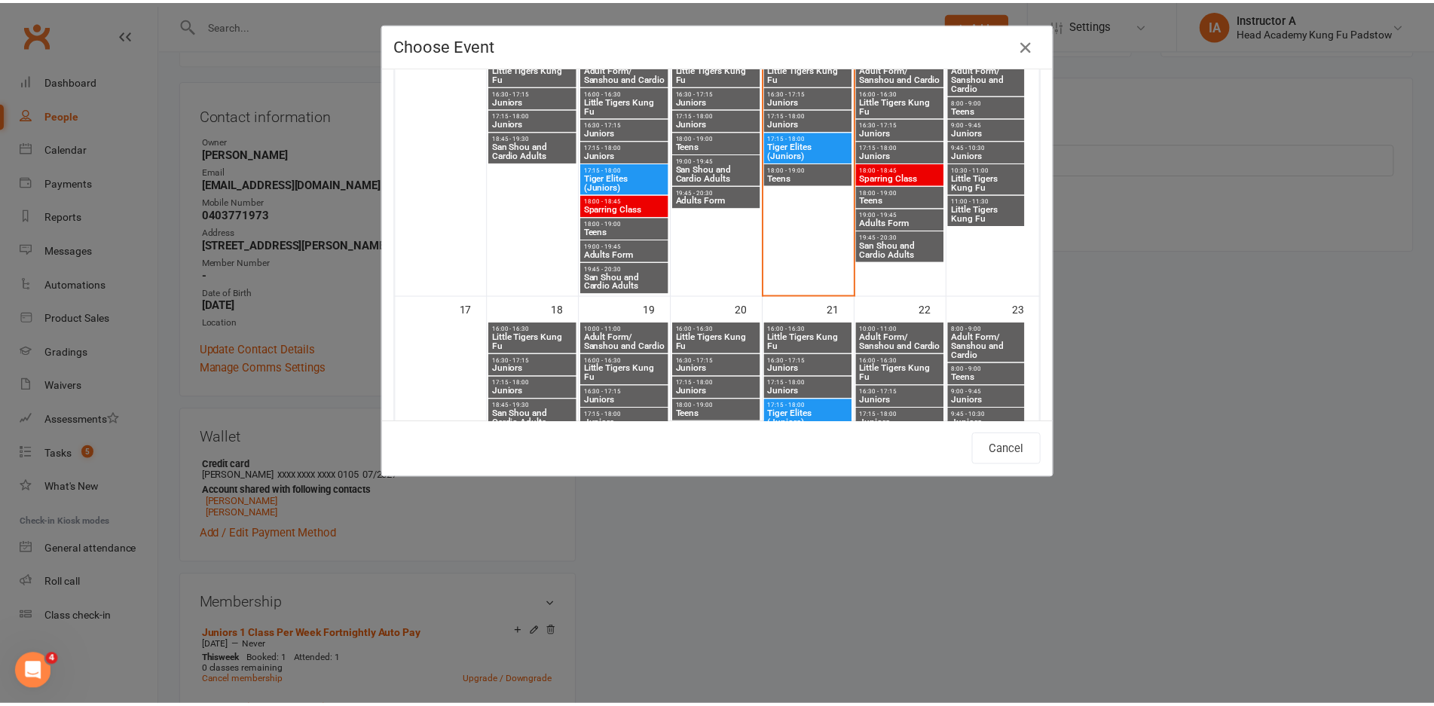
scroll to position [753, 0]
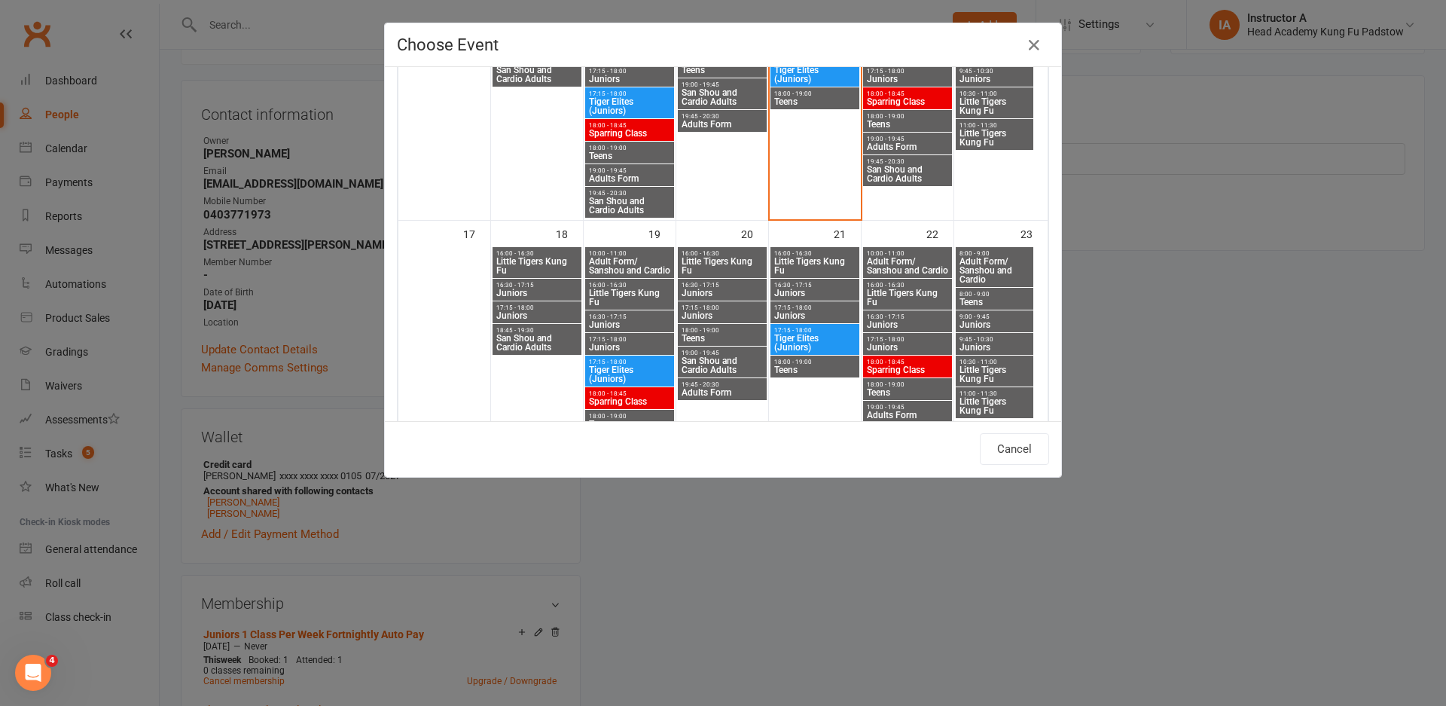
click at [704, 309] on div "17:15 - 18:00 Juniors" at bounding box center [722, 312] width 89 height 22
type input "Juniors - Aug 20, 2025 5:15:00 PM"
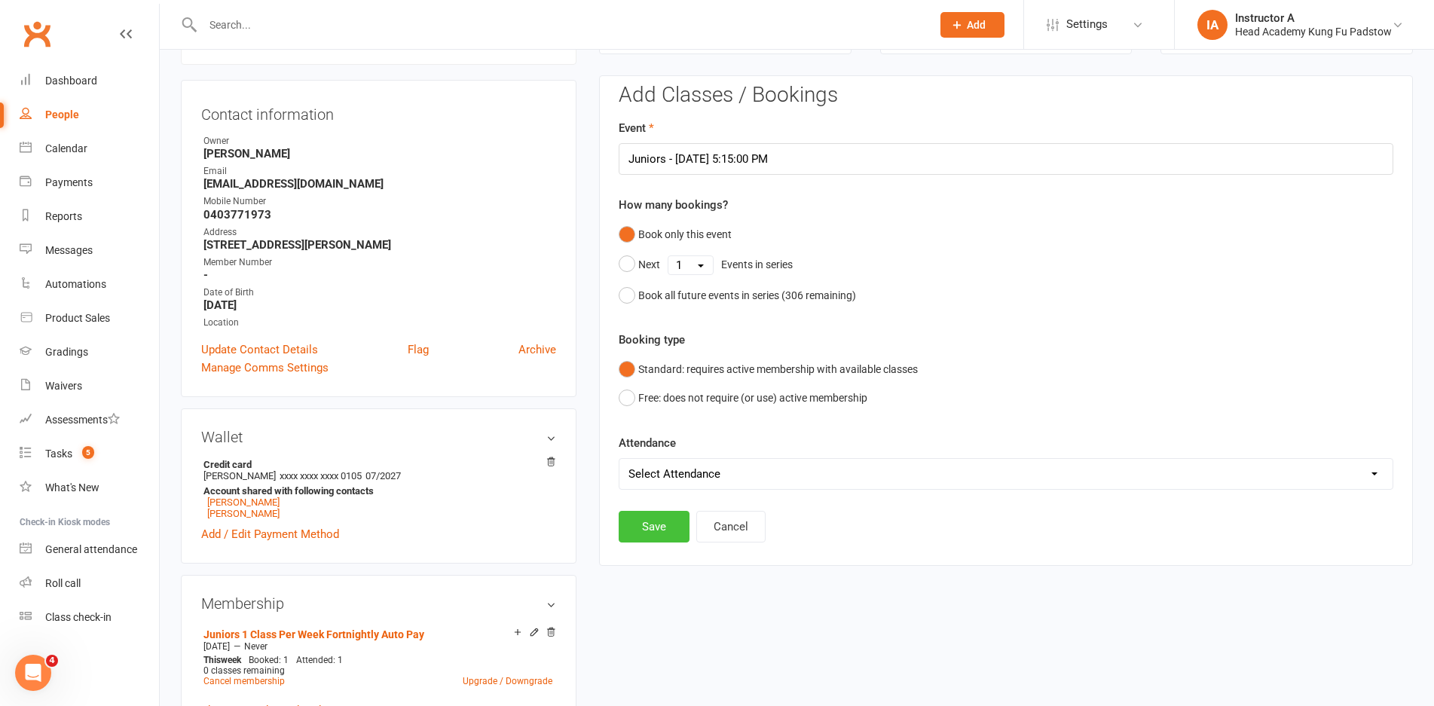
click at [649, 541] on button "Save" at bounding box center [654, 527] width 71 height 32
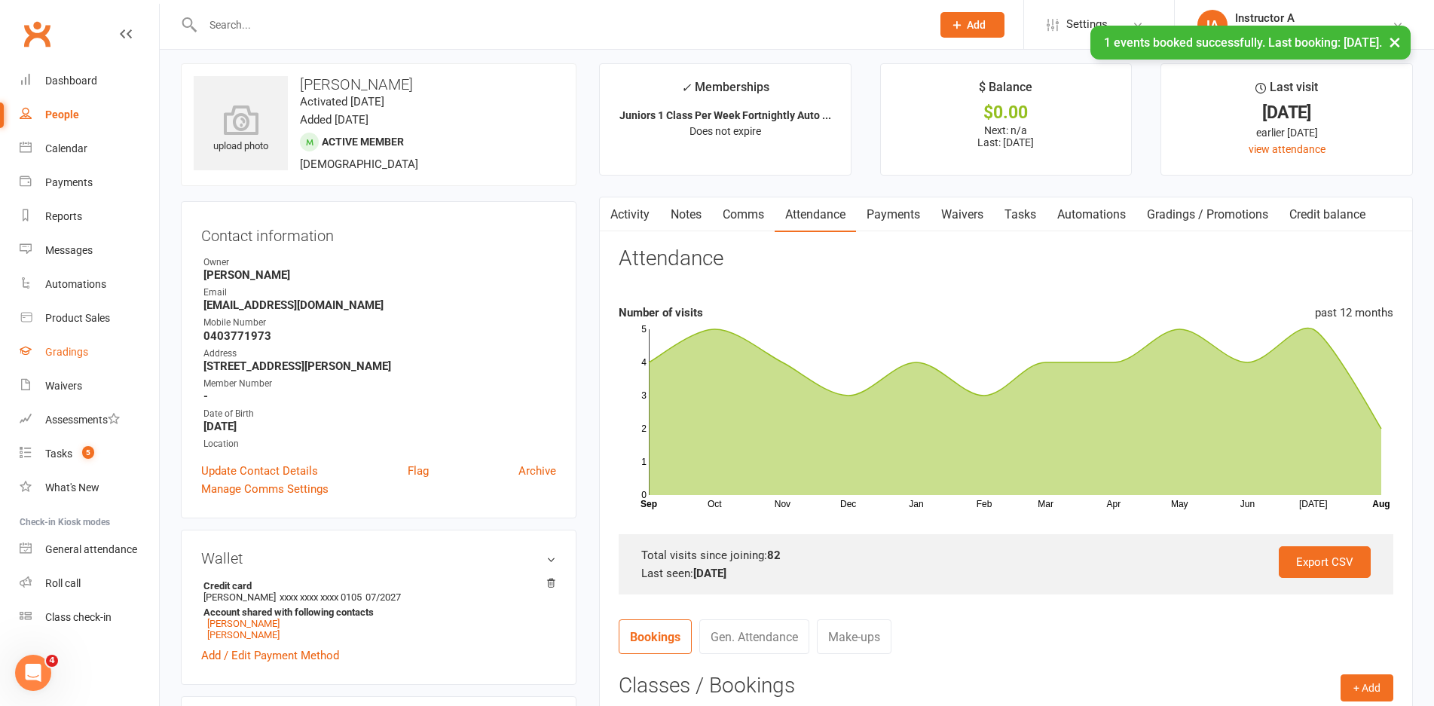
scroll to position [0, 0]
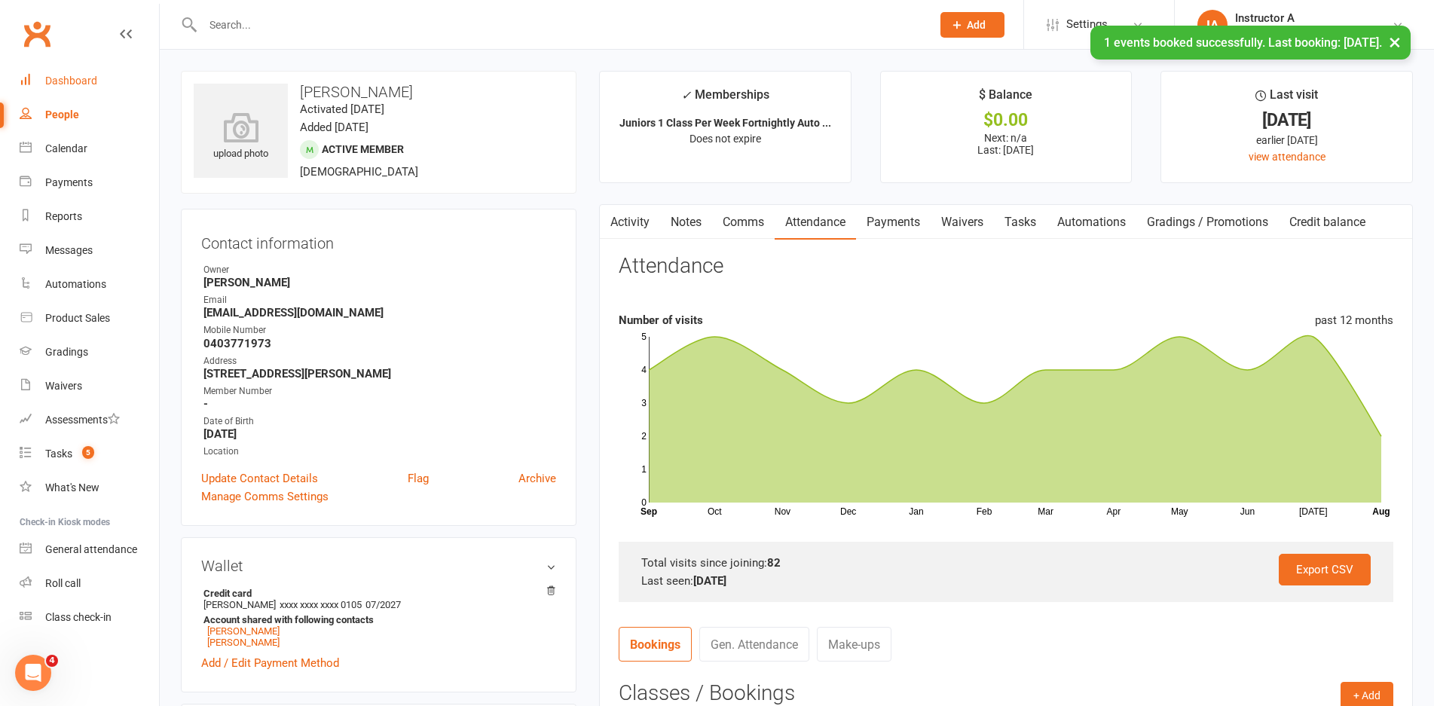
click at [60, 89] on link "Dashboard" at bounding box center [89, 81] width 139 height 34
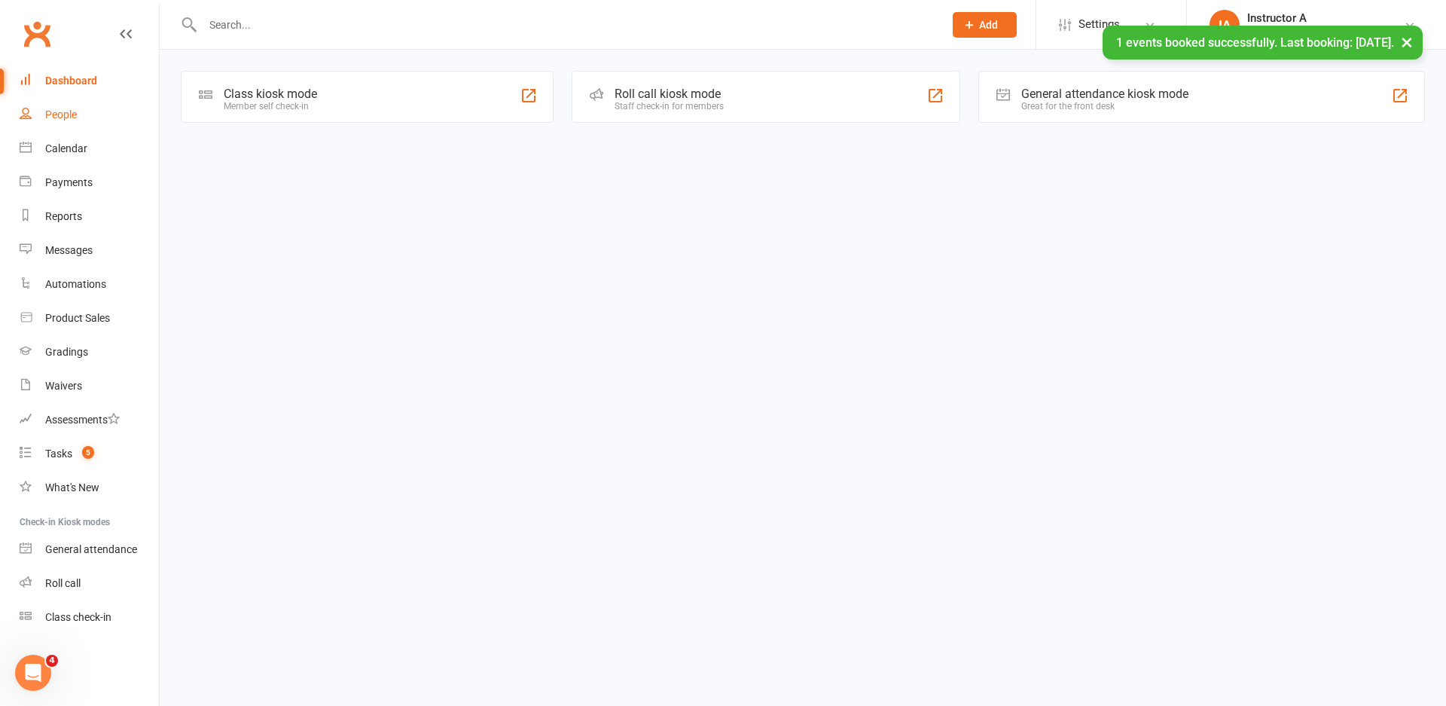
drag, startPoint x: 60, startPoint y: 90, endPoint x: 56, endPoint y: 101, distance: 11.2
click at [56, 100] on ul "Dashboard People Calendar Payments Reports Messages Automations Product Sales G…" at bounding box center [79, 349] width 159 height 570
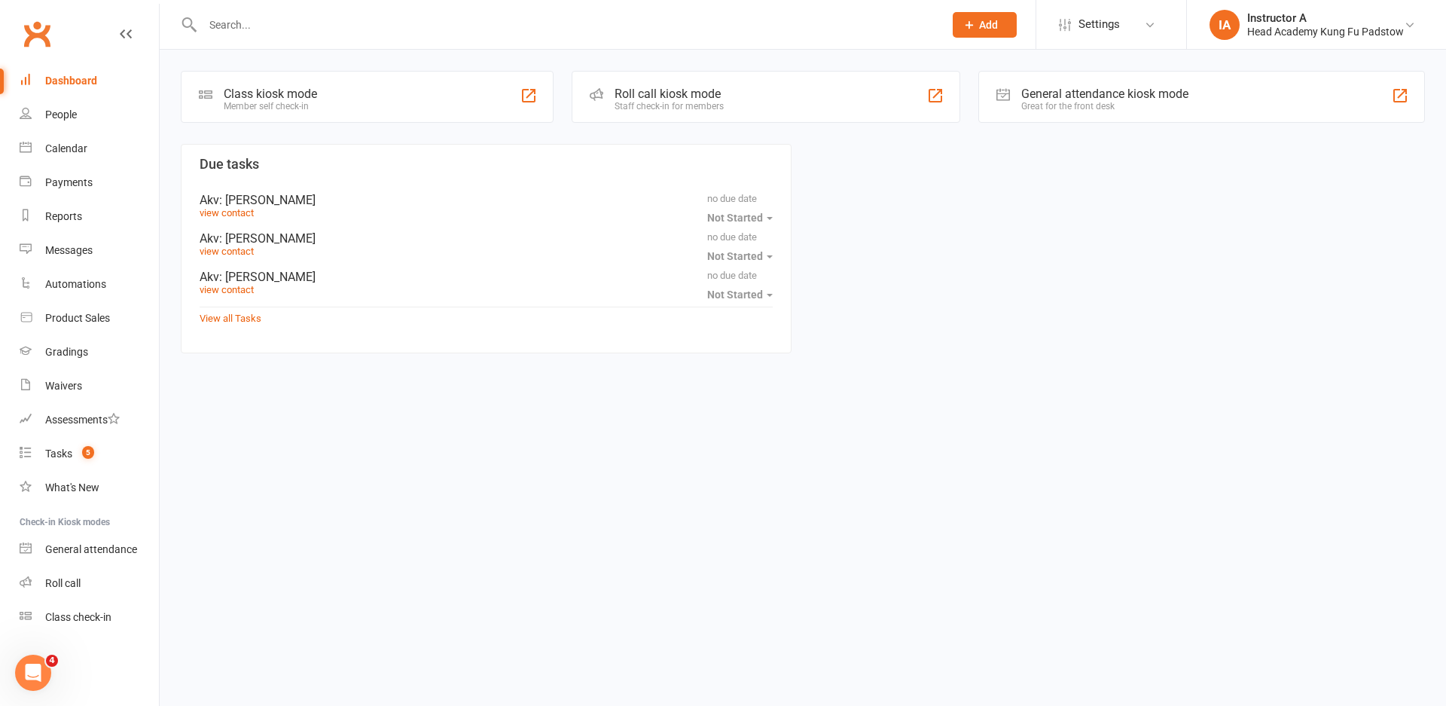
click at [424, 38] on div at bounding box center [557, 24] width 753 height 49
click at [426, 35] on div at bounding box center [557, 24] width 753 height 49
click at [427, 35] on input "text" at bounding box center [565, 24] width 735 height 21
click at [428, 35] on input "text" at bounding box center [565, 24] width 735 height 21
click at [74, 353] on div "Gradings" at bounding box center [66, 352] width 43 height 12
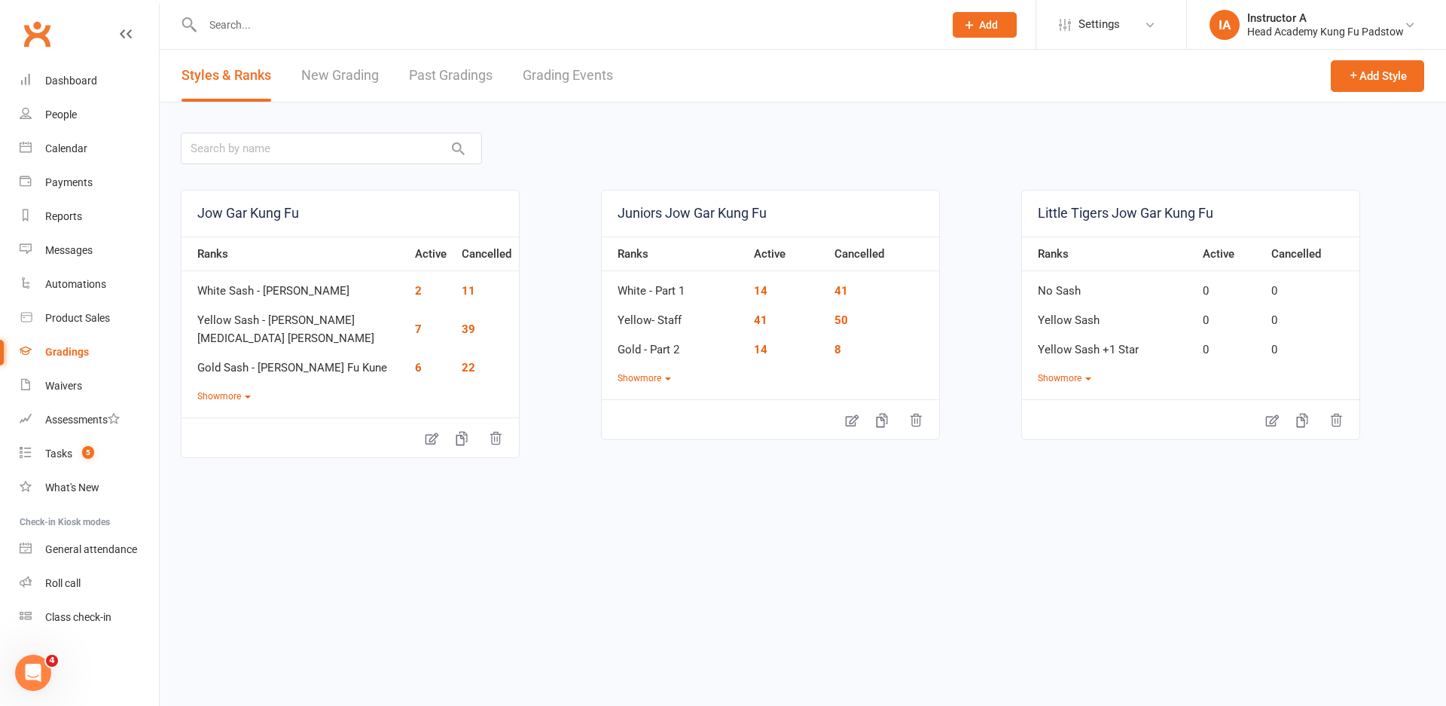
click at [600, 76] on link "Grading Events" at bounding box center [568, 76] width 90 height 52
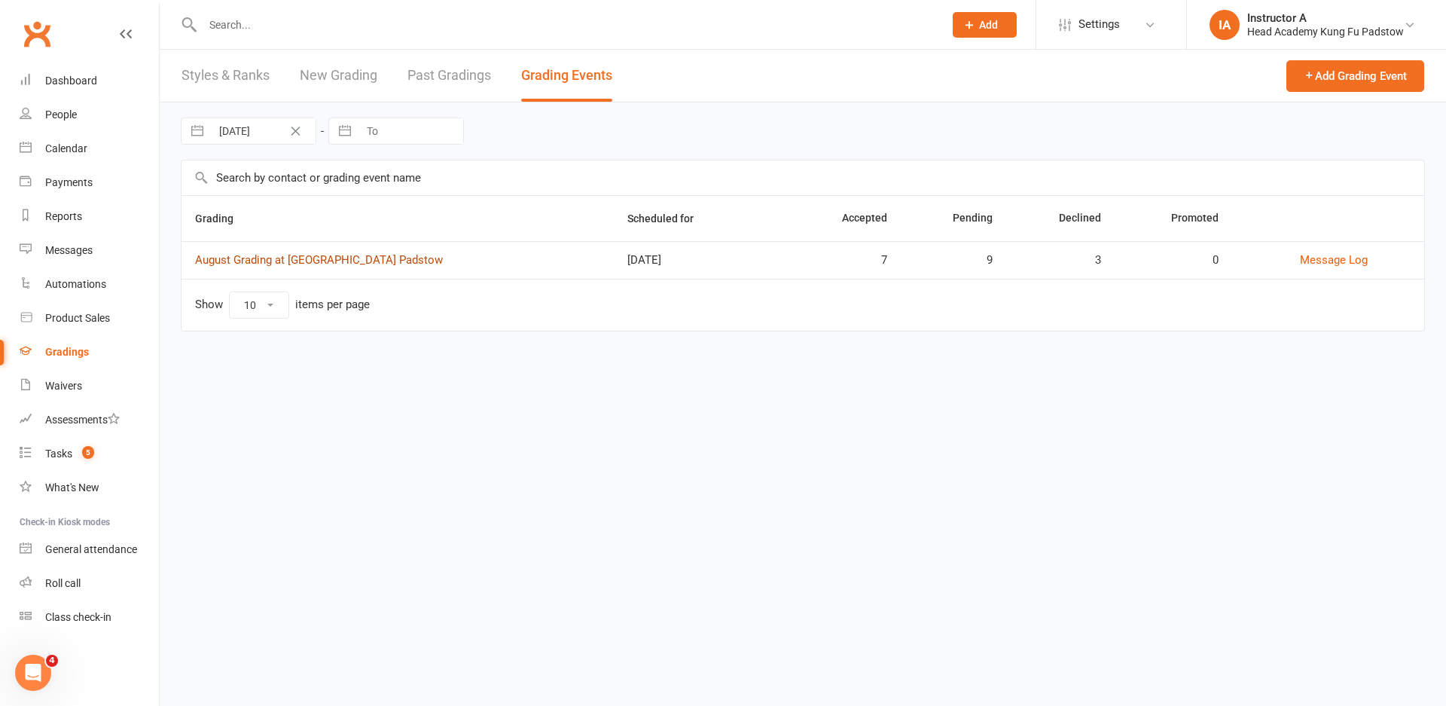
click at [385, 255] on link "August Grading at Head Academy Padstow" at bounding box center [319, 260] width 248 height 14
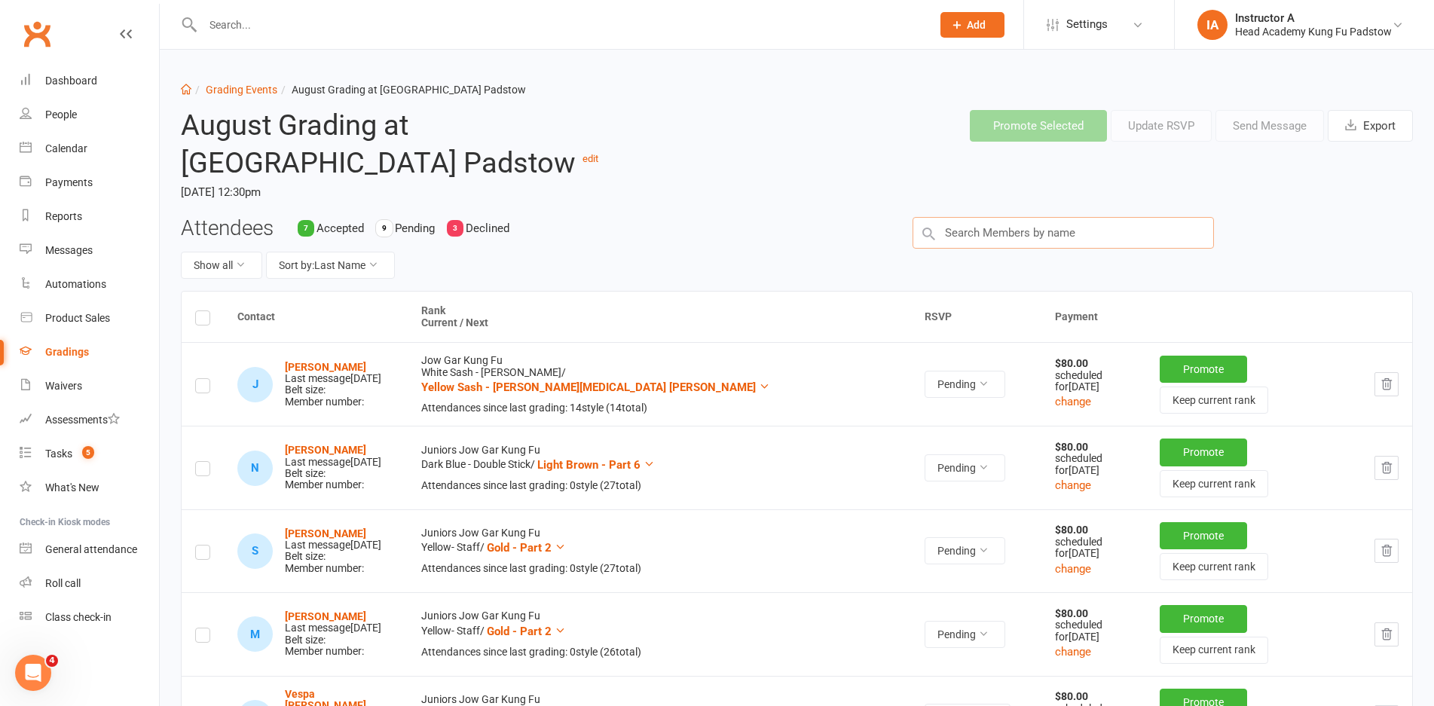
click at [964, 247] on input "text" at bounding box center [1062, 233] width 301 height 32
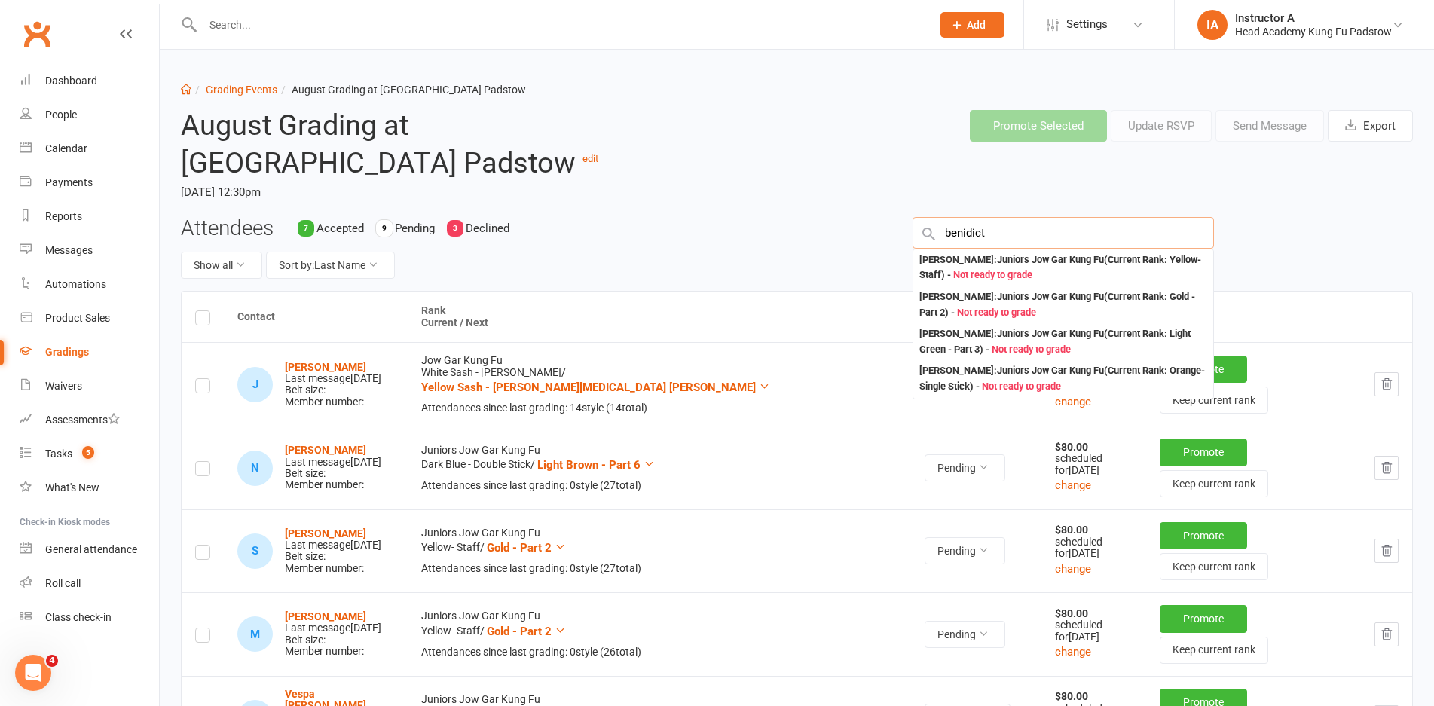
type input "benidict"
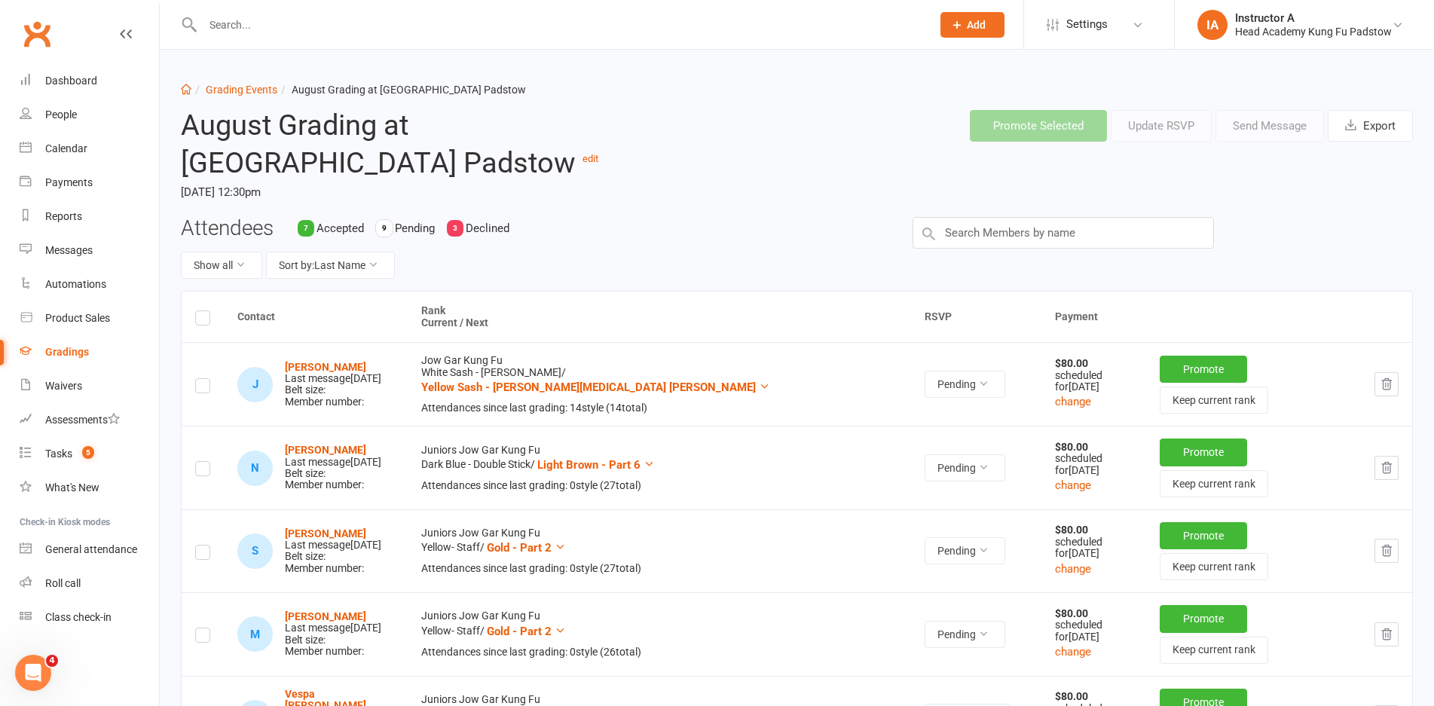
click at [371, 11] on div at bounding box center [551, 24] width 740 height 49
click at [365, 20] on input "text" at bounding box center [559, 24] width 722 height 21
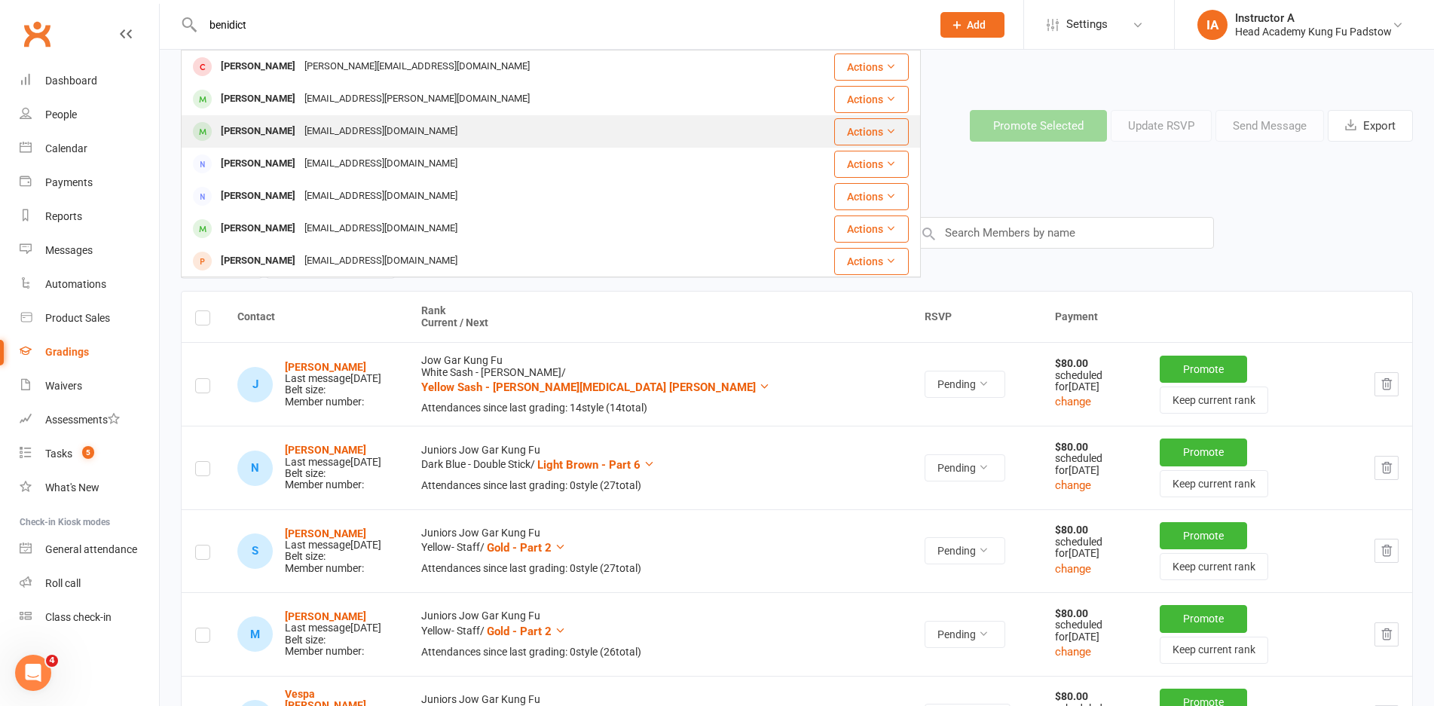
type input "benidict"
click at [223, 130] on div "Benedict Tjai" at bounding box center [258, 132] width 84 height 22
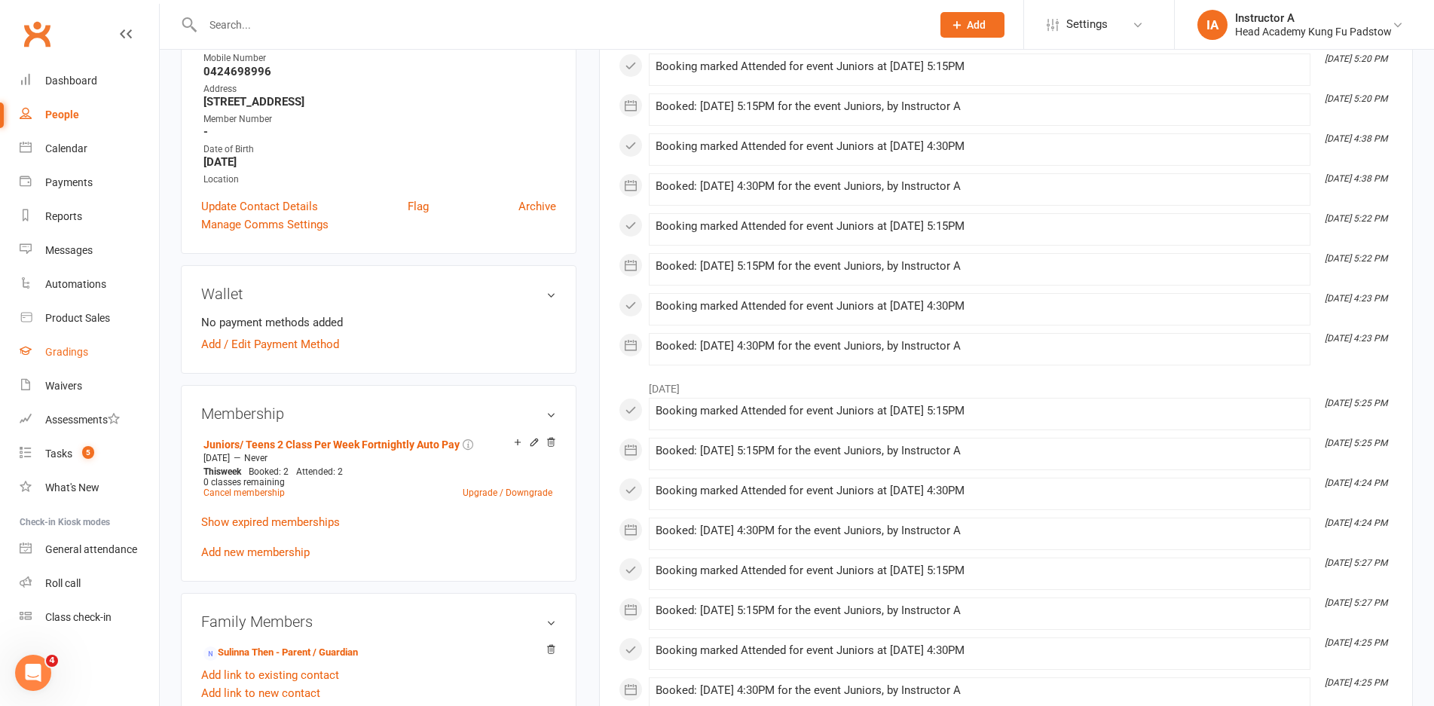
scroll to position [301, 0]
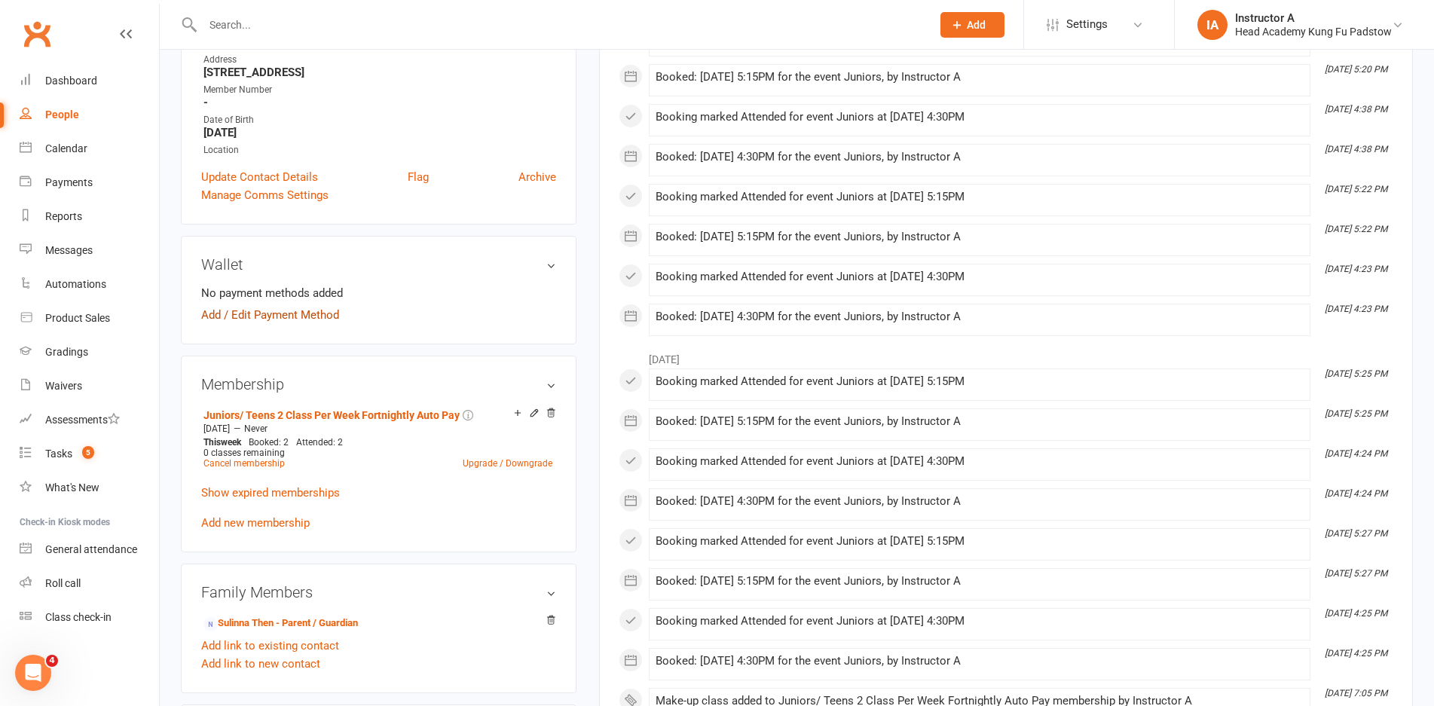
click at [279, 313] on link "Add / Edit Payment Method" at bounding box center [270, 315] width 138 height 18
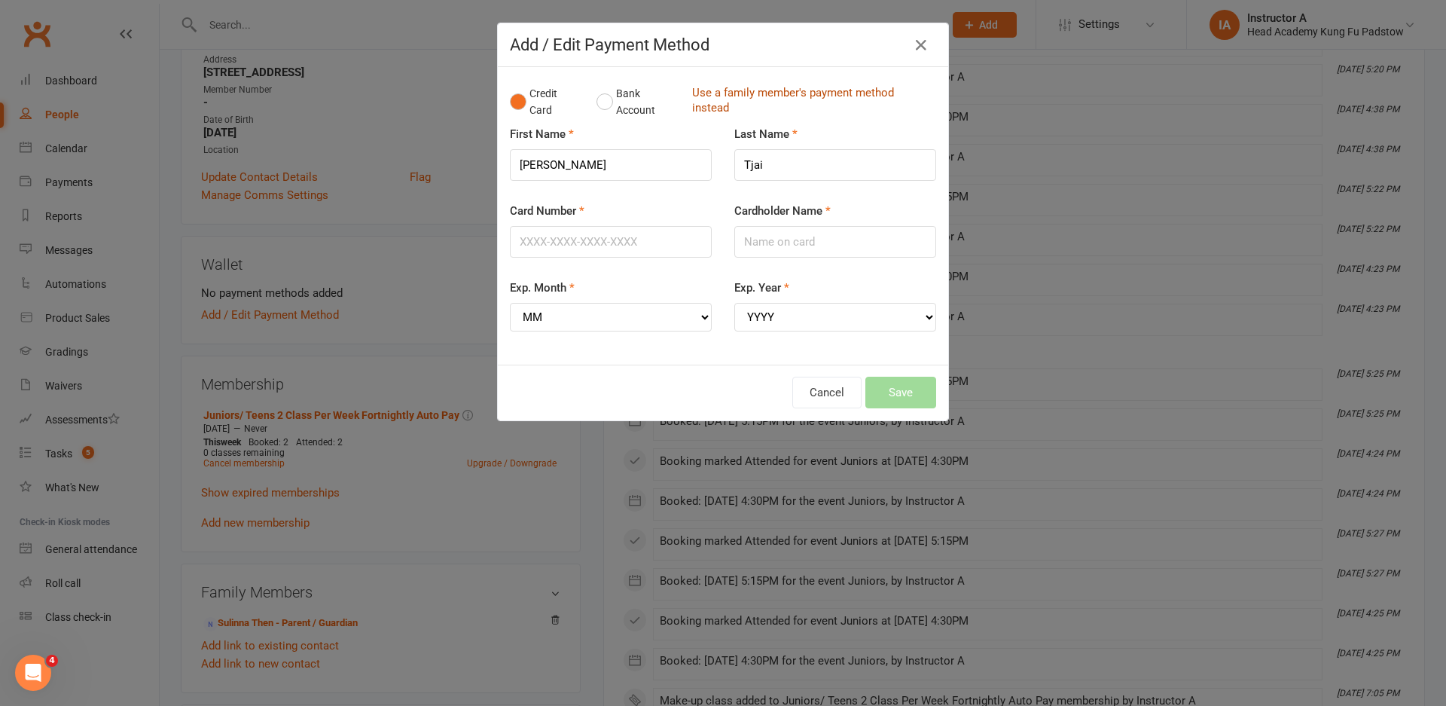
click at [765, 110] on link "Use a family member's payment method instead" at bounding box center [810, 102] width 237 height 34
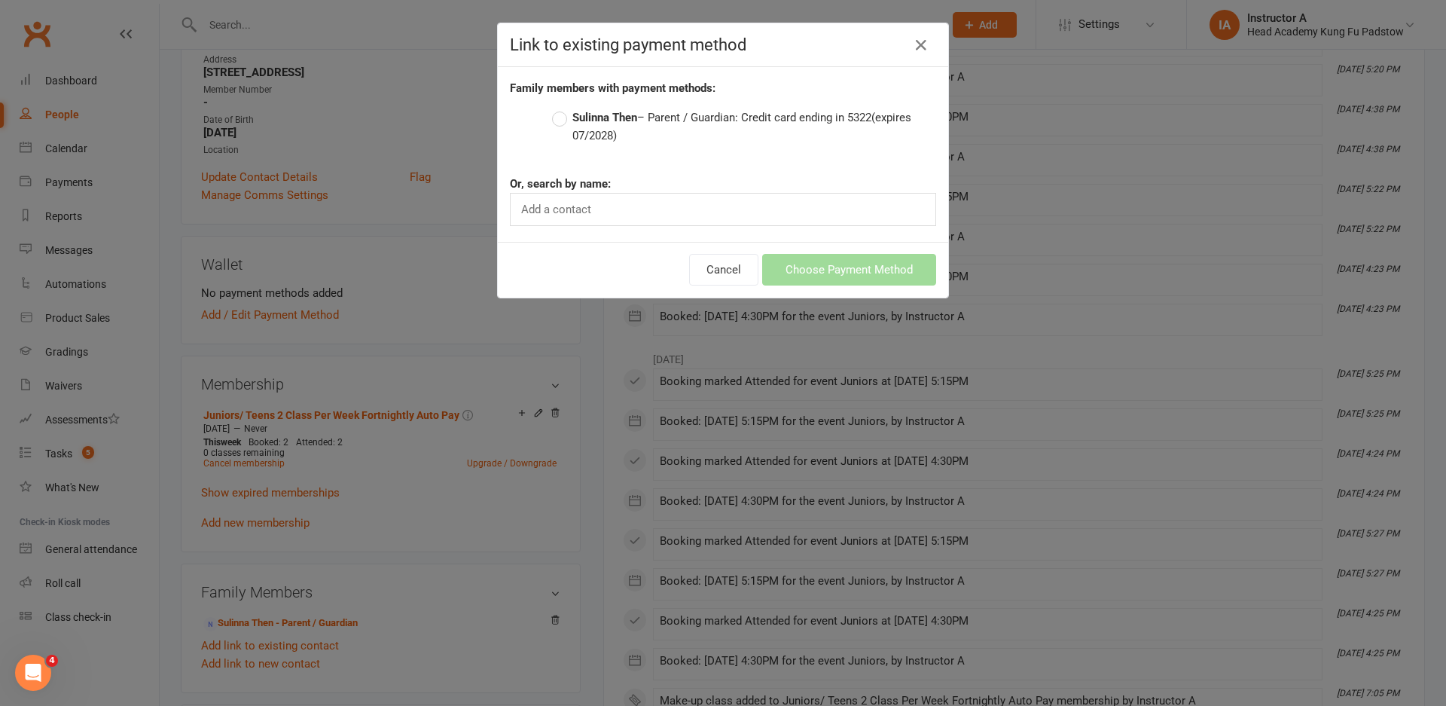
click at [573, 117] on strong "Sulinna Then" at bounding box center [605, 118] width 65 height 14
click at [562, 108] on input "Sulinna Then – Parent / Guardian: Credit card ending in 5322 (expires 07/2028)" at bounding box center [557, 108] width 10 height 0
drag, startPoint x: 906, startPoint y: 277, endPoint x: 894, endPoint y: 277, distance: 12.1
click at [898, 277] on button "Choose Payment Method" at bounding box center [849, 270] width 174 height 32
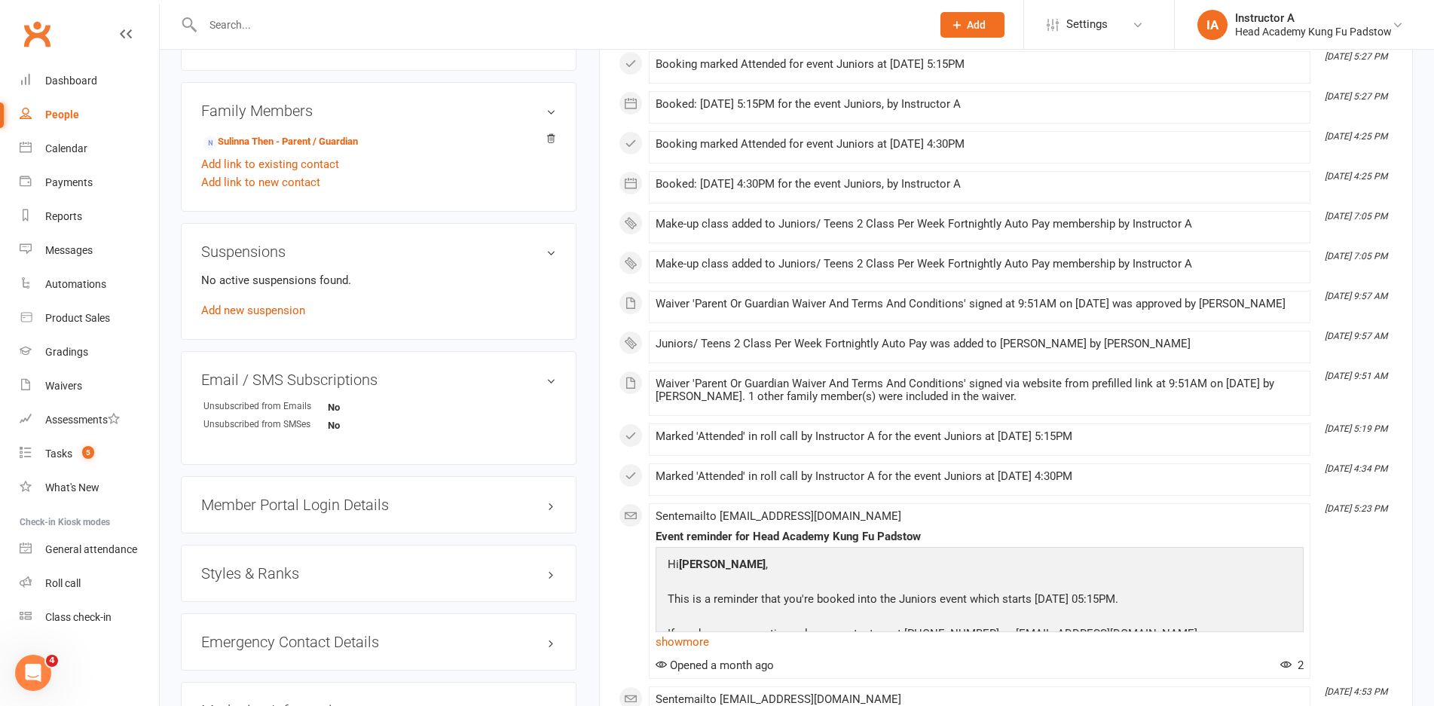
scroll to position [904, 0]
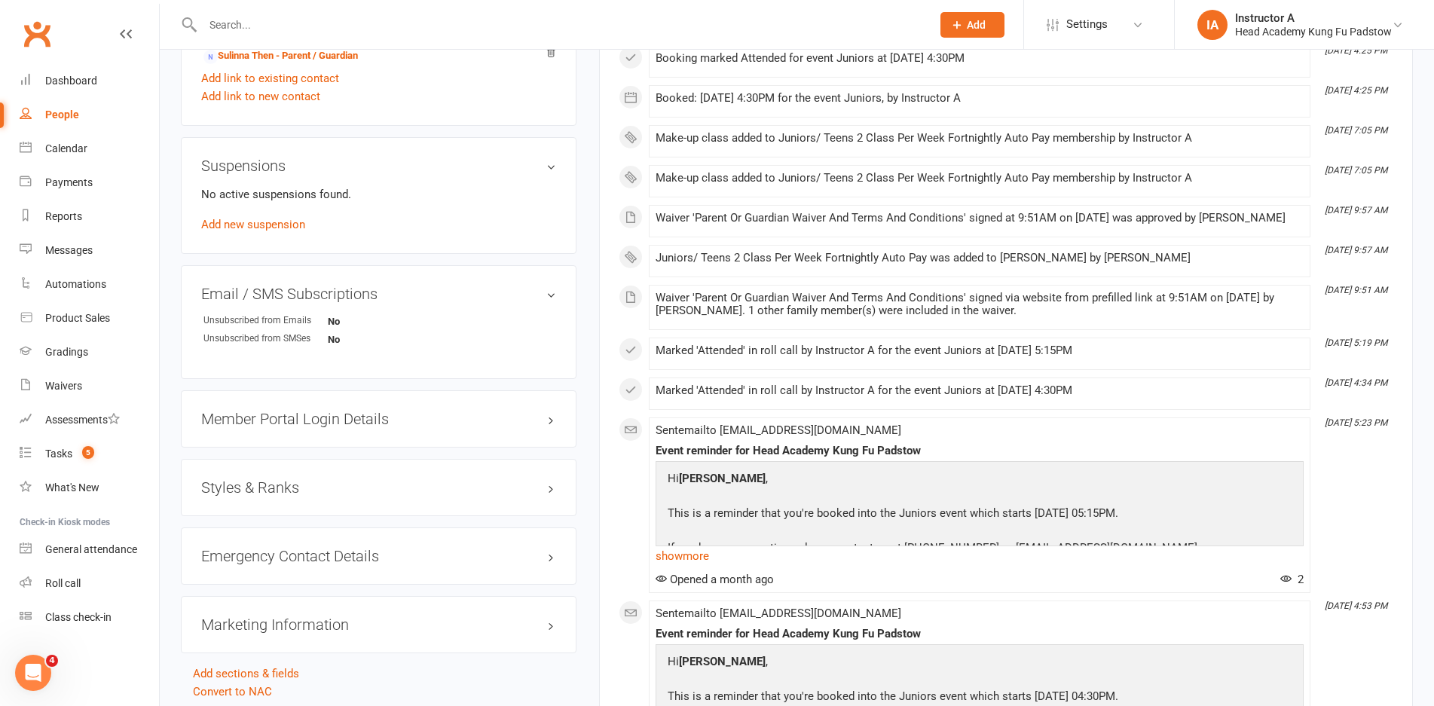
click at [264, 493] on h3 "Styles & Ranks" at bounding box center [378, 487] width 355 height 17
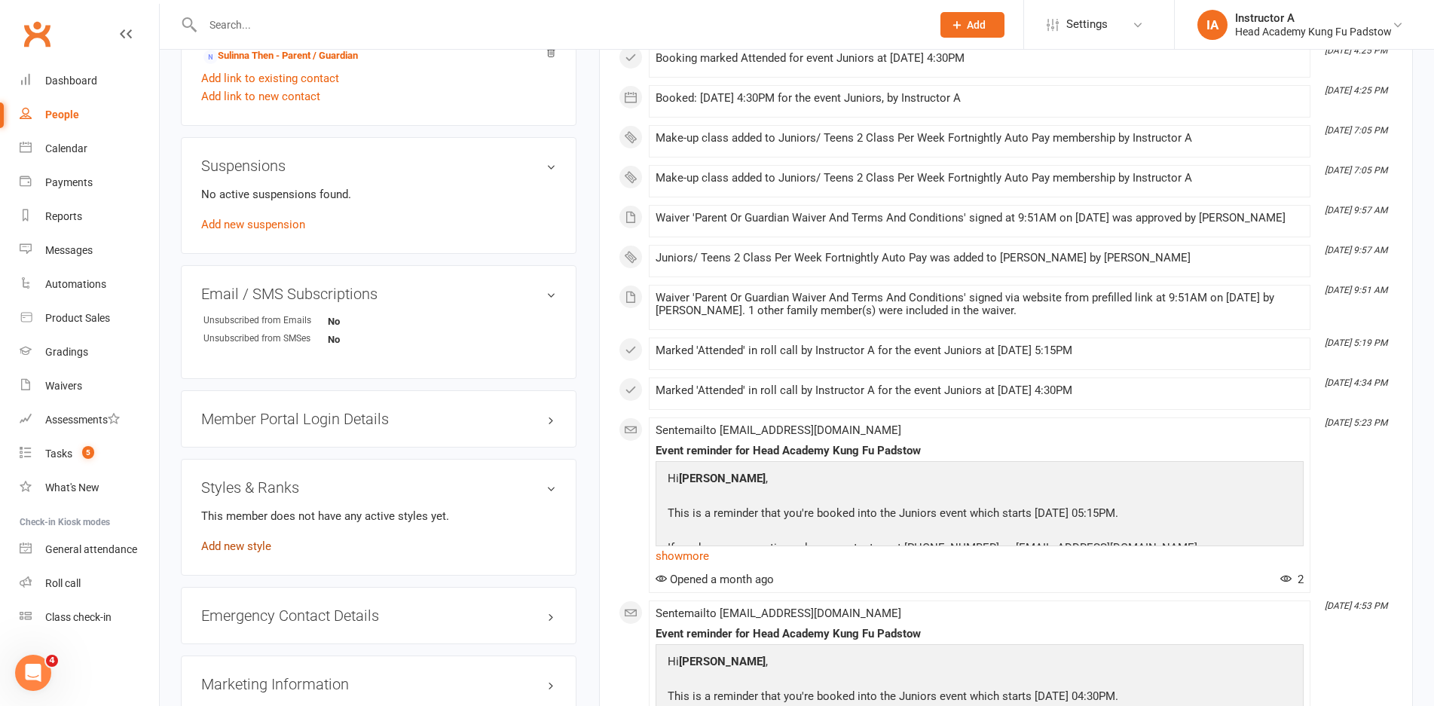
click at [242, 544] on link "Add new style" at bounding box center [236, 546] width 70 height 14
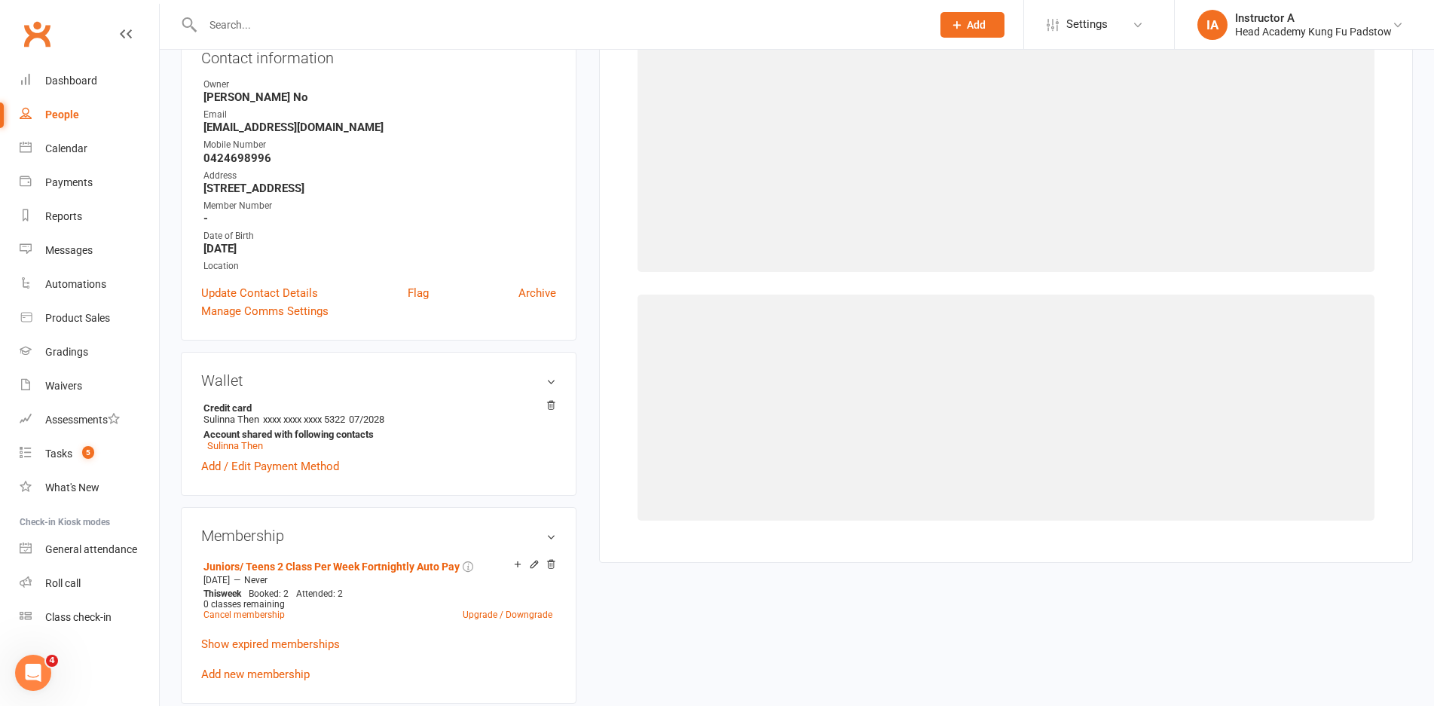
scroll to position [129, 0]
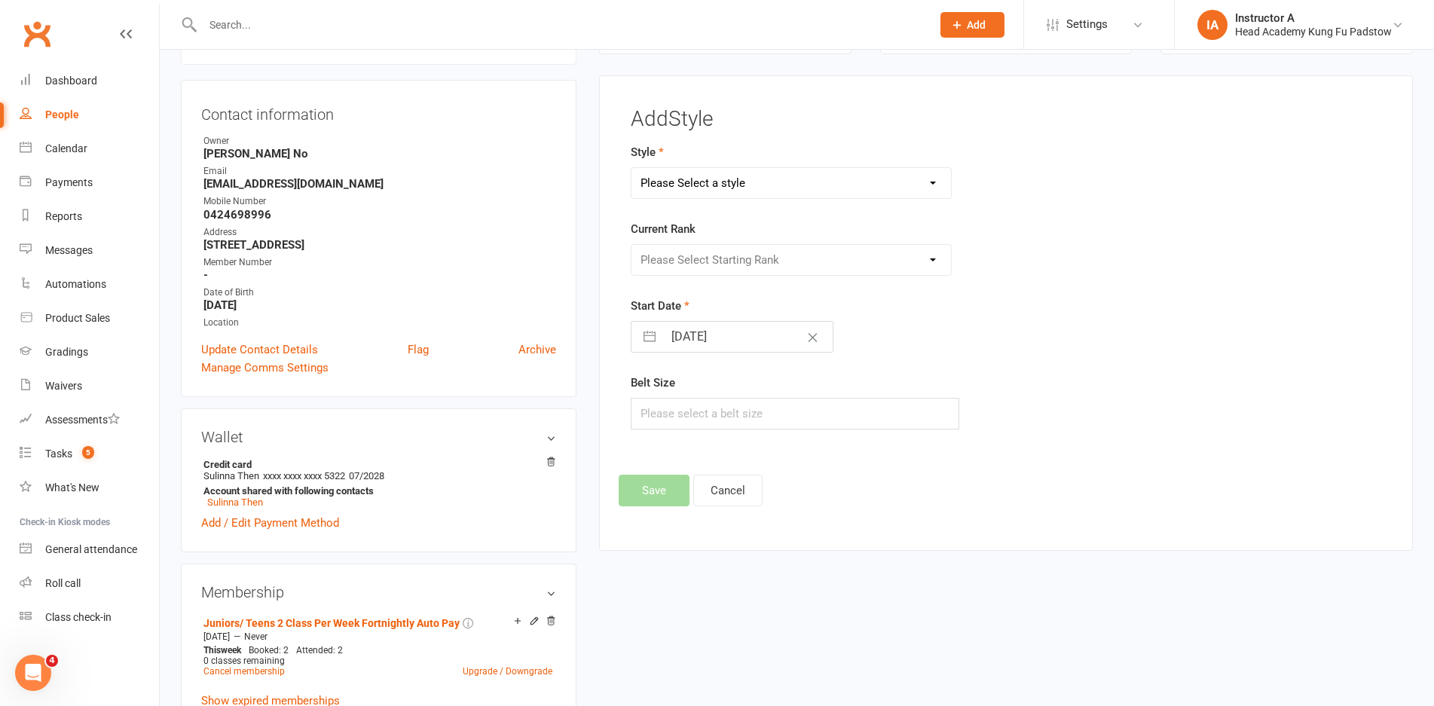
click at [774, 175] on select "Please Select a style Jow Gar Kung Fu Juniors Jow Gar Kung Fu Little Tigers Jow…" at bounding box center [790, 183] width 319 height 30
select select "2422"
click at [631, 168] on select "Please Select a style Jow Gar Kung Fu Juniors Jow Gar Kung Fu Little Tigers Jow…" at bounding box center [790, 183] width 319 height 30
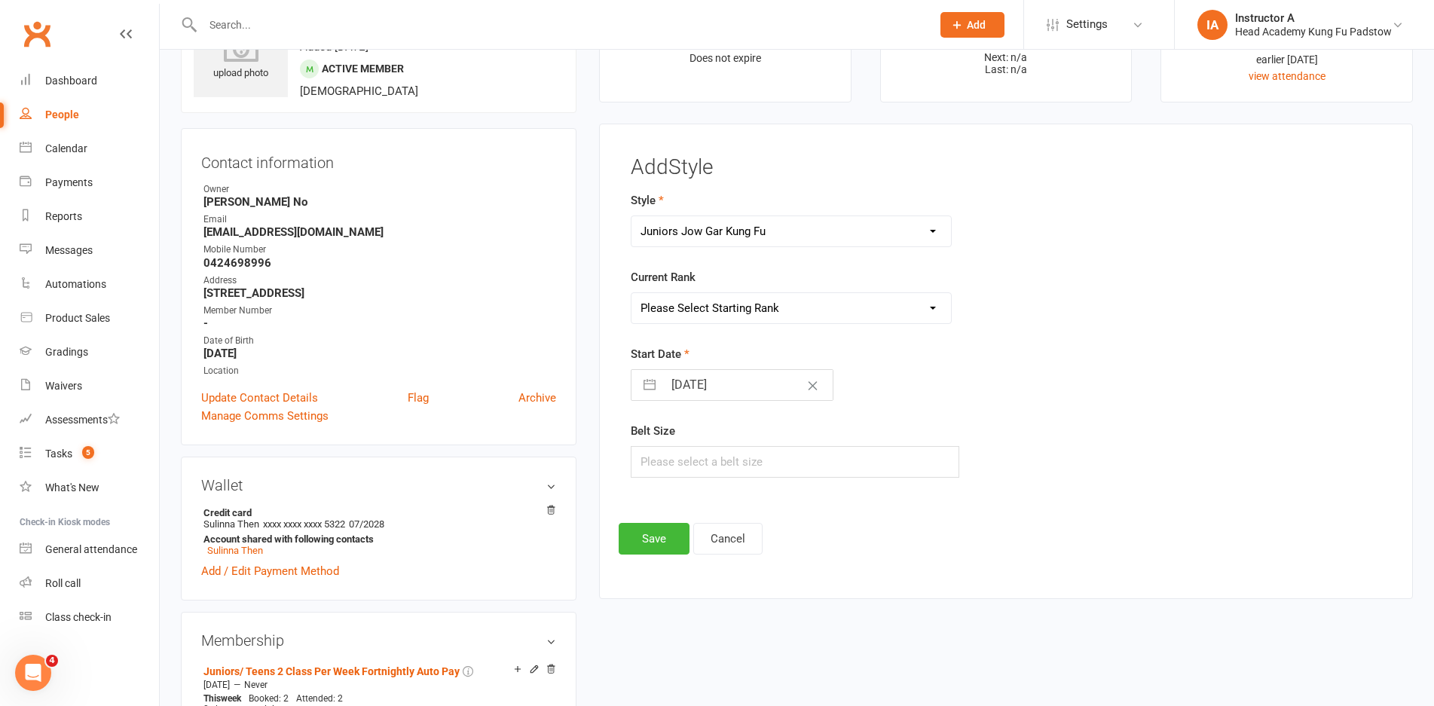
scroll to position [53, 0]
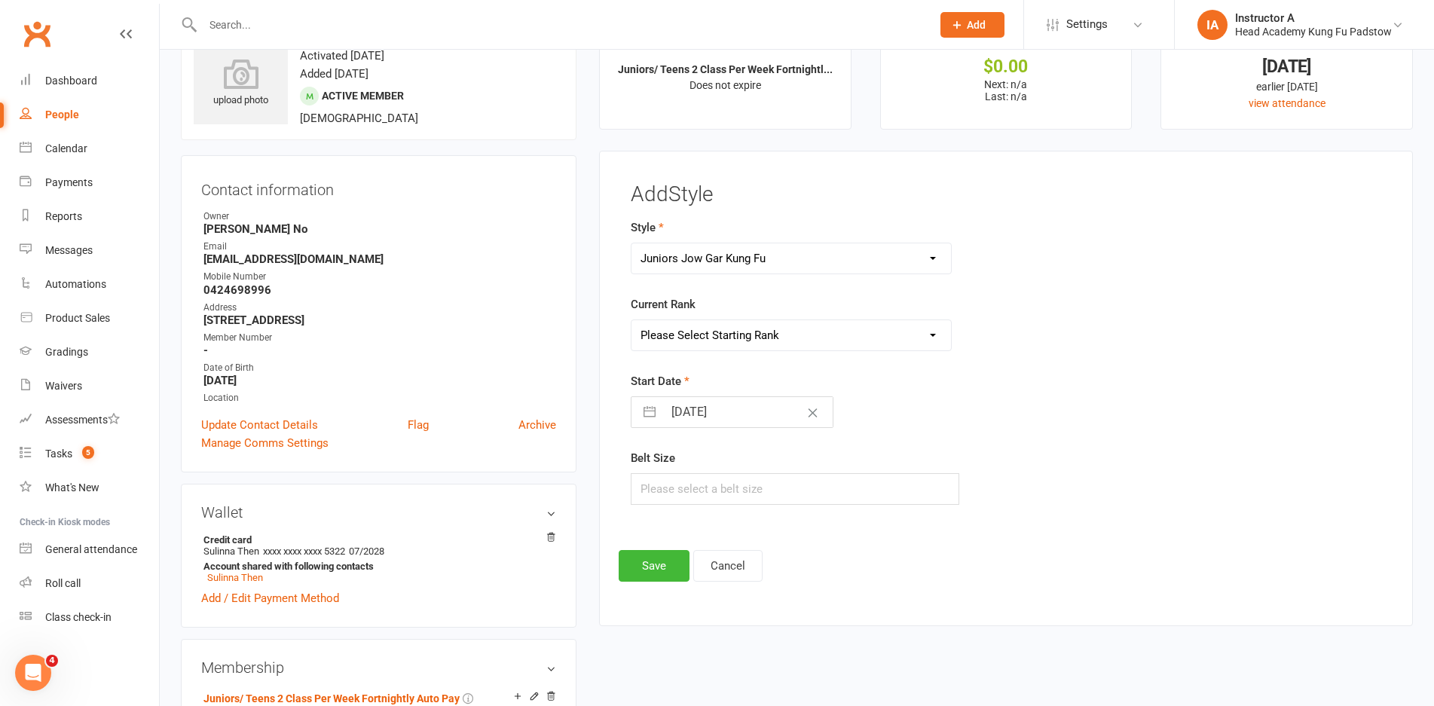
click at [650, 549] on div "Add Style Style Jow Gar Kung Fu Juniors Jow Gar Kung Fu Little Tigers Jow Gar K…" at bounding box center [1006, 382] width 774 height 399
click at [704, 331] on select "Please Select Starting Rank White - Part 1 Yellow- Staff Gold - Part 2 Orange- …" at bounding box center [790, 335] width 319 height 30
select select "23886"
click at [631, 320] on select "Please Select Starting Rank White - Part 1 Yellow- Staff Gold - Part 2 Orange- …" at bounding box center [790, 335] width 319 height 30
click at [758, 339] on select "Please Select Starting Rank White - Part 1 Yellow- Staff Gold - Part 2 Orange- …" at bounding box center [790, 335] width 319 height 30
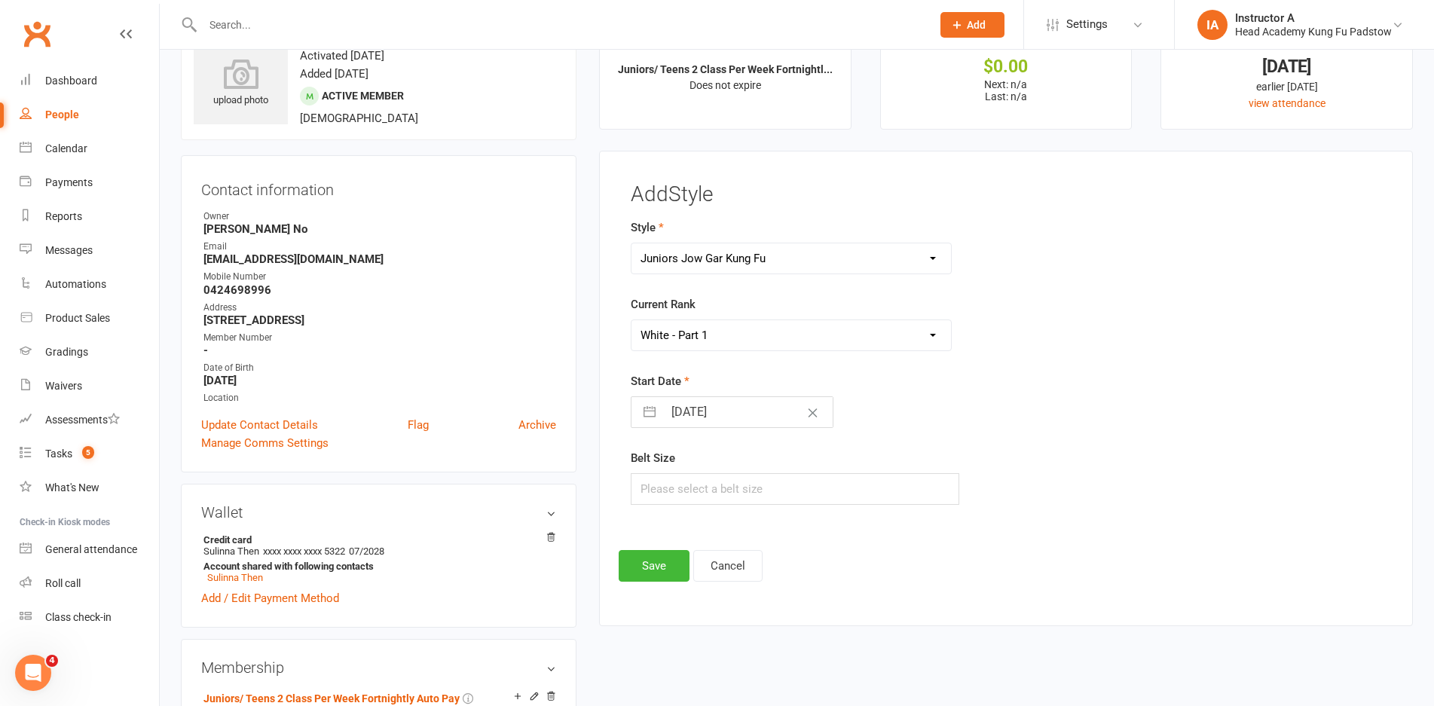
click at [758, 339] on select "Please Select Starting Rank White - Part 1 Yellow- Staff Gold - Part 2 Orange- …" at bounding box center [790, 335] width 319 height 30
click at [640, 575] on button "Save" at bounding box center [654, 566] width 71 height 32
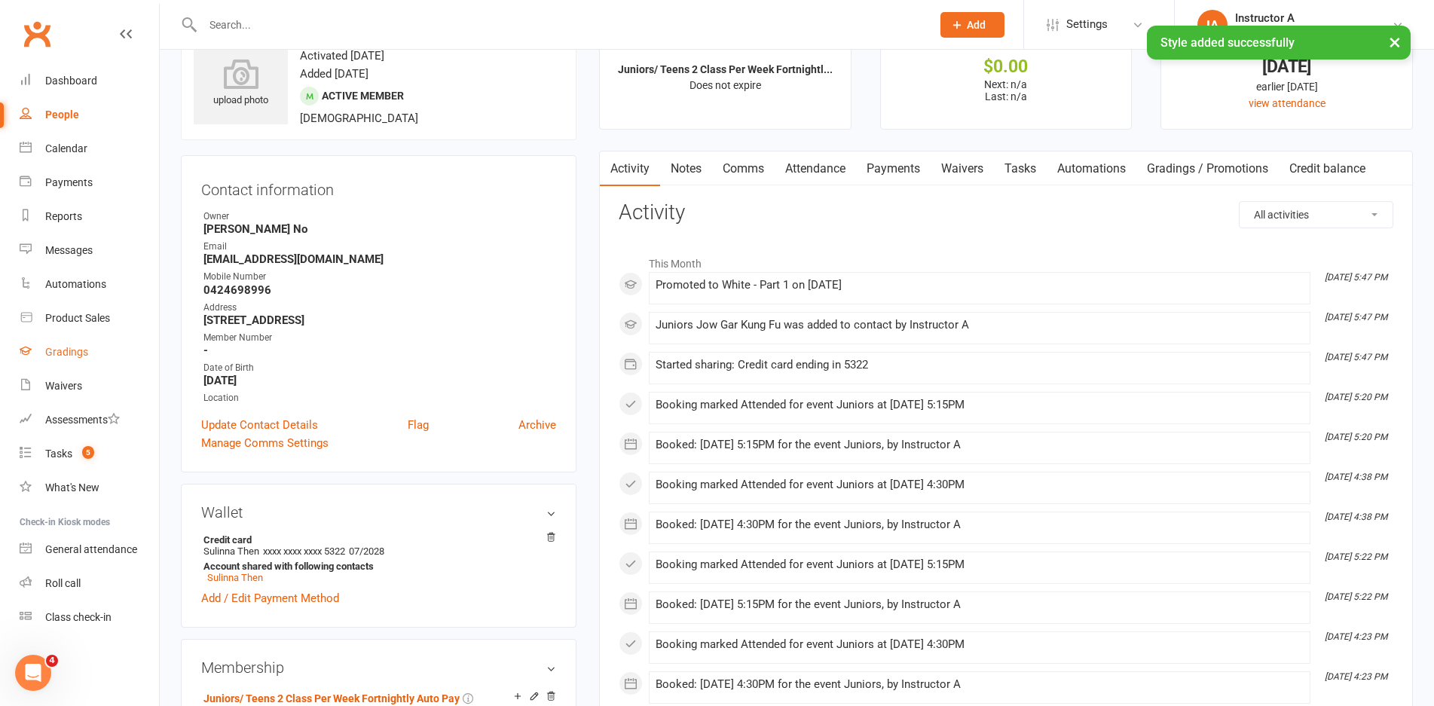
click at [72, 337] on link "Gradings" at bounding box center [89, 352] width 139 height 34
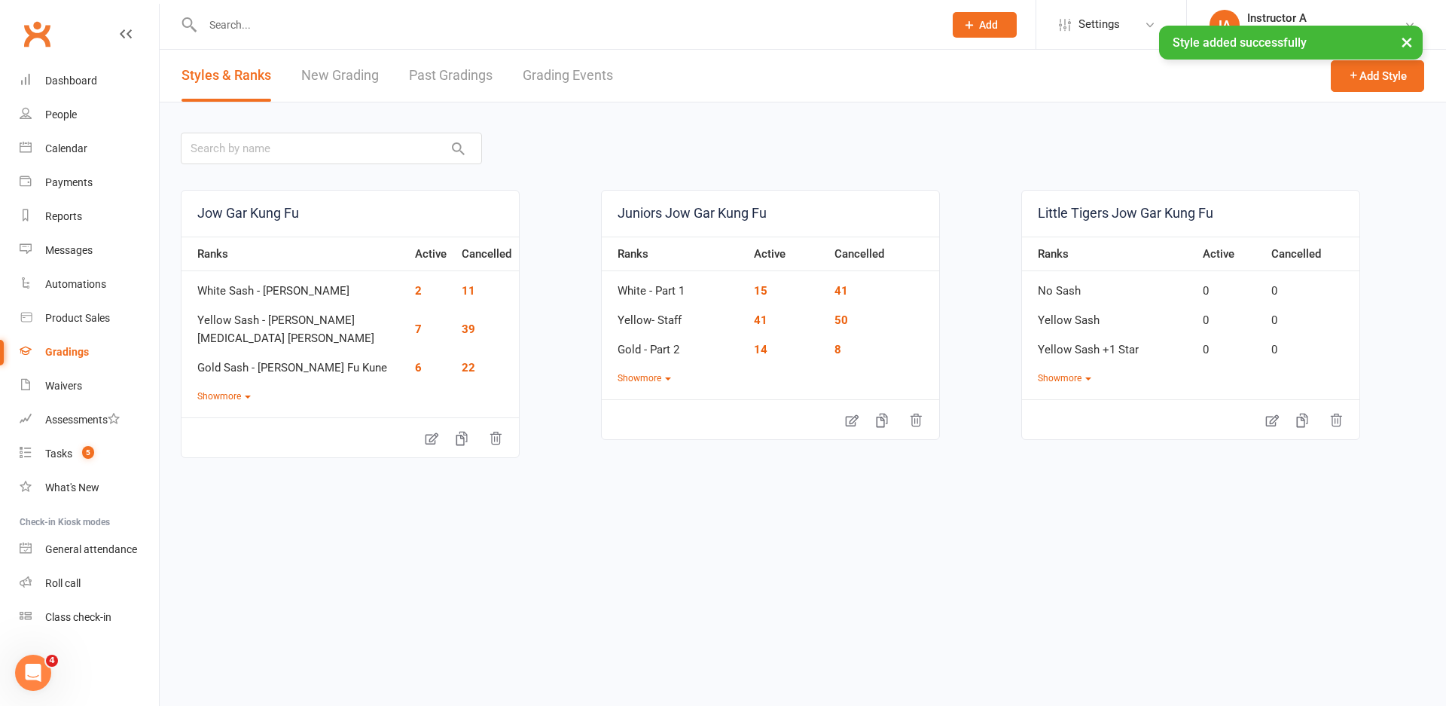
click at [592, 68] on link "Grading Events" at bounding box center [568, 76] width 90 height 52
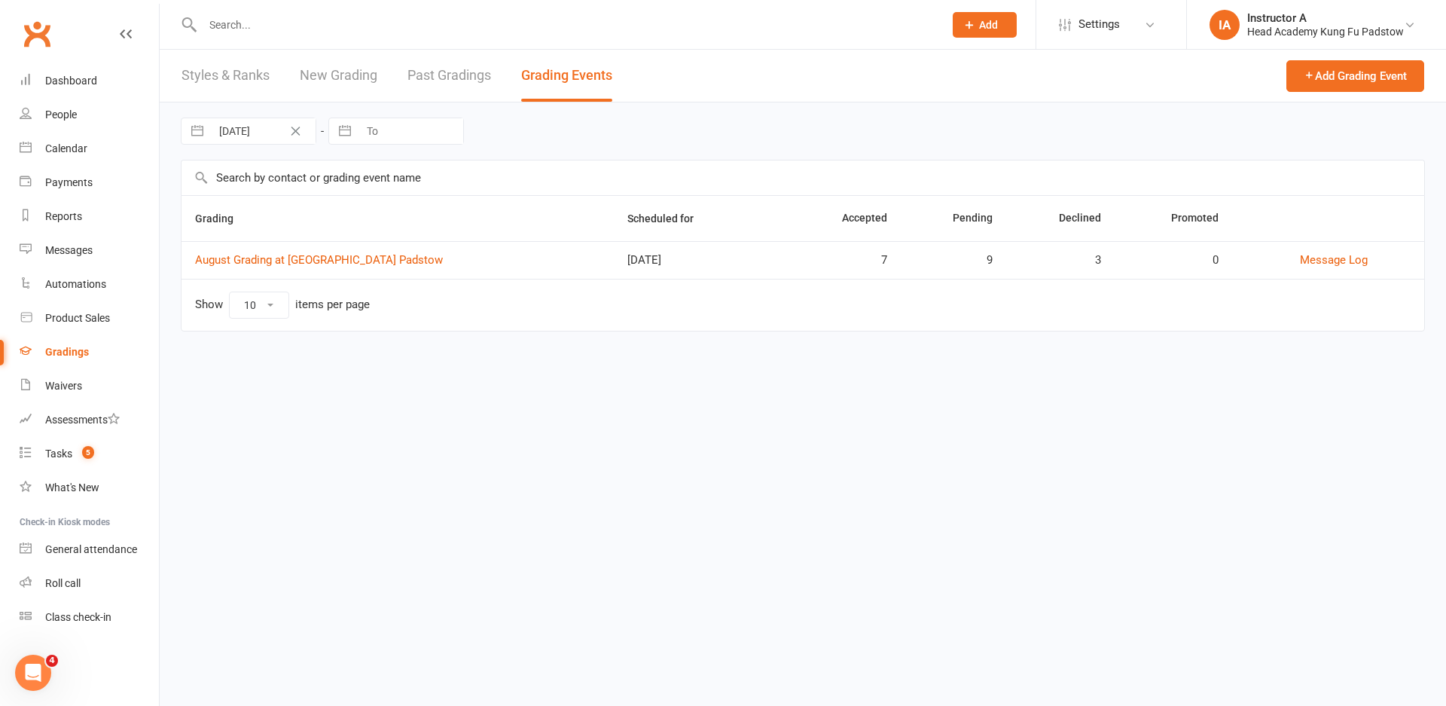
click at [386, 249] on td "August Grading at Head Academy Padstow" at bounding box center [398, 260] width 432 height 38
click at [383, 252] on td "August Grading at Head Academy Padstow" at bounding box center [398, 260] width 432 height 38
click at [380, 263] on link "August Grading at Head Academy Padstow" at bounding box center [319, 260] width 248 height 14
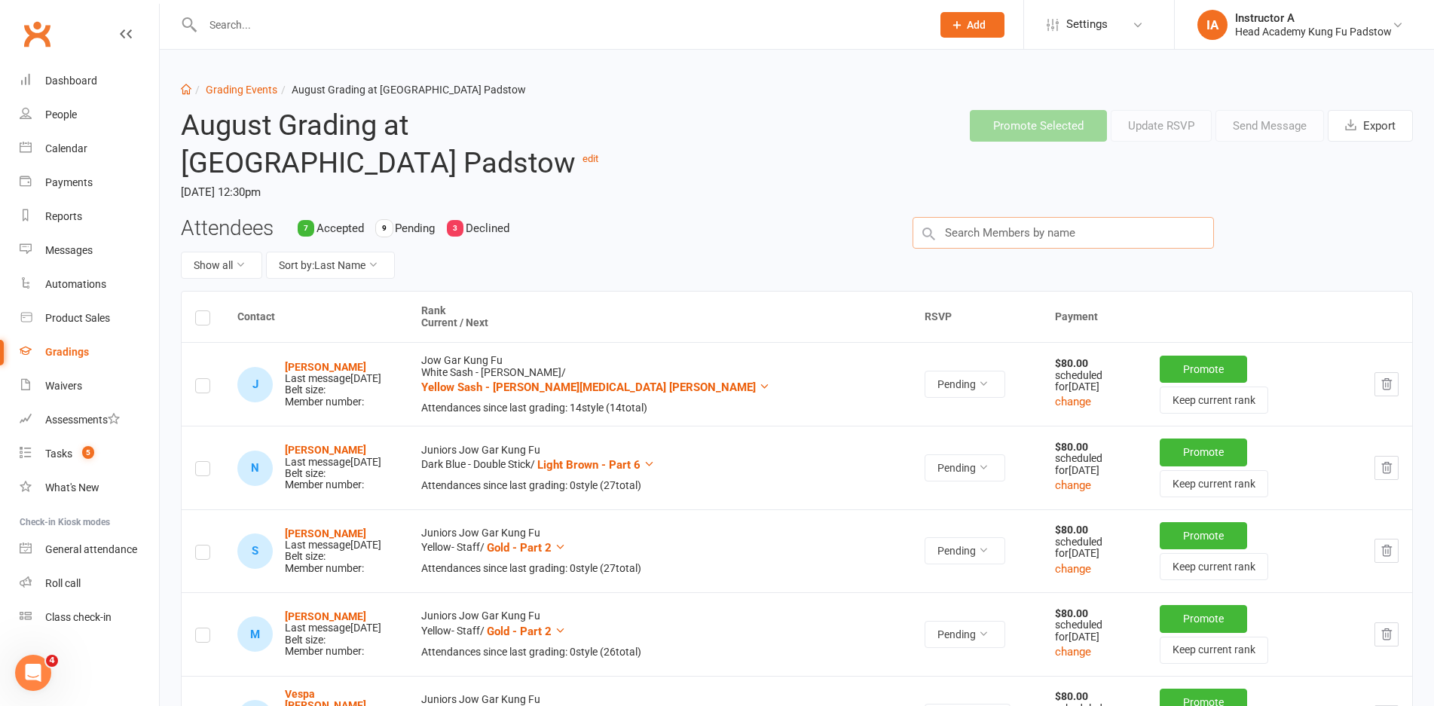
click at [1021, 233] on input "text" at bounding box center [1062, 233] width 301 height 32
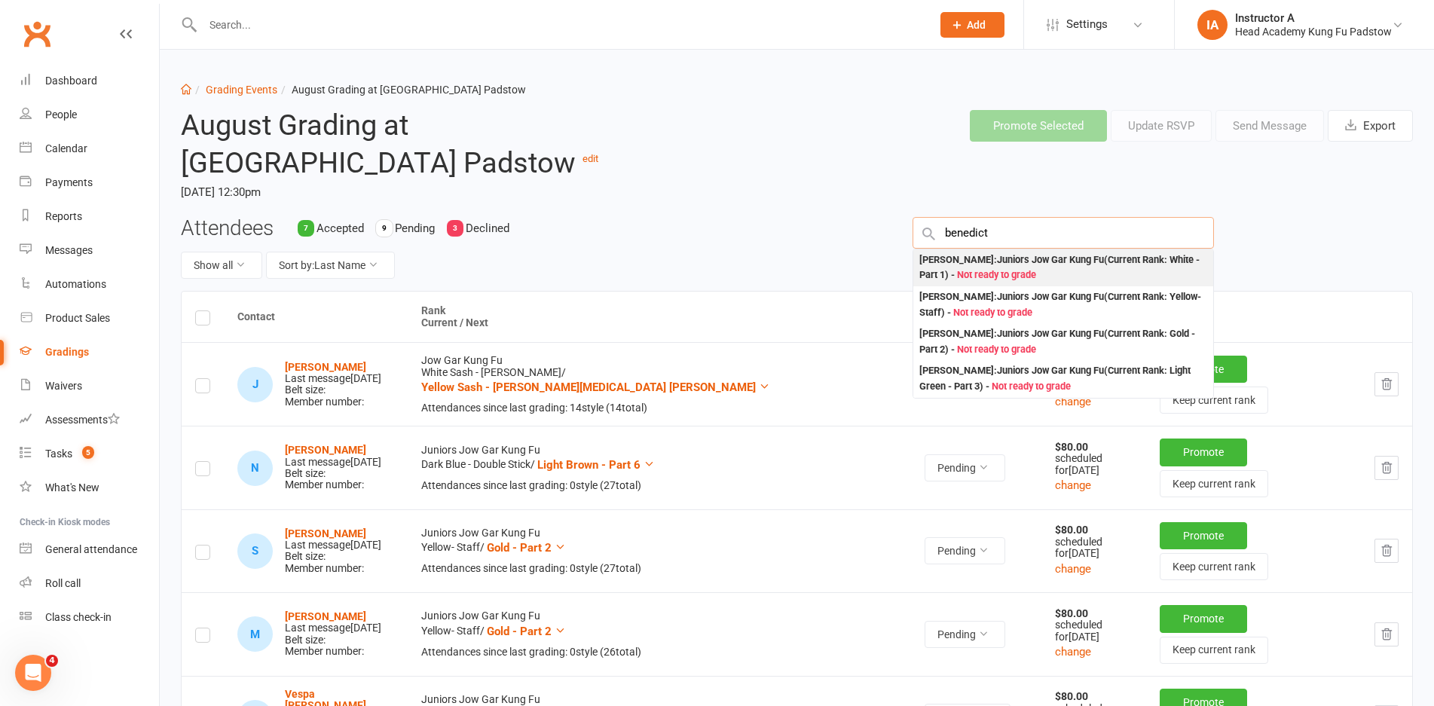
type input "benedict"
click at [1020, 270] on div "Benedict Tjai : Juniors Jow Gar Kung Fu (Current Rank: White - Part 1 ) - Not r…" at bounding box center [1063, 267] width 288 height 31
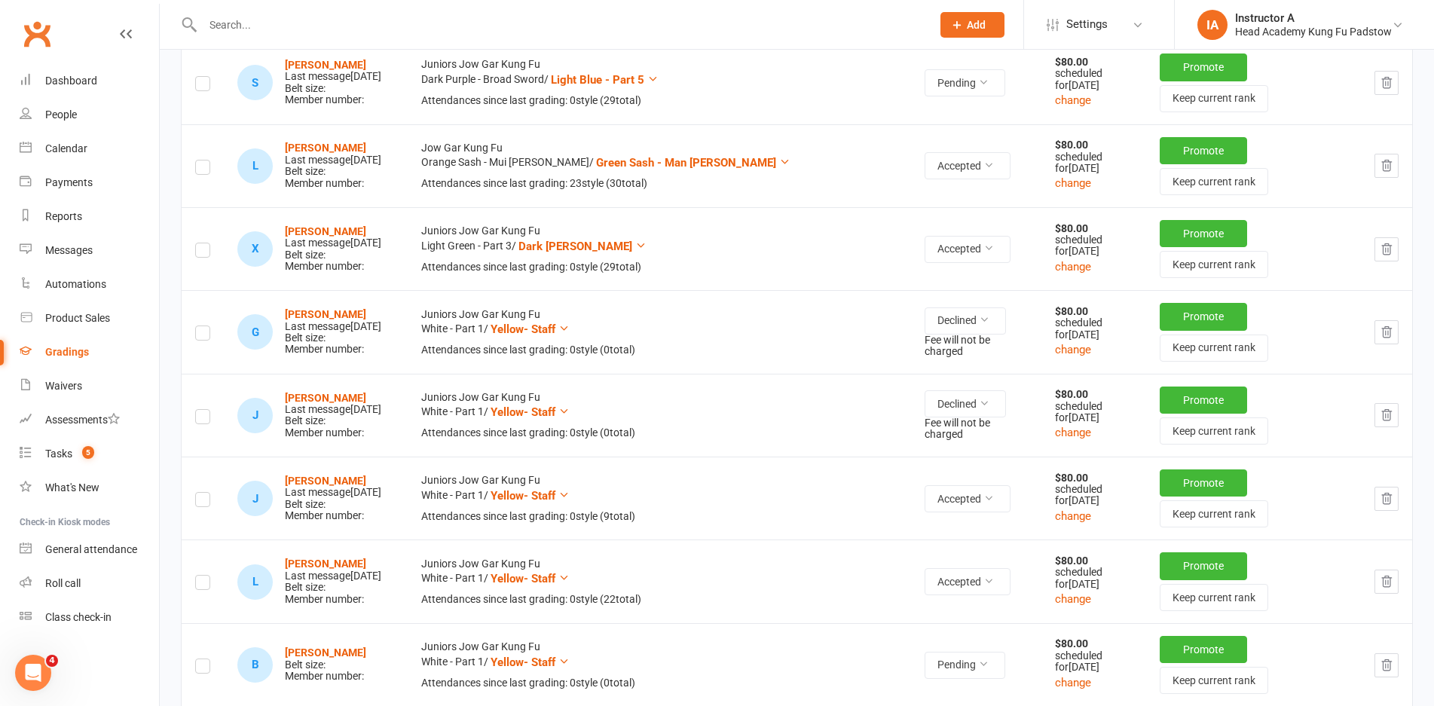
scroll to position [979, 0]
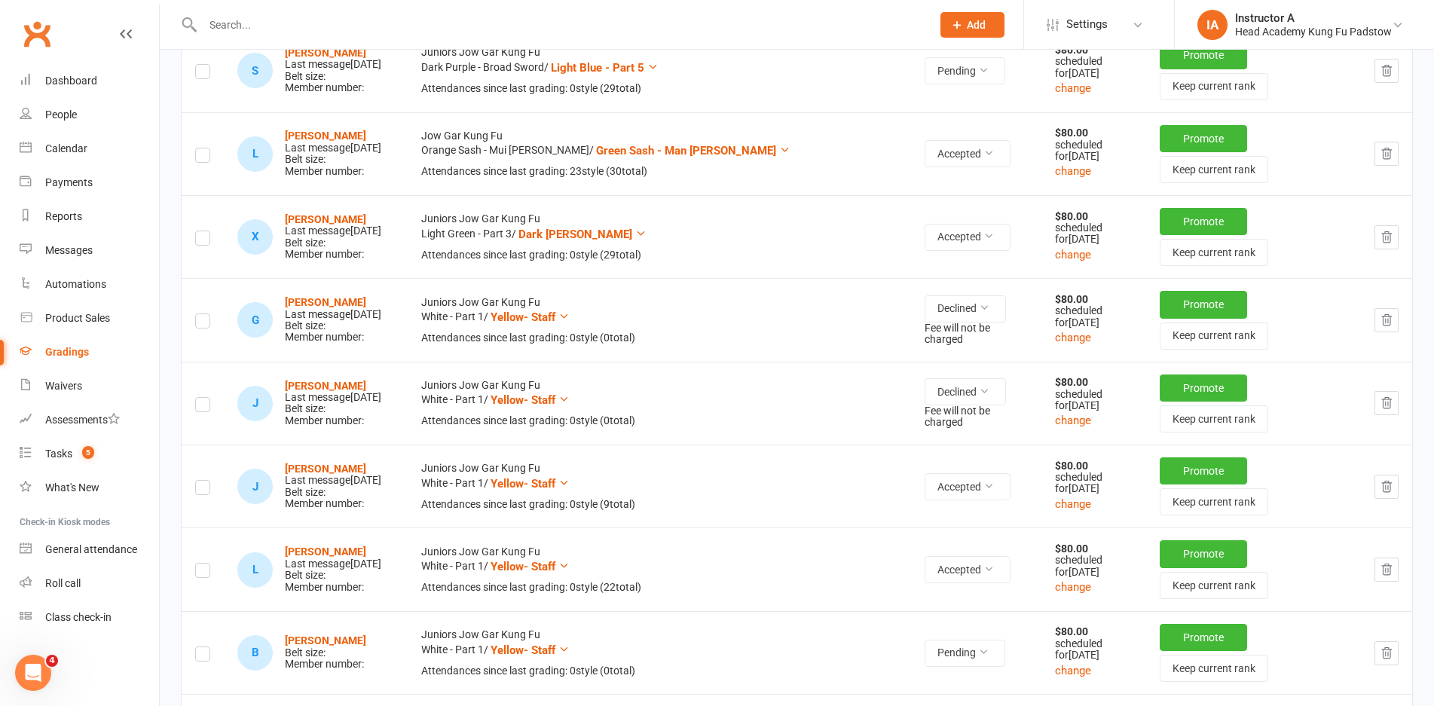
click at [205, 656] on label at bounding box center [202, 656] width 15 height 0
click at [205, 647] on input "checkbox" at bounding box center [202, 647] width 15 height 0
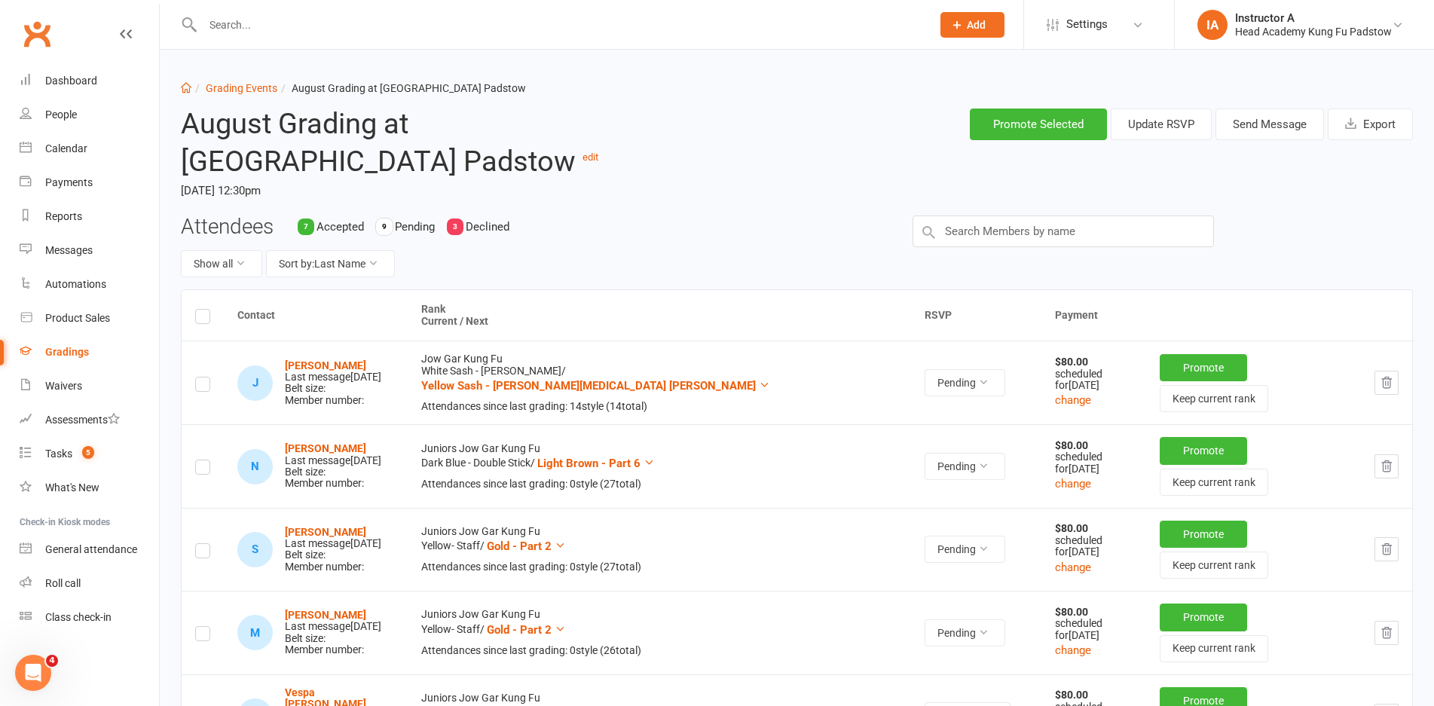
scroll to position [0, 0]
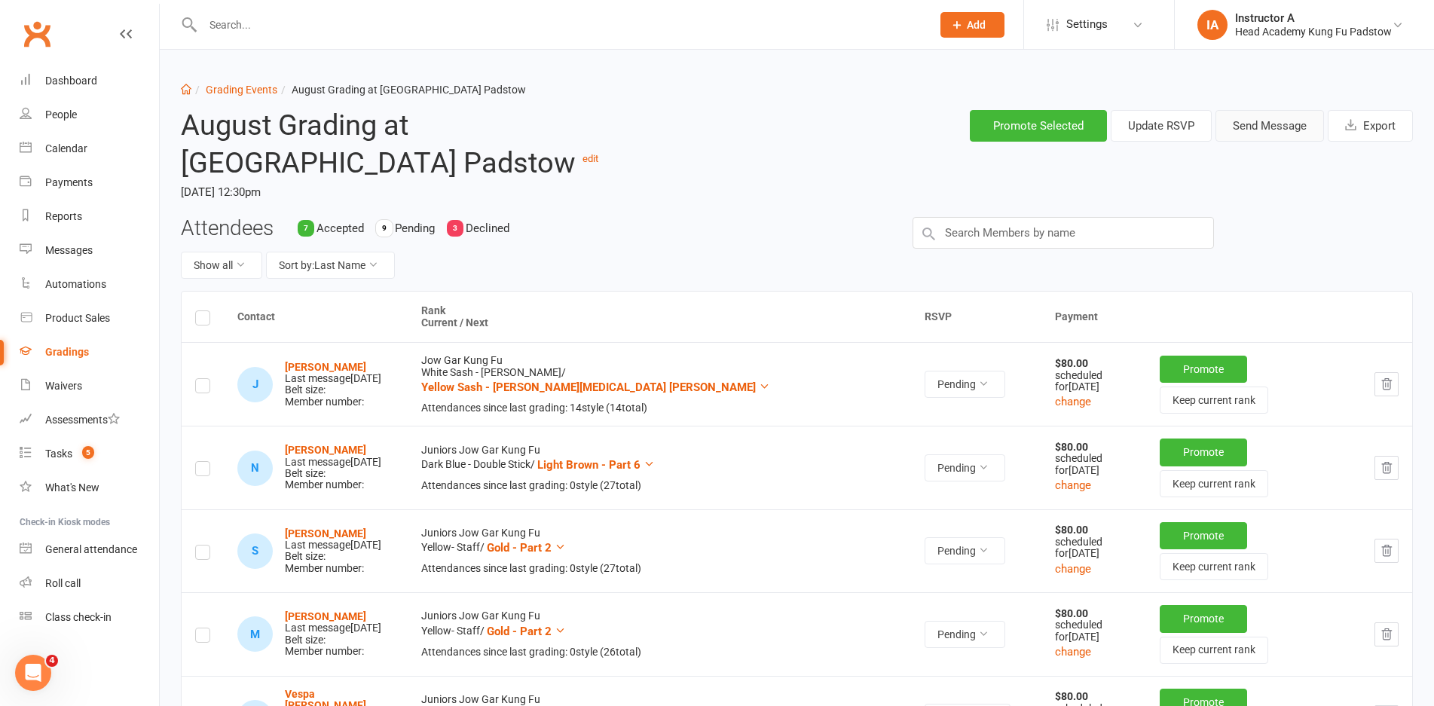
click at [1259, 127] on button "Send Message" at bounding box center [1269, 126] width 108 height 32
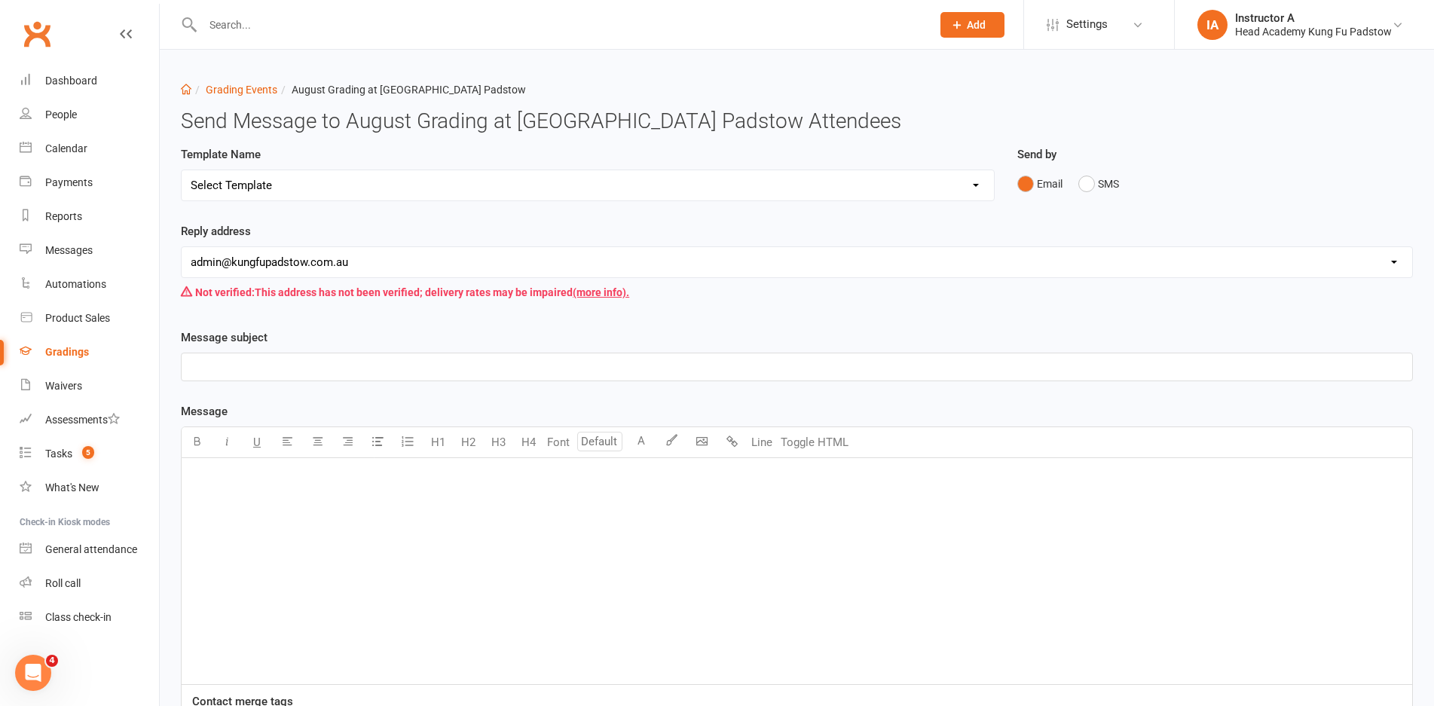
click at [463, 173] on select "Select Template [Email] Confirmation of Successful Grading [Email] Grading Even…" at bounding box center [588, 185] width 812 height 30
select select "2"
click at [182, 170] on select "Select Template [Email] Confirmation of Successful Grading [Email] Grading Even…" at bounding box center [588, 185] width 812 height 30
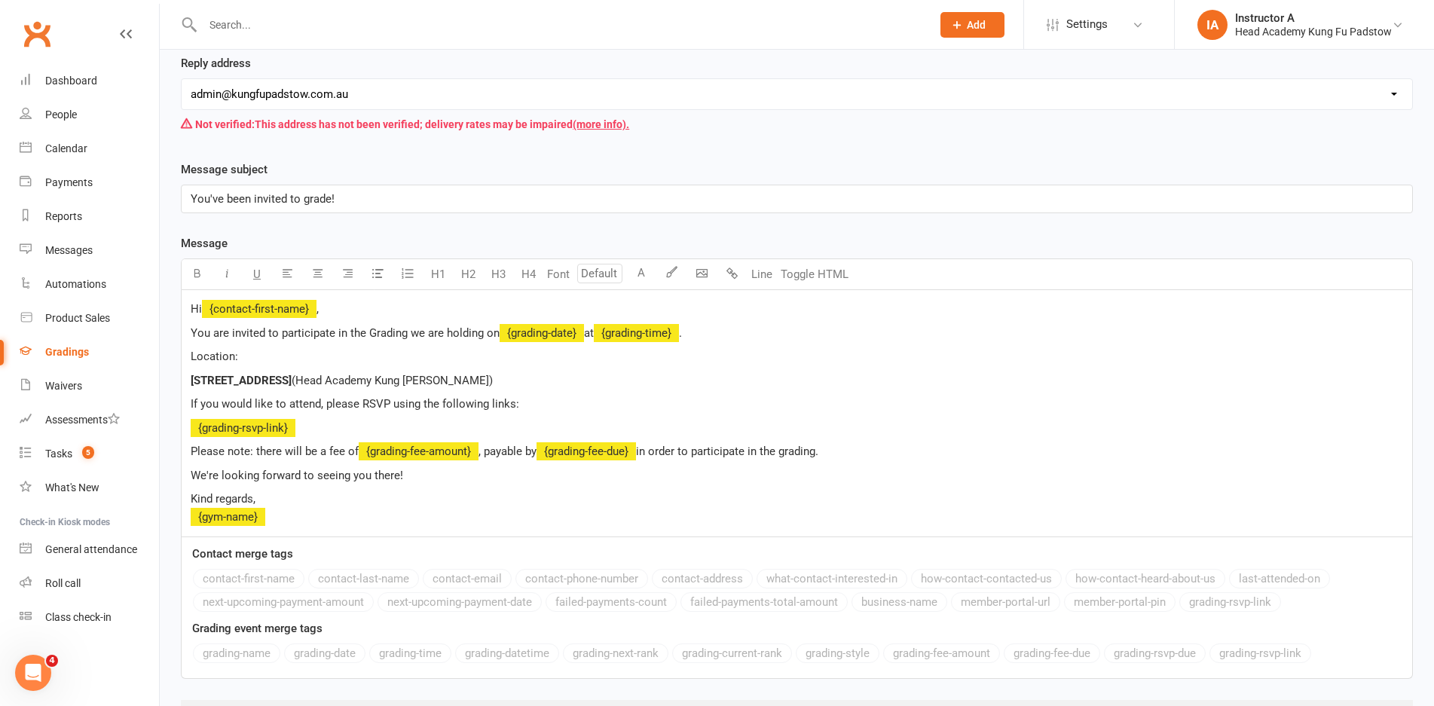
scroll to position [258, 0]
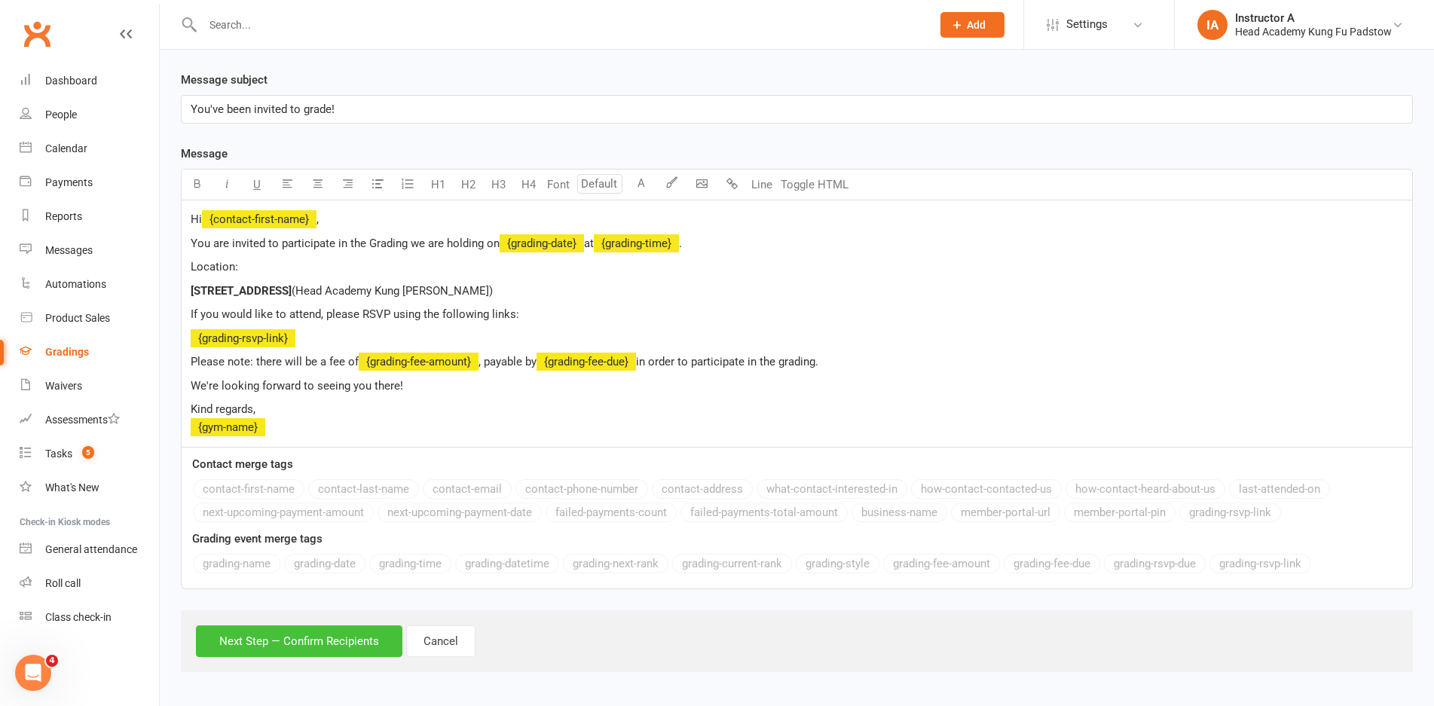
drag, startPoint x: 343, startPoint y: 646, endPoint x: 363, endPoint y: 625, distance: 28.8
click at [358, 640] on button "Next Step — Confirm Recipients" at bounding box center [299, 641] width 206 height 32
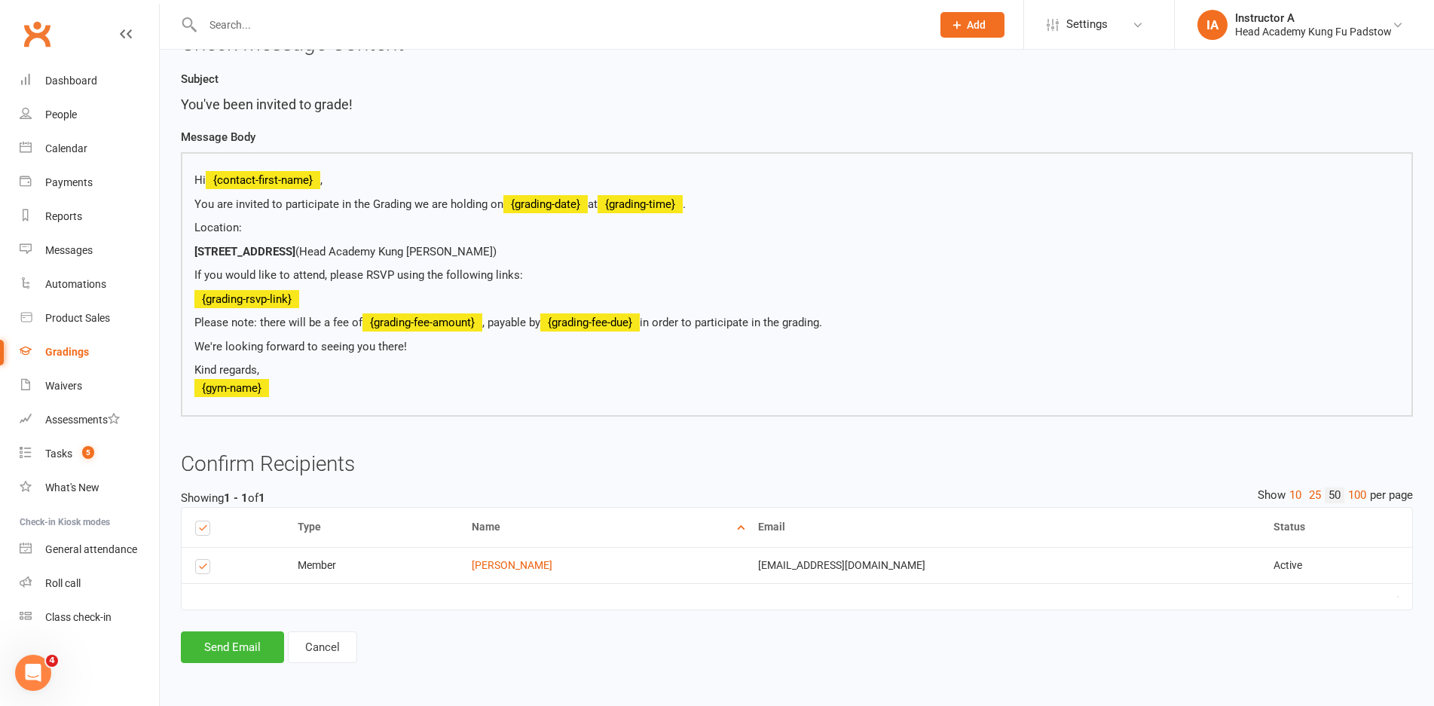
scroll to position [179, 0]
click at [224, 647] on button "Send Email" at bounding box center [232, 647] width 103 height 32
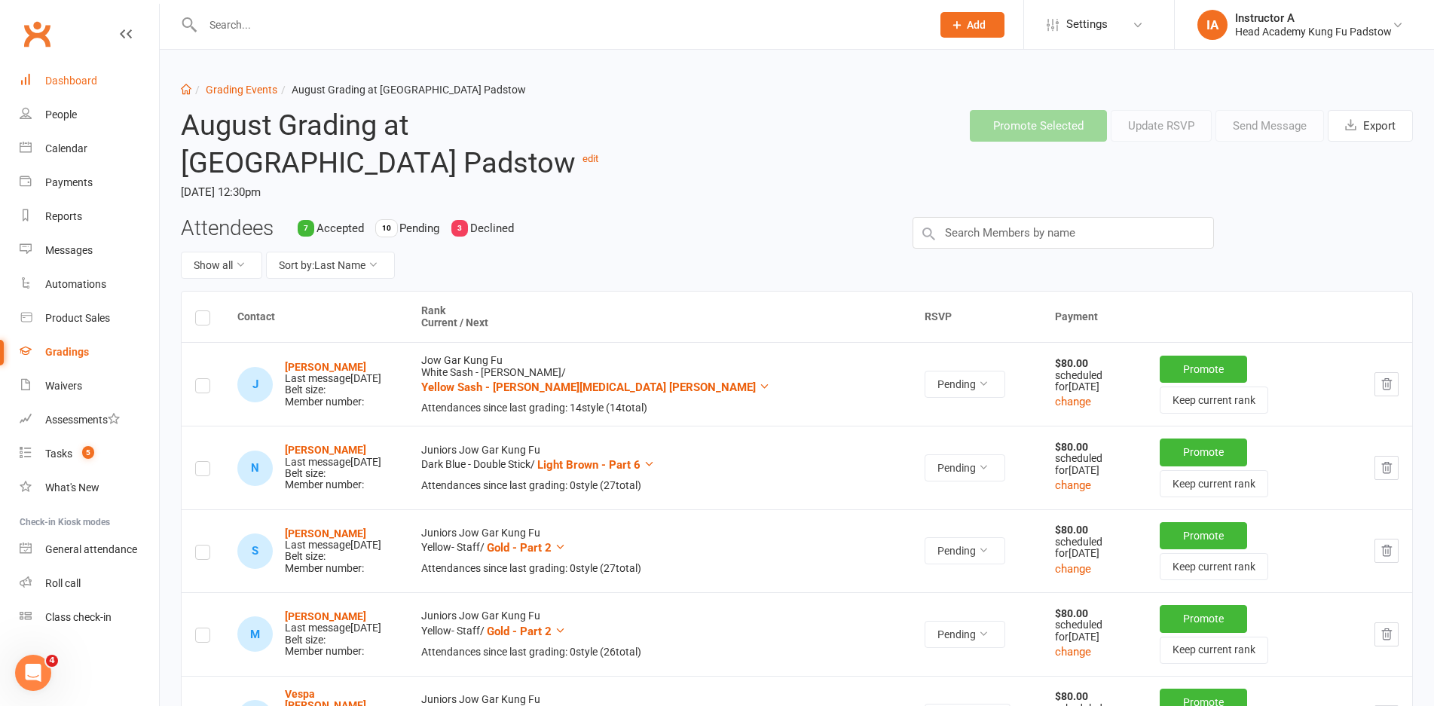
click at [99, 80] on link "Dashboard" at bounding box center [89, 81] width 139 height 34
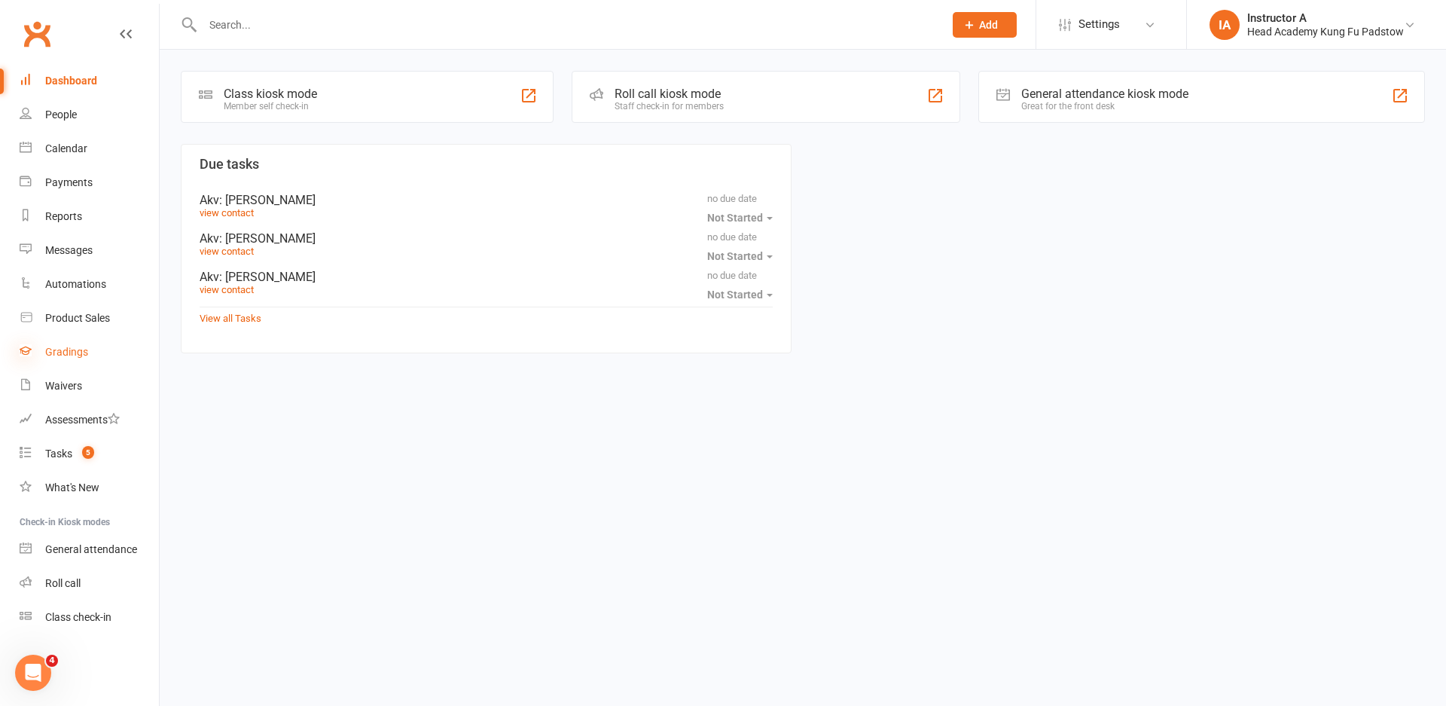
click at [20, 349] on icon at bounding box center [26, 350] width 12 height 12
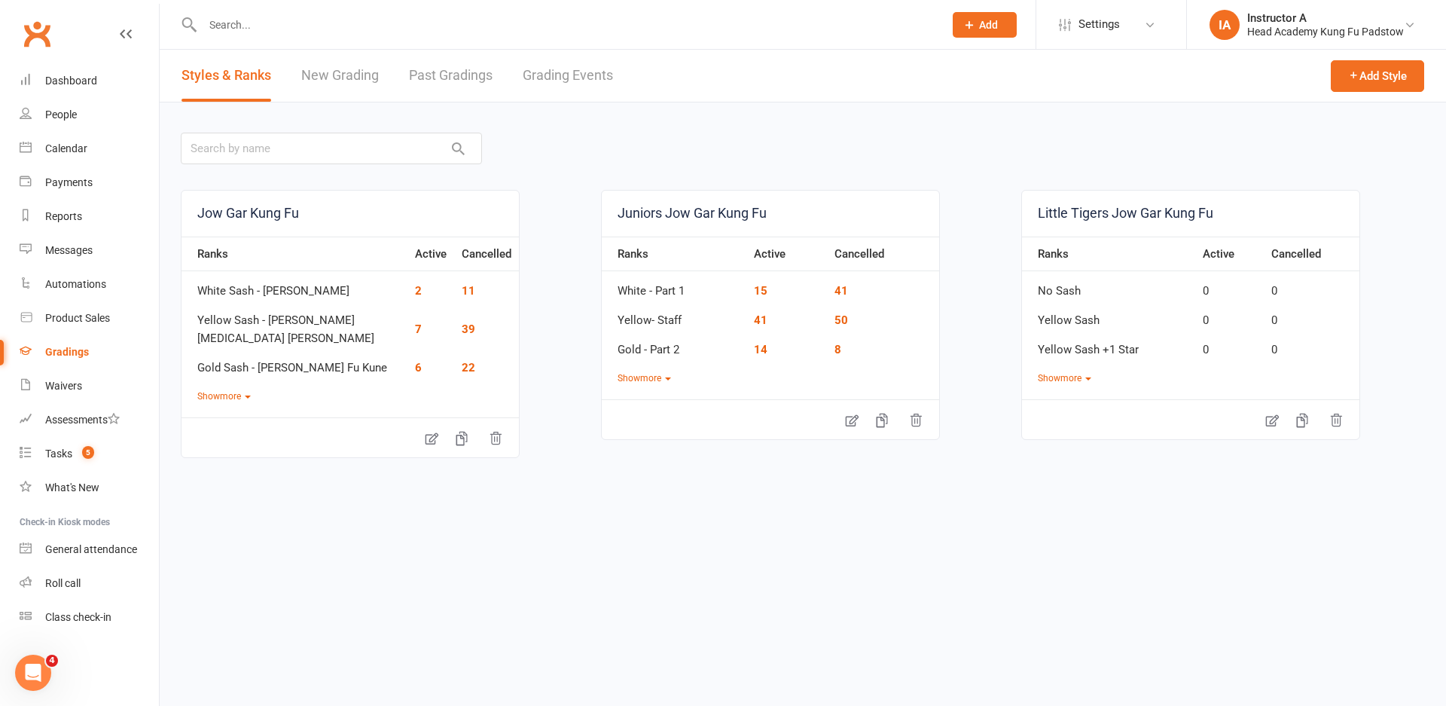
click at [534, 95] on link "Grading Events" at bounding box center [568, 76] width 90 height 52
